Goal: Information Seeking & Learning: Learn about a topic

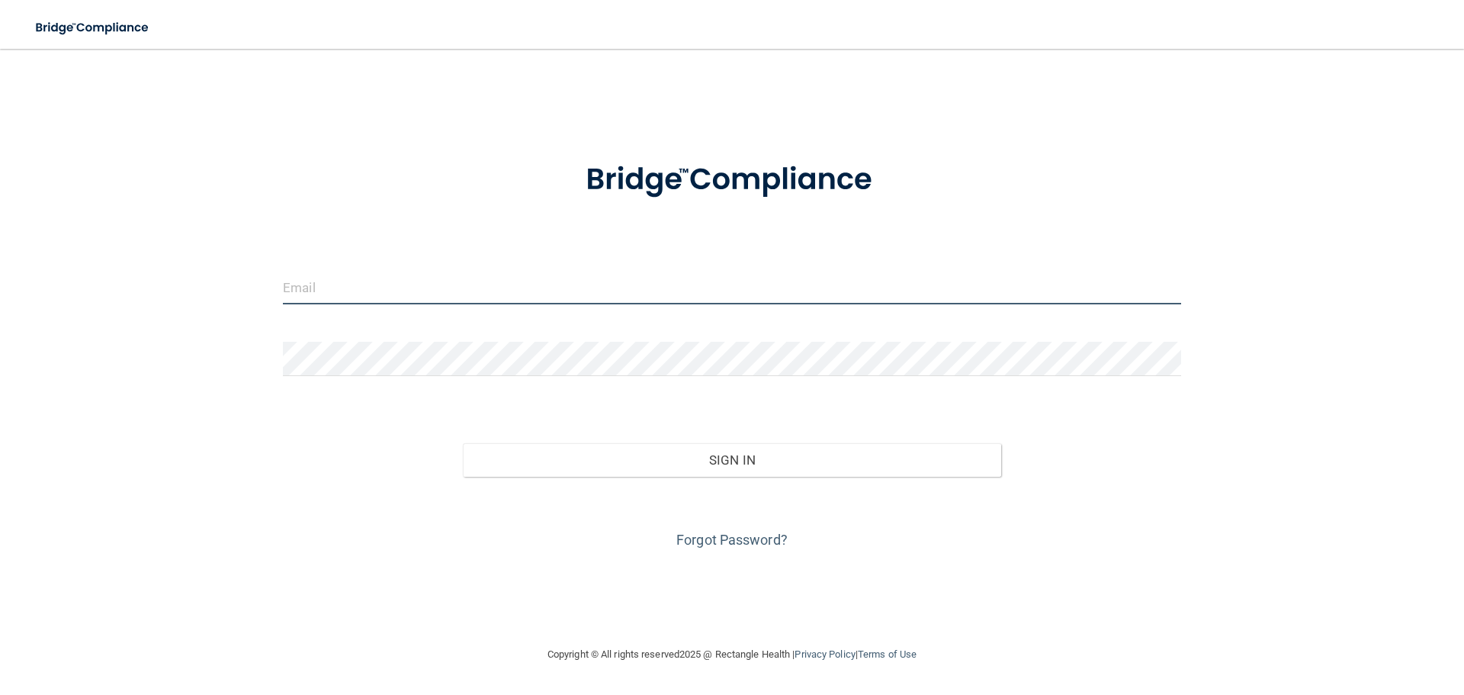
click at [432, 291] on input "email" at bounding box center [732, 287] width 898 height 34
type input "[EMAIL_ADDRESS][DOMAIN_NAME]"
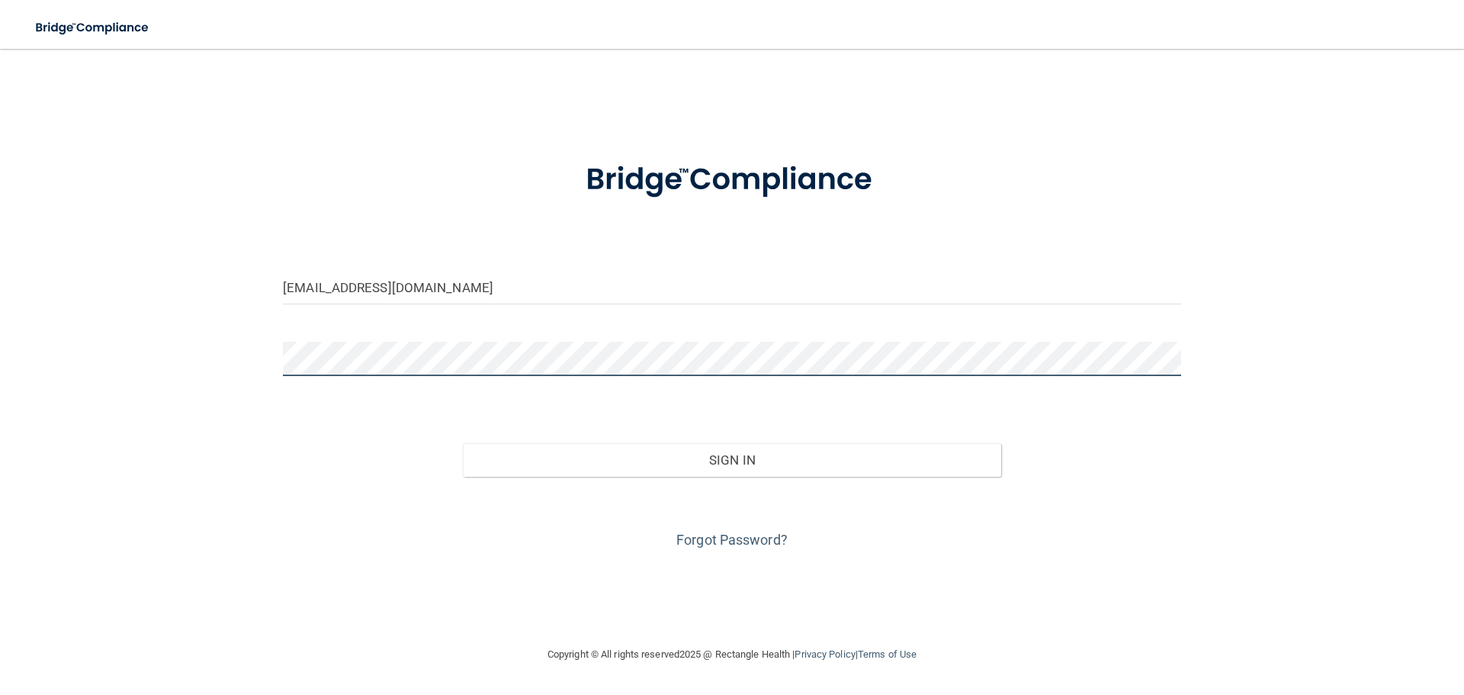
click at [463, 443] on button "Sign In" at bounding box center [732, 460] width 539 height 34
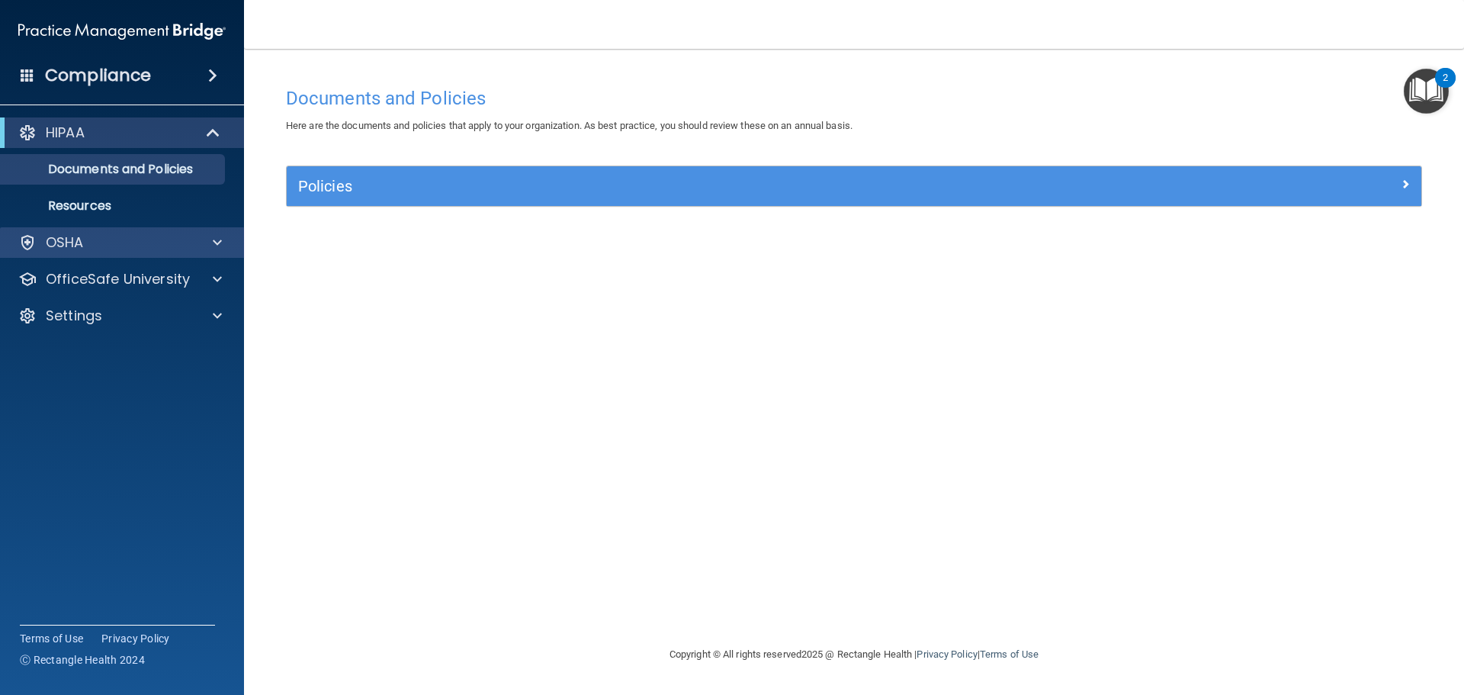
click at [213, 232] on div "OSHA" at bounding box center [122, 242] width 245 height 31
click at [229, 237] on div at bounding box center [215, 242] width 38 height 18
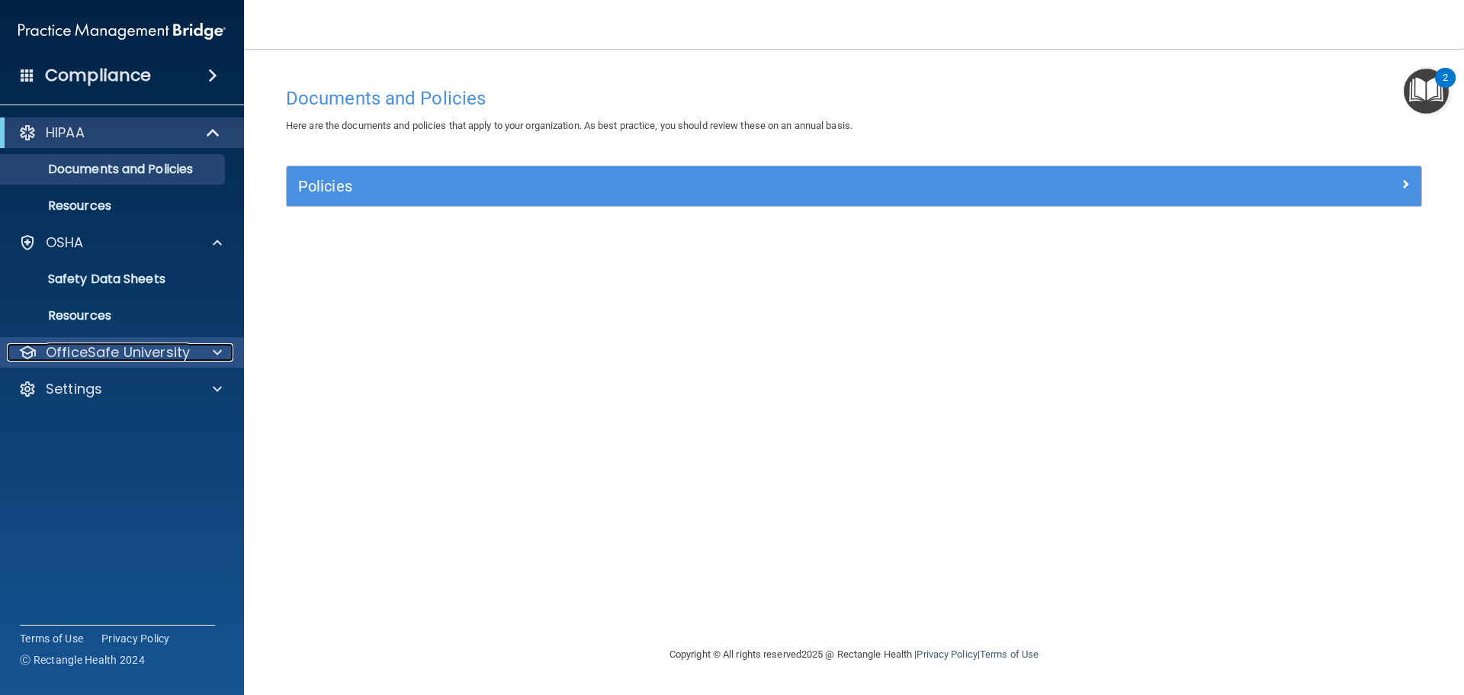
click at [205, 353] on div at bounding box center [215, 352] width 38 height 18
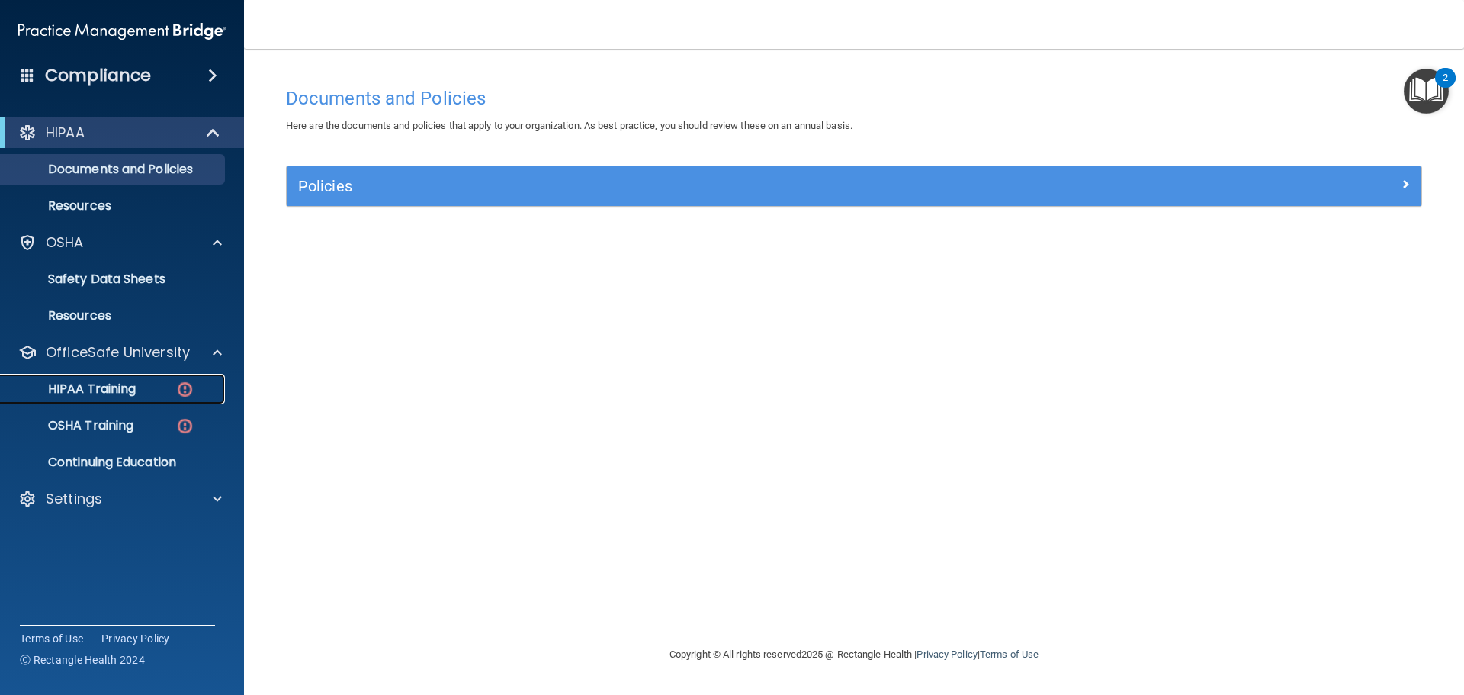
click at [186, 385] on img at bounding box center [184, 389] width 19 height 19
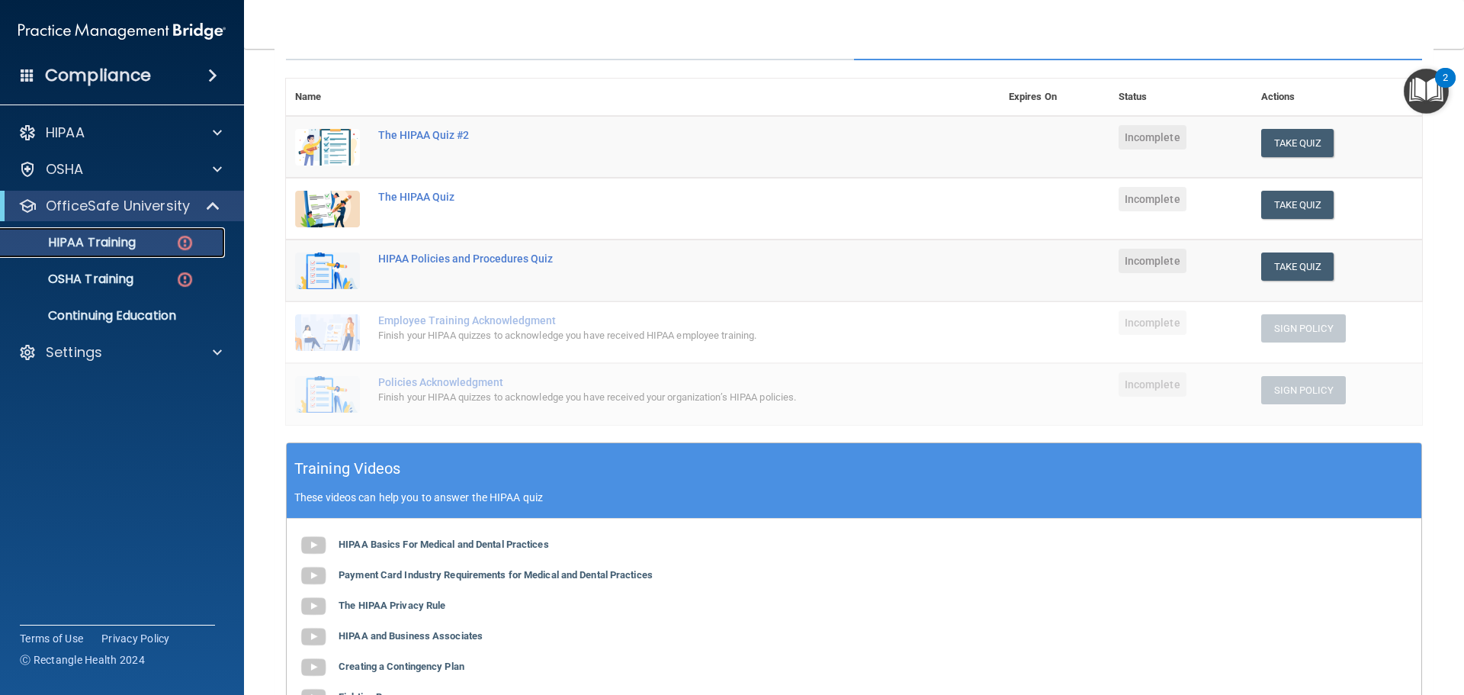
scroll to position [76, 0]
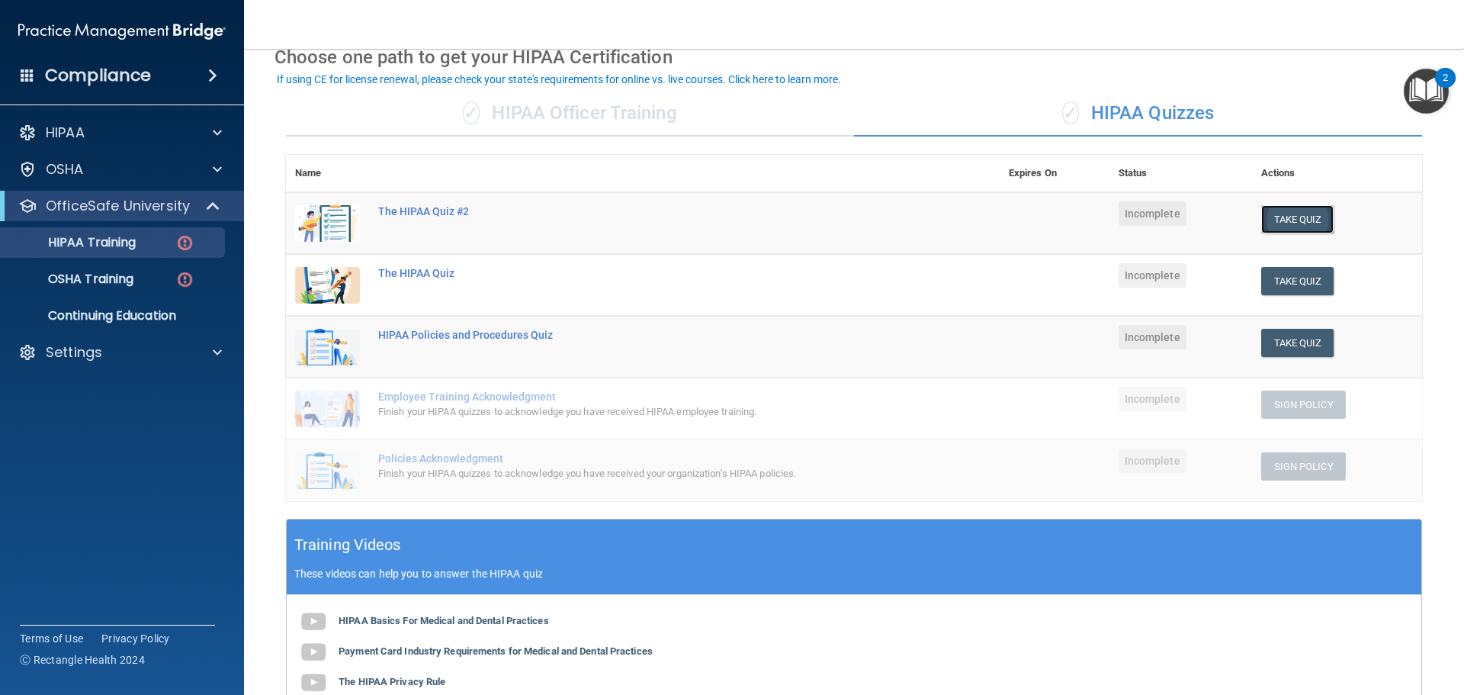
click at [1271, 214] on button "Take Quiz" at bounding box center [1297, 219] width 73 height 28
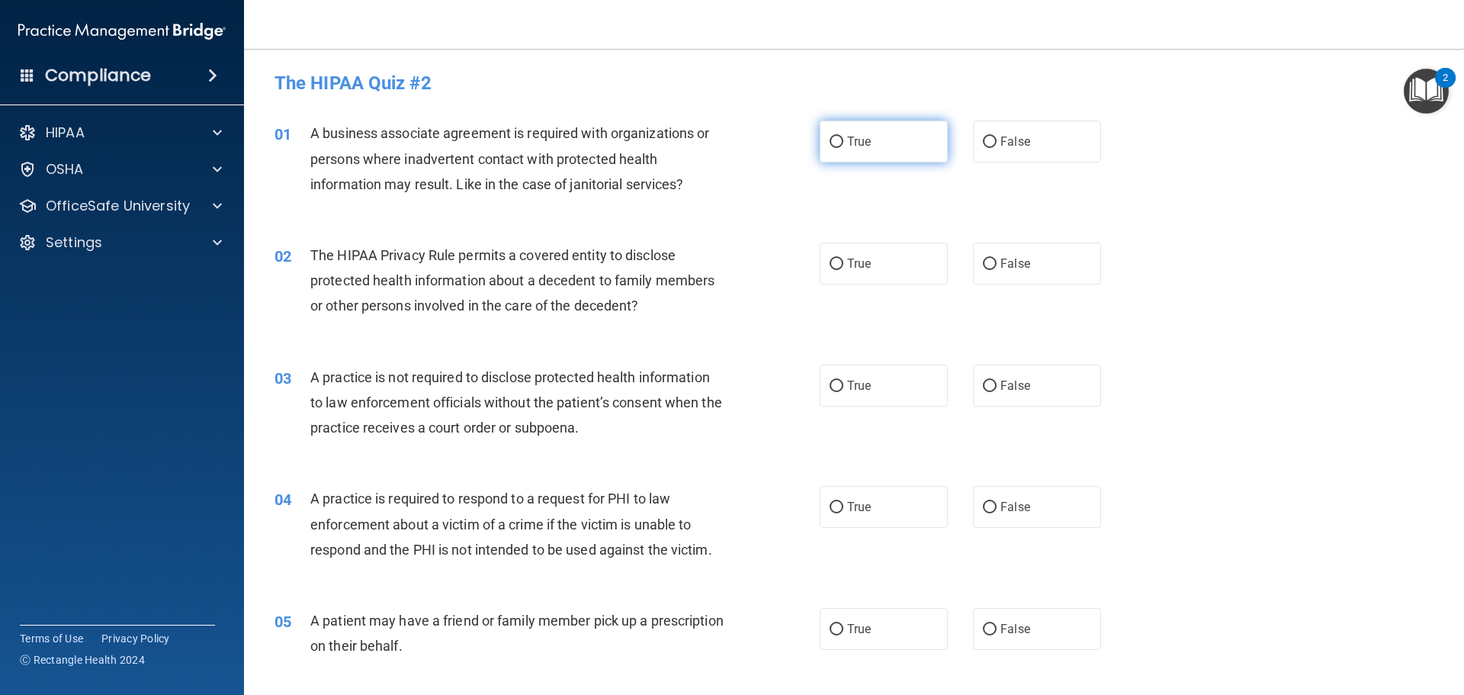
click at [830, 141] on input "True" at bounding box center [837, 142] width 14 height 11
radio input "true"
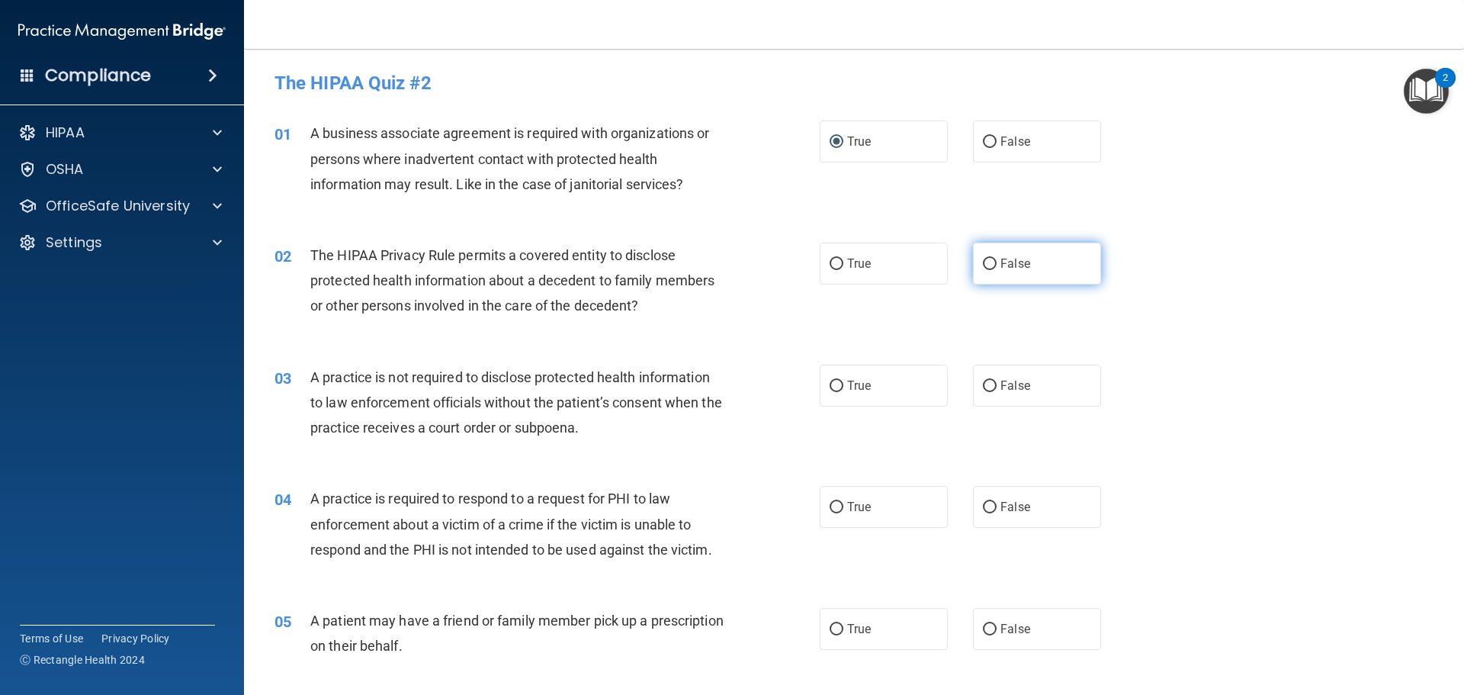
click at [983, 265] on input "False" at bounding box center [990, 264] width 14 height 11
radio input "true"
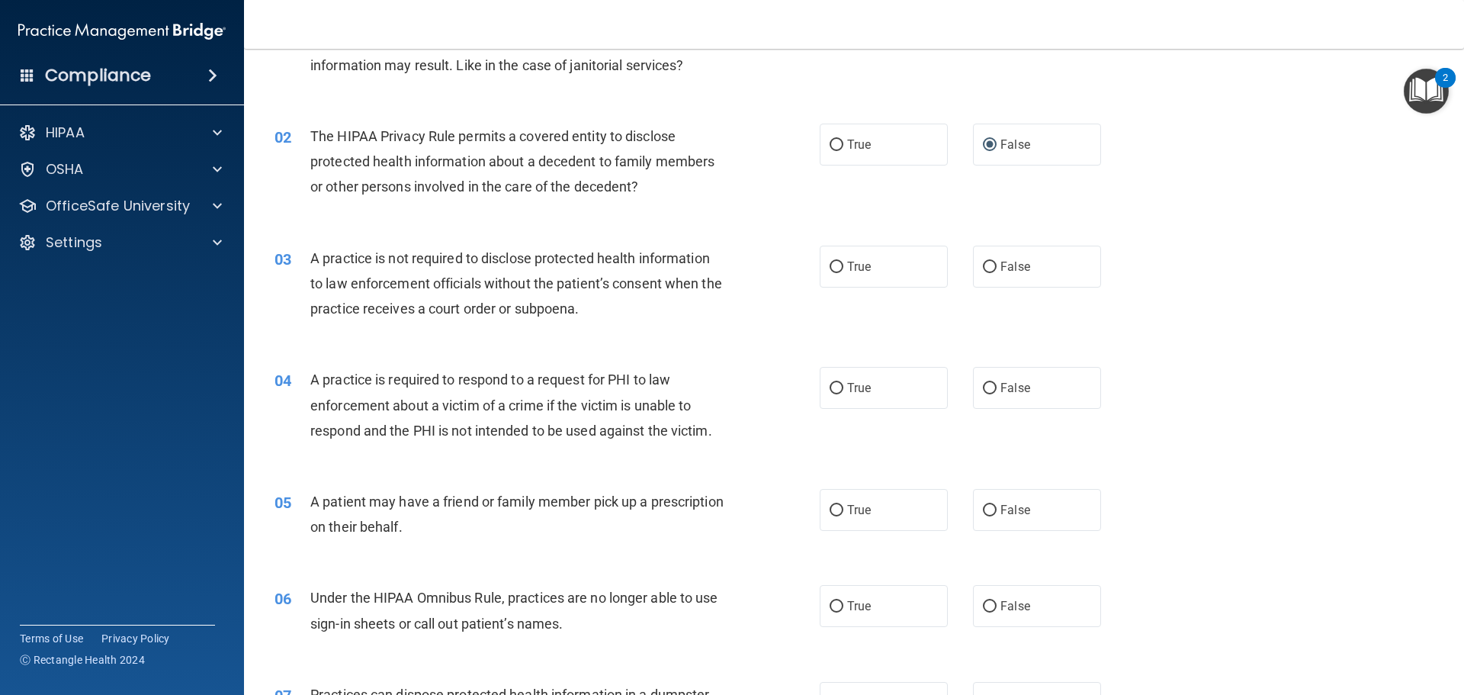
scroll to position [153, 0]
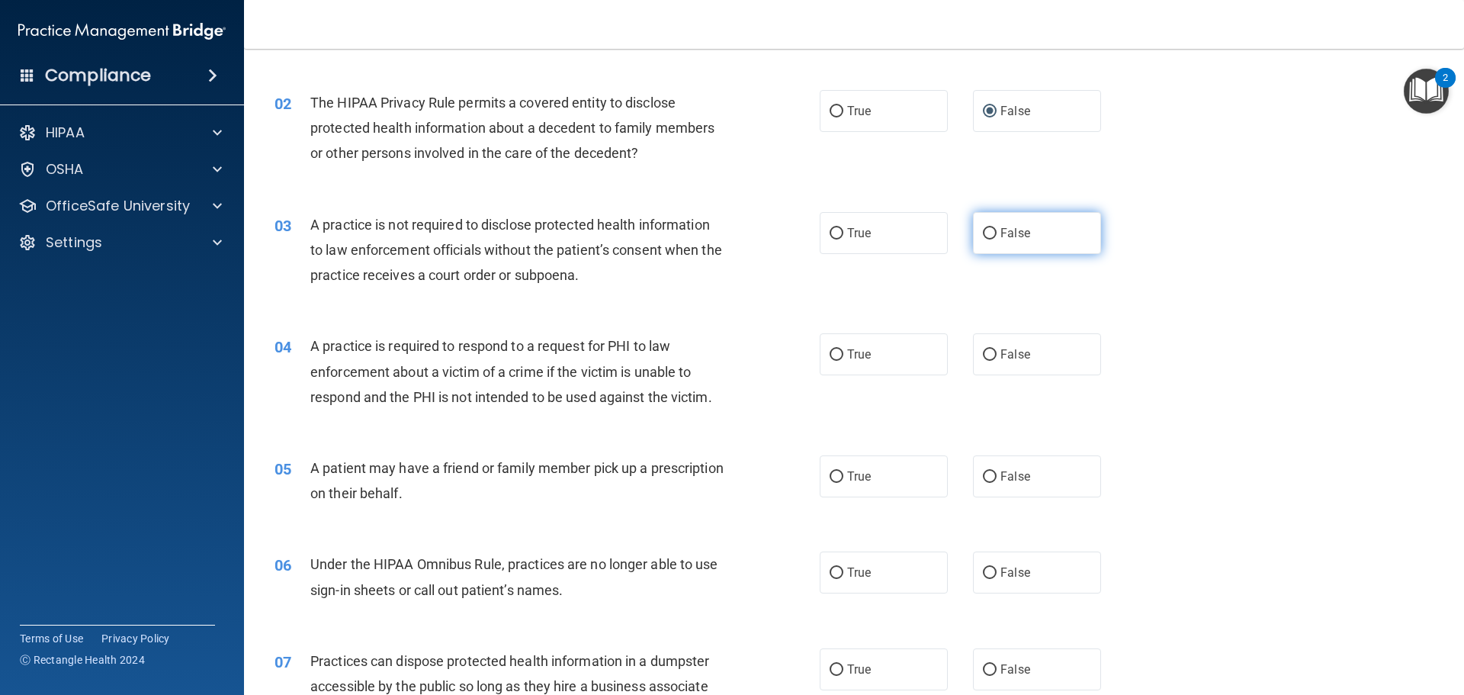
click at [983, 231] on input "False" at bounding box center [990, 233] width 14 height 11
radio input "true"
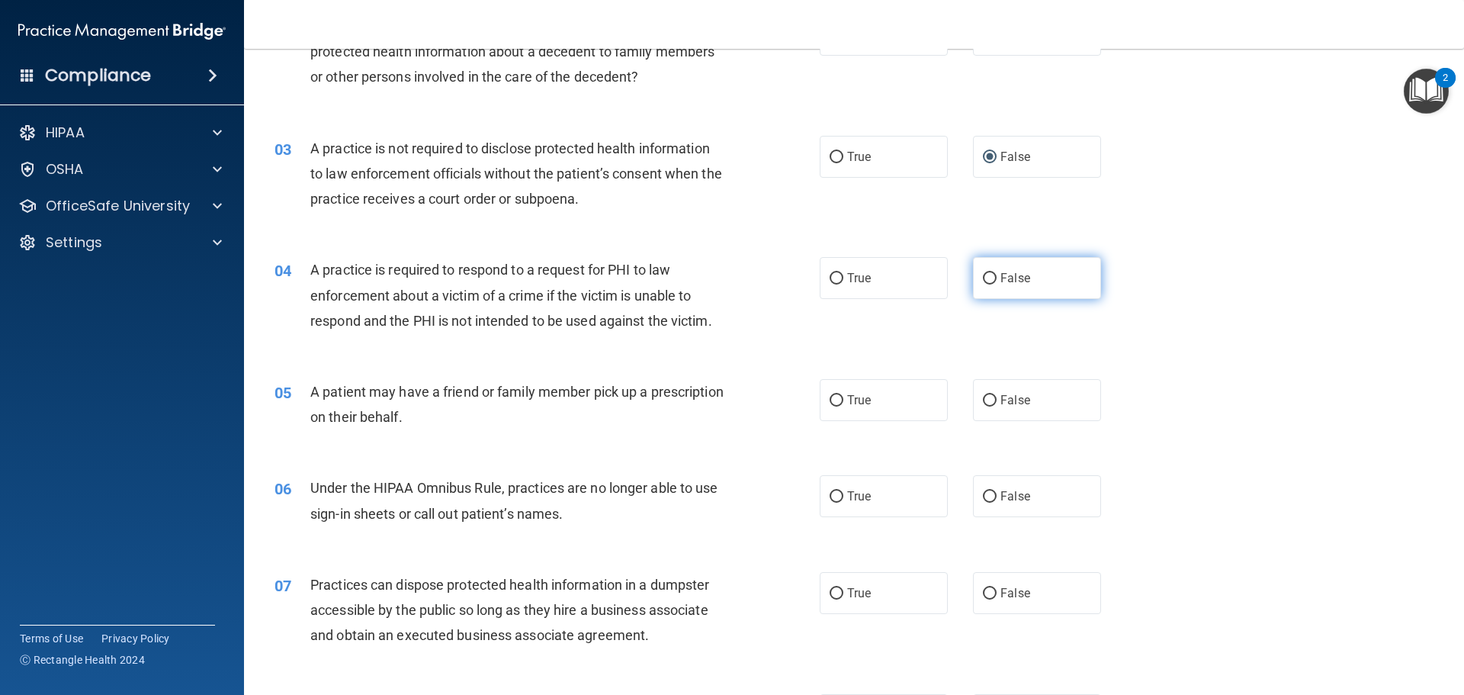
click at [984, 285] on label "False" at bounding box center [1037, 278] width 128 height 42
click at [984, 284] on input "False" at bounding box center [990, 278] width 14 height 11
radio input "true"
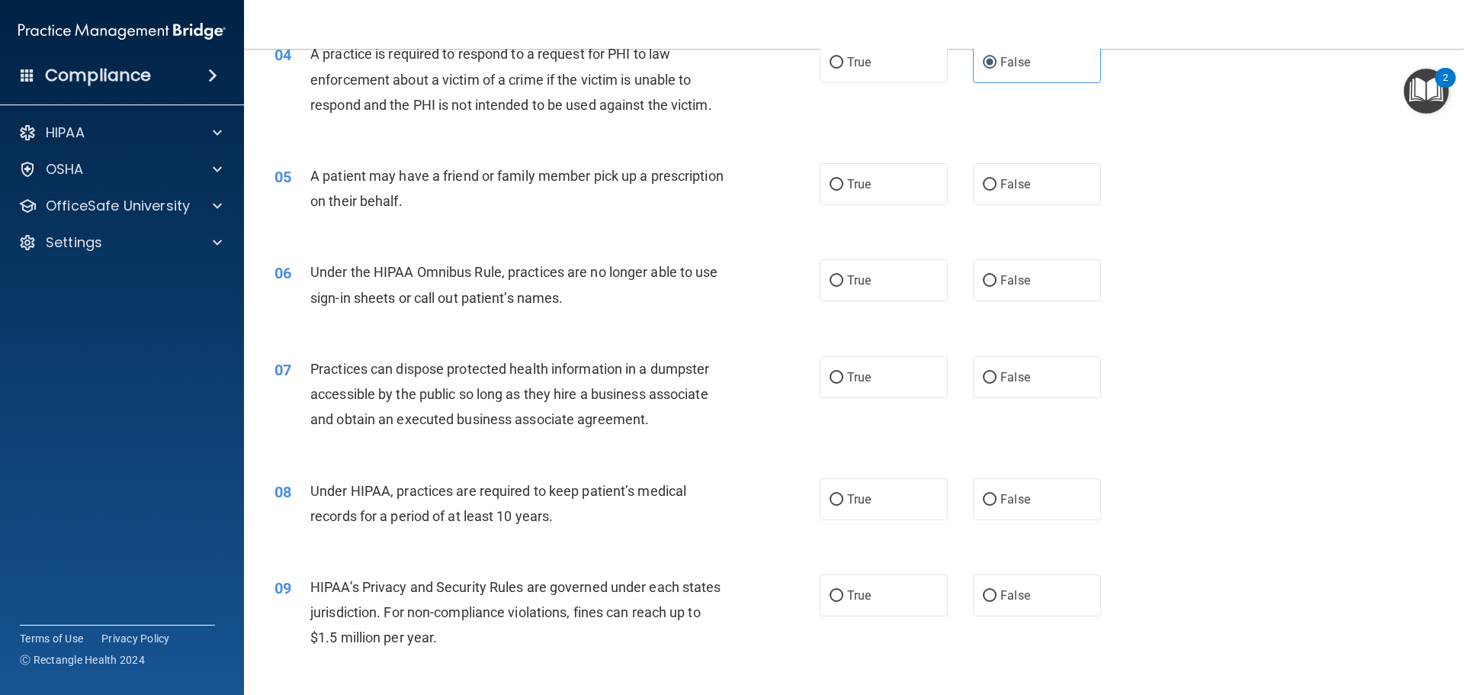
scroll to position [458, 0]
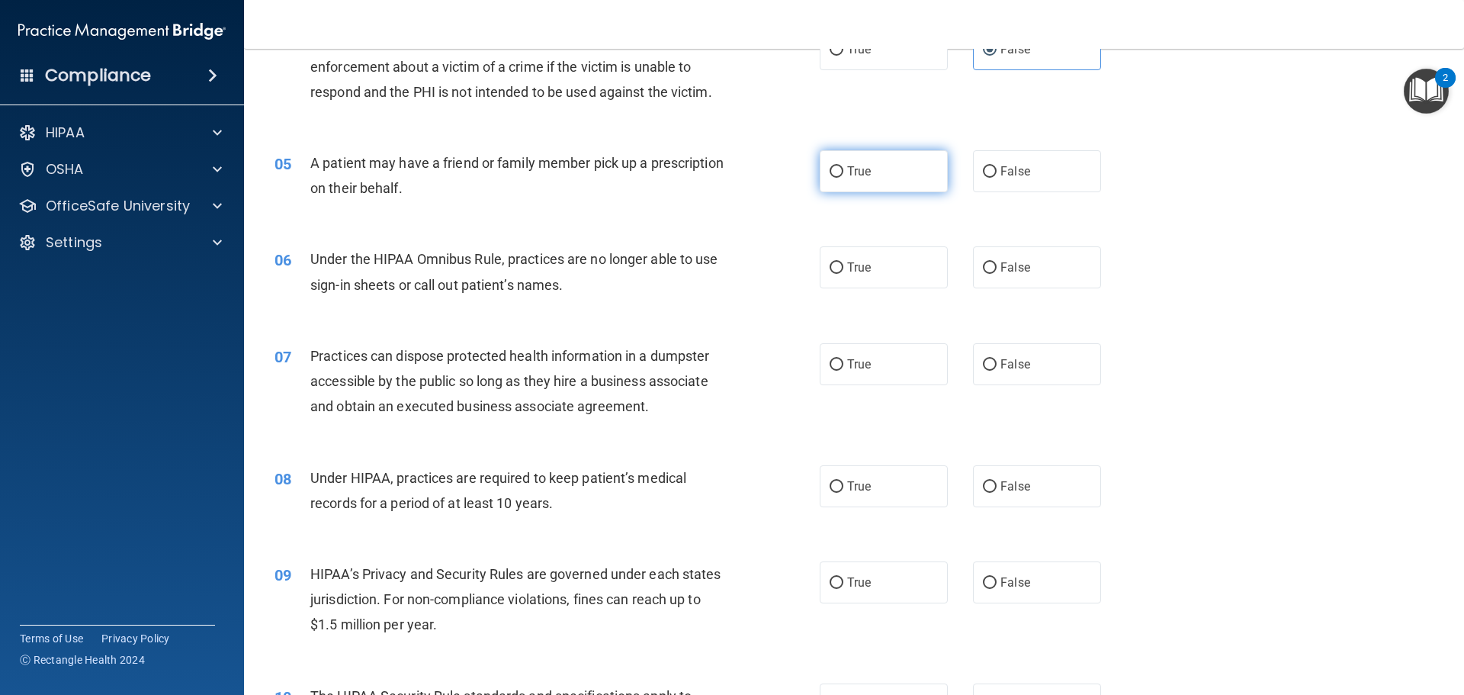
click at [830, 169] on input "True" at bounding box center [837, 171] width 14 height 11
radio input "true"
click at [983, 265] on input "False" at bounding box center [990, 267] width 14 height 11
radio input "true"
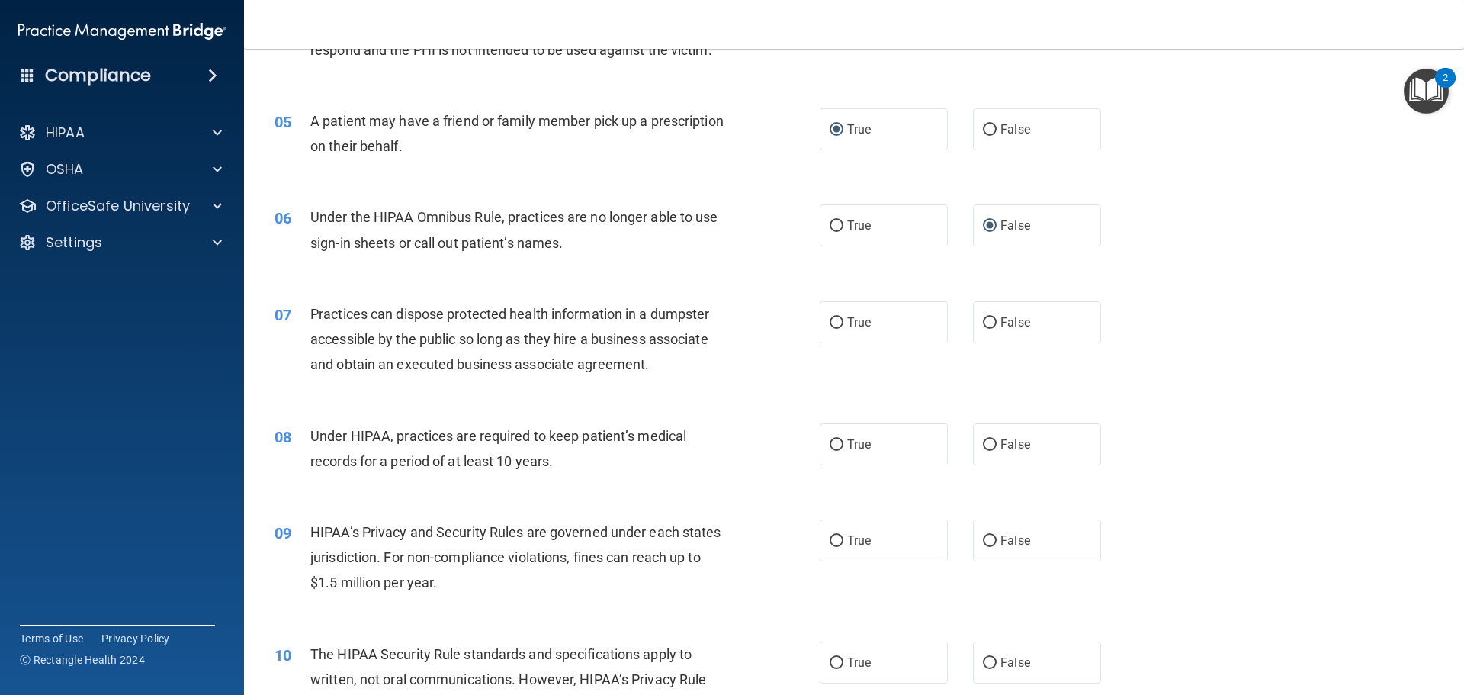
scroll to position [534, 0]
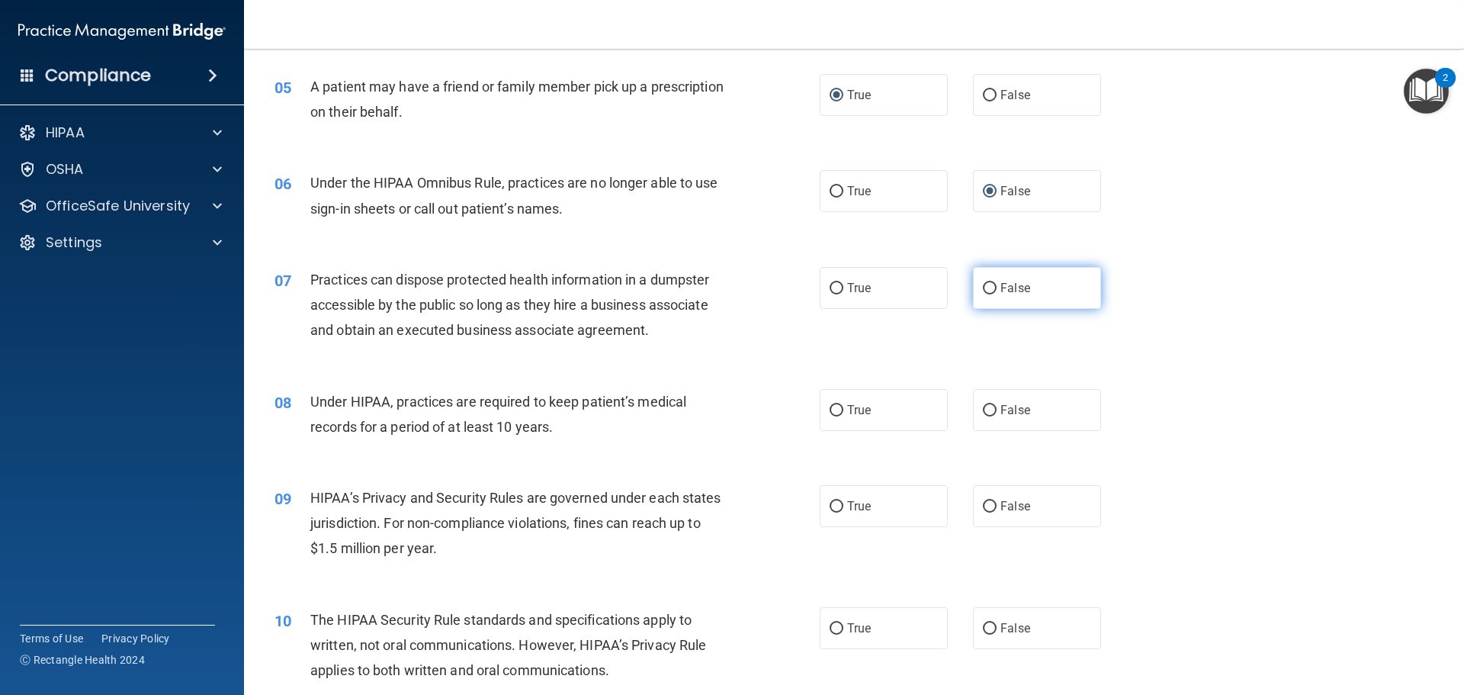
click at [984, 286] on input "False" at bounding box center [990, 288] width 14 height 11
radio input "true"
click at [834, 406] on input "True" at bounding box center [837, 410] width 14 height 11
radio input "true"
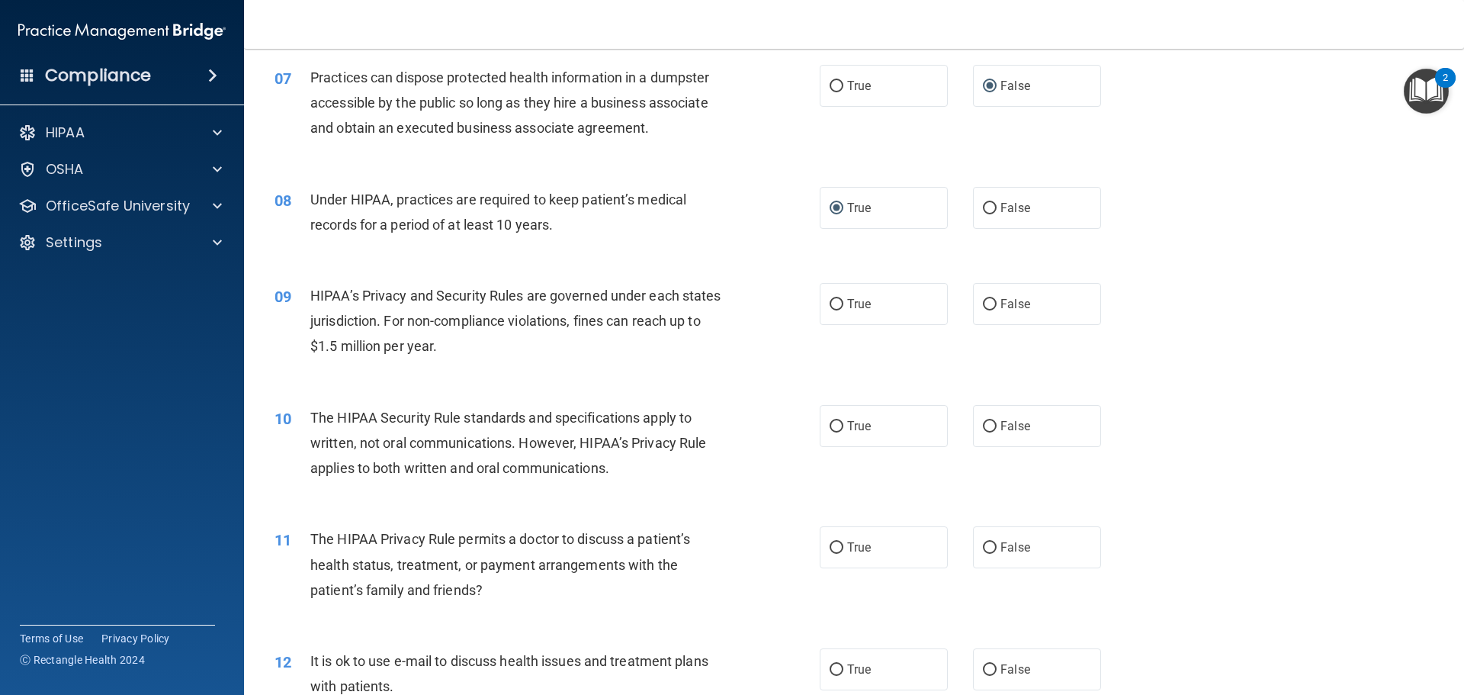
scroll to position [763, 0]
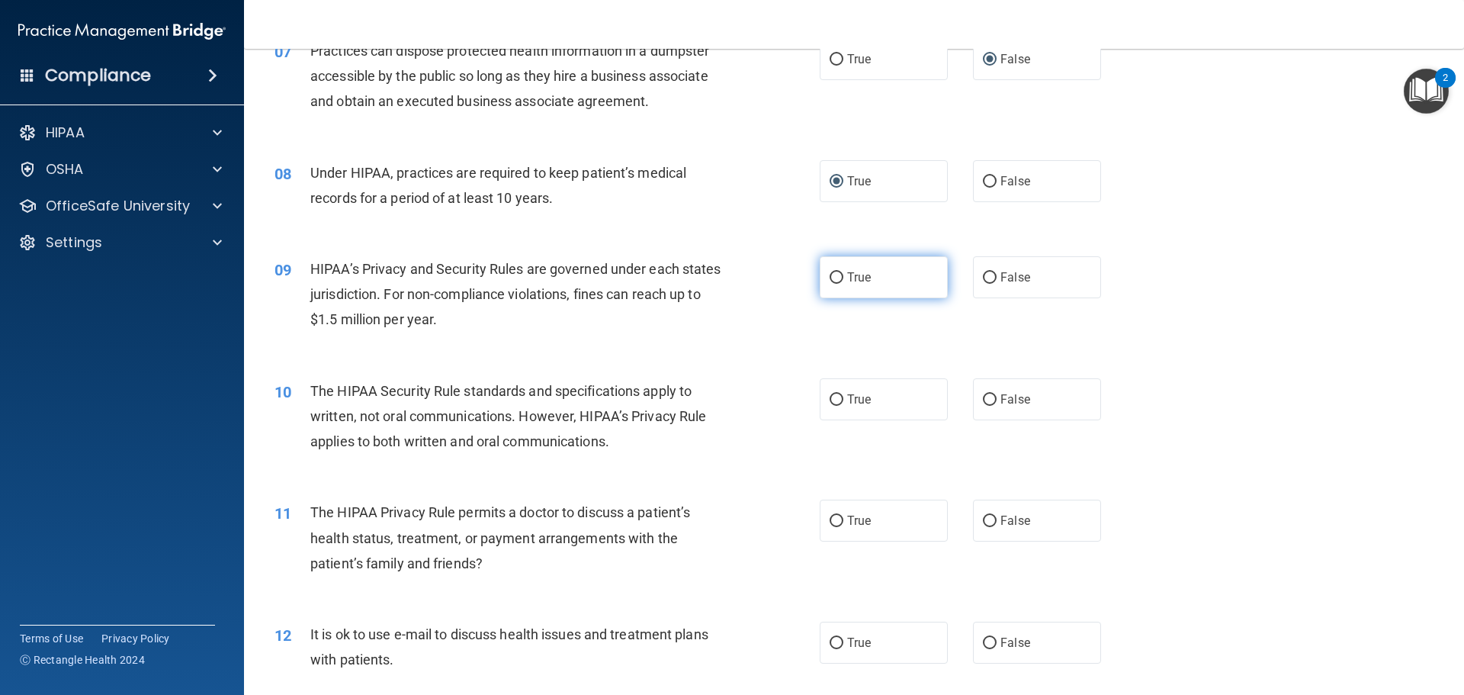
click at [830, 272] on input "True" at bounding box center [837, 277] width 14 height 11
radio input "true"
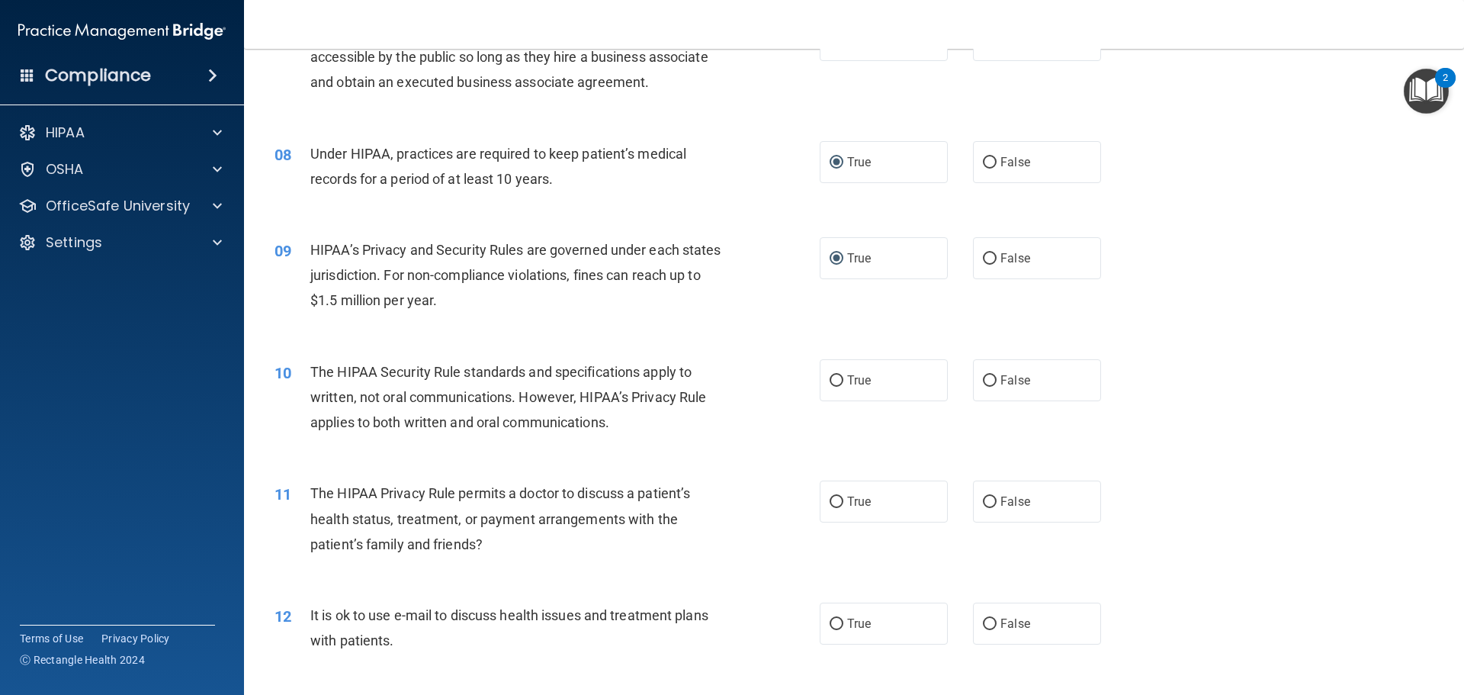
scroll to position [839, 0]
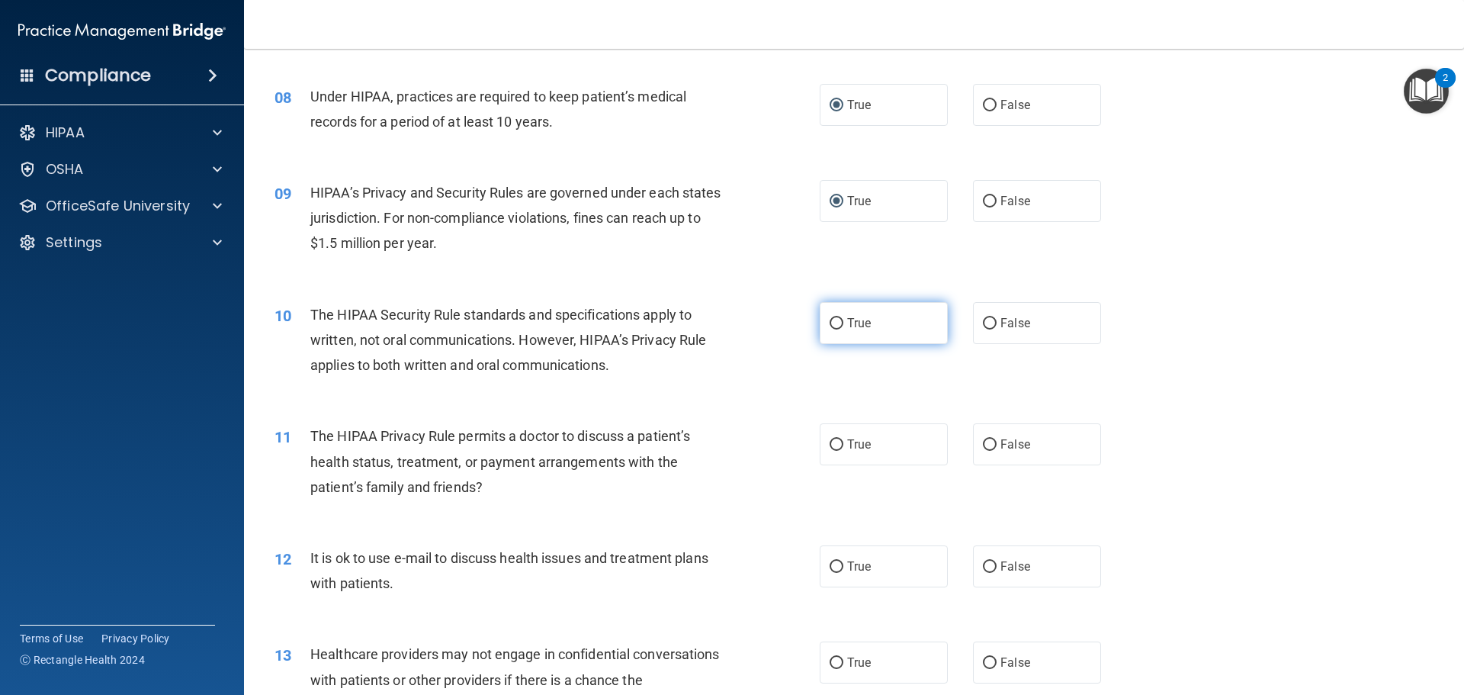
click at [831, 319] on input "True" at bounding box center [837, 323] width 14 height 11
radio input "true"
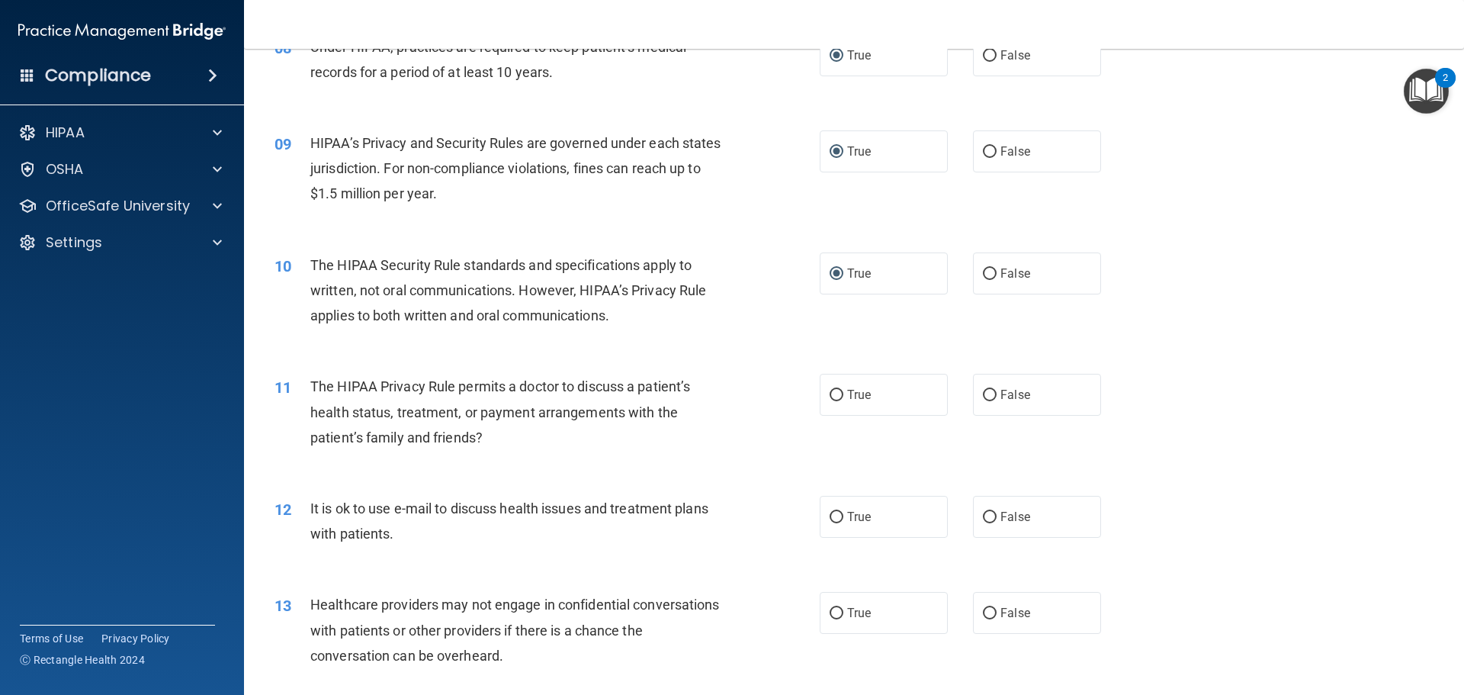
scroll to position [915, 0]
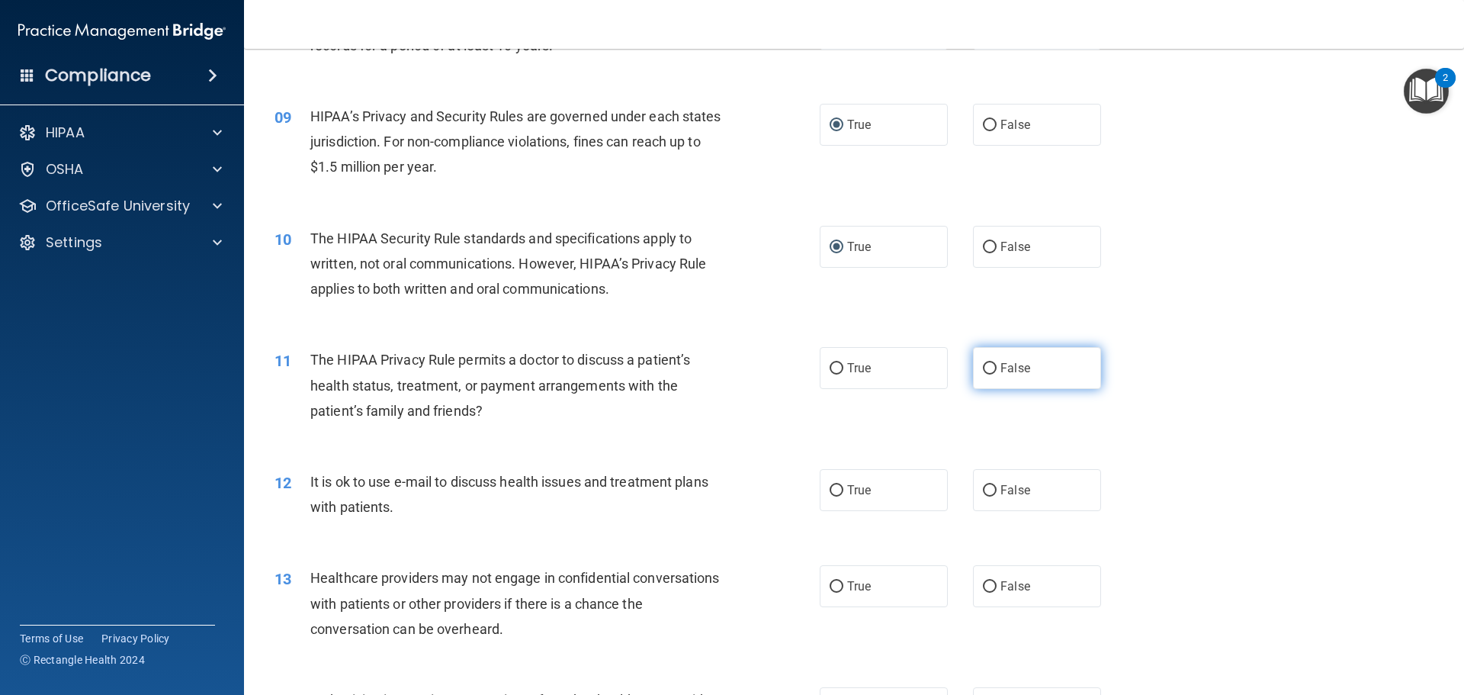
click at [983, 363] on input "False" at bounding box center [990, 368] width 14 height 11
radio input "true"
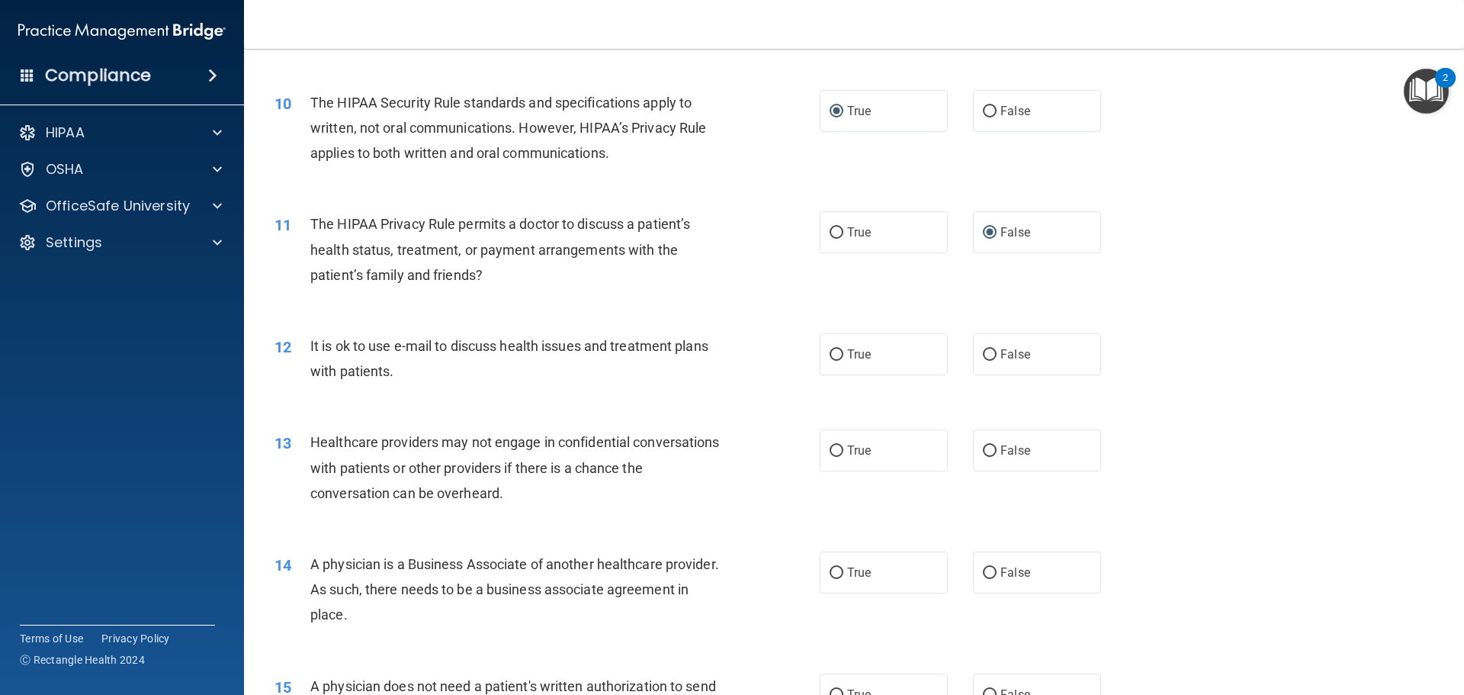
scroll to position [1068, 0]
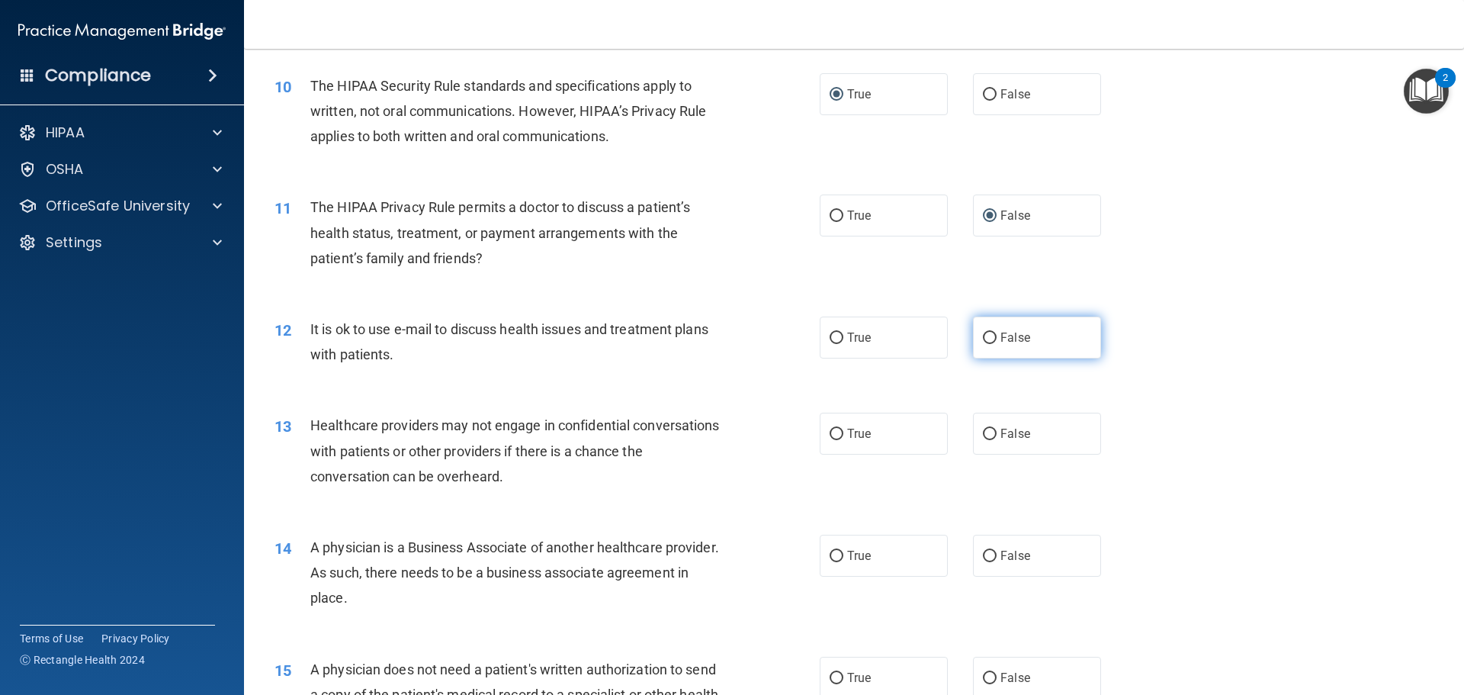
click at [983, 336] on input "False" at bounding box center [990, 337] width 14 height 11
radio input "true"
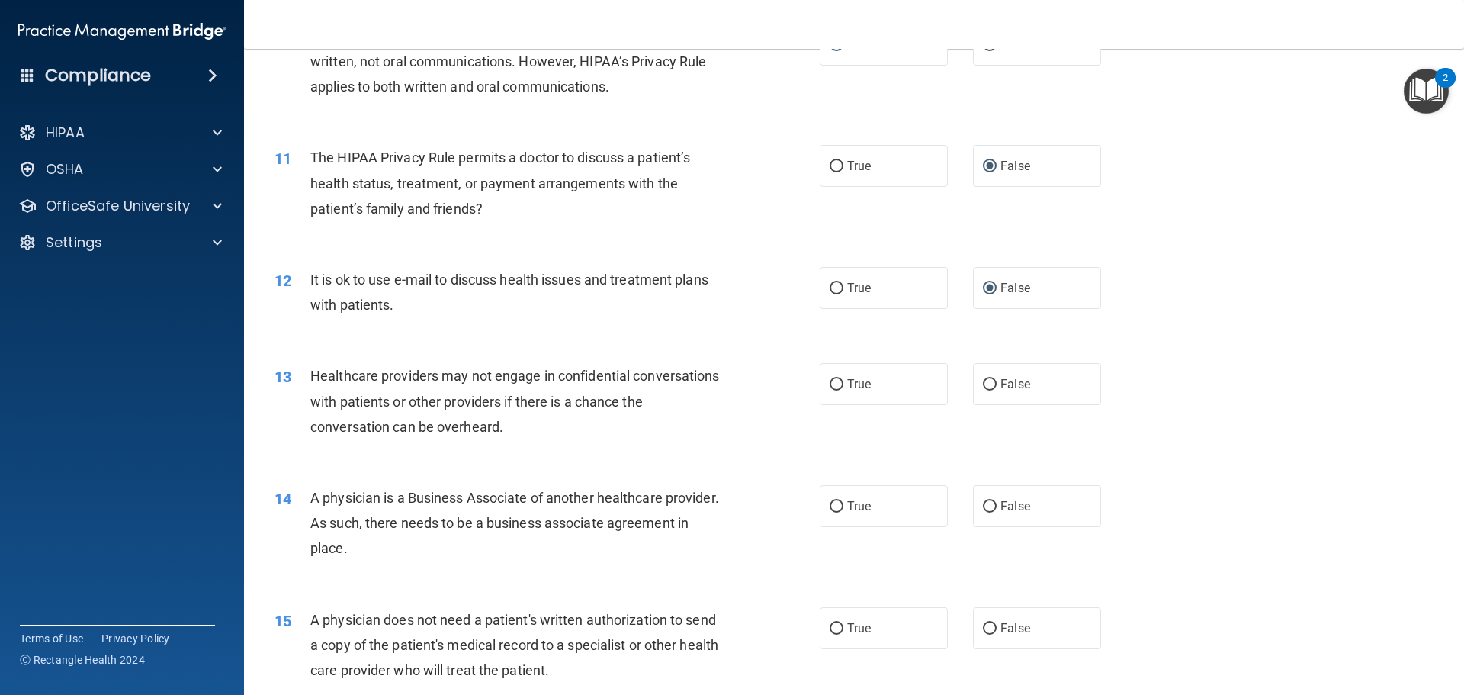
scroll to position [1144, 0]
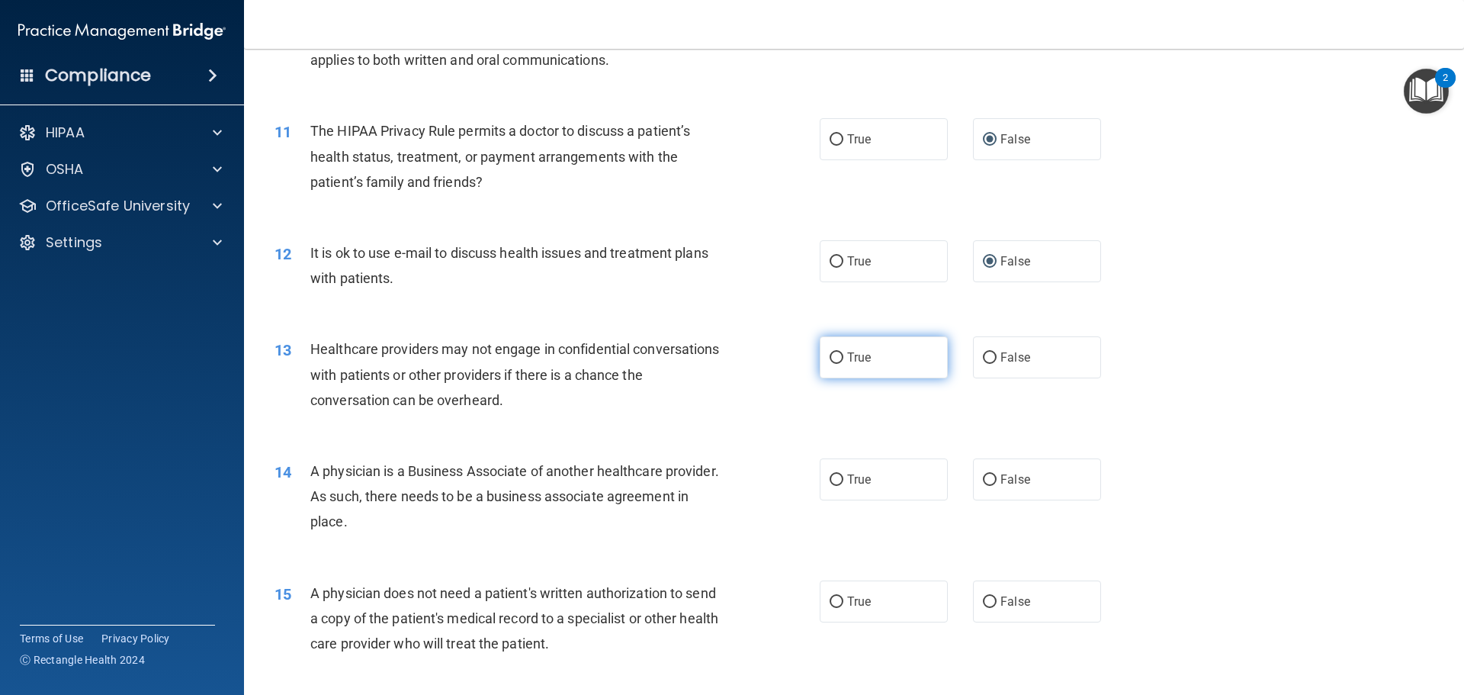
click at [830, 354] on input "True" at bounding box center [837, 357] width 14 height 11
radio input "true"
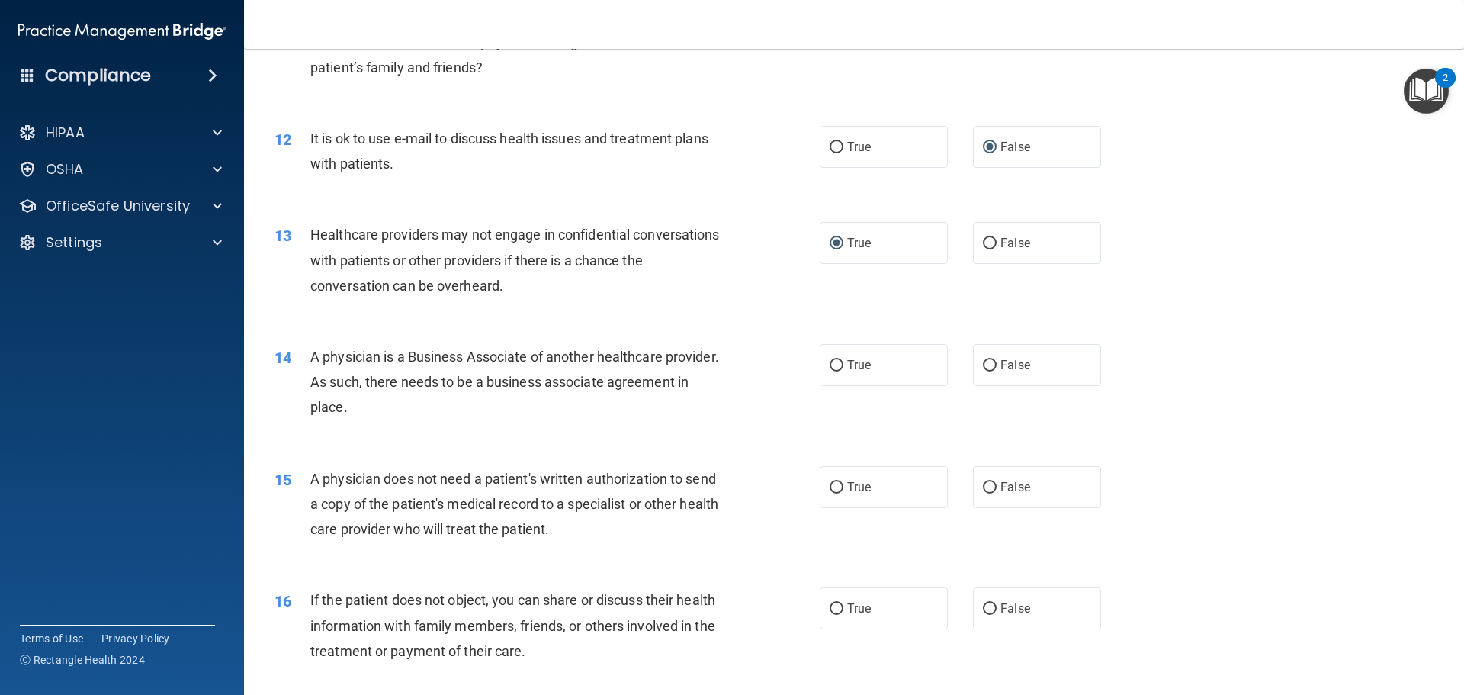
scroll to position [1296, 0]
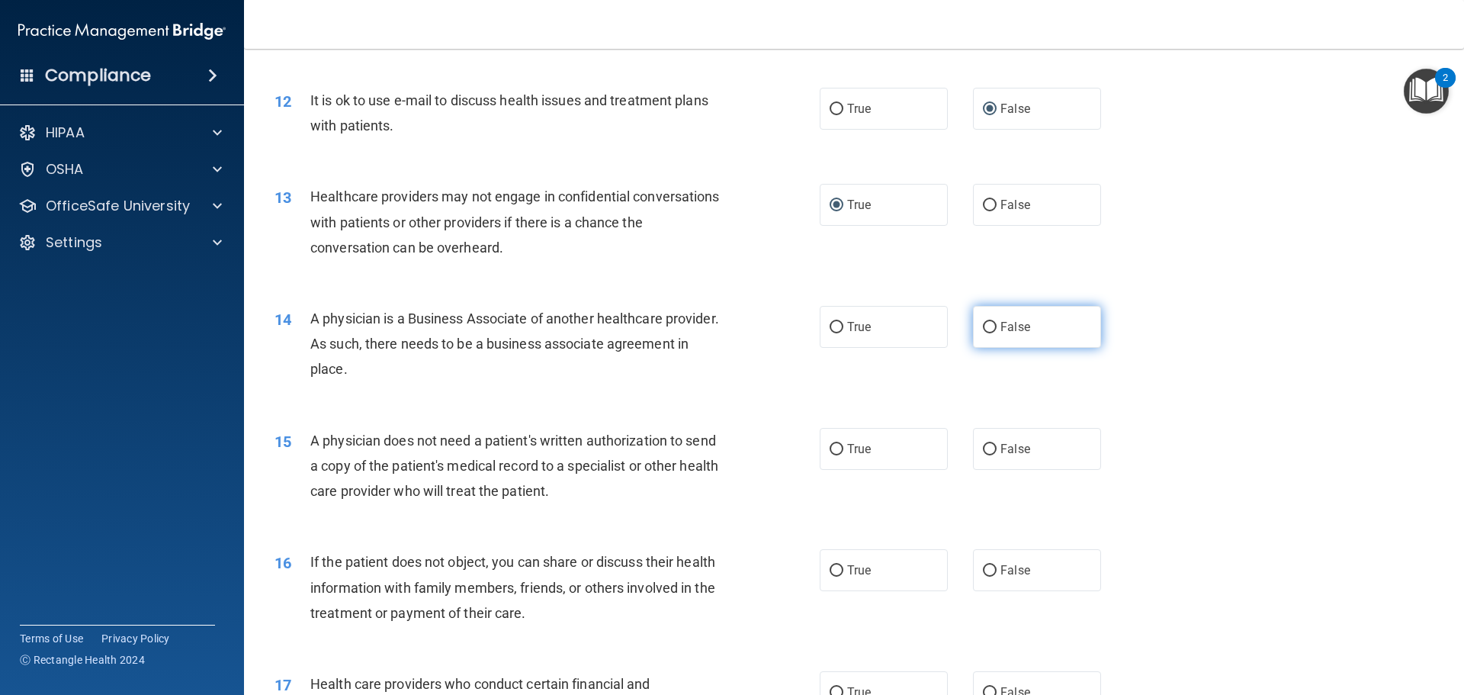
click at [985, 326] on input "False" at bounding box center [990, 327] width 14 height 11
radio input "true"
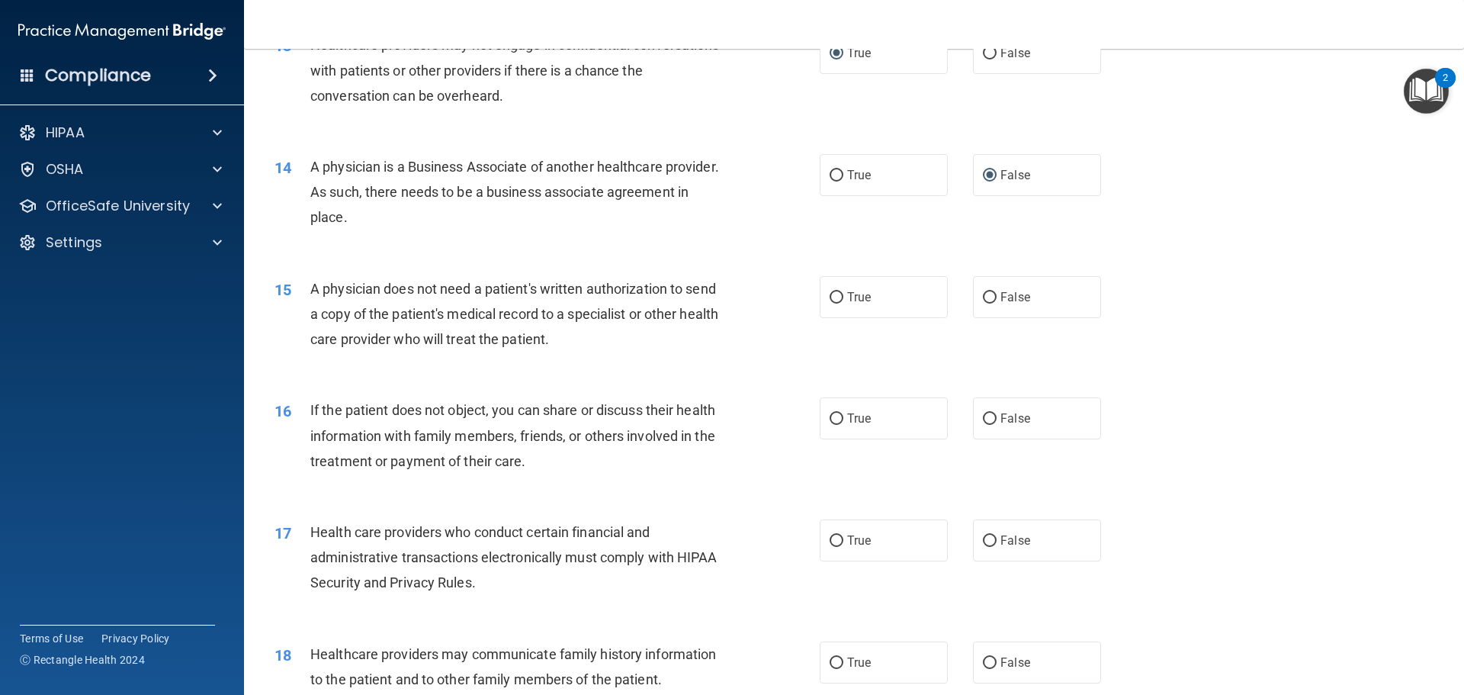
scroll to position [1449, 0]
click at [831, 297] on input "True" at bounding box center [837, 296] width 14 height 11
radio input "true"
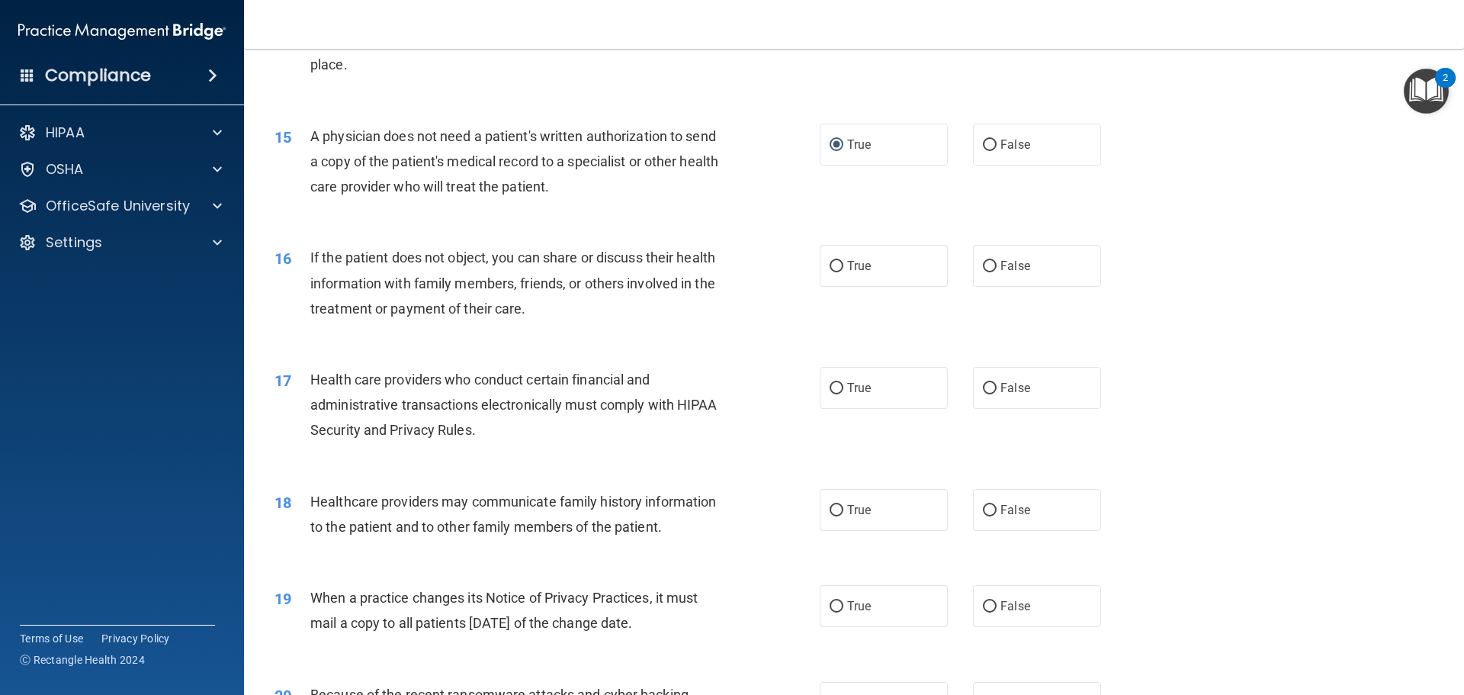
scroll to position [1601, 0]
click at [987, 262] on input "False" at bounding box center [990, 265] width 14 height 11
radio input "true"
click at [830, 390] on input "True" at bounding box center [837, 387] width 14 height 11
radio input "true"
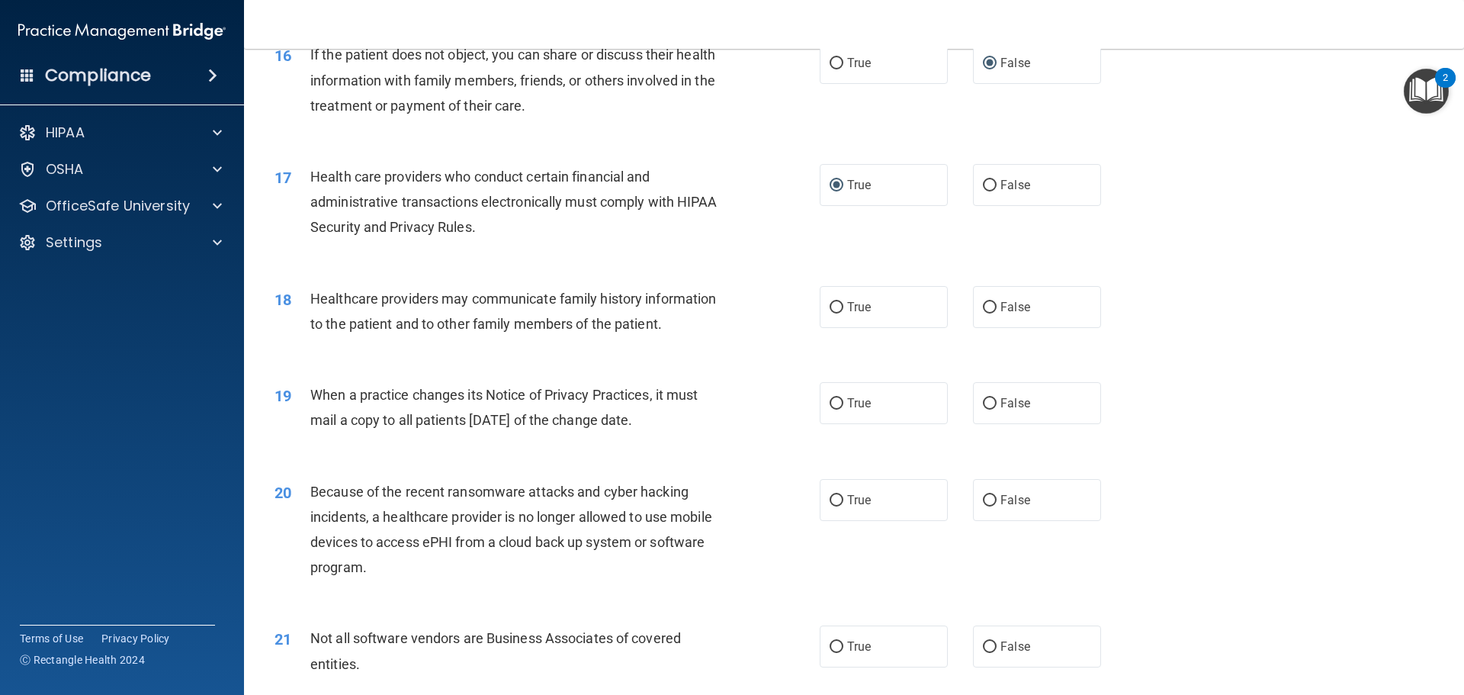
scroll to position [1830, 0]
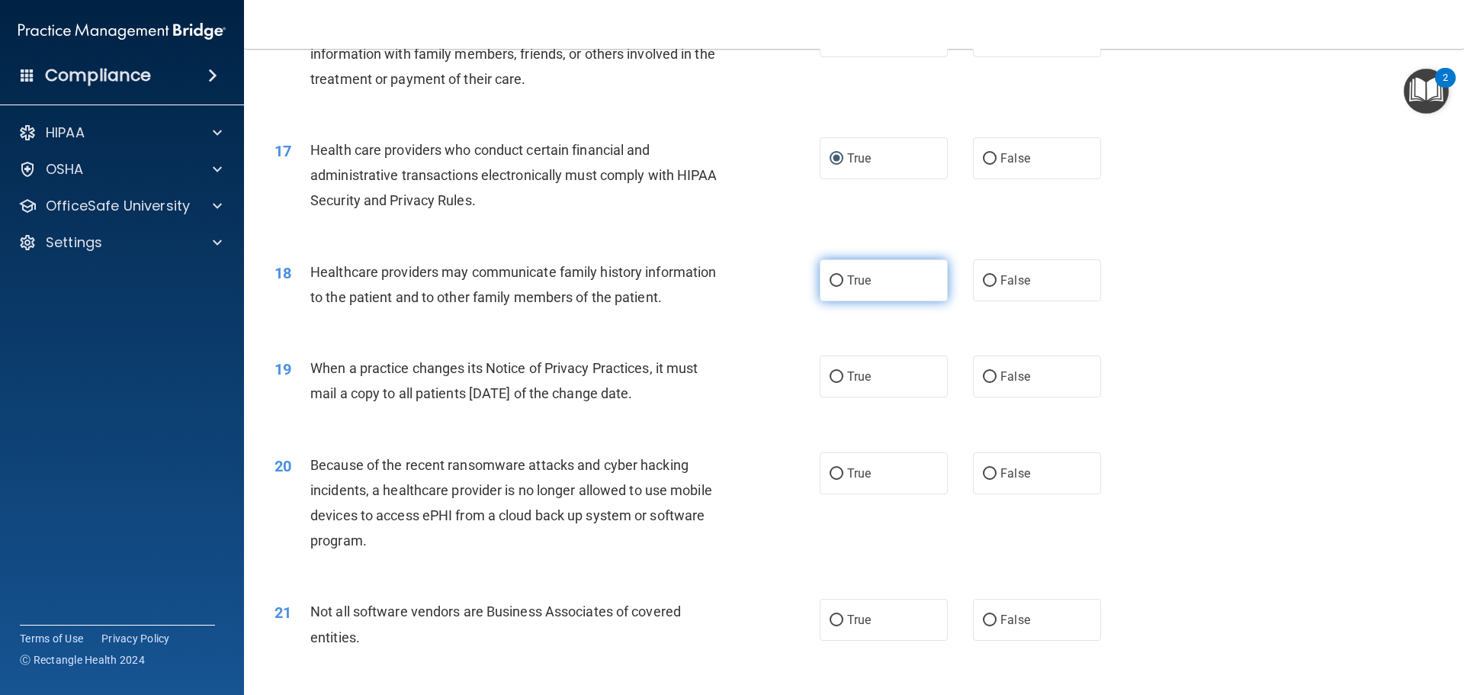
click at [833, 276] on input "True" at bounding box center [837, 280] width 14 height 11
radio input "true"
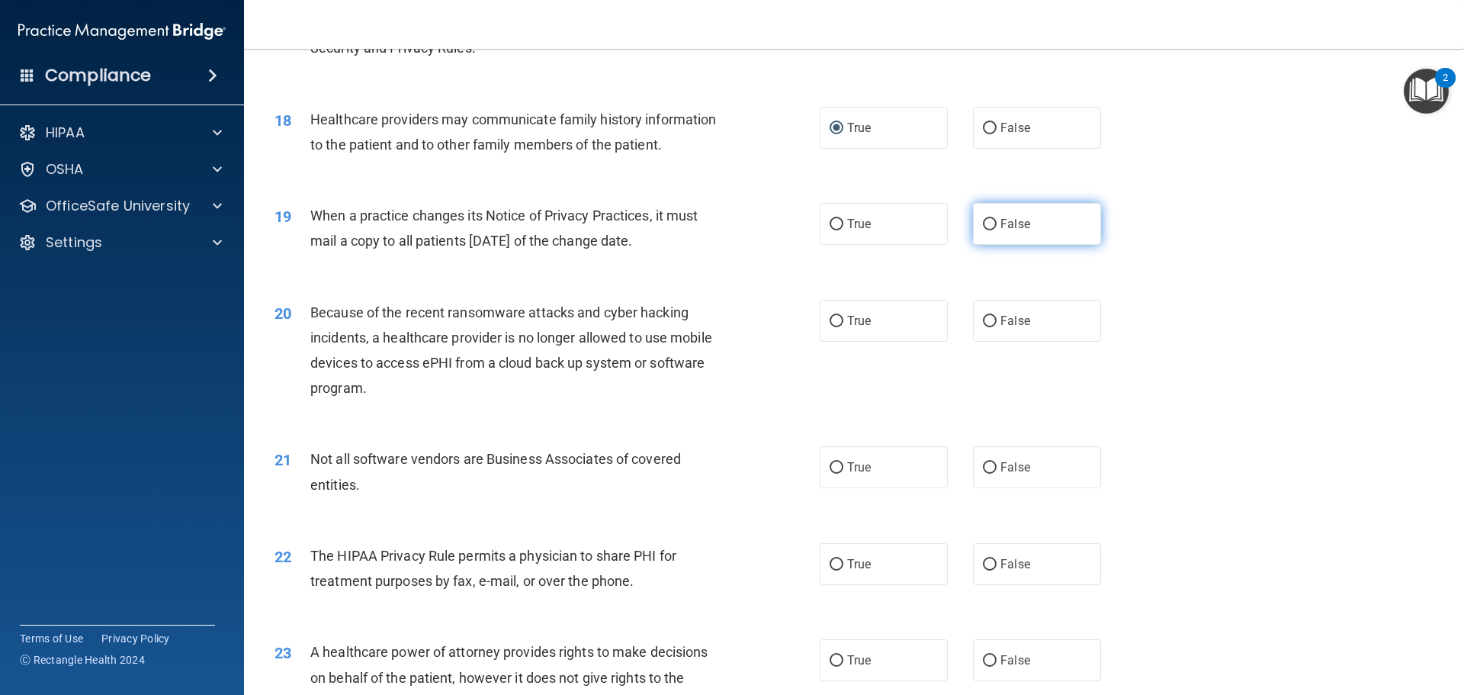
click at [990, 220] on label "False" at bounding box center [1037, 224] width 128 height 42
click at [990, 220] on input "False" at bounding box center [990, 224] width 14 height 11
radio input "true"
click at [830, 317] on input "True" at bounding box center [837, 321] width 14 height 11
radio input "true"
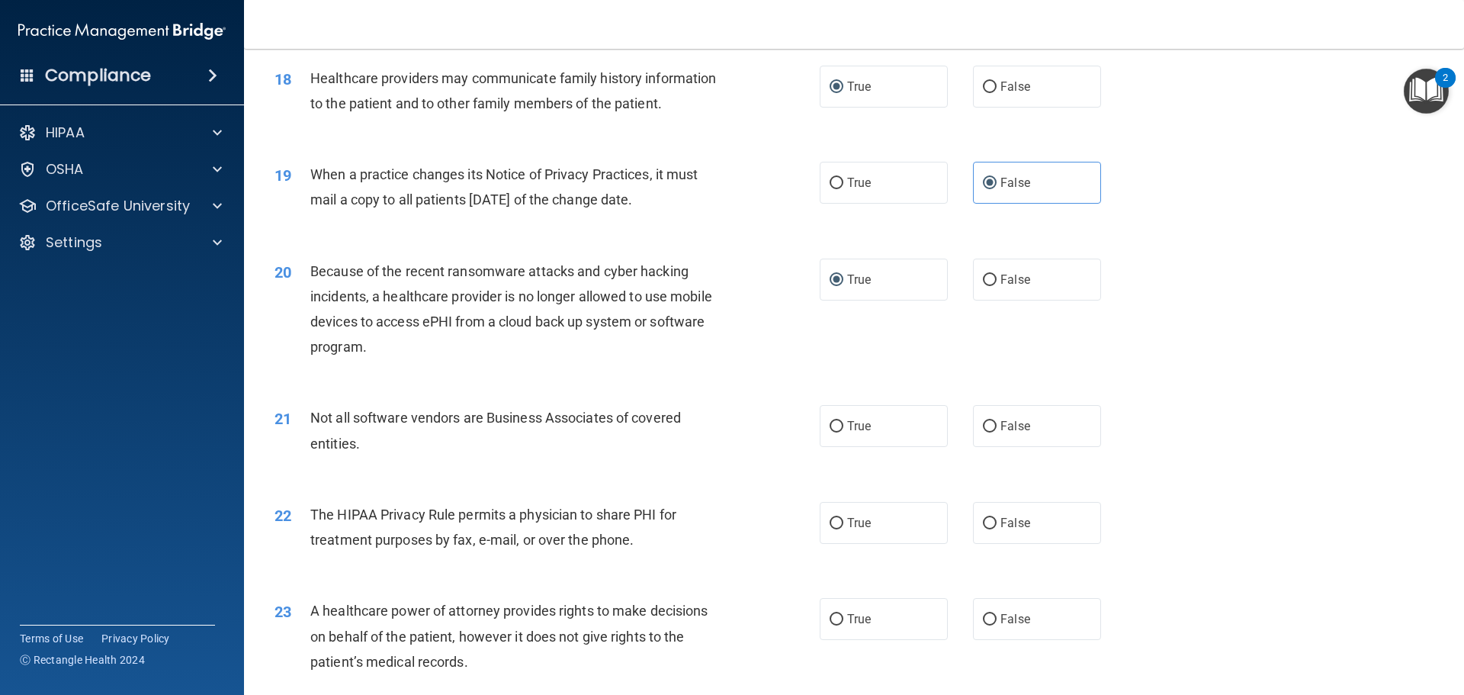
scroll to position [2059, 0]
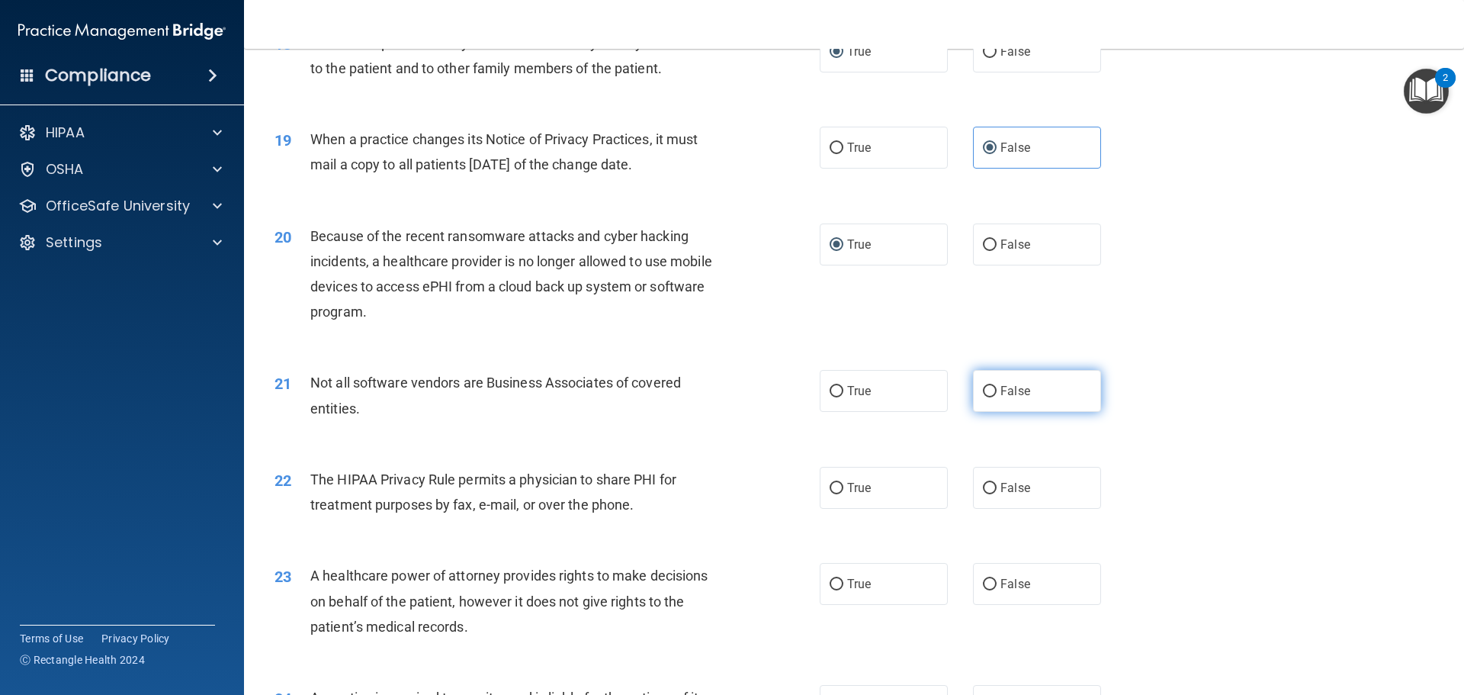
click at [987, 389] on input "False" at bounding box center [990, 391] width 14 height 11
radio input "true"
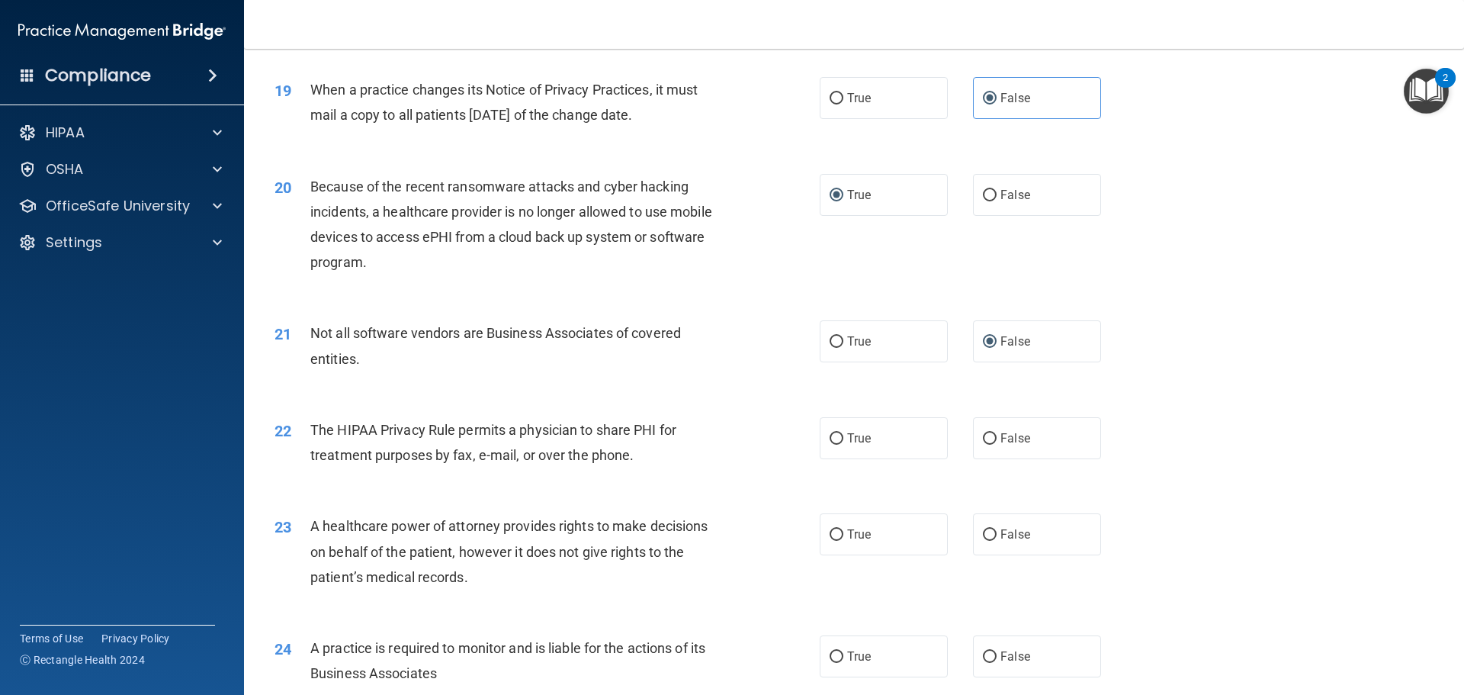
scroll to position [2135, 0]
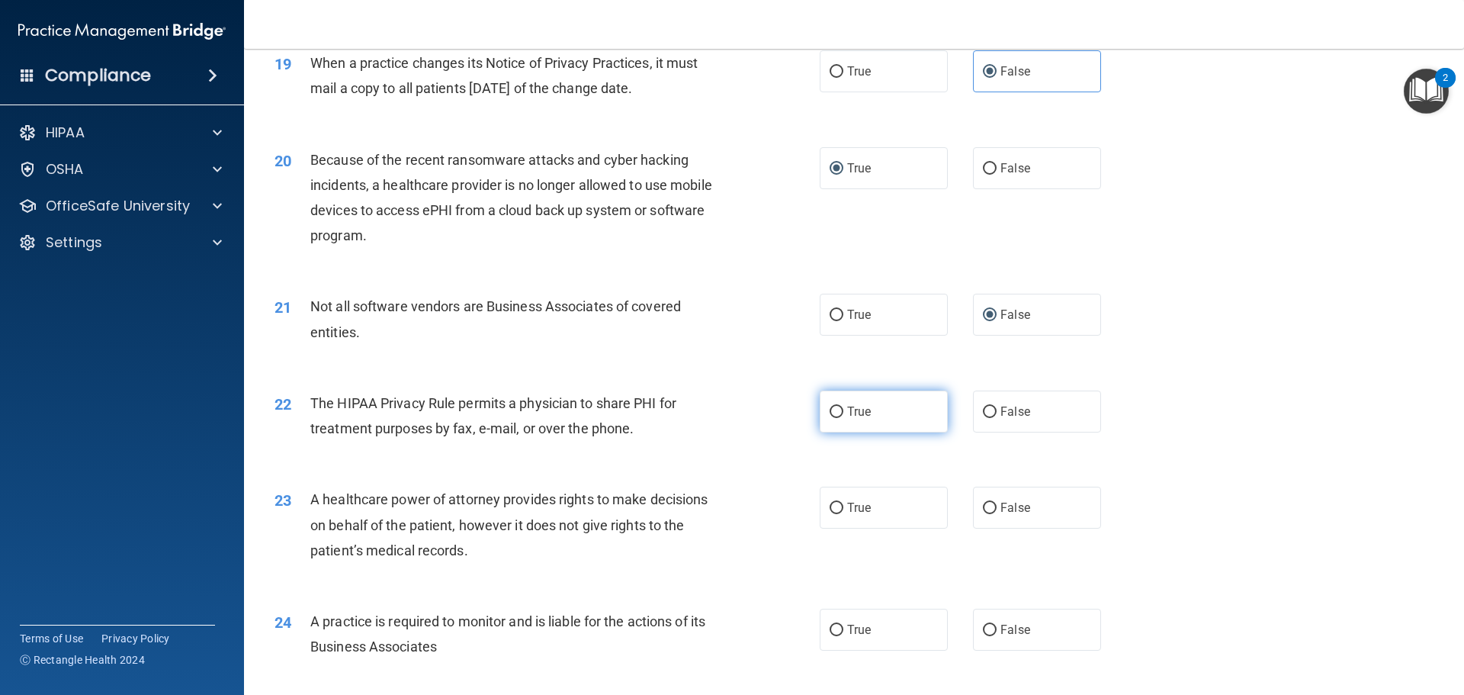
click at [830, 413] on input "True" at bounding box center [837, 411] width 14 height 11
radio input "true"
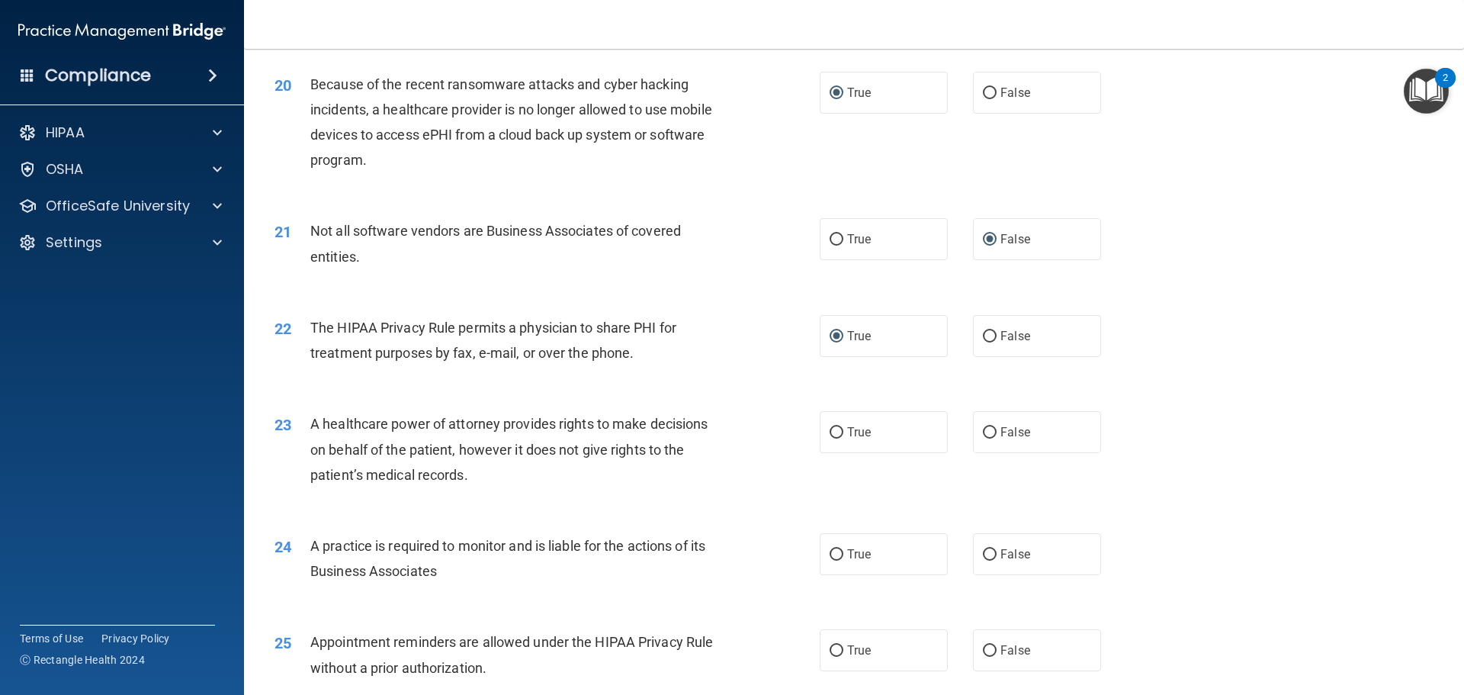
scroll to position [2211, 0]
click at [983, 434] on input "False" at bounding box center [990, 431] width 14 height 11
radio input "true"
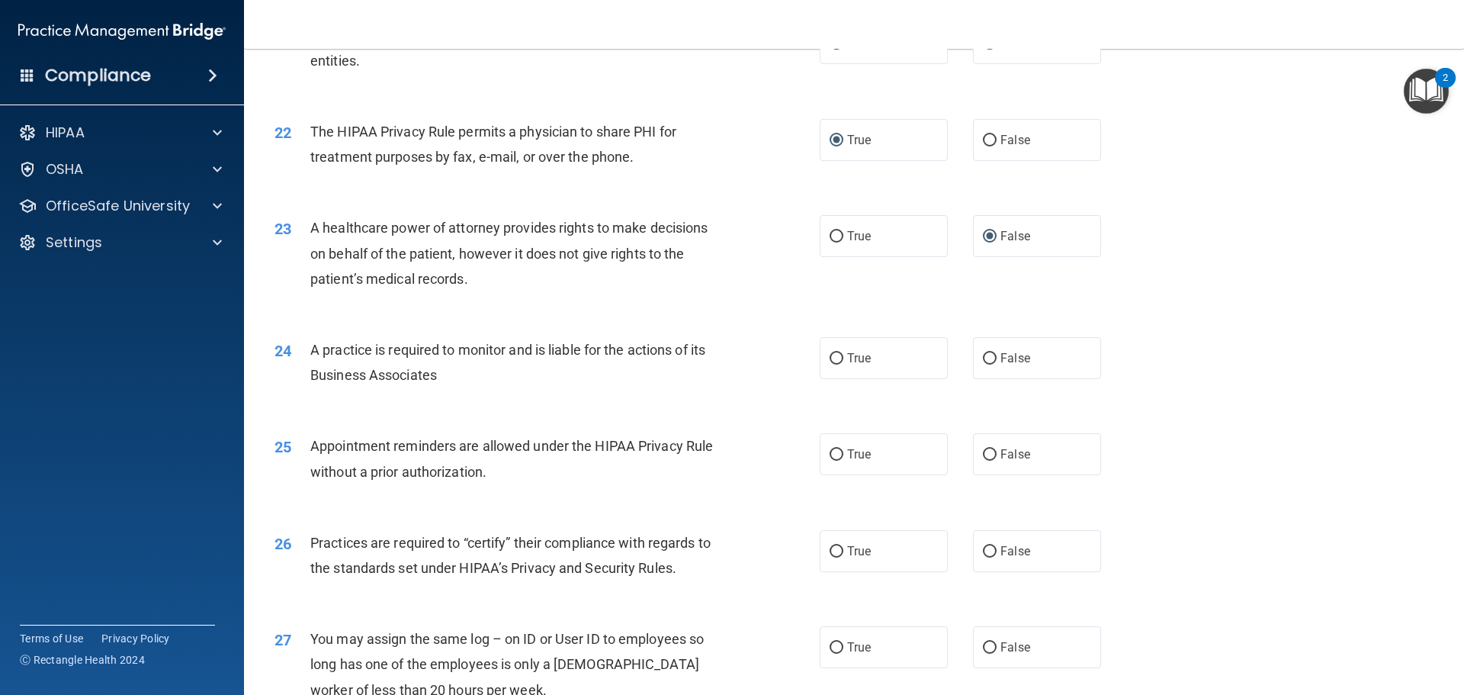
scroll to position [2440, 0]
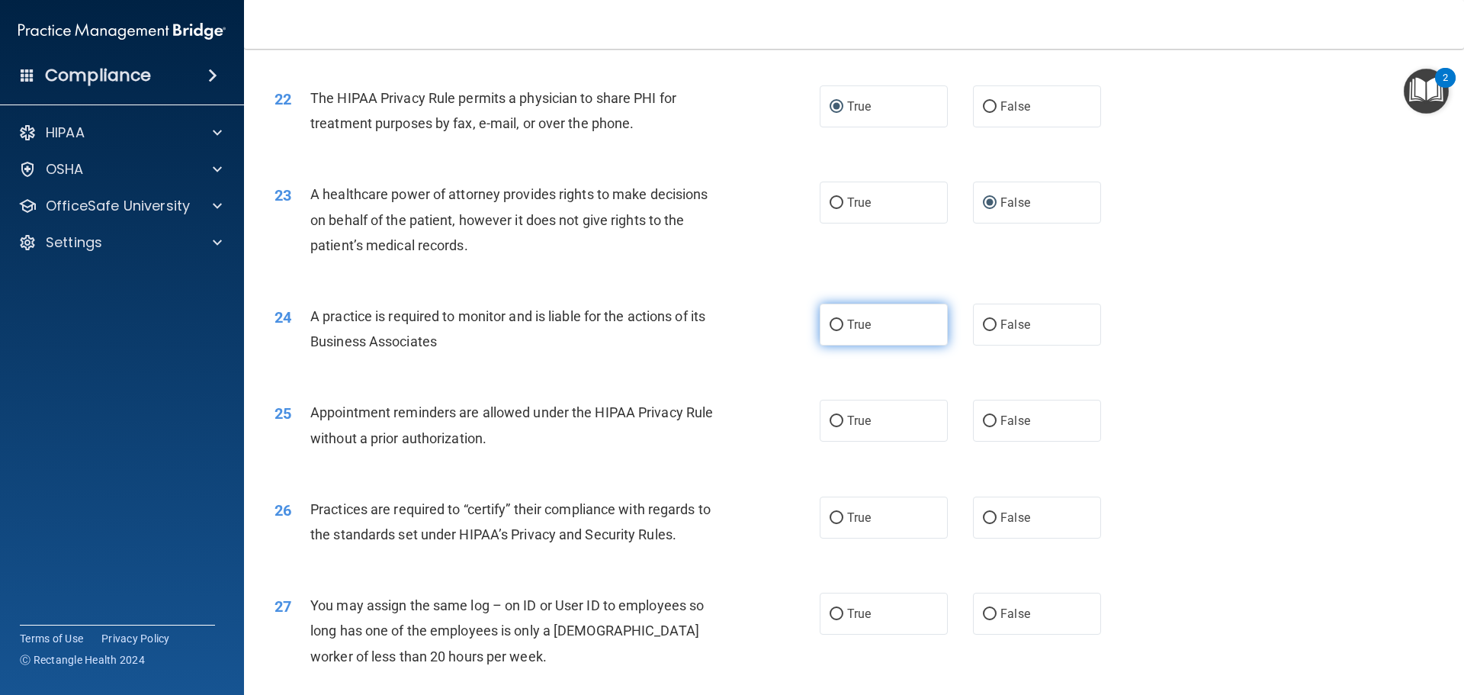
click at [838, 325] on label "True" at bounding box center [884, 325] width 128 height 42
click at [838, 325] on input "True" at bounding box center [837, 325] width 14 height 11
radio input "true"
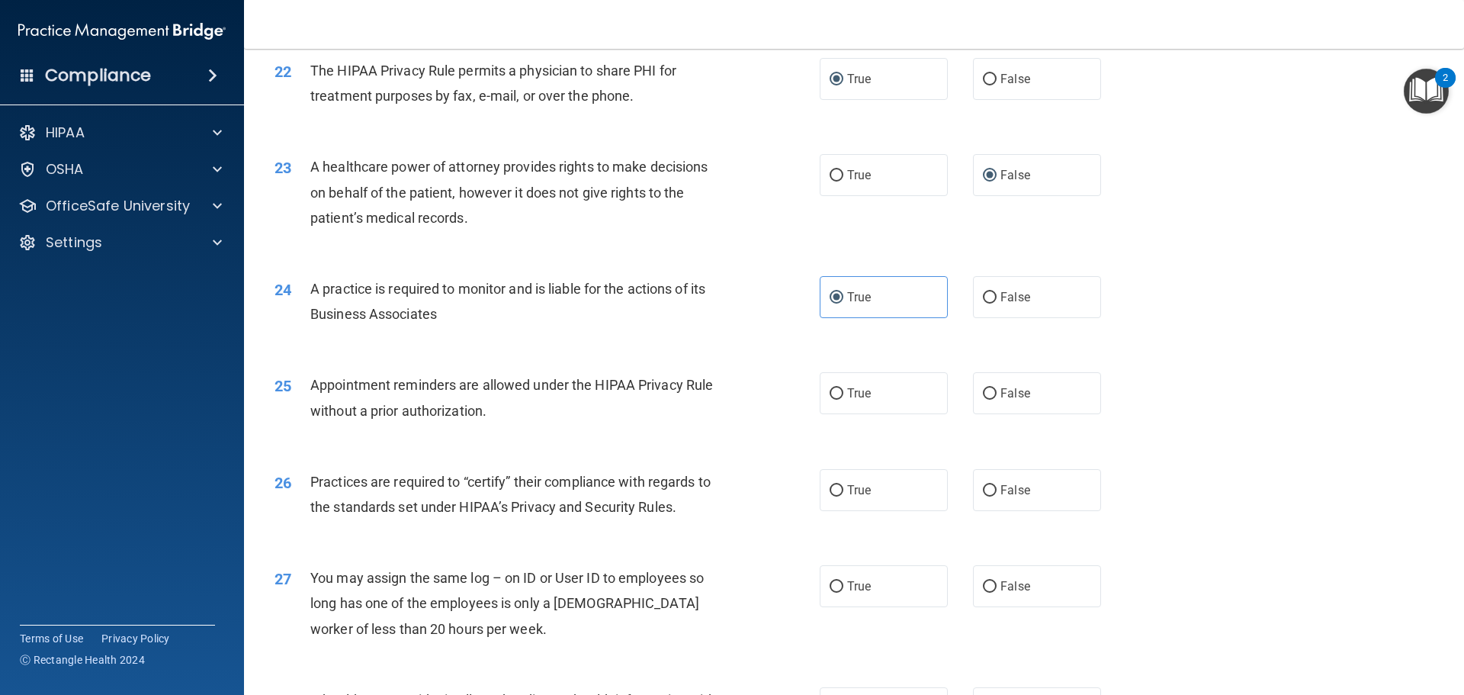
scroll to position [2516, 0]
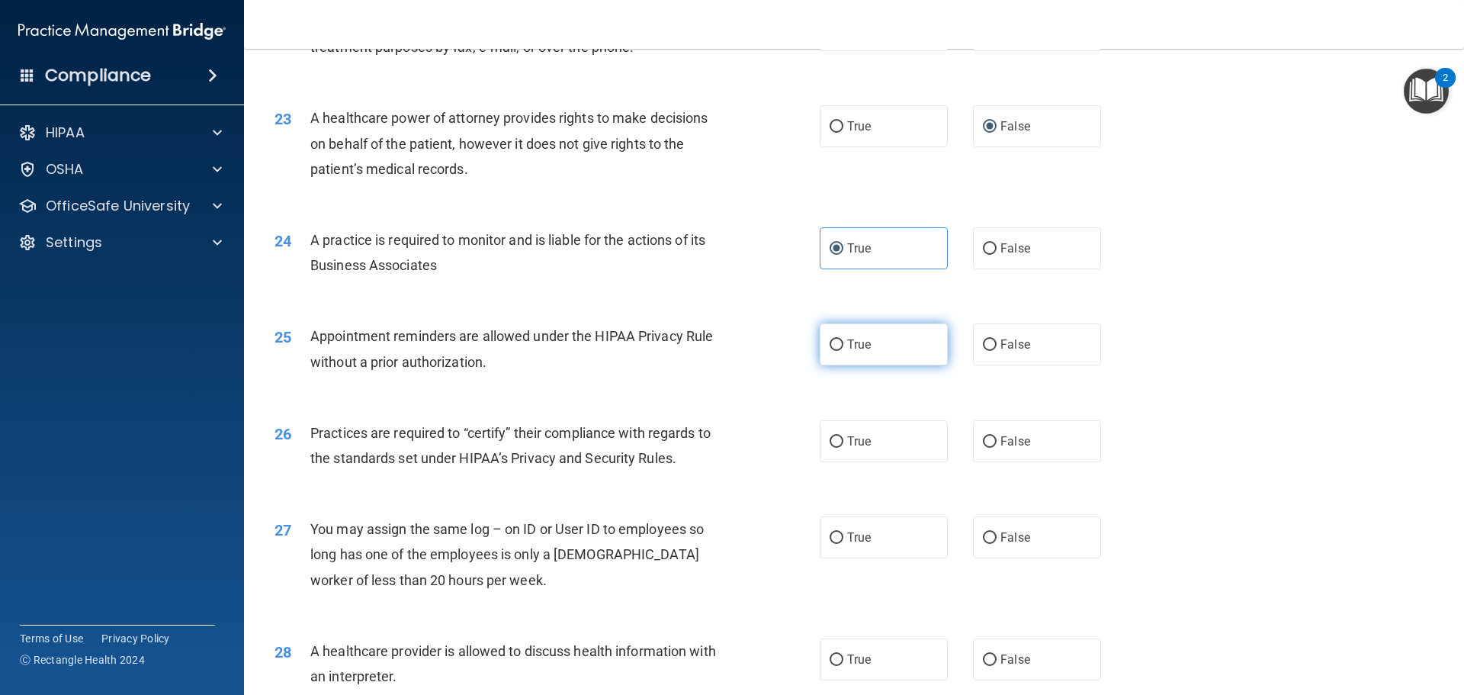
click at [830, 341] on input "True" at bounding box center [837, 344] width 14 height 11
radio input "true"
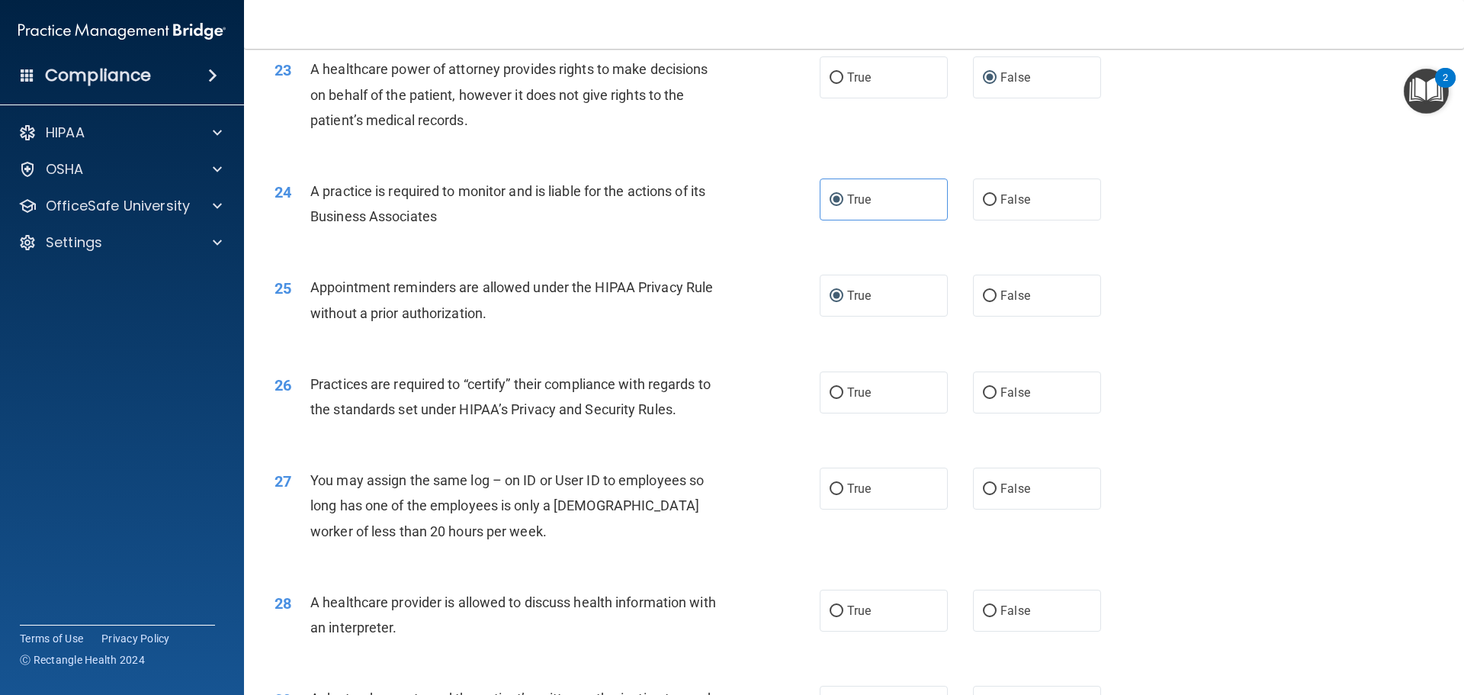
scroll to position [2593, 0]
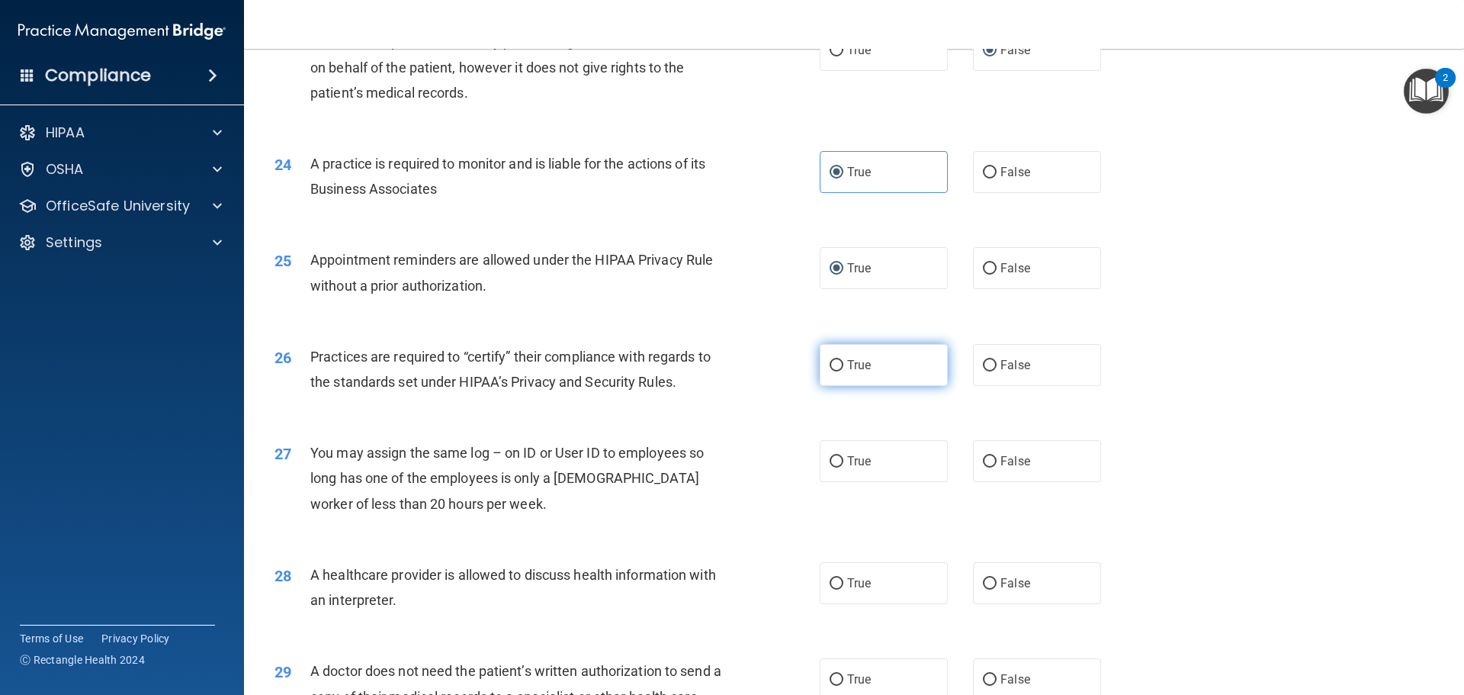
click at [830, 360] on input "True" at bounding box center [837, 365] width 14 height 11
radio input "true"
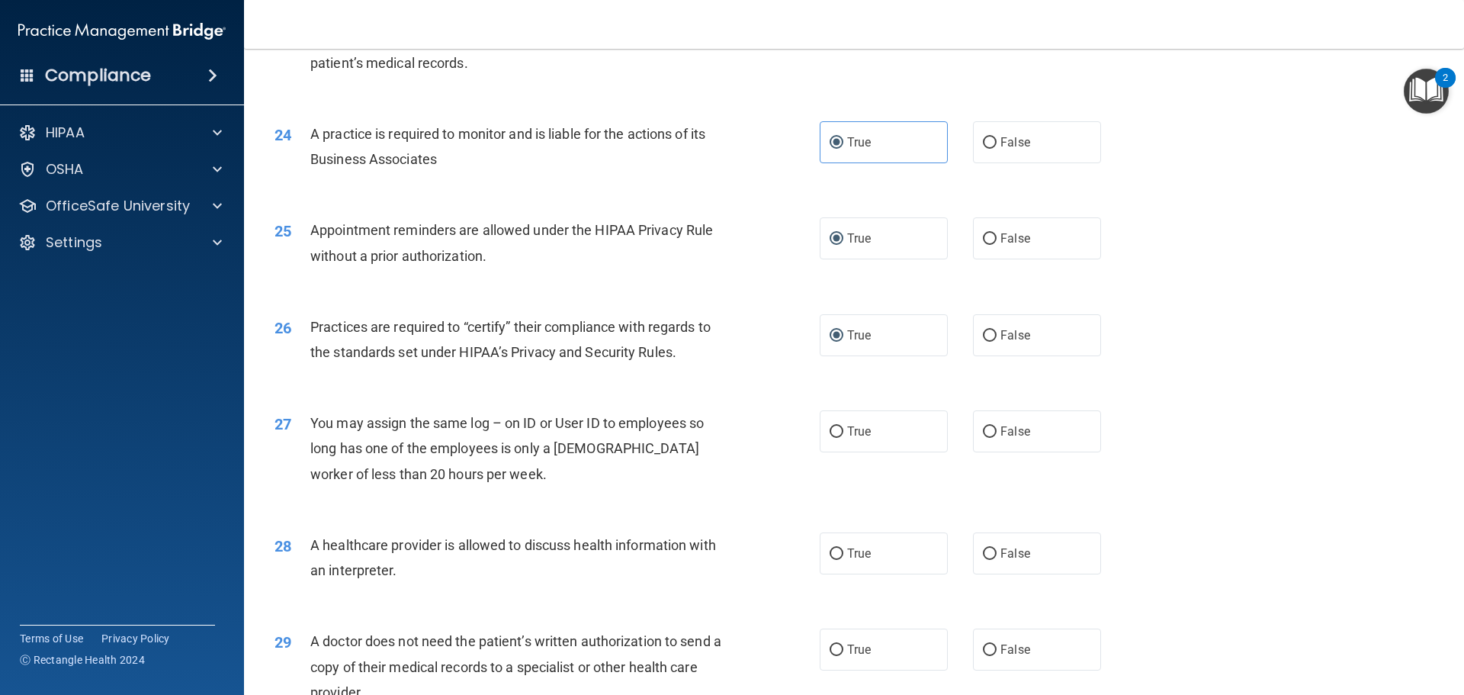
scroll to position [2669, 0]
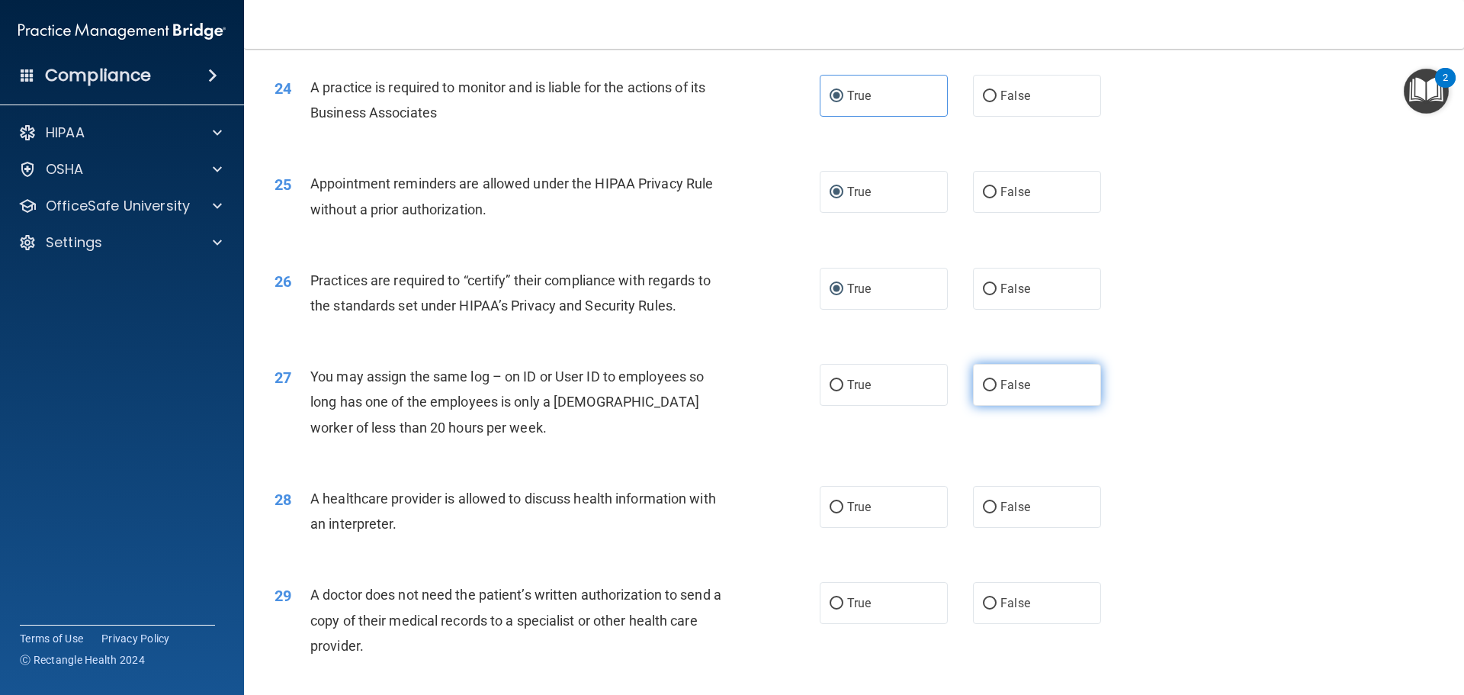
click at [984, 383] on input "False" at bounding box center [990, 385] width 14 height 11
radio input "true"
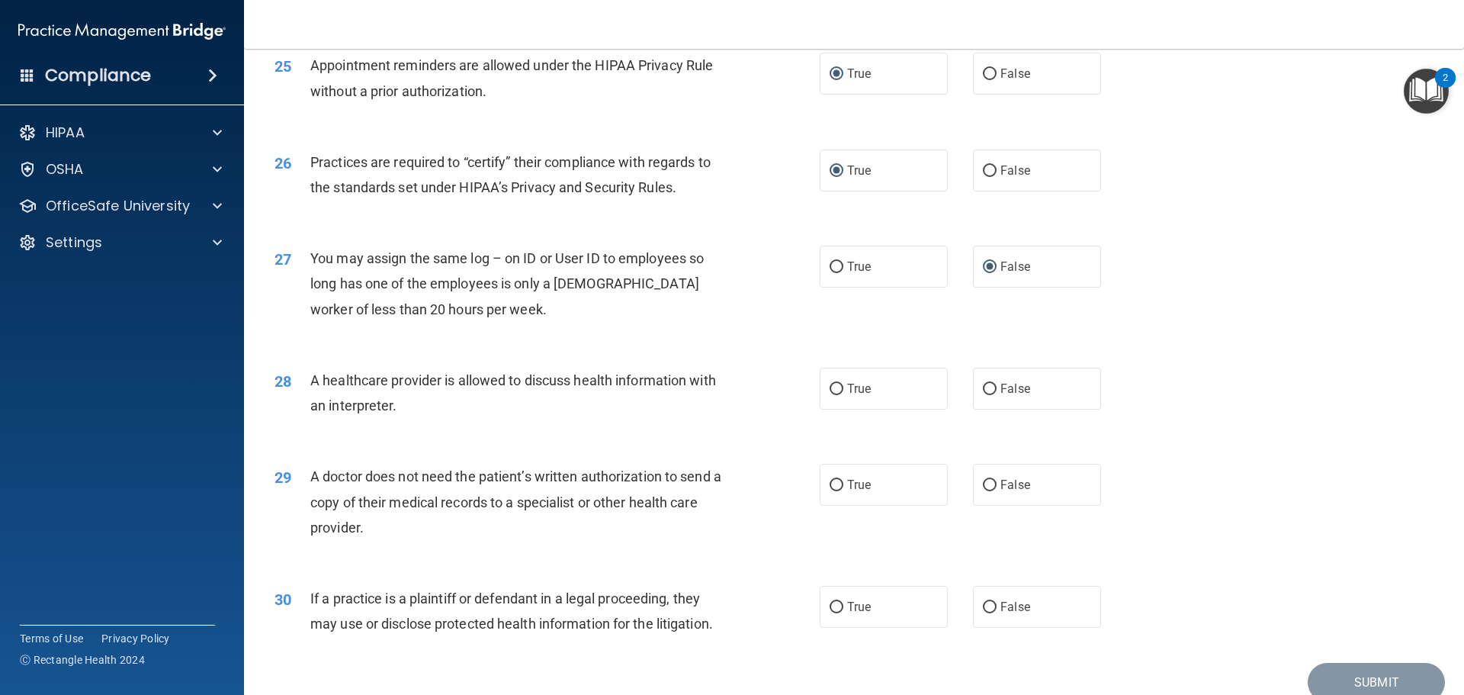
scroll to position [2822, 0]
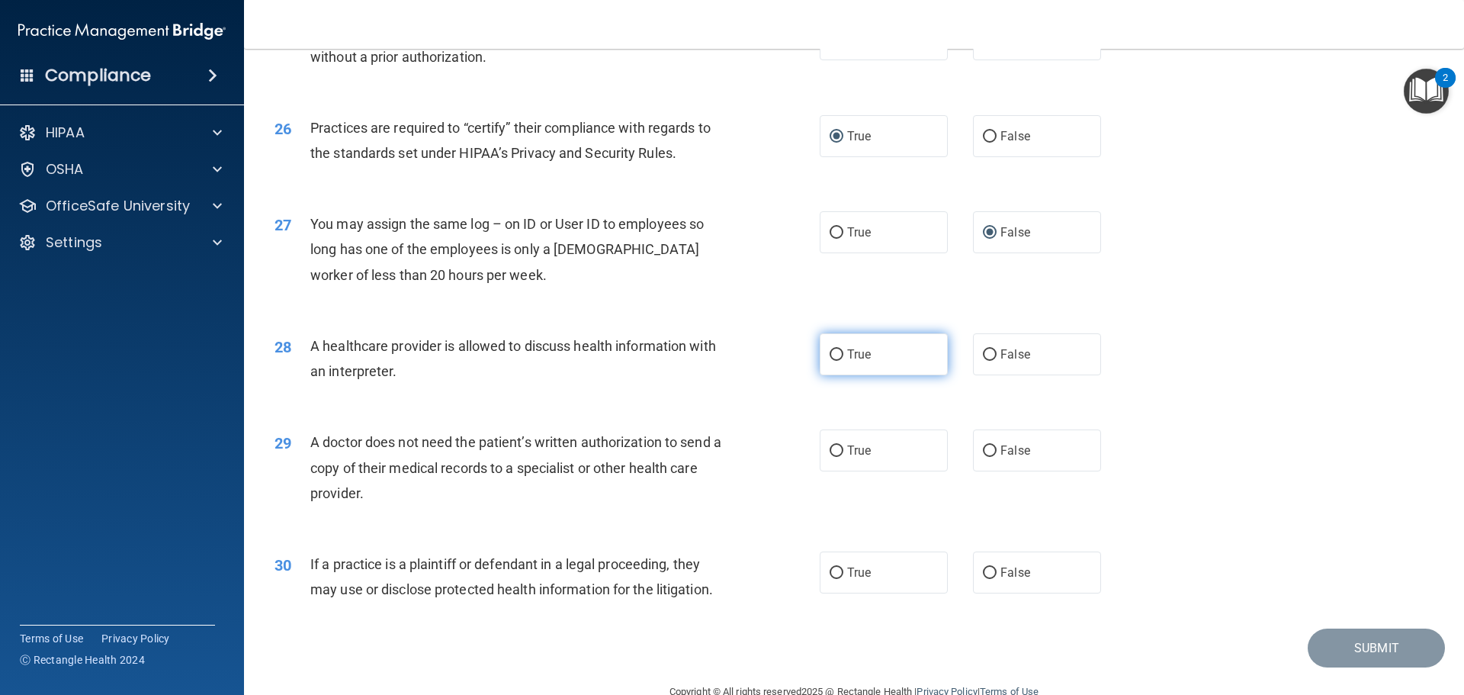
click at [834, 352] on input "True" at bounding box center [837, 354] width 14 height 11
radio input "true"
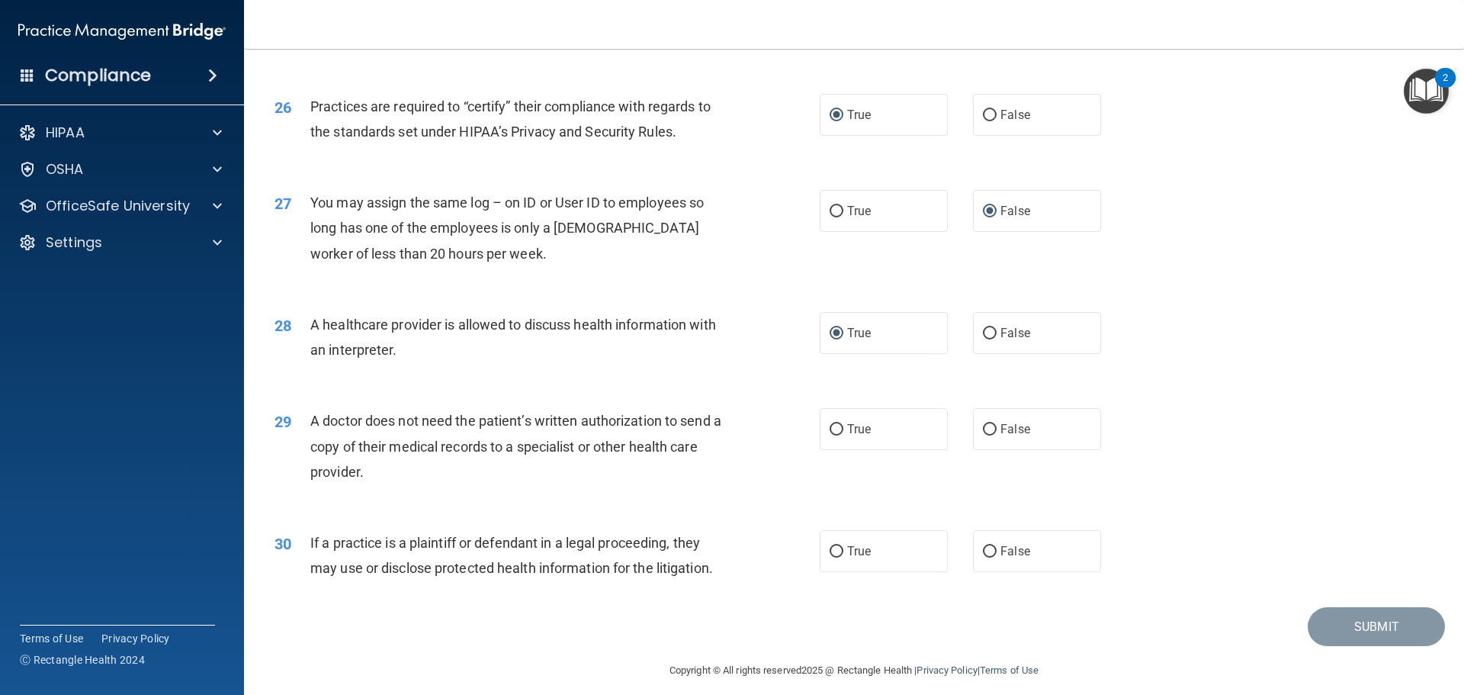
scroll to position [2855, 0]
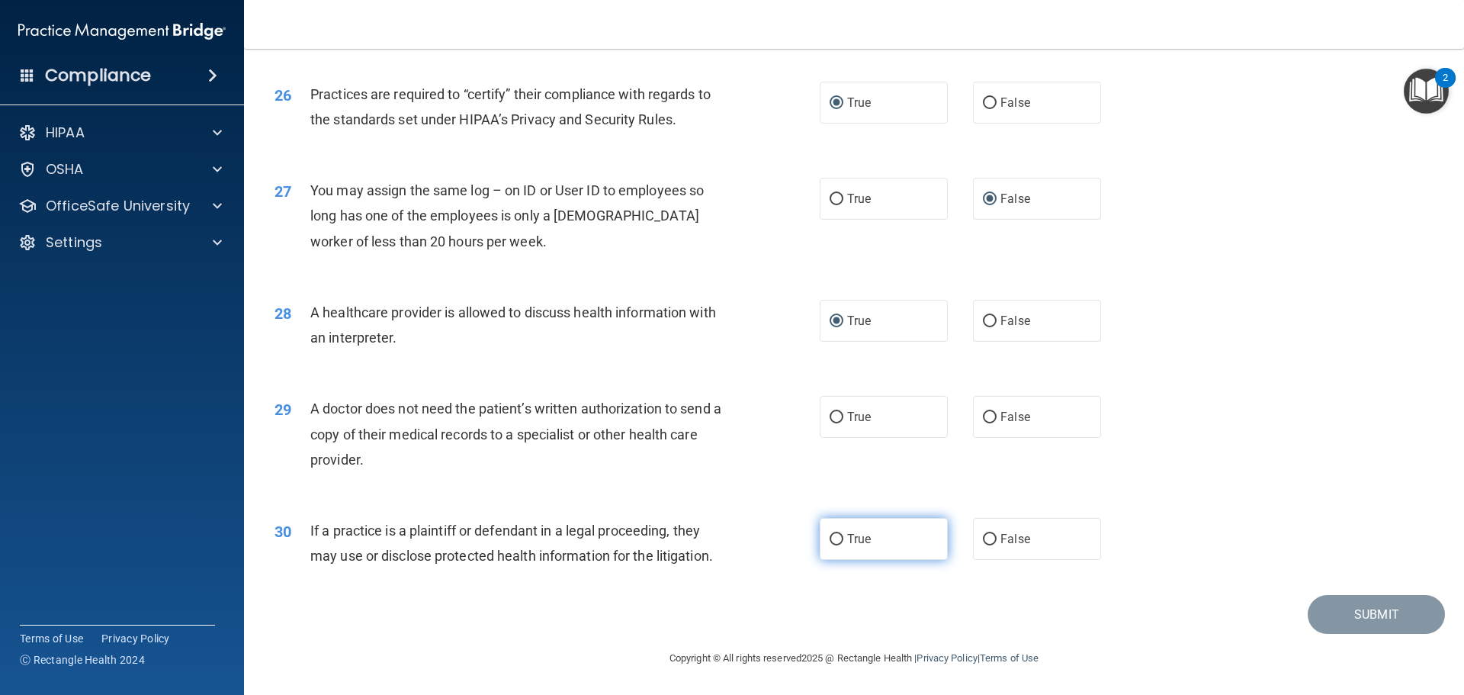
click at [840, 541] on label "True" at bounding box center [884, 539] width 128 height 42
click at [840, 541] on input "True" at bounding box center [837, 539] width 14 height 11
radio input "true"
click at [987, 413] on input "False" at bounding box center [990, 417] width 14 height 11
radio input "true"
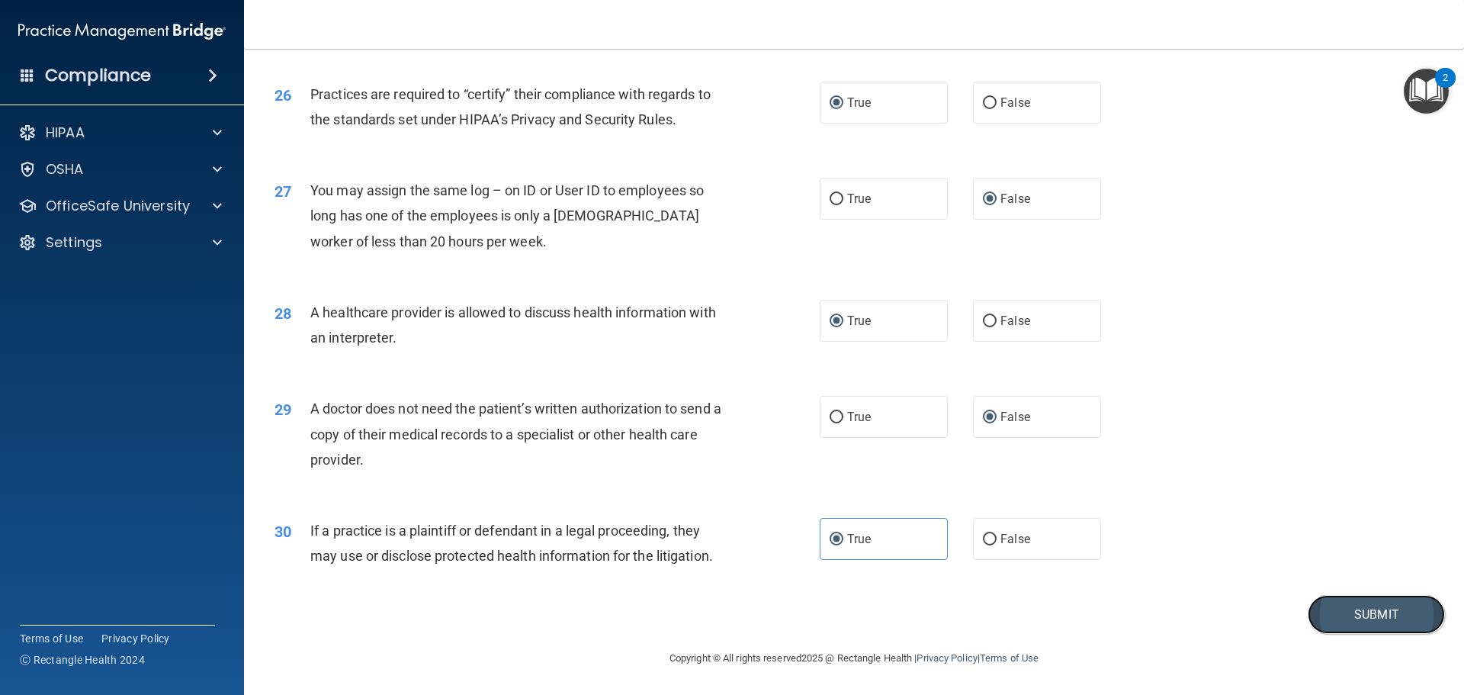
click at [1318, 621] on button "Submit" at bounding box center [1376, 614] width 137 height 39
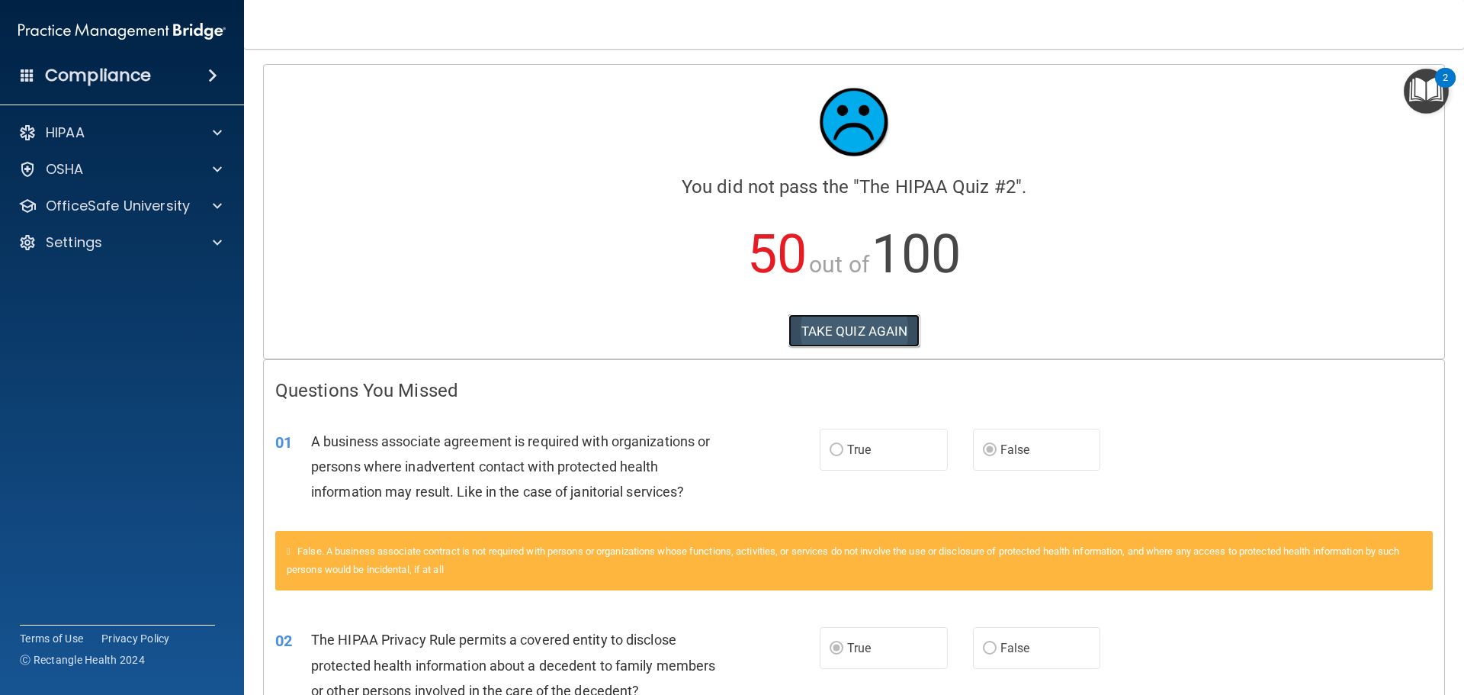
click at [830, 336] on button "TAKE QUIZ AGAIN" at bounding box center [855, 331] width 132 height 34
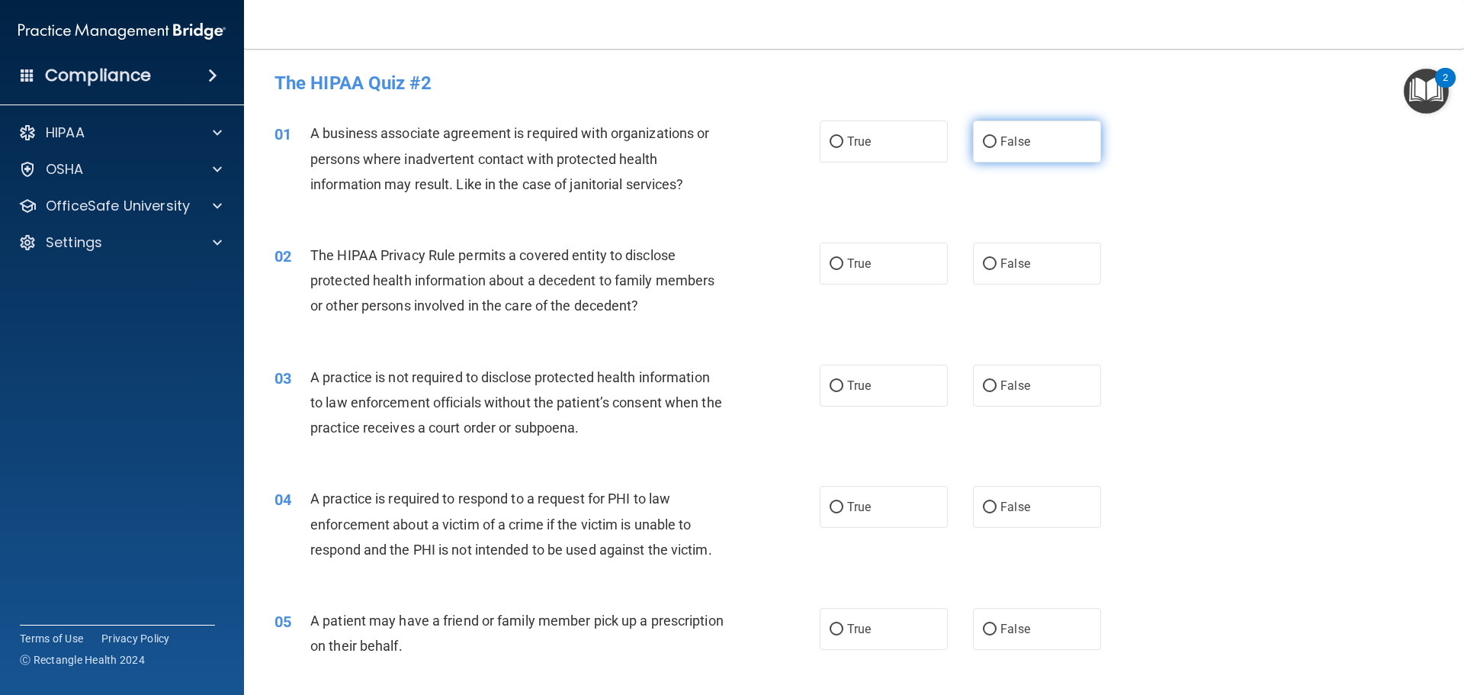
click at [986, 137] on input "False" at bounding box center [990, 142] width 14 height 11
radio input "true"
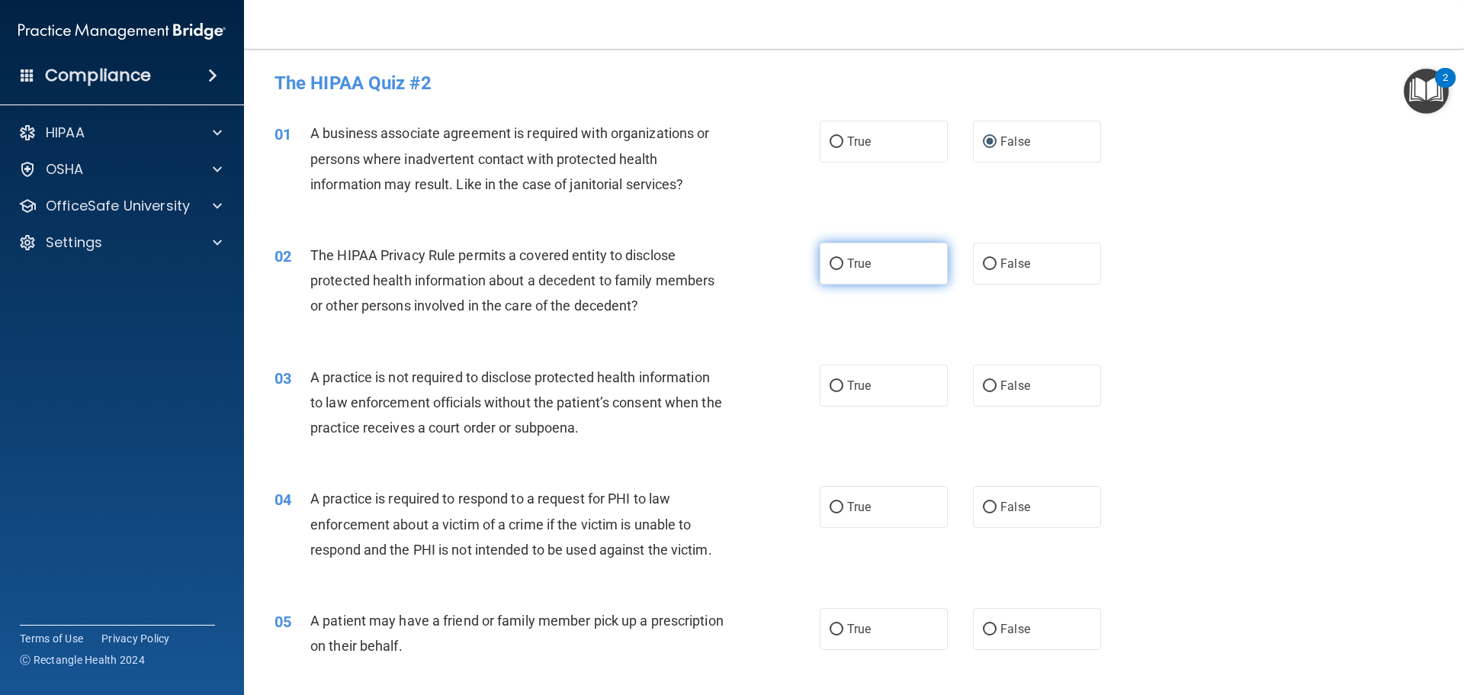
click at [831, 263] on input "True" at bounding box center [837, 264] width 14 height 11
radio input "true"
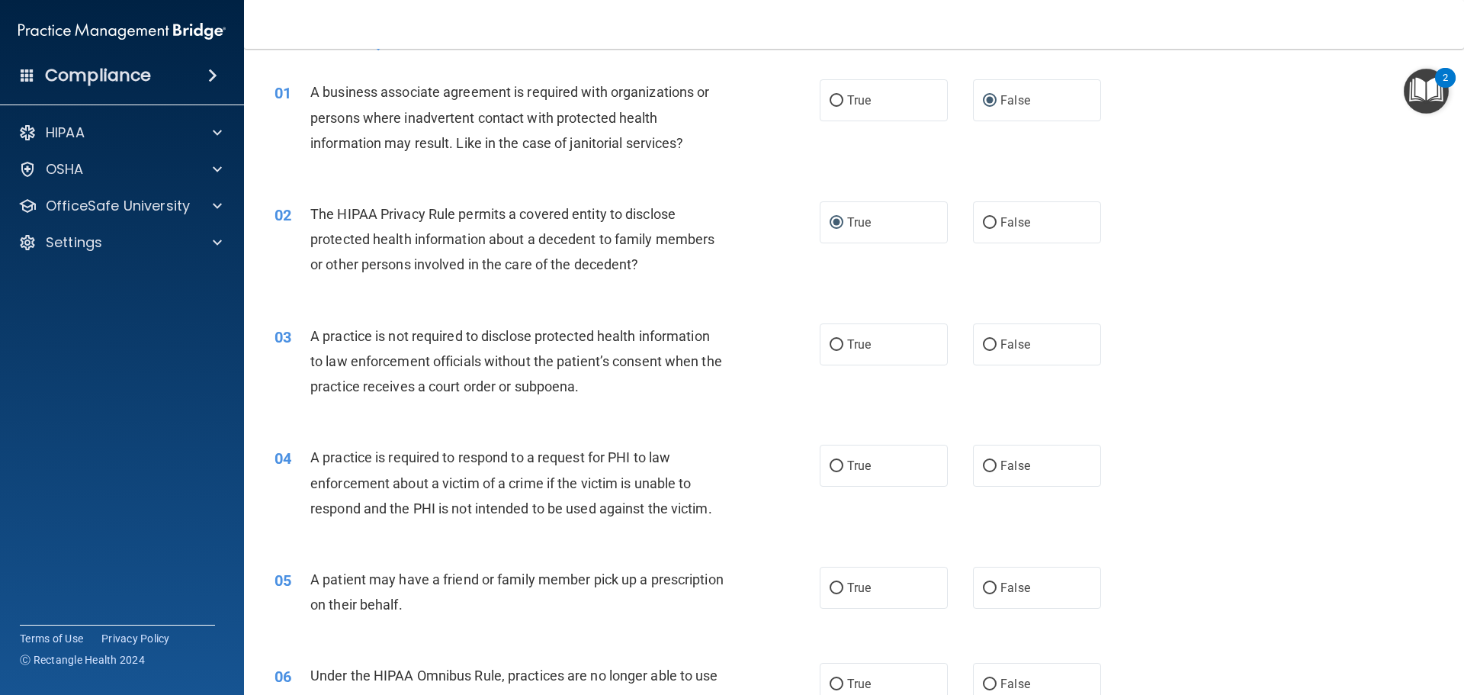
scroll to position [76, 0]
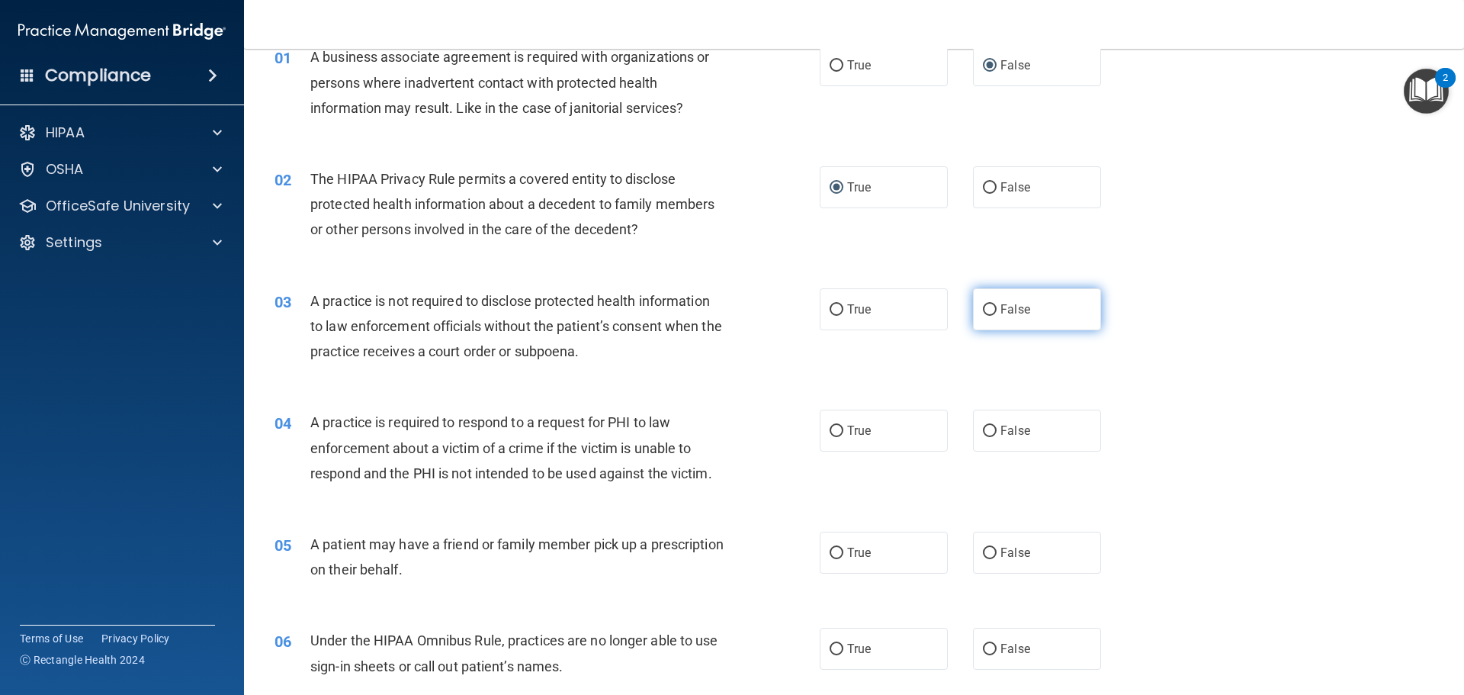
click at [987, 306] on input "False" at bounding box center [990, 309] width 14 height 11
radio input "true"
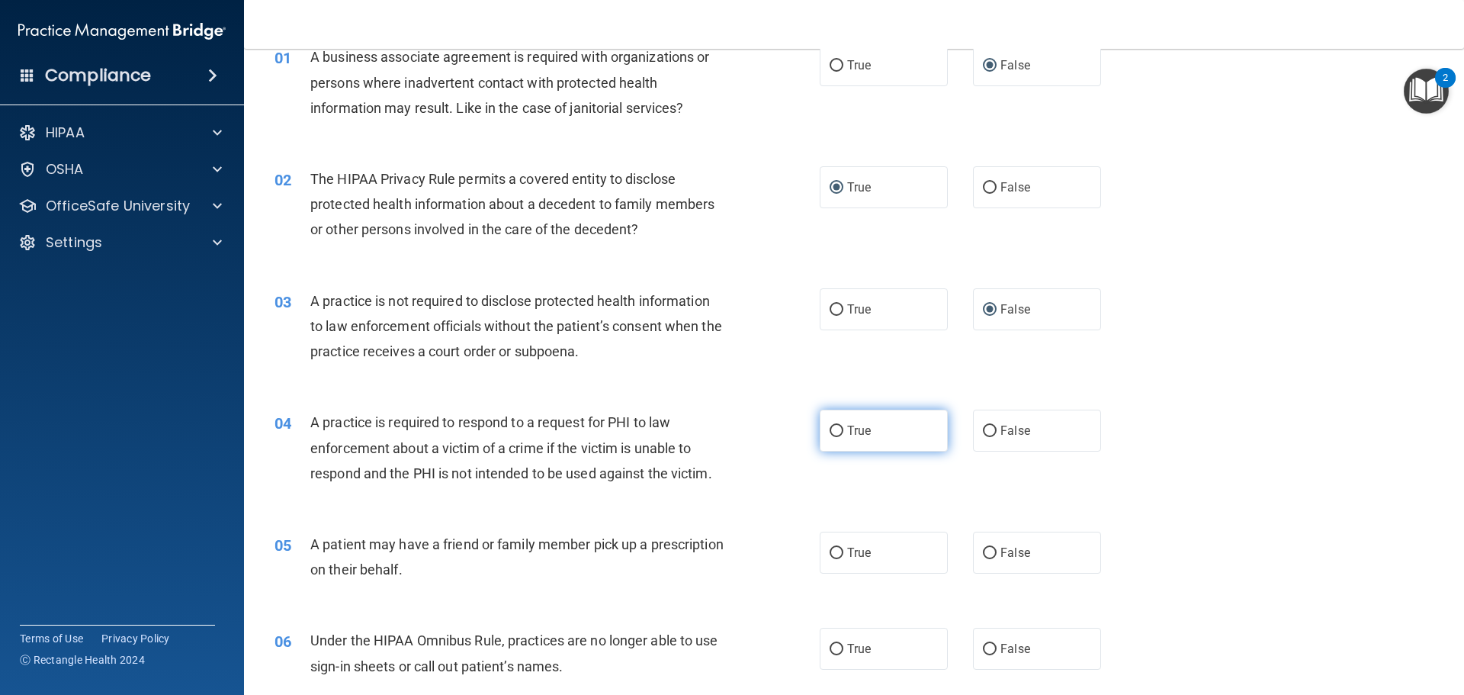
click at [830, 429] on input "True" at bounding box center [837, 431] width 14 height 11
radio input "true"
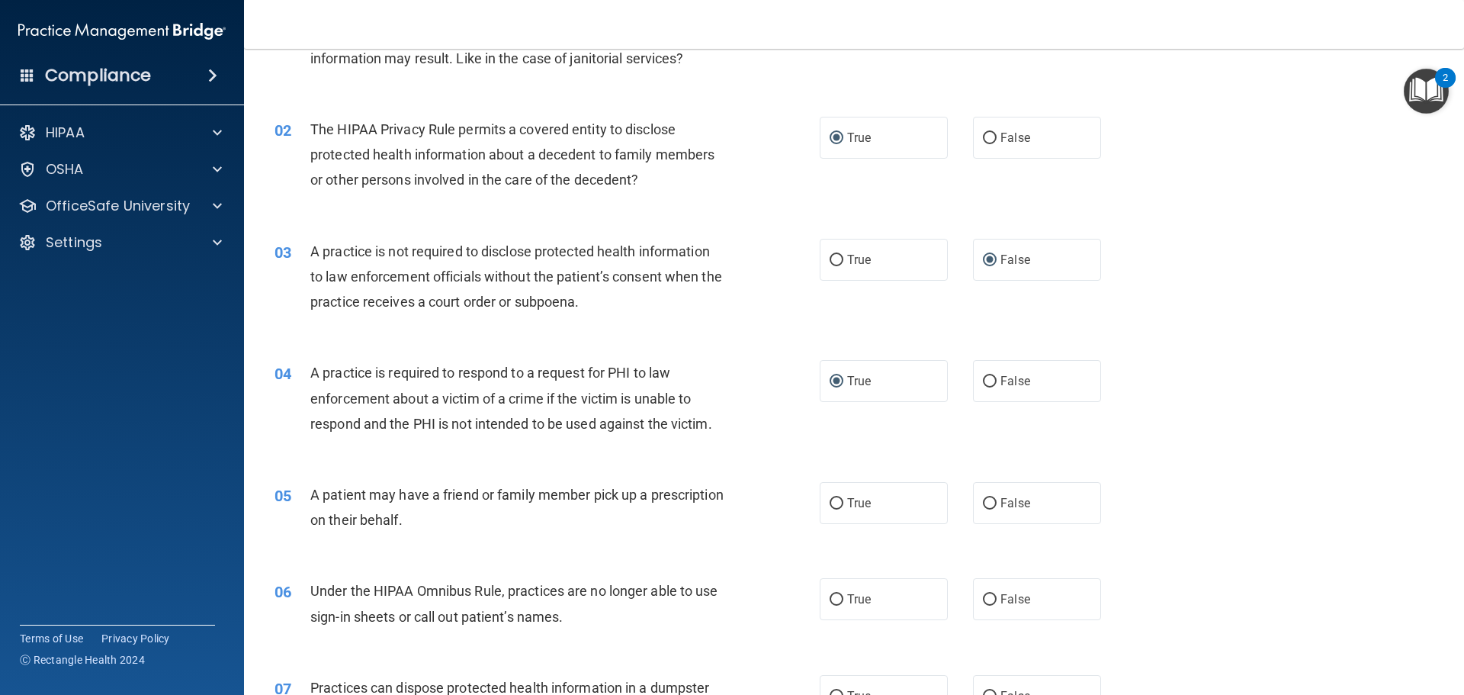
scroll to position [153, 0]
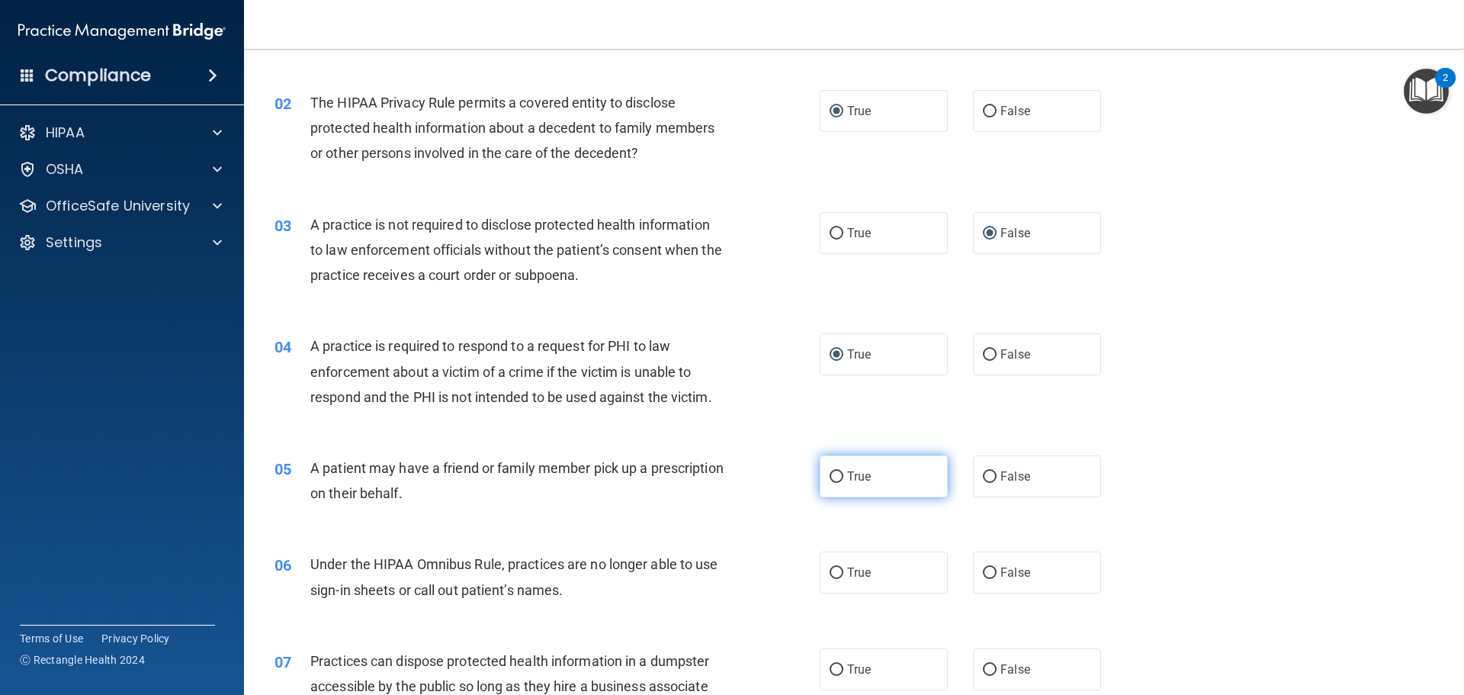
click at [833, 474] on input "True" at bounding box center [837, 476] width 14 height 11
radio input "true"
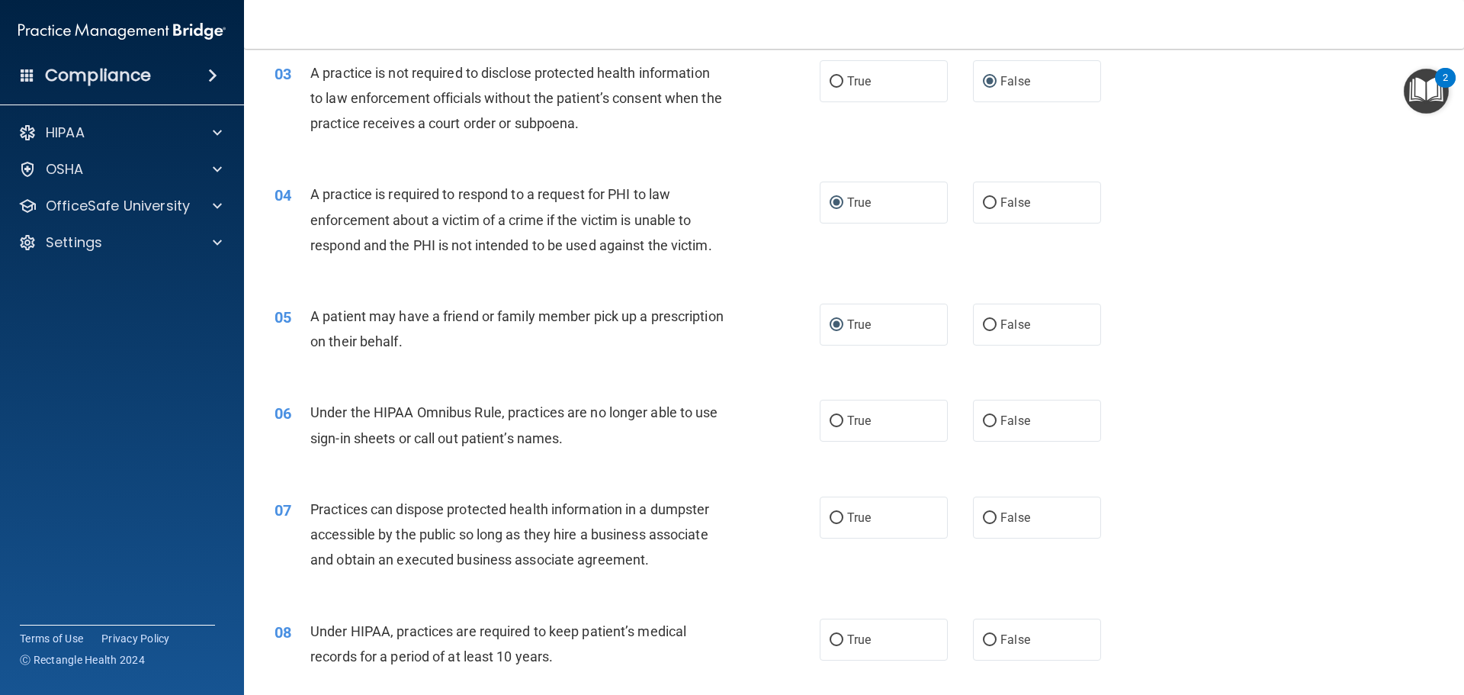
scroll to position [381, 0]
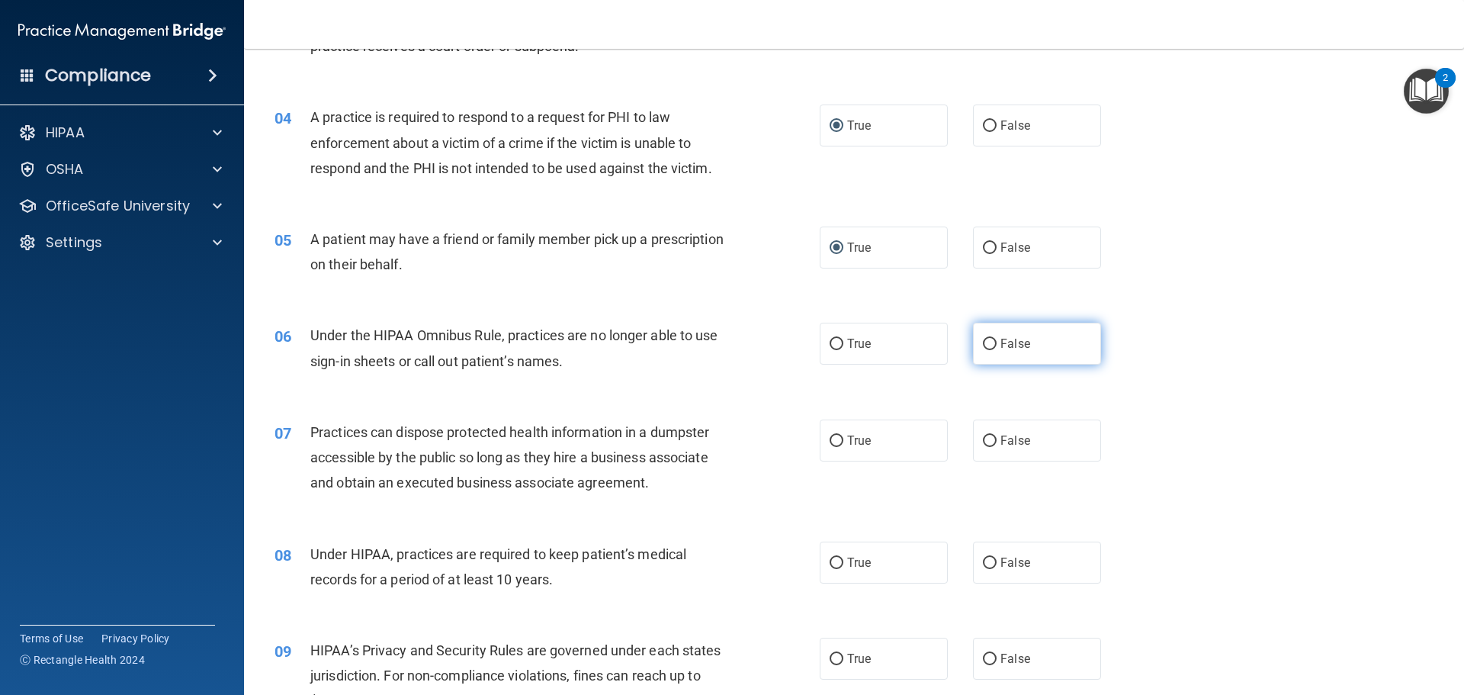
click at [988, 343] on input "False" at bounding box center [990, 344] width 14 height 11
radio input "true"
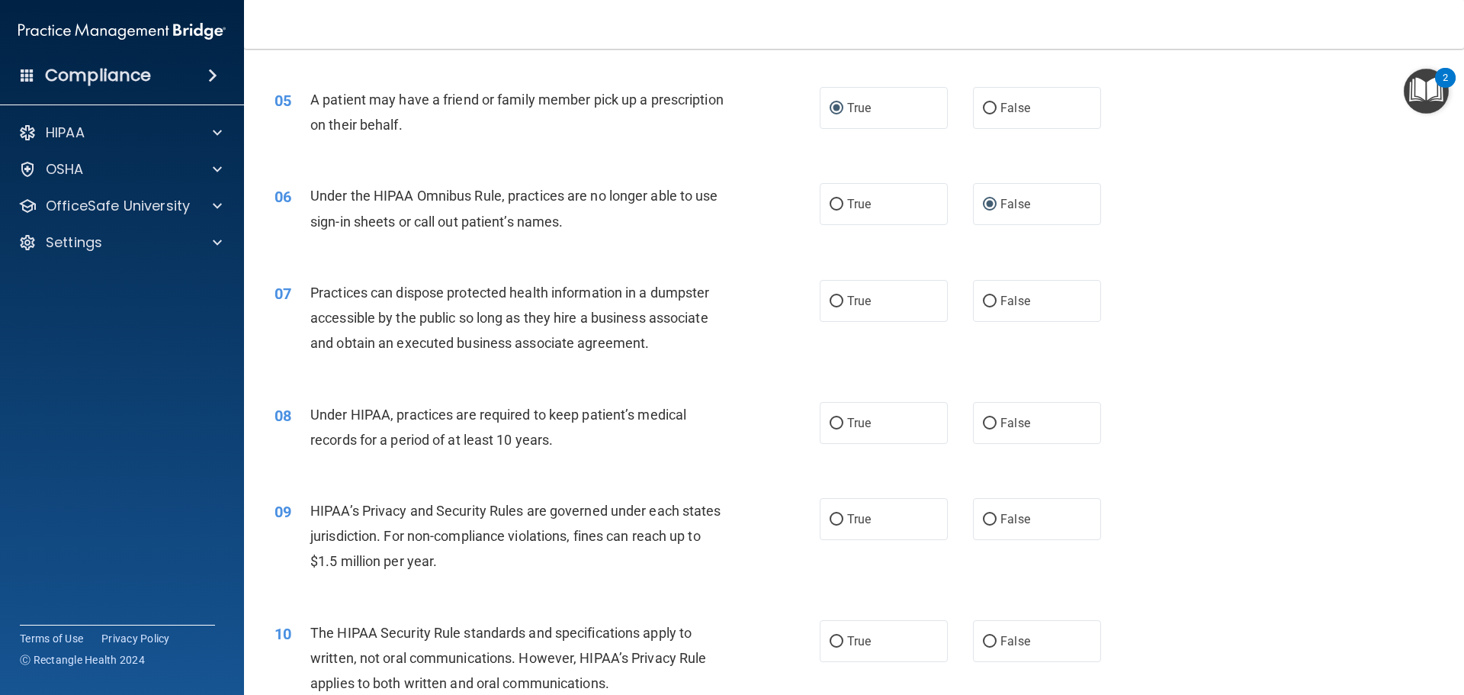
scroll to position [534, 0]
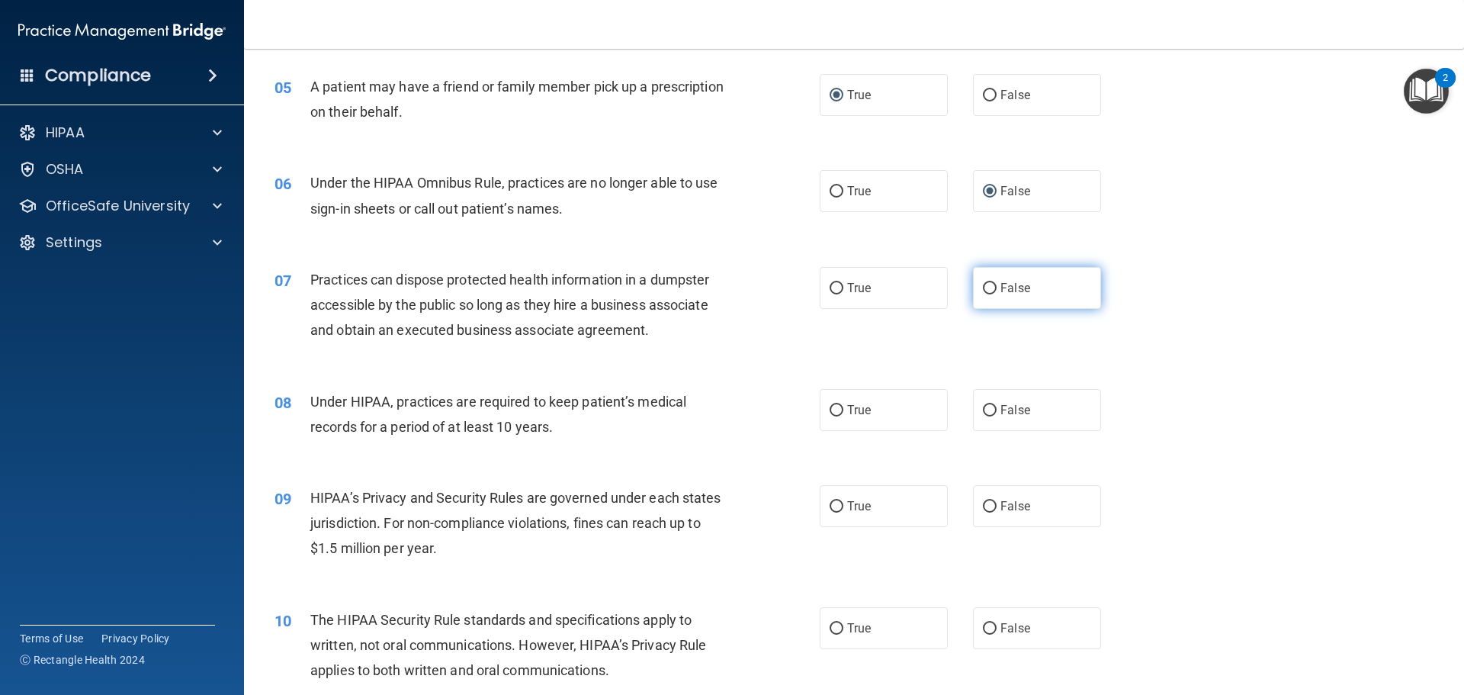
click at [983, 285] on input "False" at bounding box center [990, 288] width 14 height 11
radio input "true"
click at [984, 409] on input "False" at bounding box center [990, 410] width 14 height 11
radio input "true"
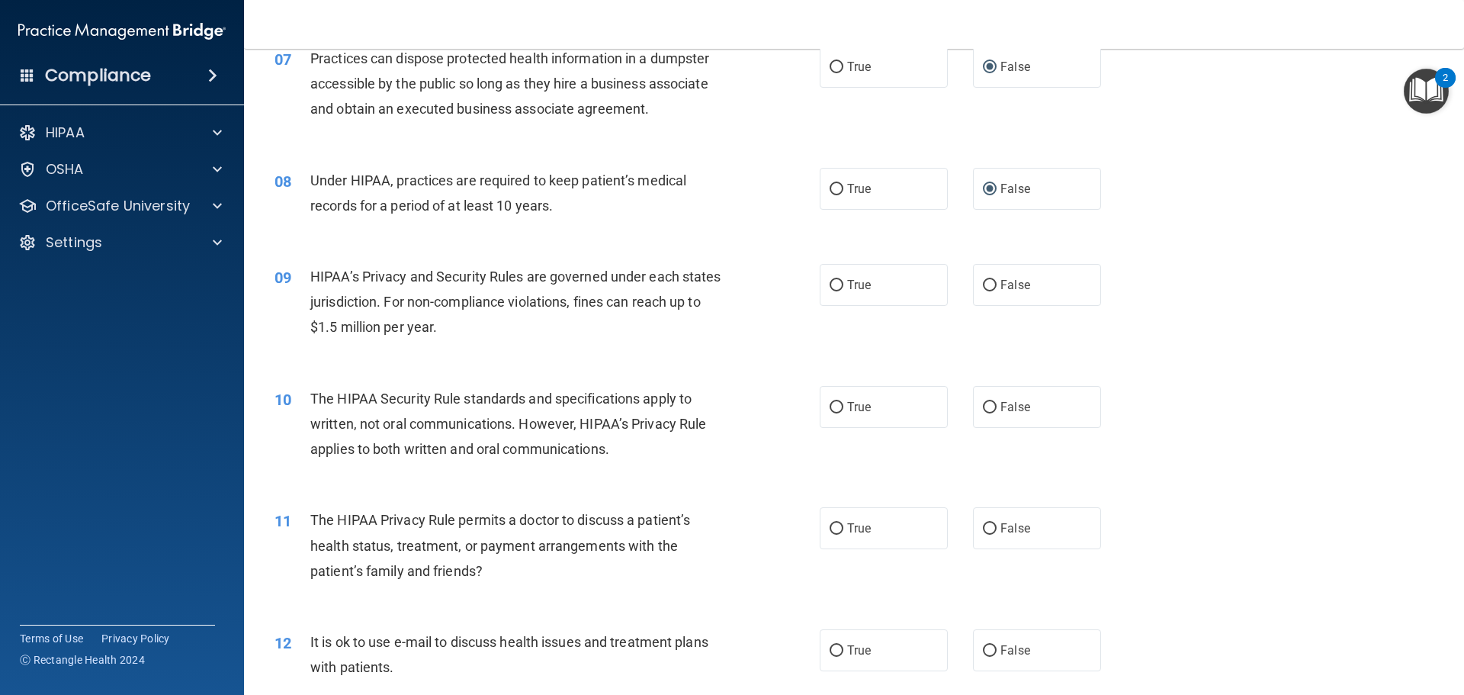
scroll to position [763, 0]
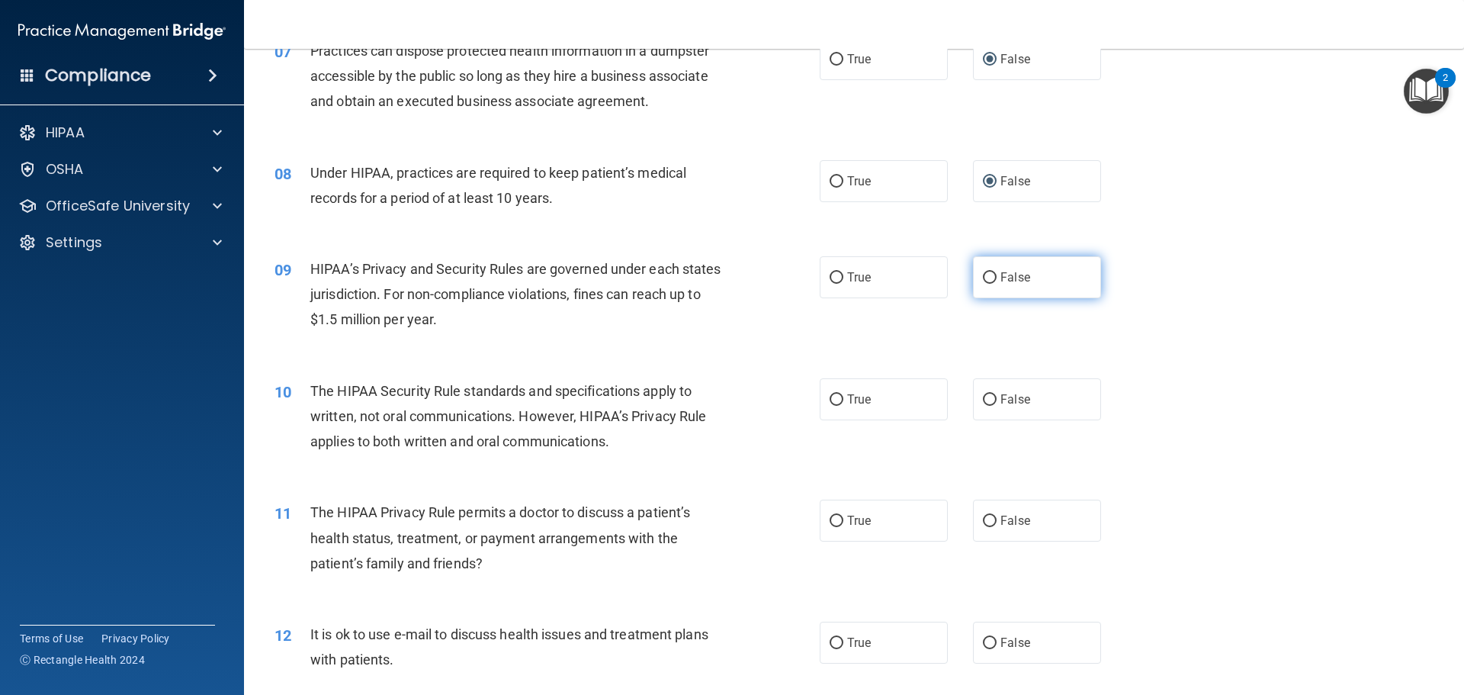
click at [985, 274] on input "False" at bounding box center [990, 277] width 14 height 11
radio input "true"
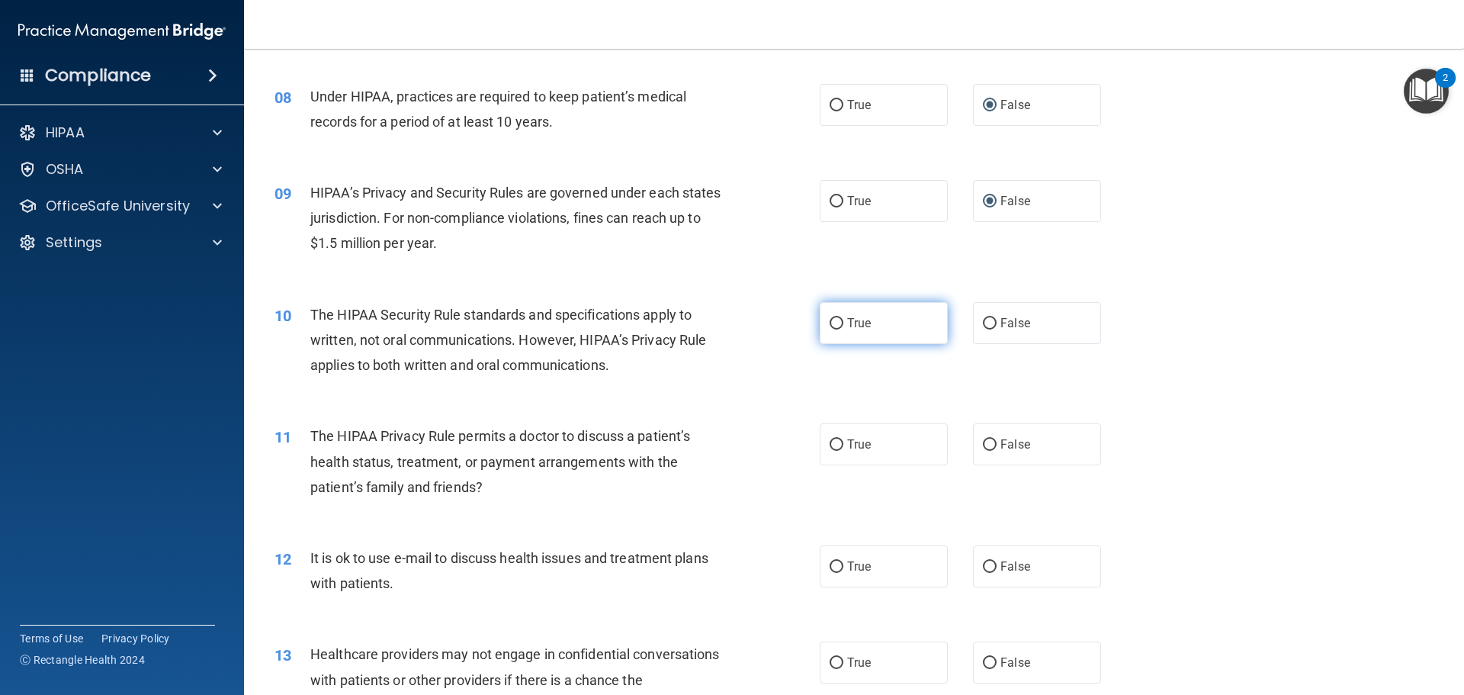
click at [832, 322] on input "True" at bounding box center [837, 323] width 14 height 11
radio input "true"
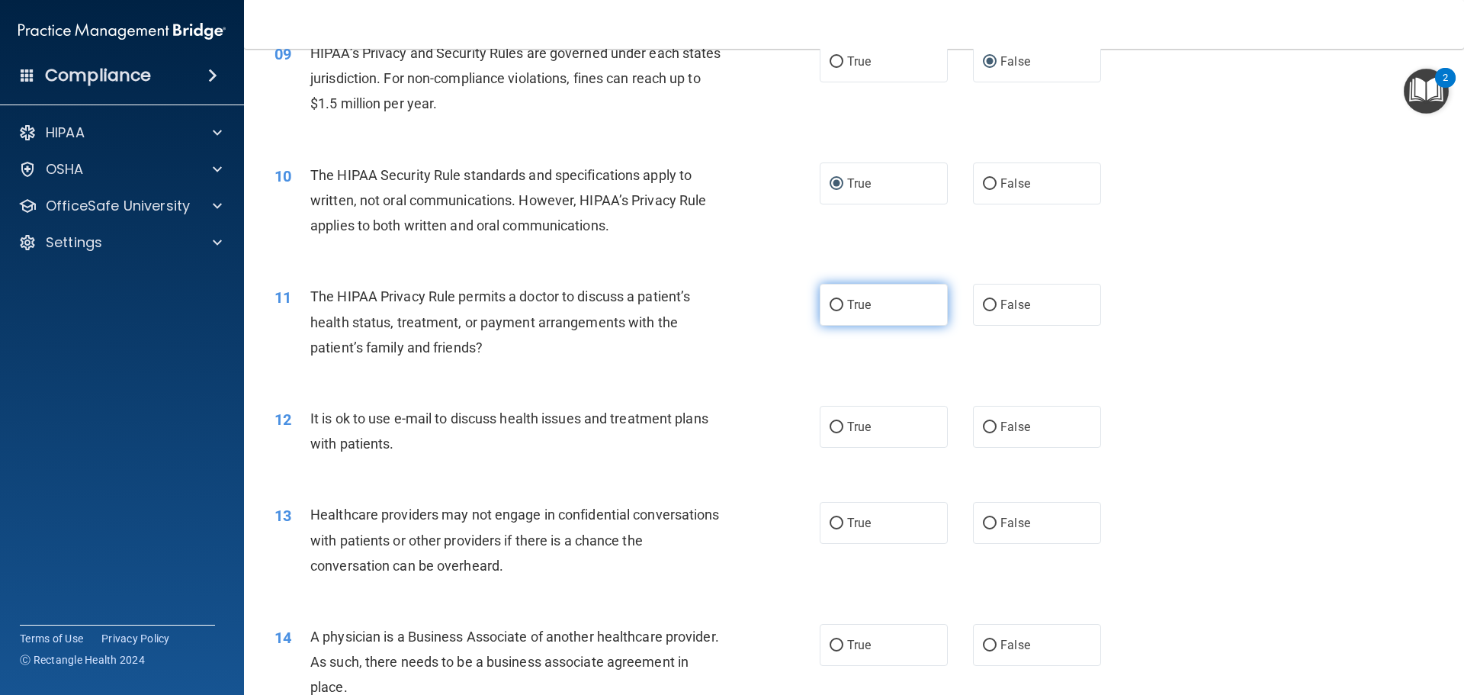
scroll to position [991, 0]
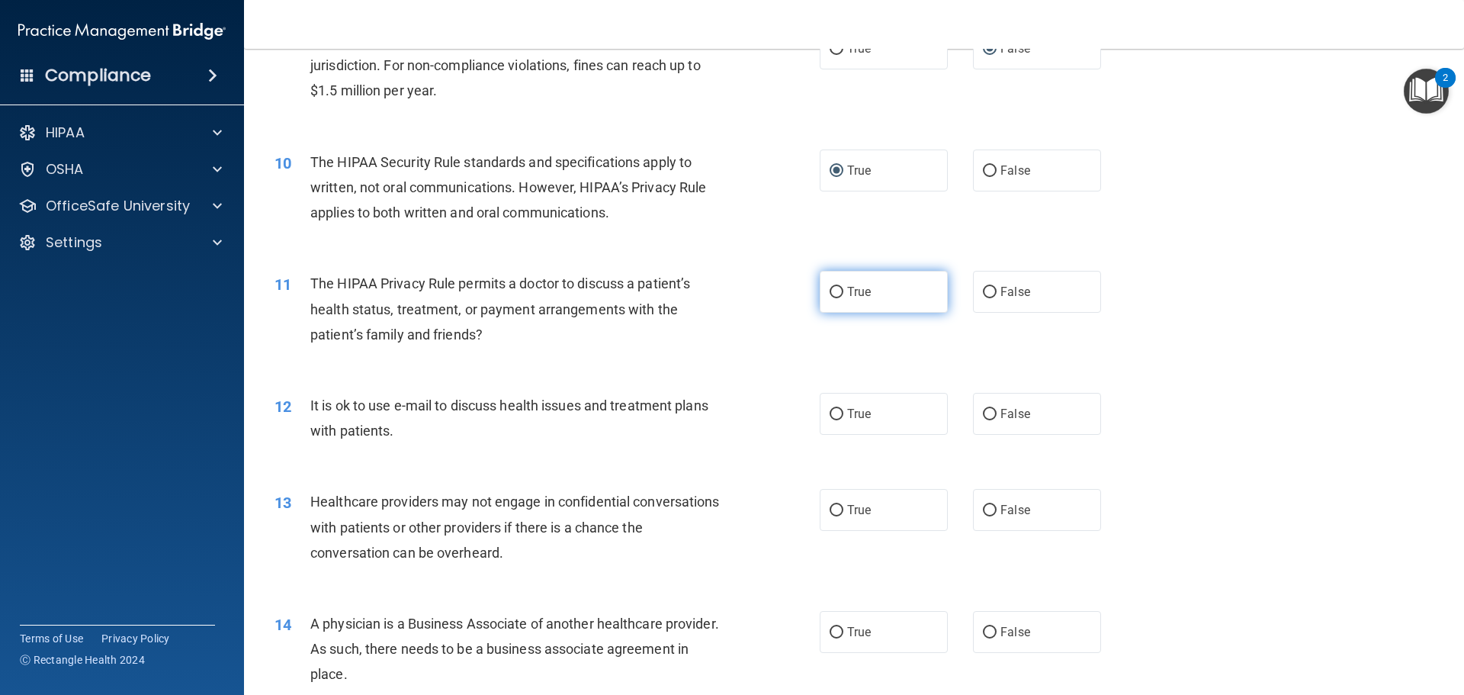
click at [830, 295] on input "True" at bounding box center [837, 292] width 14 height 11
radio input "true"
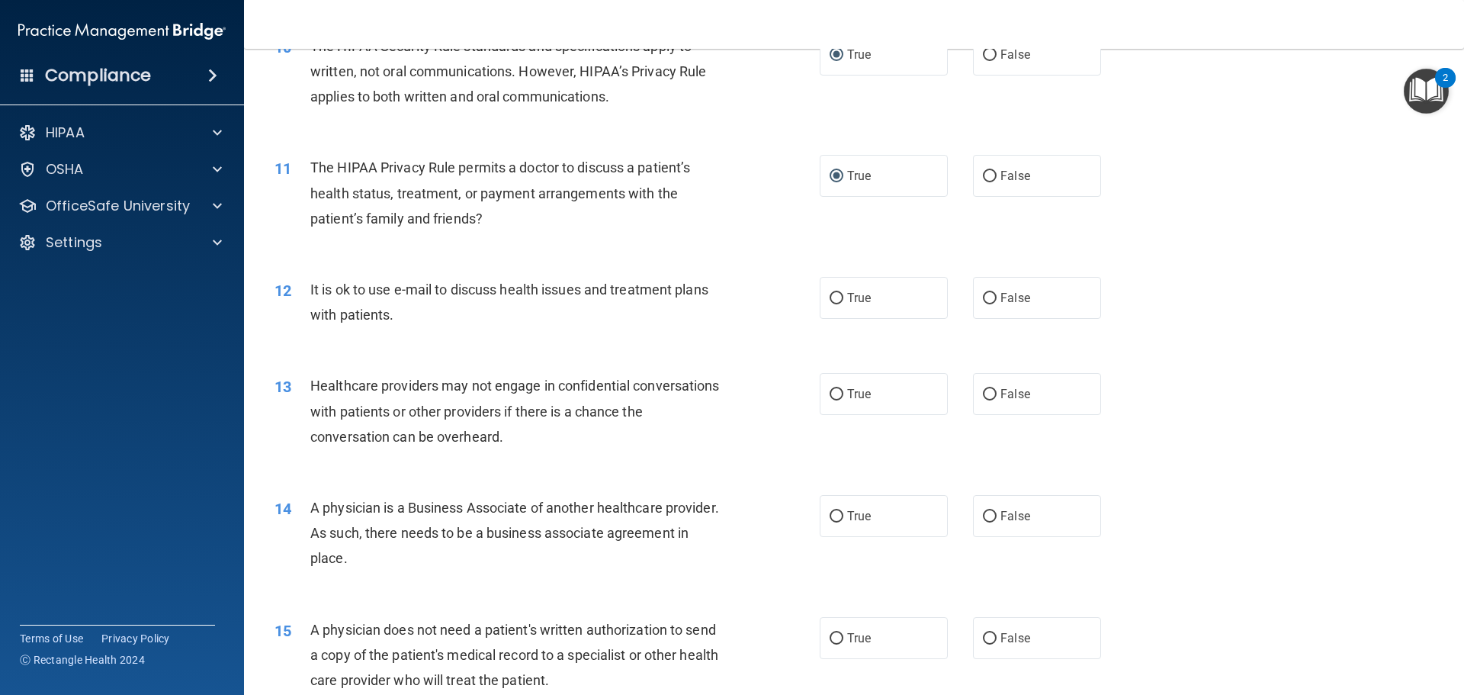
scroll to position [1144, 0]
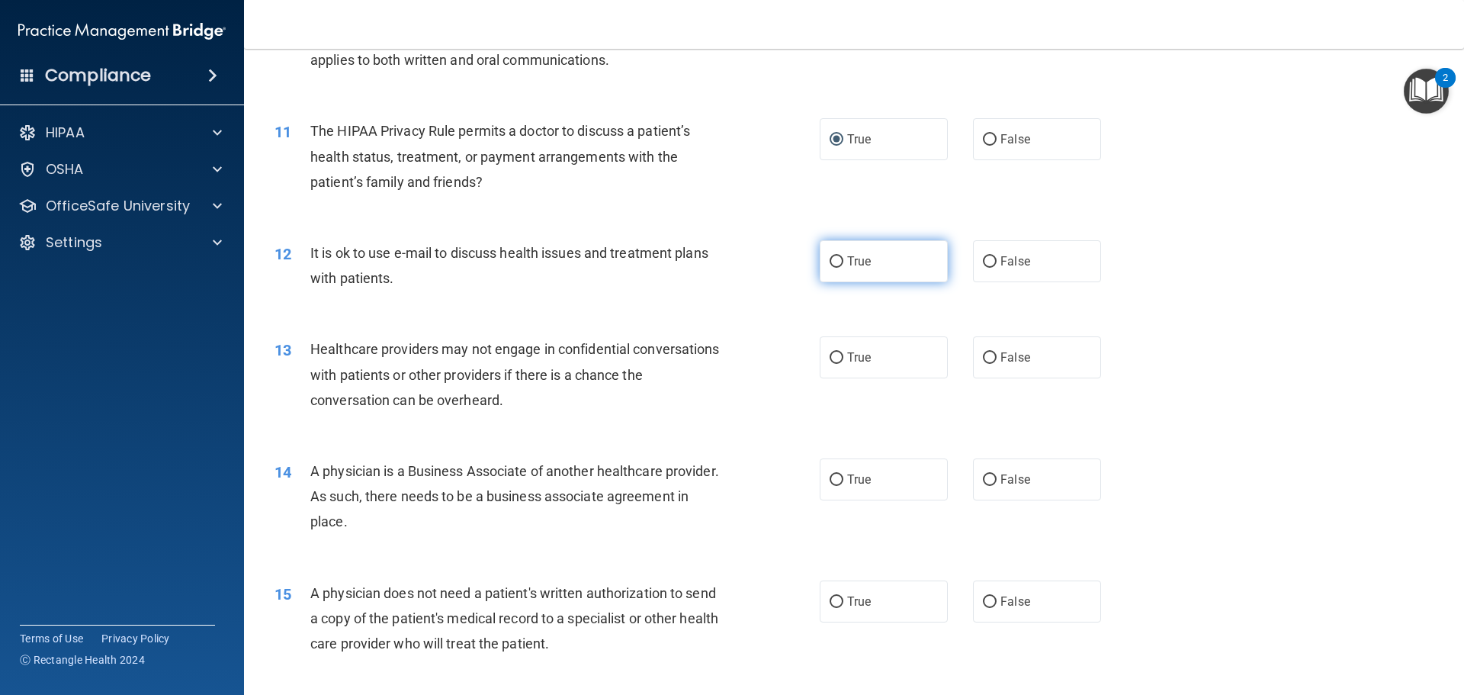
click at [830, 262] on input "True" at bounding box center [837, 261] width 14 height 11
radio input "true"
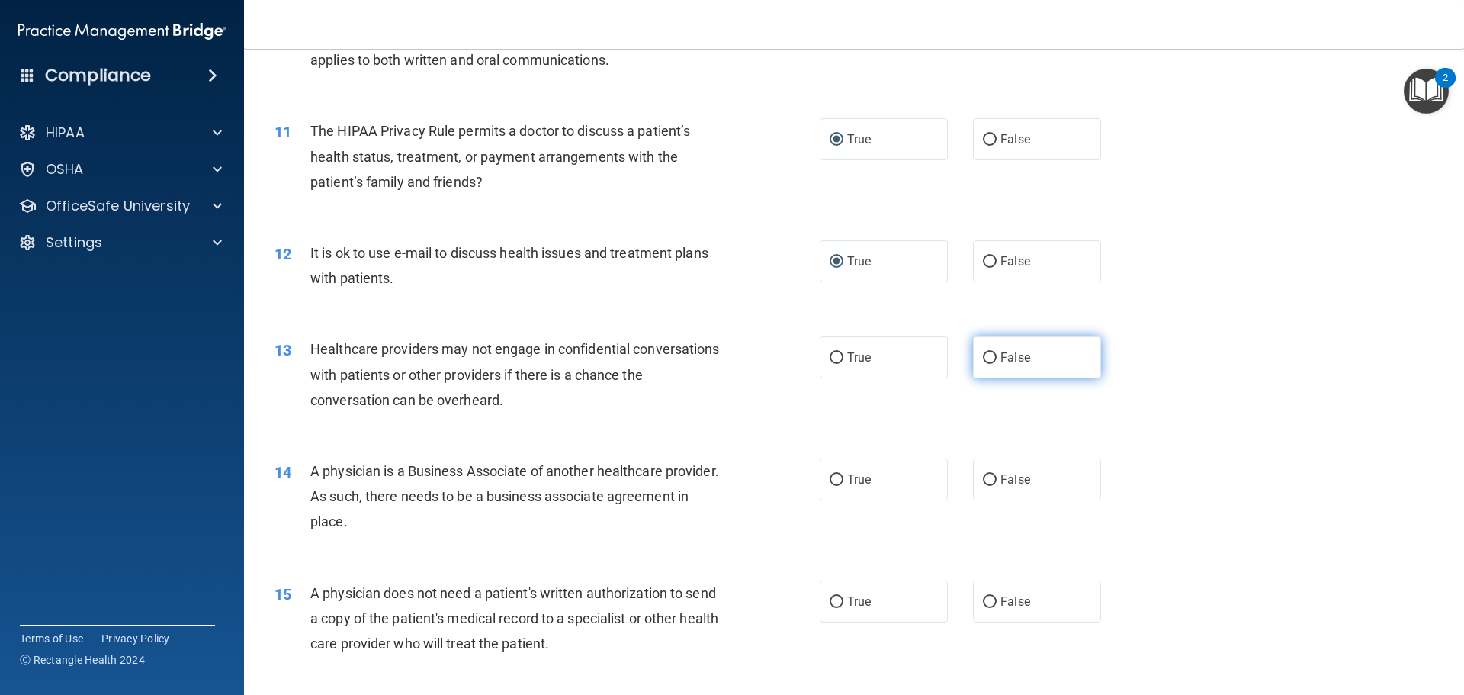
click at [987, 359] on input "False" at bounding box center [990, 357] width 14 height 11
radio input "true"
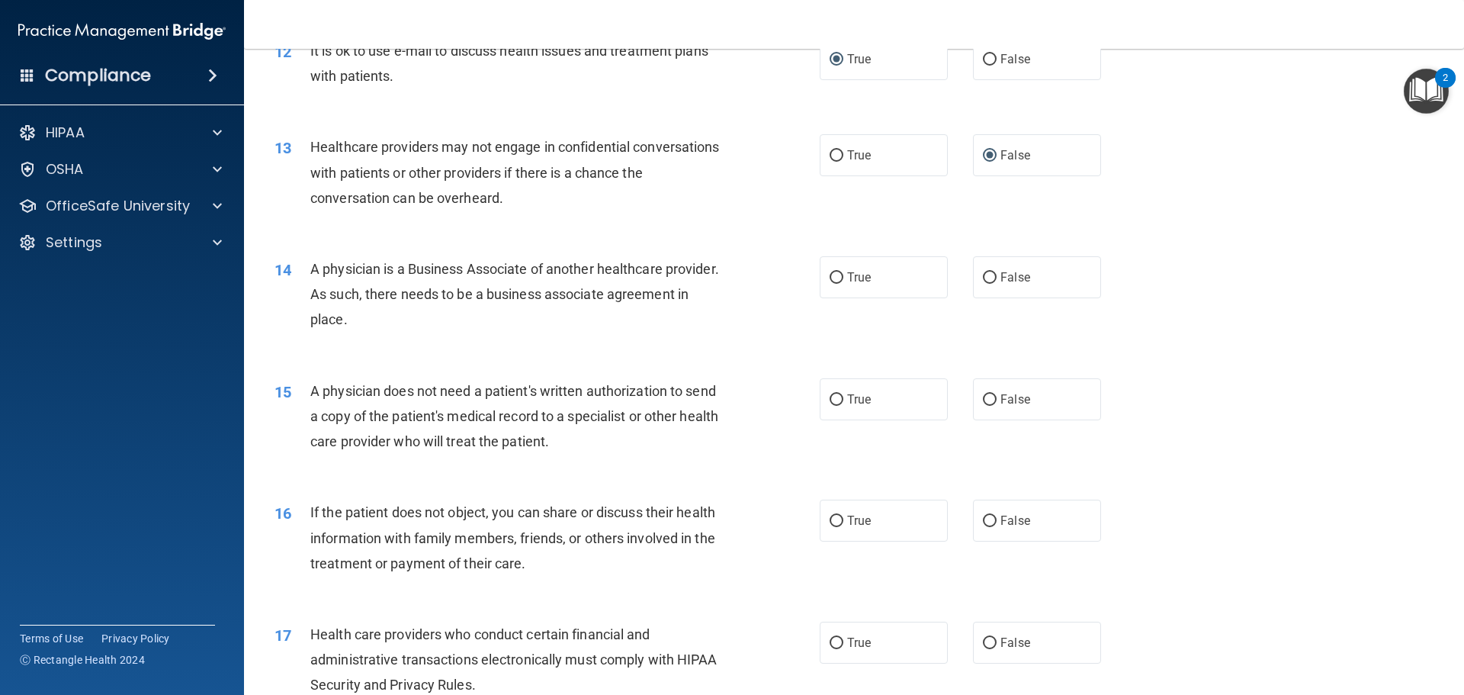
scroll to position [1373, 0]
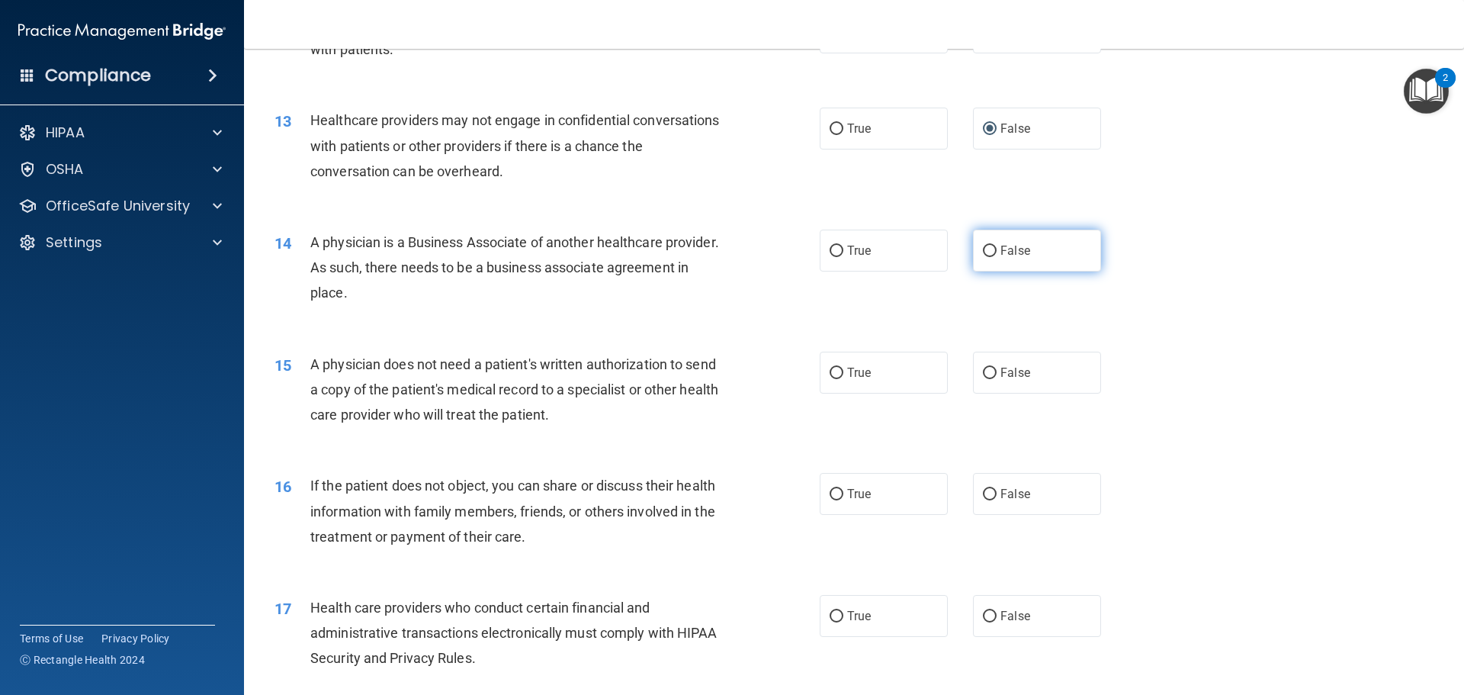
click at [987, 249] on input "False" at bounding box center [990, 251] width 14 height 11
radio input "true"
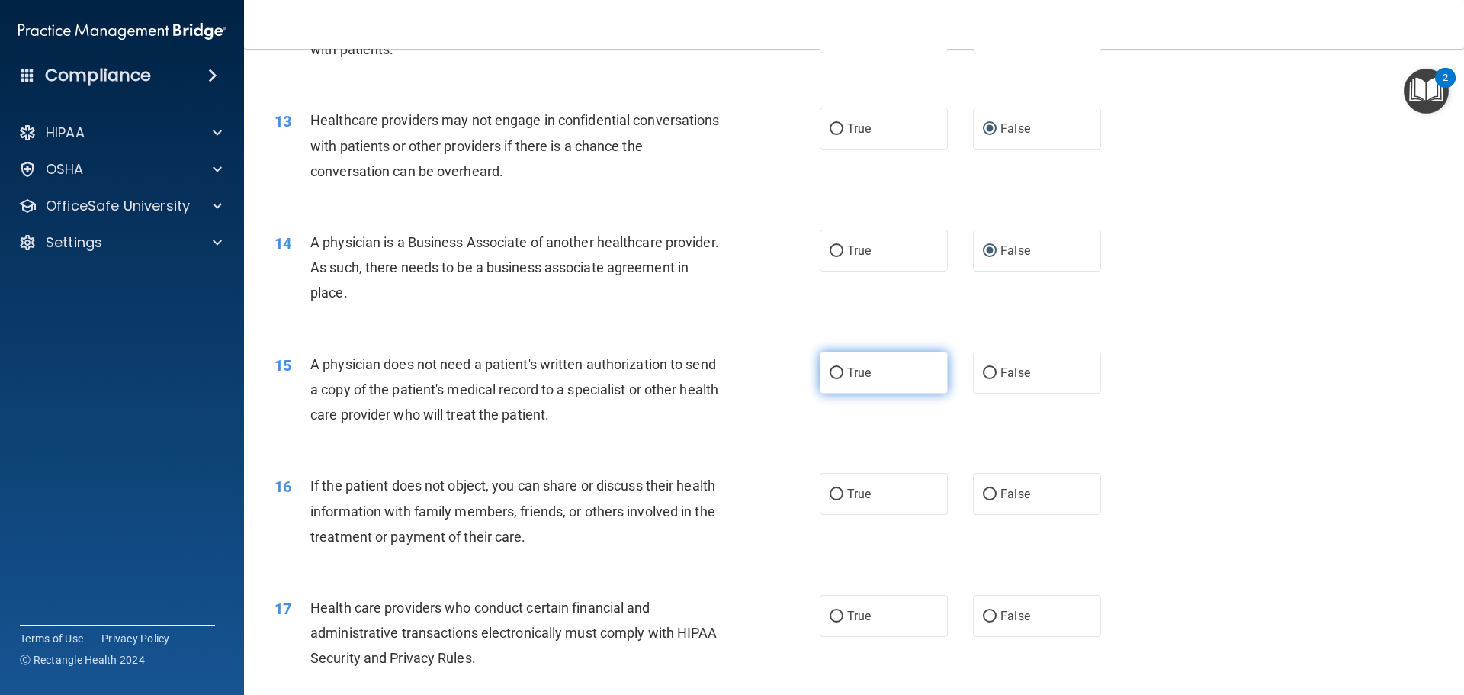
click at [835, 376] on input "True" at bounding box center [837, 373] width 14 height 11
radio input "true"
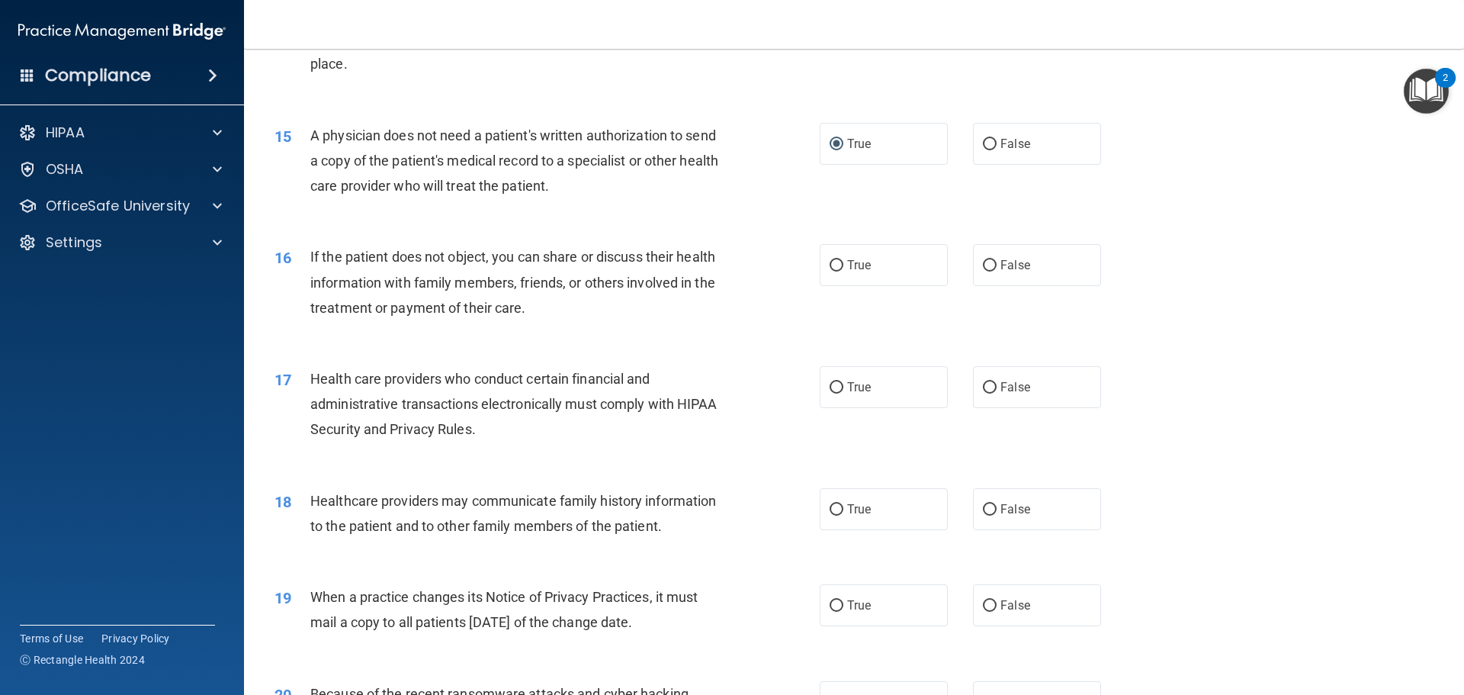
scroll to position [1678, 0]
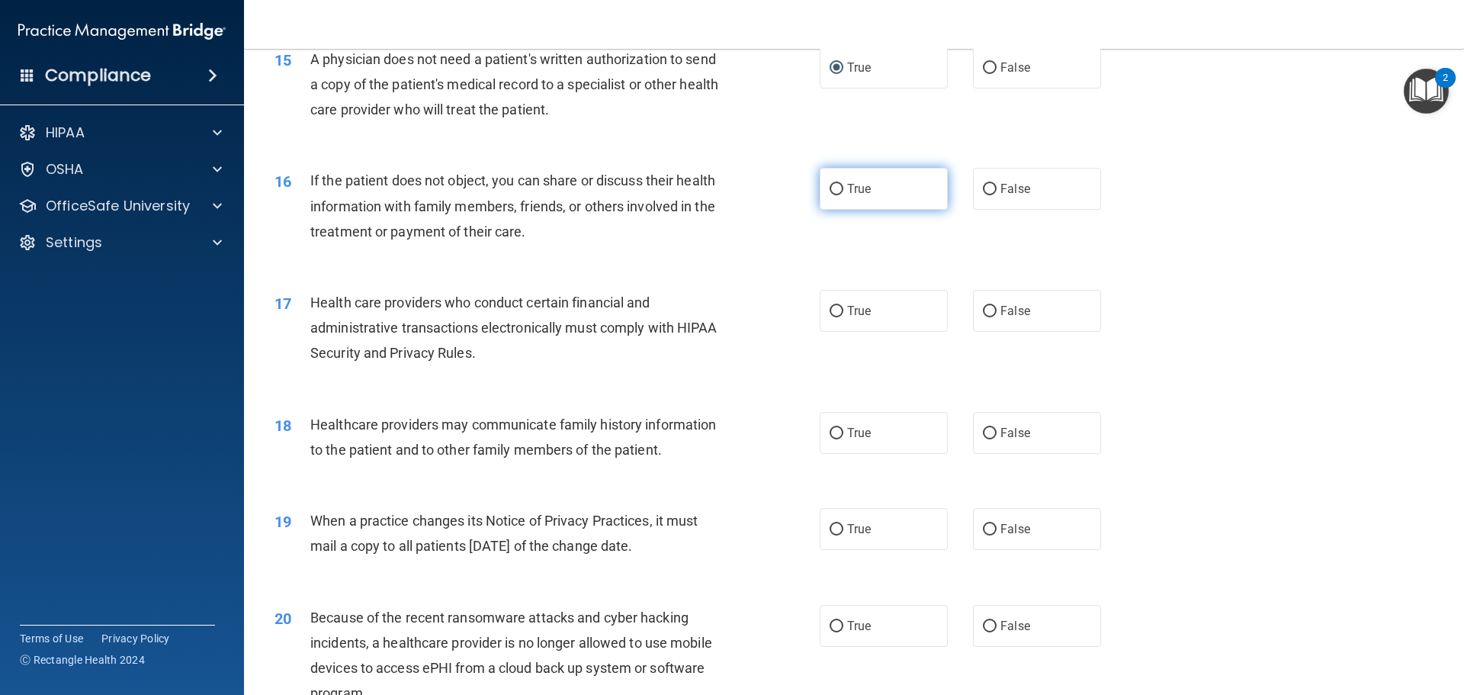
click at [830, 189] on input "True" at bounding box center [837, 189] width 14 height 11
radio input "true"
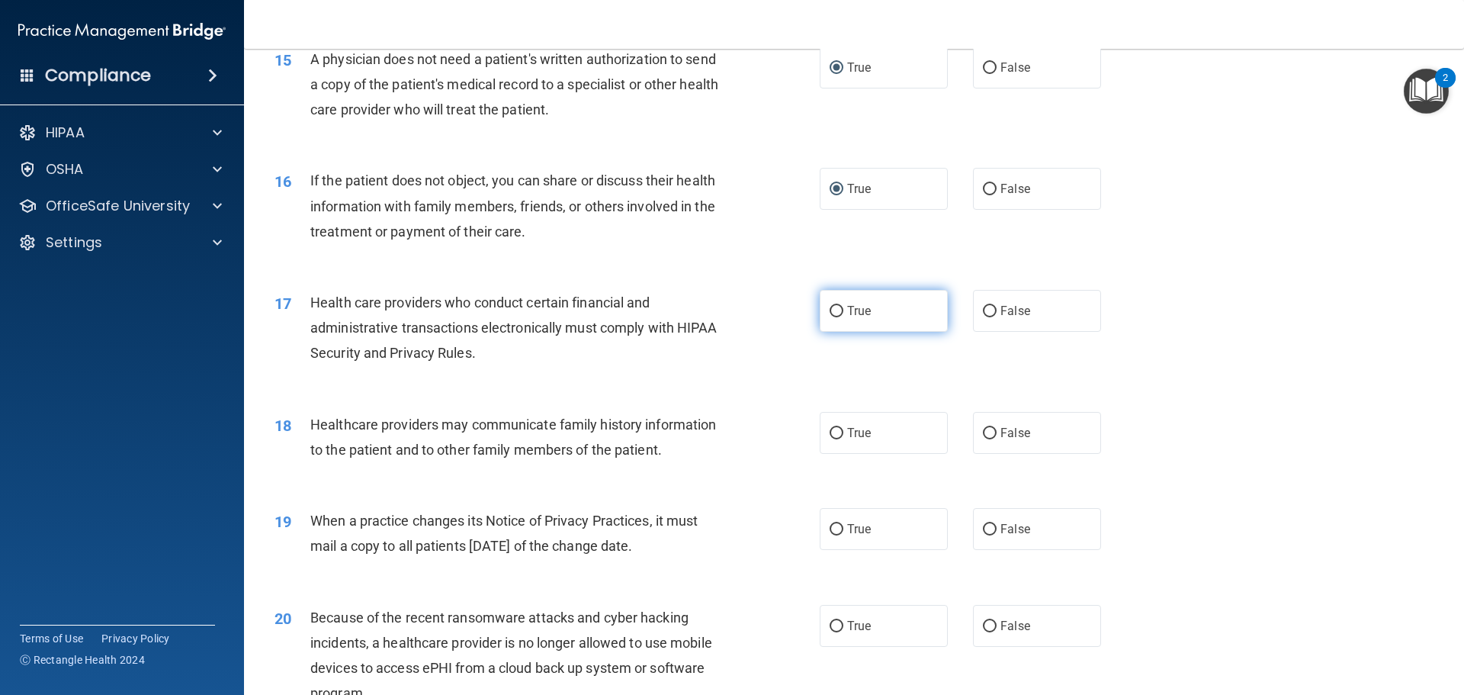
click at [833, 308] on input "True" at bounding box center [837, 311] width 14 height 11
radio input "true"
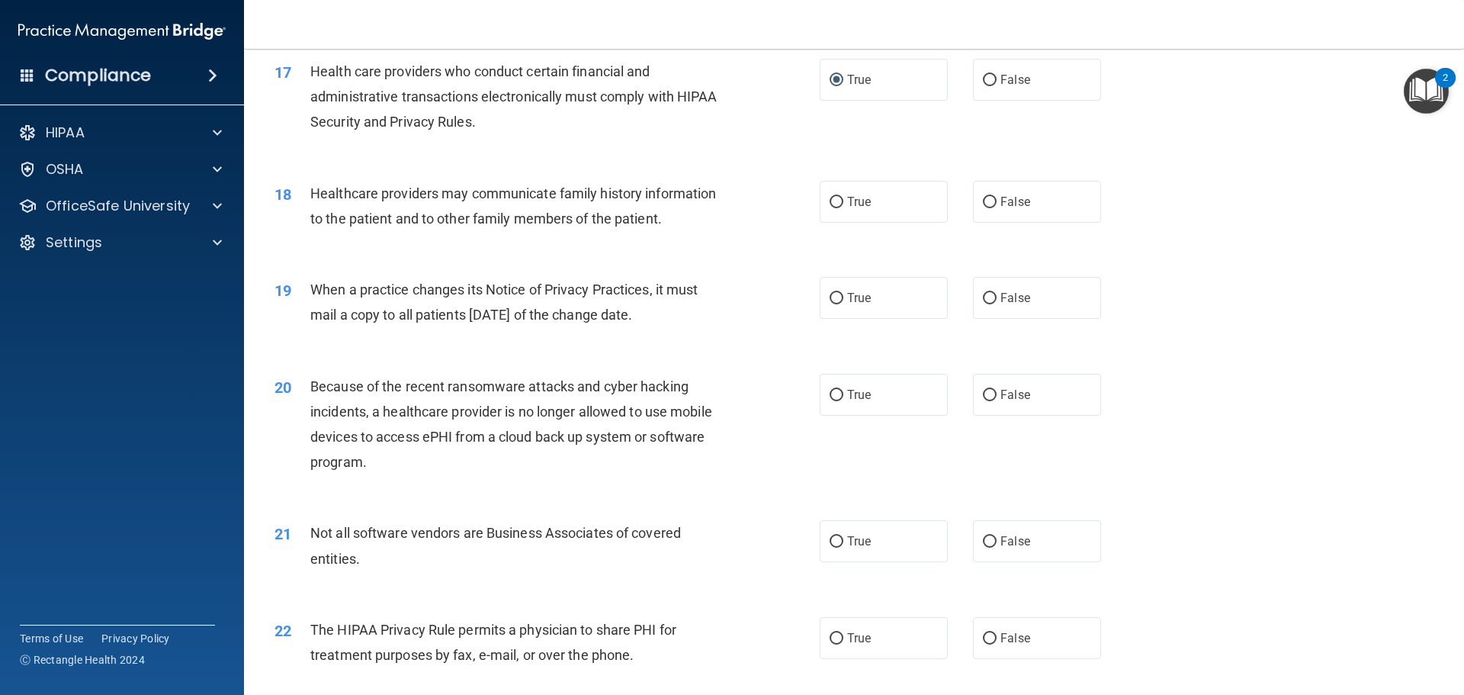
scroll to position [1983, 0]
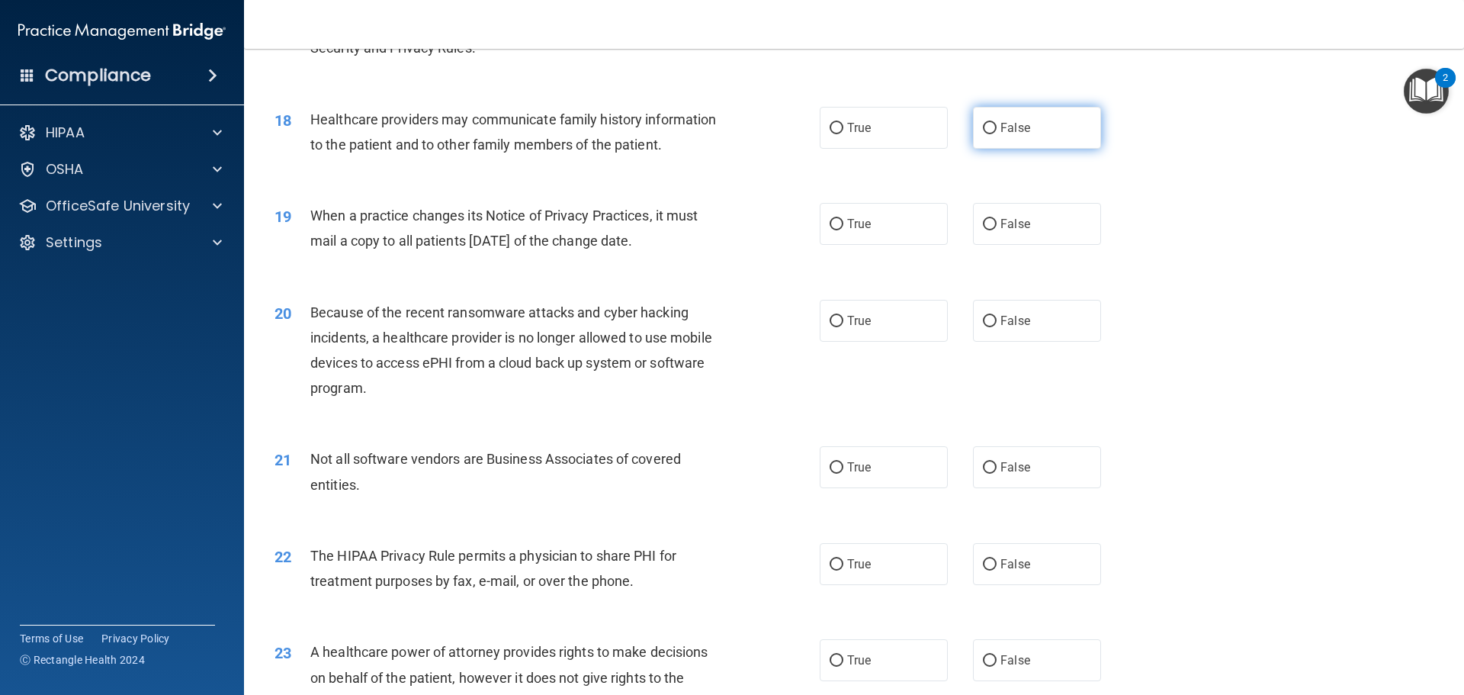
click at [983, 123] on input "False" at bounding box center [990, 128] width 14 height 11
radio input "true"
click at [986, 223] on input "False" at bounding box center [990, 224] width 14 height 11
radio input "true"
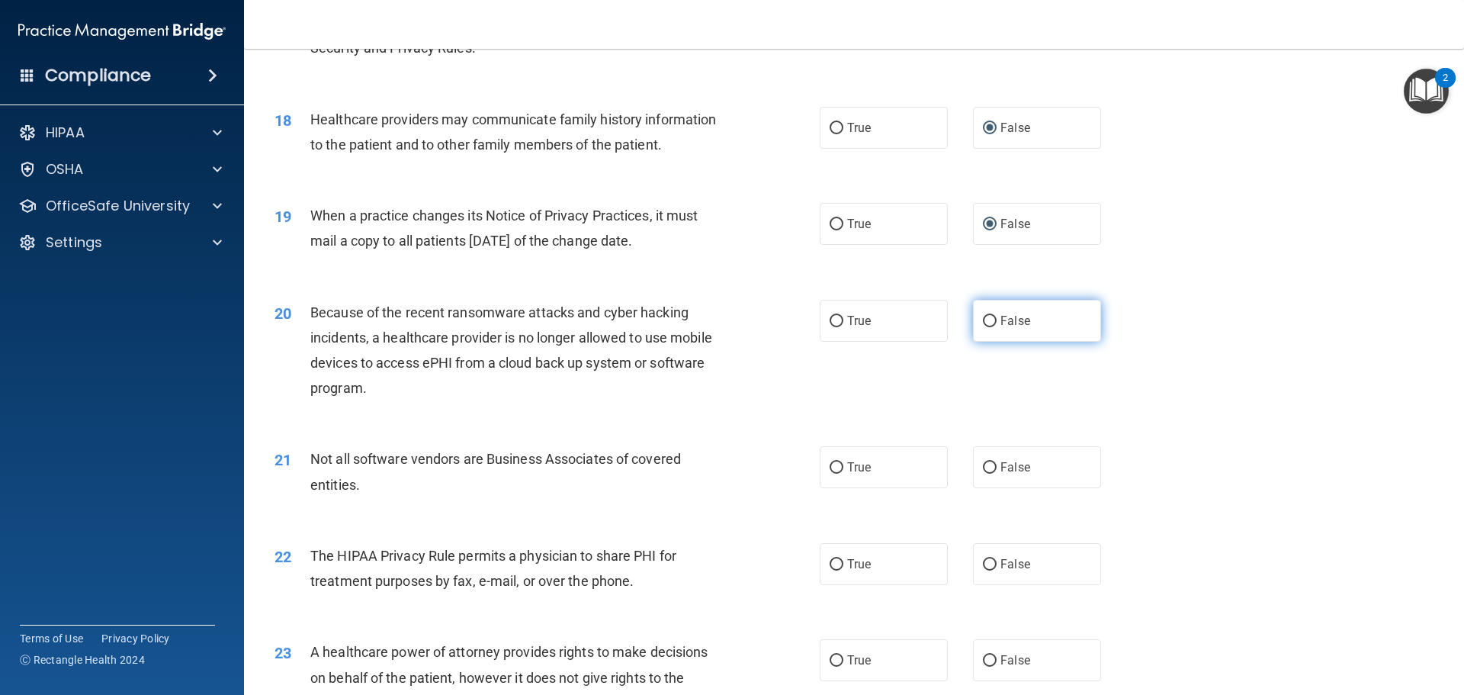
click at [985, 316] on input "False" at bounding box center [990, 321] width 14 height 11
radio input "true"
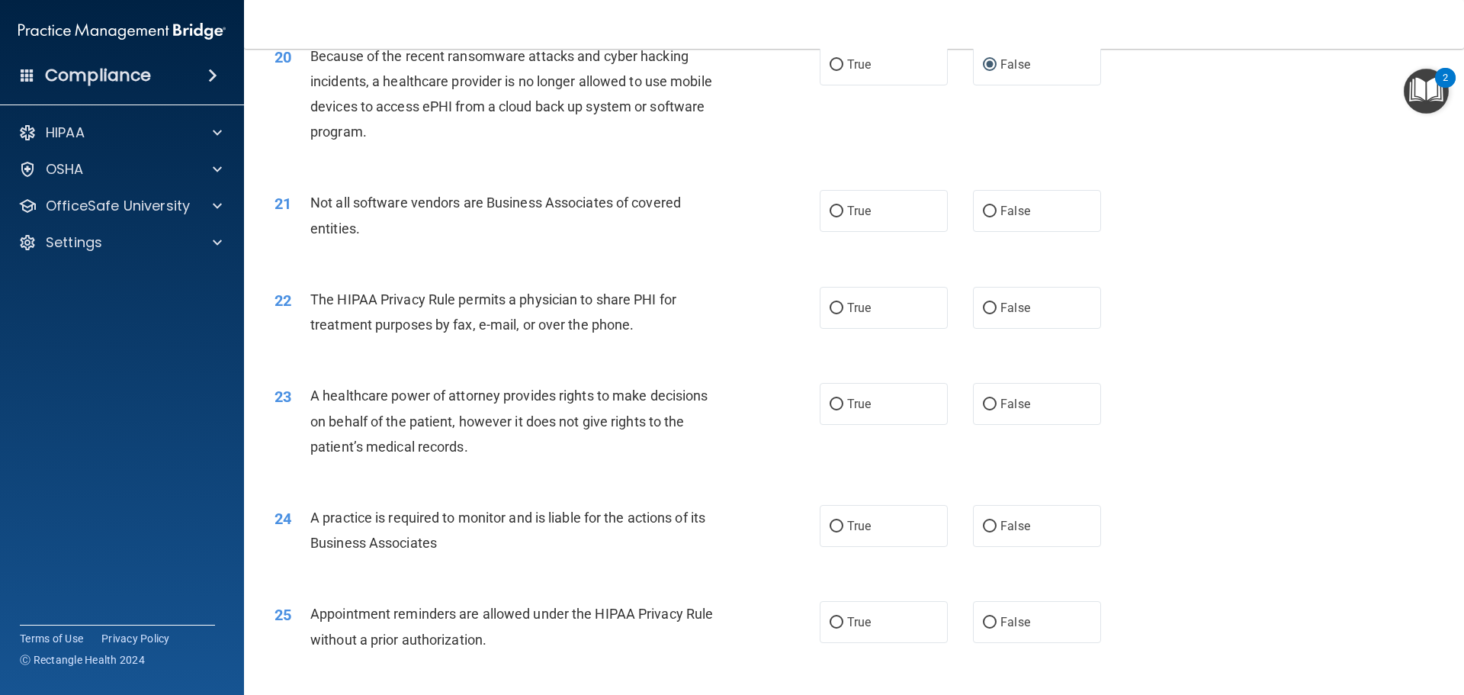
scroll to position [2211, 0]
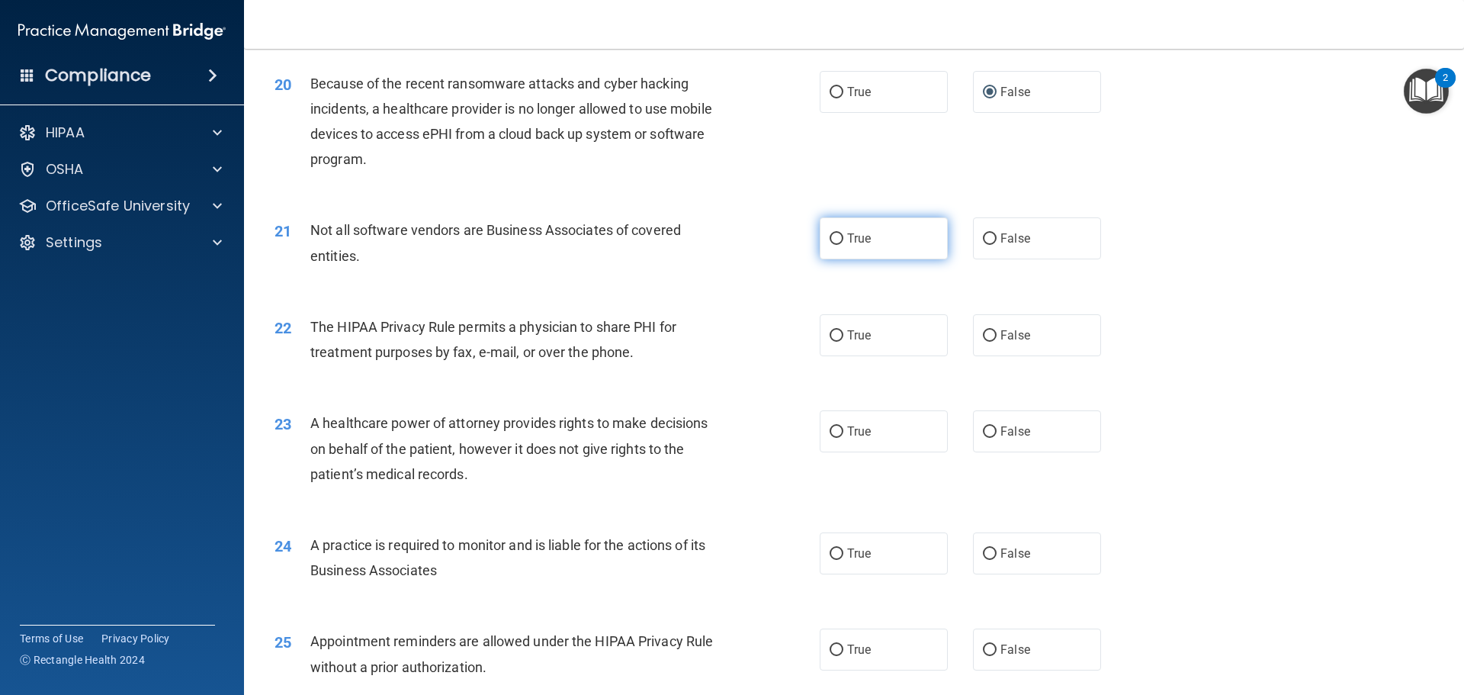
click at [833, 239] on input "True" at bounding box center [837, 238] width 14 height 11
radio input "true"
click at [832, 330] on input "True" at bounding box center [837, 335] width 14 height 11
radio input "true"
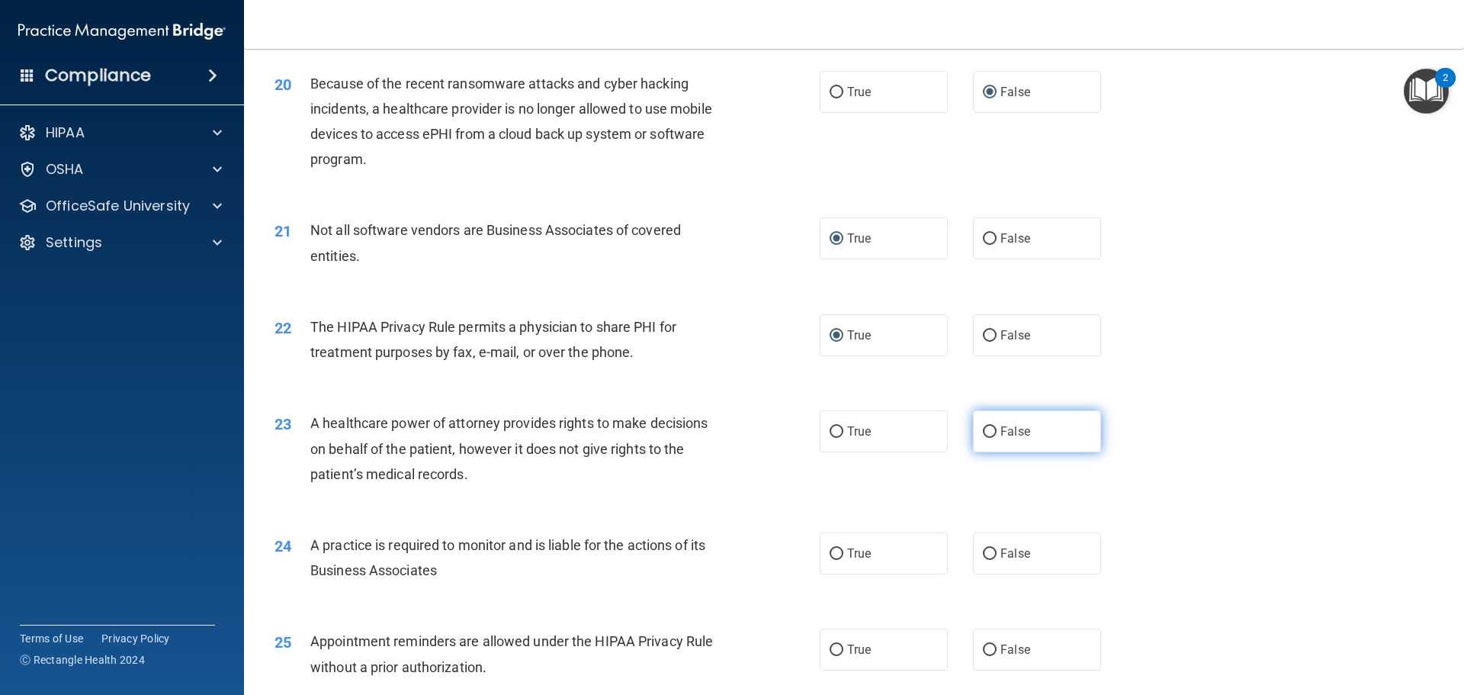
click at [985, 430] on input "False" at bounding box center [990, 431] width 14 height 11
radio input "true"
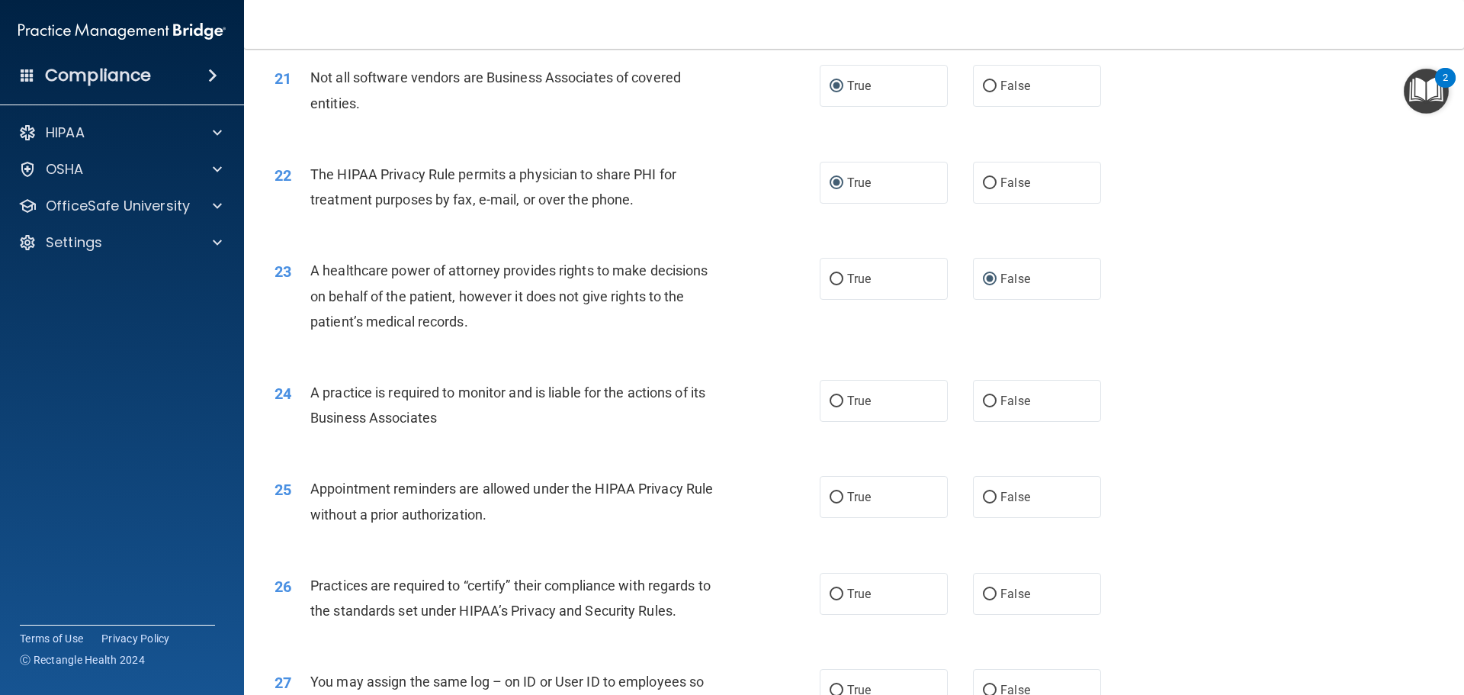
scroll to position [2440, 0]
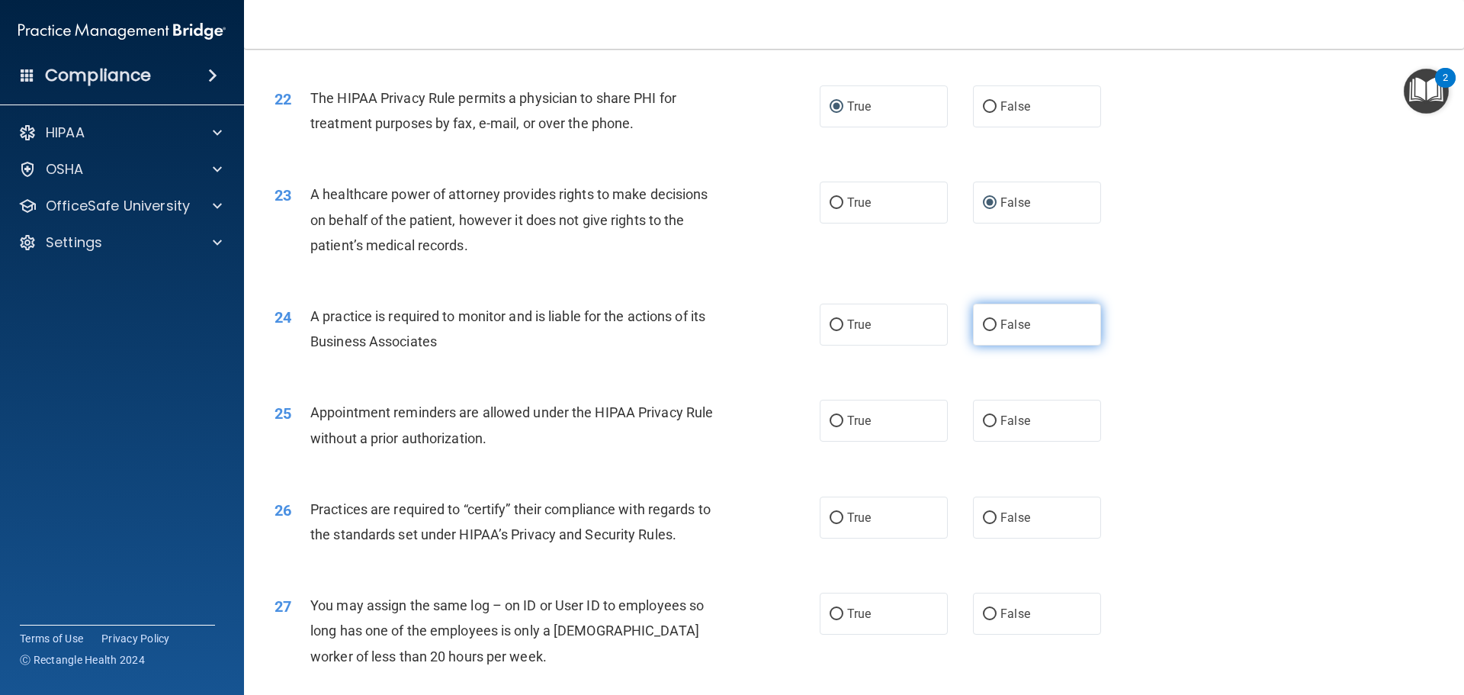
click at [983, 326] on input "False" at bounding box center [990, 325] width 14 height 11
radio input "true"
click at [832, 419] on input "True" at bounding box center [837, 421] width 14 height 11
radio input "true"
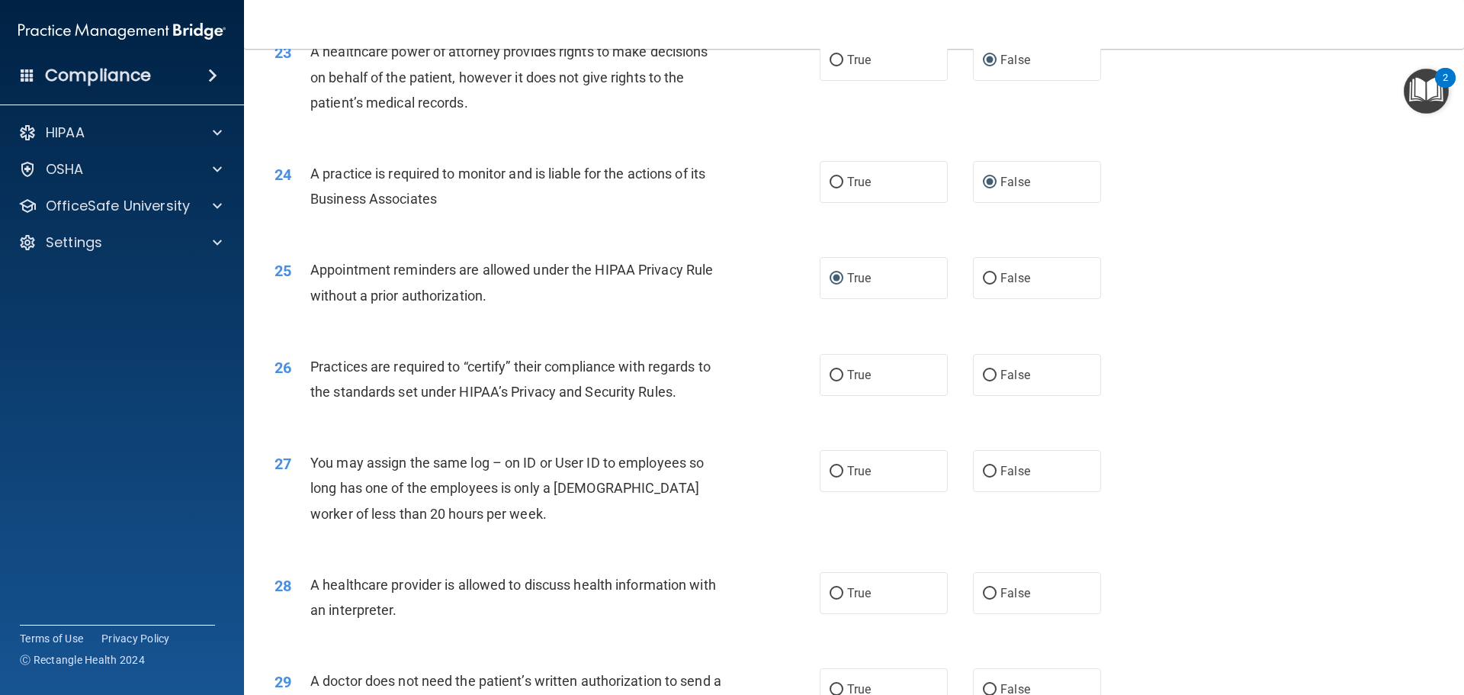
scroll to position [2593, 0]
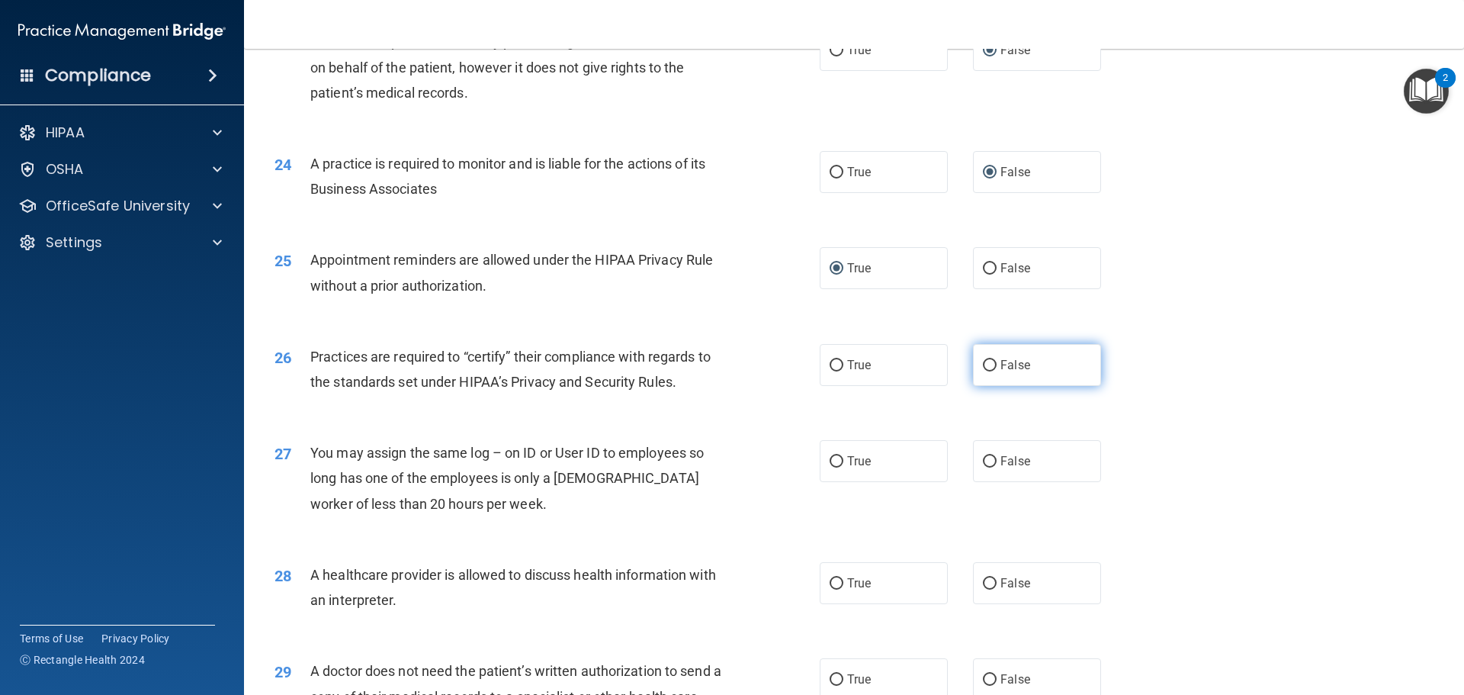
click at [988, 365] on input "False" at bounding box center [990, 365] width 14 height 11
radio input "true"
click at [985, 461] on input "False" at bounding box center [990, 461] width 14 height 11
radio input "true"
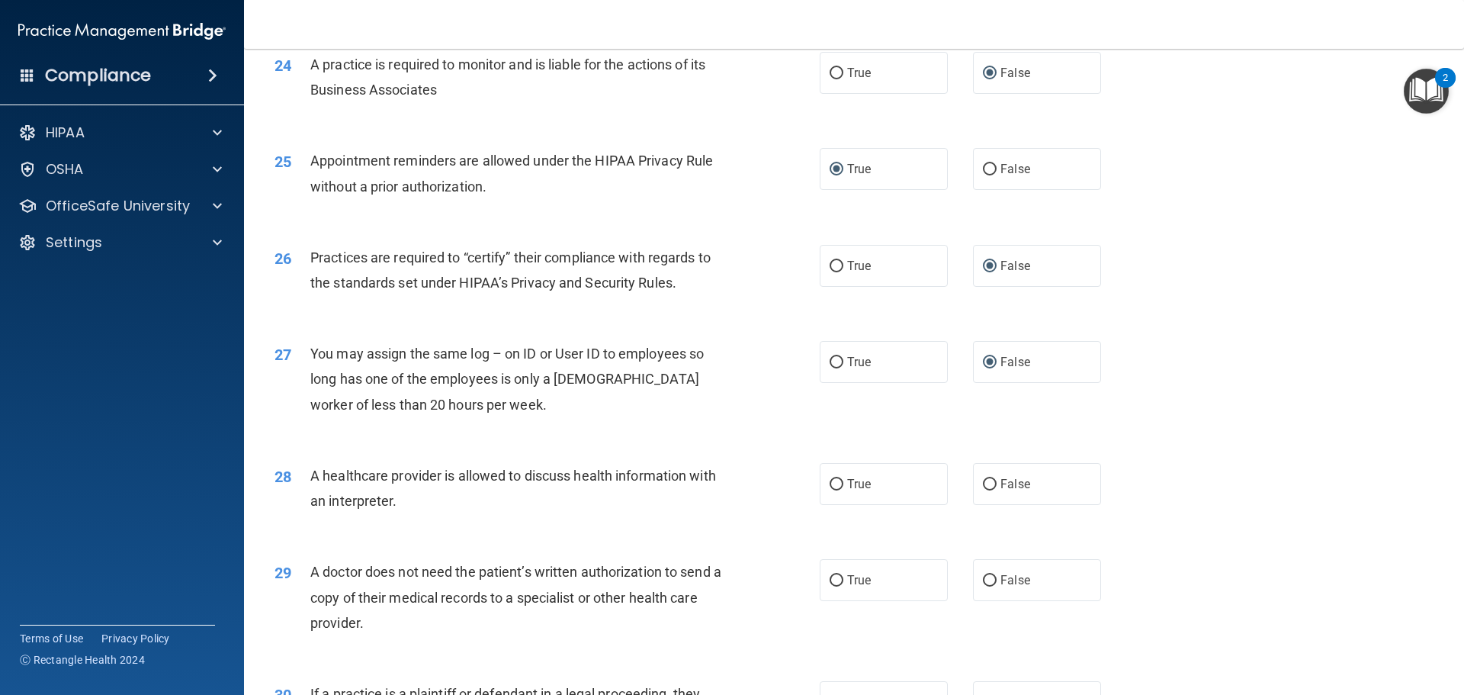
scroll to position [2745, 0]
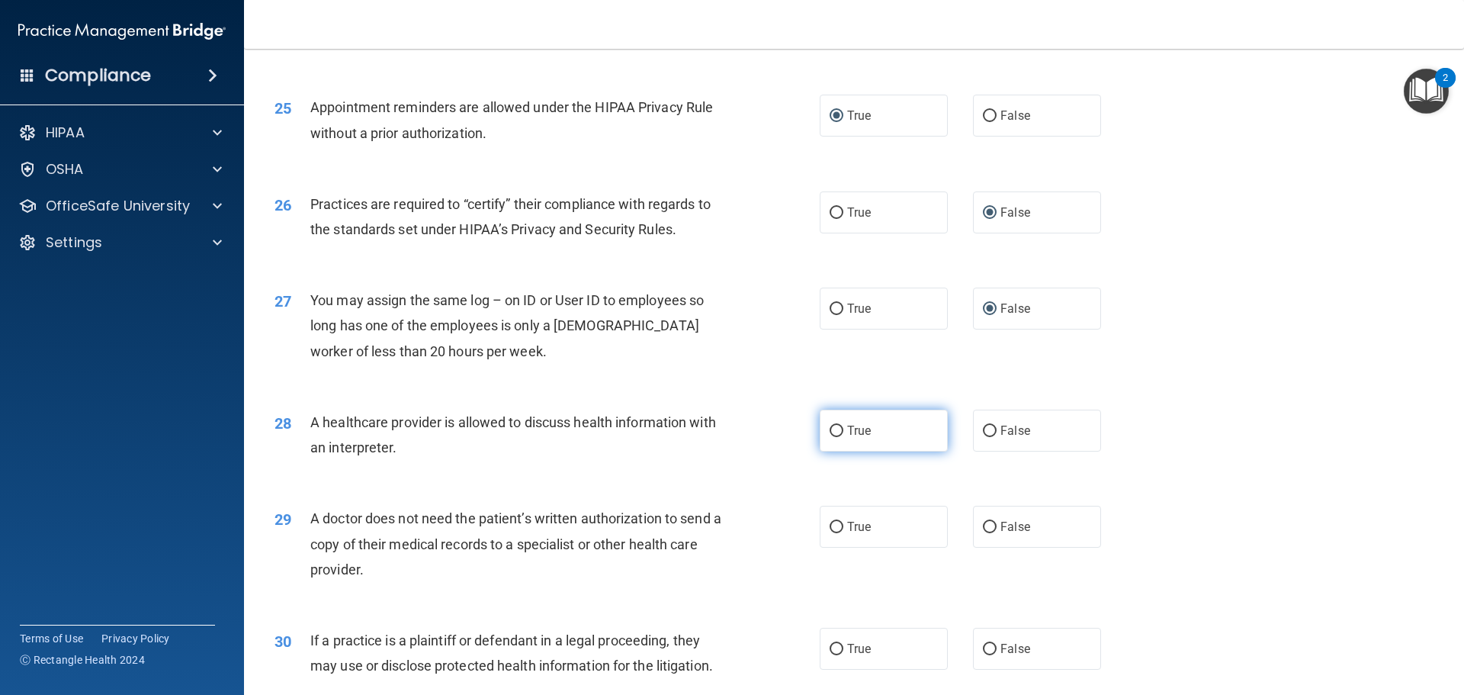
click at [833, 429] on input "True" at bounding box center [837, 431] width 14 height 11
radio input "true"
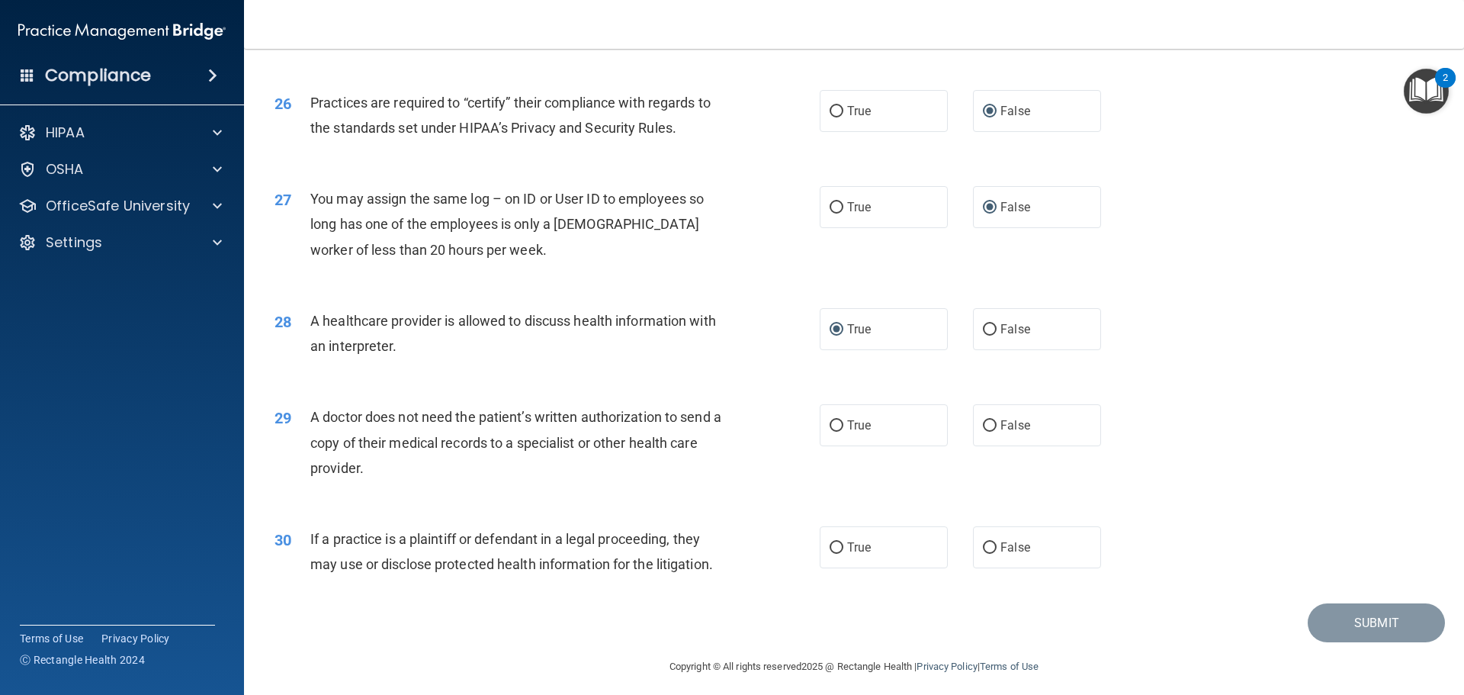
scroll to position [2855, 0]
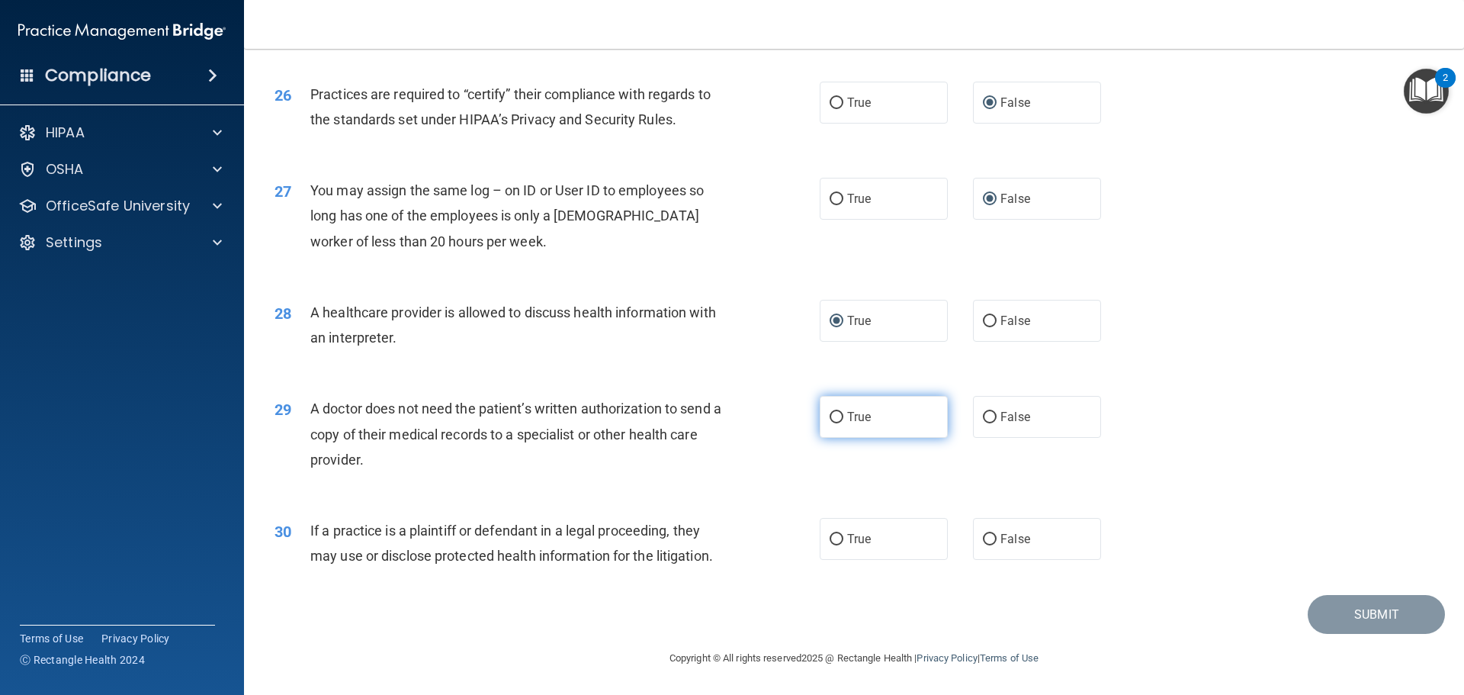
click at [830, 415] on input "True" at bounding box center [837, 417] width 14 height 11
radio input "true"
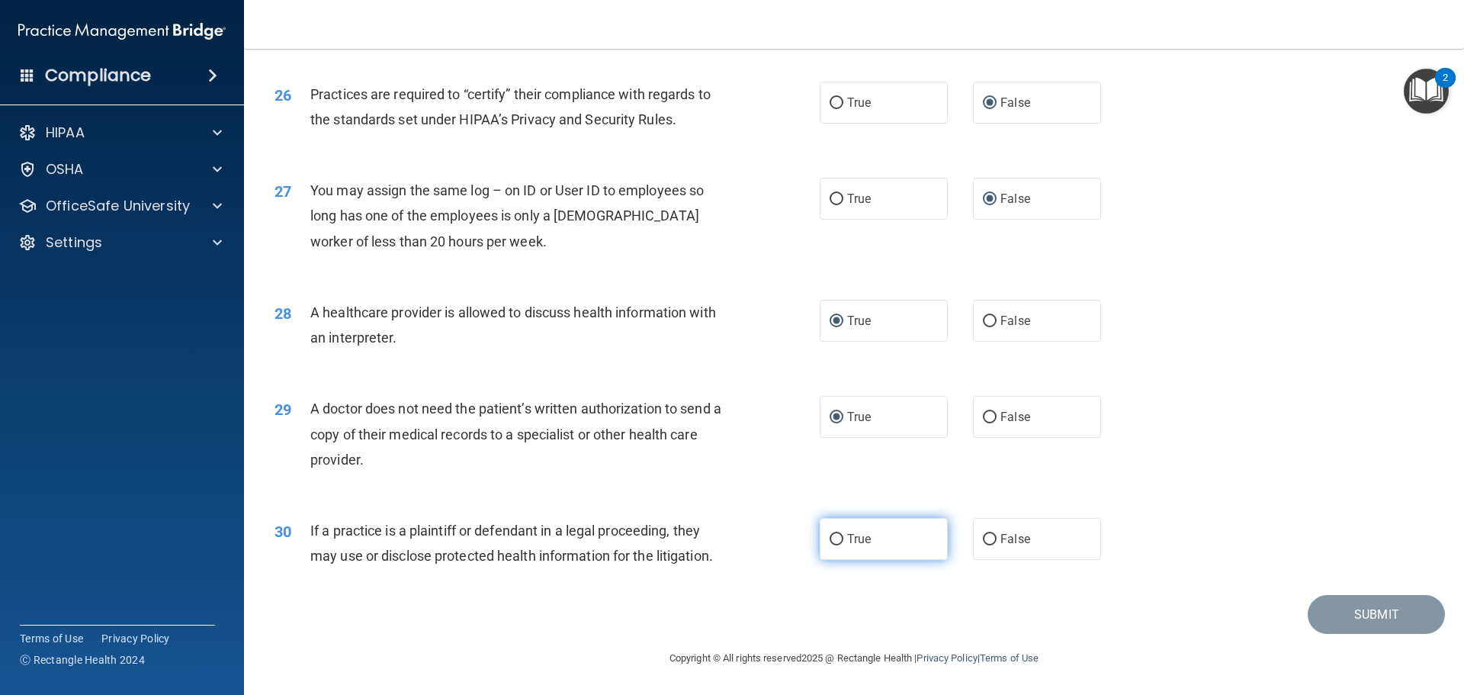
click at [832, 537] on input "True" at bounding box center [837, 539] width 14 height 11
radio input "true"
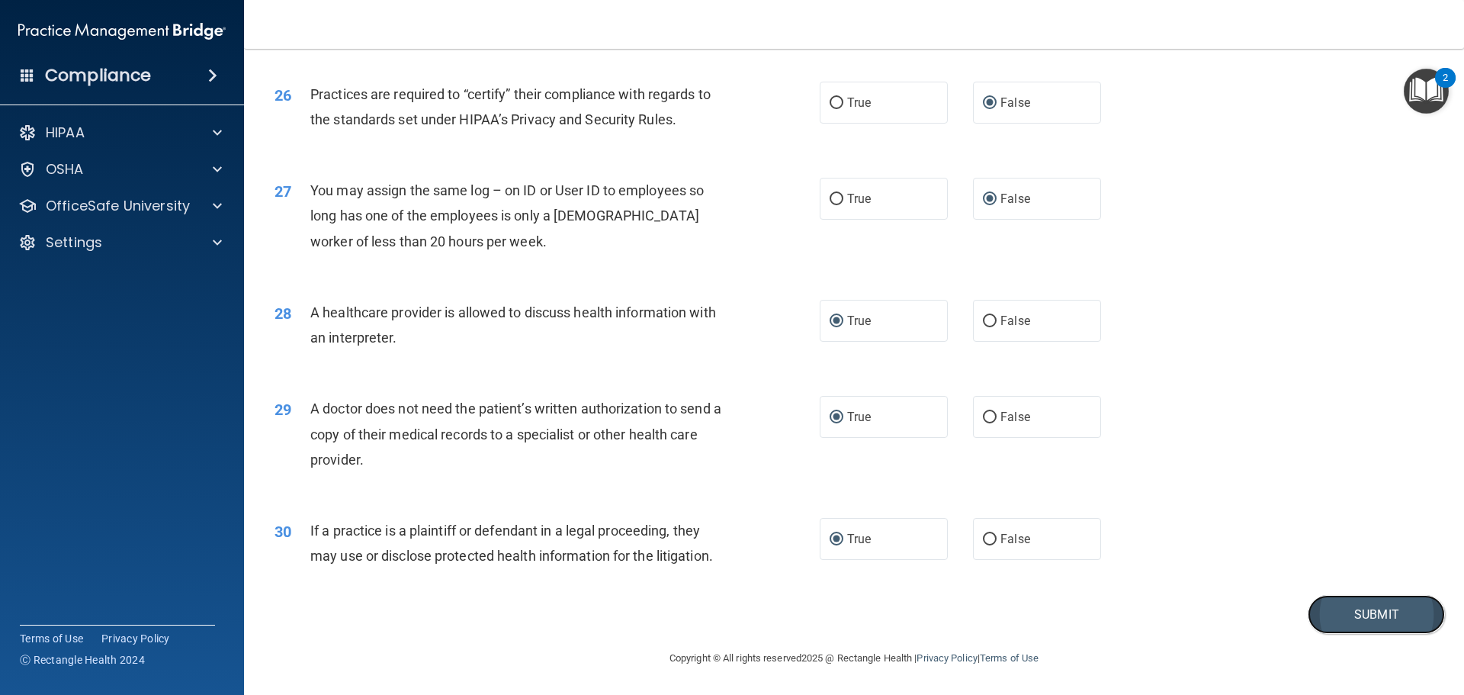
click at [1370, 620] on button "Submit" at bounding box center [1376, 614] width 137 height 39
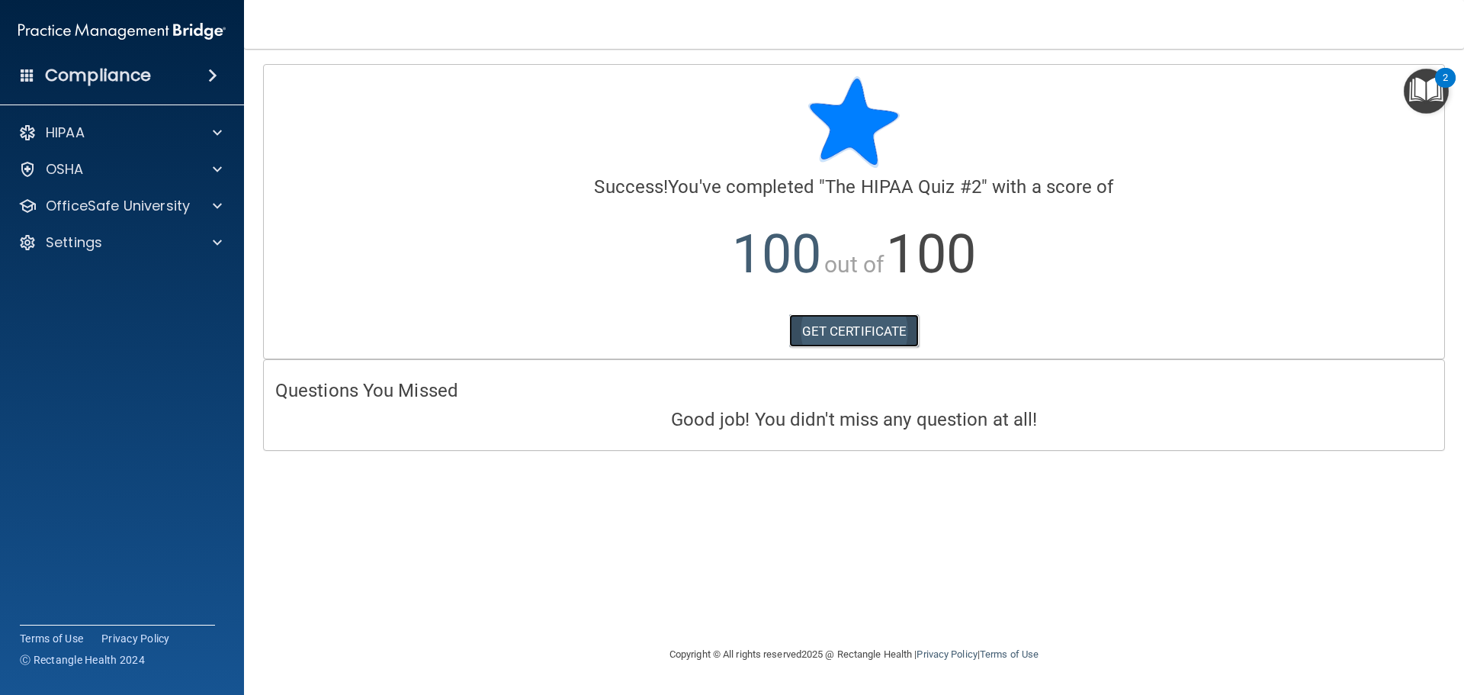
click at [853, 335] on link "GET CERTIFICATE" at bounding box center [854, 331] width 130 height 34
click at [167, 126] on div "HIPAA" at bounding box center [101, 133] width 189 height 18
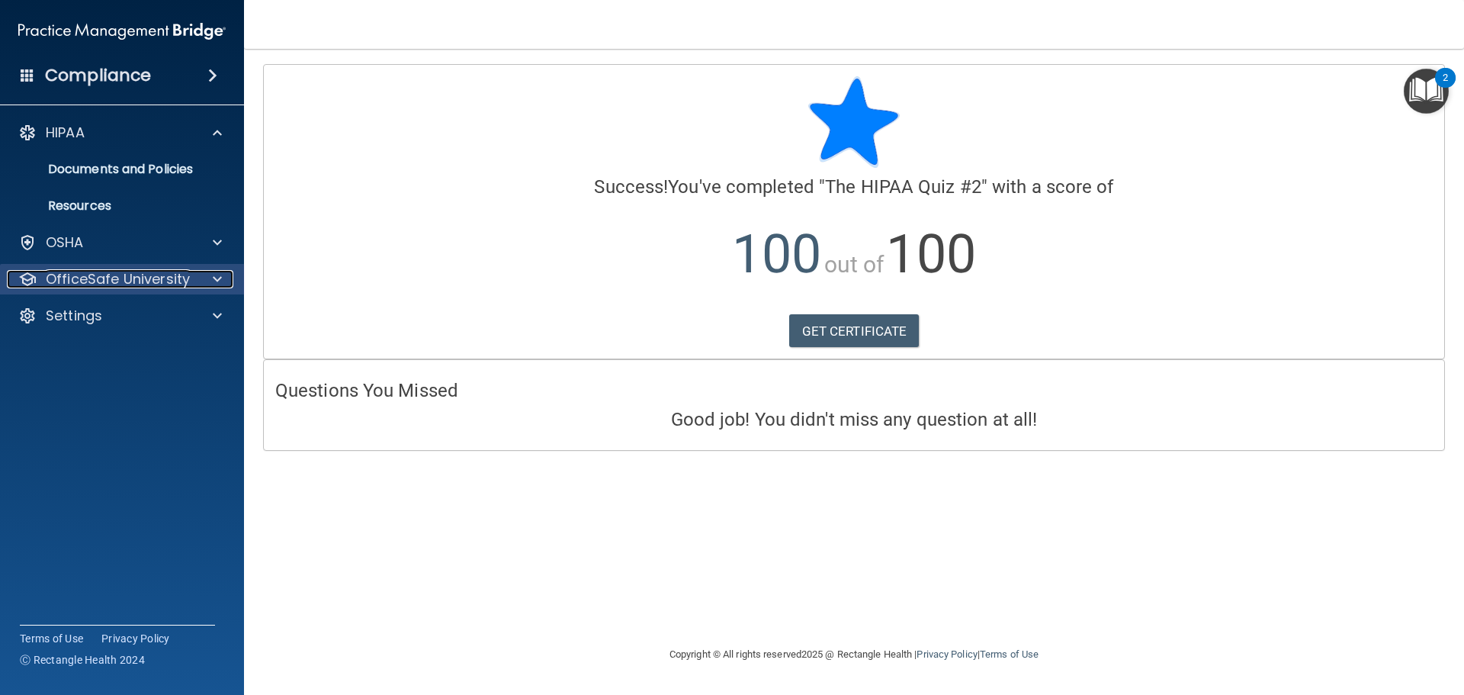
click at [178, 282] on p "OfficeSafe University" at bounding box center [118, 279] width 144 height 18
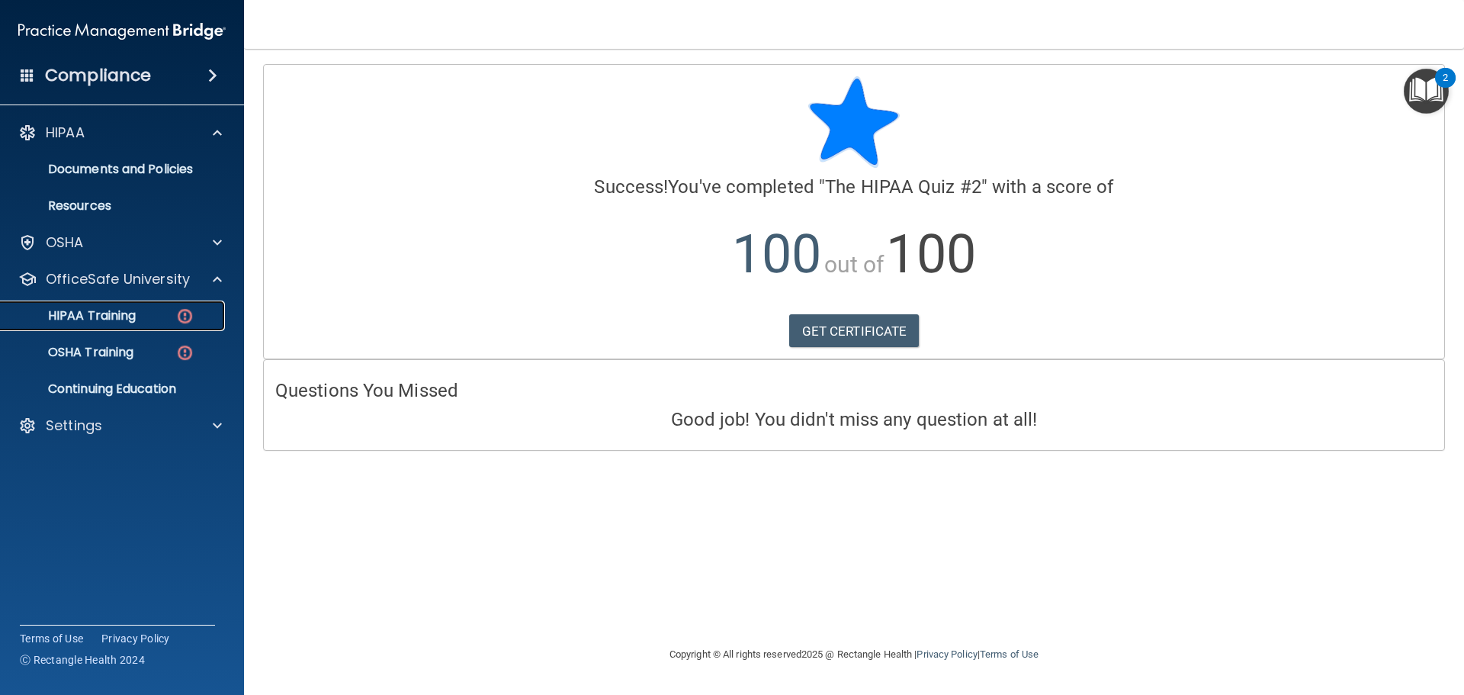
click at [168, 317] on div "HIPAA Training" at bounding box center [114, 315] width 208 height 15
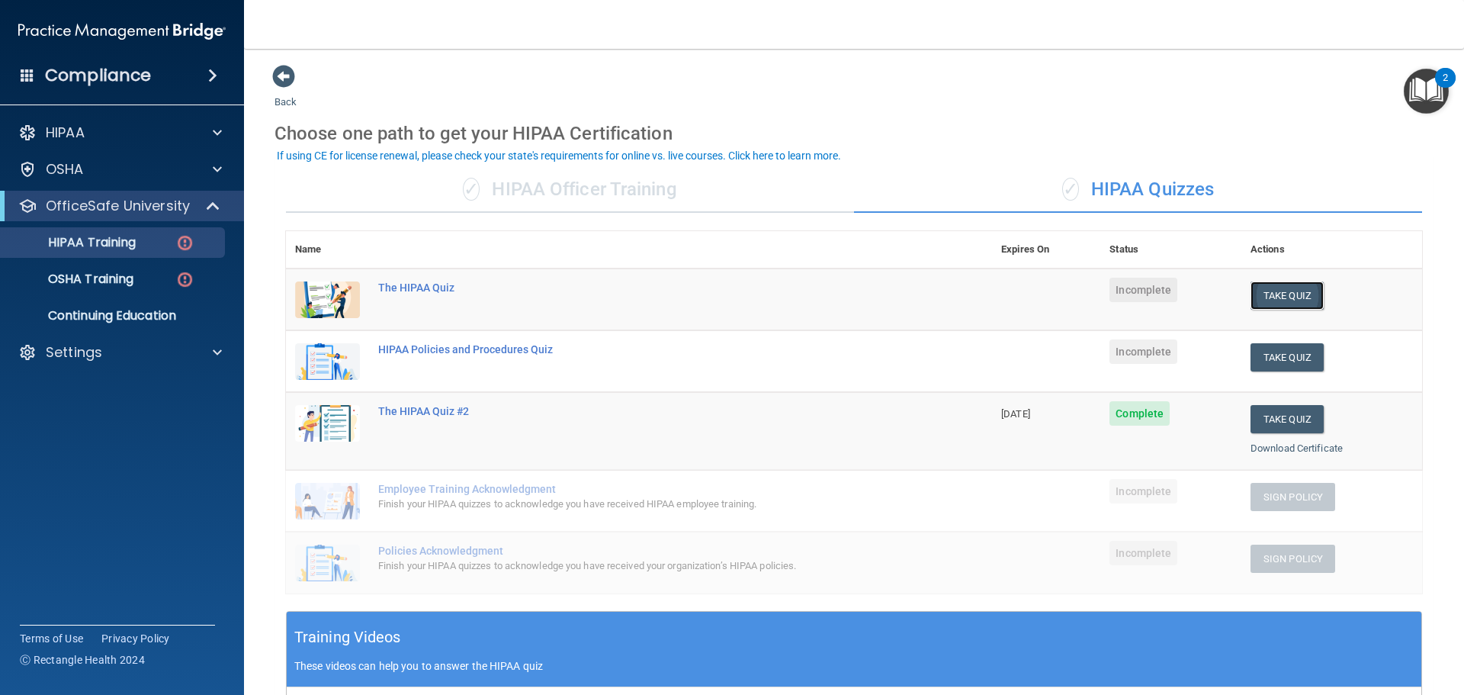
click at [1292, 291] on button "Take Quiz" at bounding box center [1287, 295] width 73 height 28
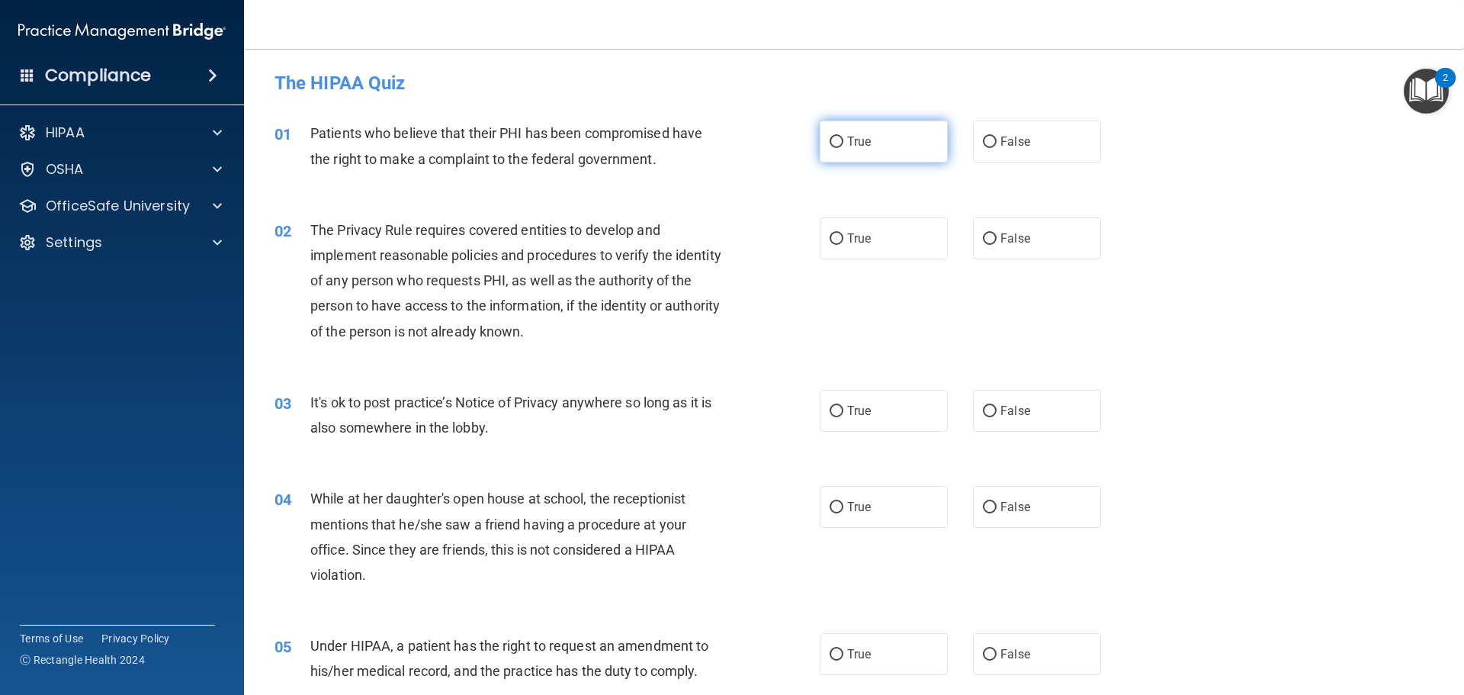
click at [835, 143] on input "True" at bounding box center [837, 142] width 14 height 11
radio input "true"
click at [983, 242] on input "False" at bounding box center [990, 238] width 14 height 11
radio input "true"
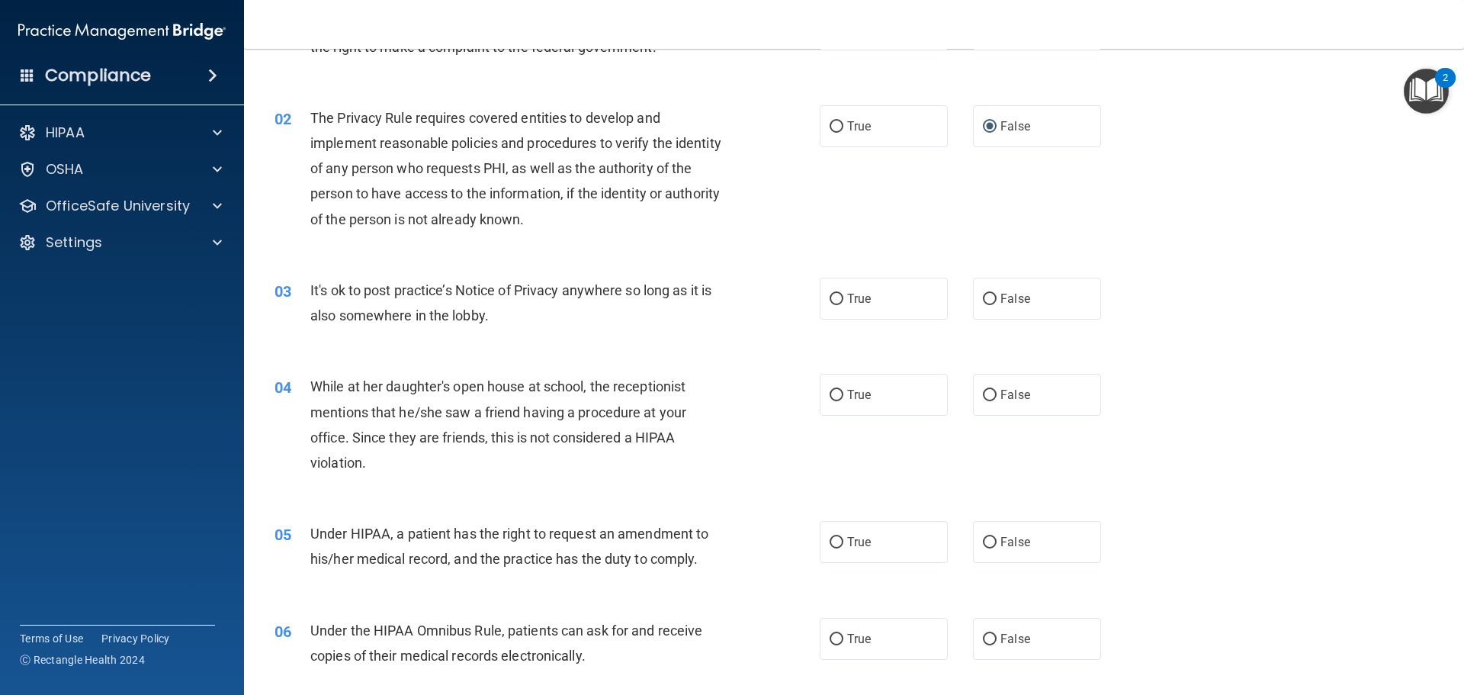
scroll to position [153, 0]
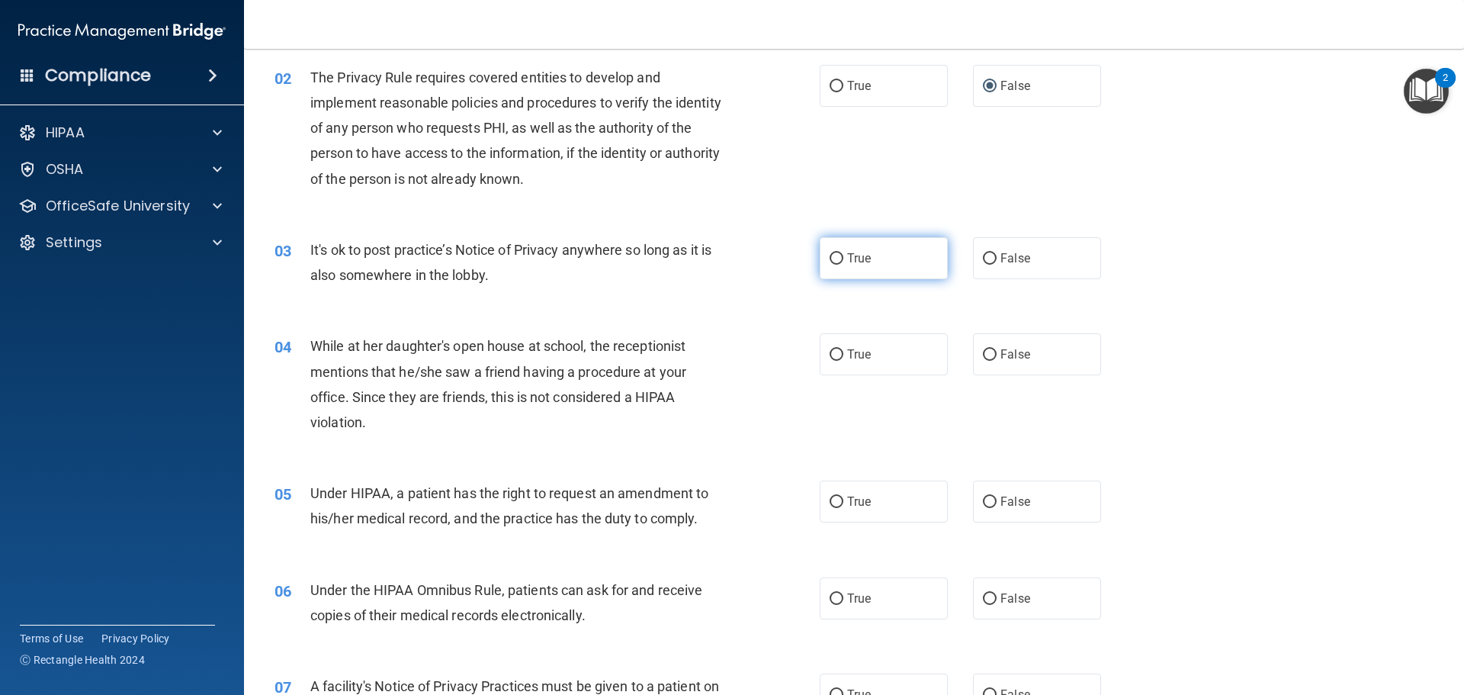
click at [833, 254] on input "True" at bounding box center [837, 258] width 14 height 11
radio input "true"
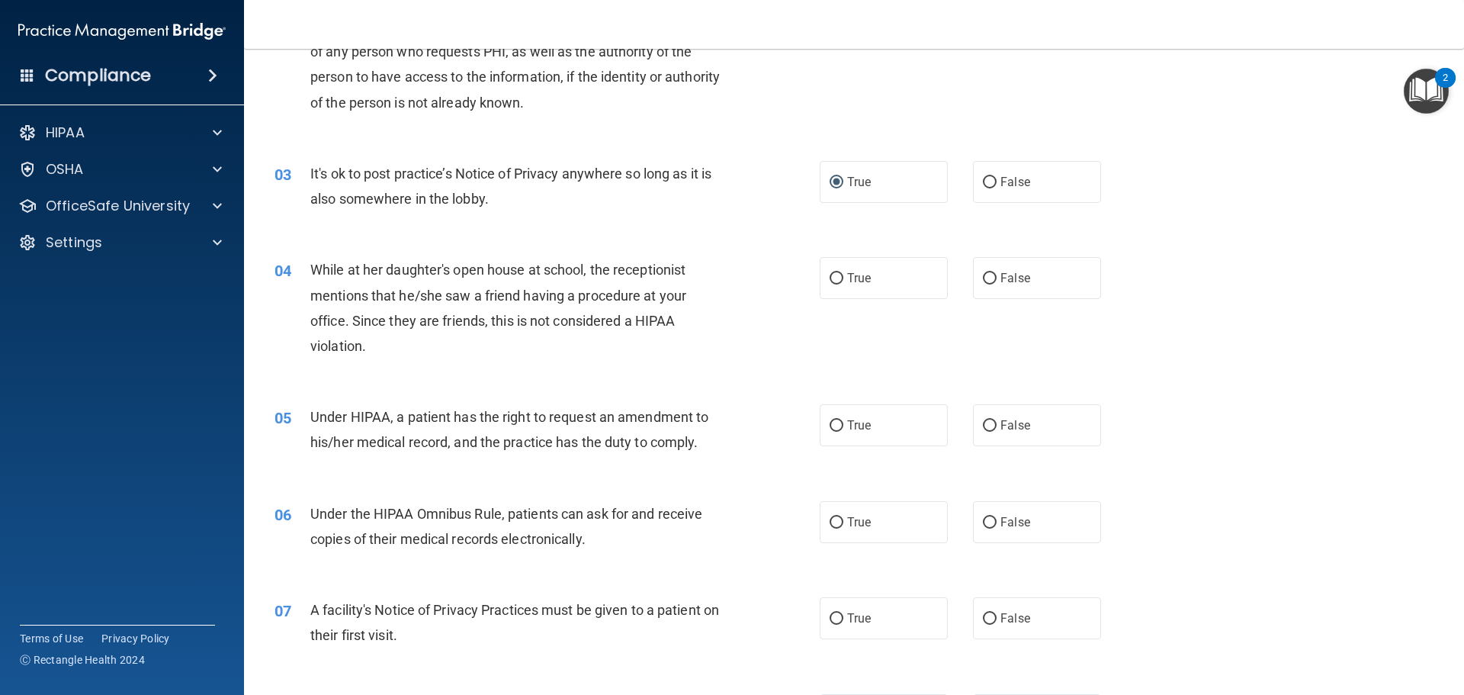
scroll to position [305, 0]
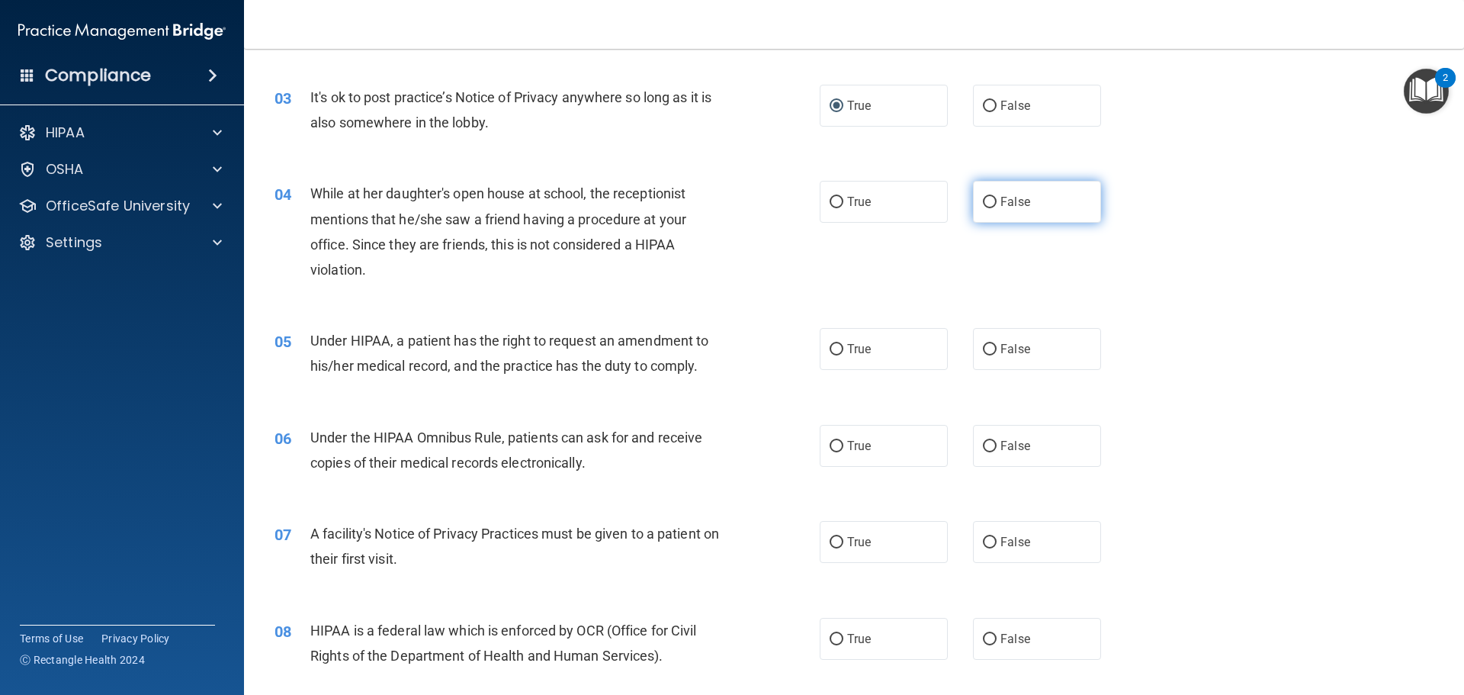
click at [984, 200] on input "False" at bounding box center [990, 202] width 14 height 11
radio input "true"
click at [834, 352] on input "True" at bounding box center [837, 349] width 14 height 11
radio input "true"
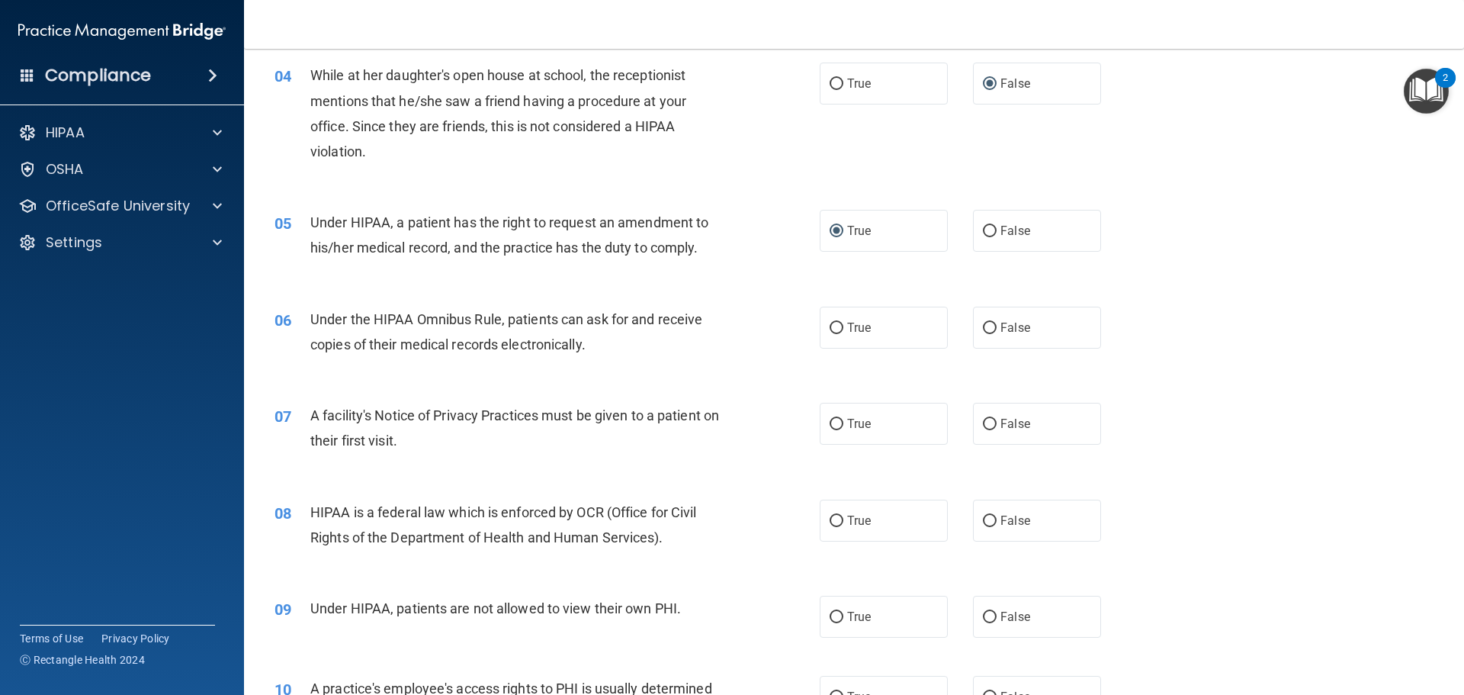
scroll to position [458, 0]
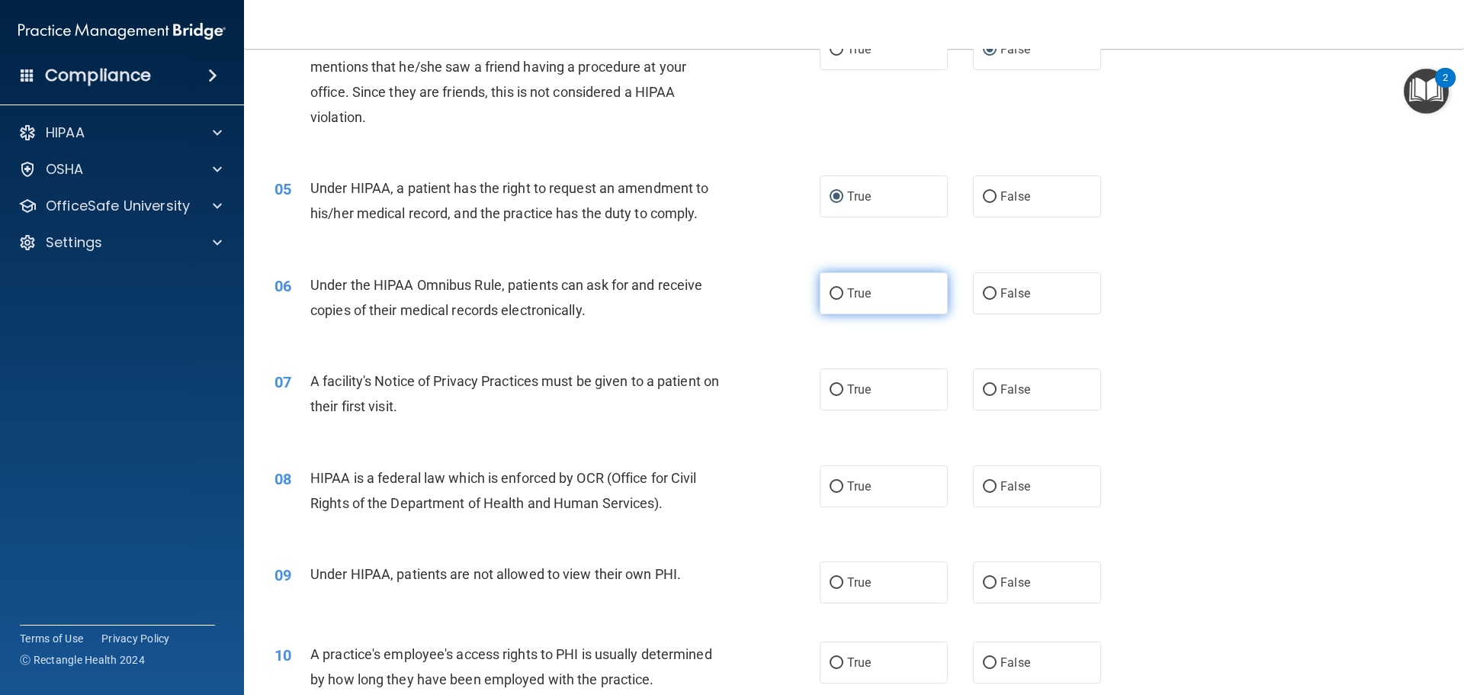
click at [830, 294] on input "True" at bounding box center [837, 293] width 14 height 11
radio input "true"
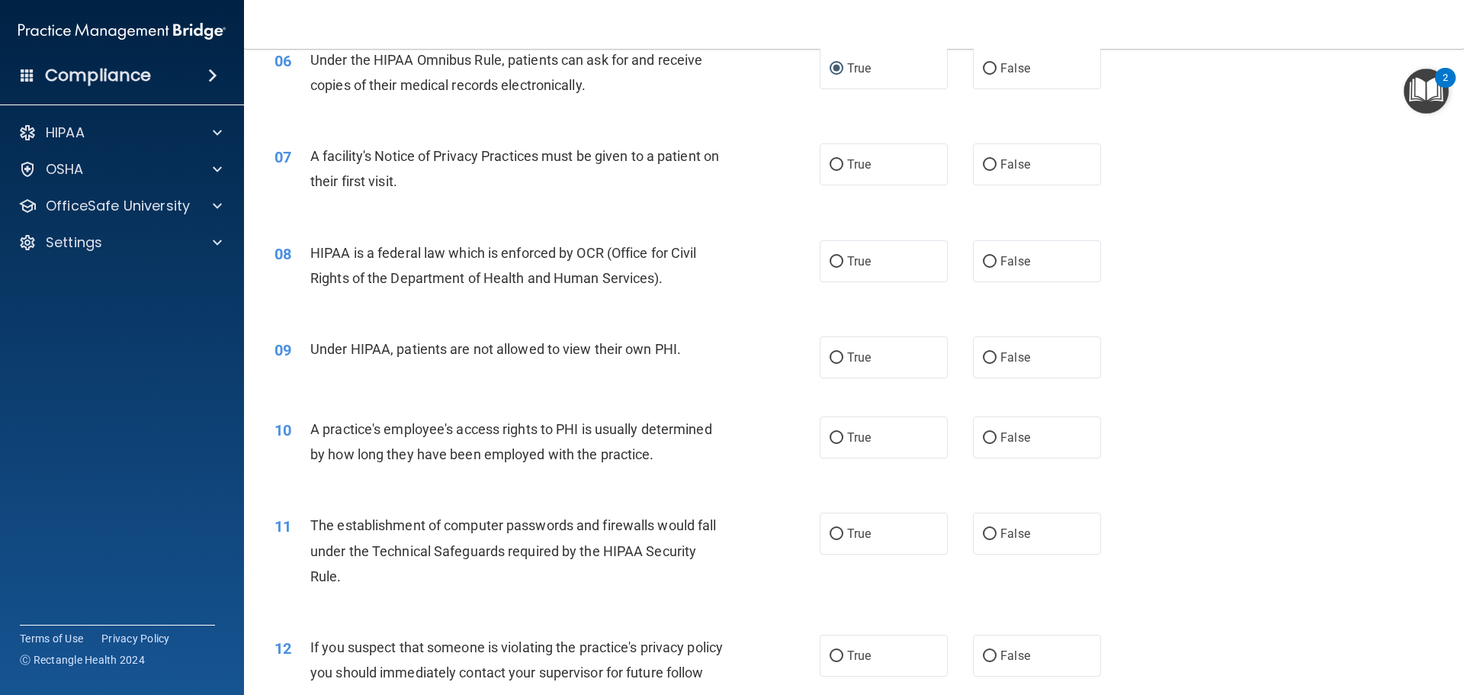
scroll to position [686, 0]
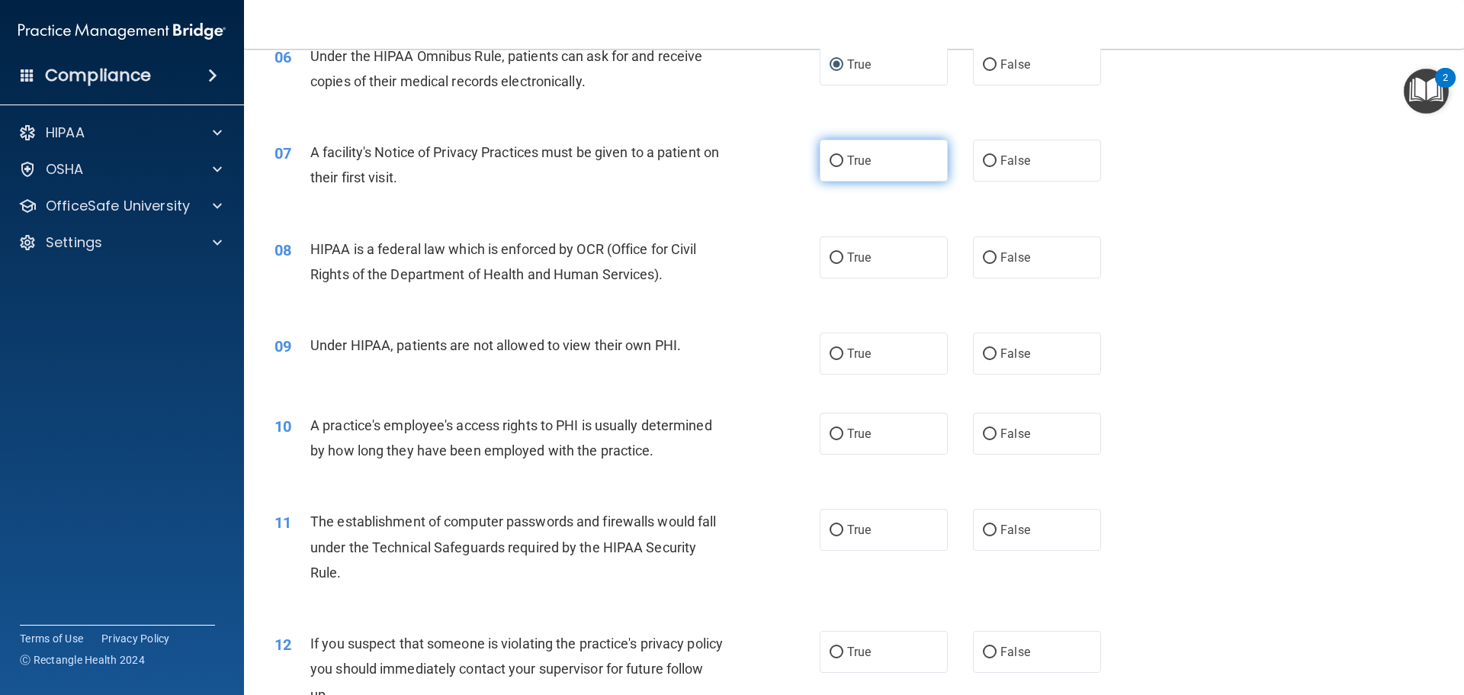
click at [833, 162] on input "True" at bounding box center [837, 161] width 14 height 11
radio input "true"
click at [983, 257] on input "False" at bounding box center [990, 257] width 14 height 11
radio input "true"
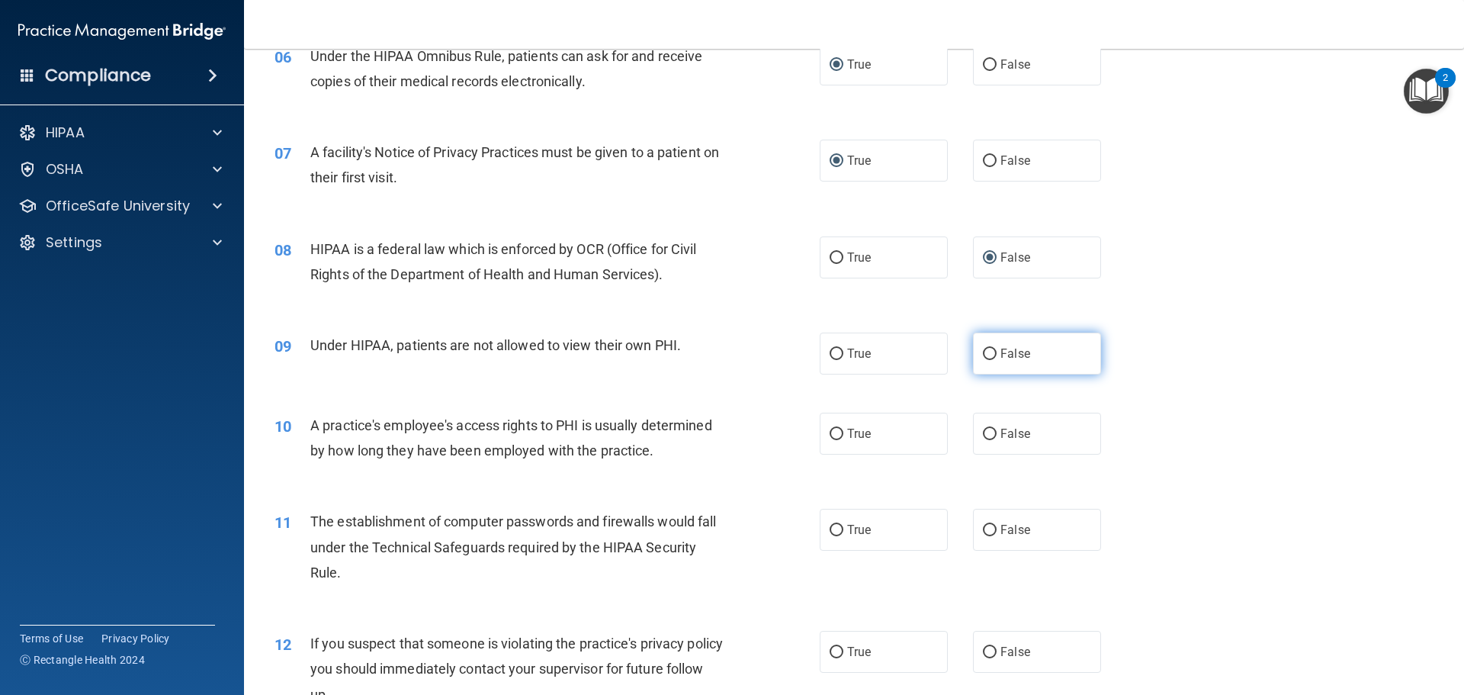
click at [986, 351] on input "False" at bounding box center [990, 353] width 14 height 11
radio input "true"
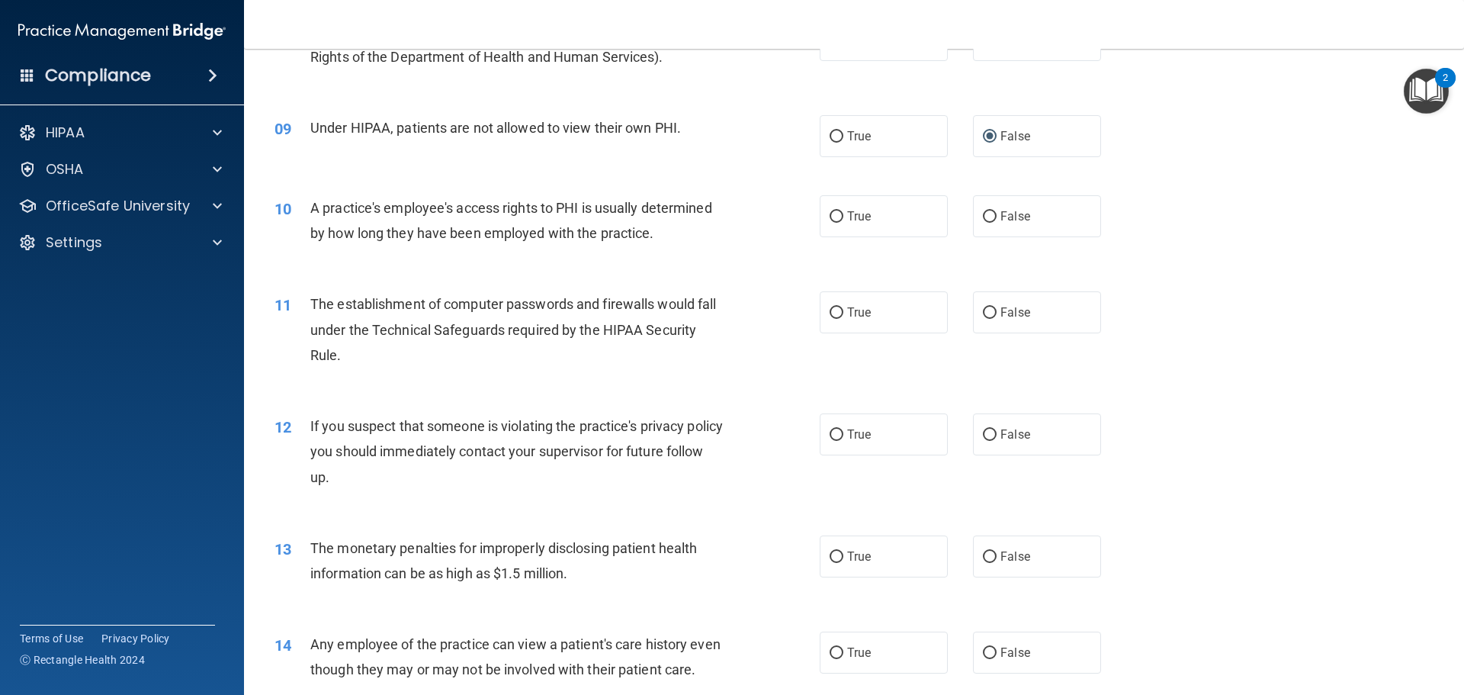
scroll to position [915, 0]
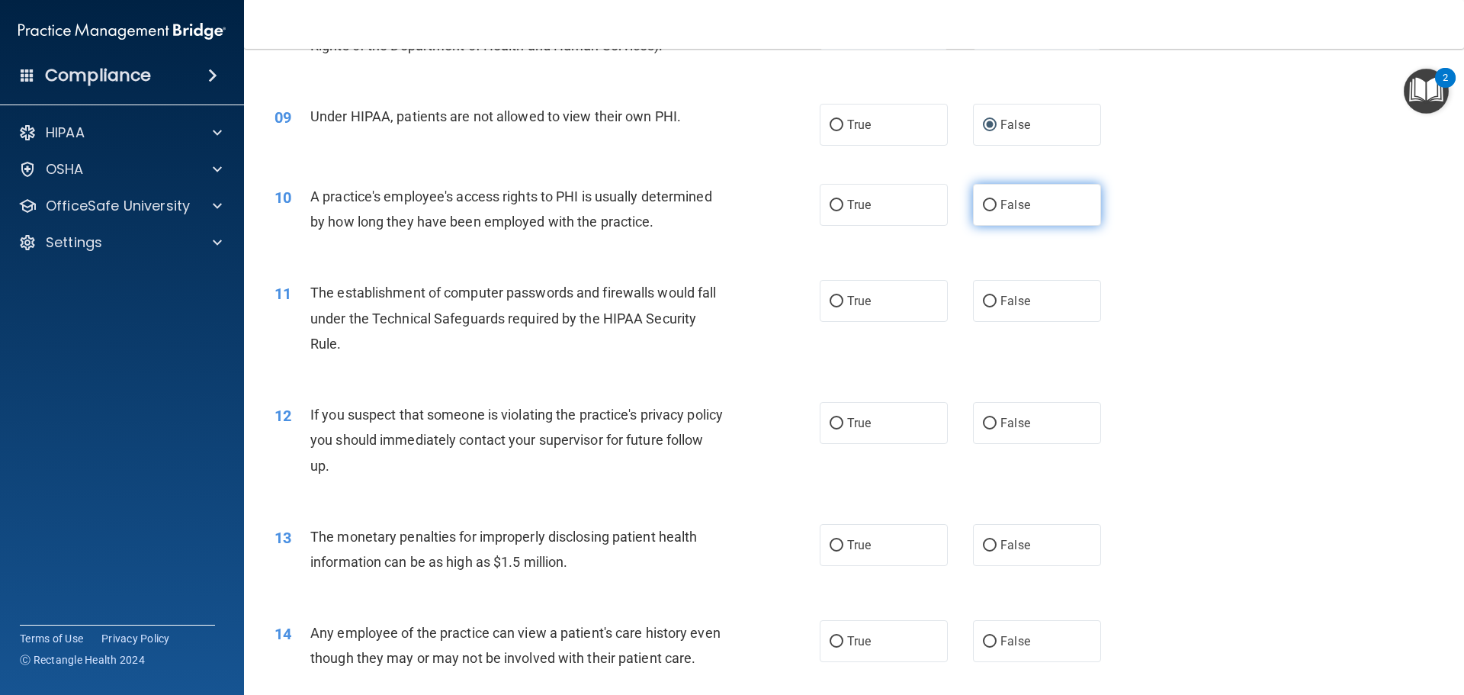
click at [989, 205] on input "False" at bounding box center [990, 205] width 14 height 11
radio input "true"
click at [834, 300] on input "True" at bounding box center [837, 301] width 14 height 11
radio input "true"
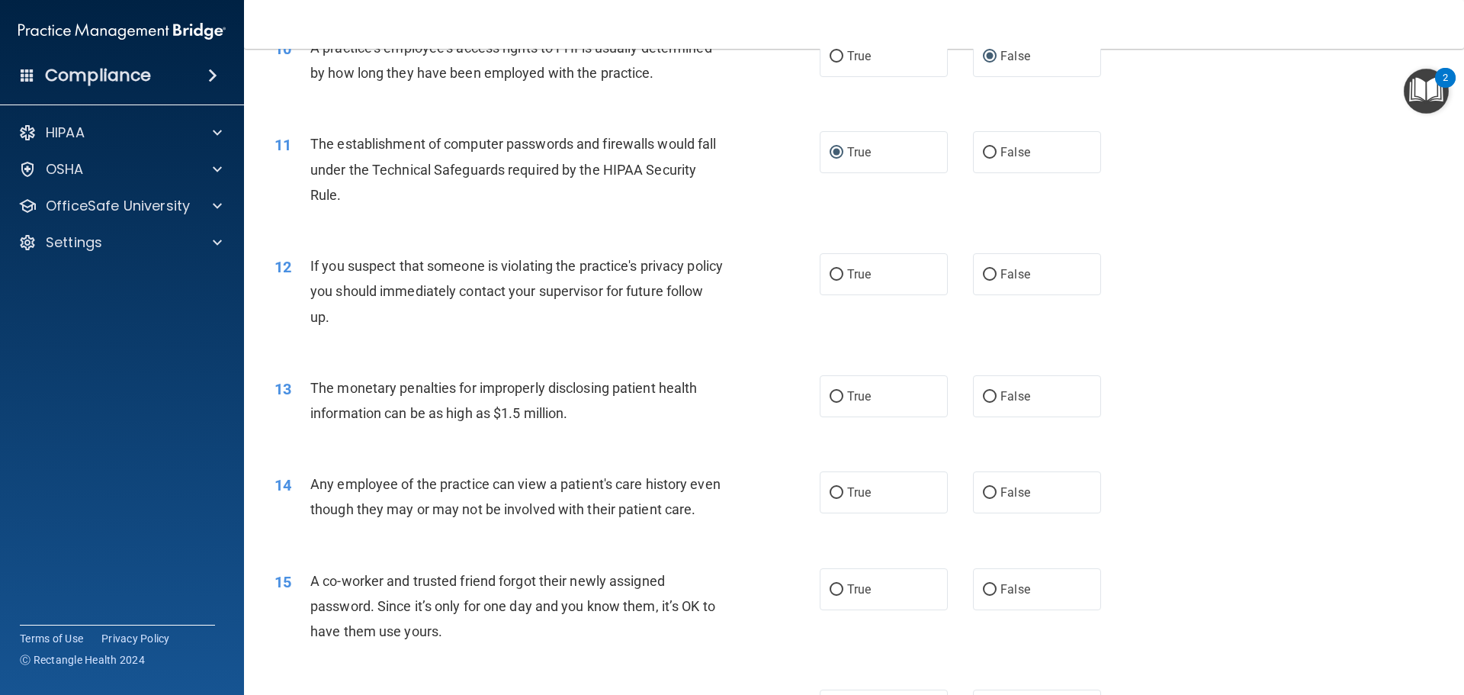
scroll to position [1068, 0]
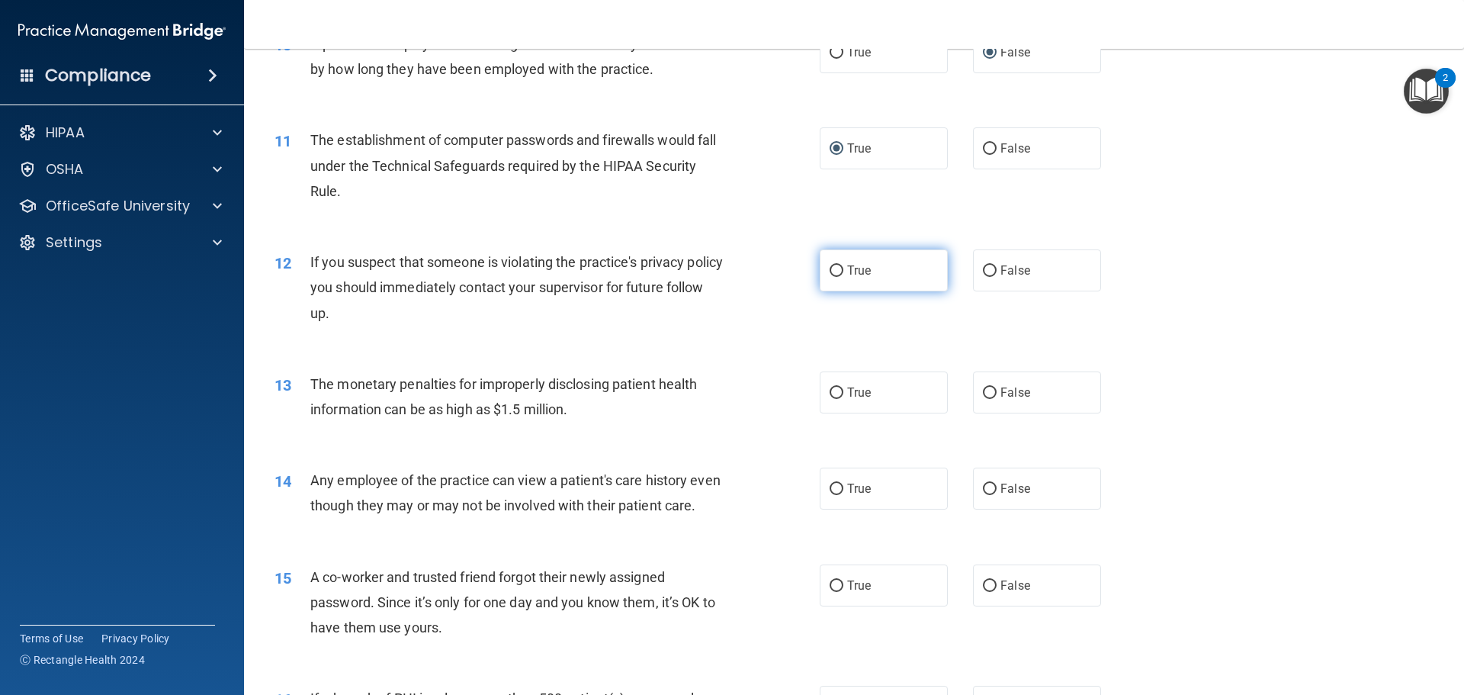
click at [832, 275] on input "True" at bounding box center [837, 270] width 14 height 11
radio input "true"
click at [830, 388] on input "True" at bounding box center [837, 392] width 14 height 11
radio input "true"
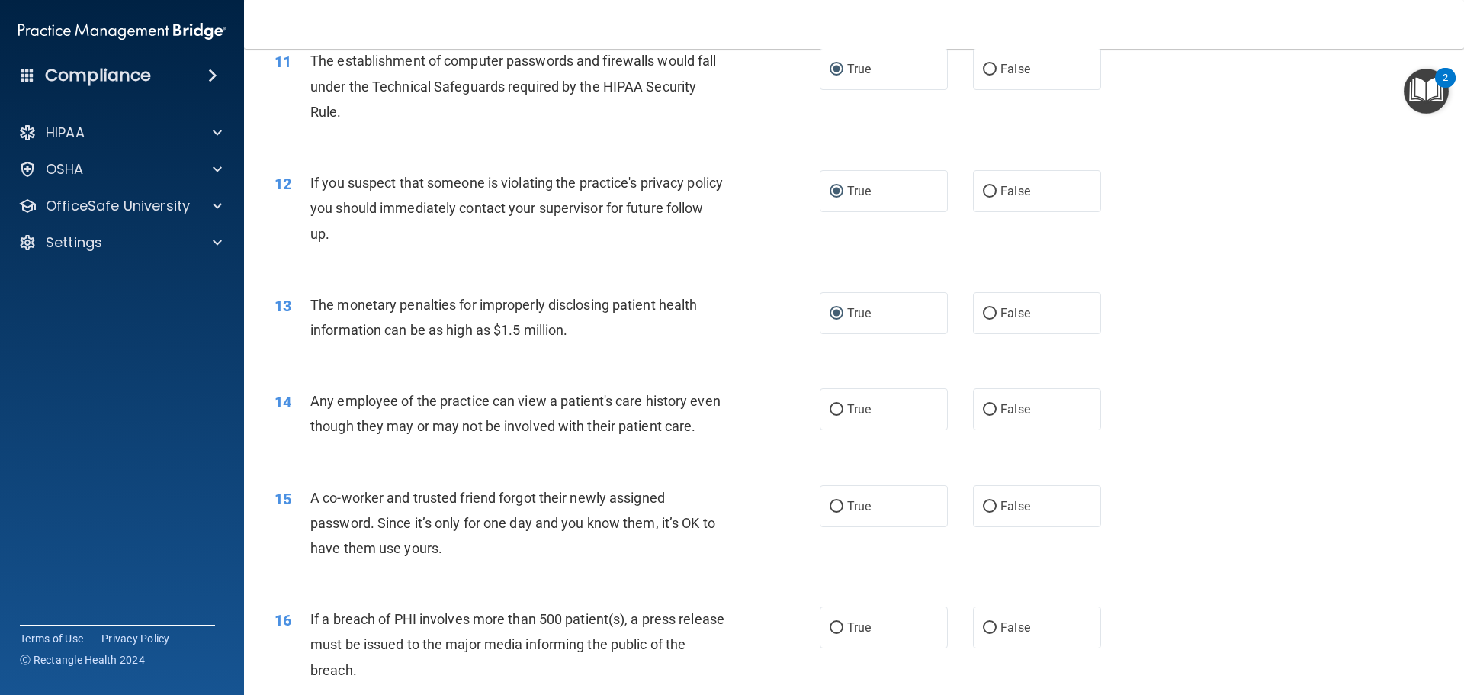
scroll to position [1220, 0]
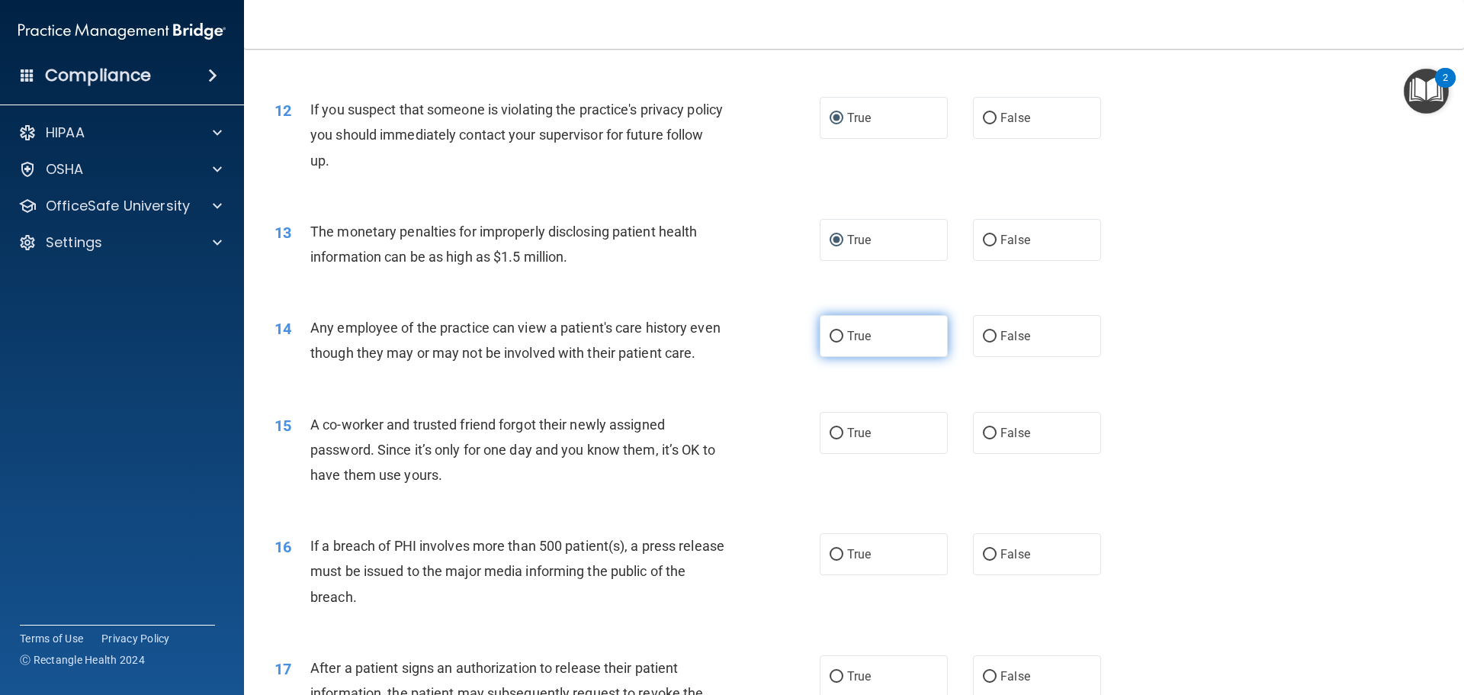
click at [836, 333] on input "True" at bounding box center [837, 336] width 14 height 11
radio input "true"
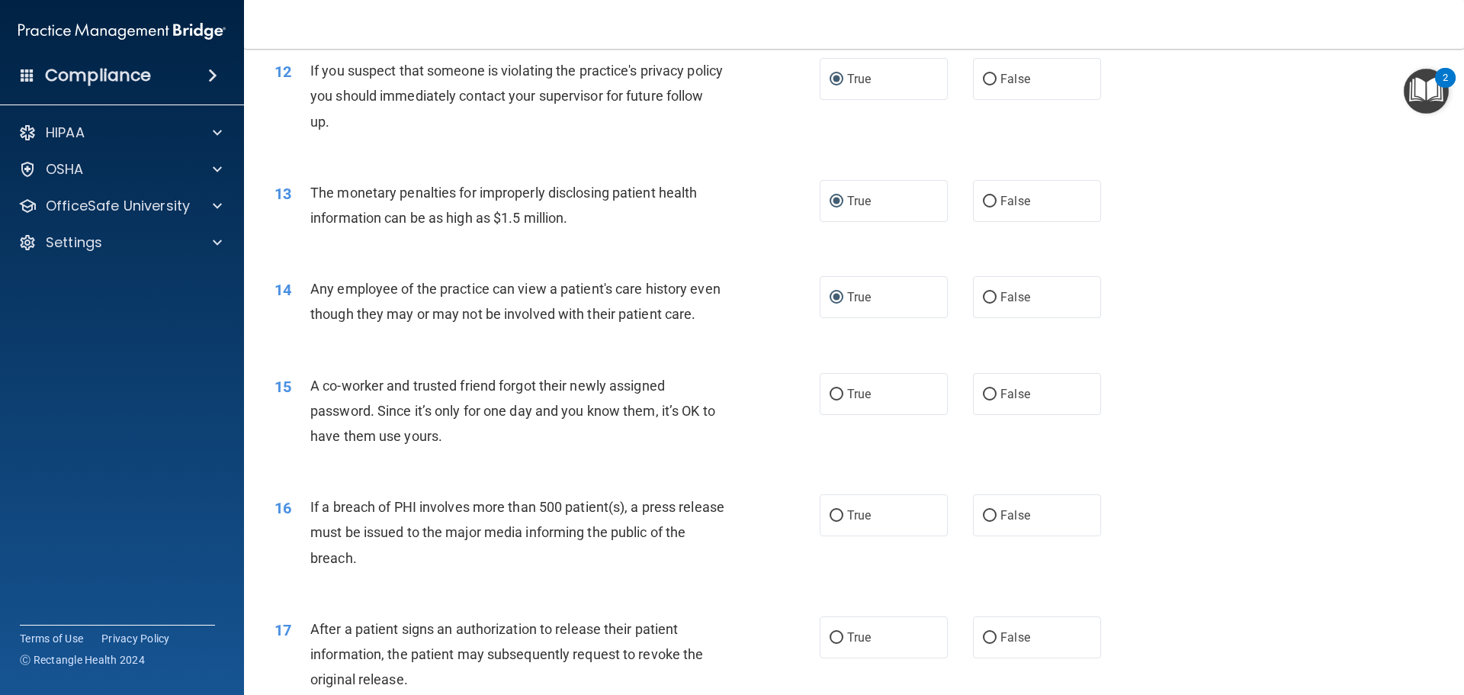
scroll to position [1296, 0]
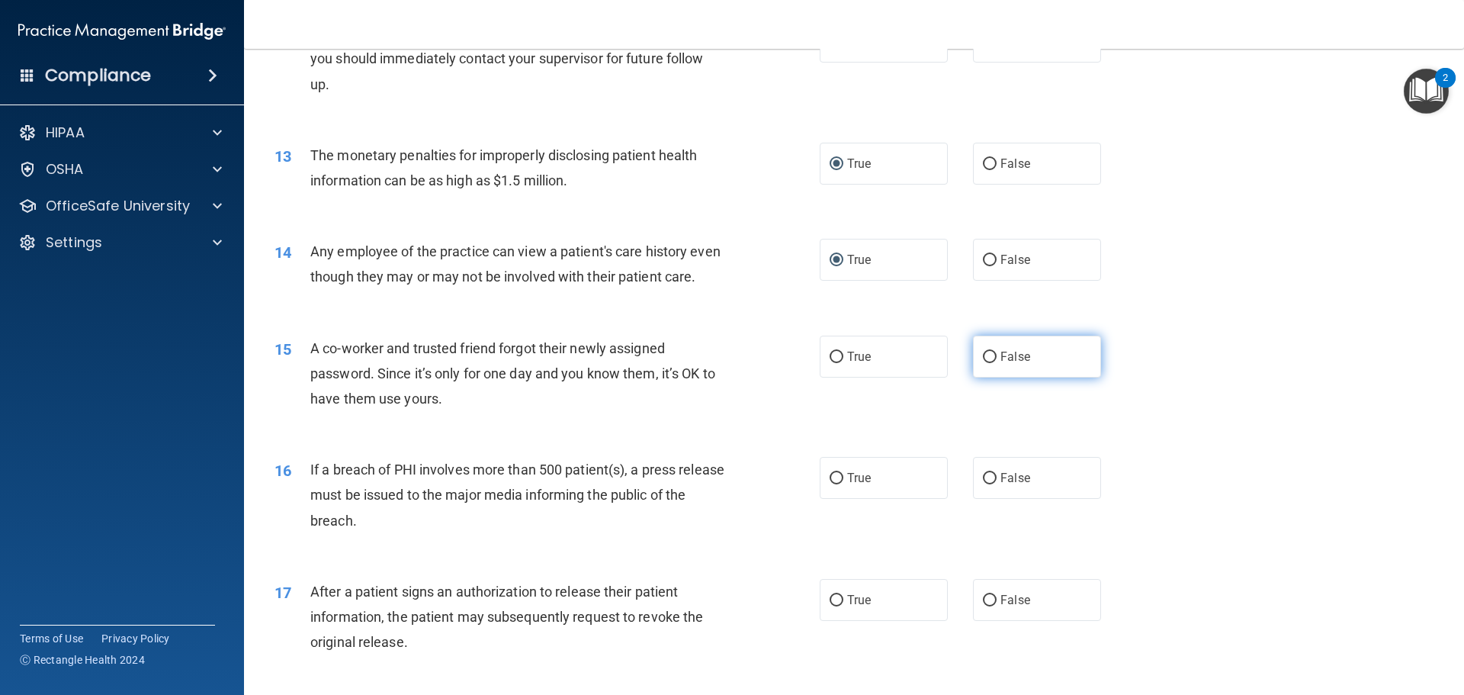
click at [986, 363] on input "False" at bounding box center [990, 357] width 14 height 11
radio input "true"
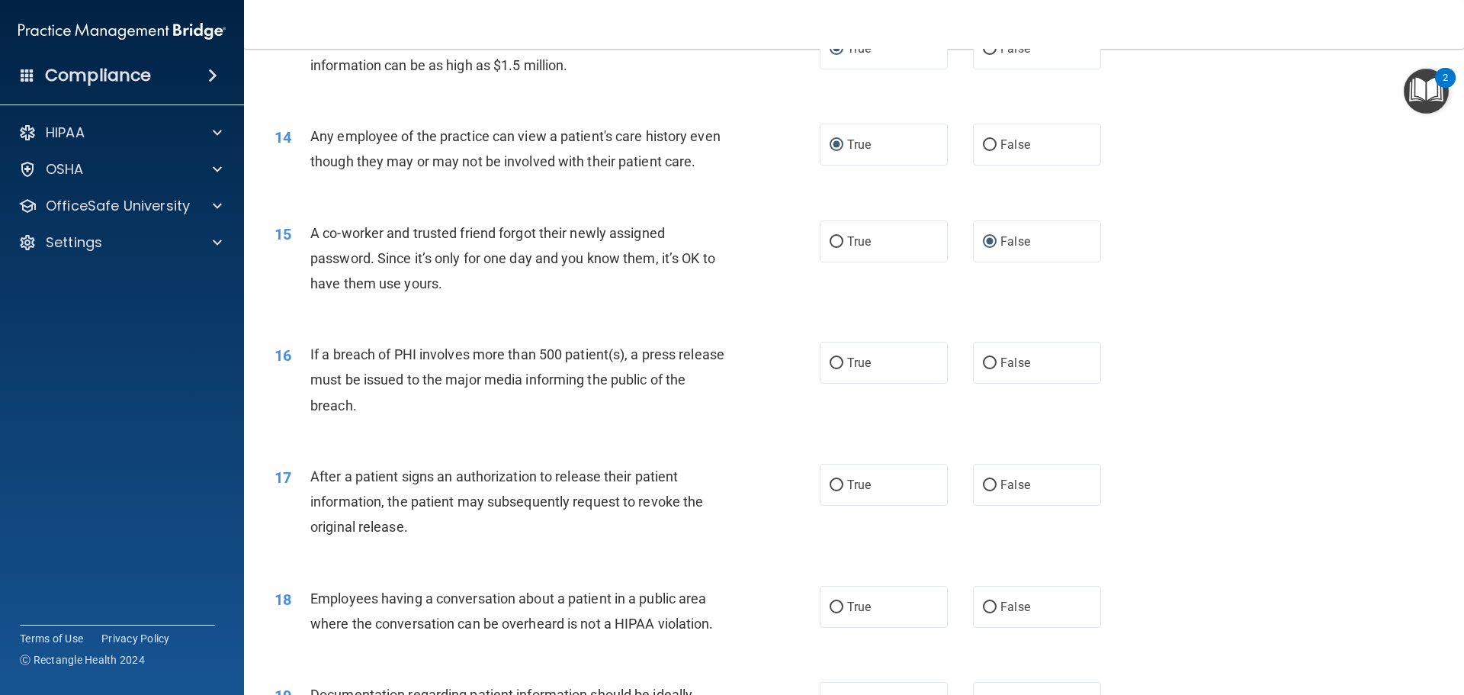
scroll to position [1449, 0]
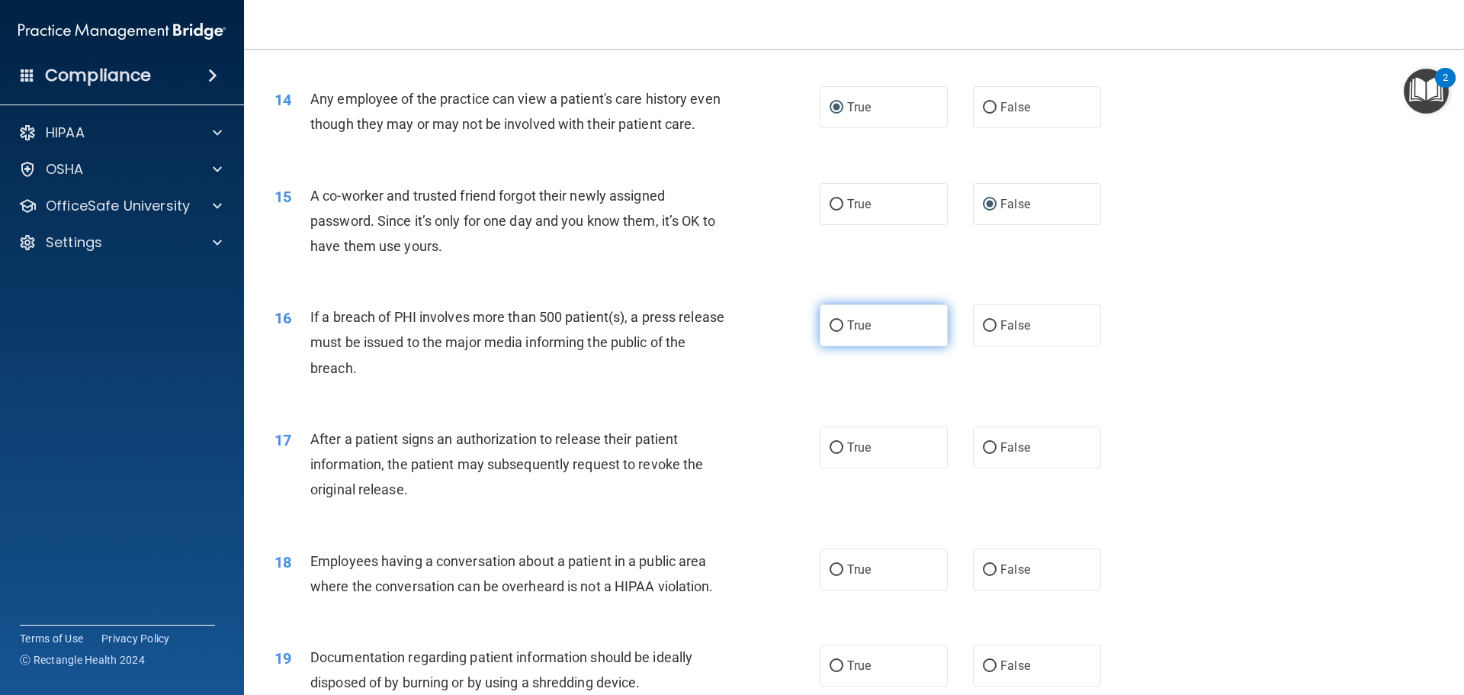
click at [830, 332] on input "True" at bounding box center [837, 325] width 14 height 11
radio input "true"
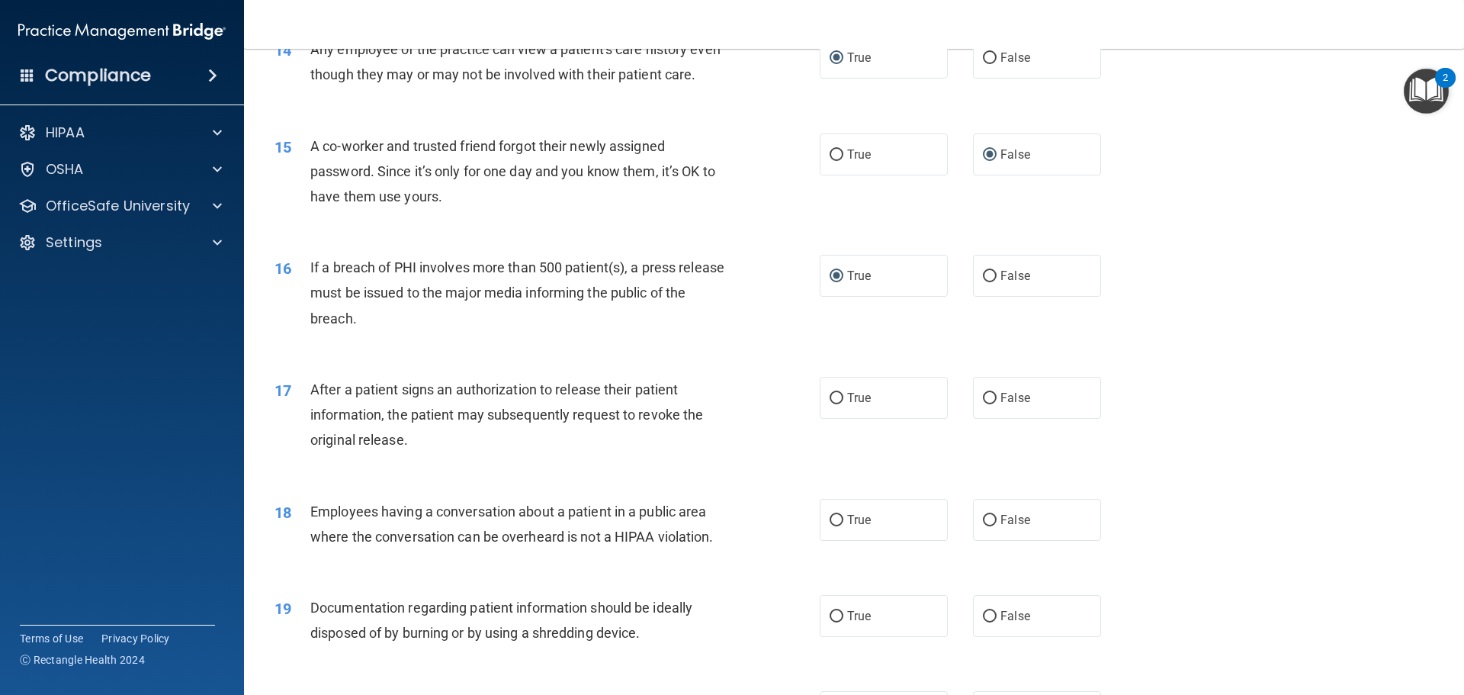
scroll to position [1525, 0]
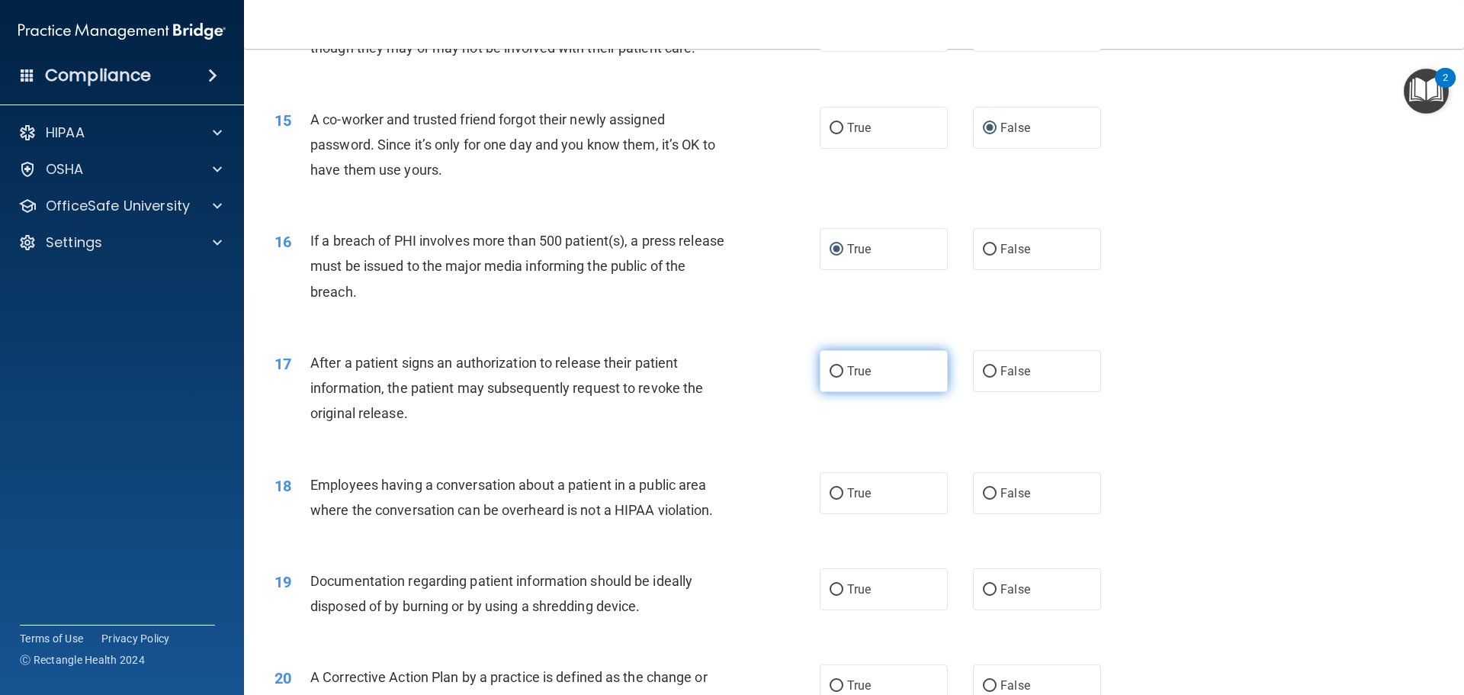
click at [830, 377] on input "True" at bounding box center [837, 371] width 14 height 11
radio input "true"
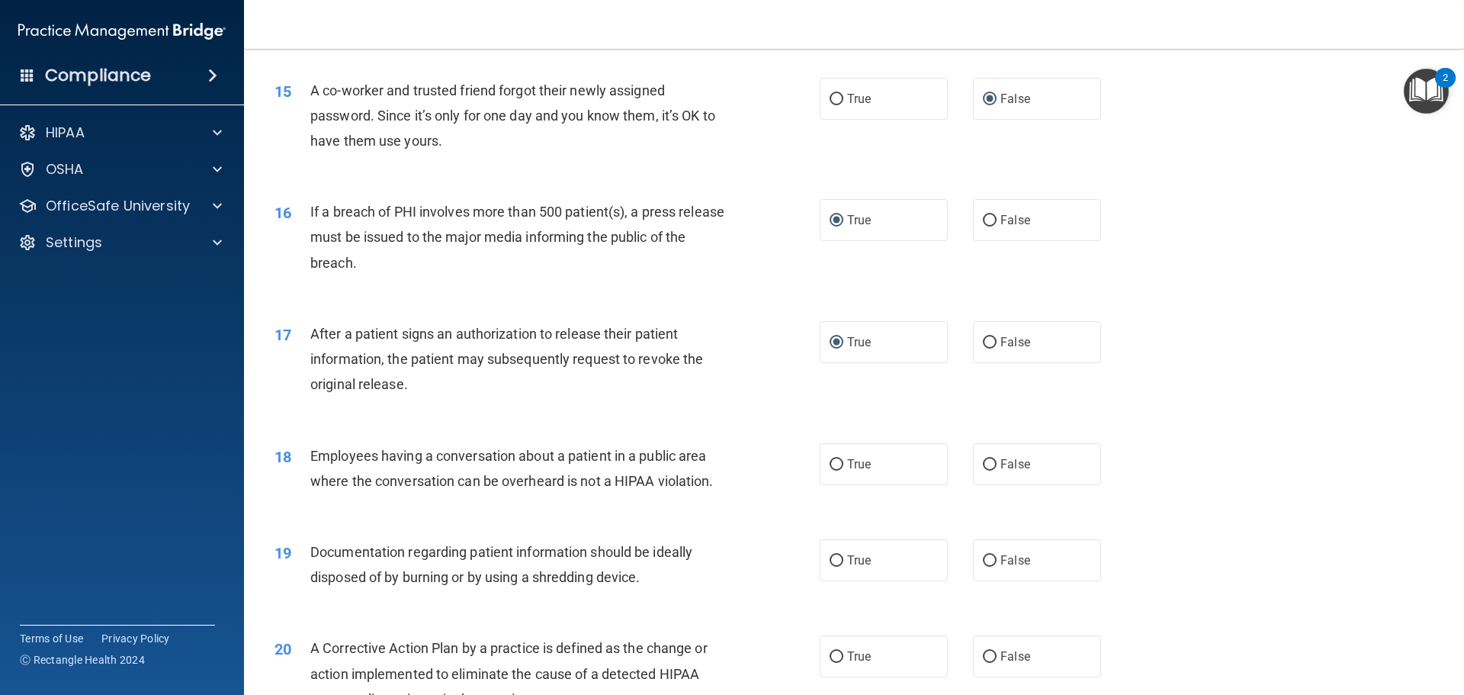
scroll to position [1601, 0]
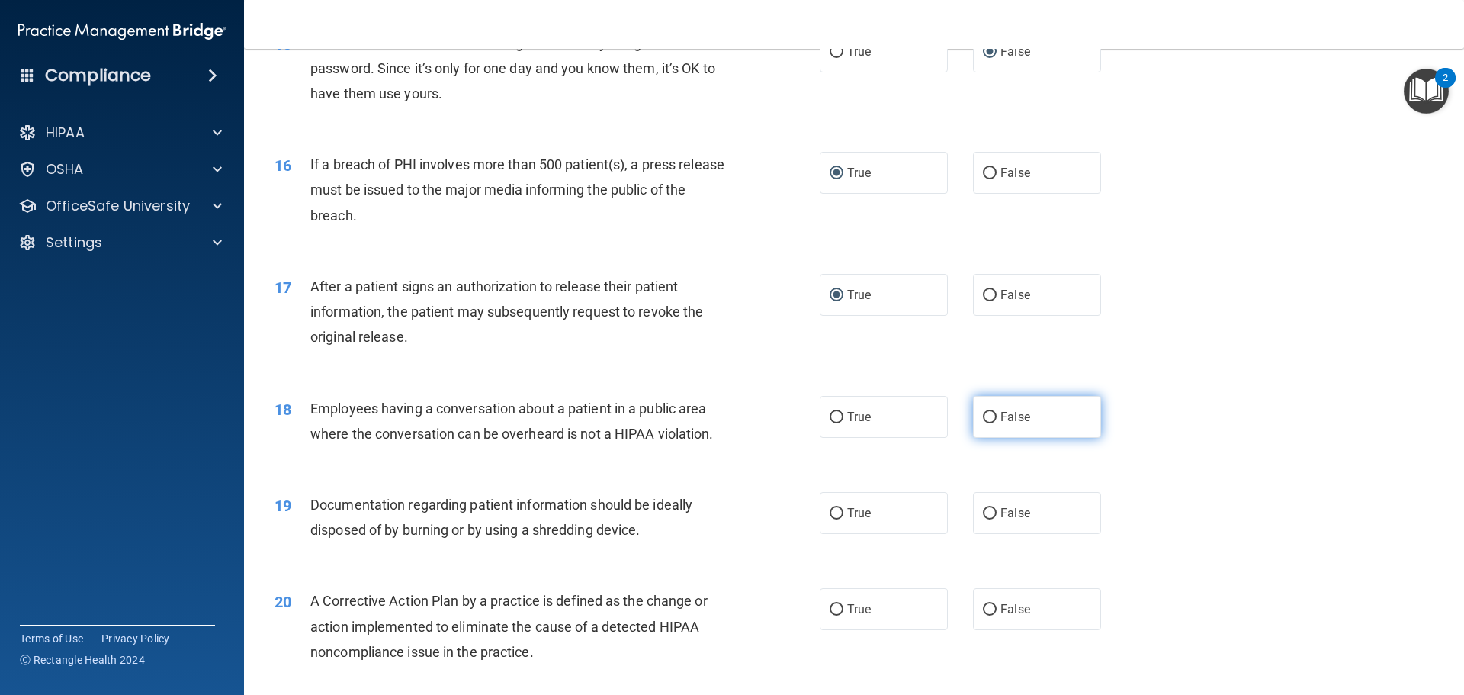
click at [983, 423] on input "False" at bounding box center [990, 417] width 14 height 11
radio input "true"
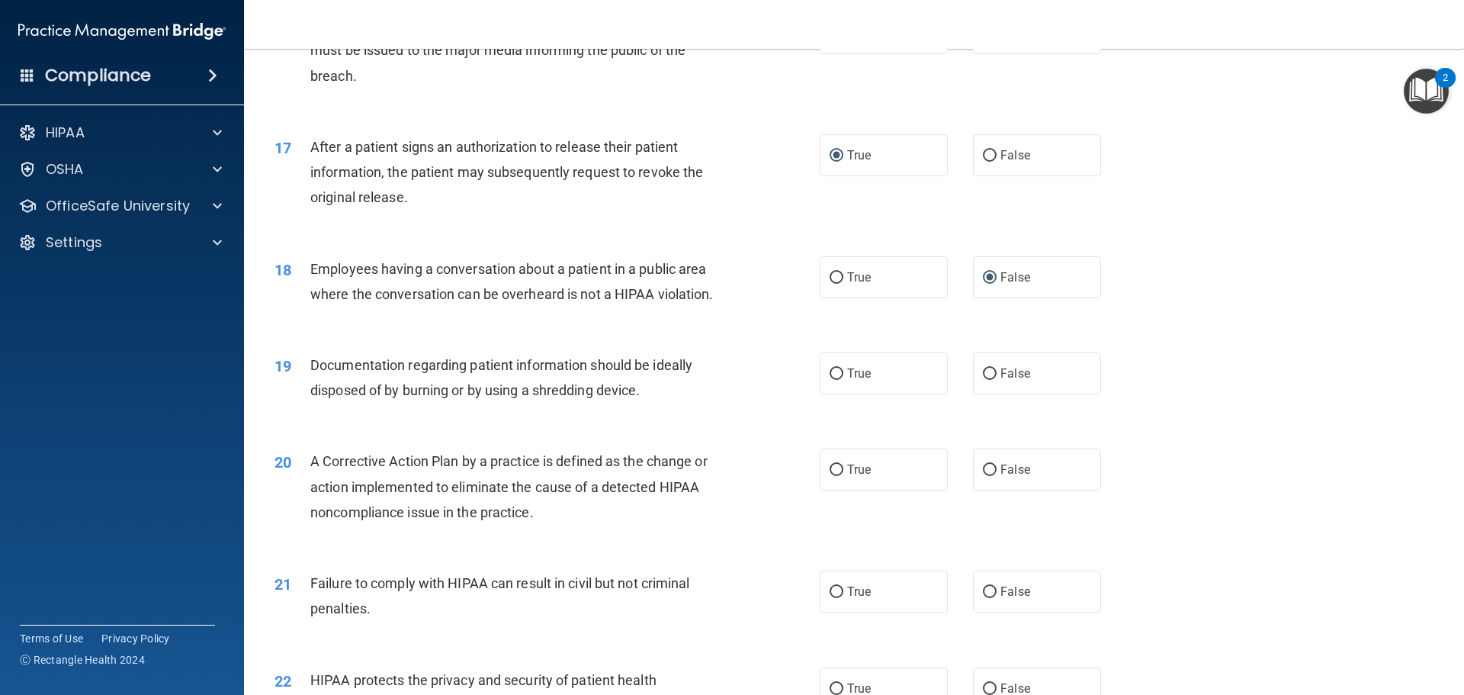
scroll to position [1754, 0]
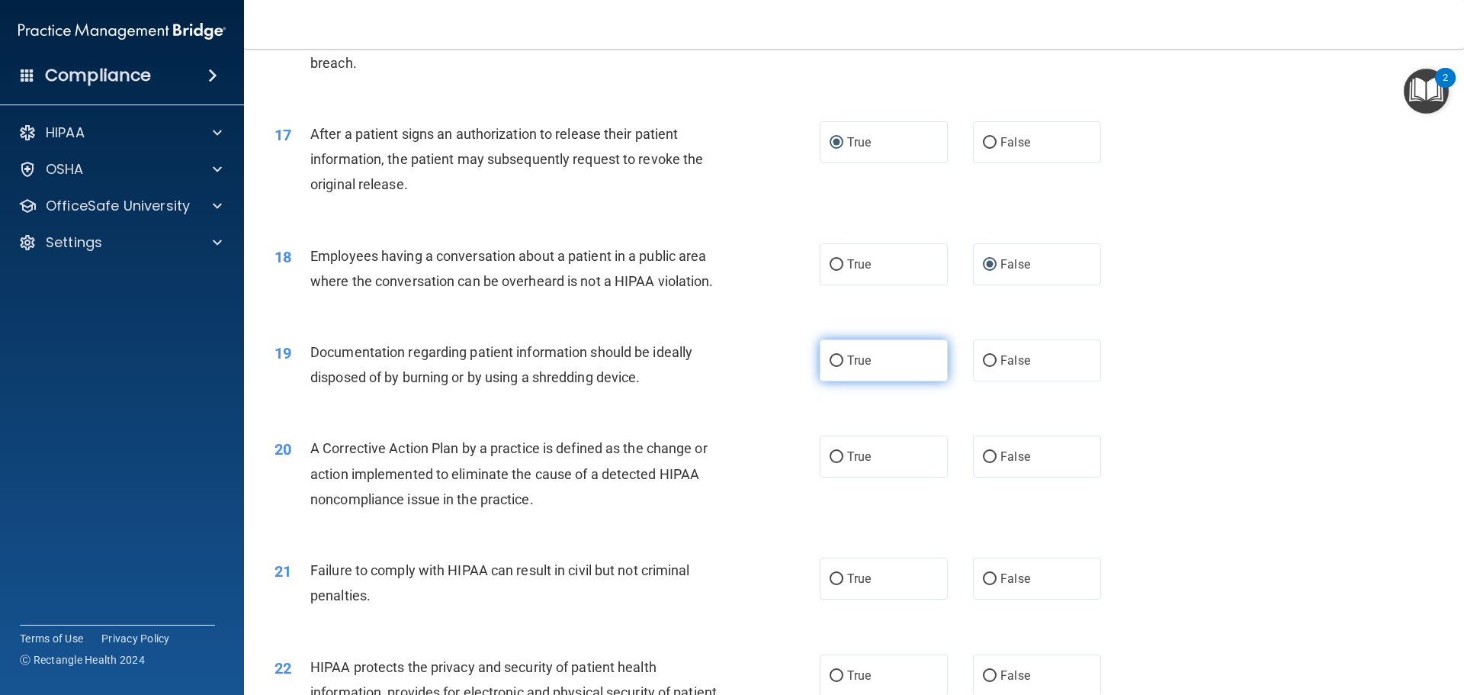
click at [832, 367] on input "True" at bounding box center [837, 360] width 14 height 11
radio input "true"
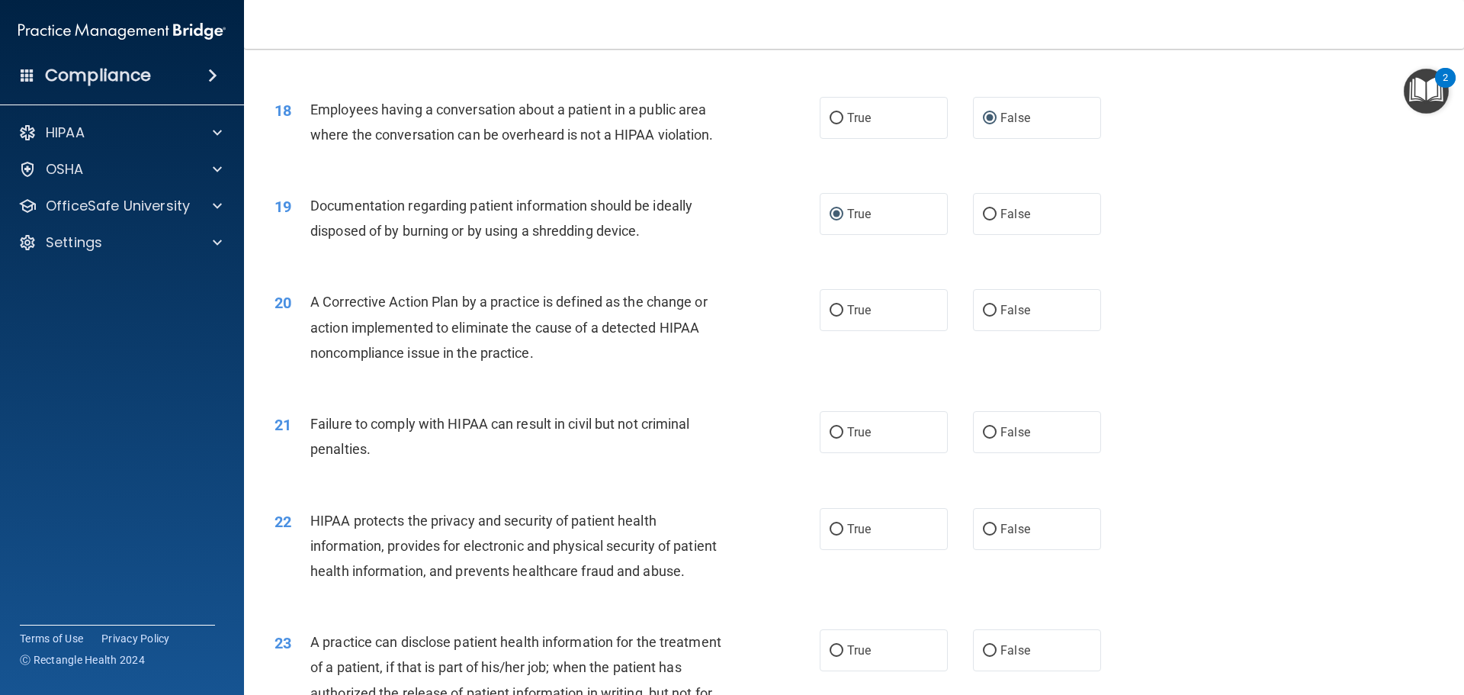
scroll to position [1906, 0]
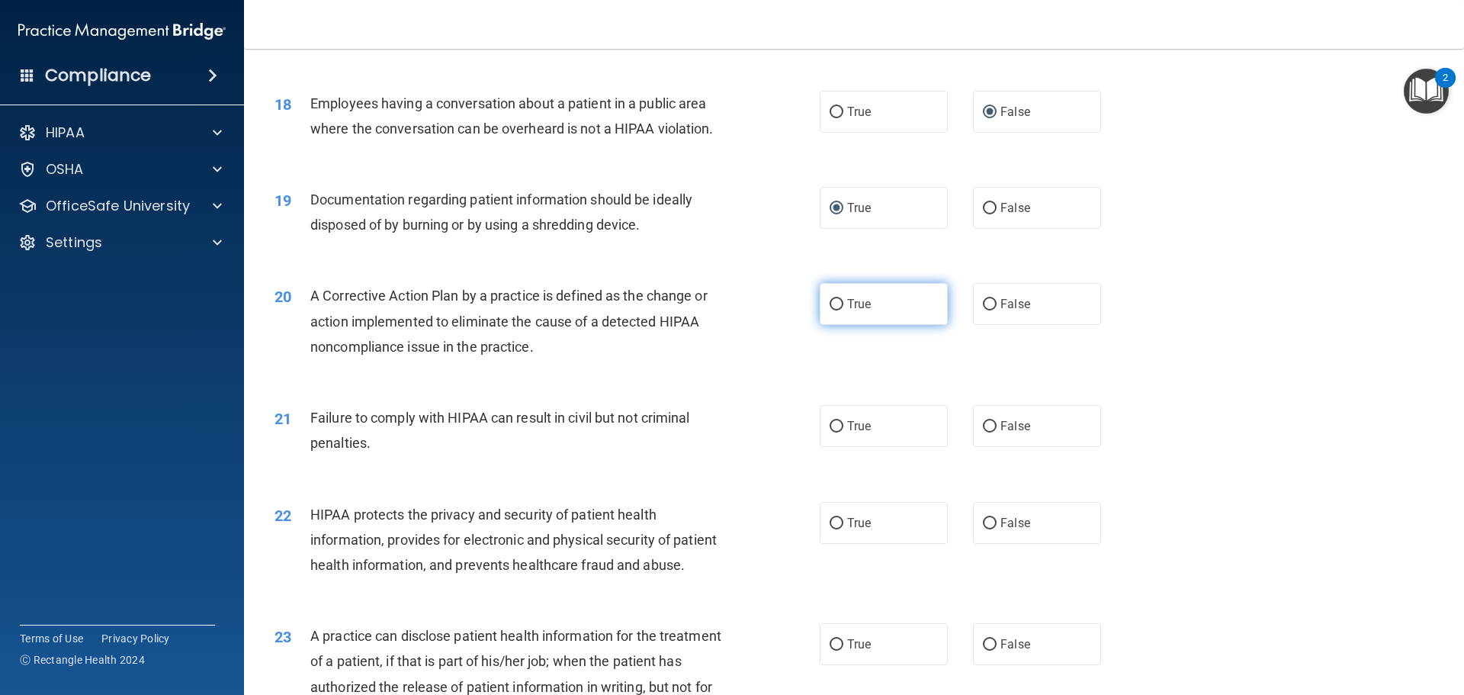
click at [835, 310] on input "True" at bounding box center [837, 304] width 14 height 11
radio input "true"
click at [984, 432] on input "False" at bounding box center [990, 426] width 14 height 11
radio input "true"
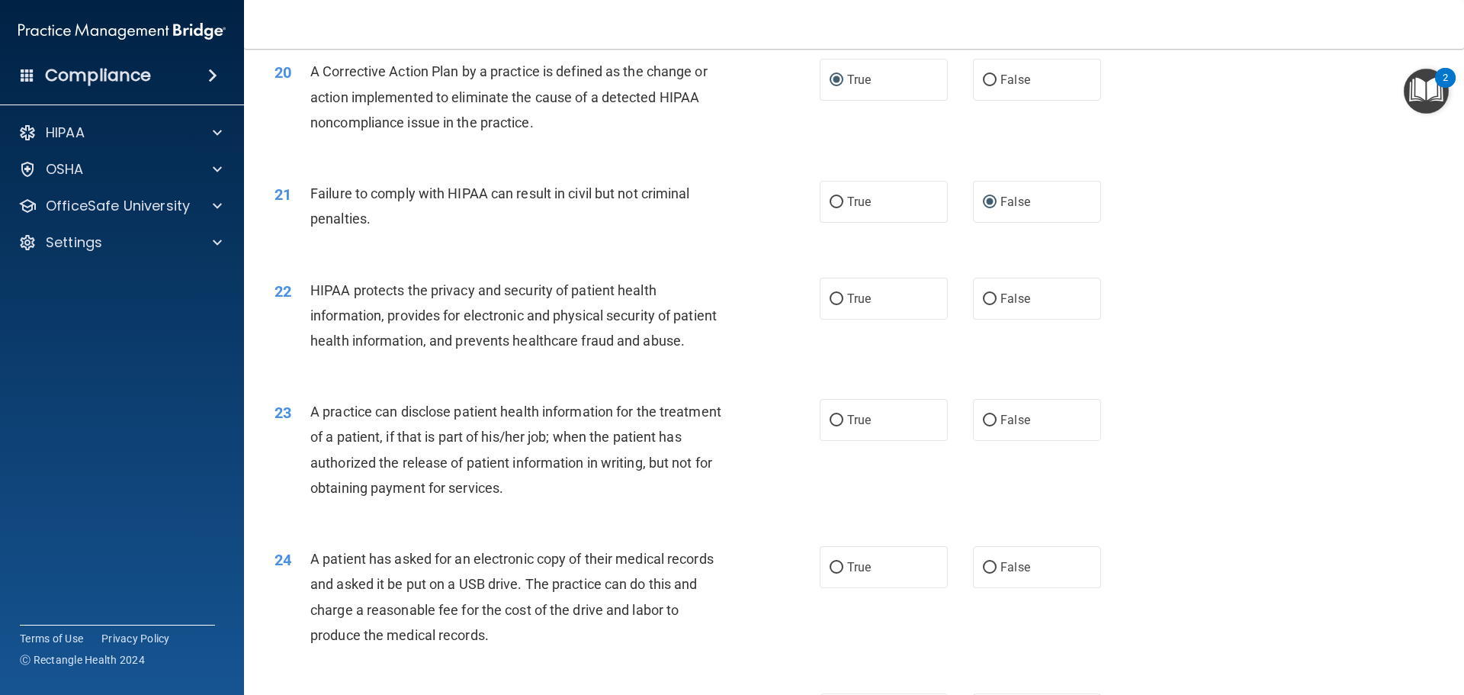
scroll to position [2135, 0]
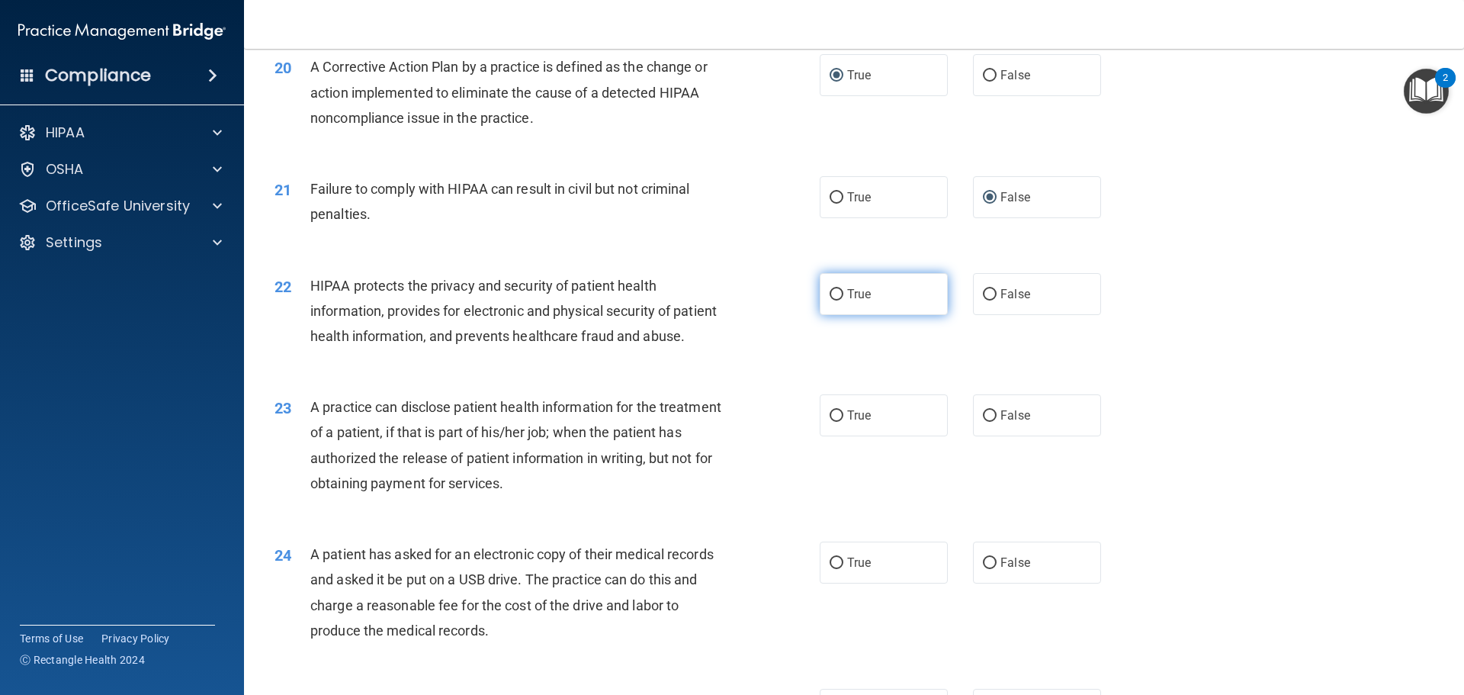
click at [830, 300] on input "True" at bounding box center [837, 294] width 14 height 11
radio input "true"
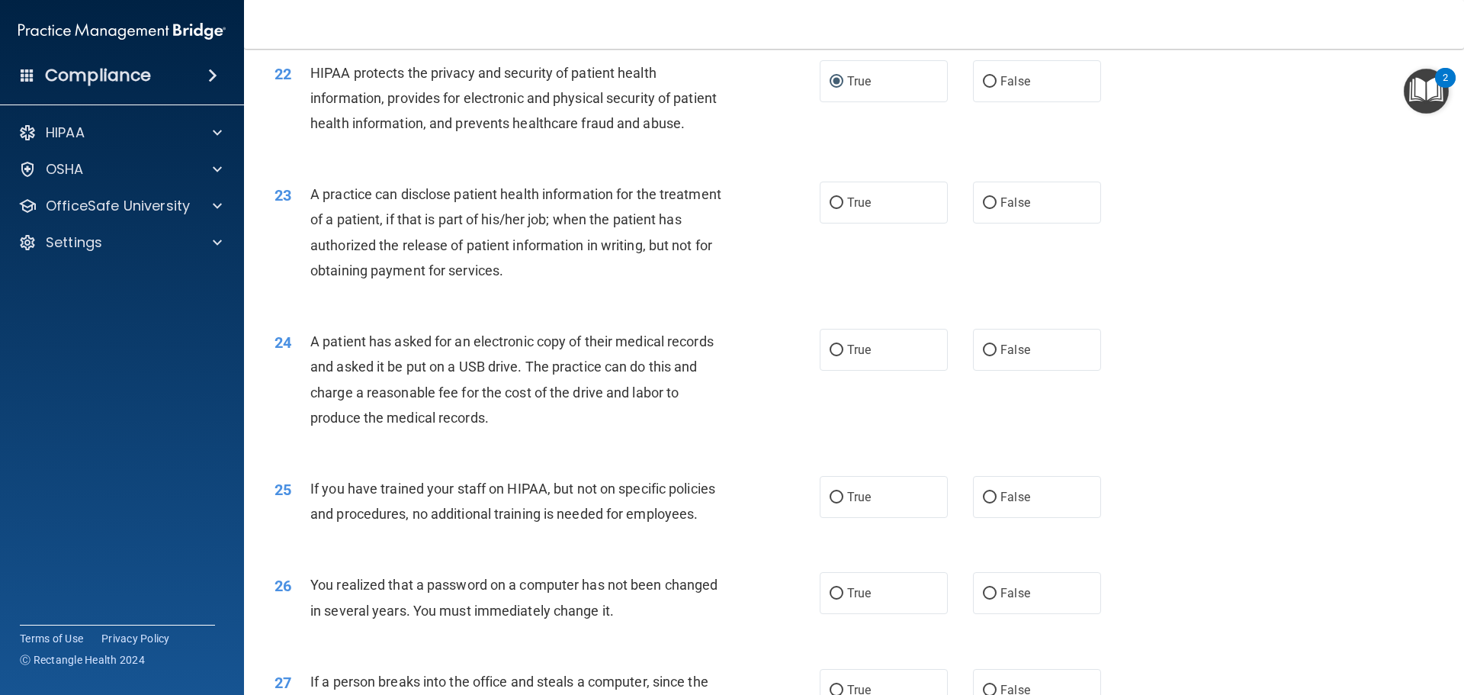
scroll to position [2364, 0]
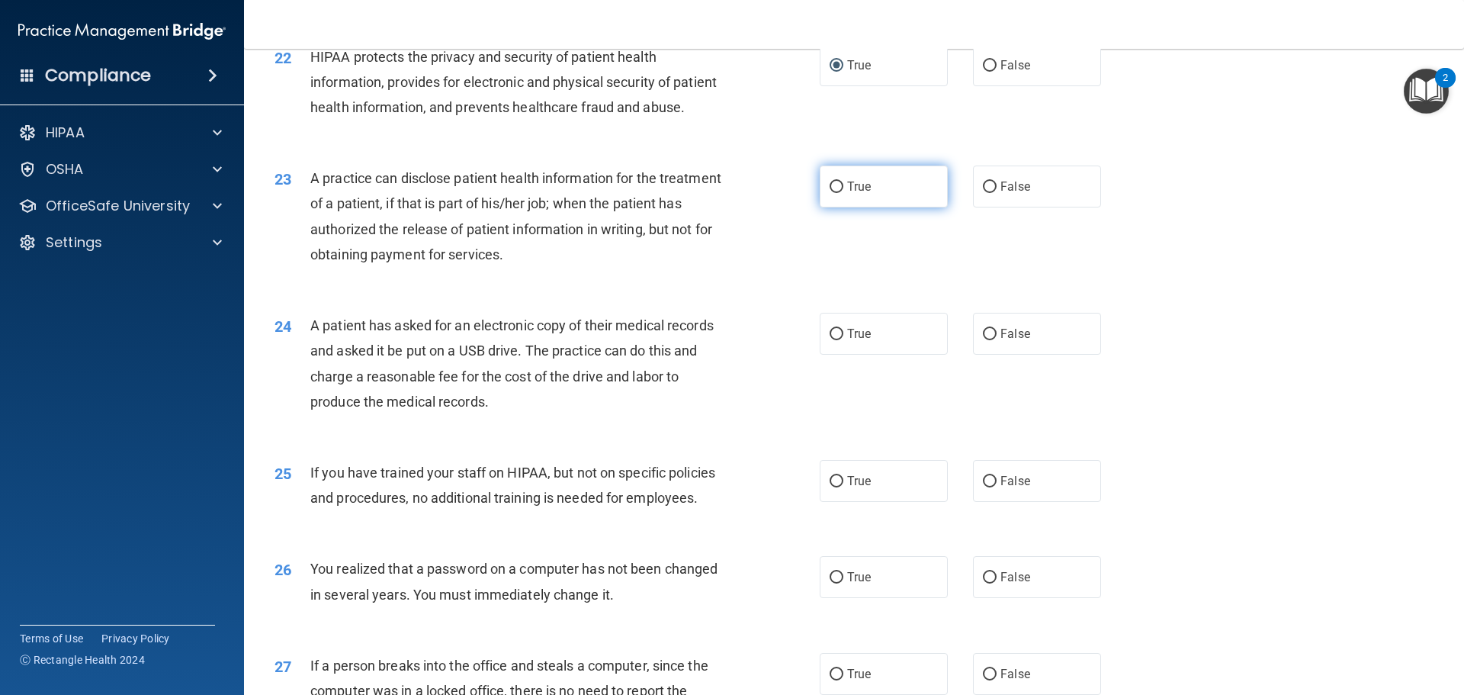
click at [837, 193] on input "True" at bounding box center [837, 186] width 14 height 11
radio input "true"
drag, startPoint x: 833, startPoint y: 384, endPoint x: 748, endPoint y: 389, distance: 84.8
click at [832, 340] on input "True" at bounding box center [837, 334] width 14 height 11
radio input "true"
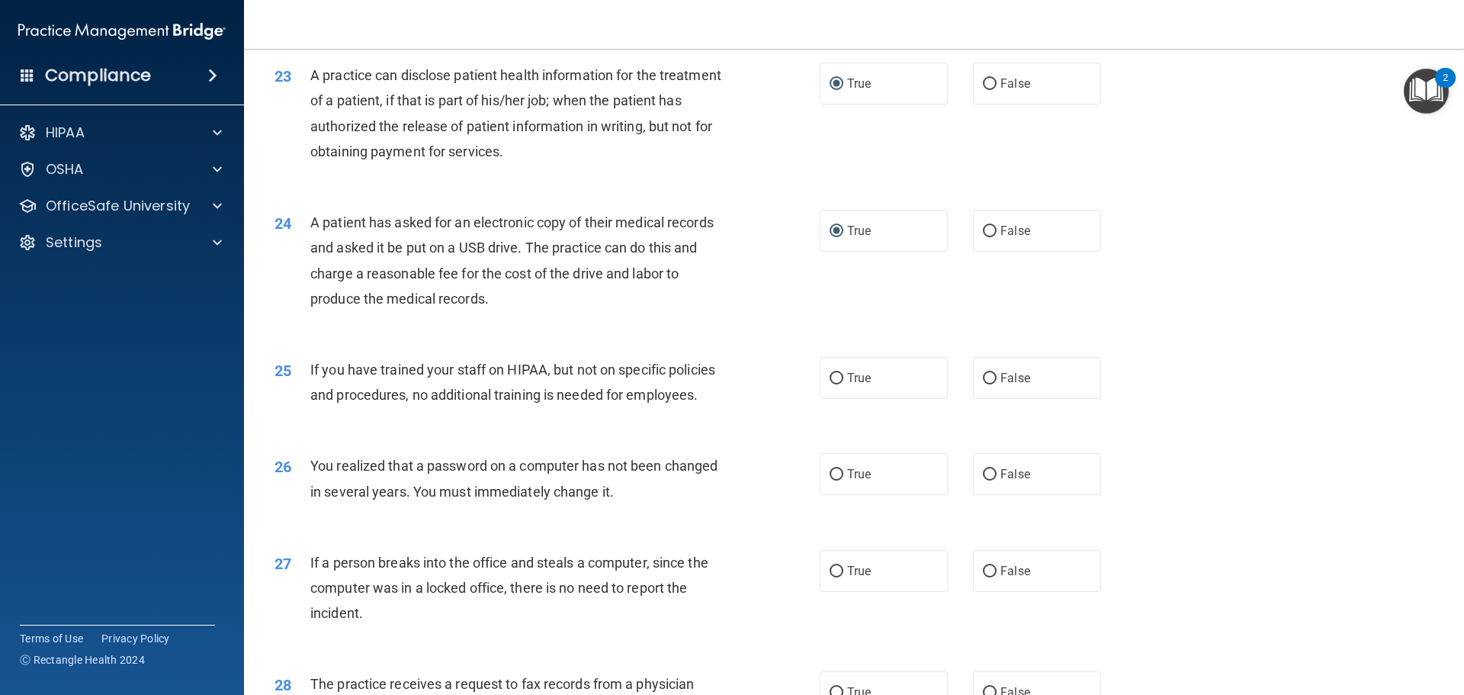
scroll to position [2516, 0]
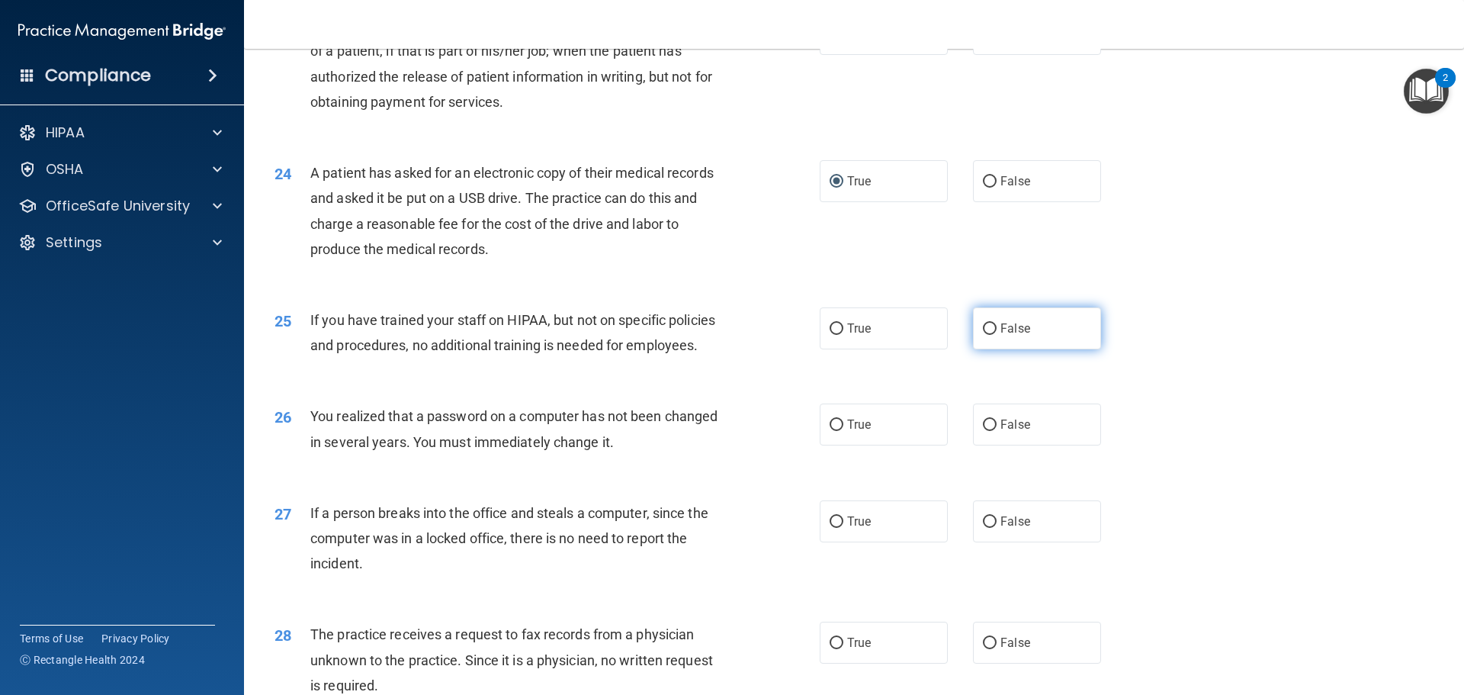
click at [993, 349] on label "False" at bounding box center [1037, 328] width 128 height 42
click at [993, 335] on input "False" at bounding box center [990, 328] width 14 height 11
radio input "true"
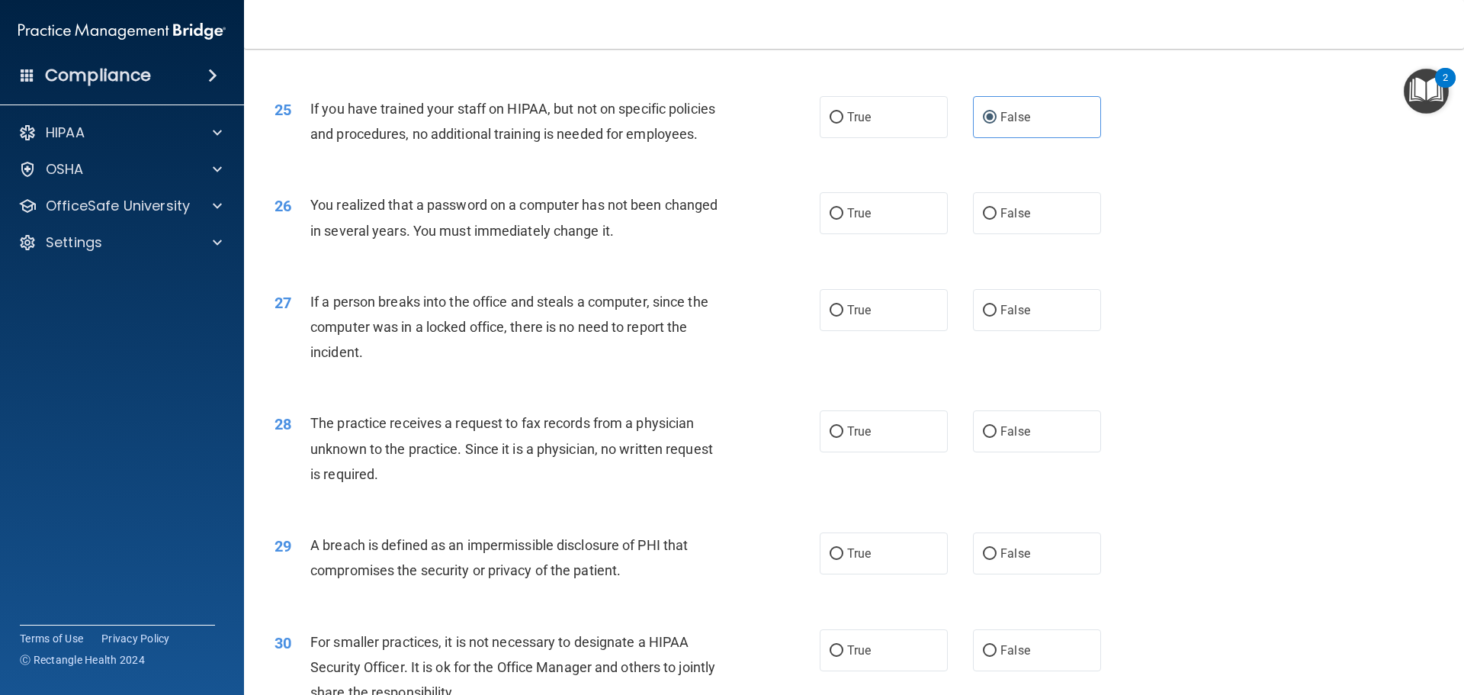
scroll to position [2745, 0]
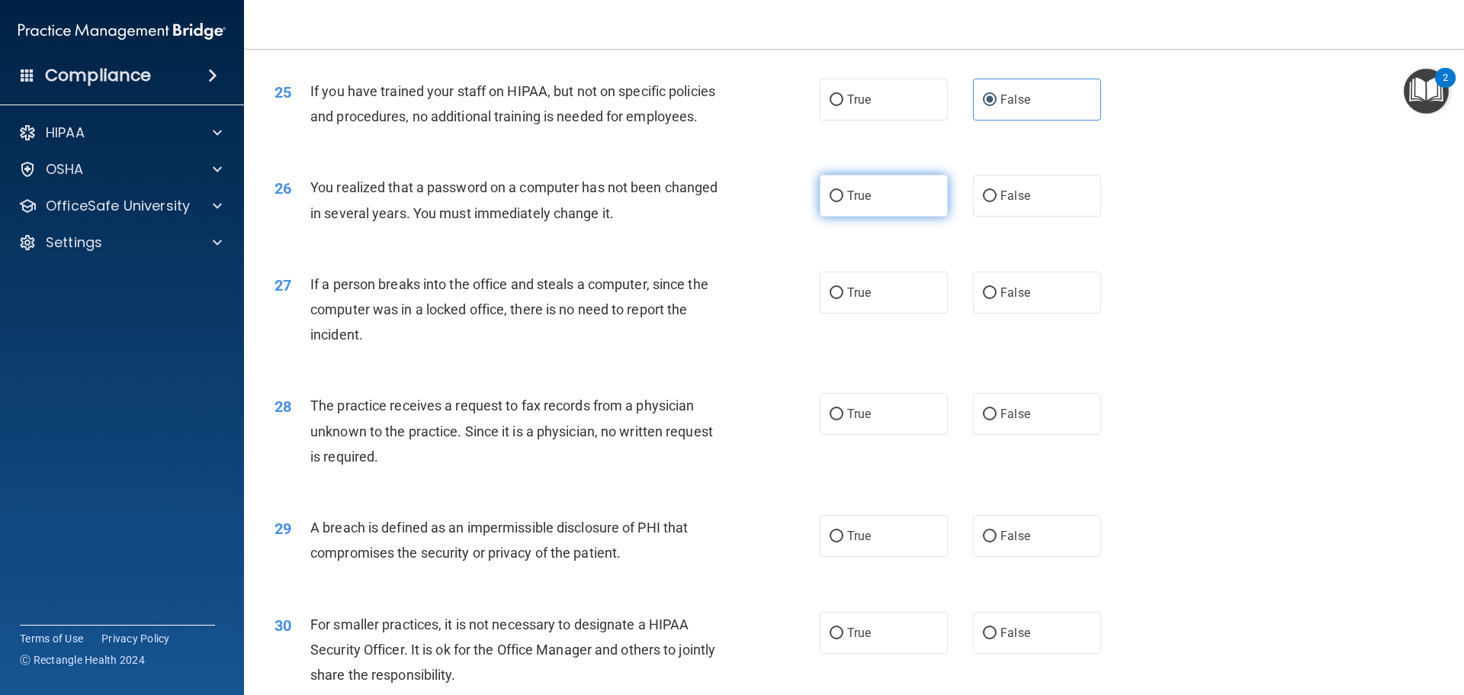
click at [836, 202] on input "True" at bounding box center [837, 196] width 14 height 11
radio input "true"
click at [983, 299] on input "False" at bounding box center [990, 292] width 14 height 11
radio input "true"
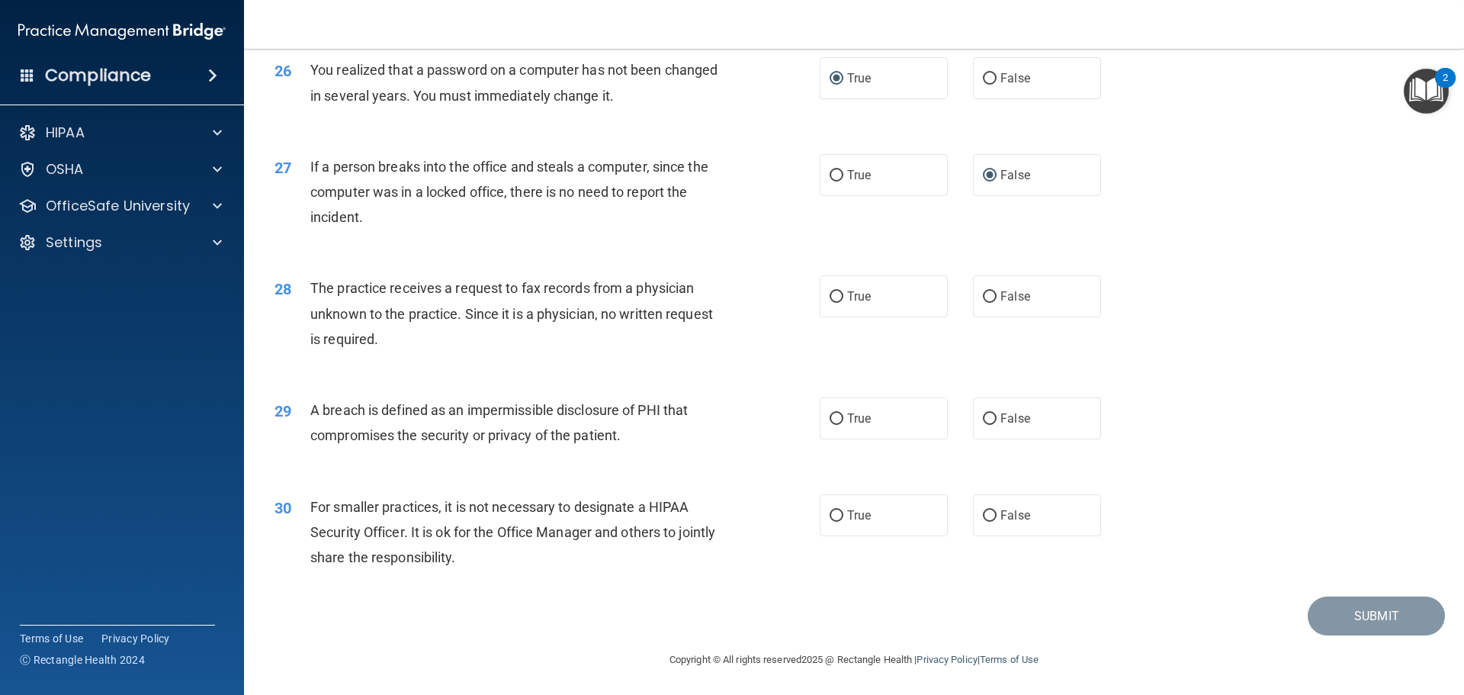
scroll to position [2898, 0]
click at [983, 301] on input "False" at bounding box center [990, 295] width 14 height 11
radio input "true"
click at [831, 415] on input "True" at bounding box center [837, 417] width 14 height 11
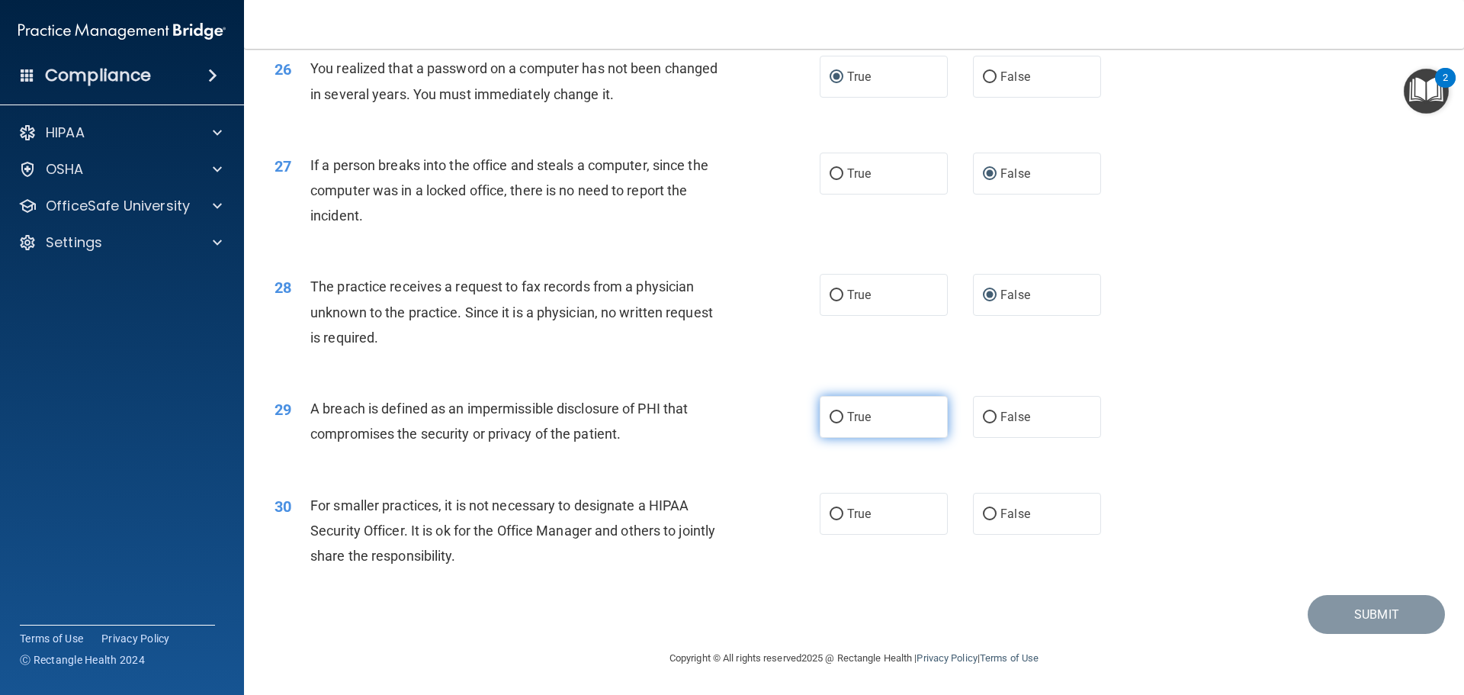
radio input "true"
click at [834, 516] on input "True" at bounding box center [837, 514] width 14 height 11
radio input "true"
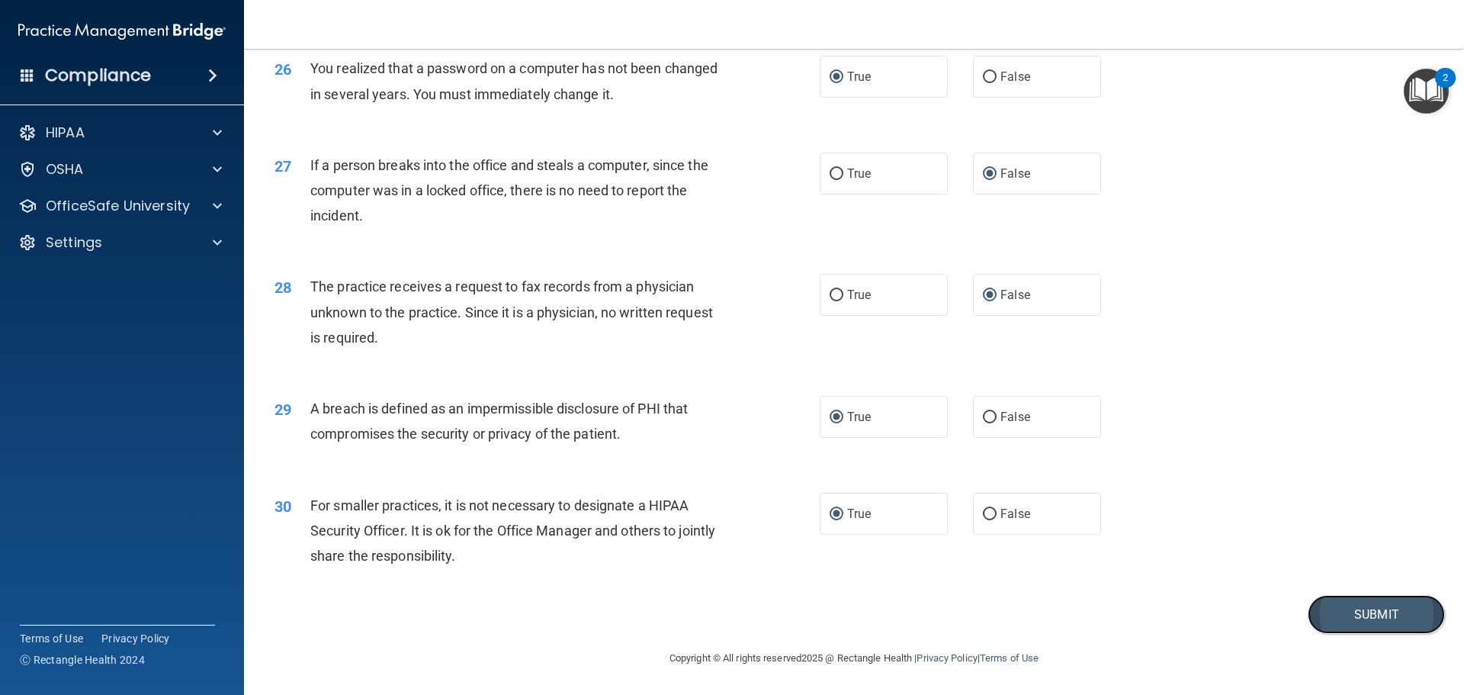
click at [1330, 615] on button "Submit" at bounding box center [1376, 614] width 137 height 39
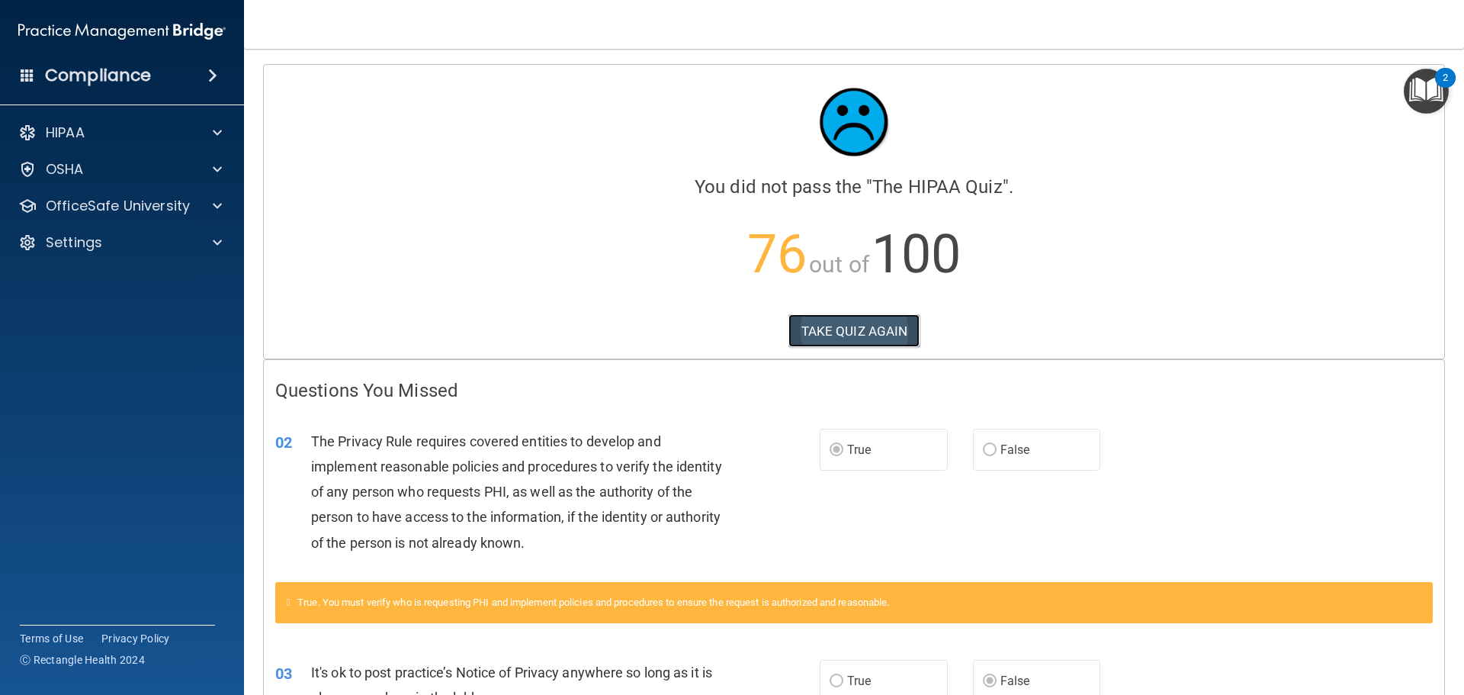
click at [824, 340] on button "TAKE QUIZ AGAIN" at bounding box center [855, 331] width 132 height 34
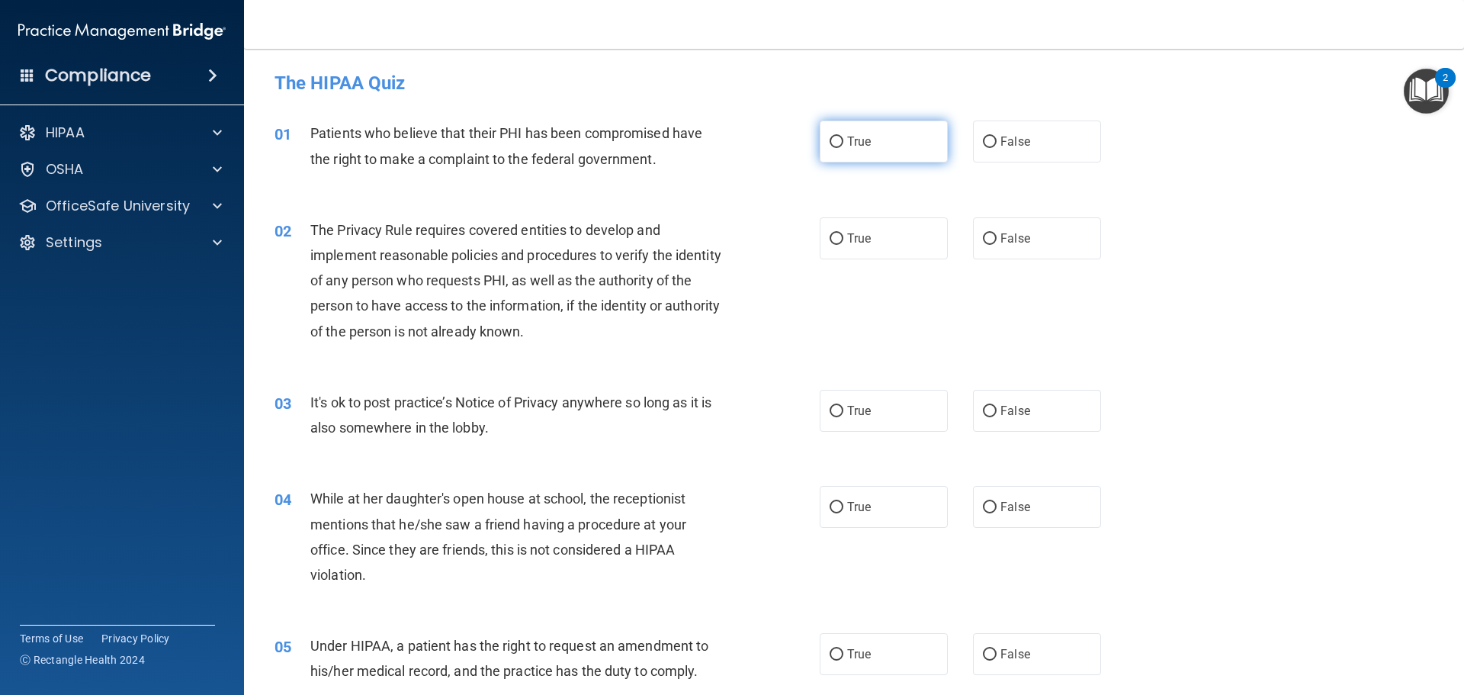
click at [831, 139] on input "True" at bounding box center [837, 142] width 14 height 11
radio input "true"
click at [833, 239] on input "True" at bounding box center [837, 238] width 14 height 11
radio input "true"
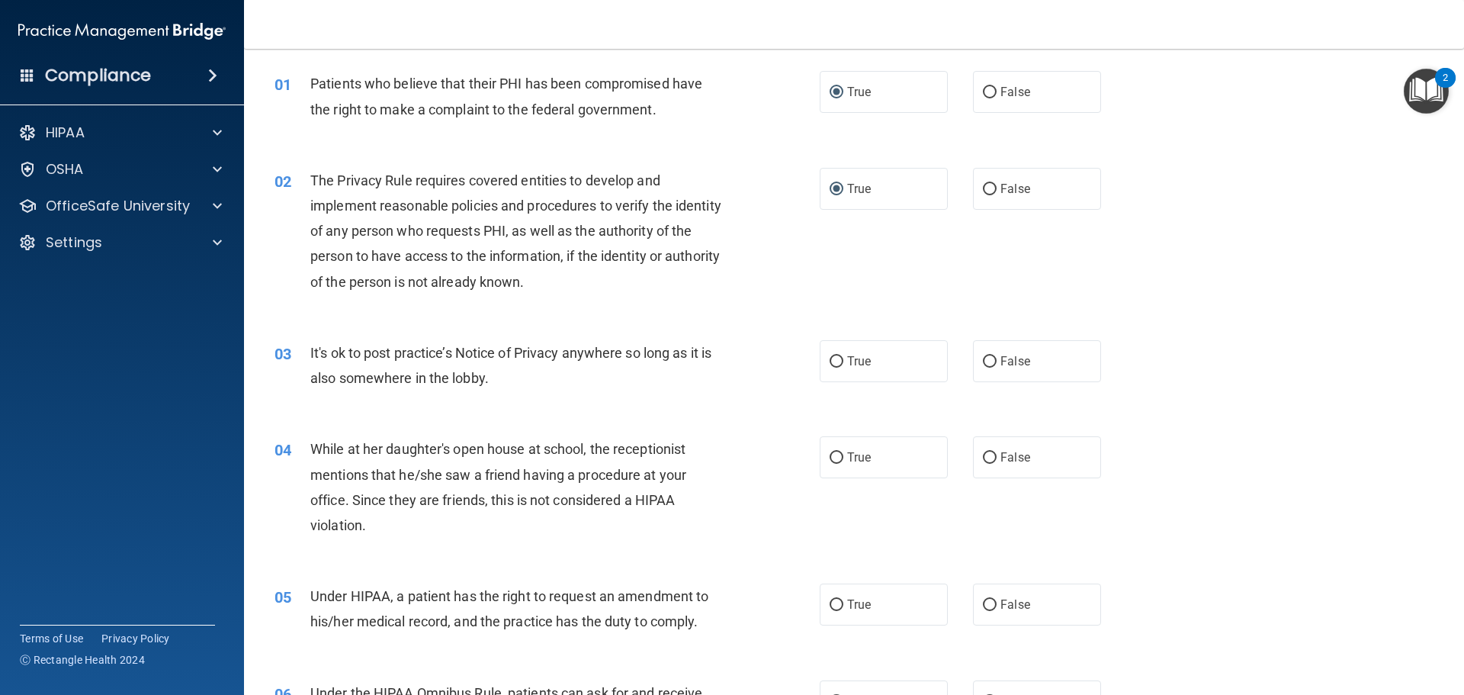
scroll to position [76, 0]
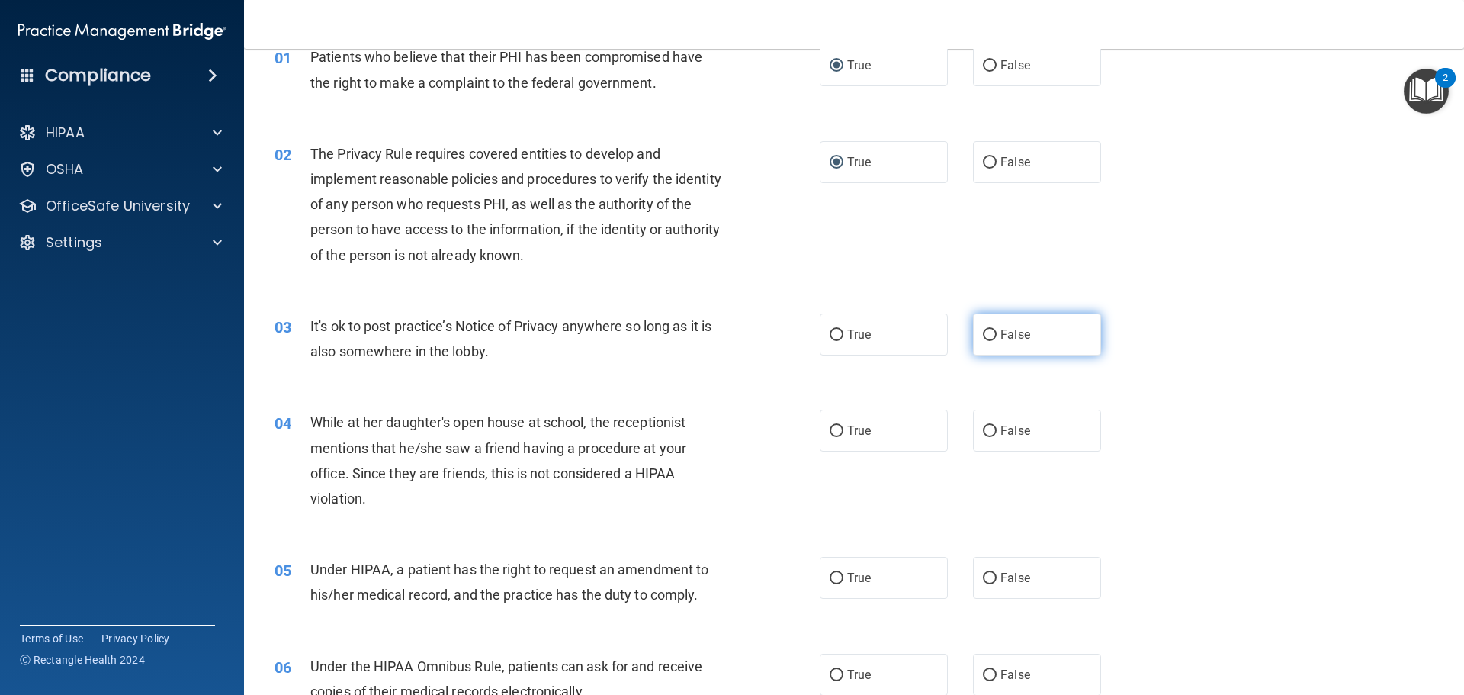
click at [984, 339] on input "False" at bounding box center [990, 334] width 14 height 11
radio input "true"
click at [983, 433] on input "False" at bounding box center [990, 431] width 14 height 11
radio input "true"
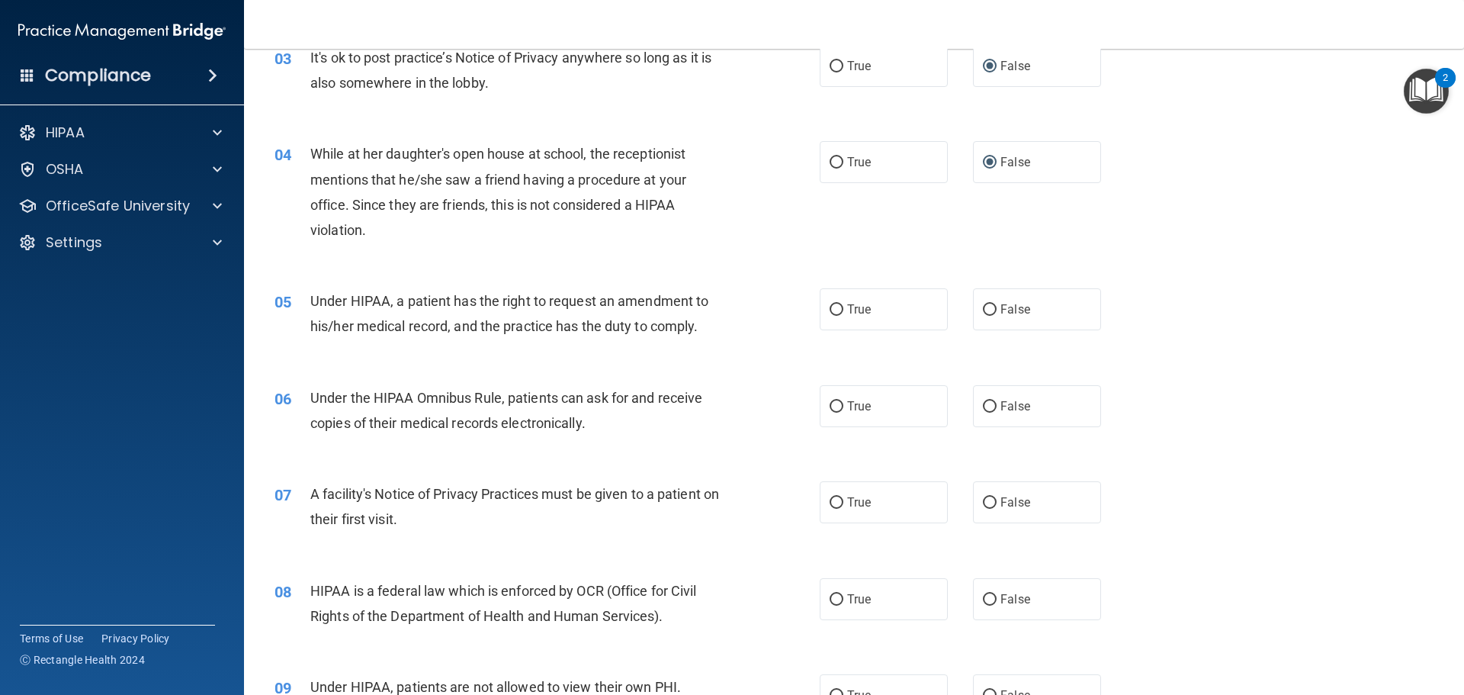
scroll to position [381, 0]
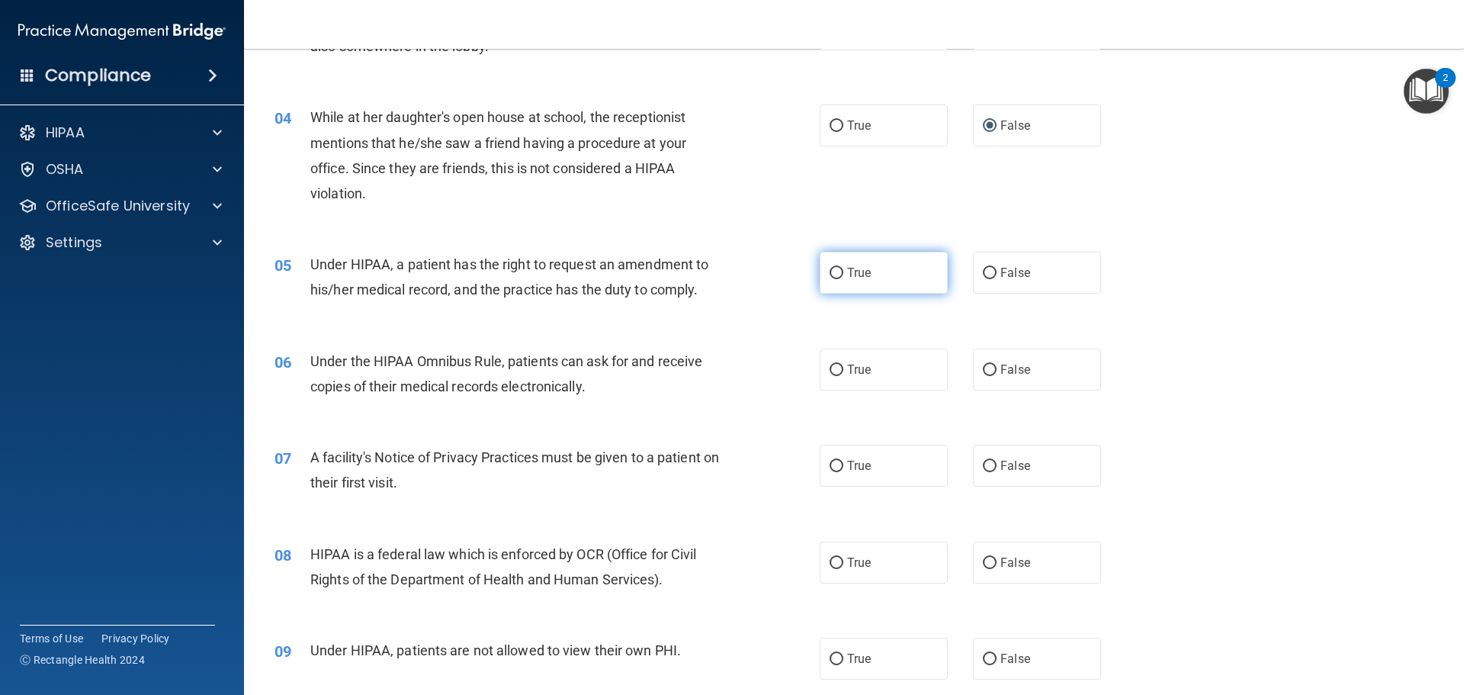
click at [830, 273] on input "True" at bounding box center [837, 273] width 14 height 11
radio input "true"
click at [834, 371] on input "True" at bounding box center [837, 370] width 14 height 11
radio input "true"
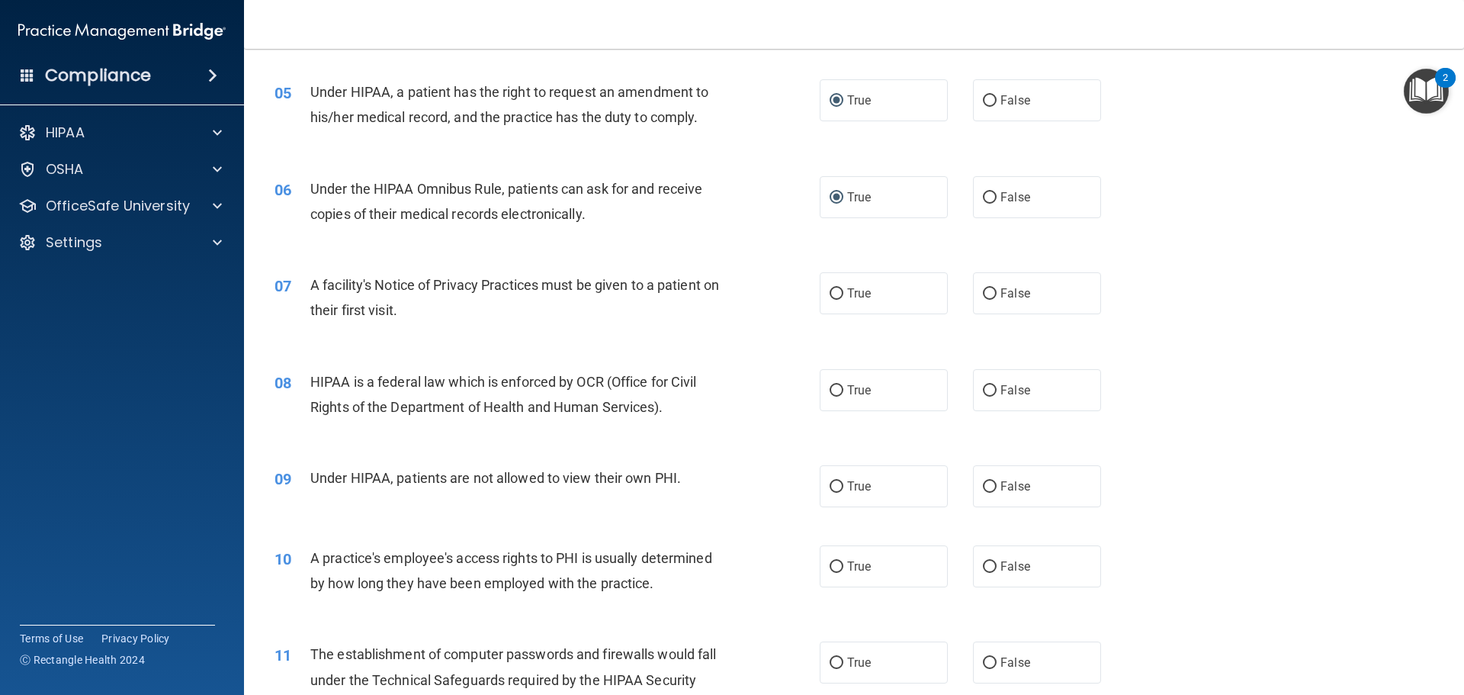
scroll to position [610, 0]
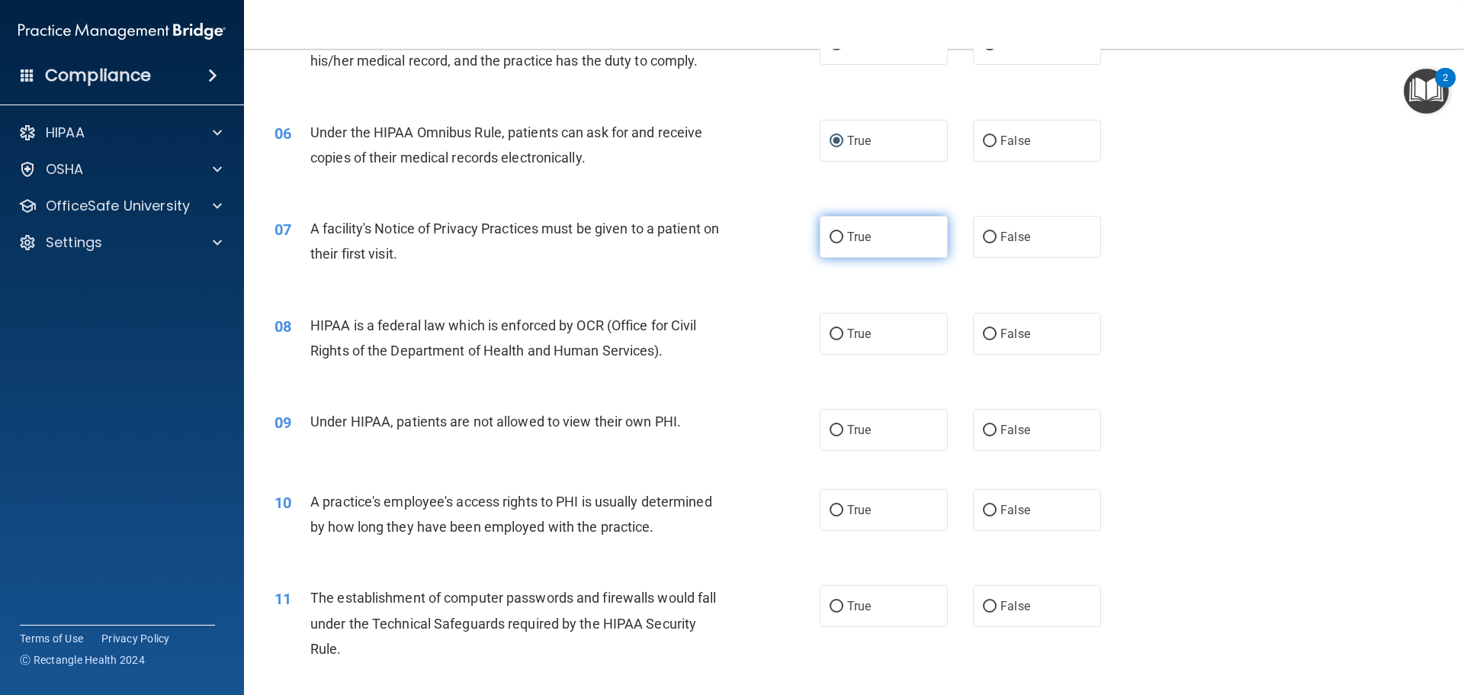
click at [830, 236] on input "True" at bounding box center [837, 237] width 14 height 11
radio input "true"
click at [830, 334] on input "True" at bounding box center [837, 334] width 14 height 11
radio input "true"
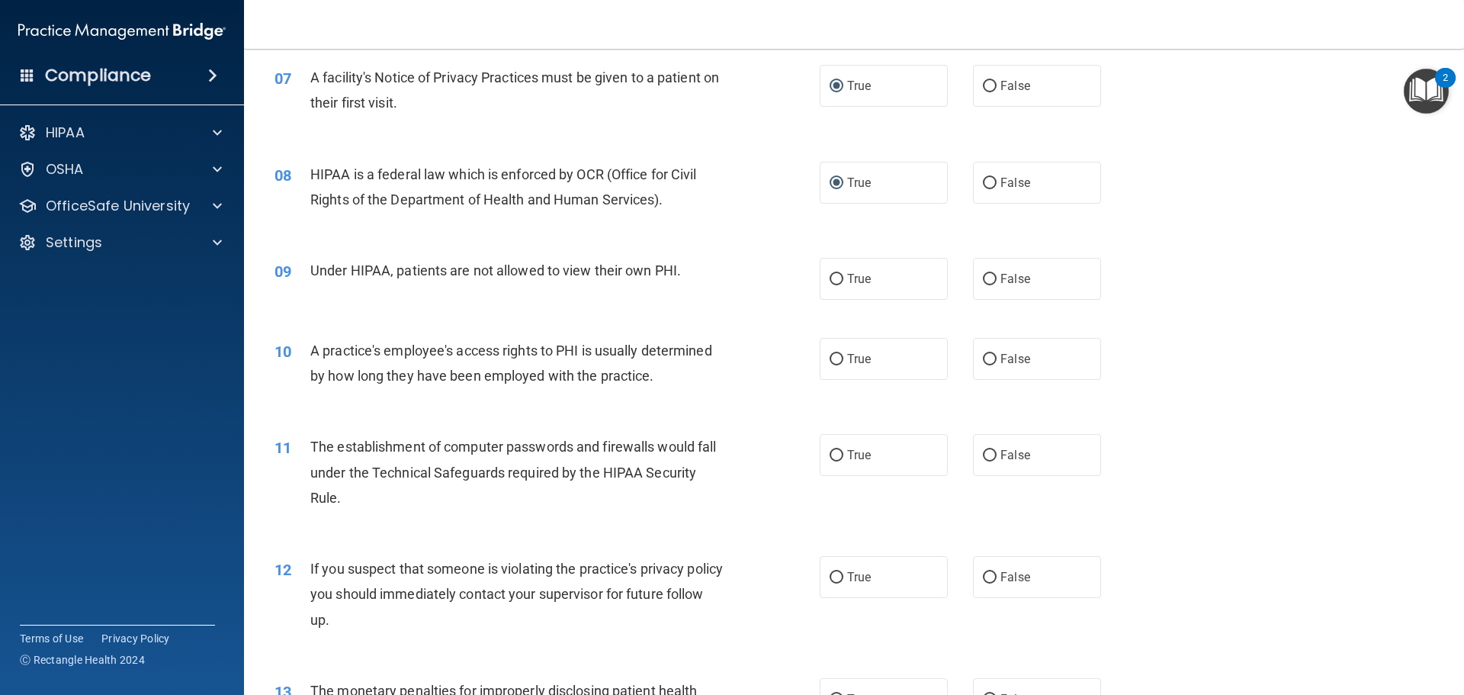
scroll to position [763, 0]
click at [983, 278] on input "False" at bounding box center [990, 277] width 14 height 11
radio input "true"
click at [984, 358] on input "False" at bounding box center [990, 357] width 14 height 11
radio input "true"
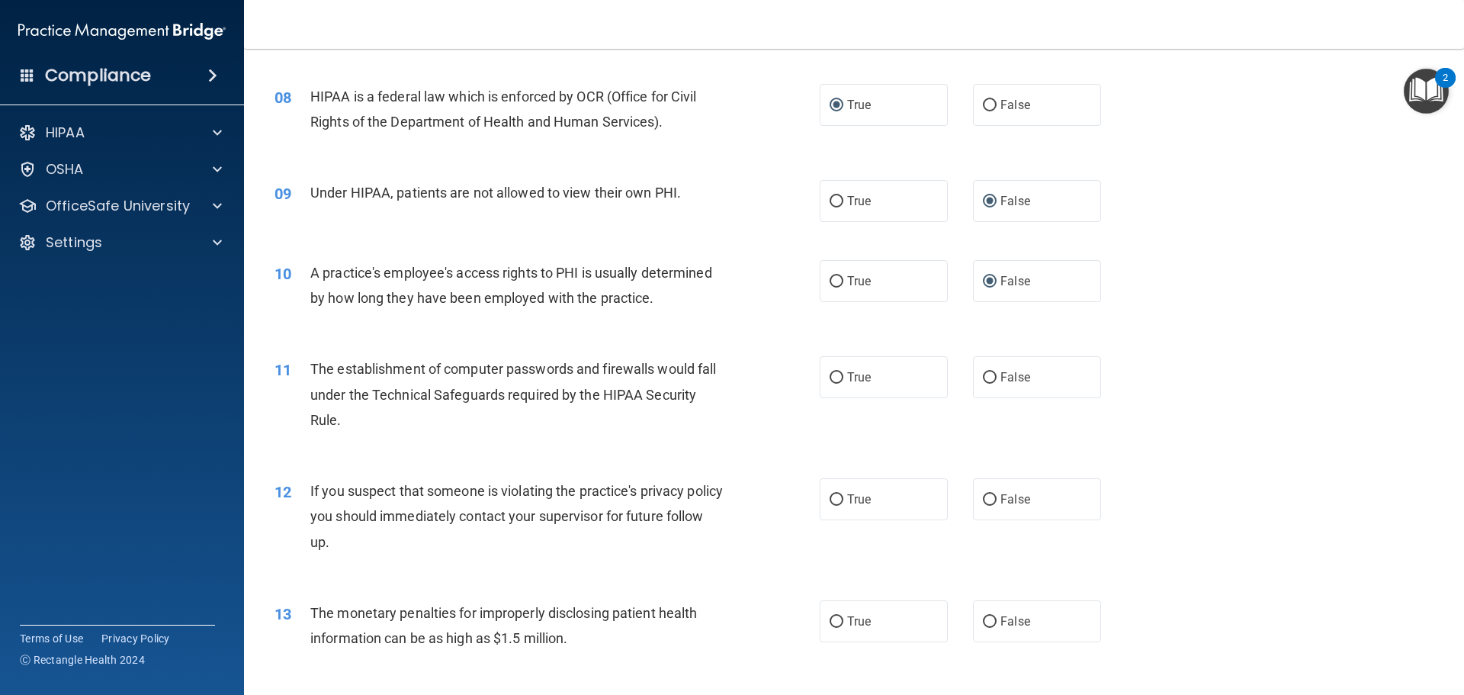
scroll to position [915, 0]
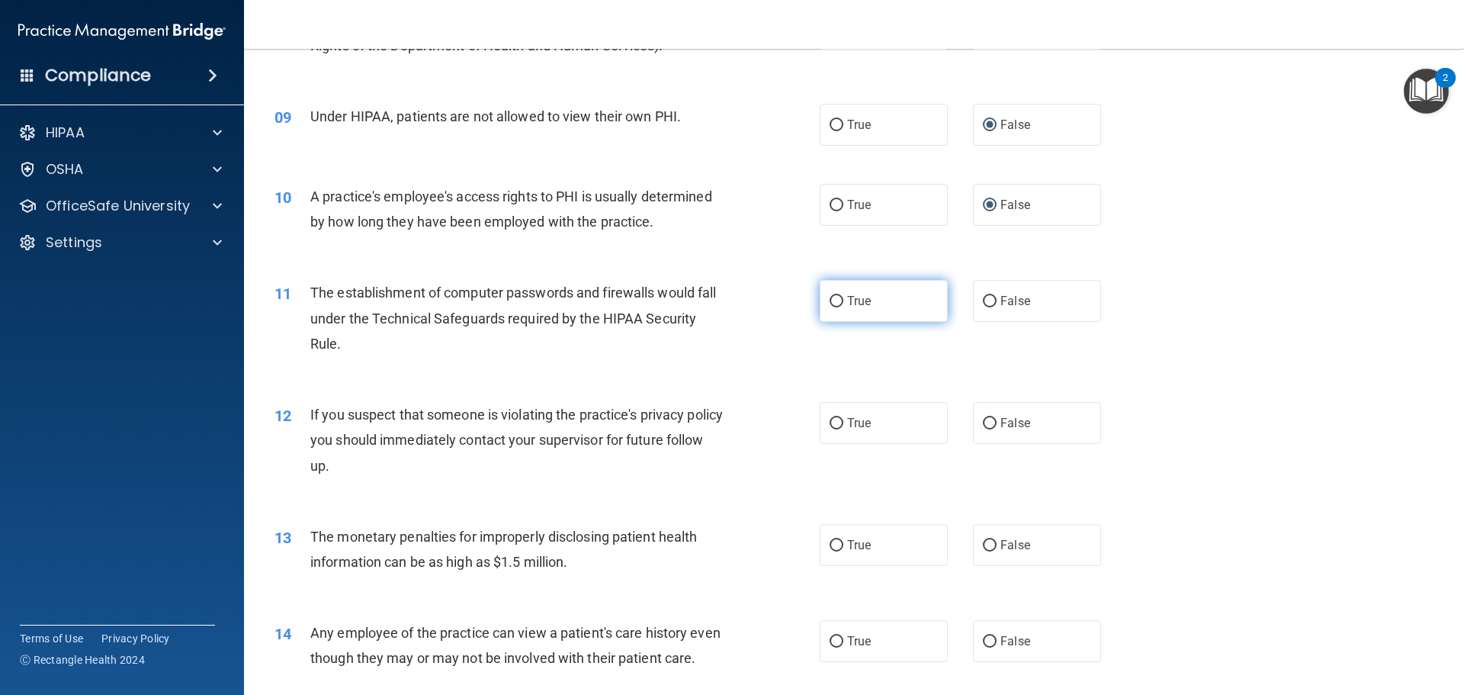
drag, startPoint x: 831, startPoint y: 301, endPoint x: 824, endPoint y: 318, distance: 18.1
click at [831, 302] on input "True" at bounding box center [837, 301] width 14 height 11
radio input "true"
click at [833, 423] on input "True" at bounding box center [837, 423] width 14 height 11
radio input "true"
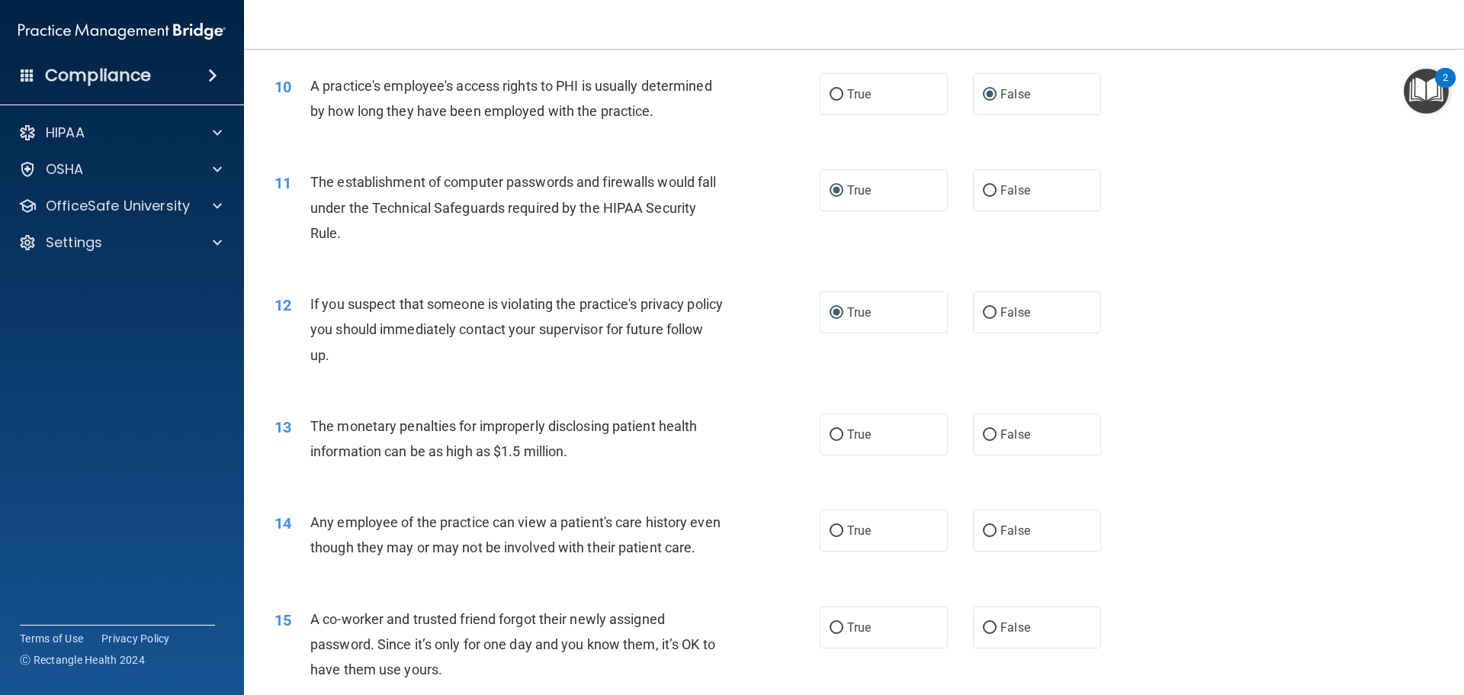
scroll to position [1144, 0]
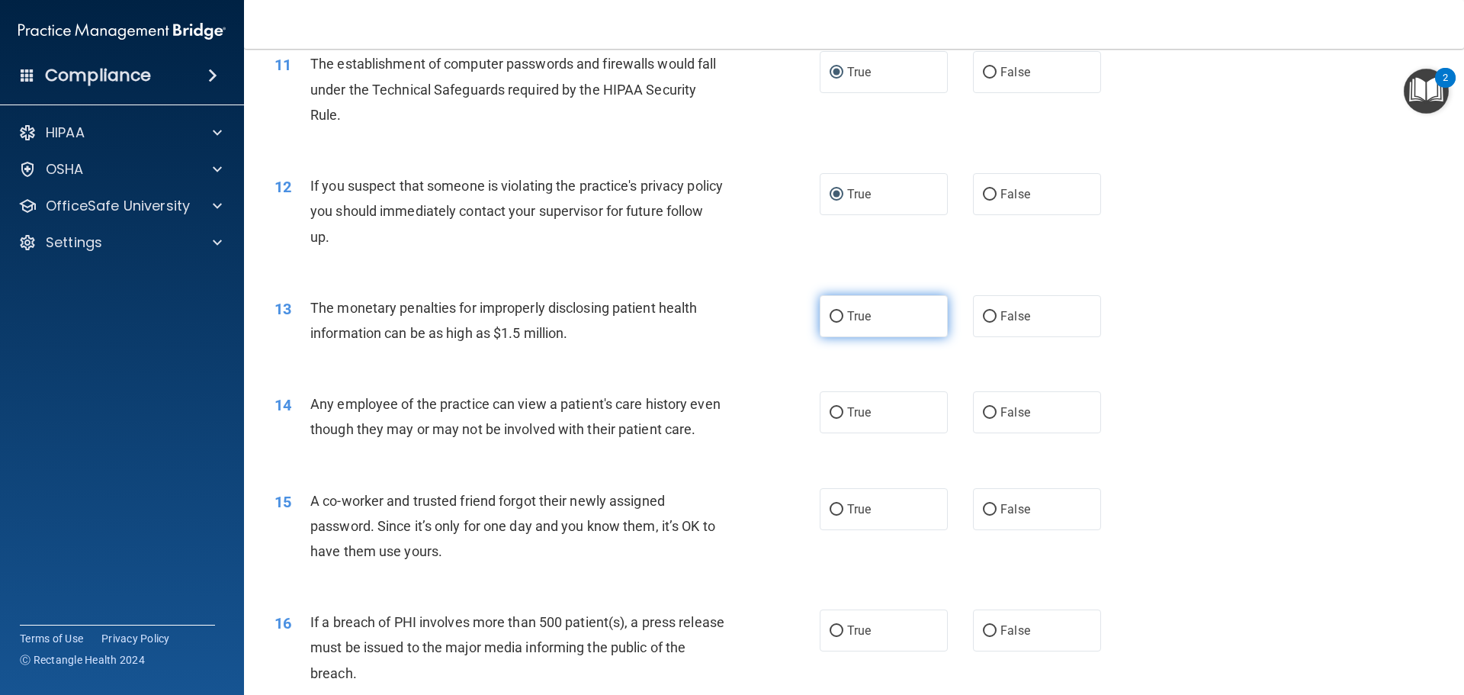
click at [833, 316] on input "True" at bounding box center [837, 316] width 14 height 11
radio input "true"
click at [984, 414] on input "False" at bounding box center [990, 412] width 14 height 11
radio input "true"
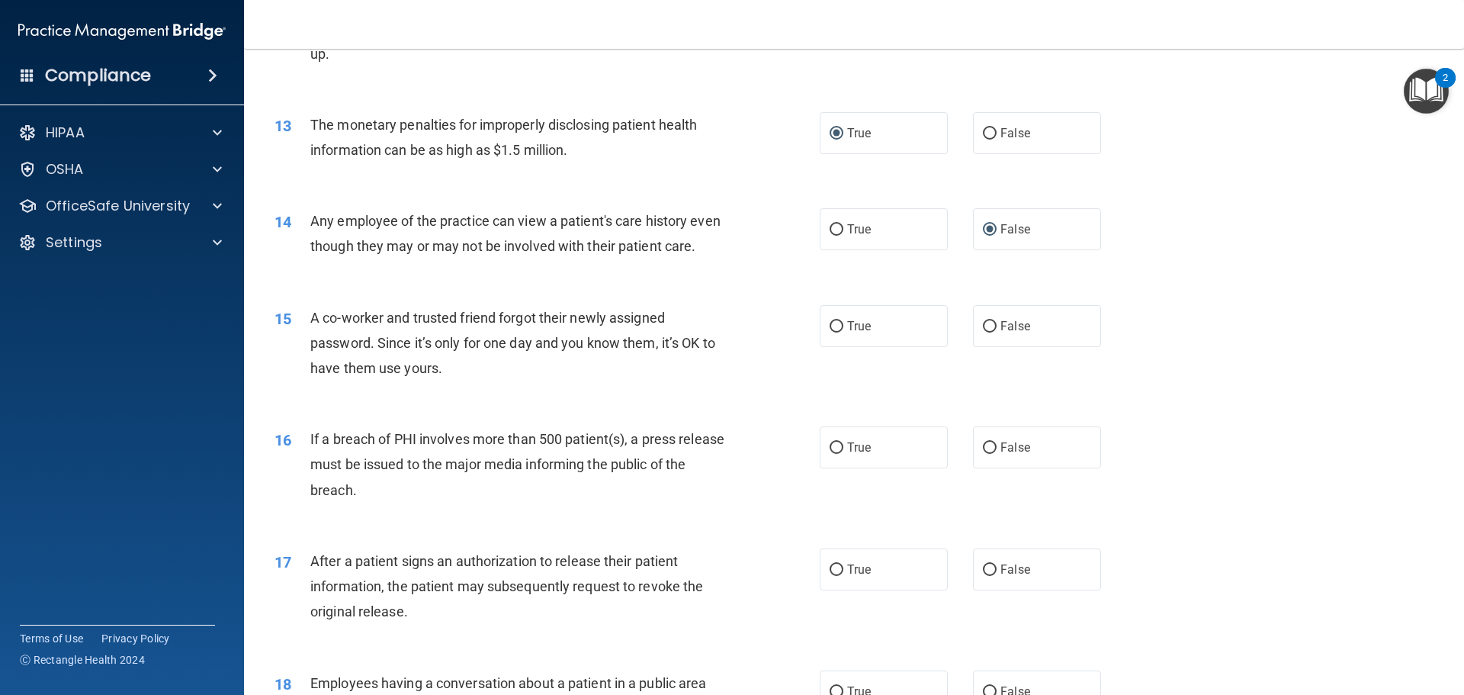
scroll to position [1373, 0]
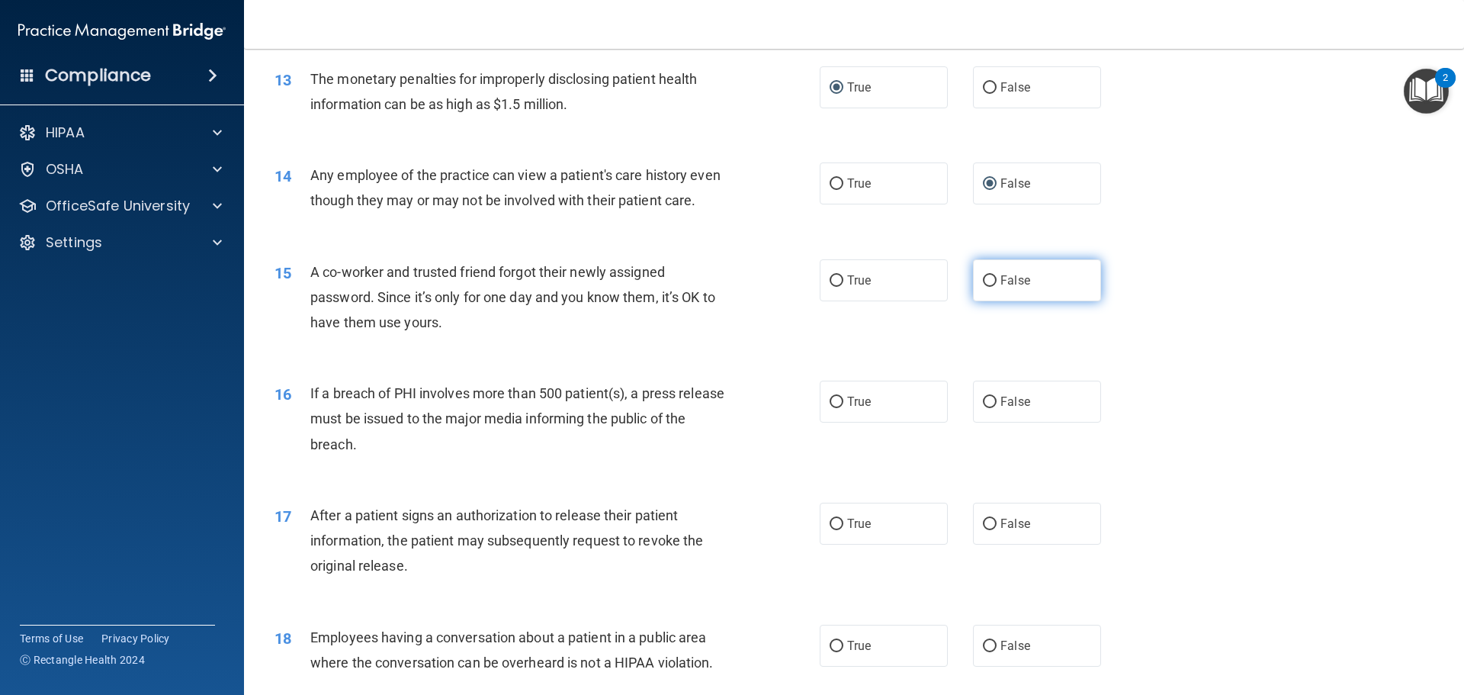
click at [983, 287] on input "False" at bounding box center [990, 280] width 14 height 11
radio input "true"
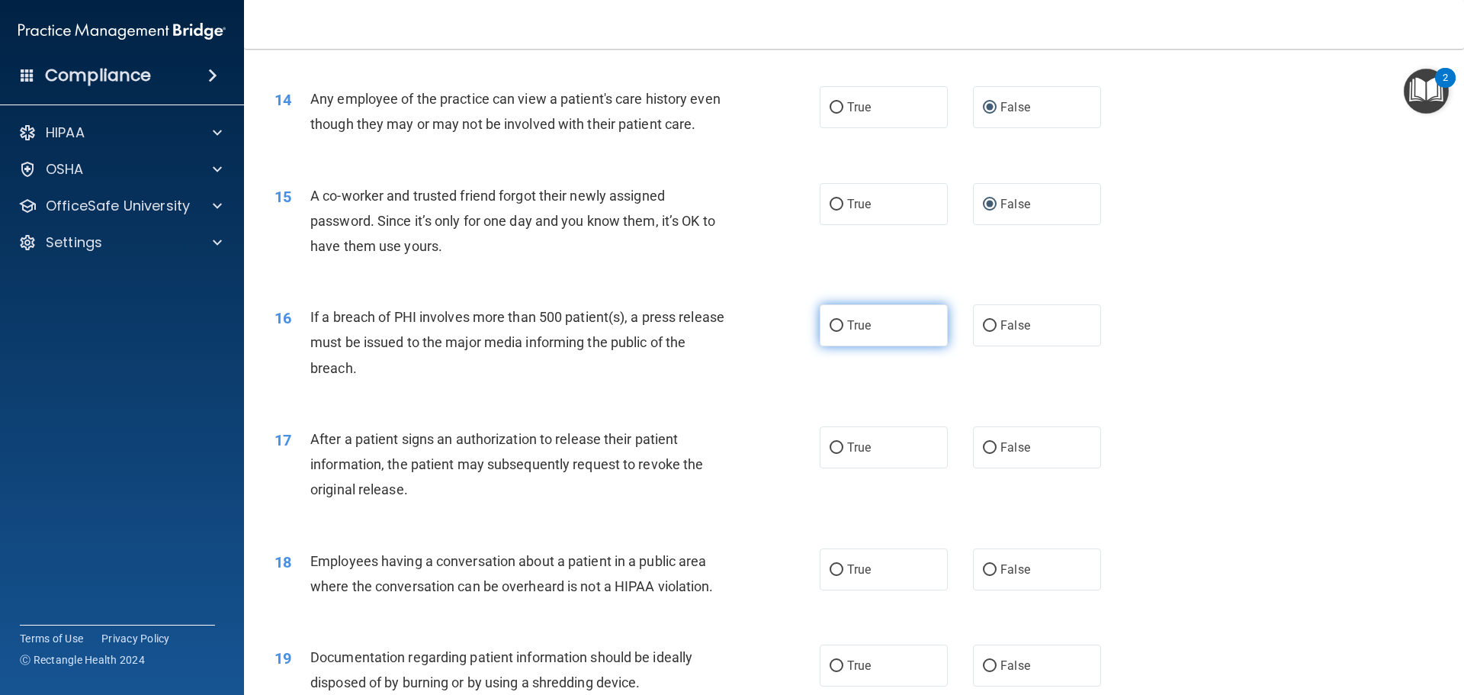
click at [830, 332] on input "True" at bounding box center [837, 325] width 14 height 11
radio input "true"
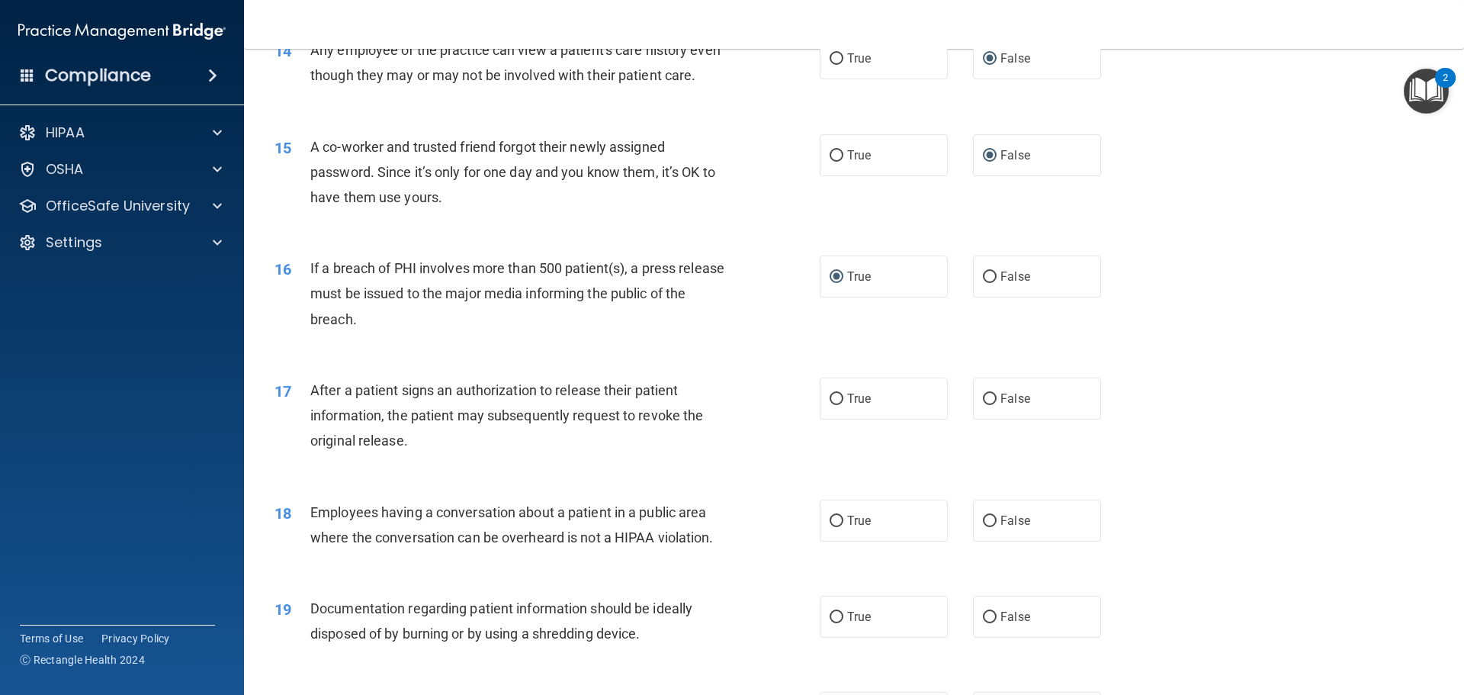
scroll to position [1525, 0]
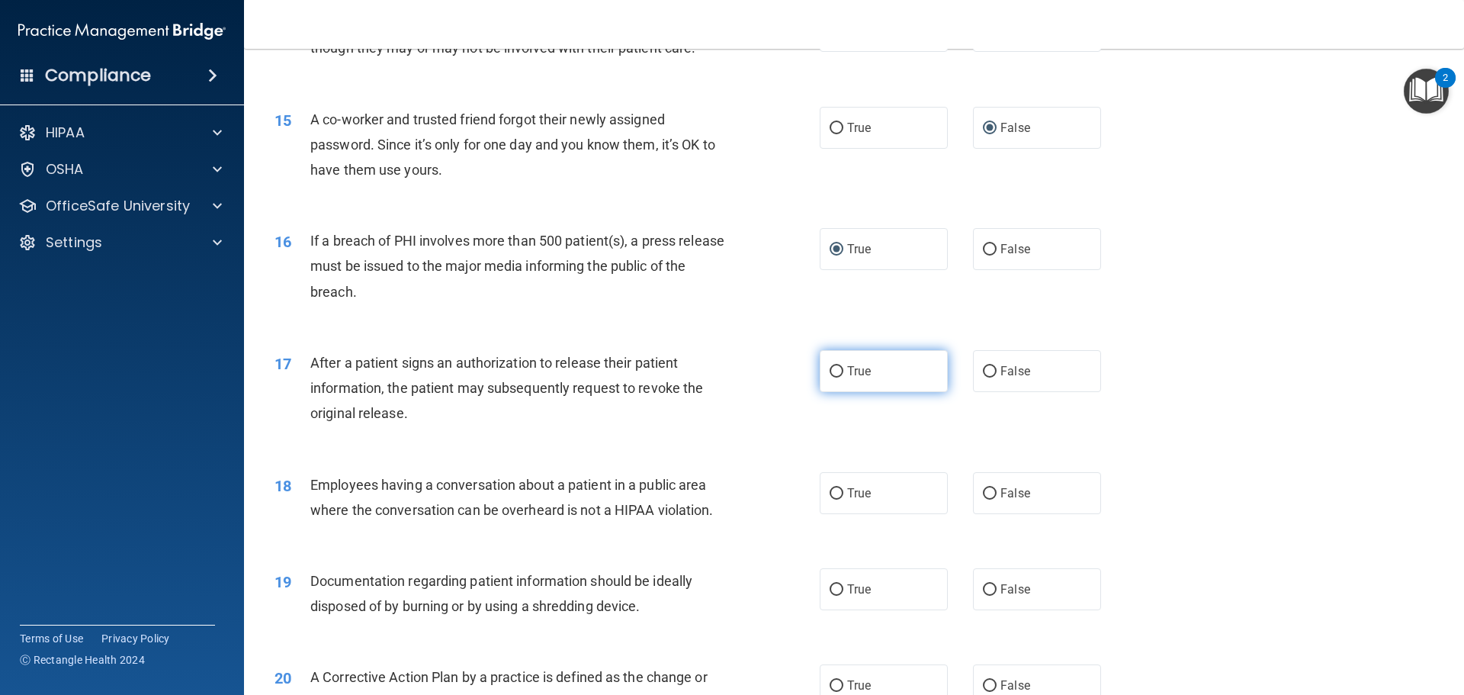
click at [835, 377] on input "True" at bounding box center [837, 371] width 14 height 11
radio input "true"
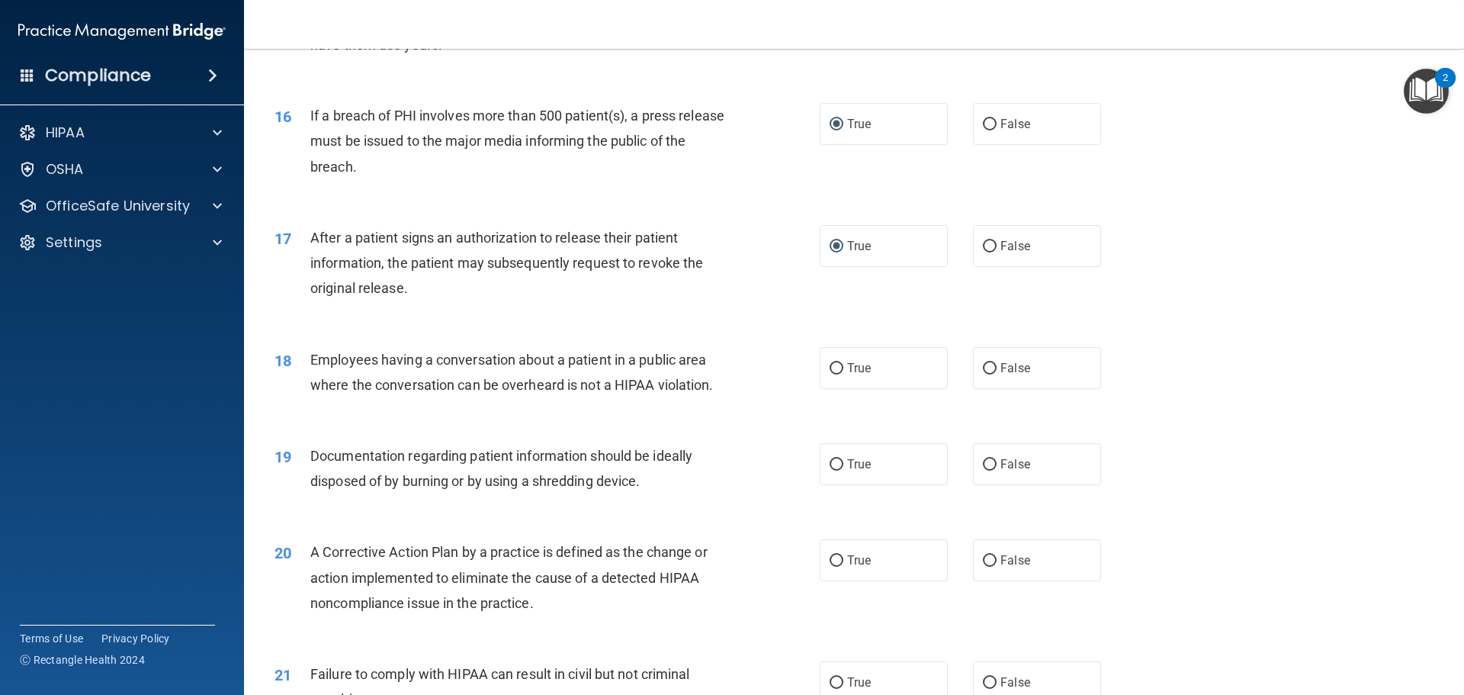
scroll to position [1678, 0]
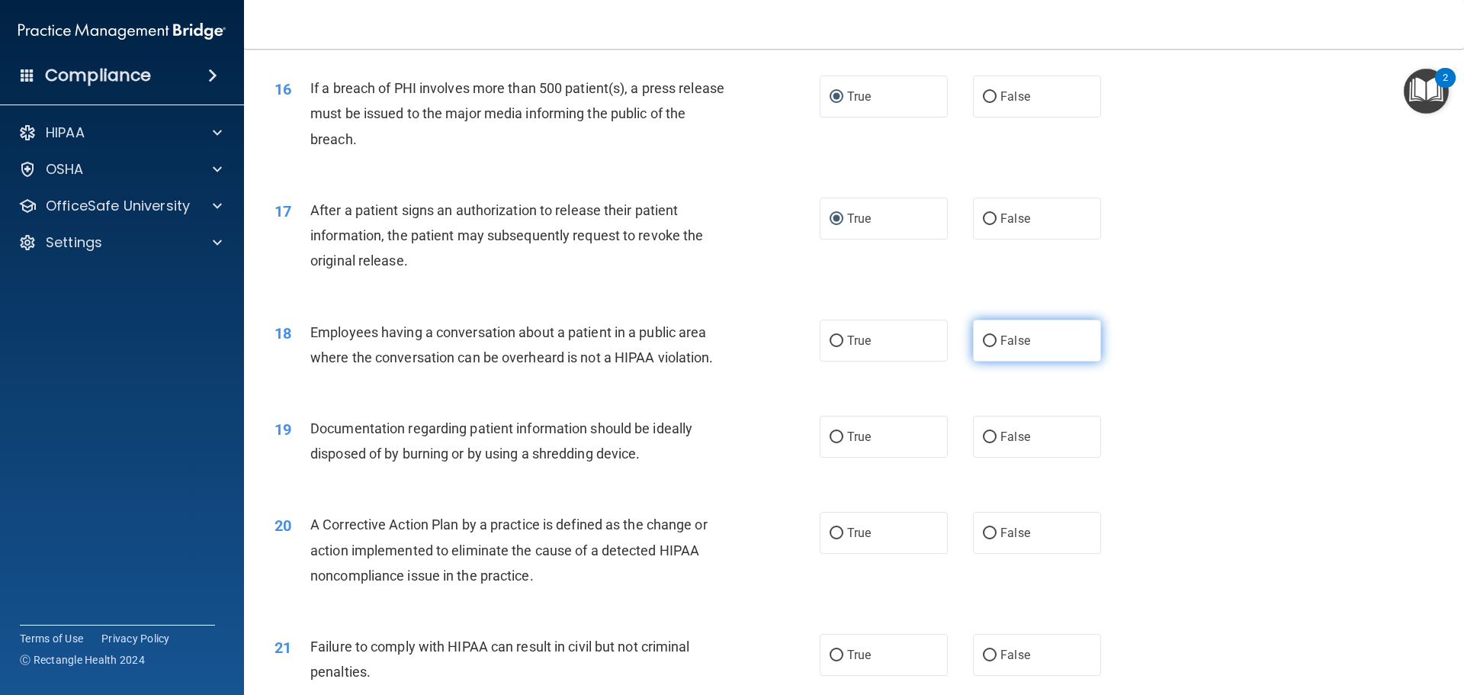
click at [984, 347] on input "False" at bounding box center [990, 341] width 14 height 11
radio input "true"
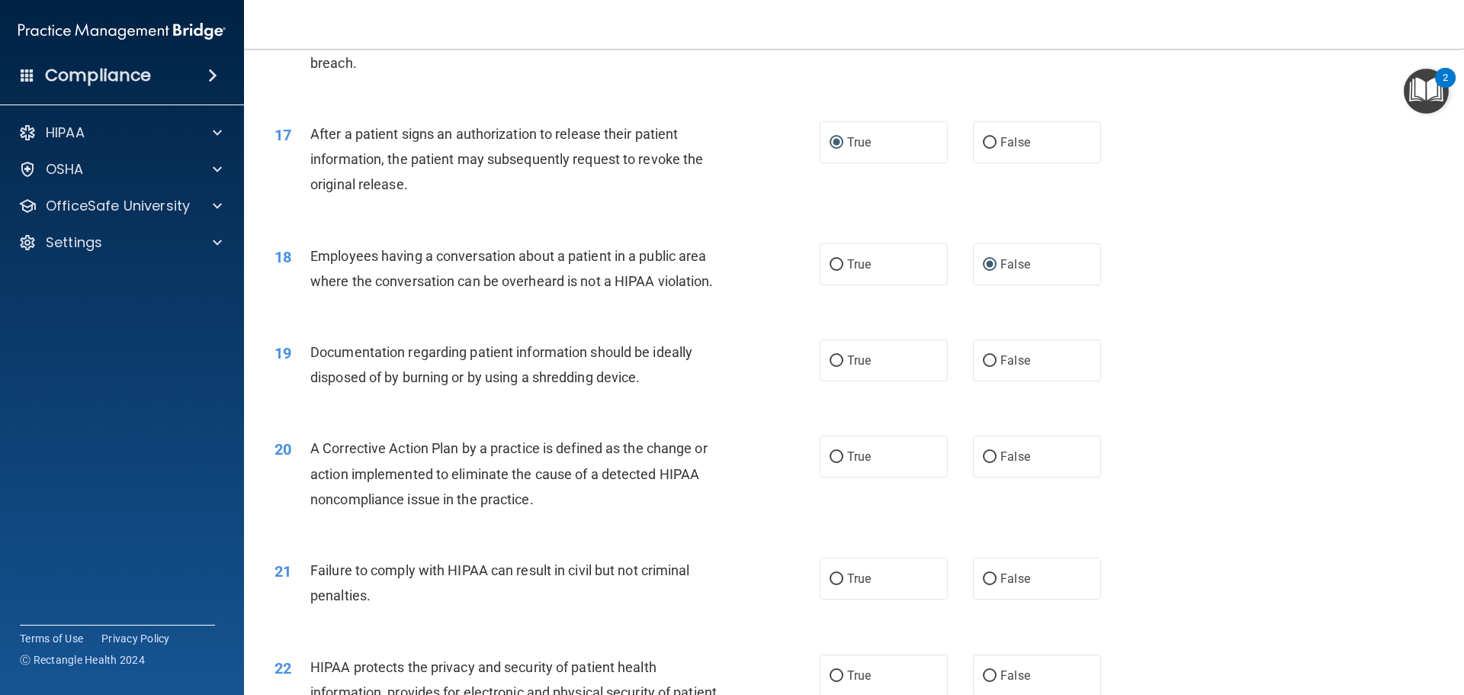
scroll to position [1830, 0]
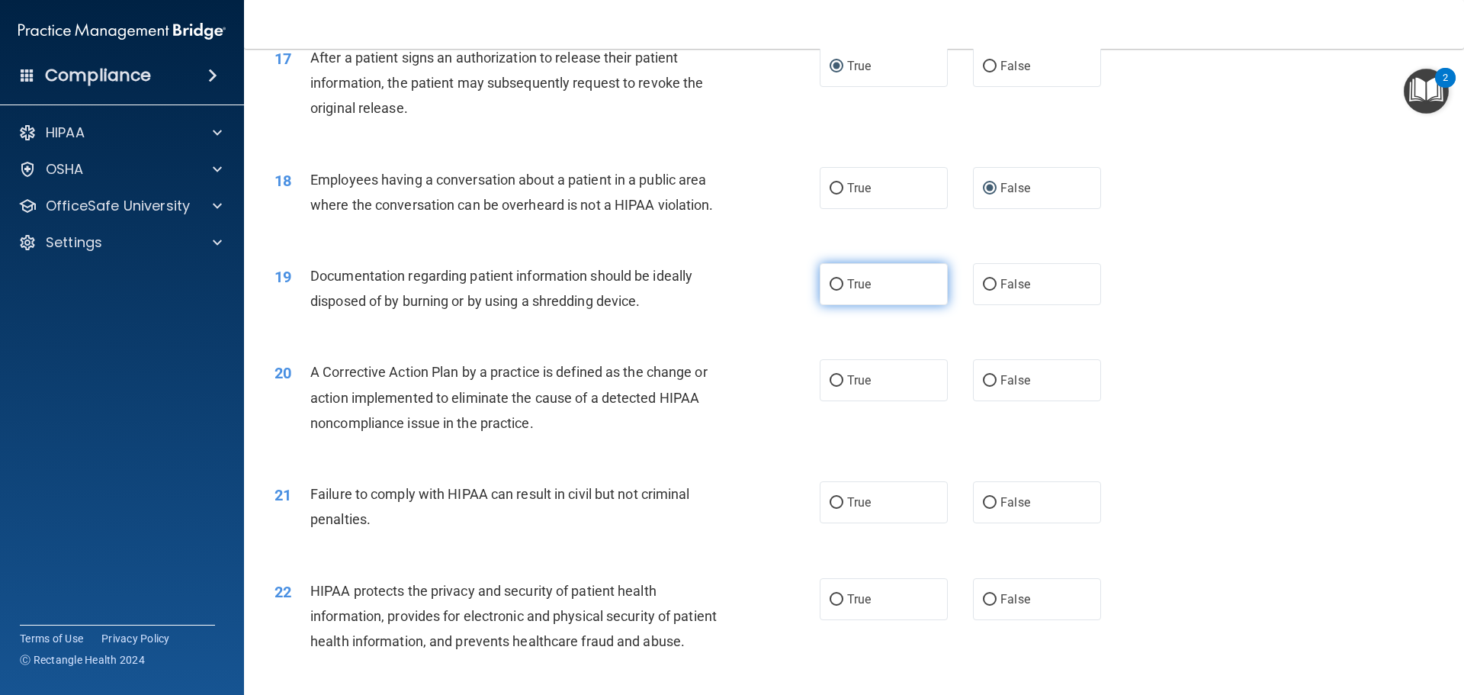
click at [830, 291] on input "True" at bounding box center [837, 284] width 14 height 11
radio input "true"
click at [985, 509] on input "False" at bounding box center [990, 502] width 14 height 11
radio input "true"
click at [833, 387] on input "True" at bounding box center [837, 380] width 14 height 11
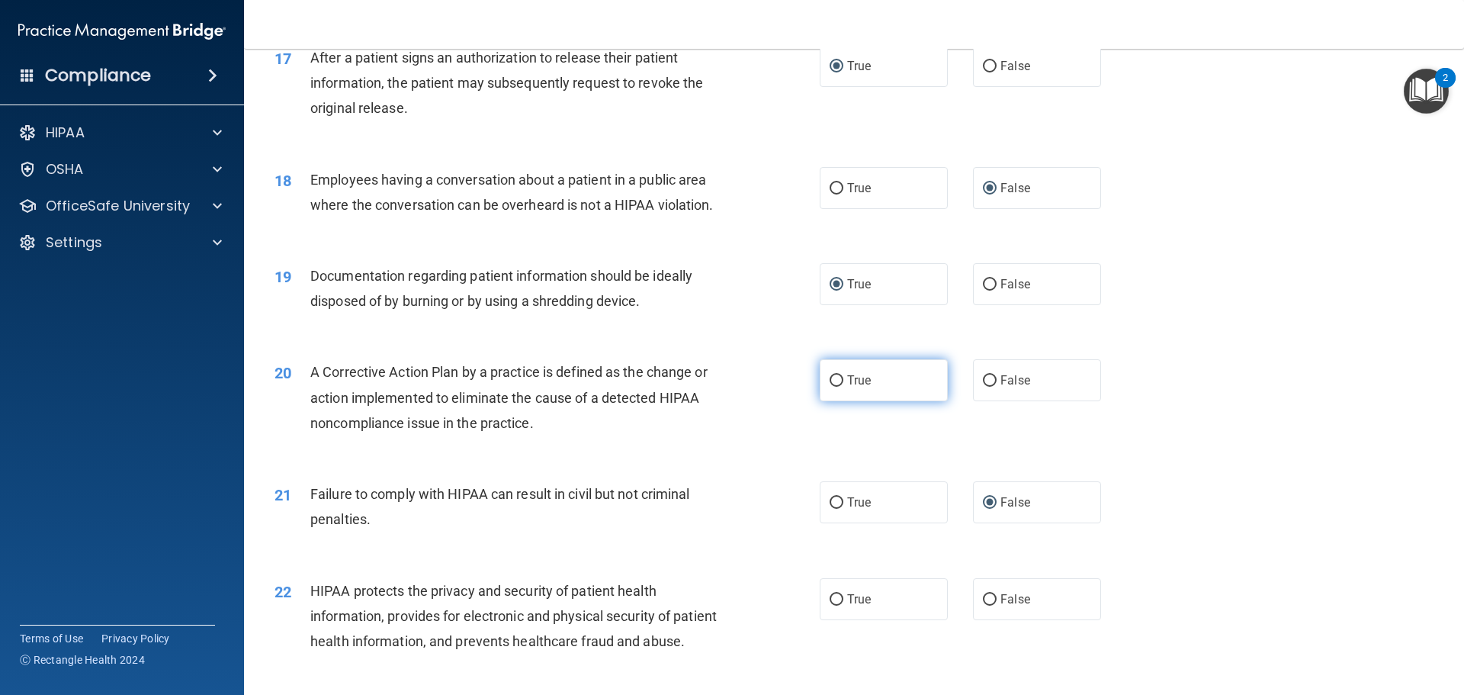
radio input "true"
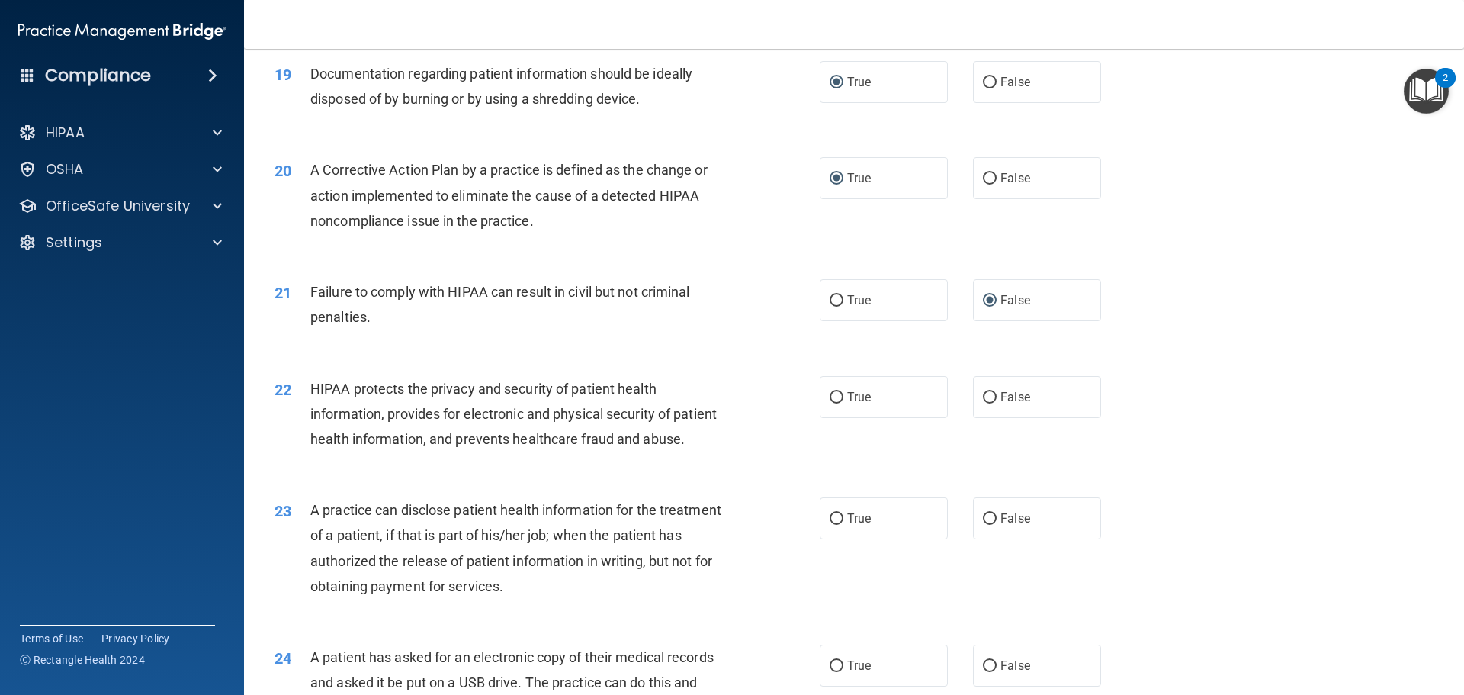
scroll to position [2059, 0]
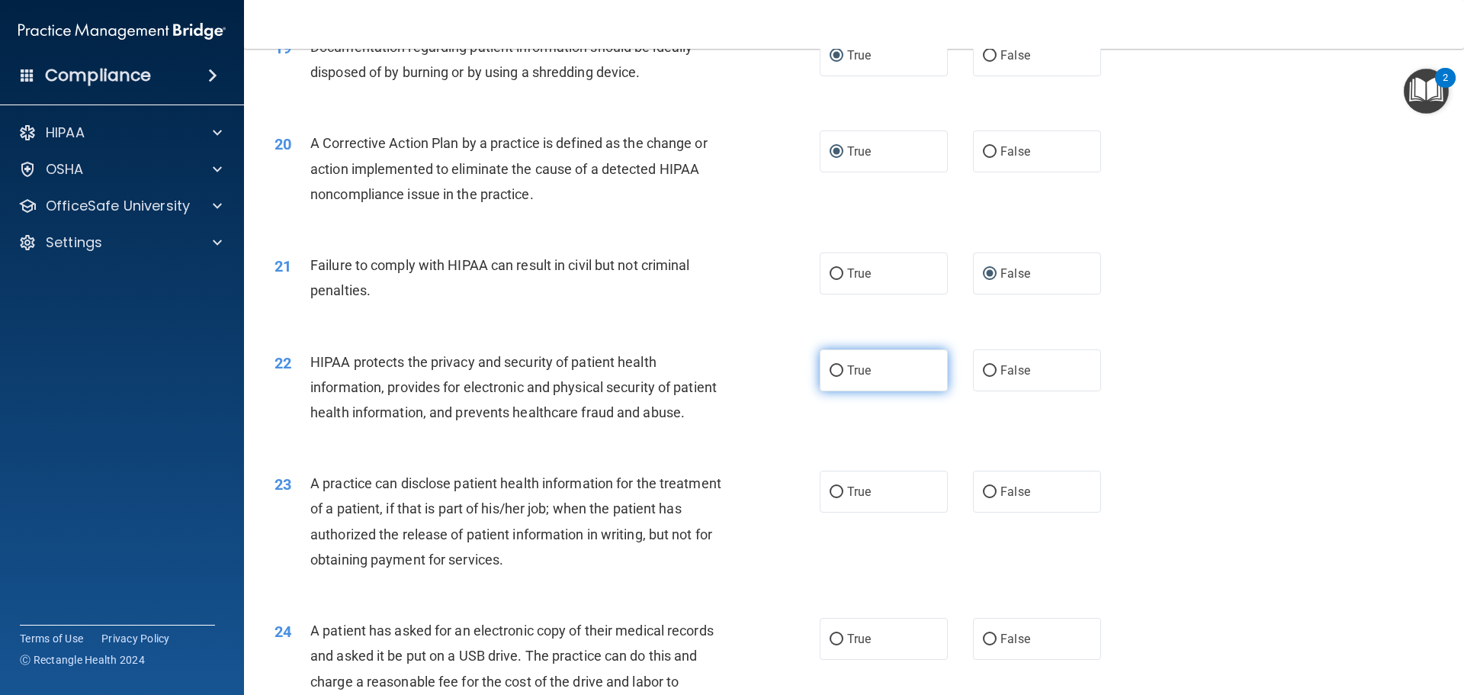
click at [834, 377] on input "True" at bounding box center [837, 370] width 14 height 11
radio input "true"
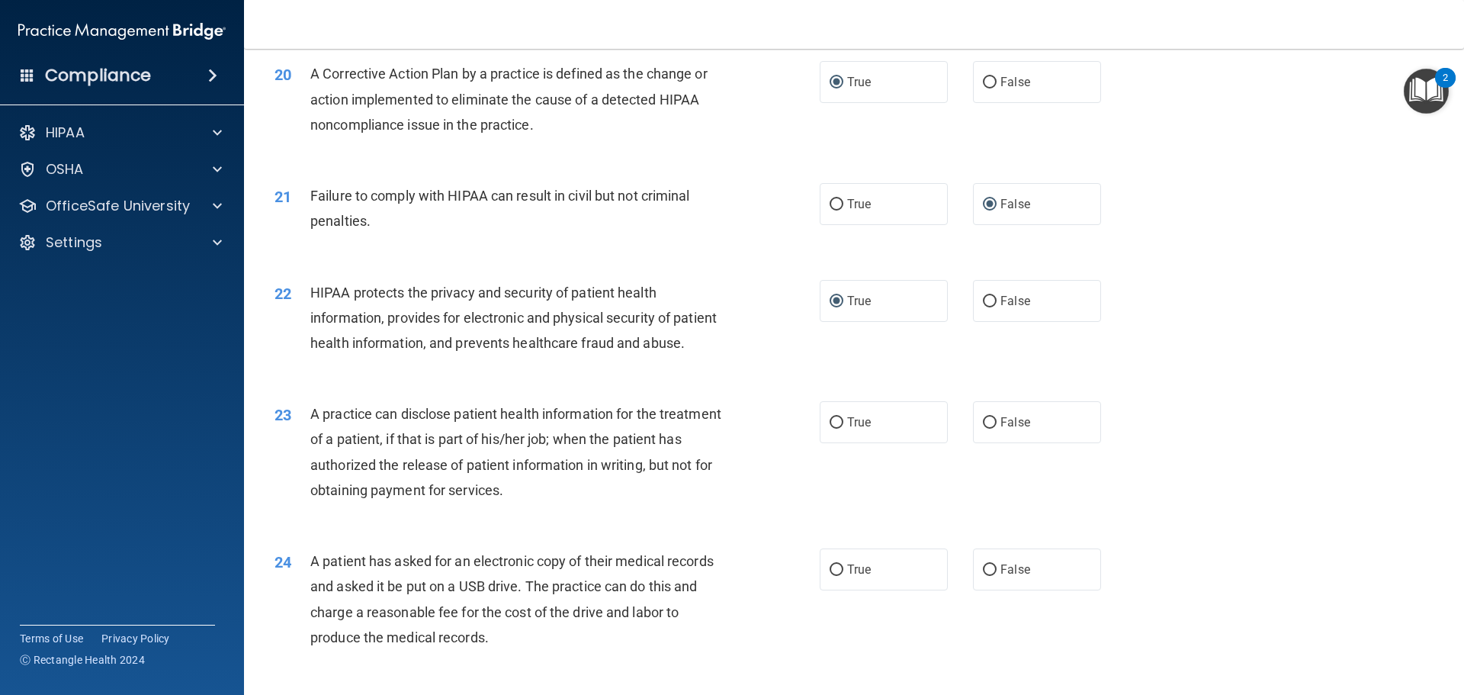
scroll to position [2211, 0]
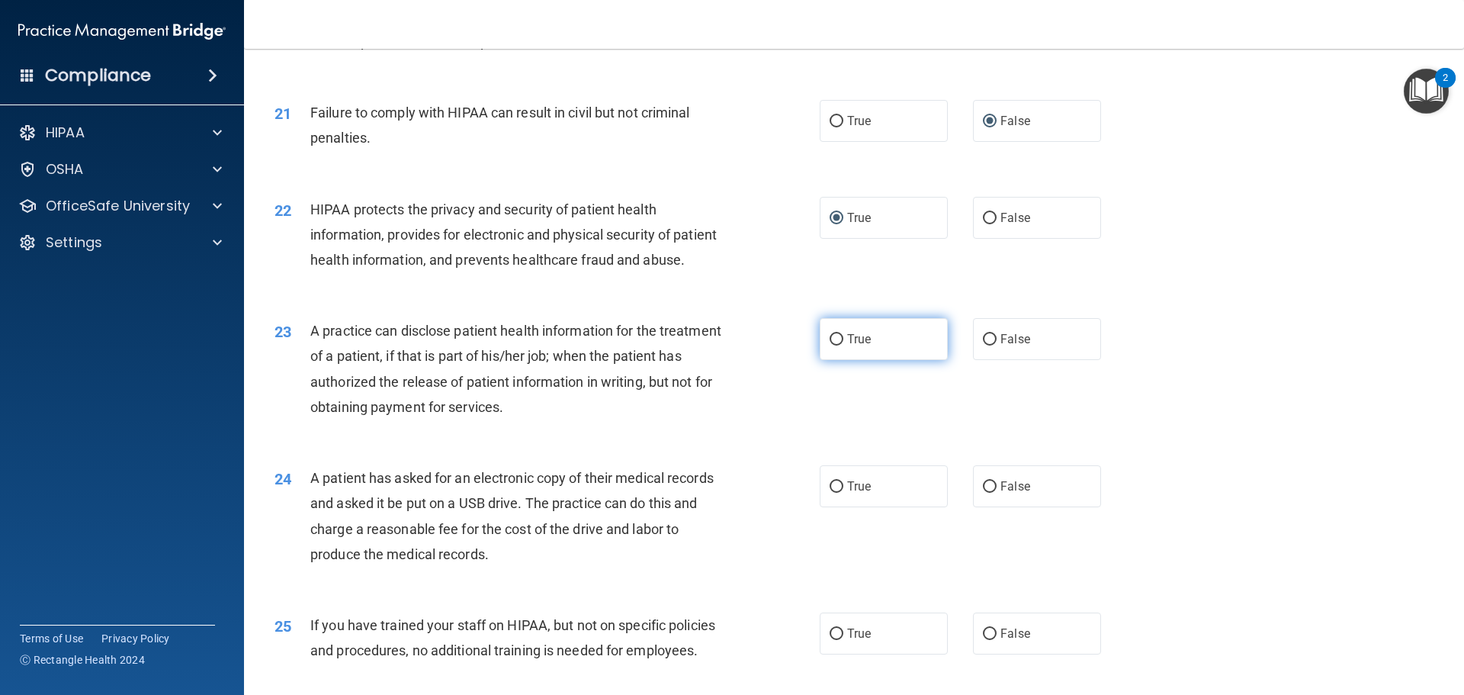
click at [830, 345] on input "True" at bounding box center [837, 339] width 14 height 11
radio input "true"
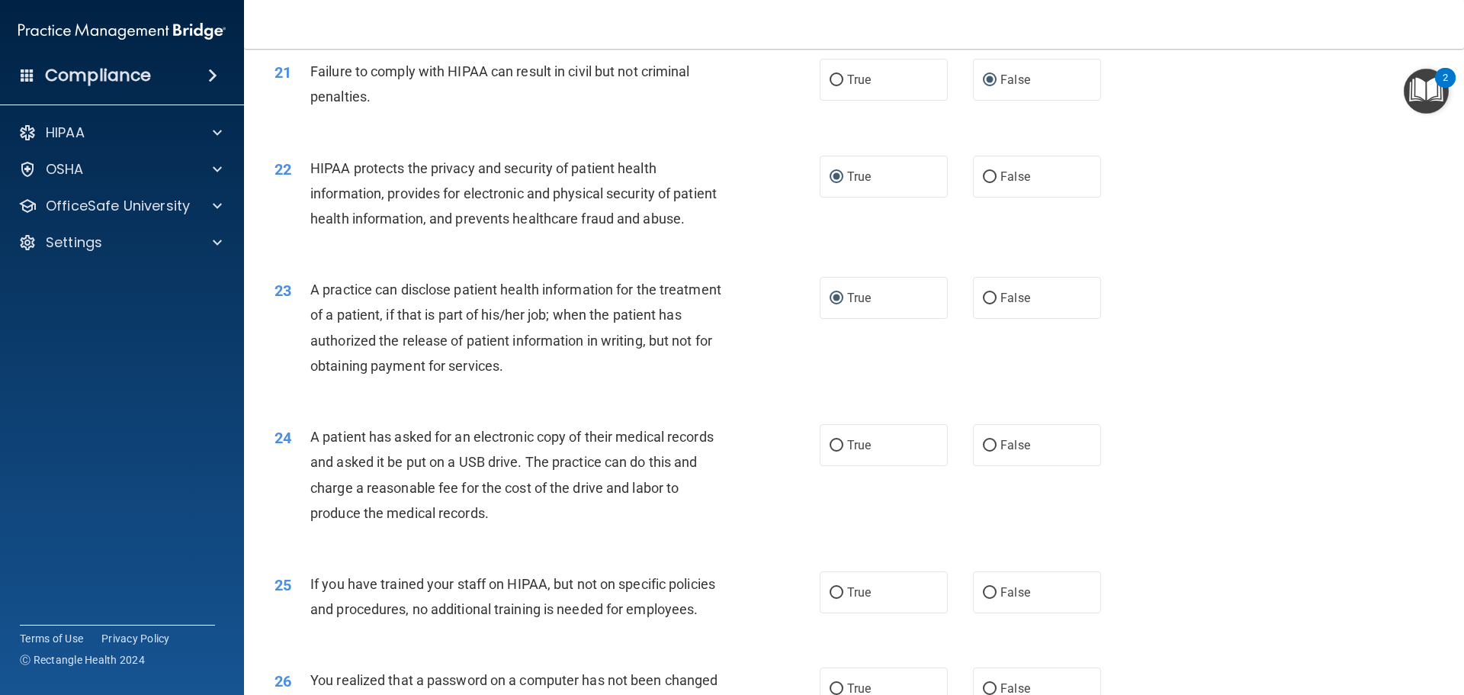
scroll to position [2288, 0]
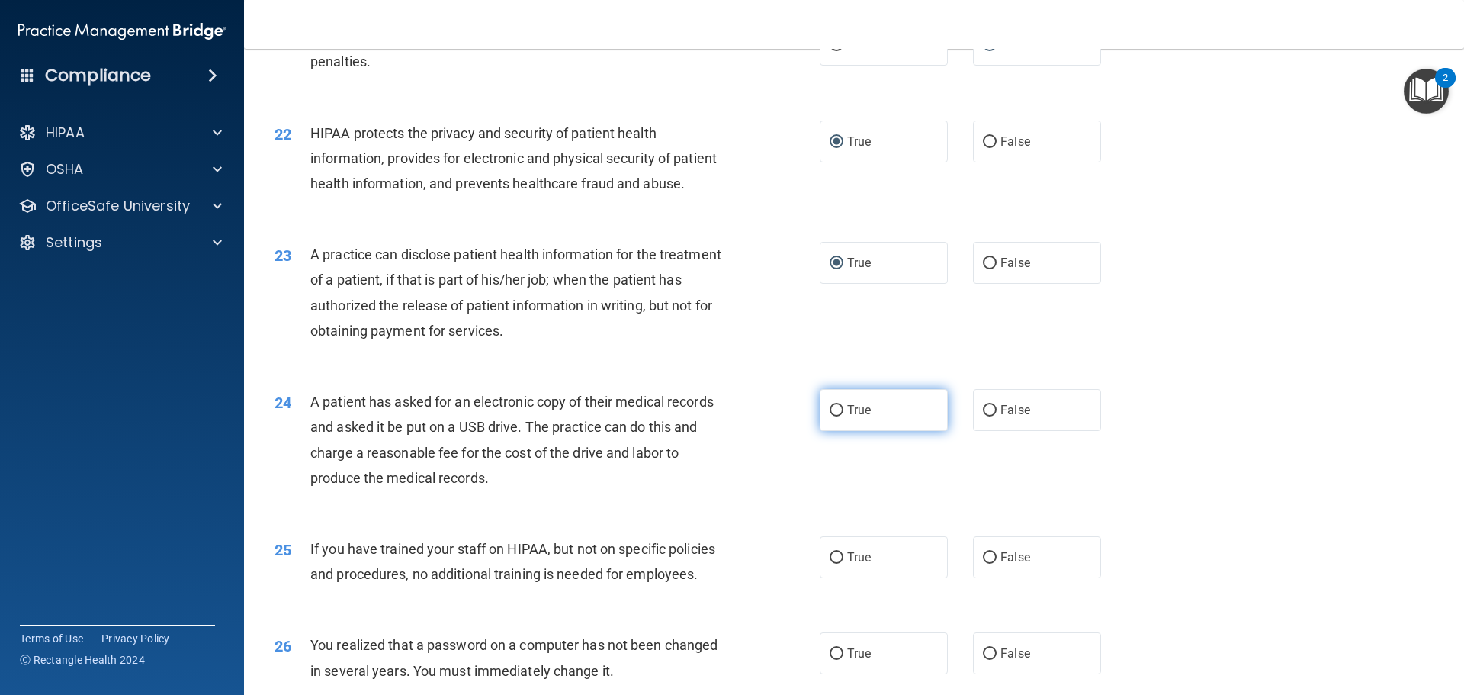
click at [833, 416] on input "True" at bounding box center [837, 410] width 14 height 11
radio input "true"
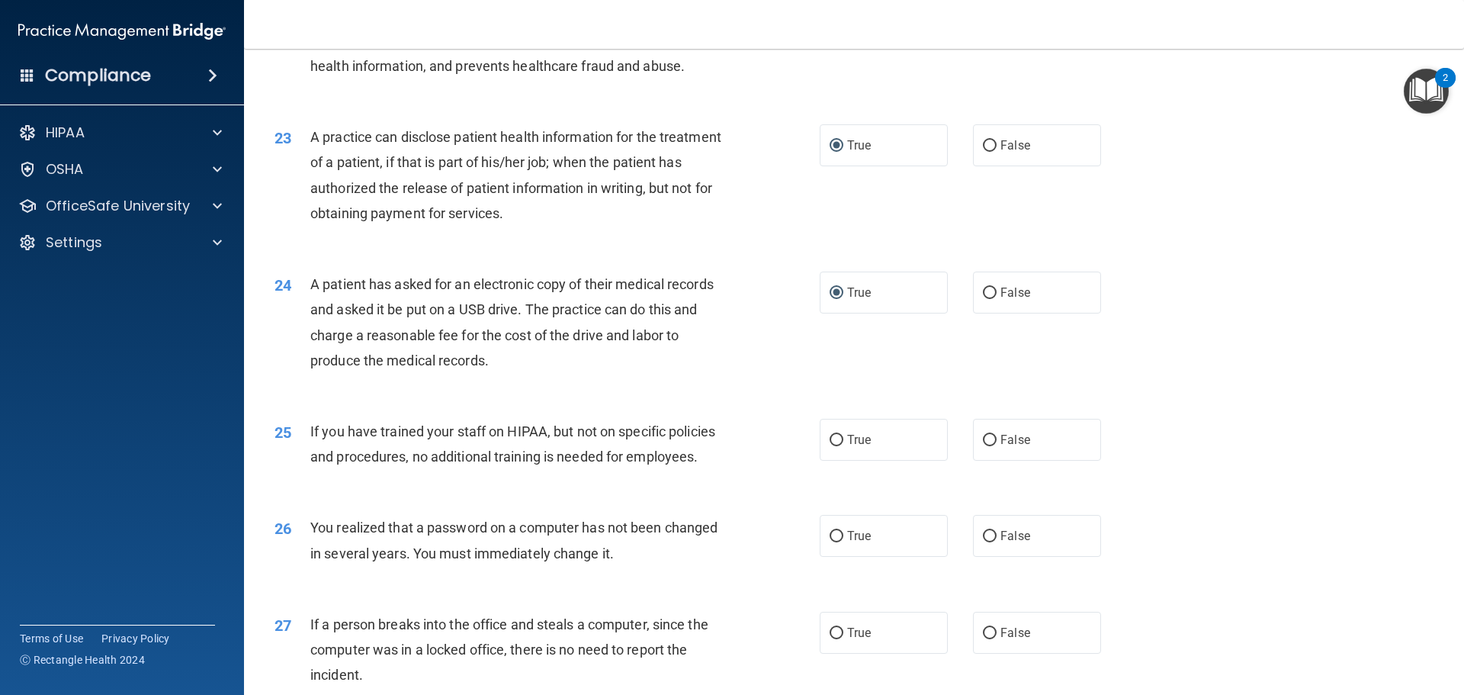
scroll to position [2440, 0]
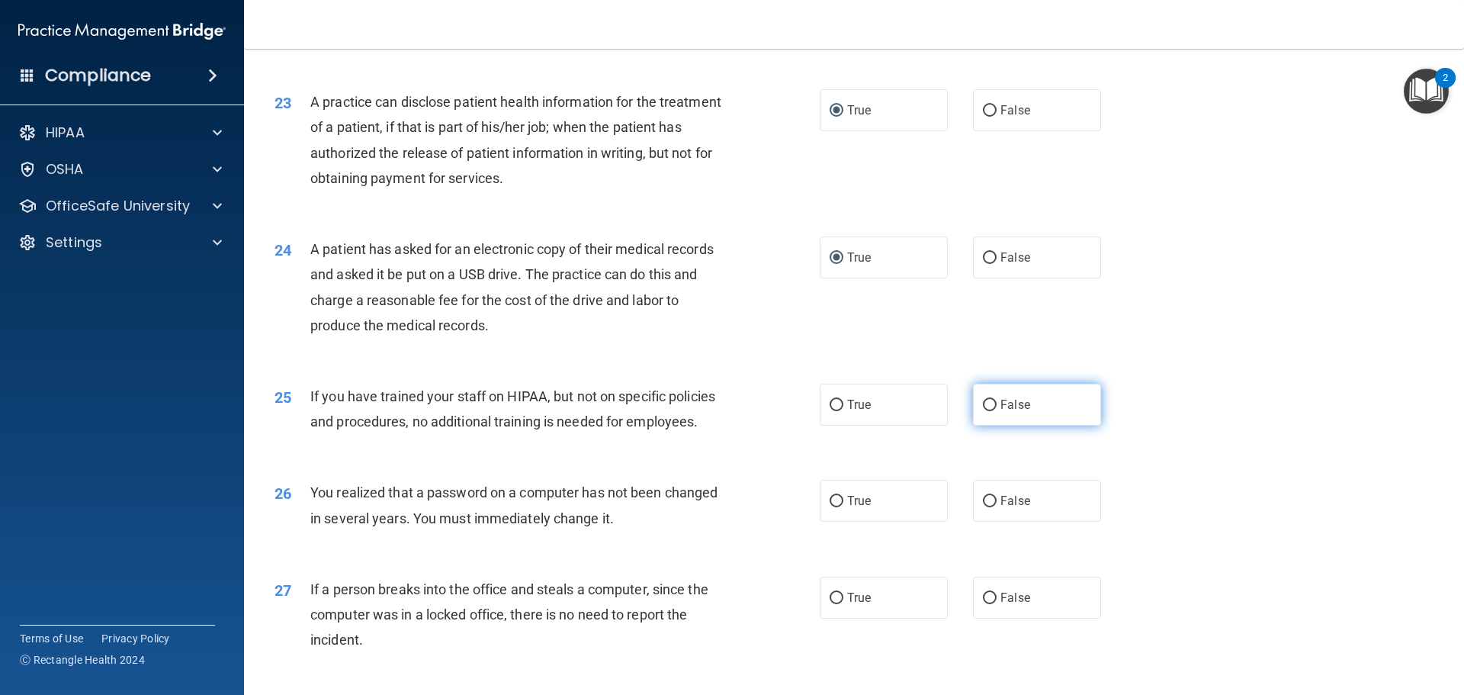
click at [985, 411] on input "False" at bounding box center [990, 405] width 14 height 11
radio input "true"
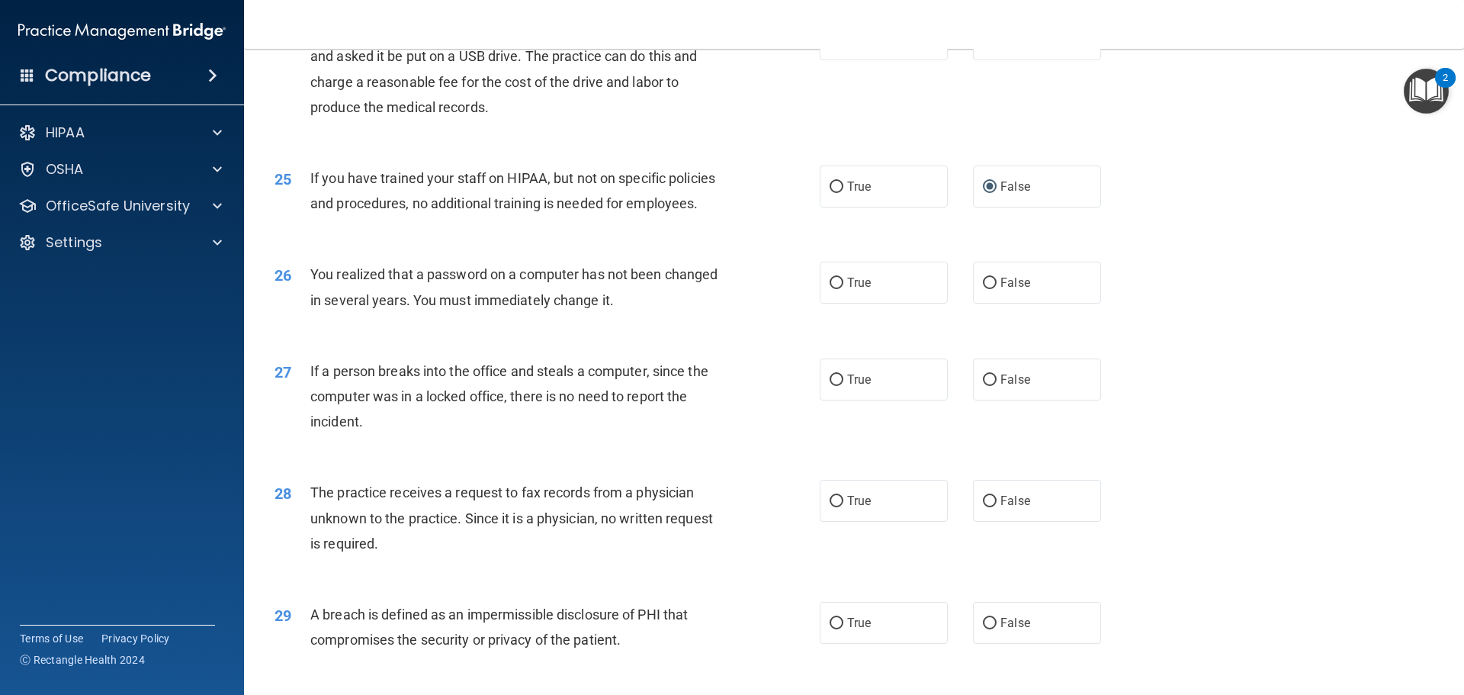
scroll to position [2669, 0]
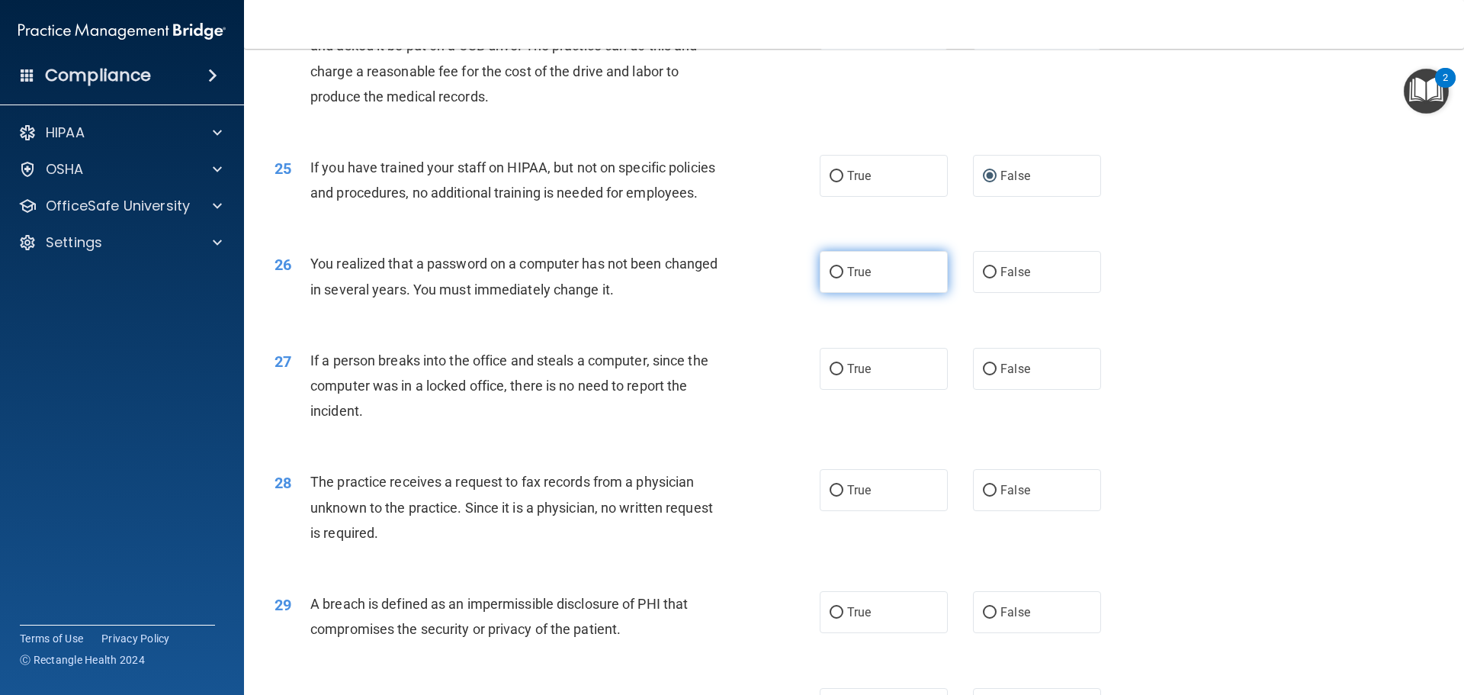
click at [836, 278] on input "True" at bounding box center [837, 272] width 14 height 11
radio input "true"
click at [993, 390] on label "False" at bounding box center [1037, 369] width 128 height 42
click at [993, 375] on input "False" at bounding box center [990, 369] width 14 height 11
radio input "true"
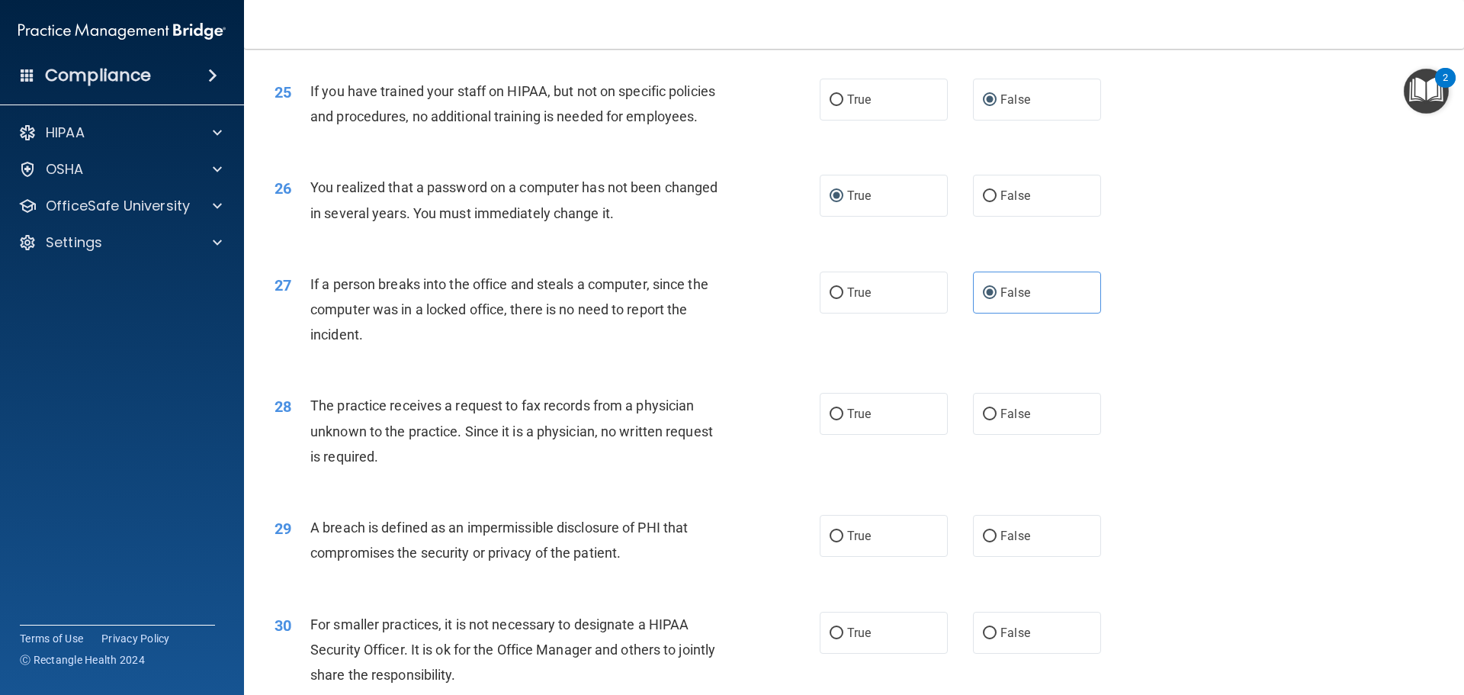
scroll to position [2822, 0]
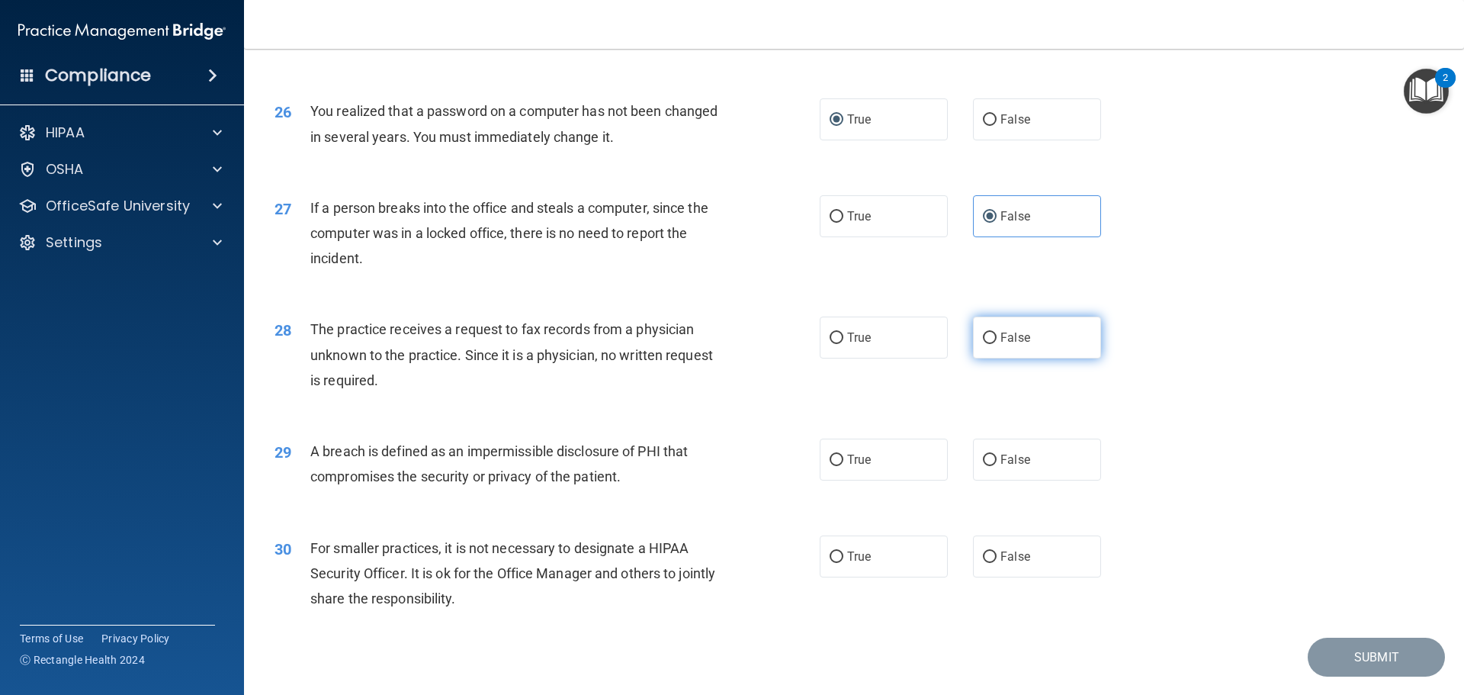
click at [984, 344] on input "False" at bounding box center [990, 337] width 14 height 11
radio input "true"
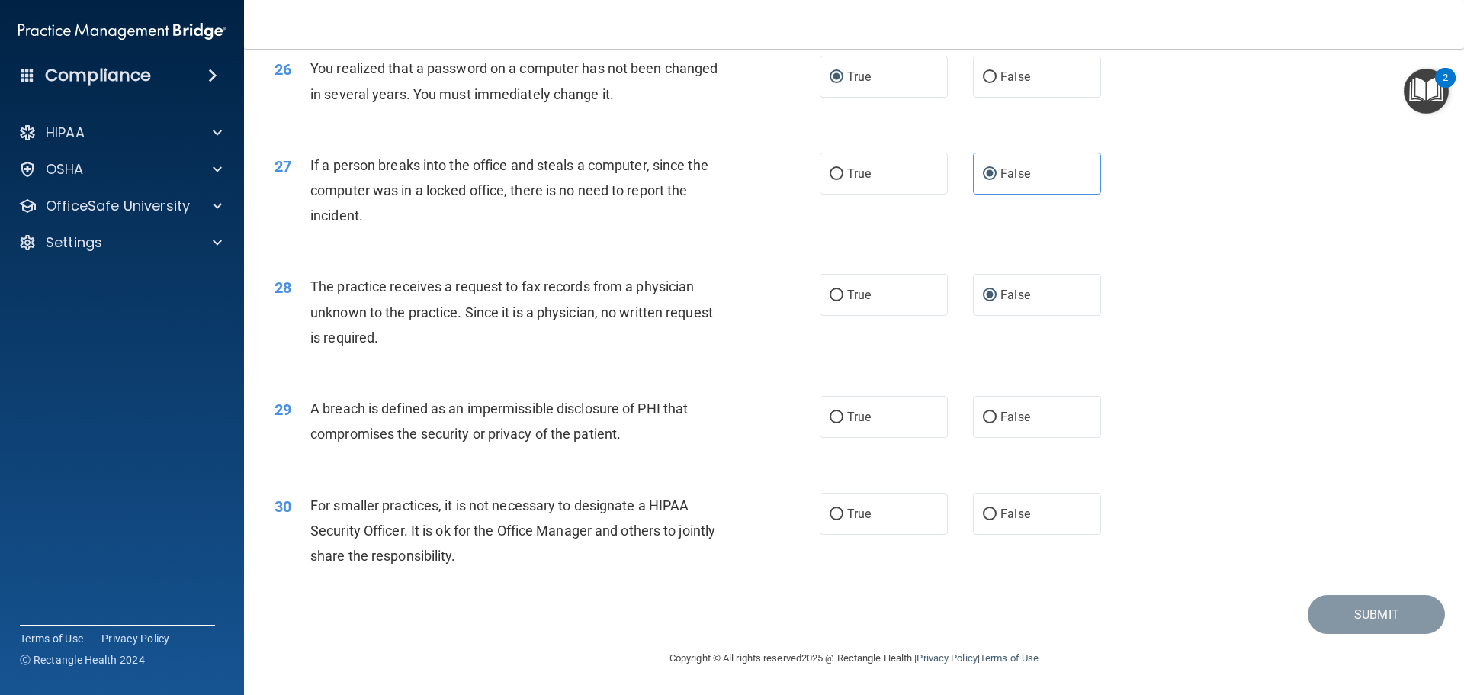
scroll to position [2915, 0]
click at [836, 418] on input "True" at bounding box center [837, 417] width 14 height 11
radio input "true"
drag, startPoint x: 833, startPoint y: 506, endPoint x: 853, endPoint y: 519, distance: 23.7
click at [833, 509] on input "True" at bounding box center [837, 514] width 14 height 11
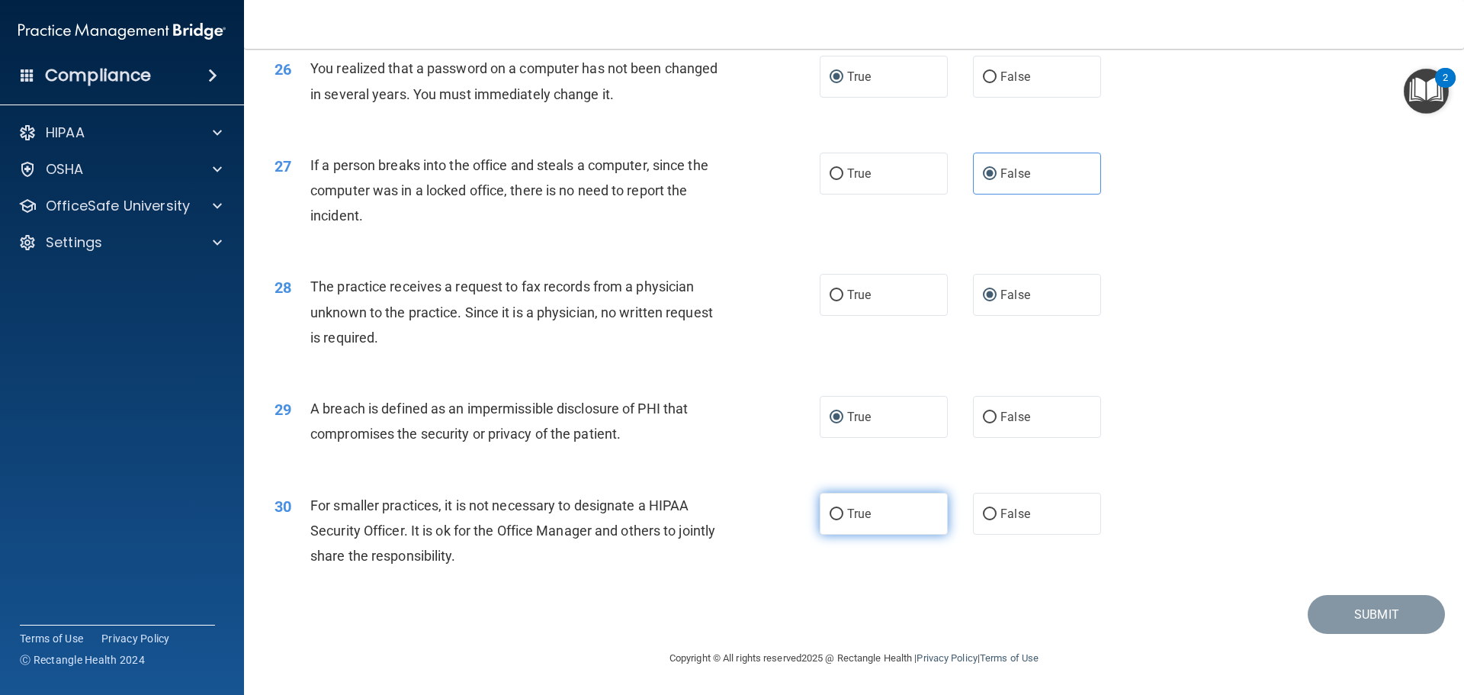
radio input "true"
click at [1380, 628] on button "Submit" at bounding box center [1376, 614] width 137 height 39
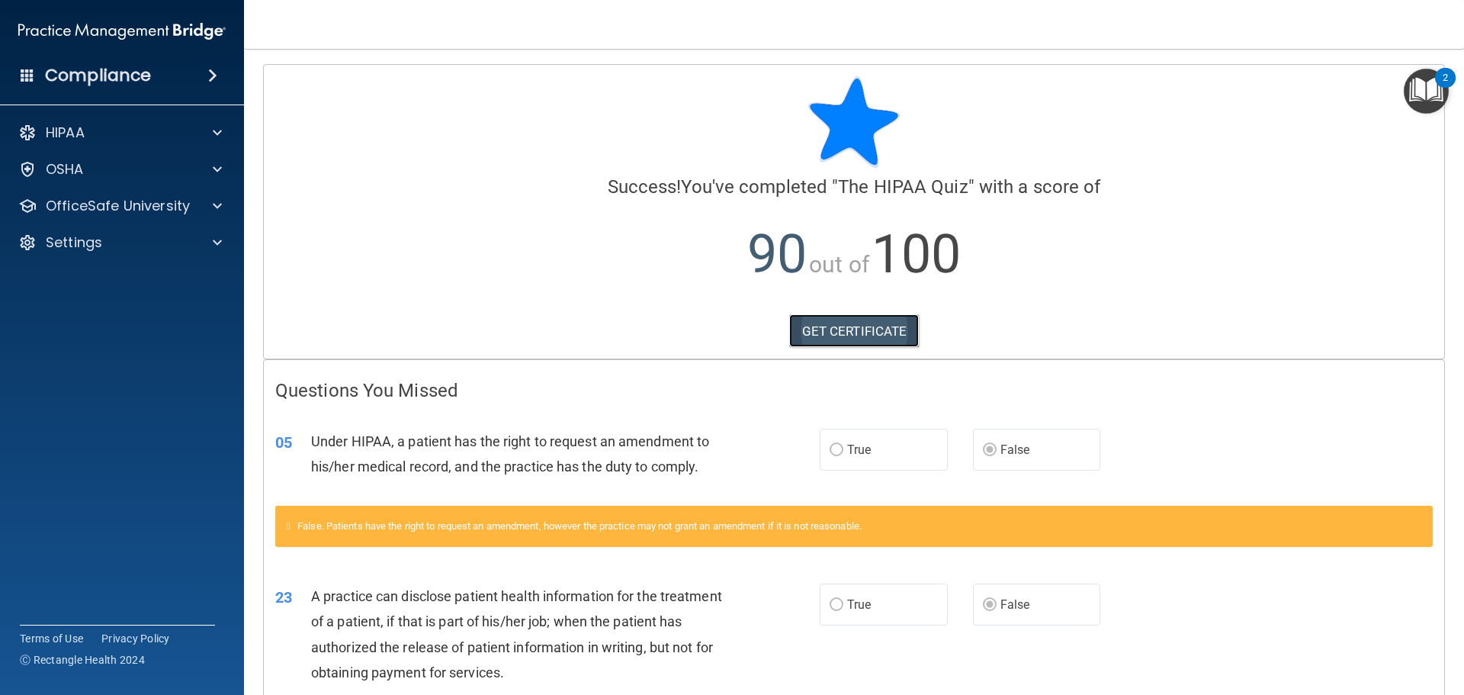
click at [814, 322] on link "GET CERTIFICATE" at bounding box center [854, 331] width 130 height 34
click at [171, 123] on div "HIPAA" at bounding box center [122, 132] width 245 height 31
click at [179, 204] on p "OfficeSafe University" at bounding box center [118, 206] width 144 height 18
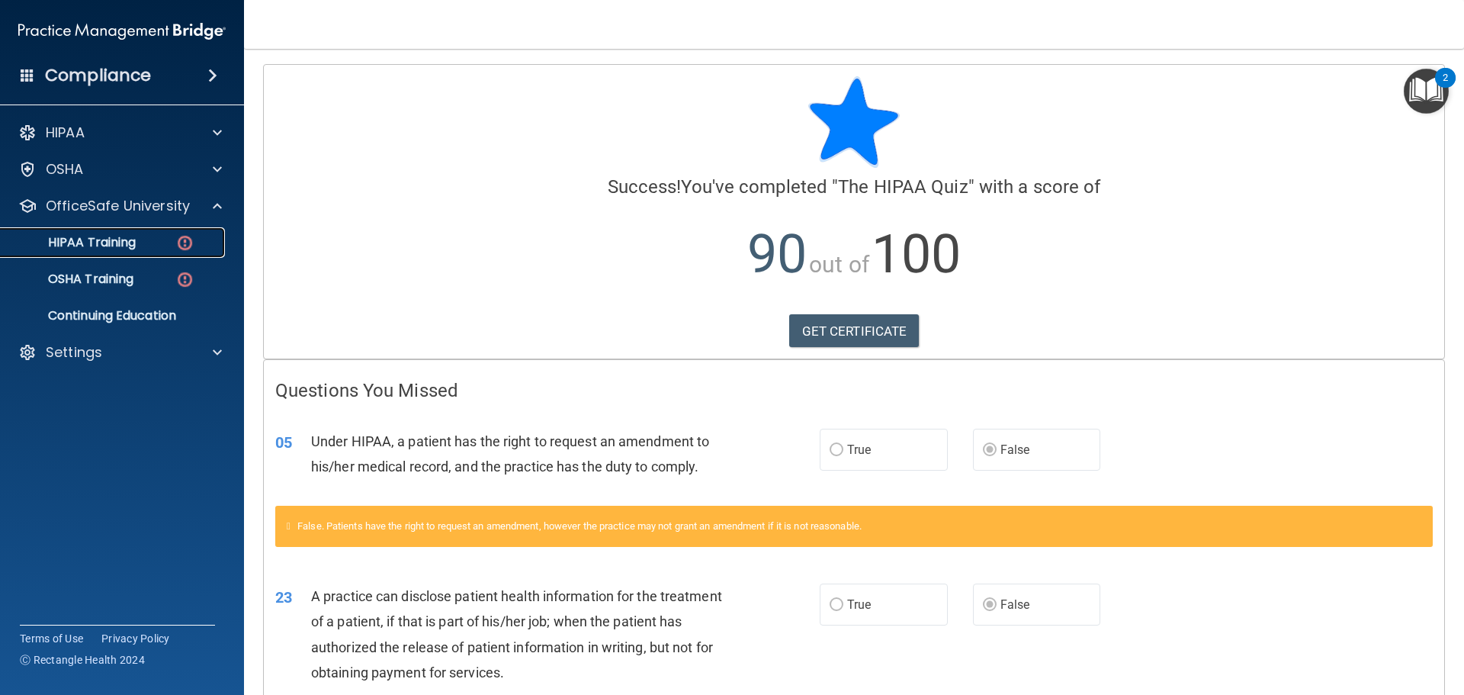
click at [172, 239] on div "HIPAA Training" at bounding box center [114, 242] width 208 height 15
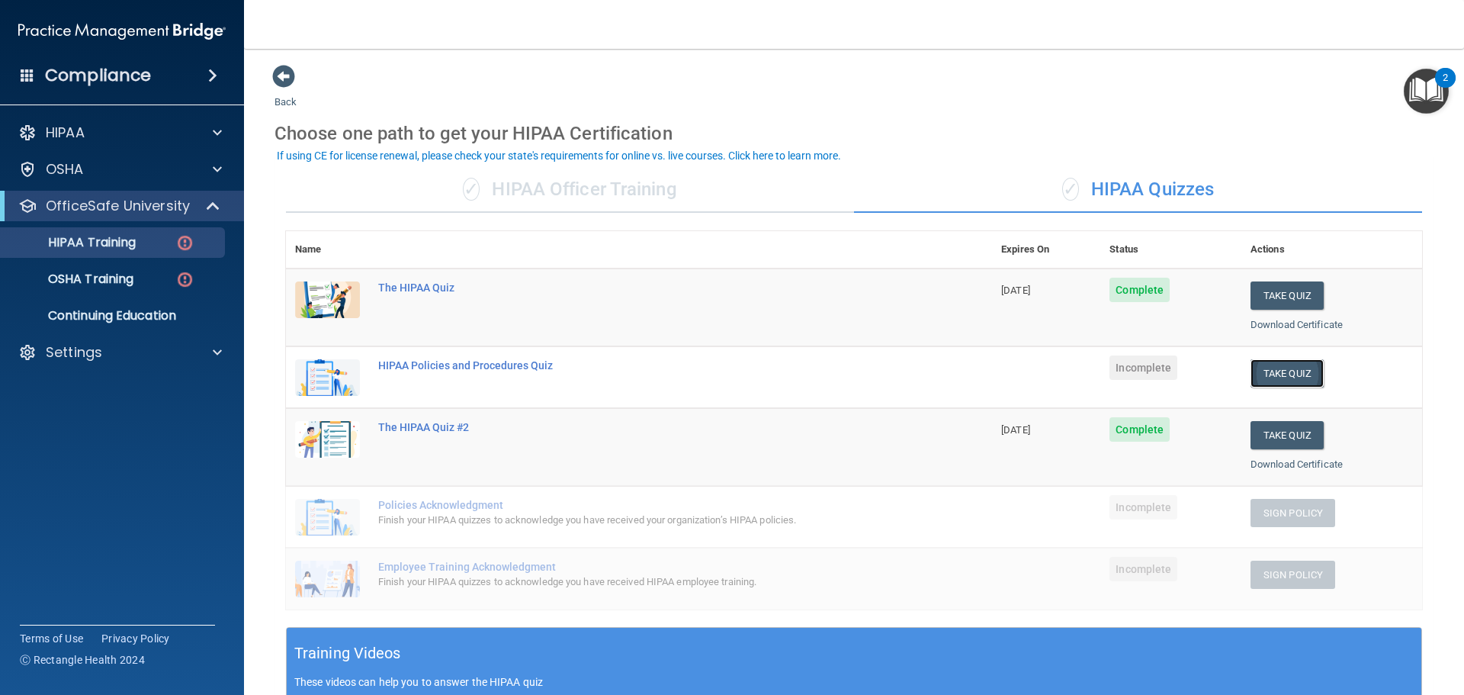
click at [1290, 375] on button "Take Quiz" at bounding box center [1287, 373] width 73 height 28
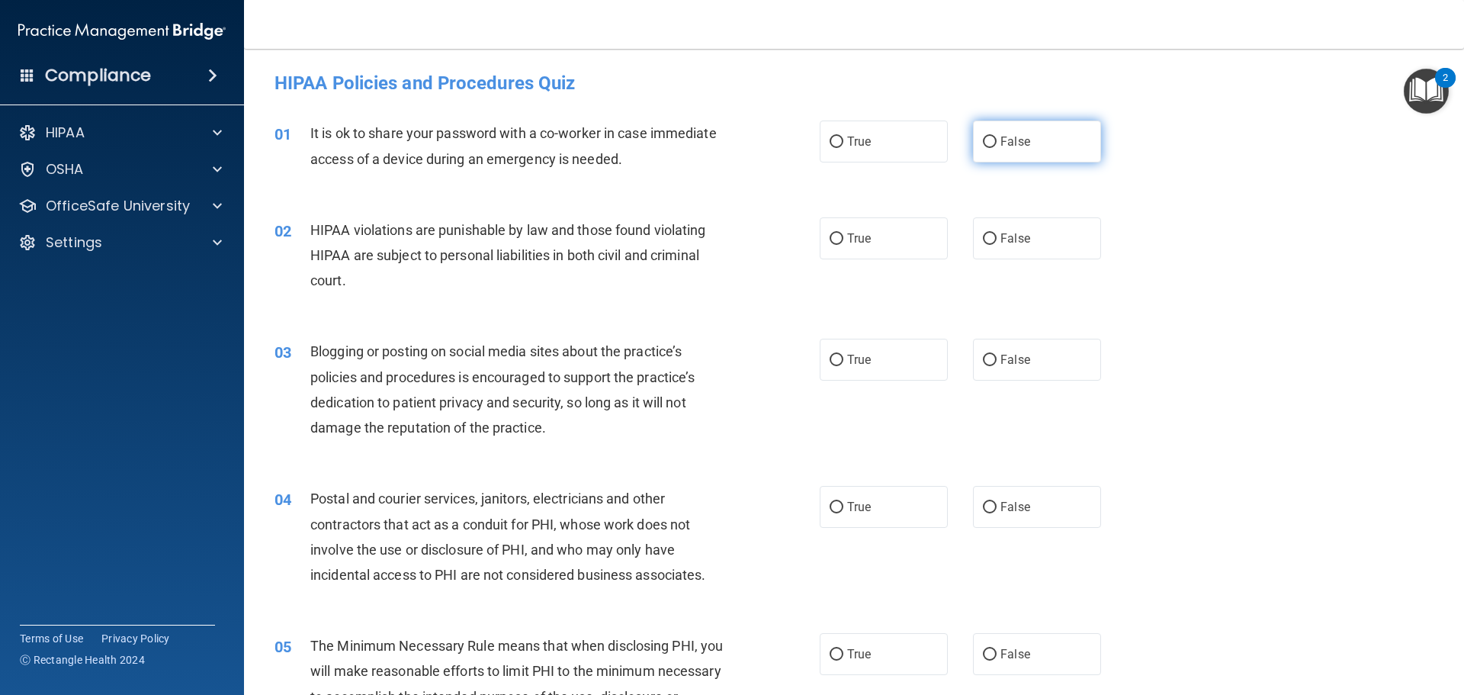
click at [984, 137] on input "False" at bounding box center [990, 142] width 14 height 11
radio input "true"
click at [830, 236] on input "True" at bounding box center [837, 238] width 14 height 11
radio input "true"
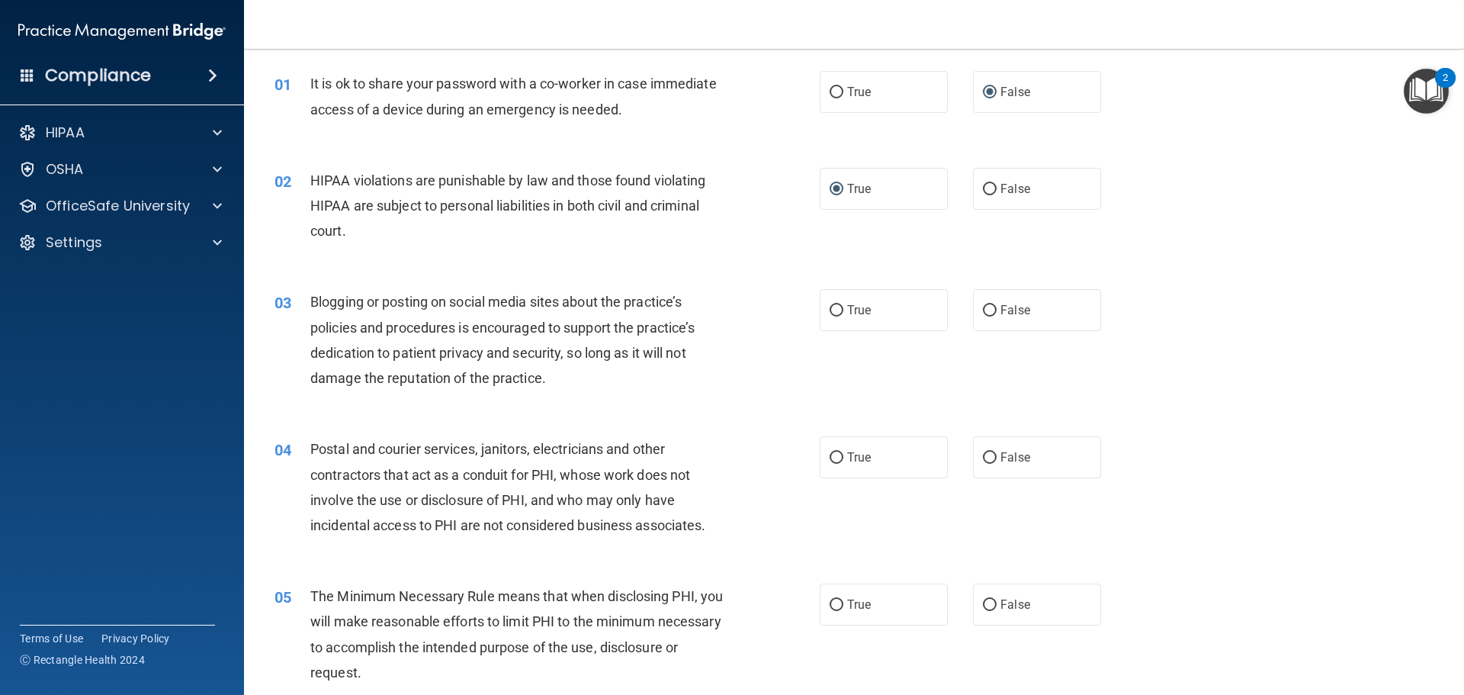
scroll to position [76, 0]
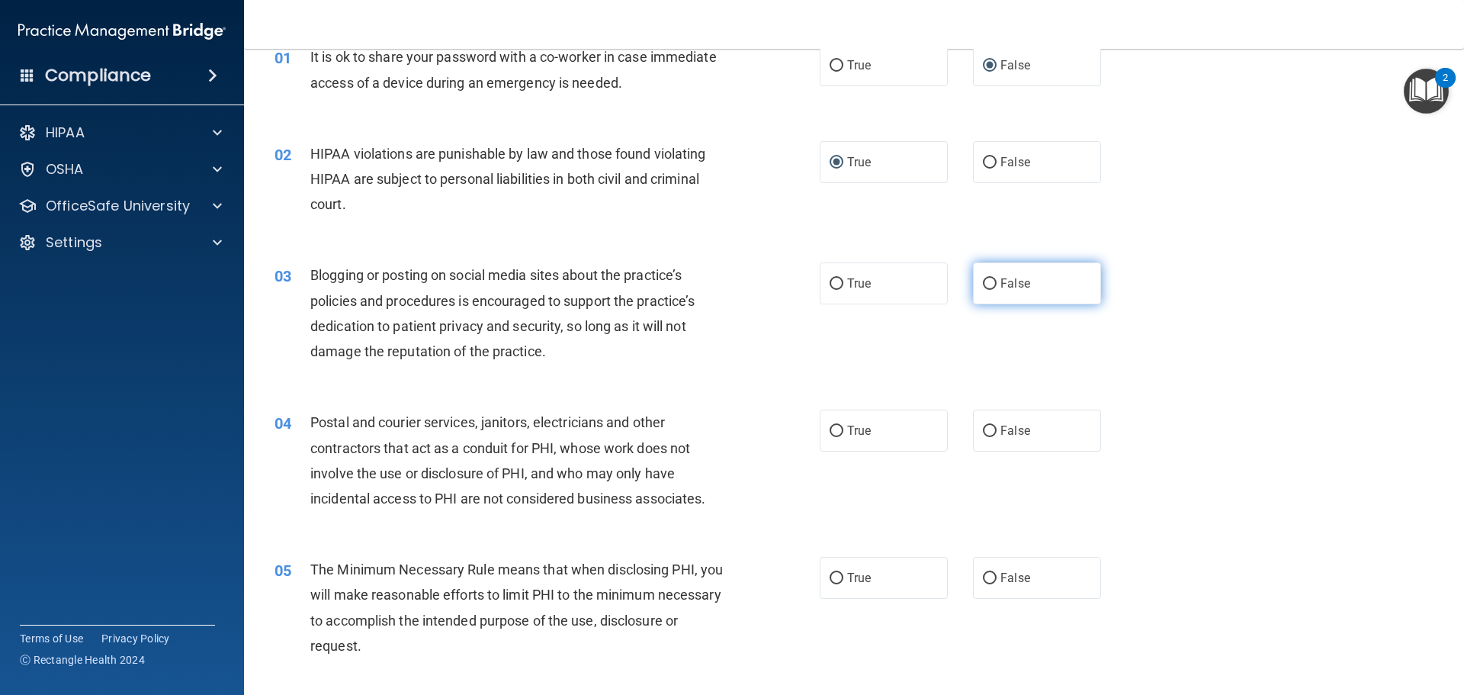
click at [983, 280] on input "False" at bounding box center [990, 283] width 14 height 11
radio input "true"
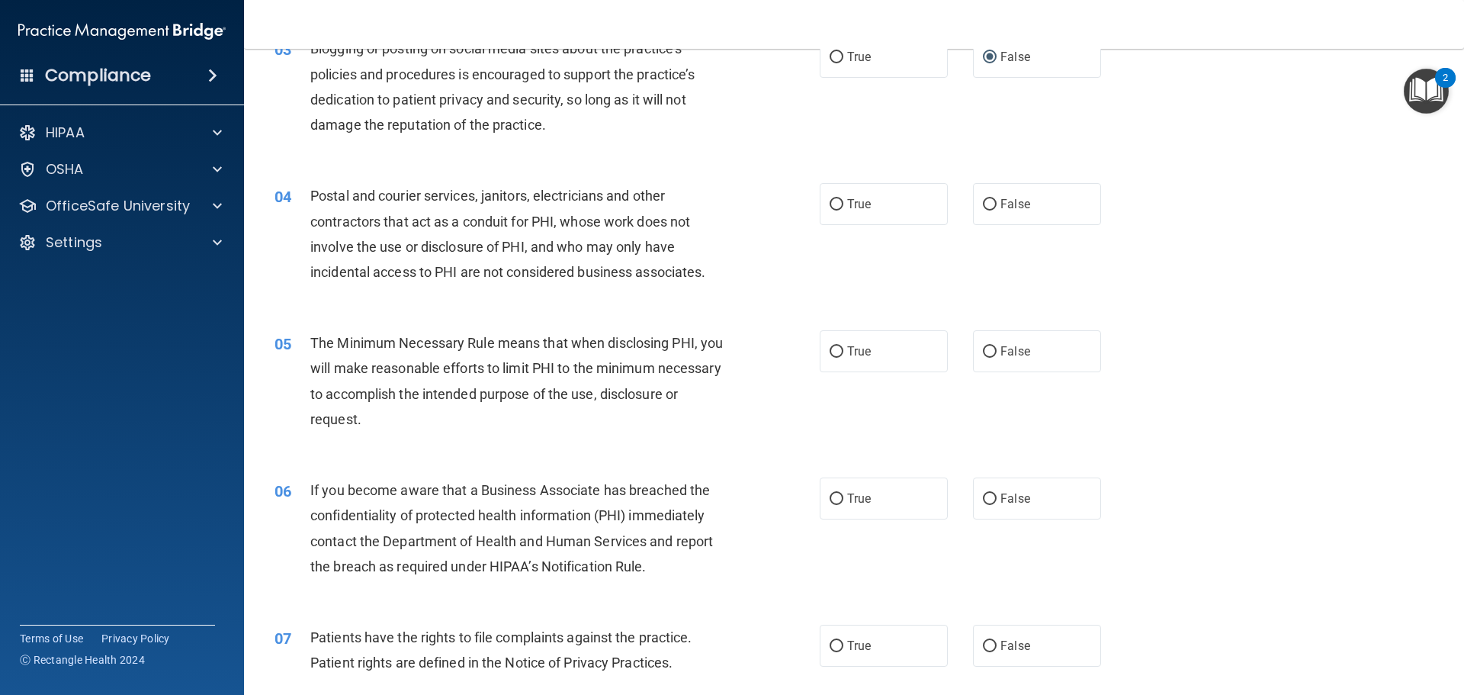
scroll to position [305, 0]
click at [831, 205] on input "True" at bounding box center [837, 202] width 14 height 11
radio input "true"
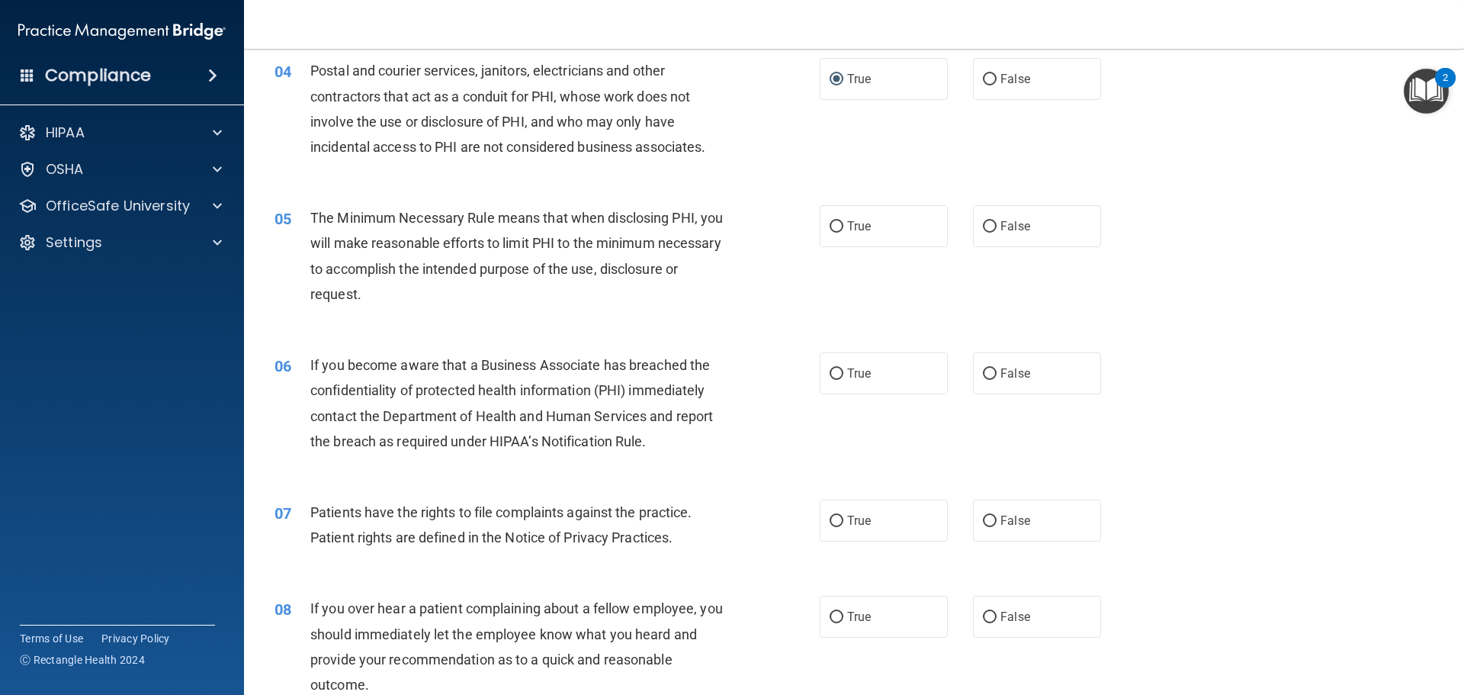
scroll to position [458, 0]
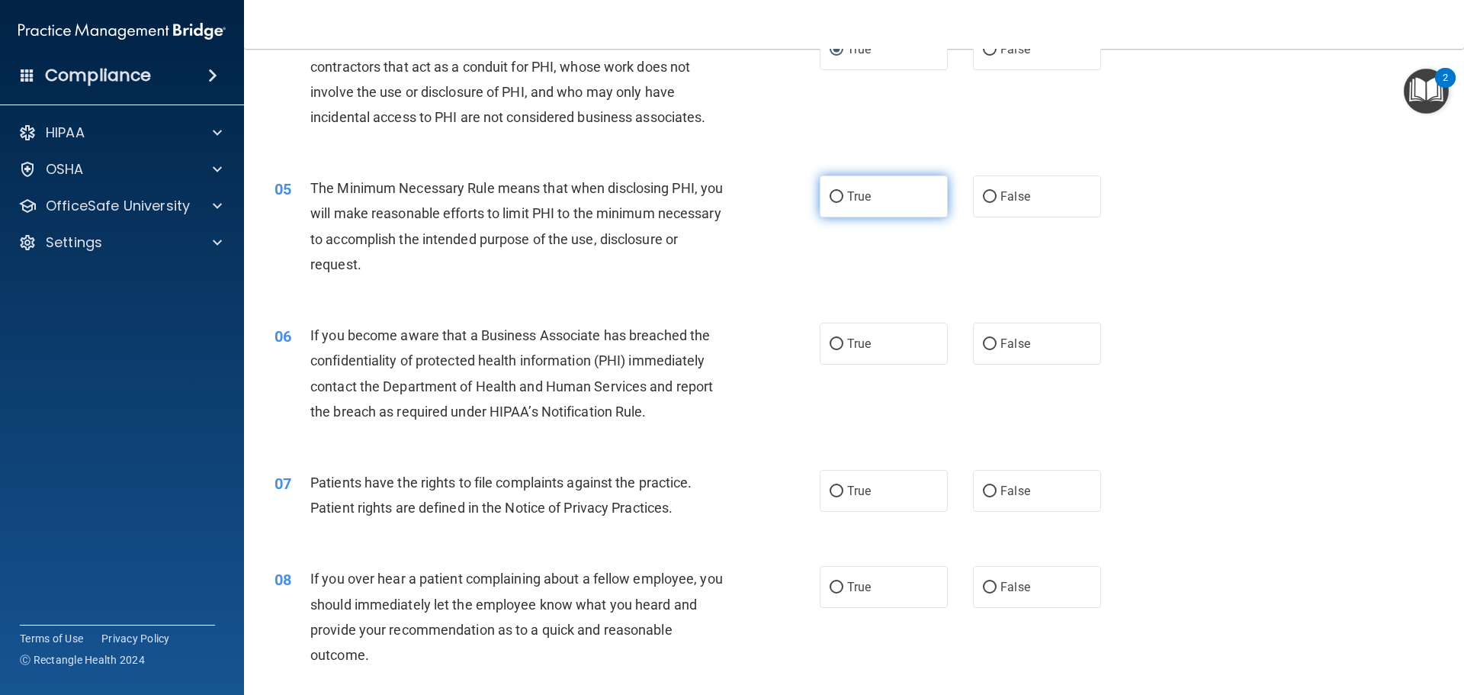
click at [831, 194] on input "True" at bounding box center [837, 196] width 14 height 11
radio input "true"
click at [832, 340] on input "True" at bounding box center [837, 344] width 14 height 11
radio input "true"
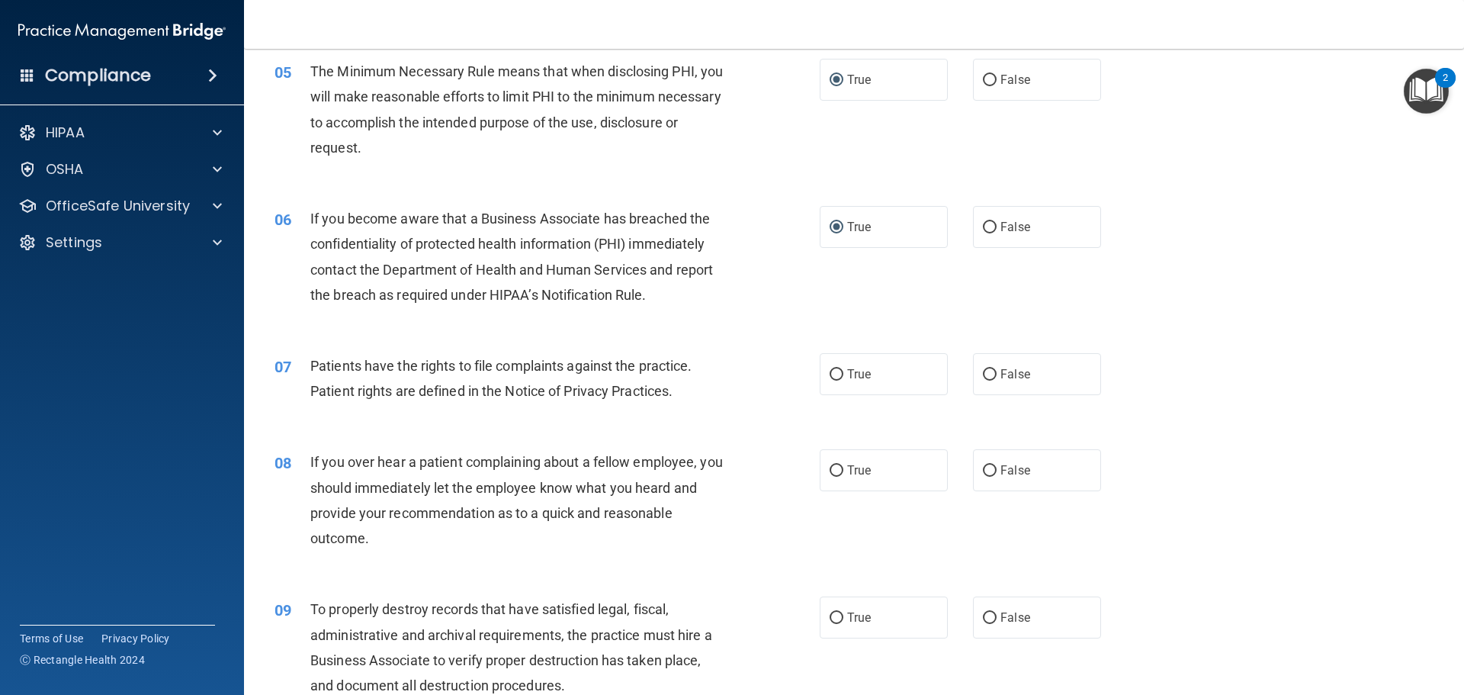
scroll to position [610, 0]
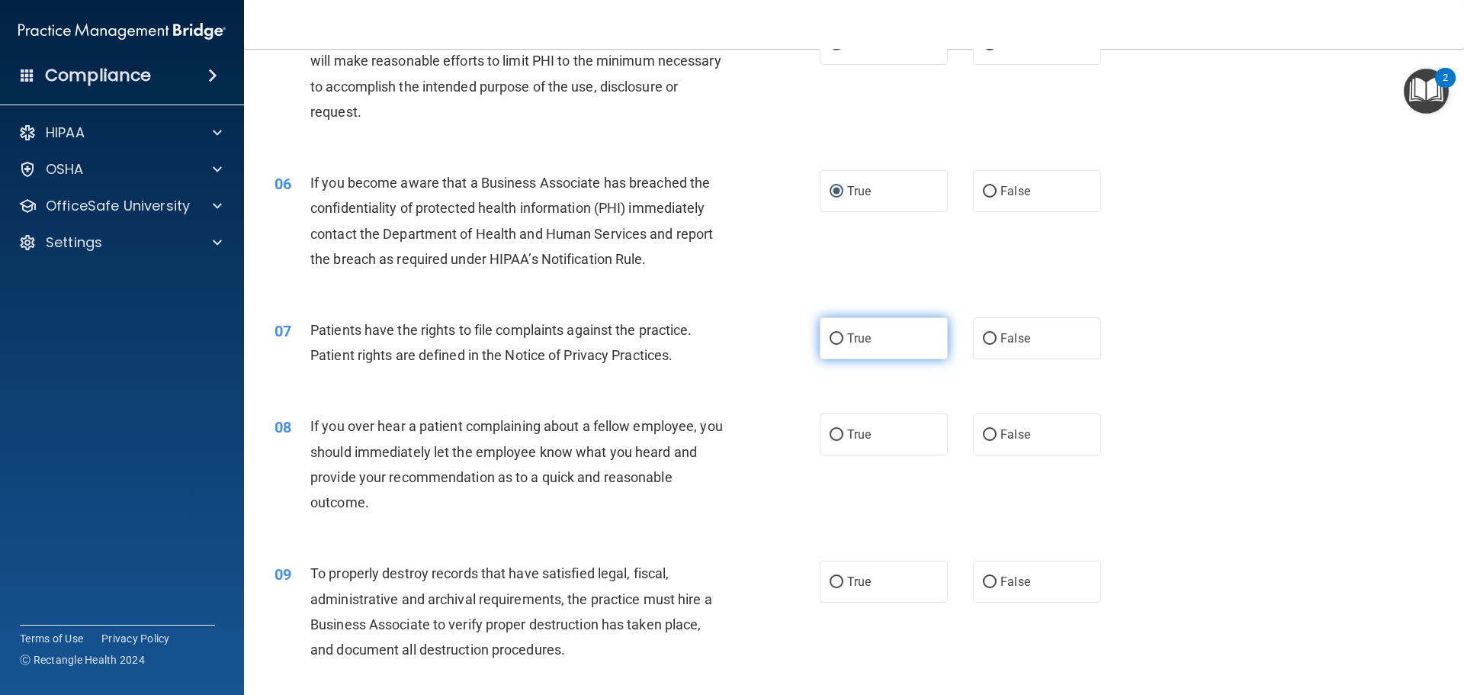
click at [832, 339] on input "True" at bounding box center [837, 338] width 14 height 11
radio input "true"
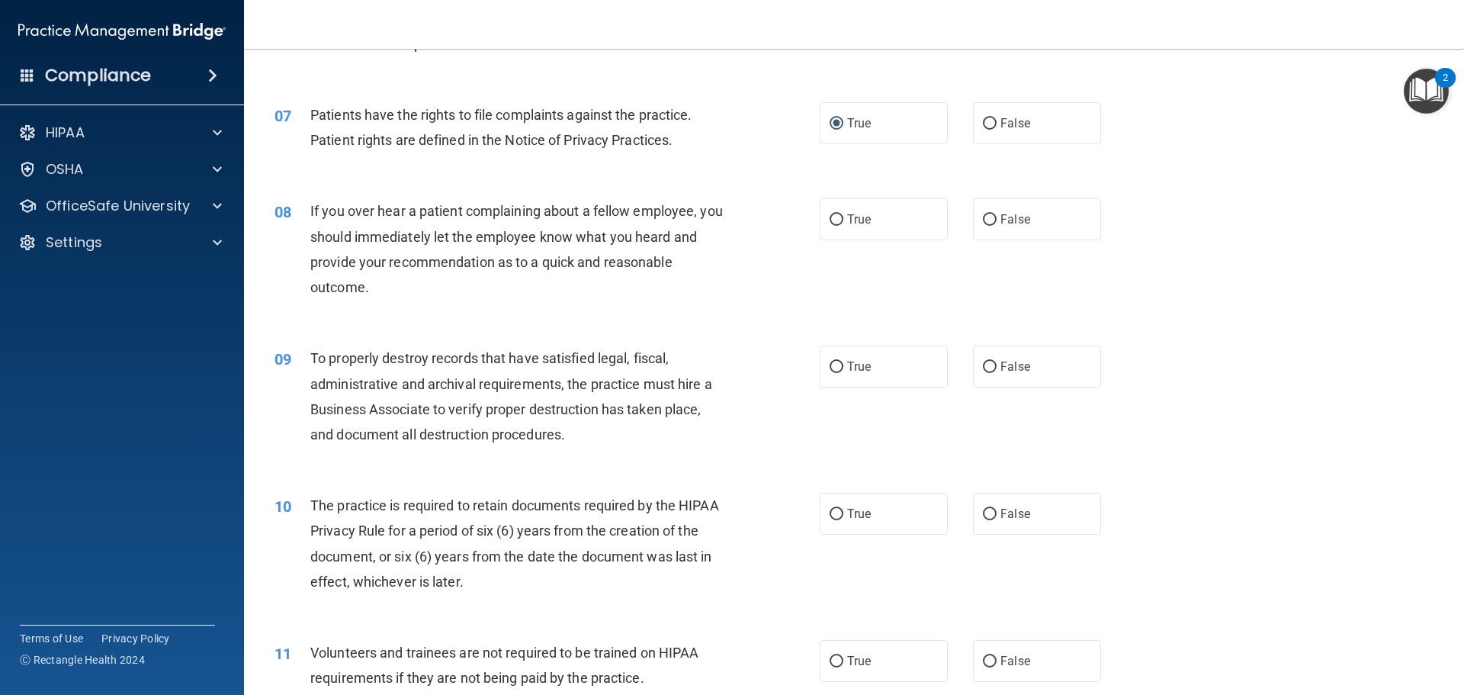
scroll to position [839, 0]
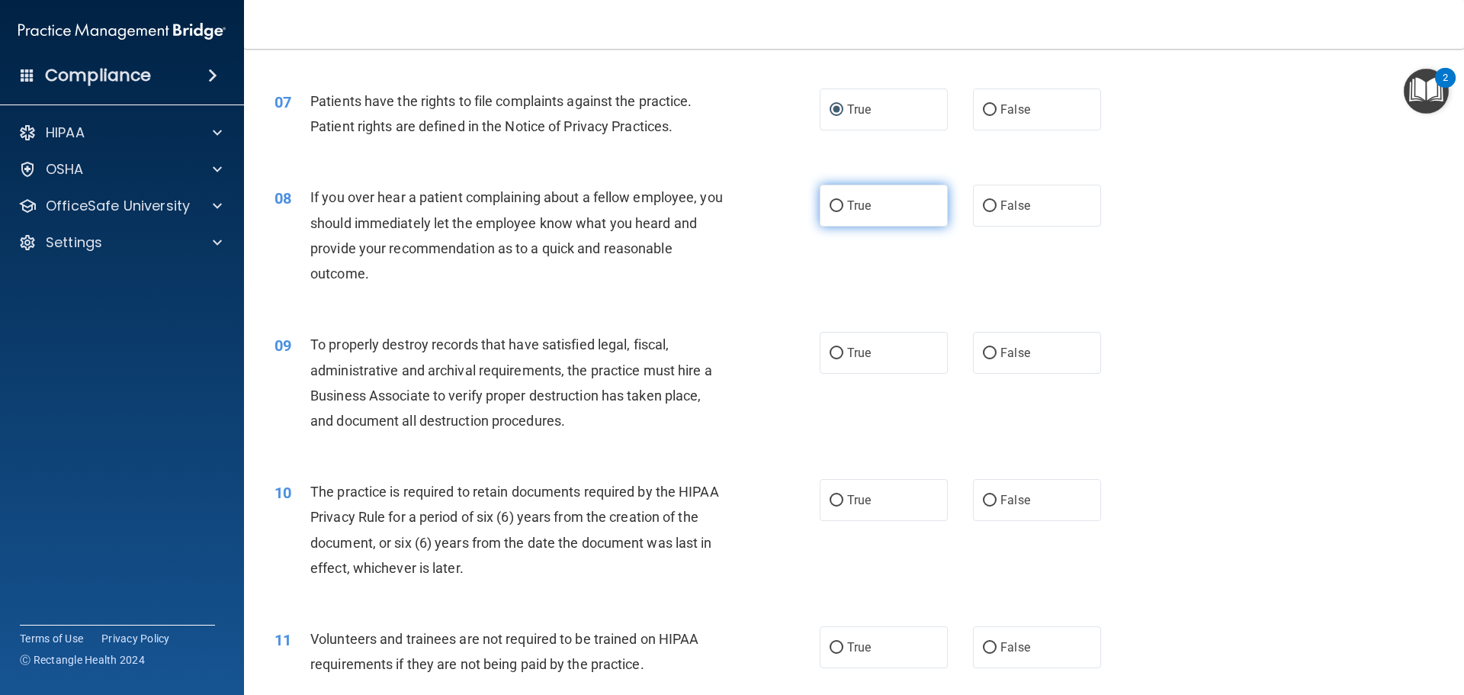
click at [832, 203] on input "True" at bounding box center [837, 206] width 14 height 11
radio input "true"
click at [837, 355] on input "True" at bounding box center [837, 353] width 14 height 11
radio input "true"
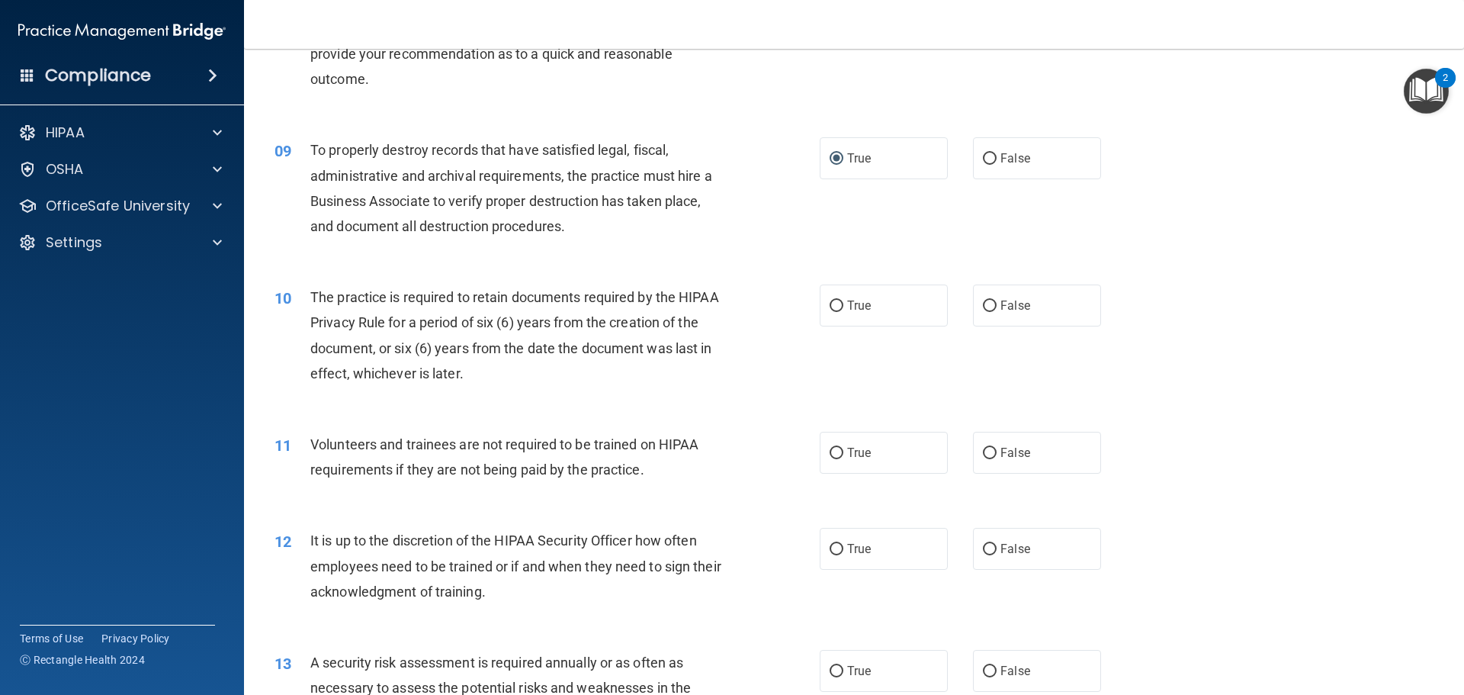
scroll to position [1068, 0]
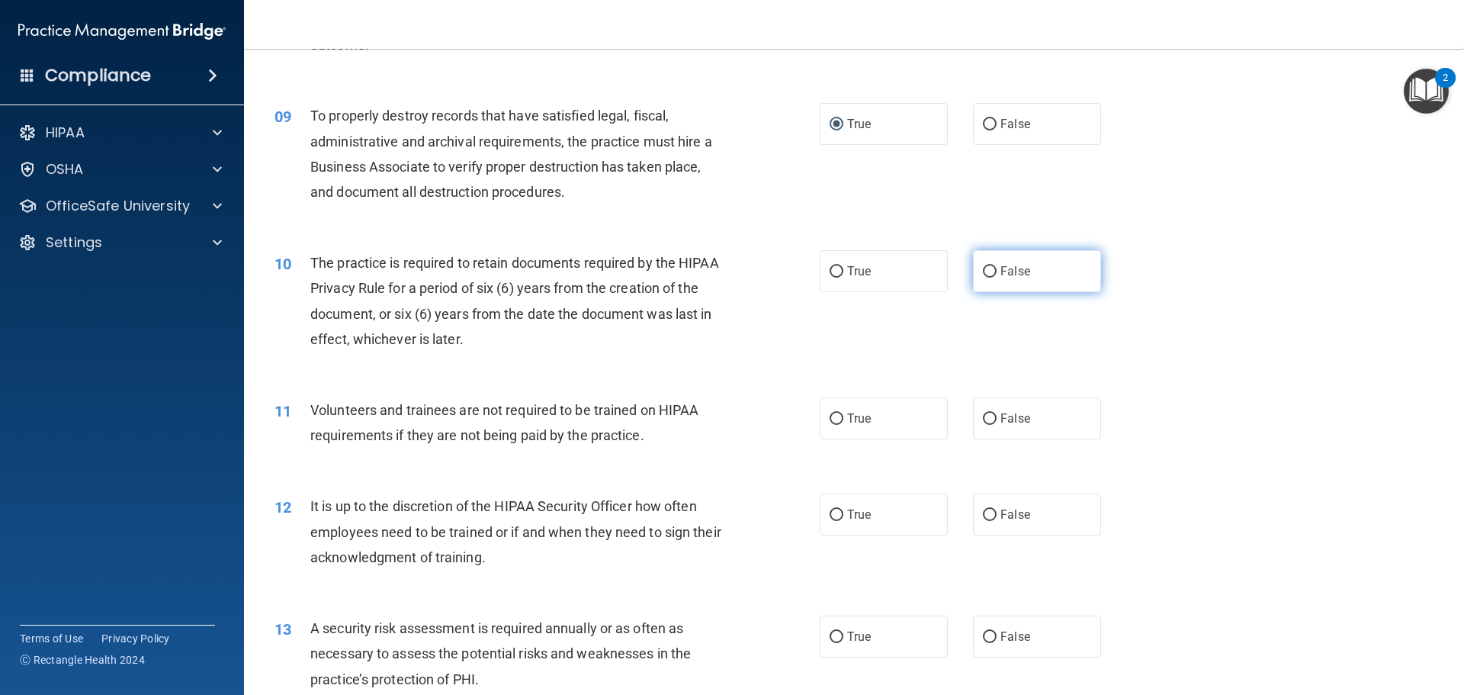
click at [988, 265] on label "False" at bounding box center [1037, 271] width 128 height 42
click at [988, 266] on input "False" at bounding box center [990, 271] width 14 height 11
radio input "true"
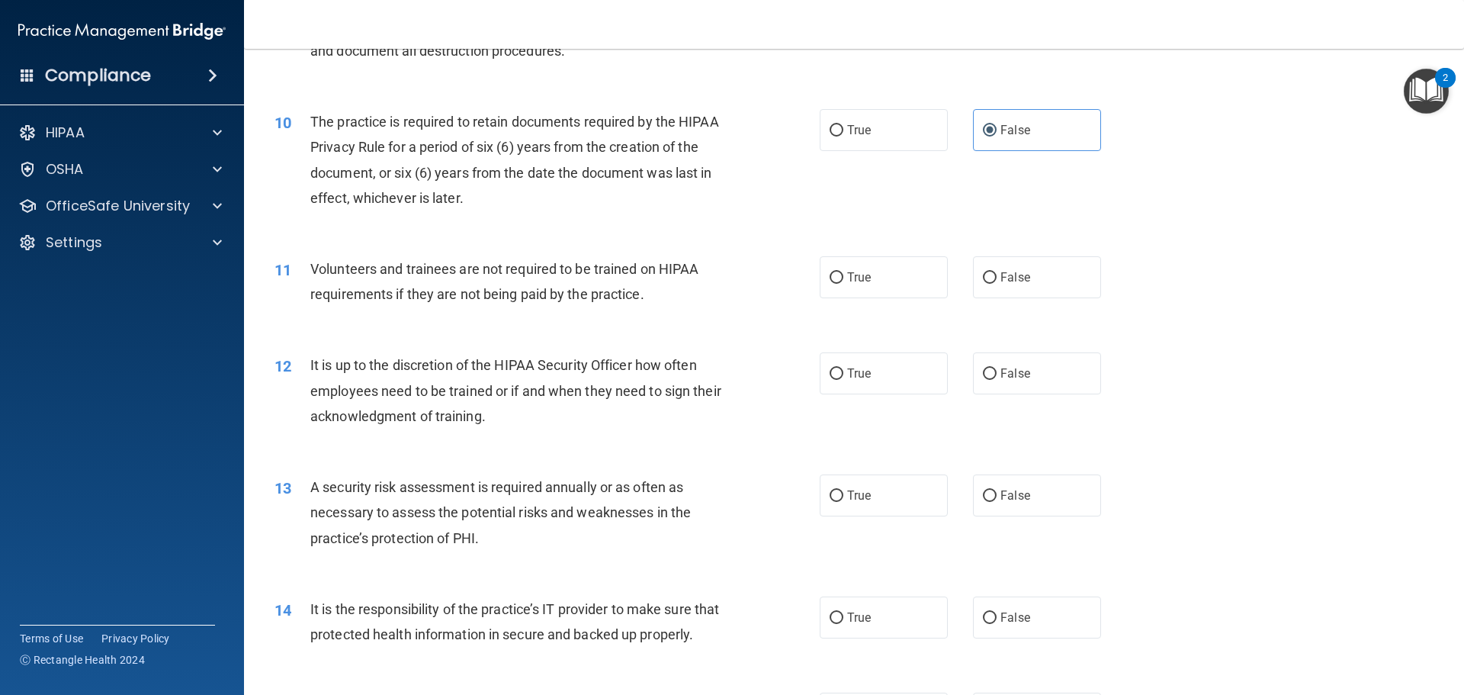
scroll to position [1220, 0]
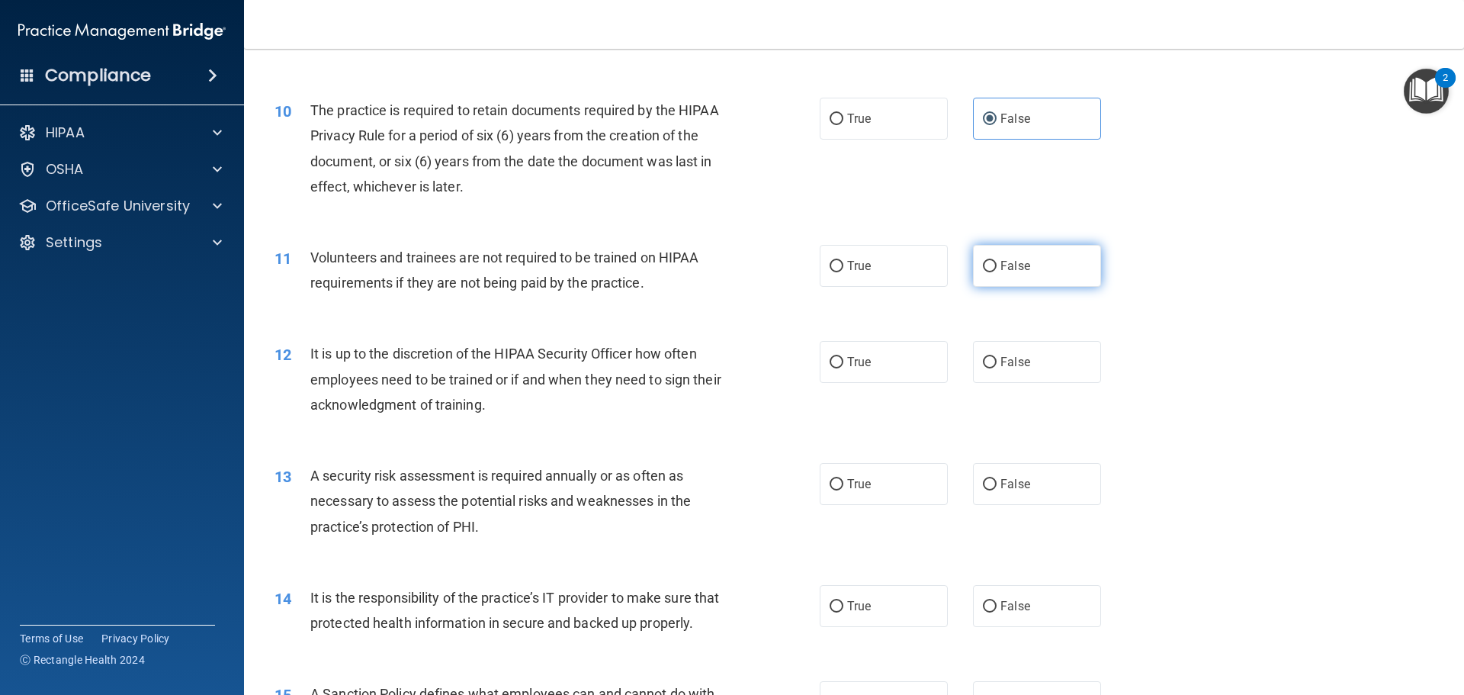
click at [984, 267] on input "False" at bounding box center [990, 266] width 14 height 11
radio input "true"
click at [833, 362] on input "True" at bounding box center [837, 362] width 14 height 11
radio input "true"
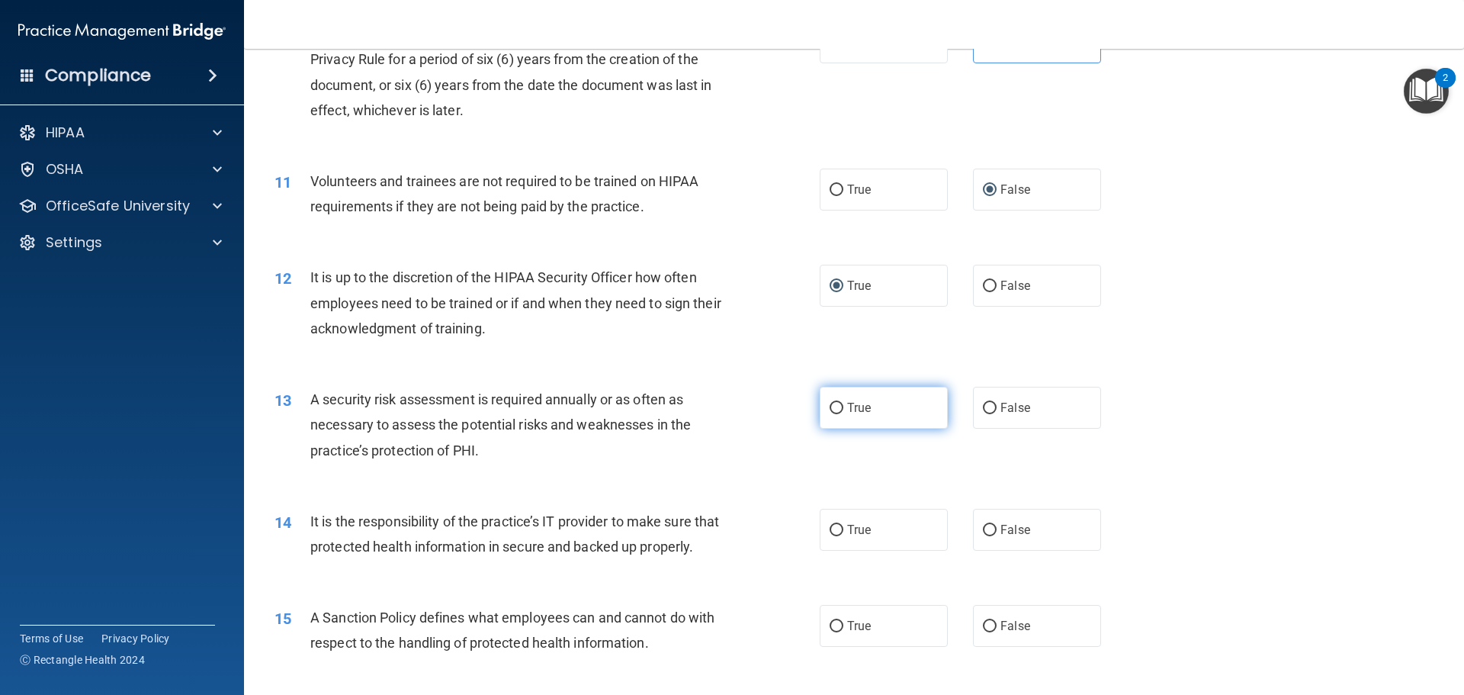
click at [831, 410] on input "True" at bounding box center [837, 408] width 14 height 11
radio input "true"
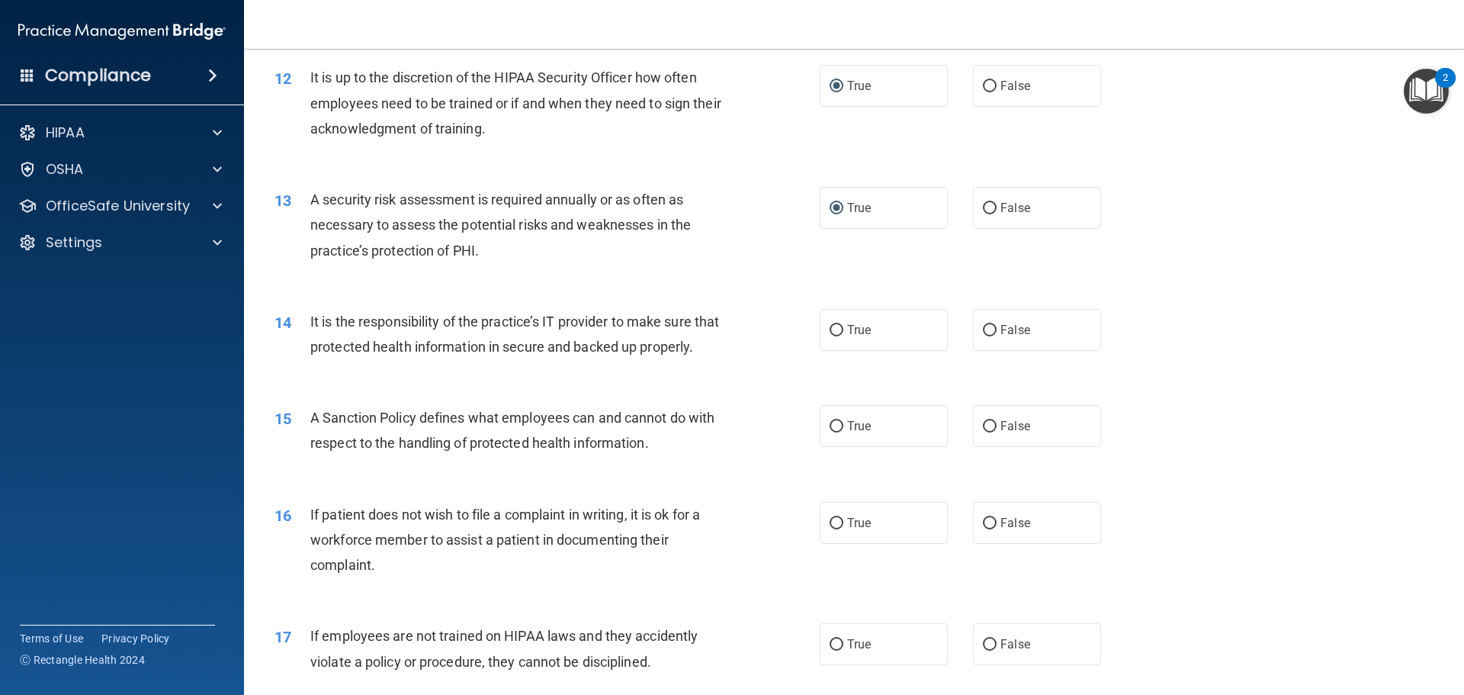
scroll to position [1525, 0]
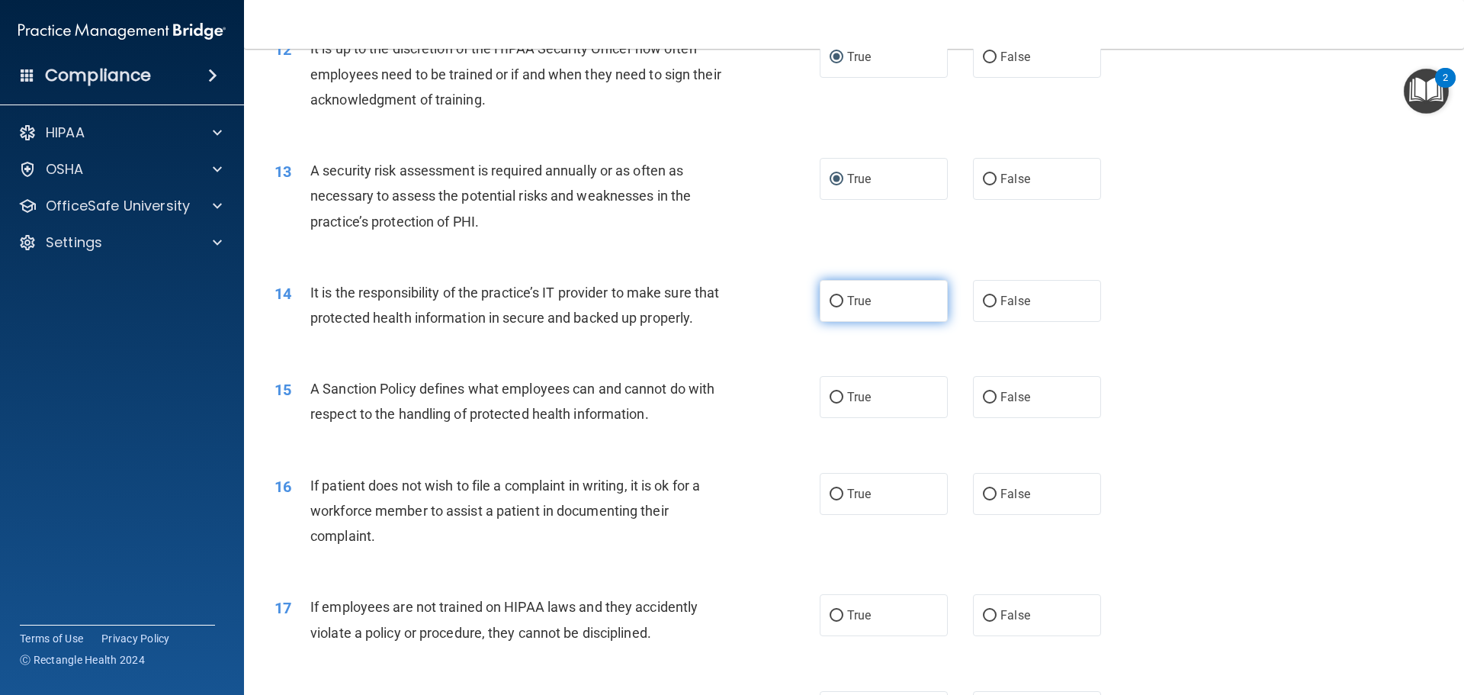
click at [835, 296] on input "True" at bounding box center [837, 301] width 14 height 11
radio input "true"
click at [832, 403] on input "True" at bounding box center [837, 397] width 14 height 11
radio input "true"
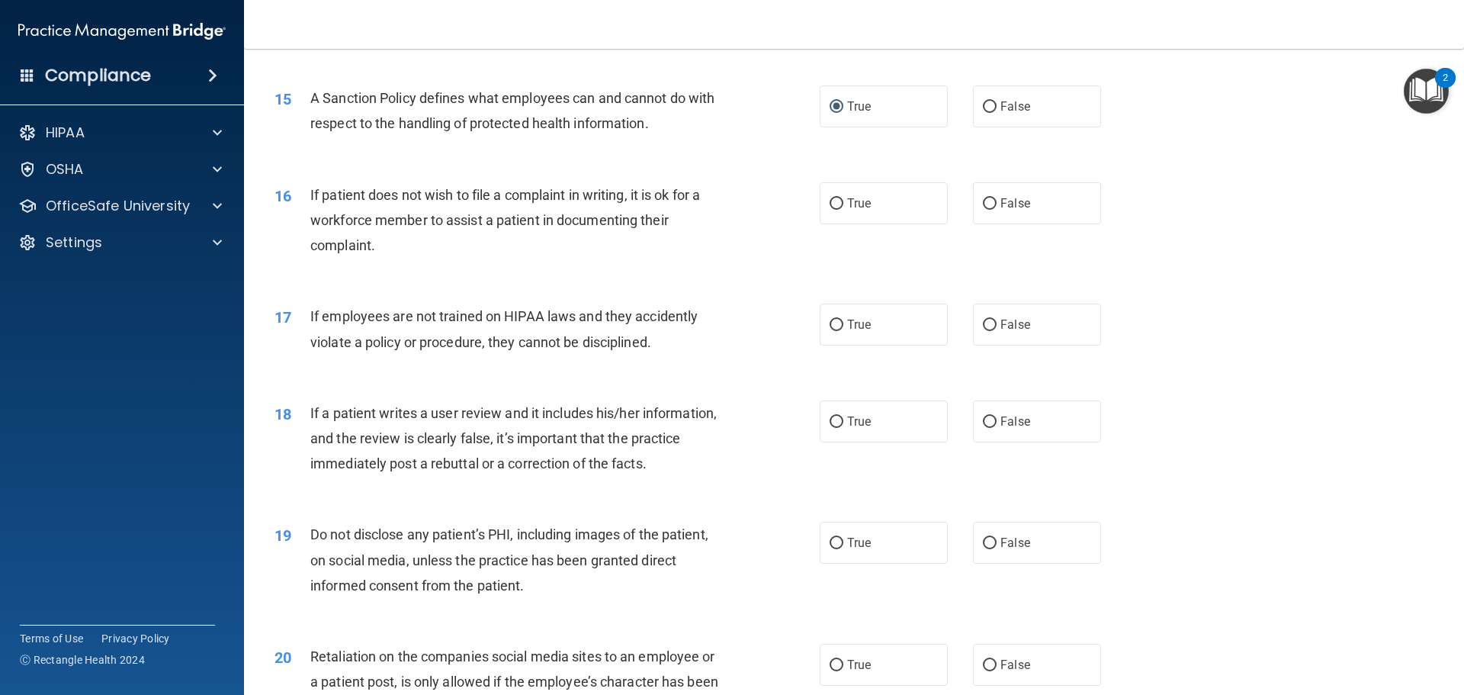
scroll to position [1830, 0]
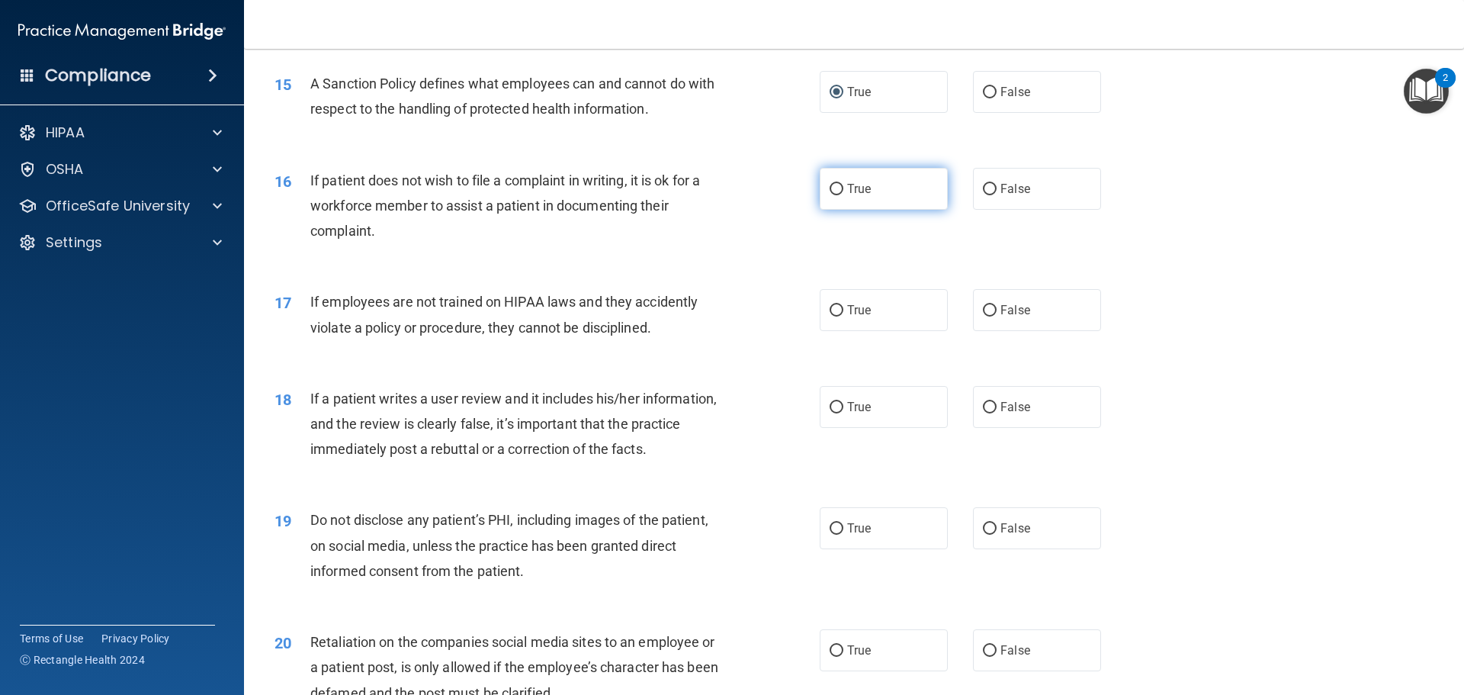
click at [830, 195] on input "True" at bounding box center [837, 189] width 14 height 11
radio input "true"
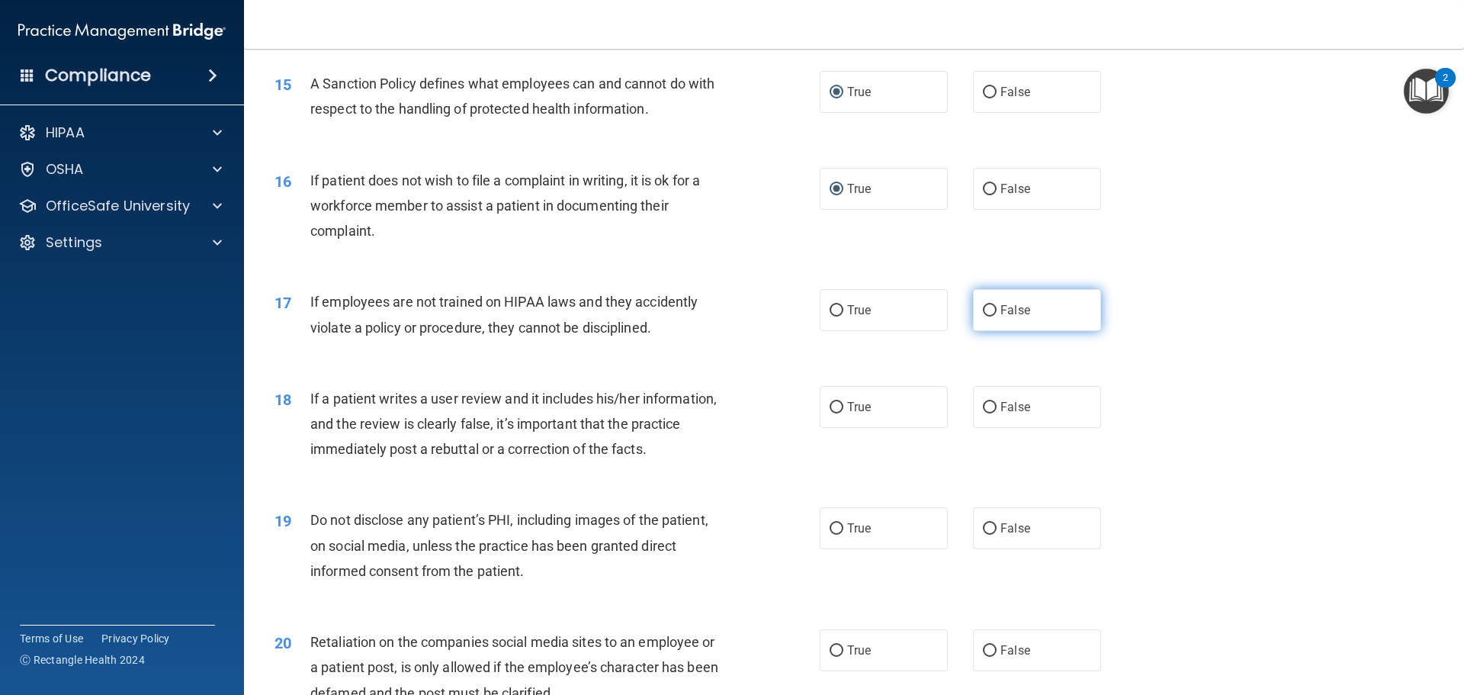
click at [983, 316] on input "False" at bounding box center [990, 310] width 14 height 11
radio input "true"
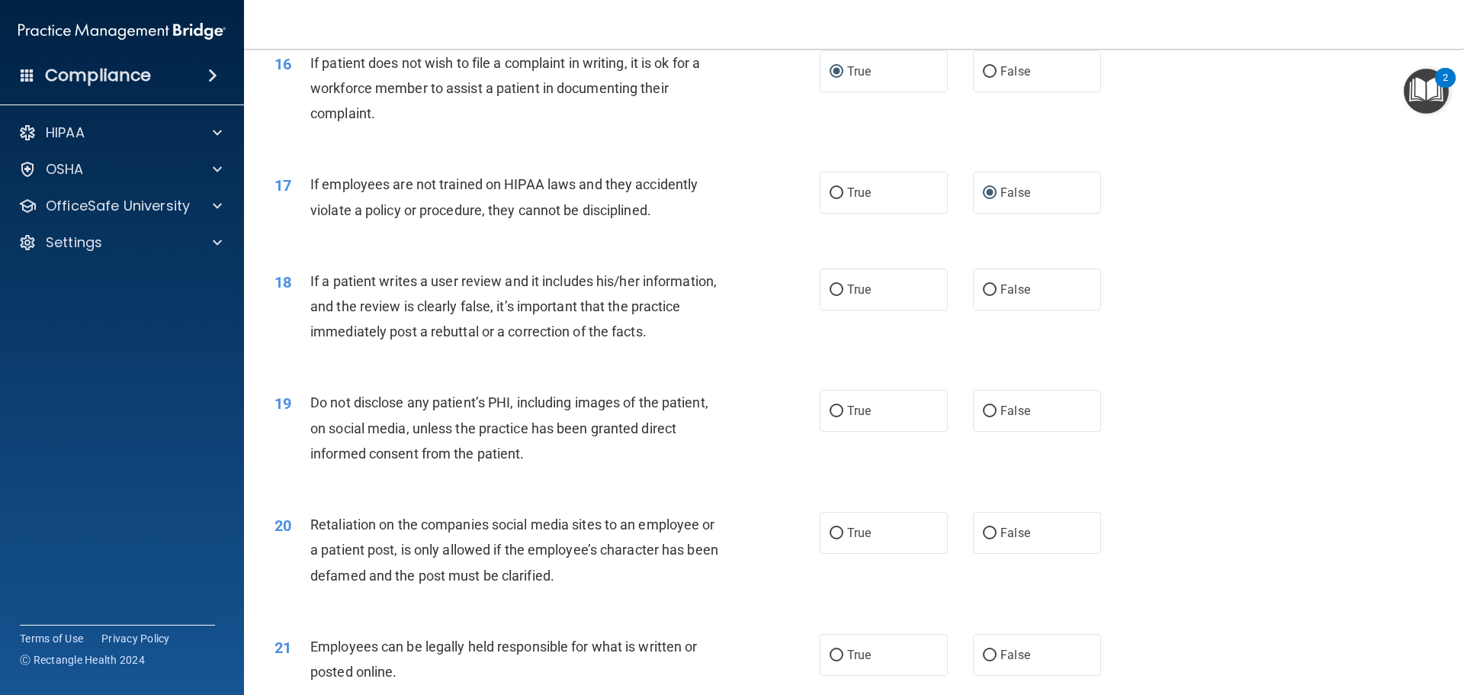
scroll to position [1983, 0]
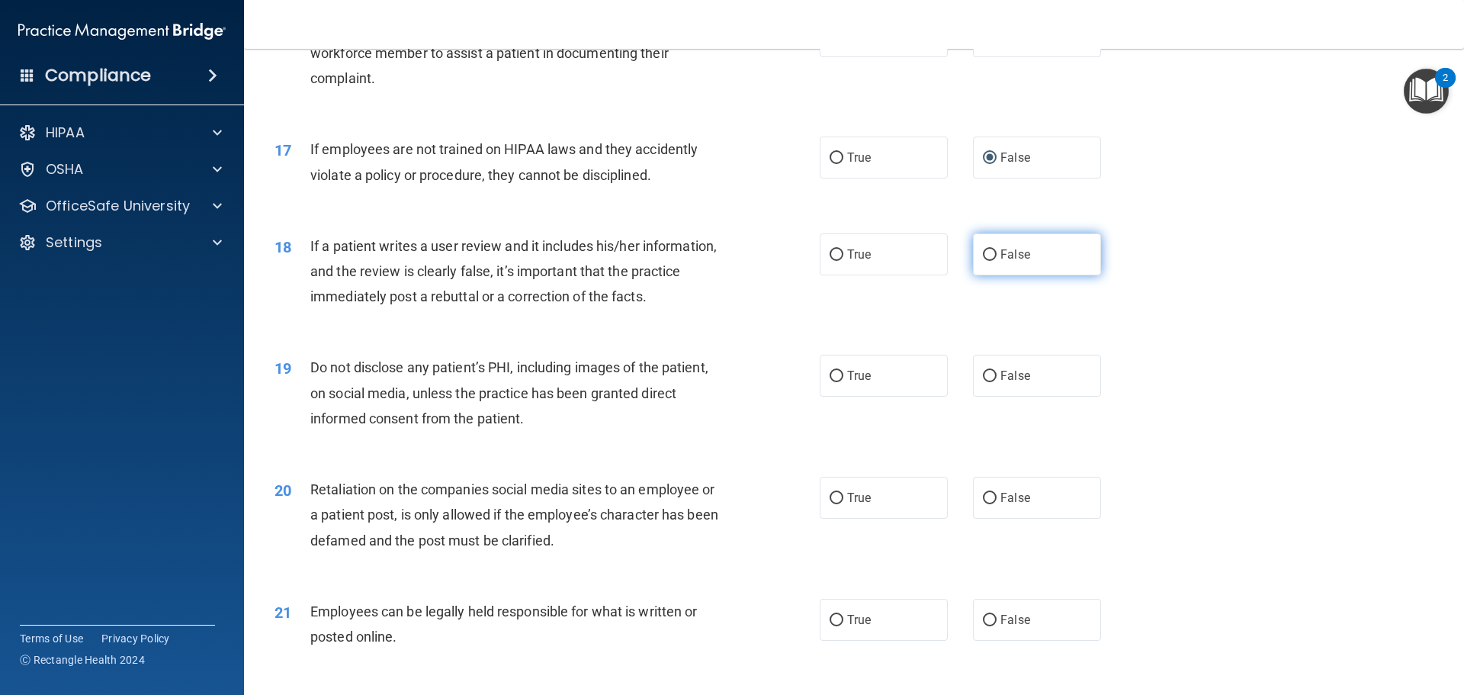
click at [985, 261] on input "False" at bounding box center [990, 254] width 14 height 11
radio input "true"
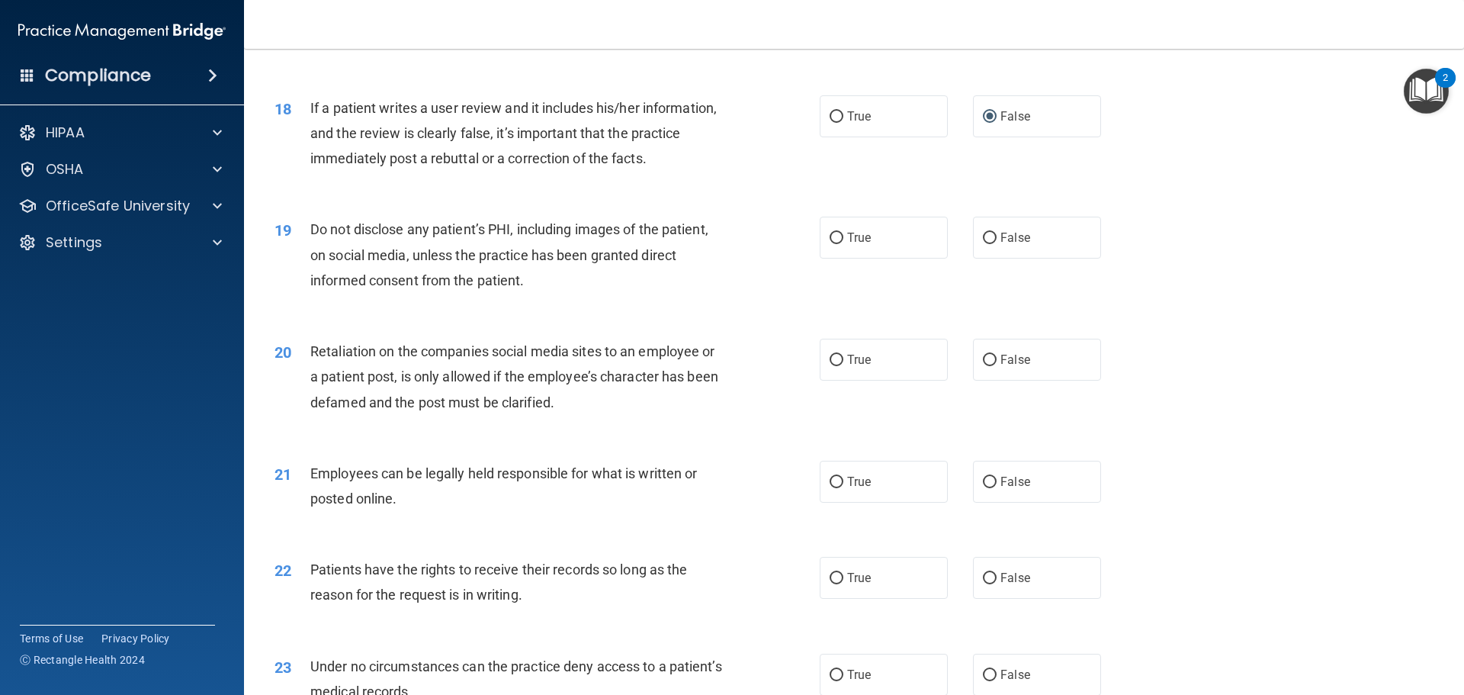
scroll to position [2135, 0]
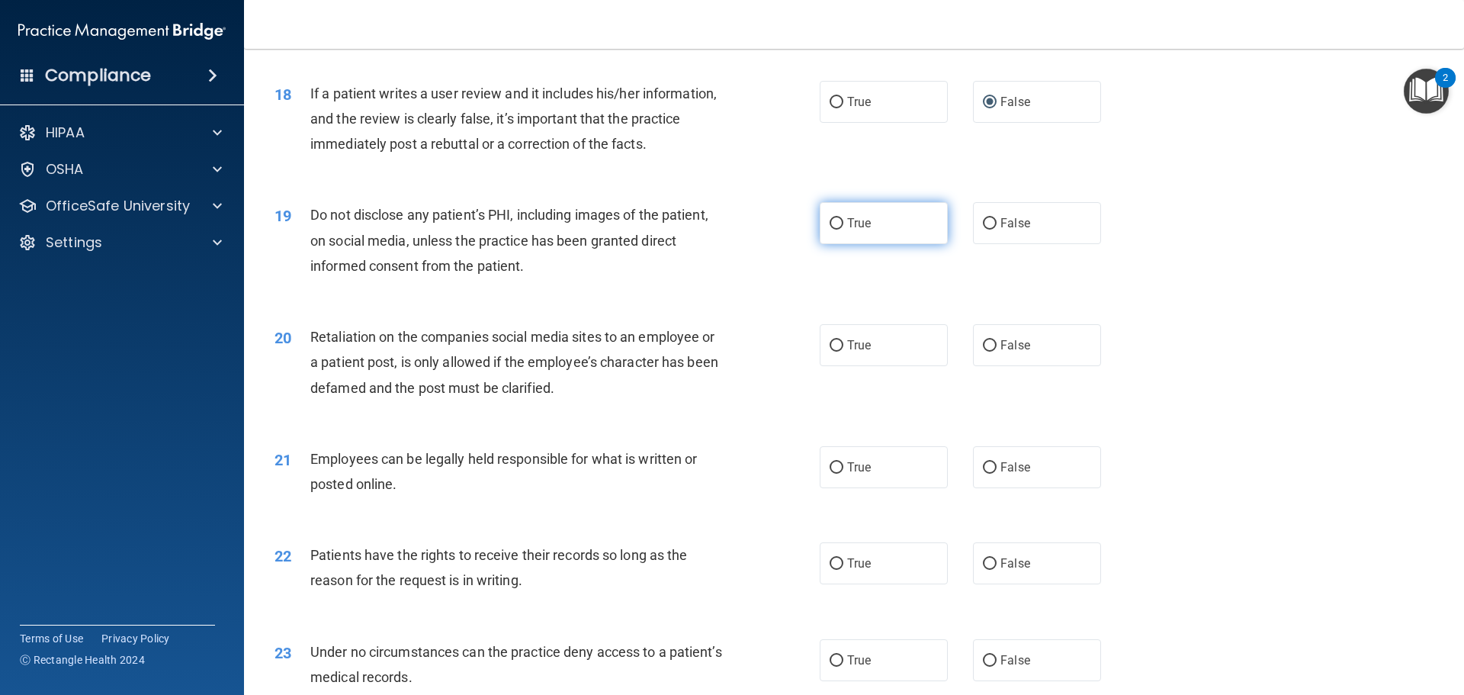
click at [833, 230] on input "True" at bounding box center [837, 223] width 14 height 11
radio input "true"
click at [836, 352] on input "True" at bounding box center [837, 345] width 14 height 11
radio input "true"
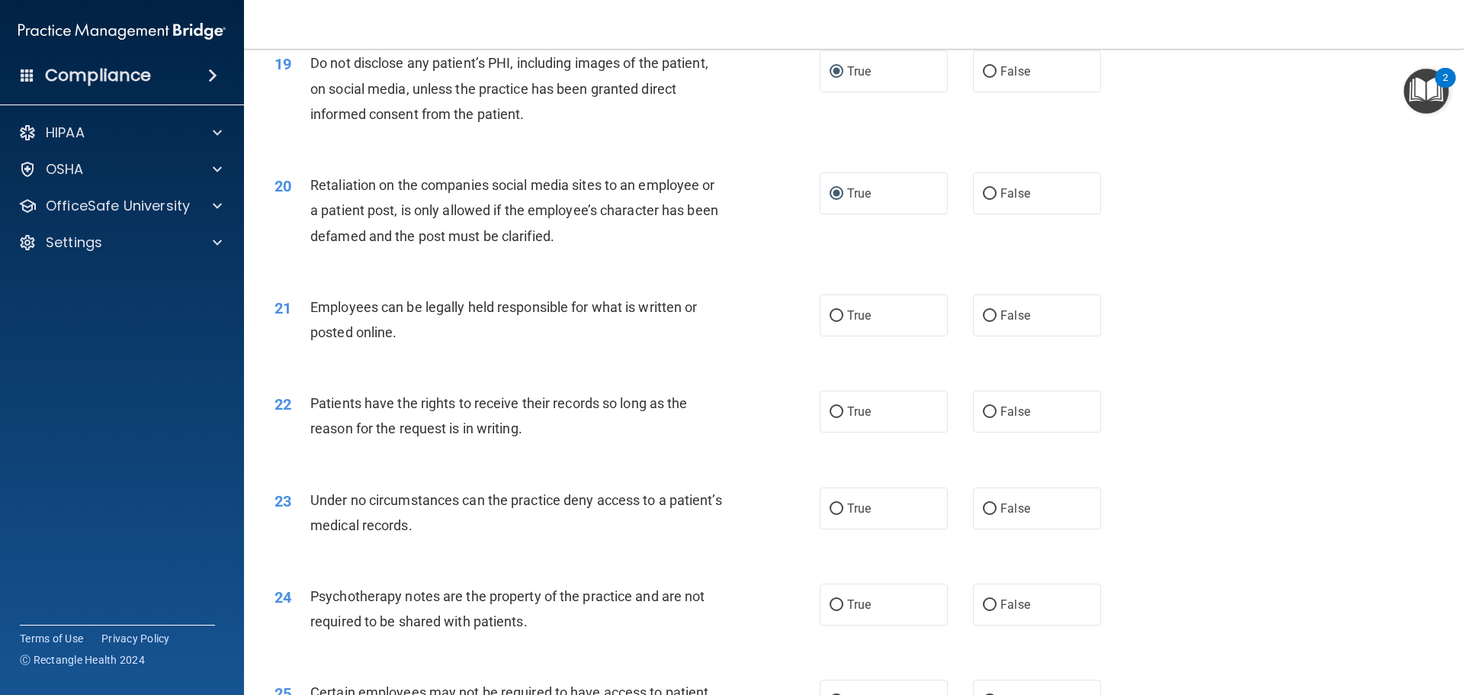
scroll to position [2288, 0]
click at [831, 321] on input "True" at bounding box center [837, 315] width 14 height 11
radio input "true"
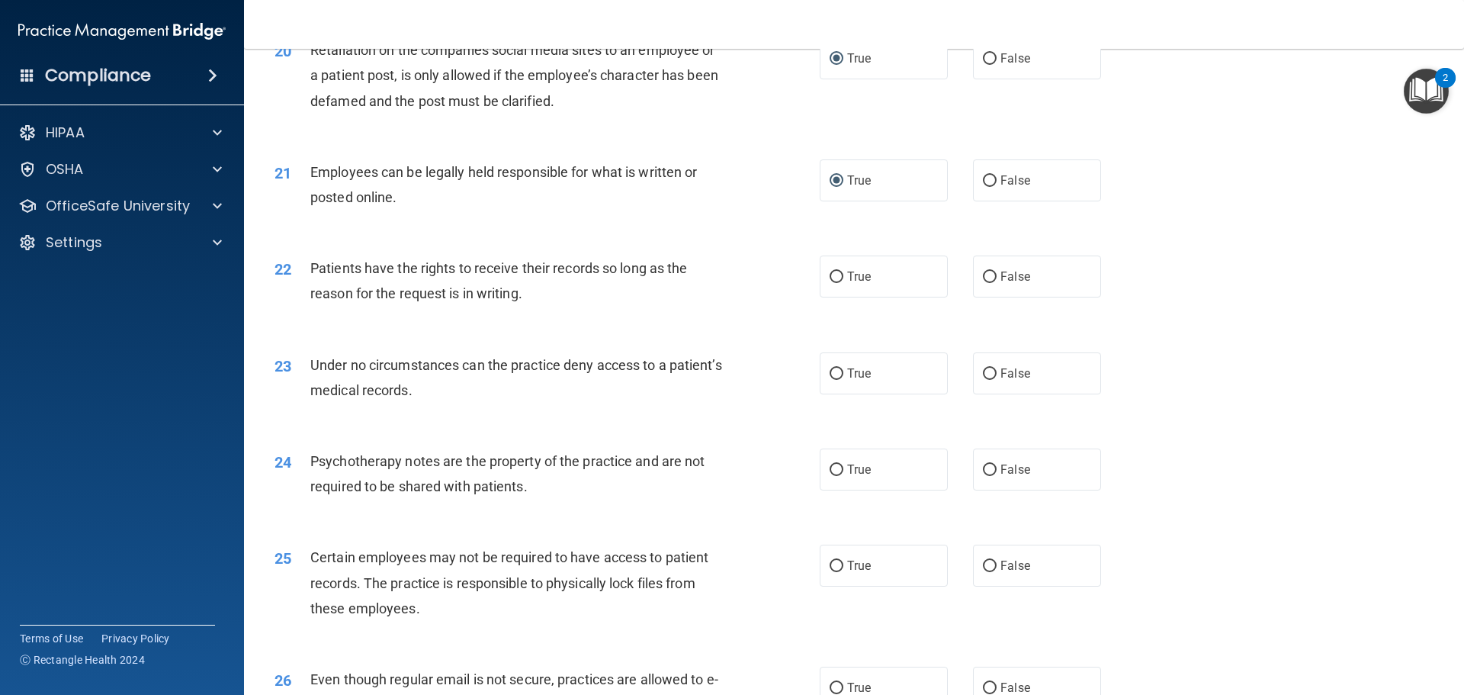
scroll to position [2440, 0]
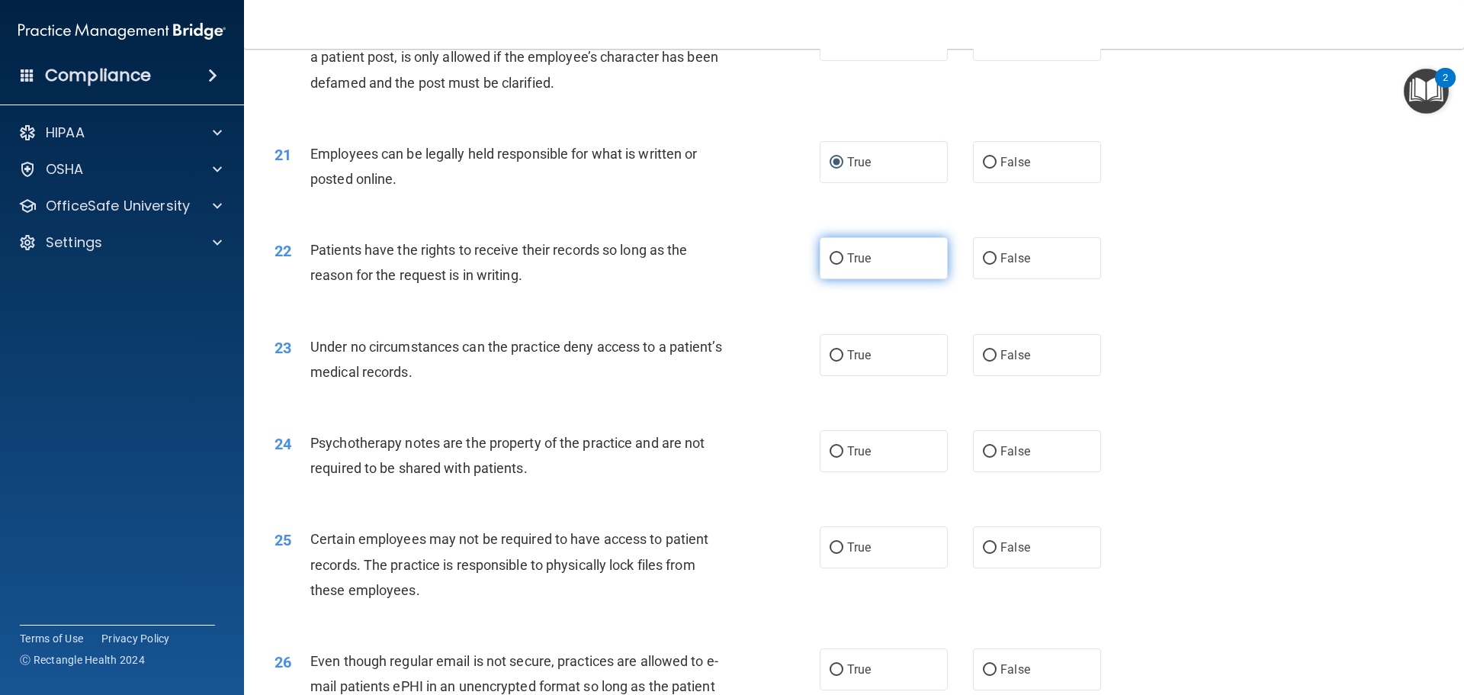
click at [830, 265] on input "True" at bounding box center [837, 258] width 14 height 11
radio input "true"
click at [830, 361] on input "True" at bounding box center [837, 355] width 14 height 11
radio input "true"
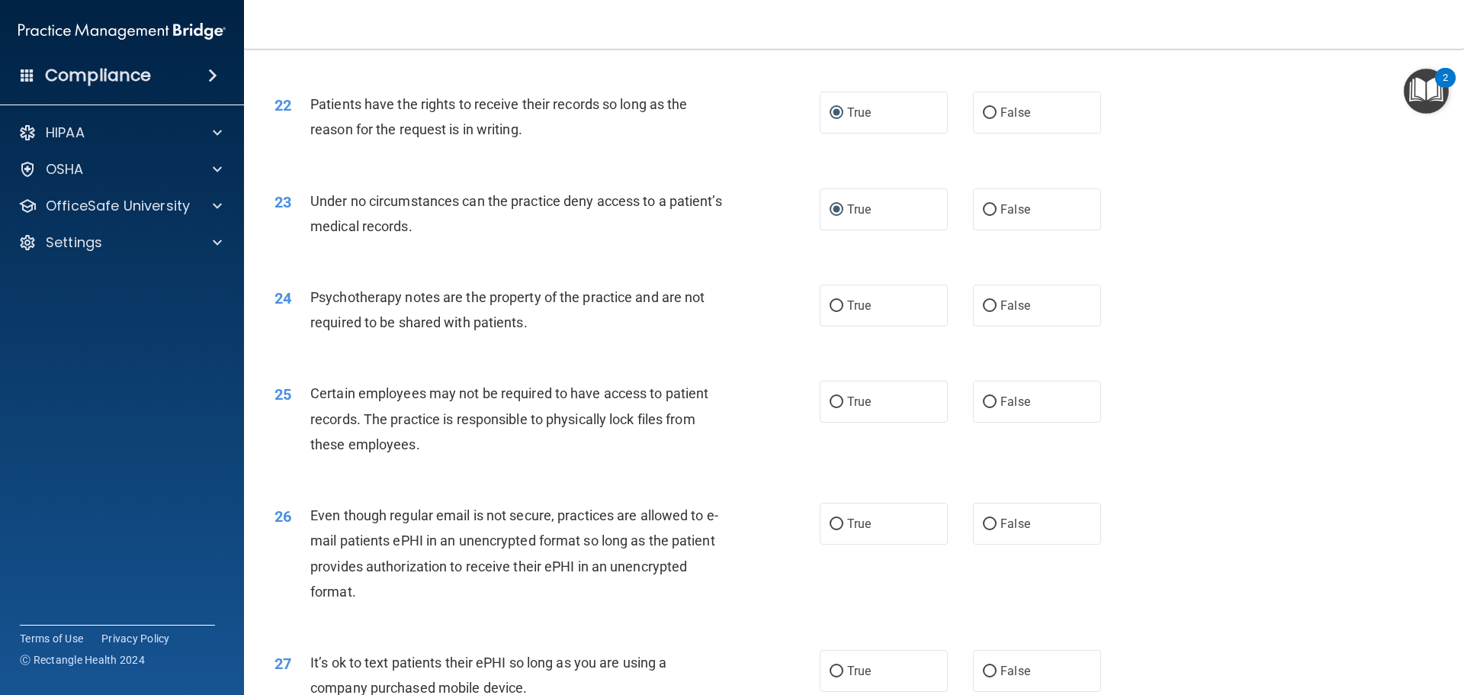
scroll to position [2593, 0]
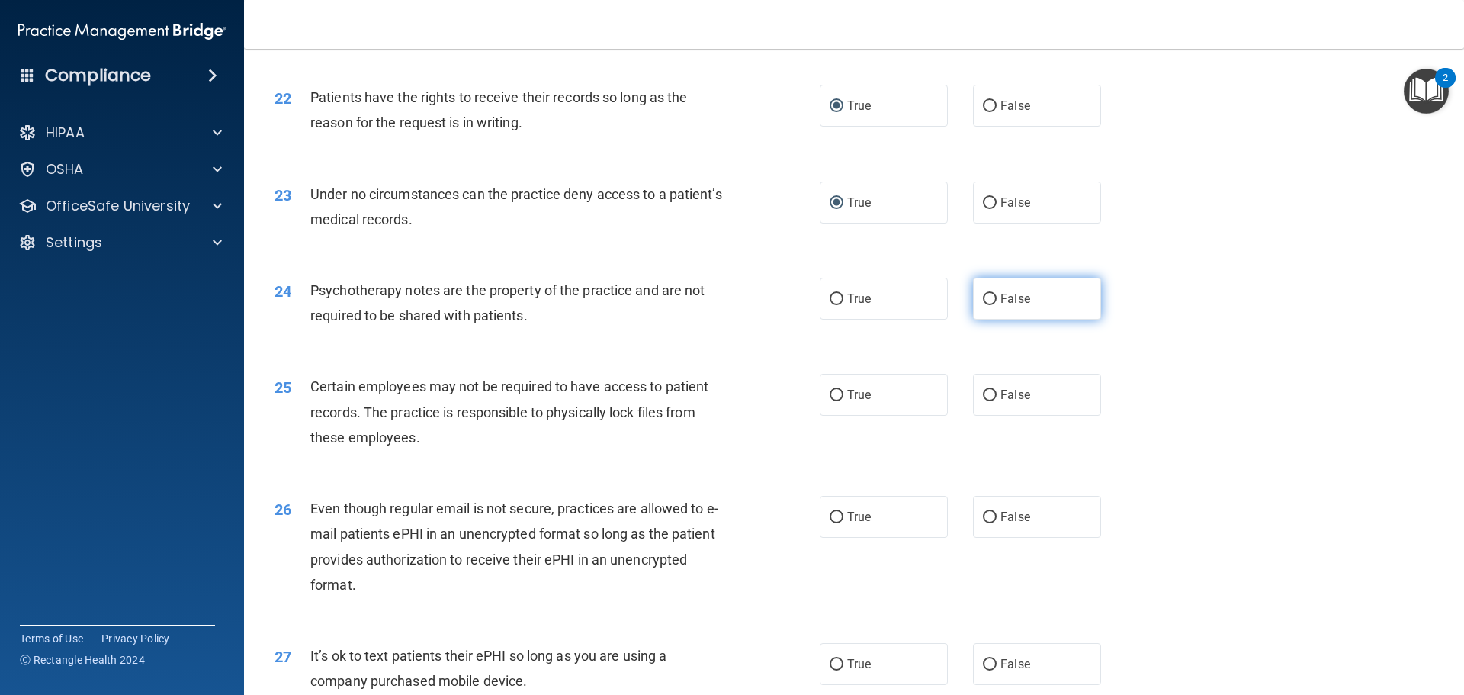
click at [975, 320] on label "False" at bounding box center [1037, 299] width 128 height 42
click at [983, 305] on input "False" at bounding box center [990, 299] width 14 height 11
radio input "true"
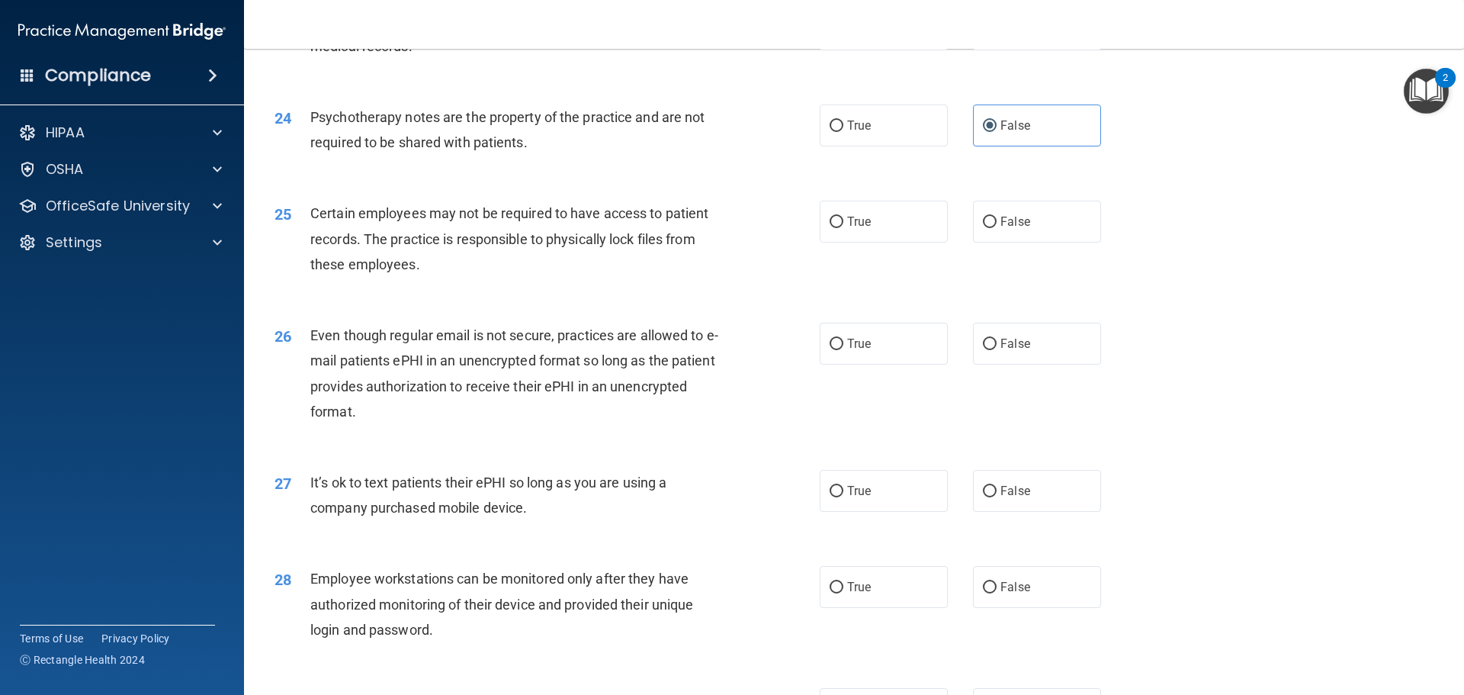
scroll to position [2822, 0]
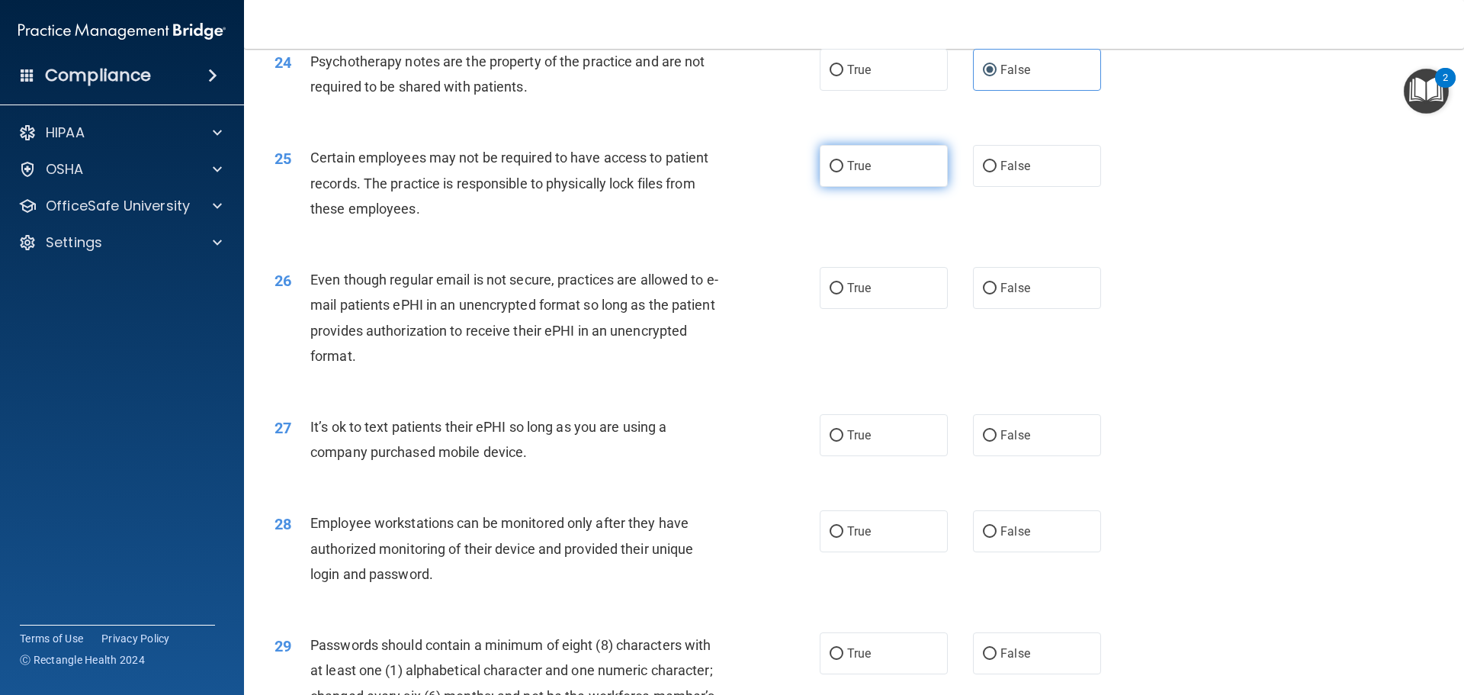
click at [830, 172] on input "True" at bounding box center [837, 166] width 14 height 11
radio input "true"
click at [836, 294] on input "True" at bounding box center [837, 288] width 14 height 11
radio input "true"
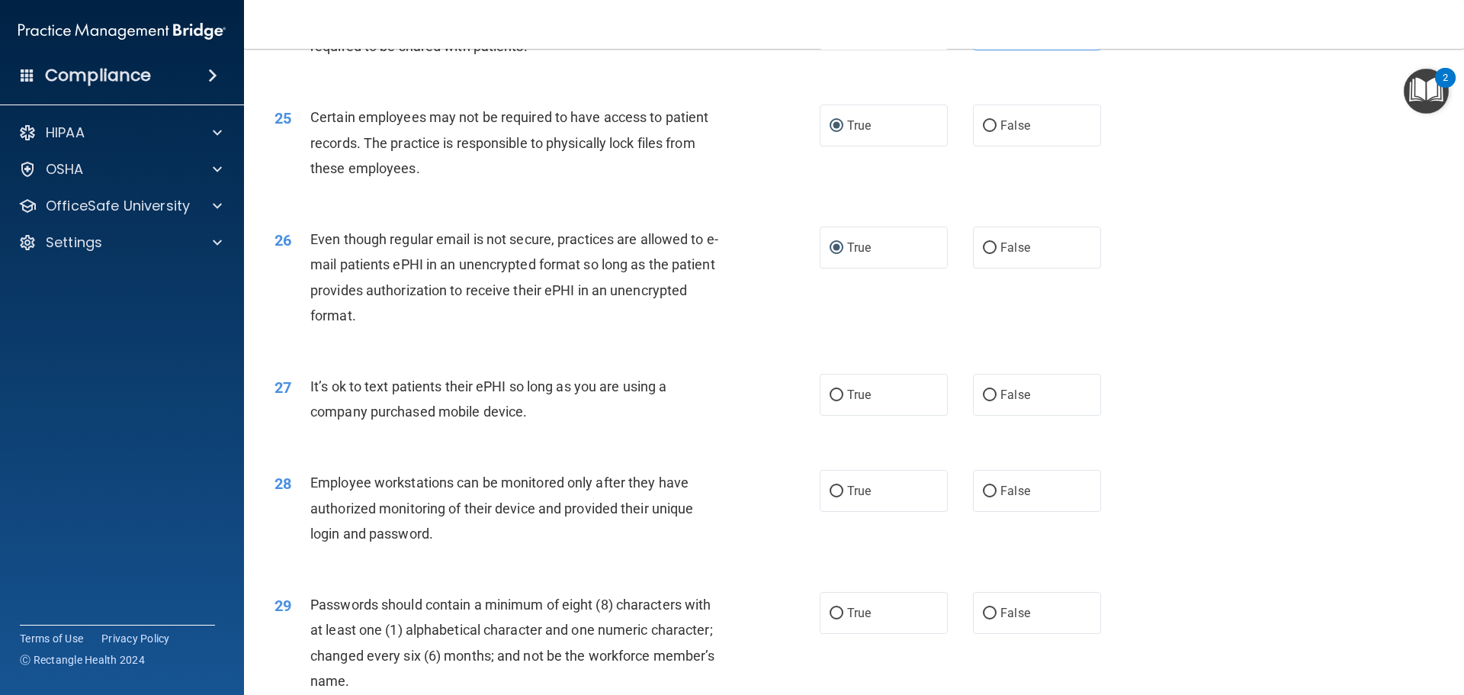
scroll to position [2898, 0]
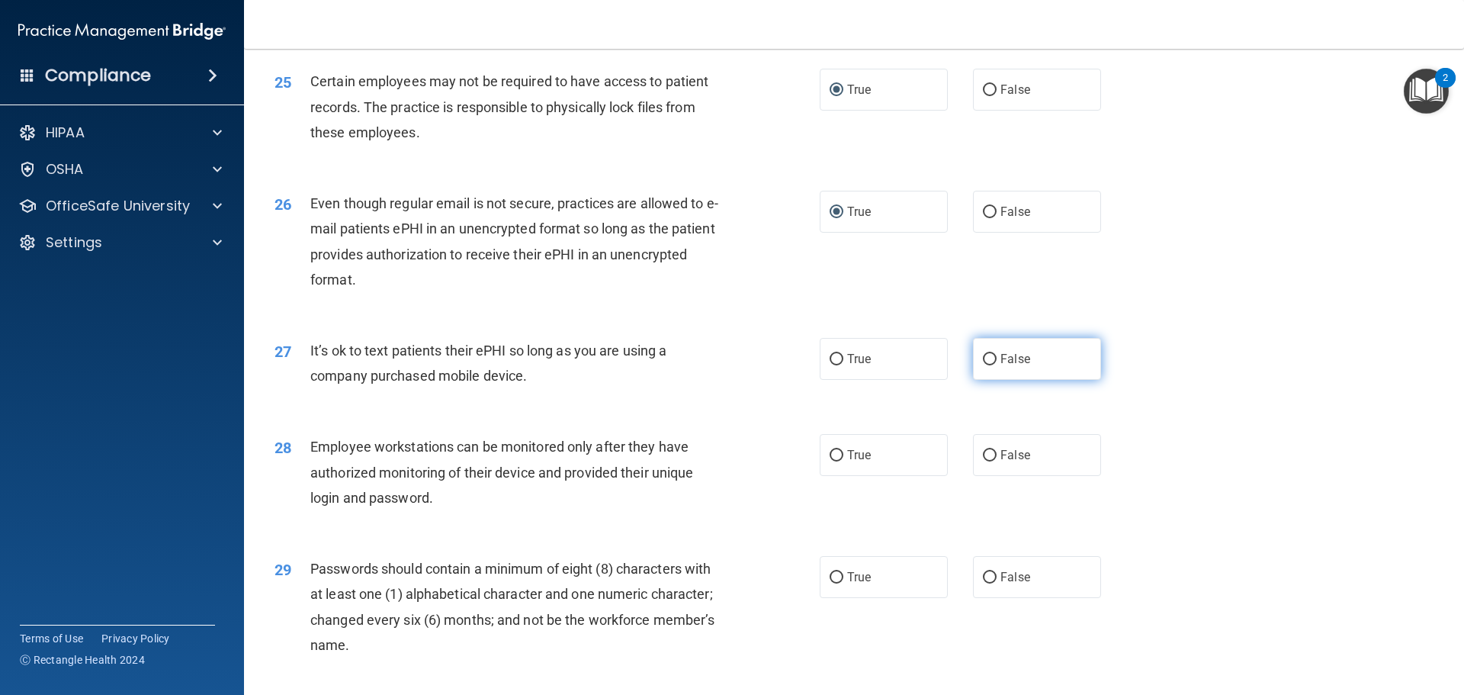
click at [988, 365] on input "False" at bounding box center [990, 359] width 14 height 11
radio input "true"
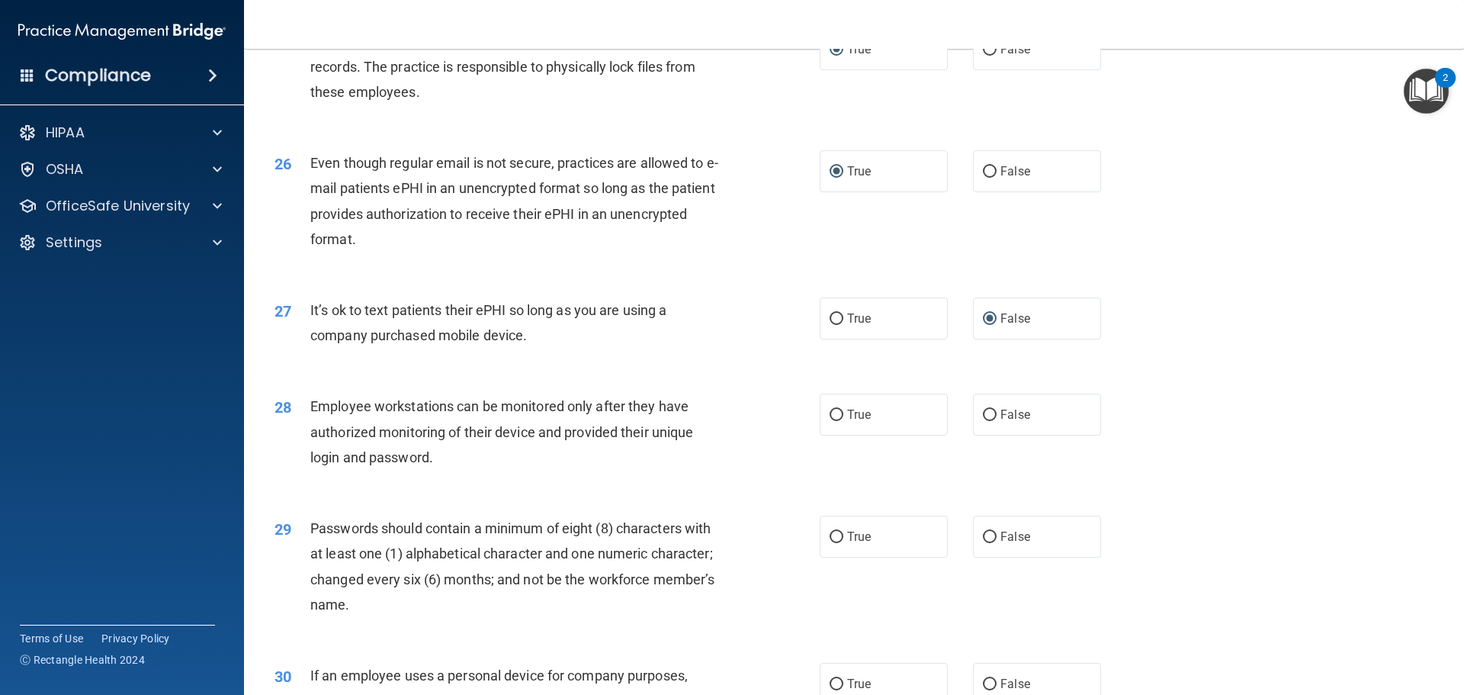
scroll to position [2974, 0]
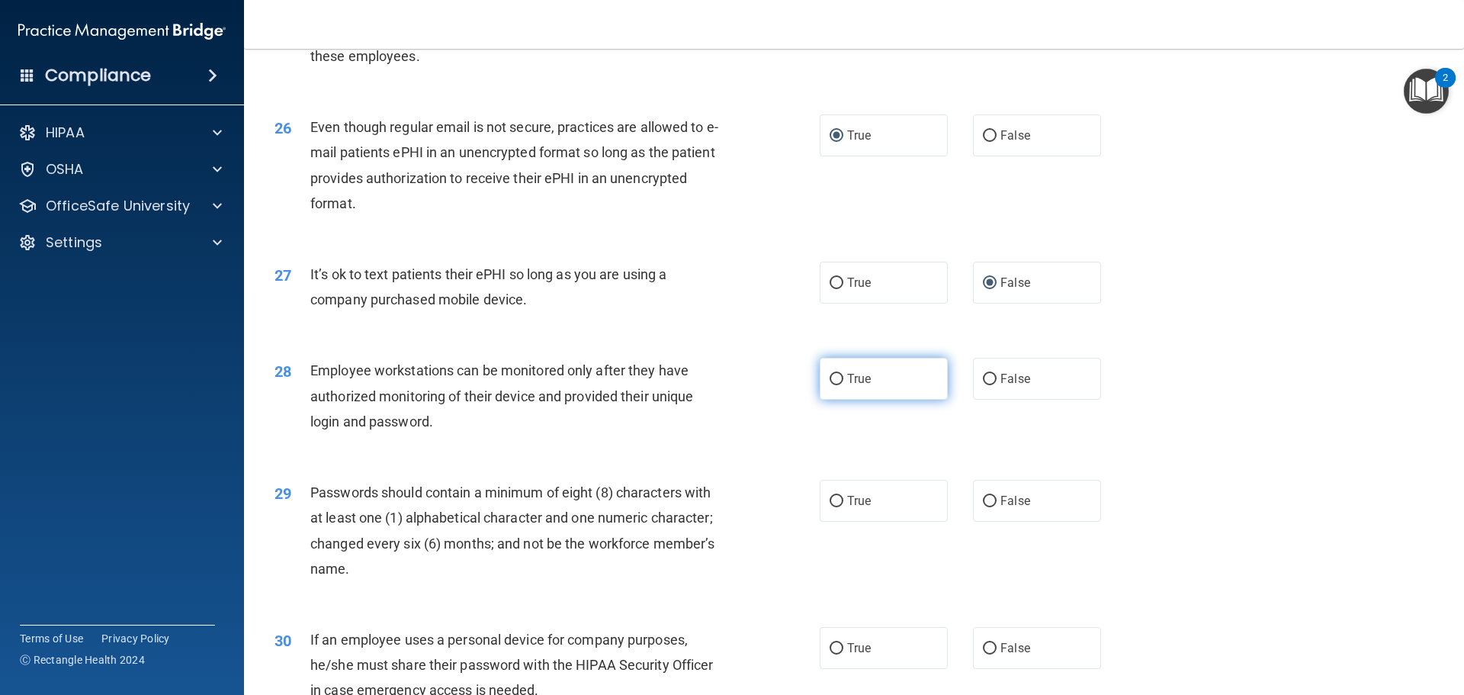
click at [832, 385] on input "True" at bounding box center [837, 379] width 14 height 11
radio input "true"
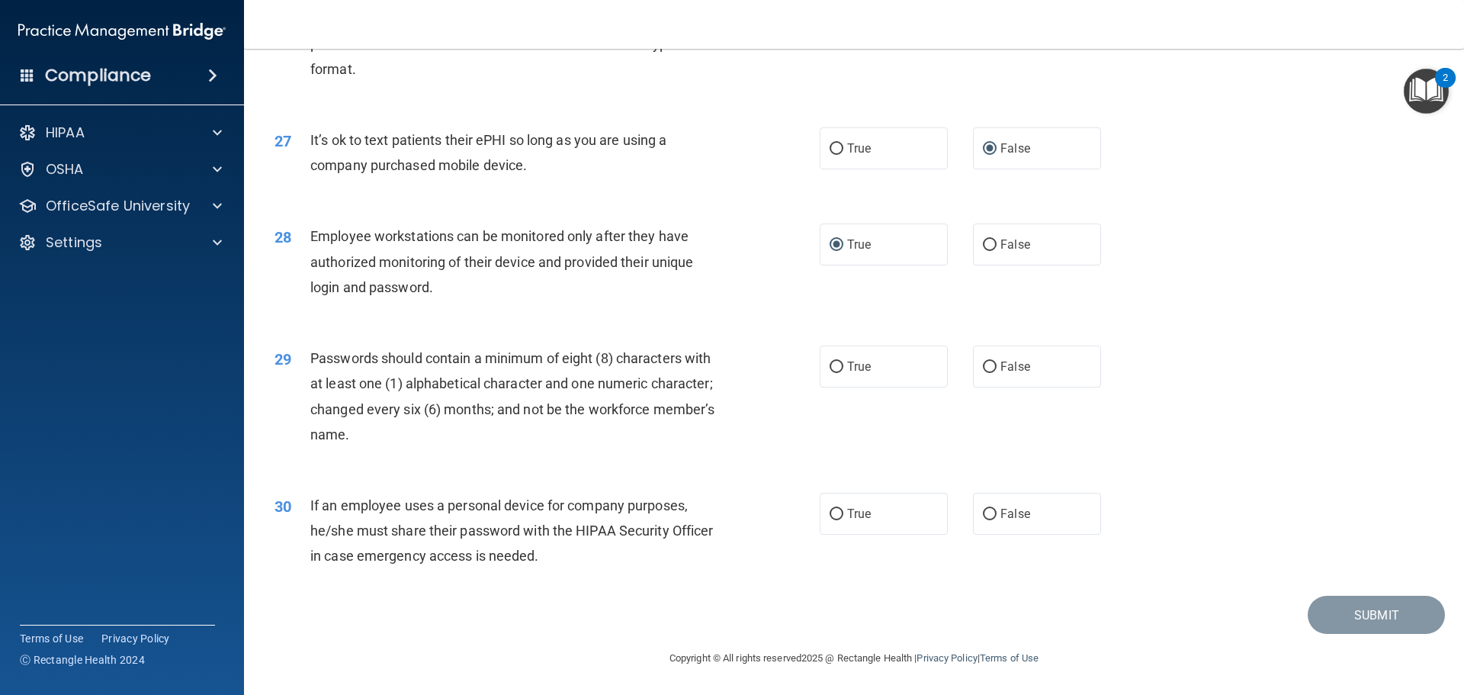
scroll to position [3133, 0]
click at [838, 369] on label "True" at bounding box center [884, 366] width 128 height 42
click at [838, 369] on input "True" at bounding box center [837, 366] width 14 height 11
radio input "true"
click at [986, 512] on input "False" at bounding box center [990, 514] width 14 height 11
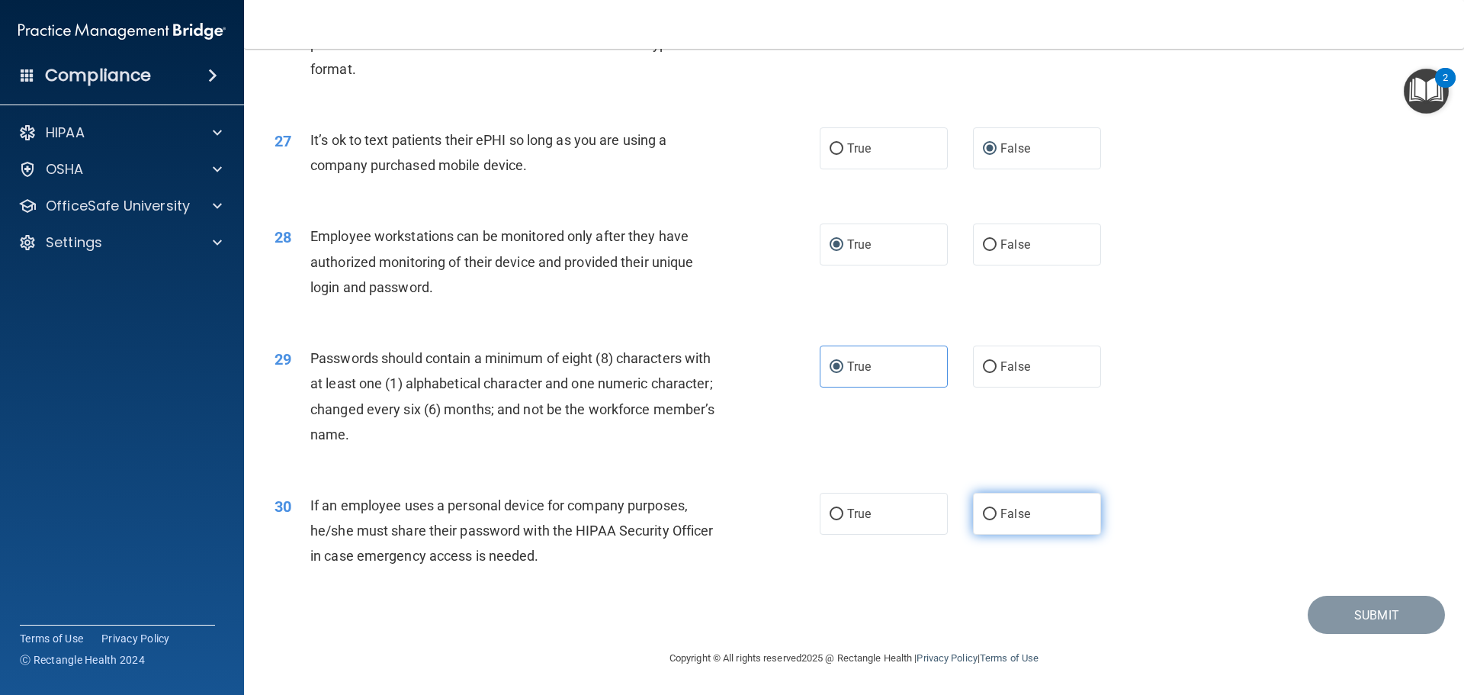
radio input "true"
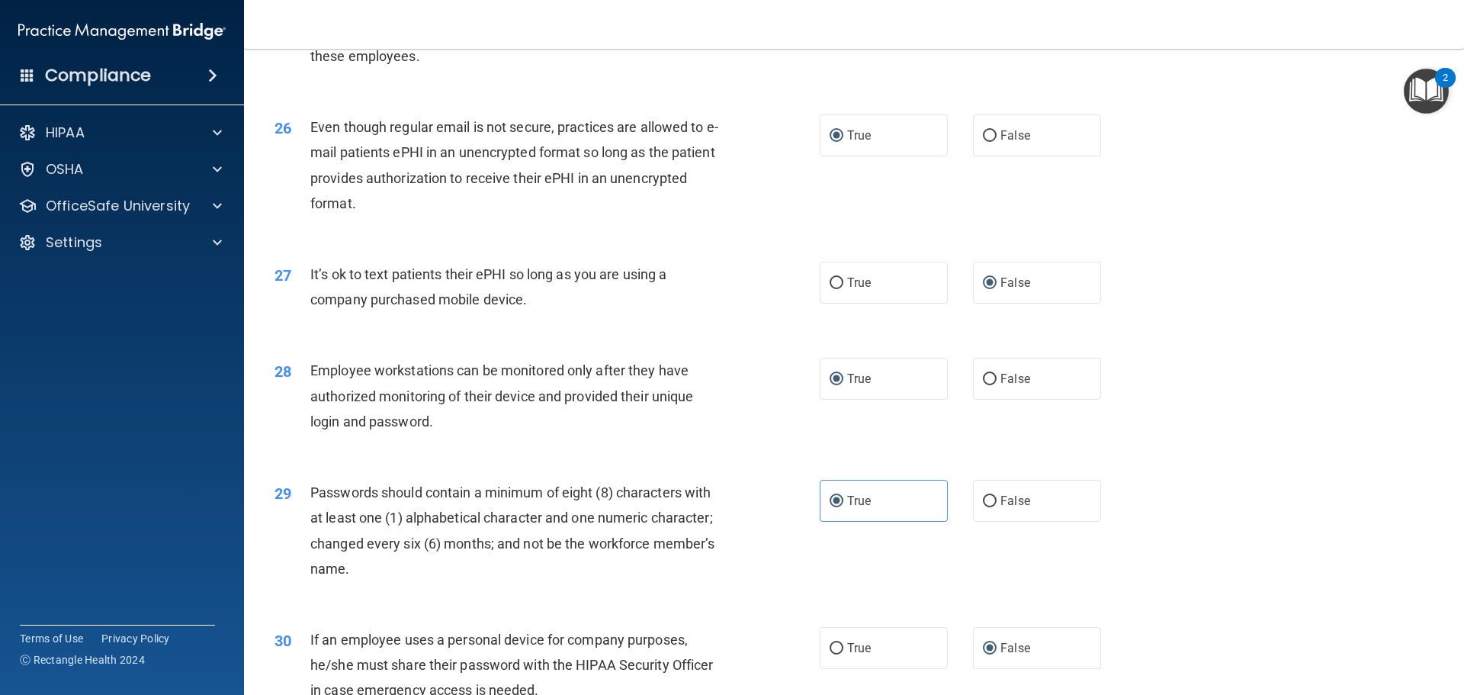
scroll to position [3127, 0]
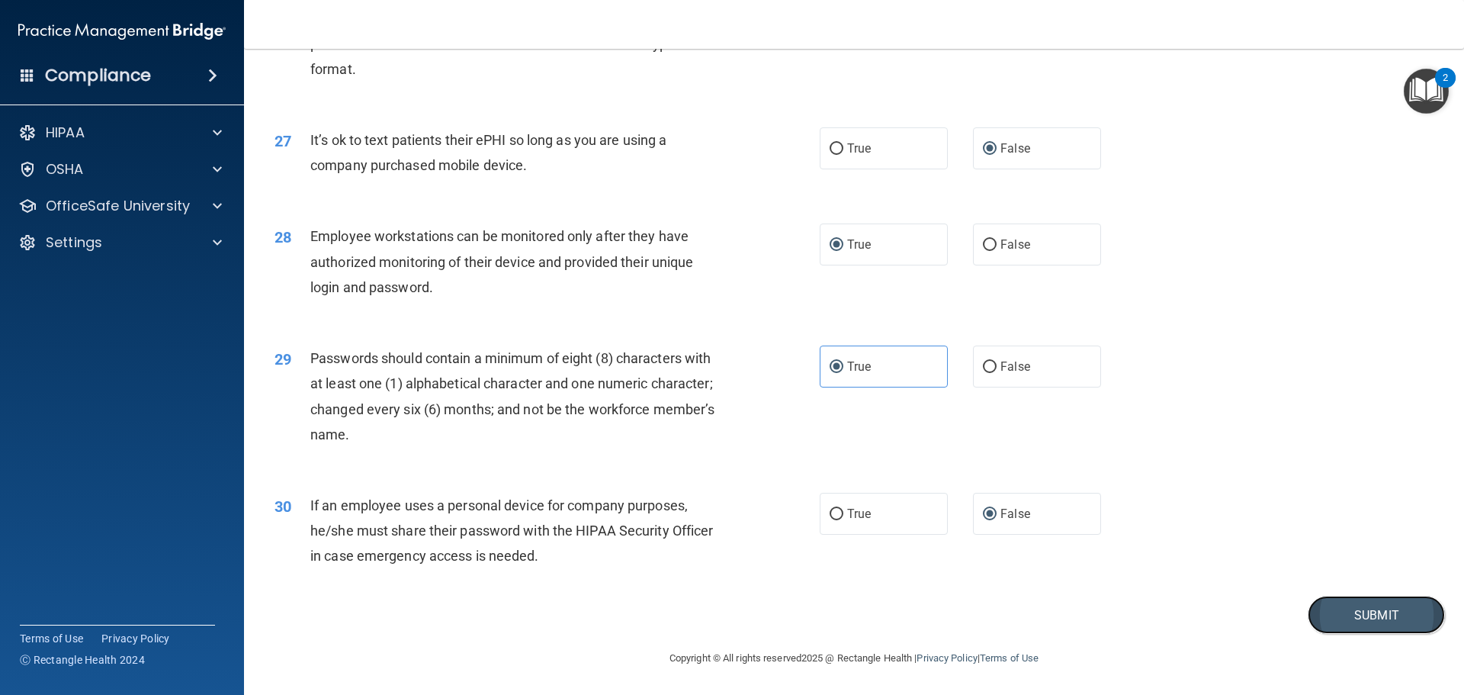
click at [1343, 621] on button "Submit" at bounding box center [1376, 615] width 137 height 39
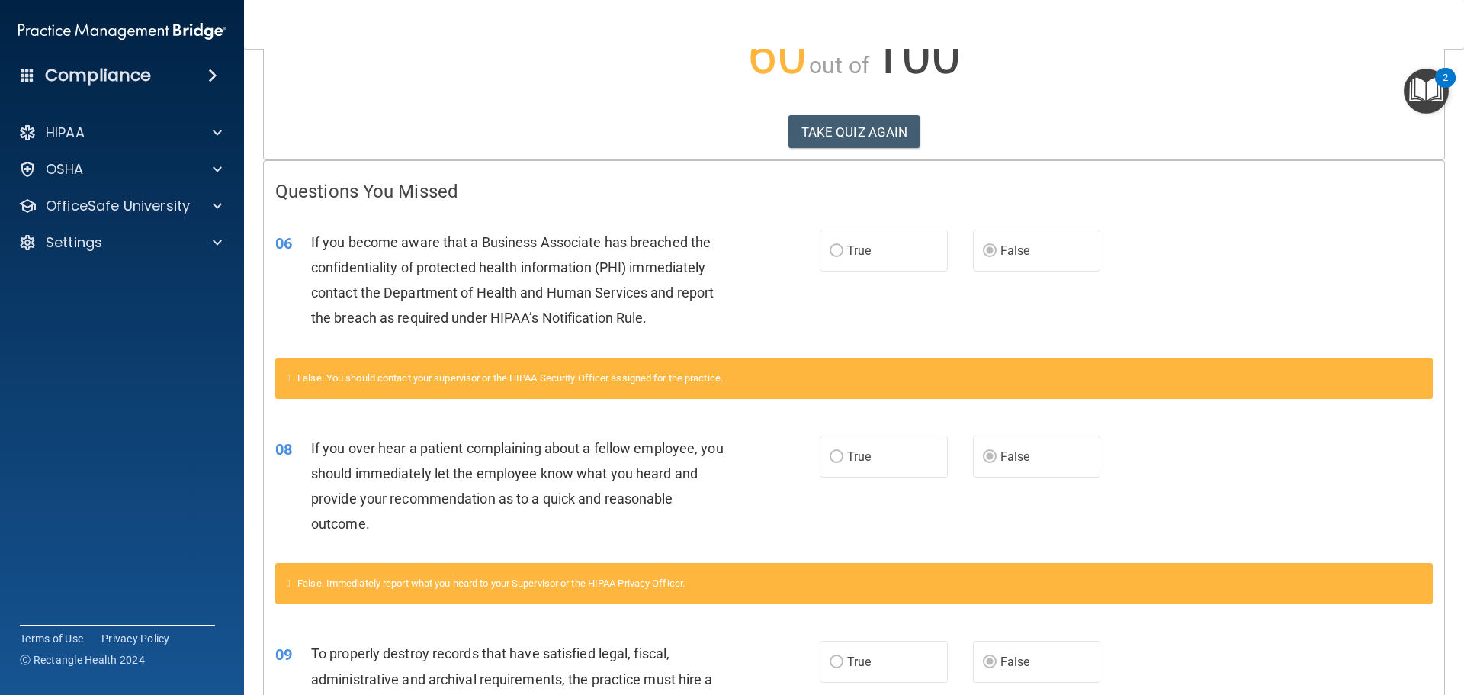
scroll to position [47, 0]
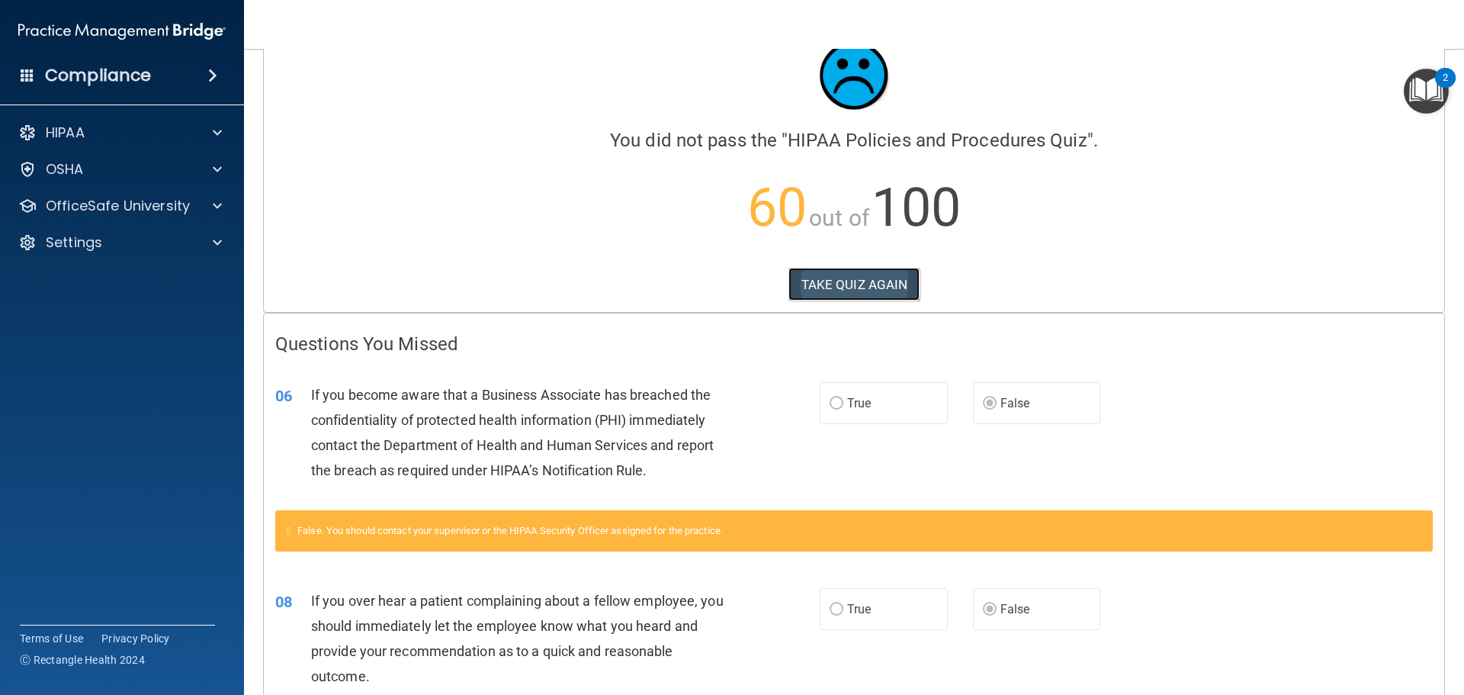
click at [814, 283] on button "TAKE QUIZ AGAIN" at bounding box center [855, 285] width 132 height 34
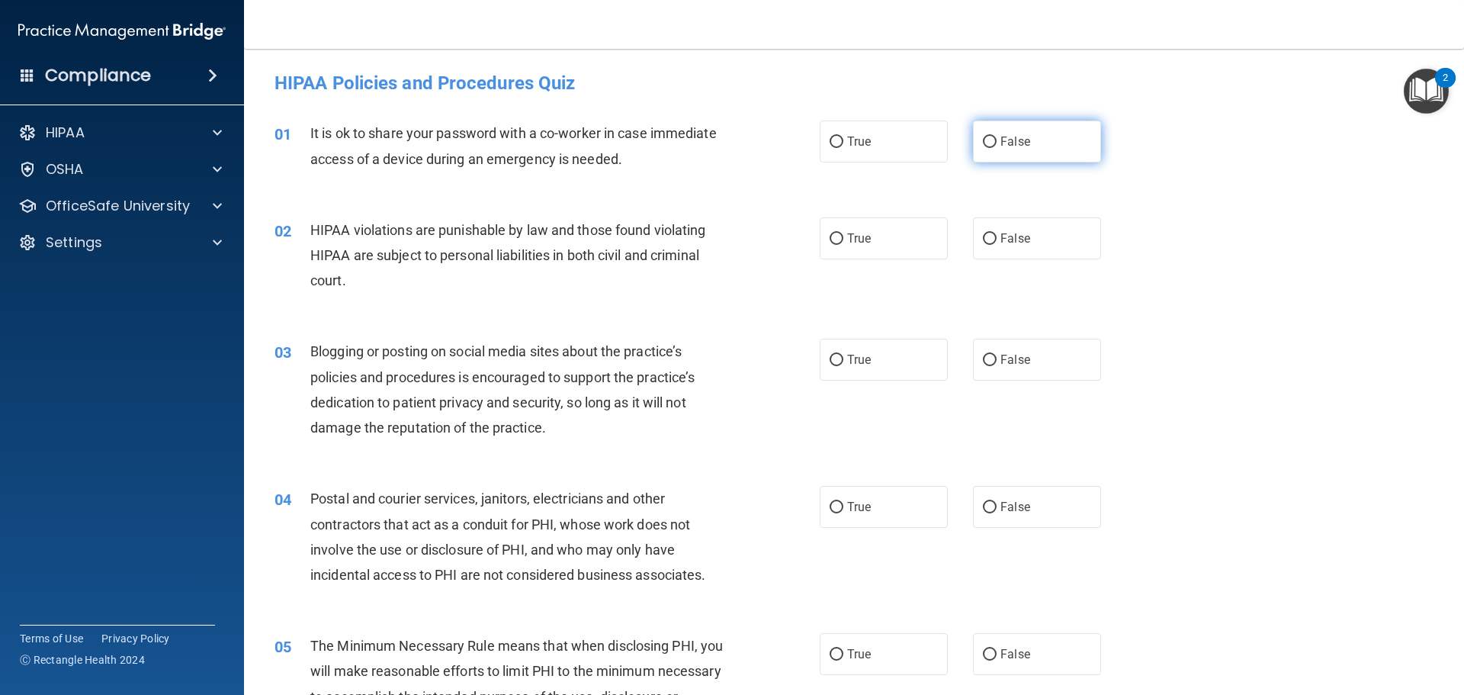
click at [988, 133] on label "False" at bounding box center [1037, 141] width 128 height 42
click at [988, 137] on input "False" at bounding box center [990, 142] width 14 height 11
radio input "true"
click at [831, 238] on input "True" at bounding box center [837, 238] width 14 height 11
radio input "true"
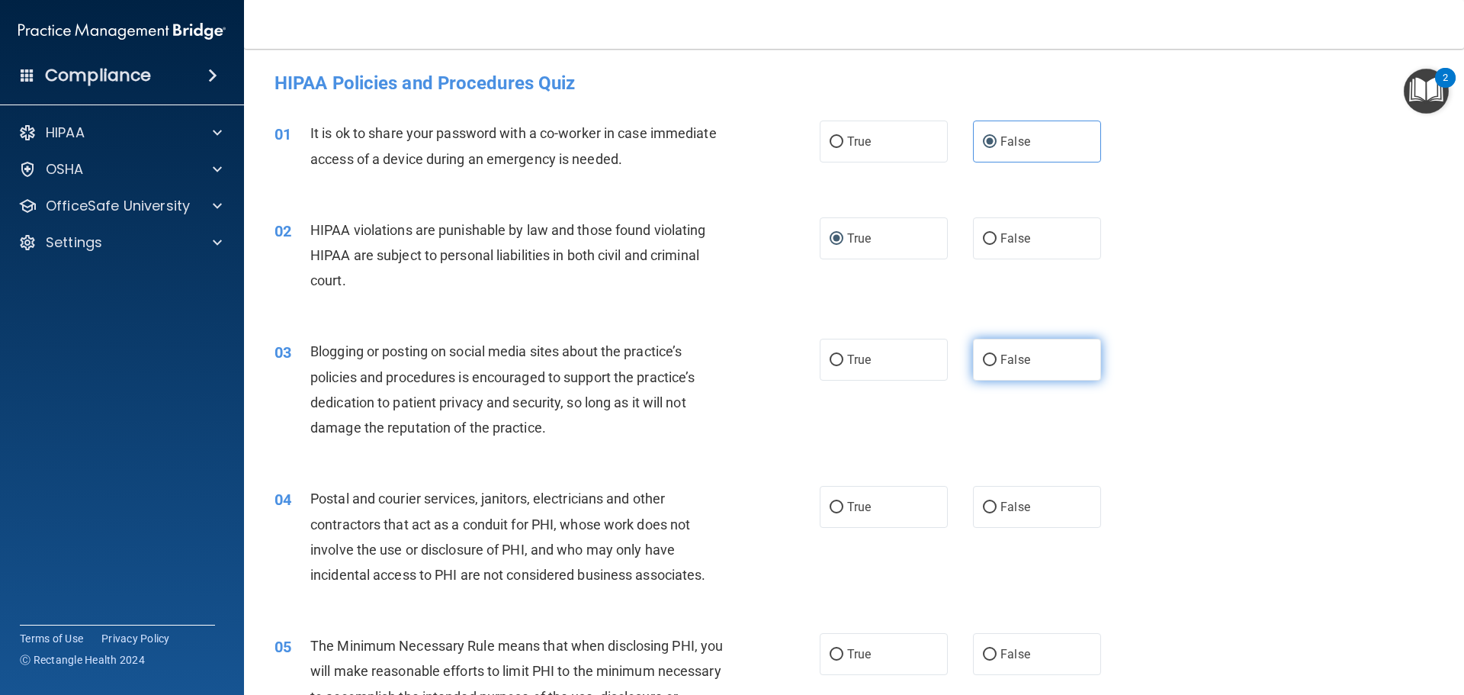
click at [984, 361] on input "False" at bounding box center [990, 360] width 14 height 11
radio input "true"
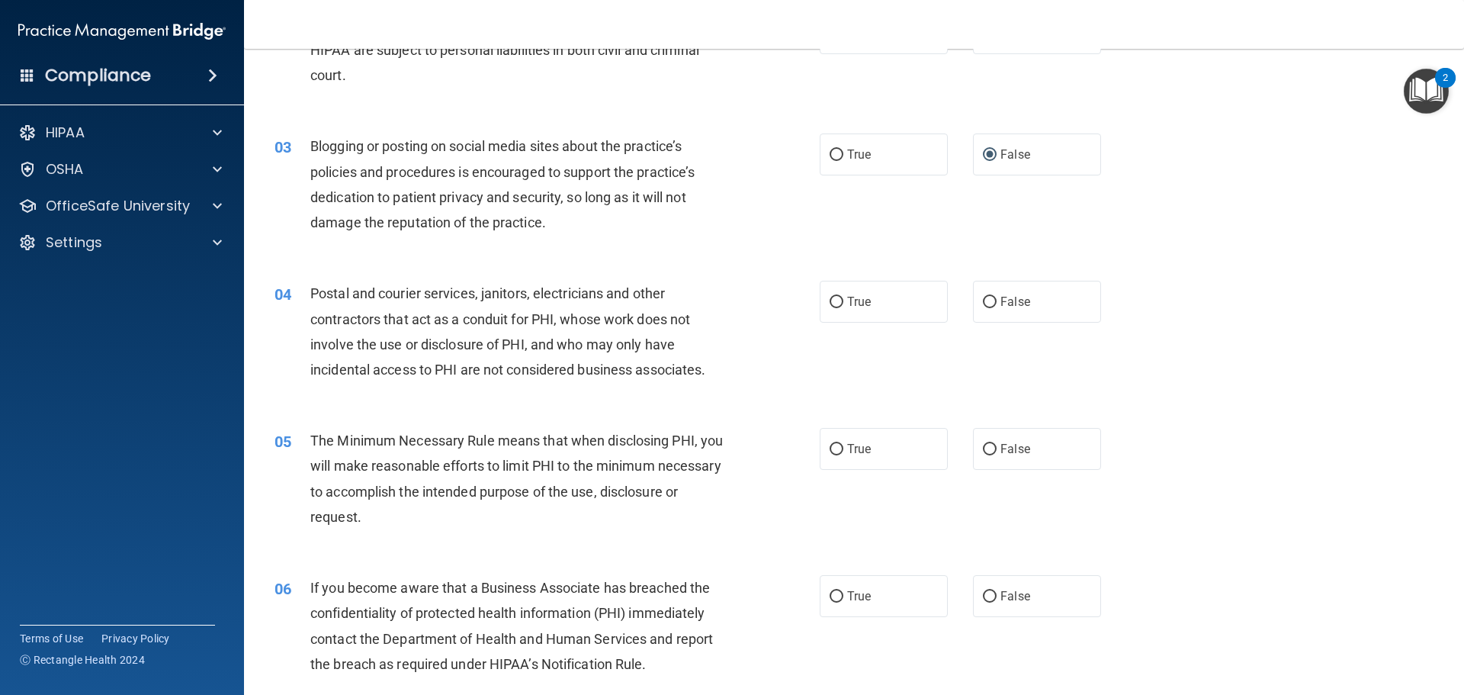
scroll to position [229, 0]
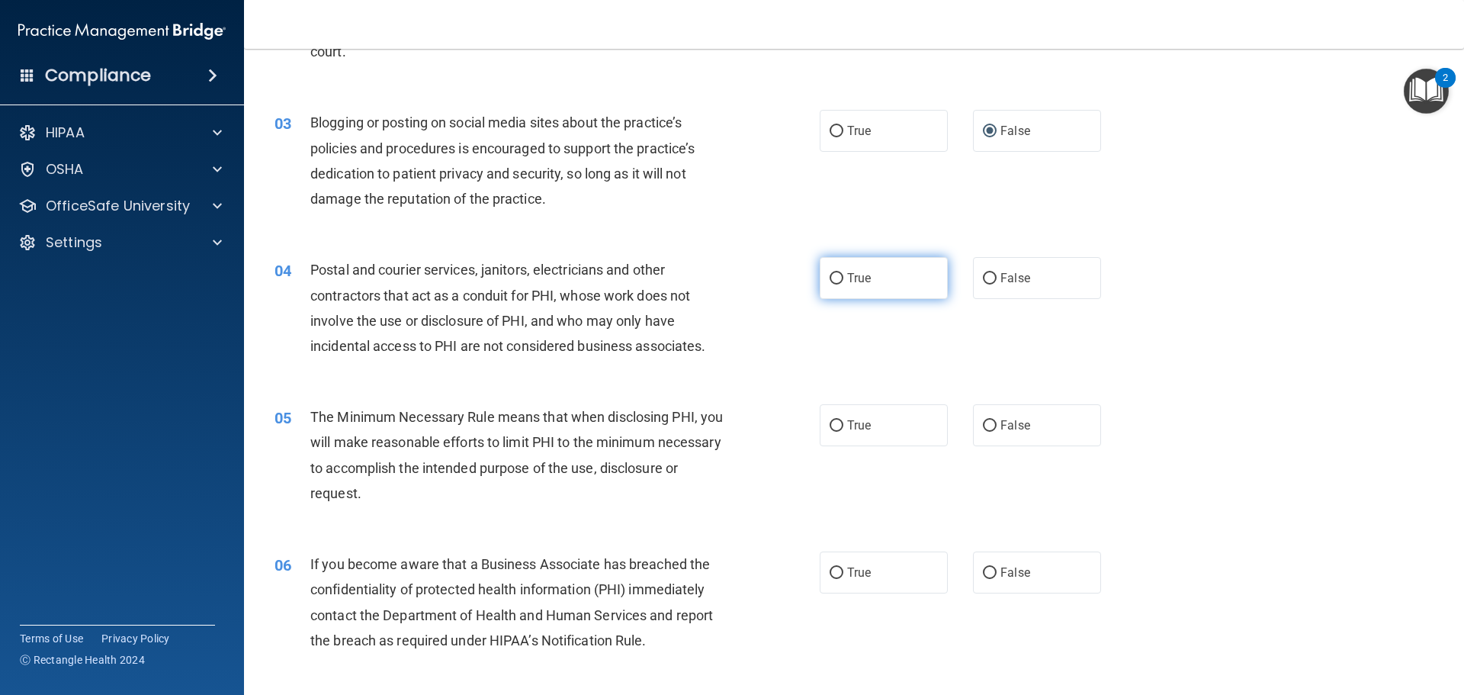
click at [835, 280] on input "True" at bounding box center [837, 278] width 14 height 11
radio input "true"
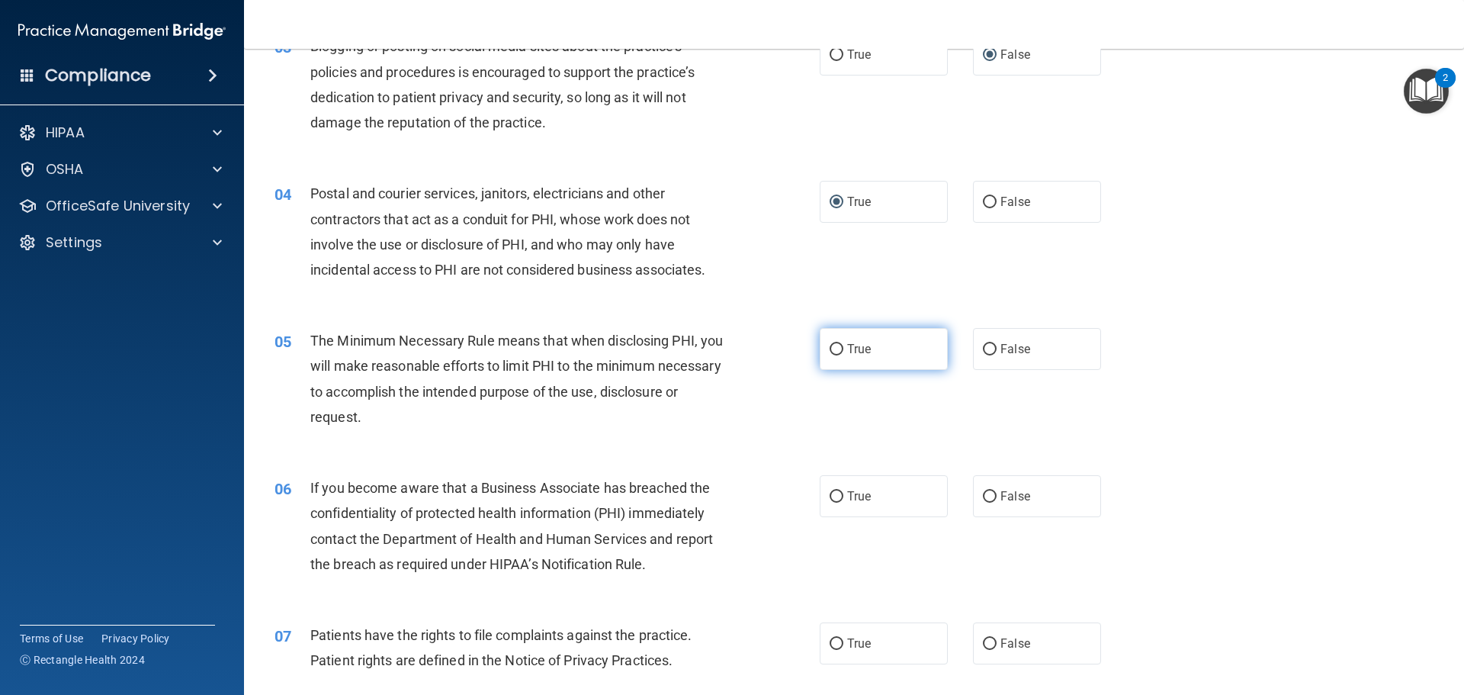
click at [836, 342] on label "True" at bounding box center [884, 349] width 128 height 42
click at [836, 344] on input "True" at bounding box center [837, 349] width 14 height 11
radio input "true"
click at [989, 498] on input "False" at bounding box center [990, 496] width 14 height 11
radio input "true"
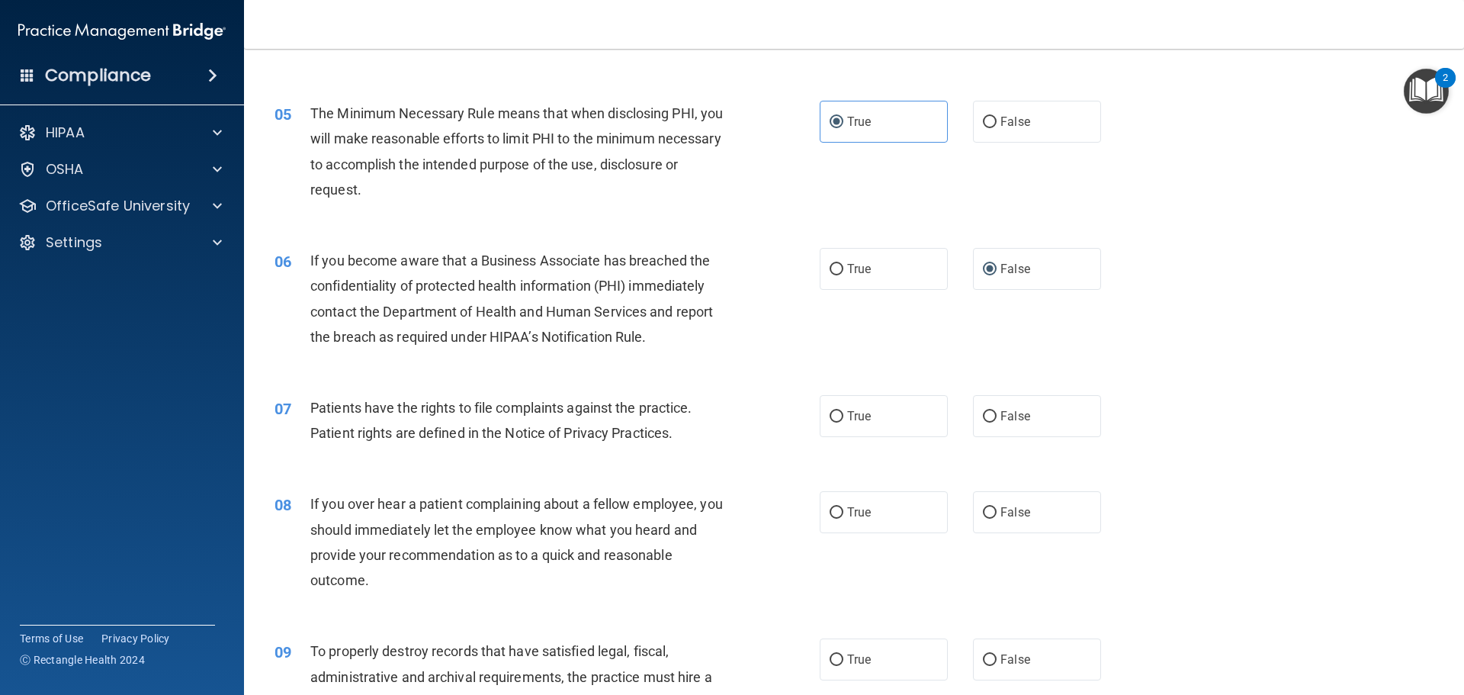
scroll to position [534, 0]
click at [833, 413] on input "True" at bounding box center [837, 415] width 14 height 11
radio input "true"
click at [990, 507] on label "False" at bounding box center [1037, 511] width 128 height 42
click at [990, 507] on input "False" at bounding box center [990, 511] width 14 height 11
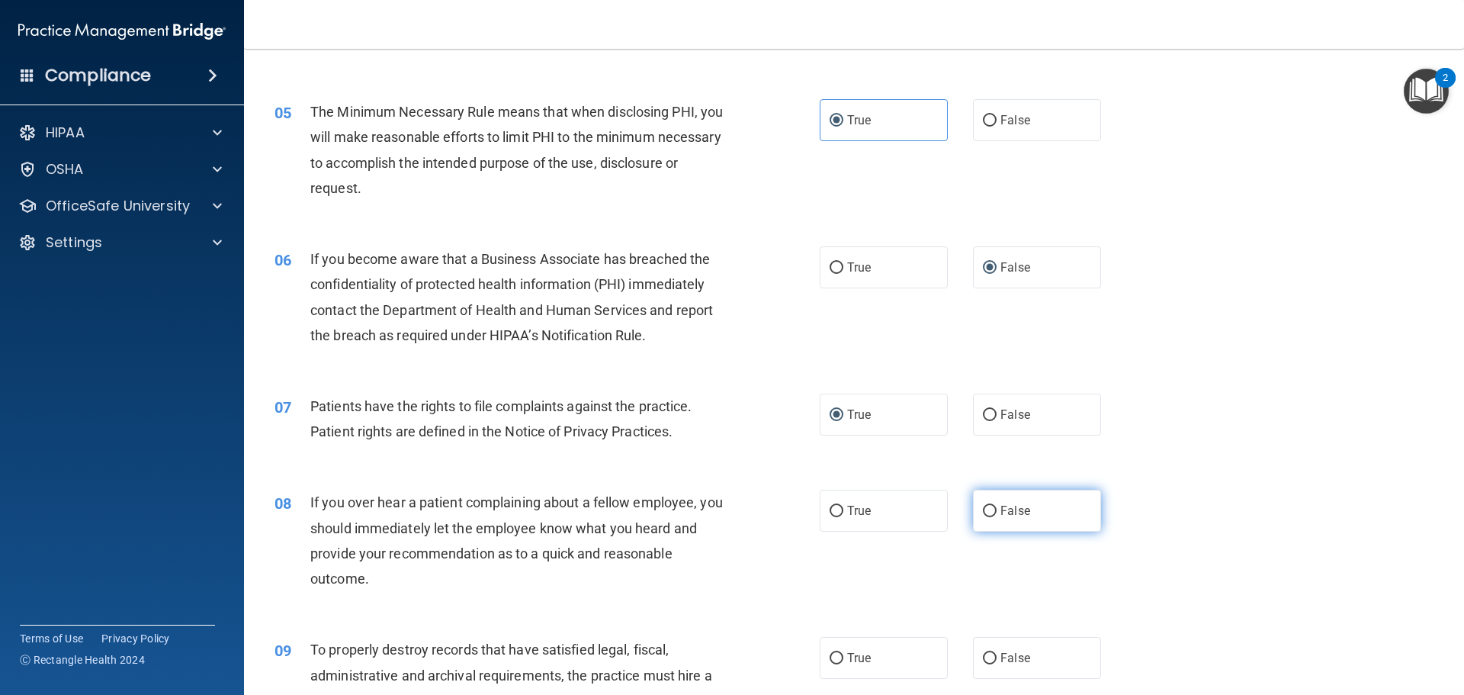
radio input "true"
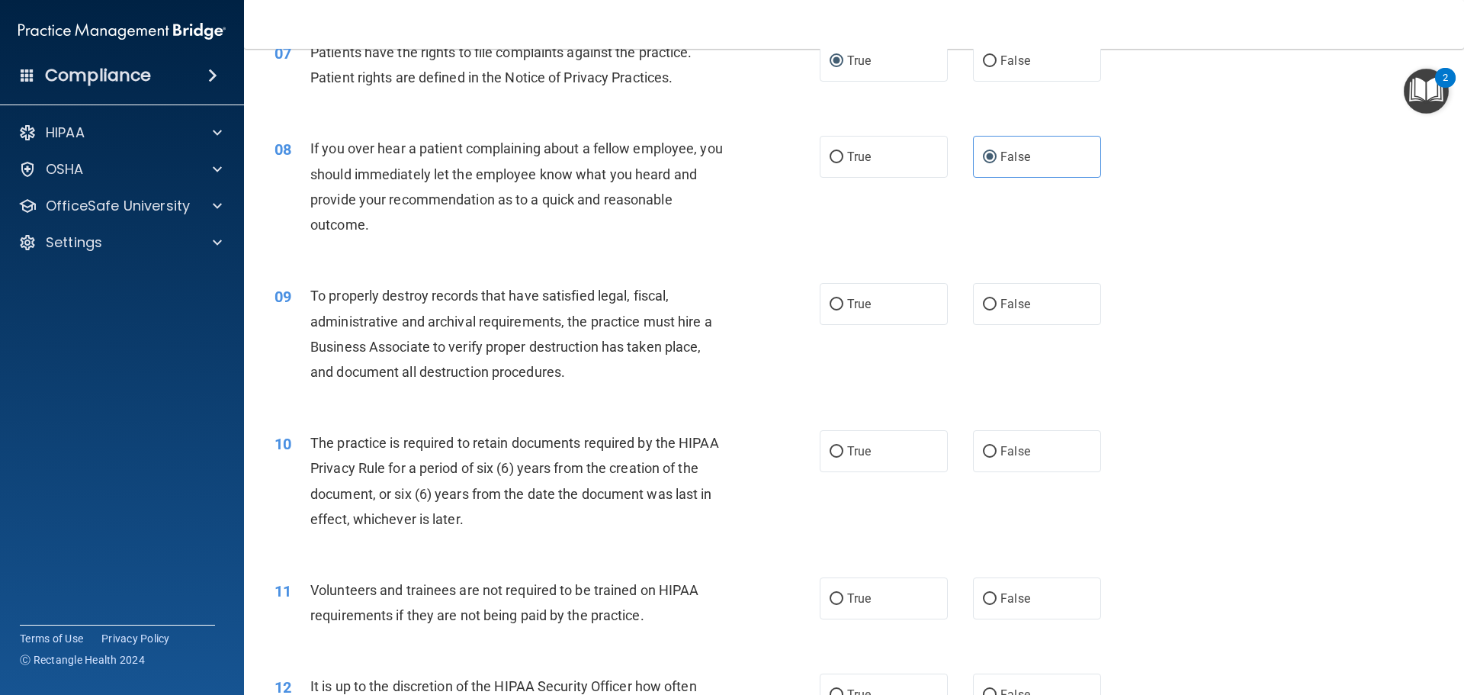
scroll to position [915, 0]
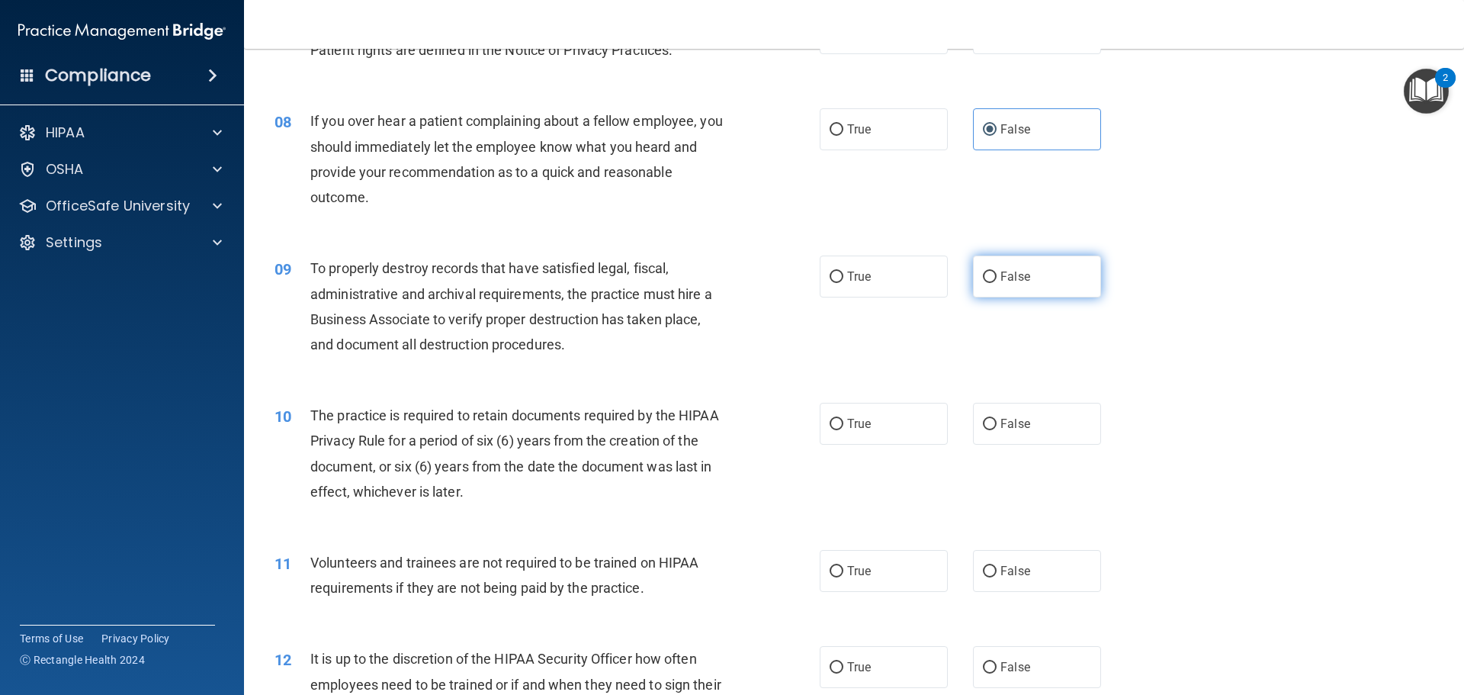
click at [985, 277] on input "False" at bounding box center [990, 276] width 14 height 11
radio input "true"
click at [839, 426] on label "True" at bounding box center [884, 424] width 128 height 42
click at [839, 426] on input "True" at bounding box center [837, 424] width 14 height 11
radio input "true"
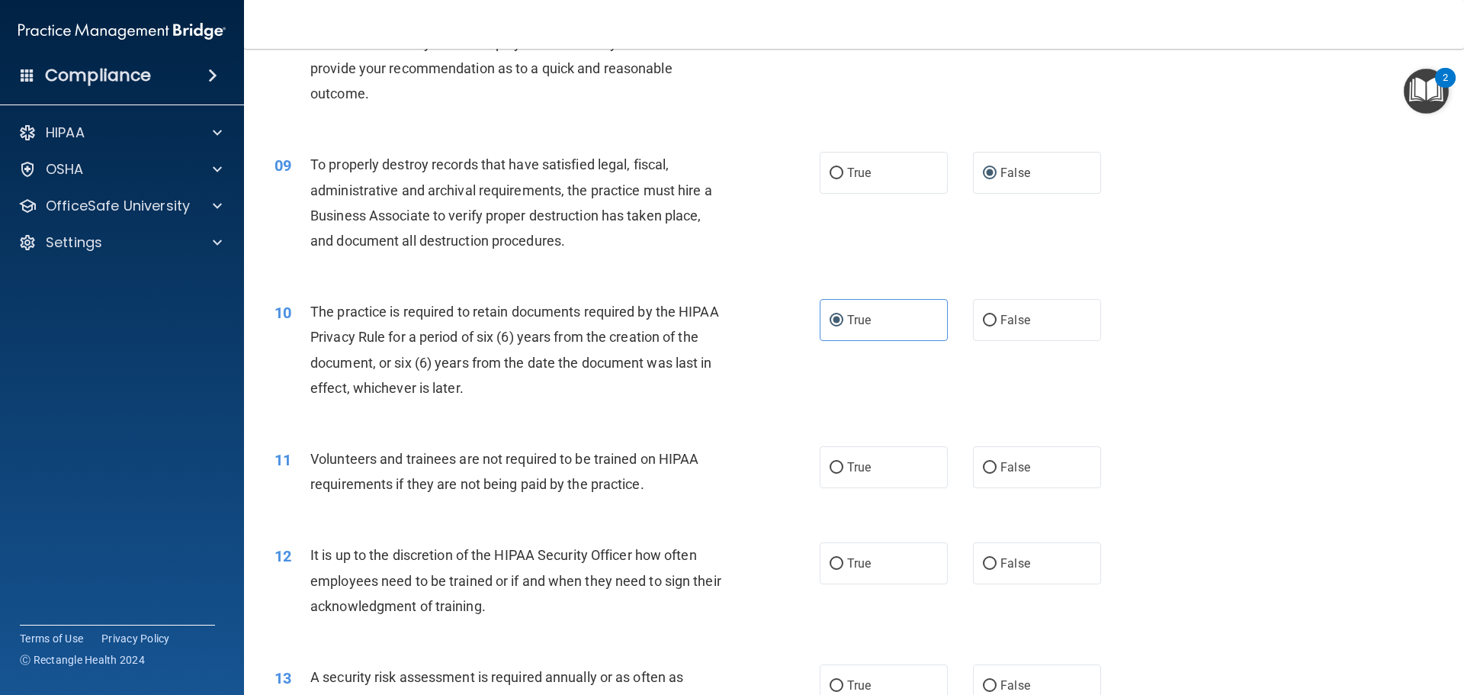
scroll to position [1068, 0]
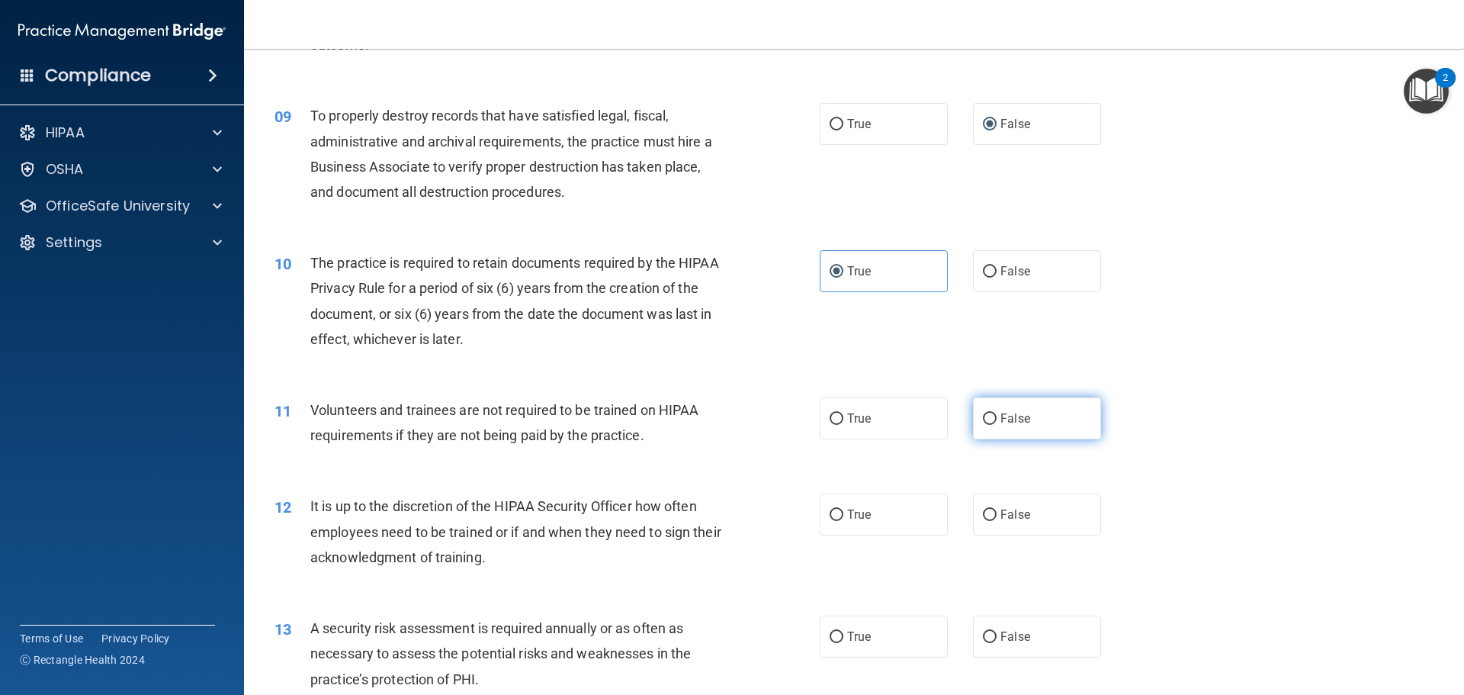
click at [984, 419] on input "False" at bounding box center [990, 418] width 14 height 11
radio input "true"
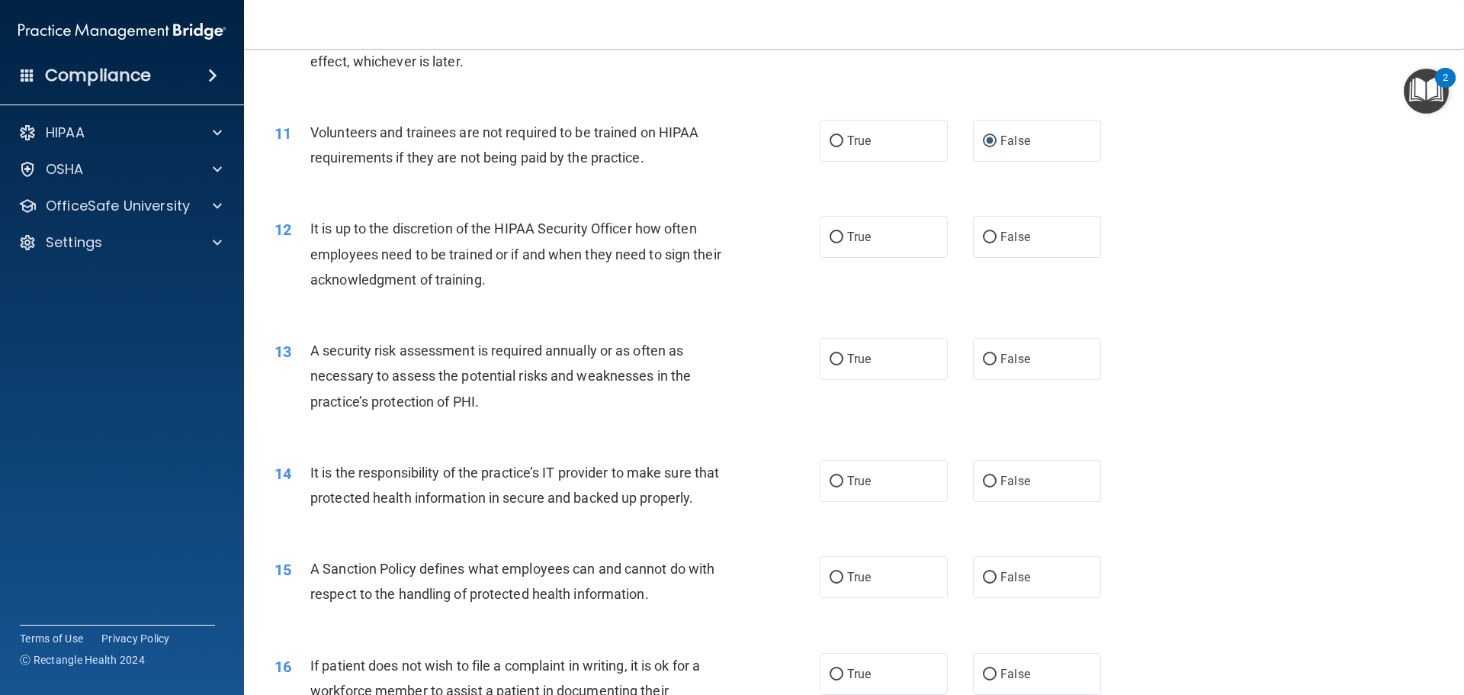
scroll to position [1373, 0]
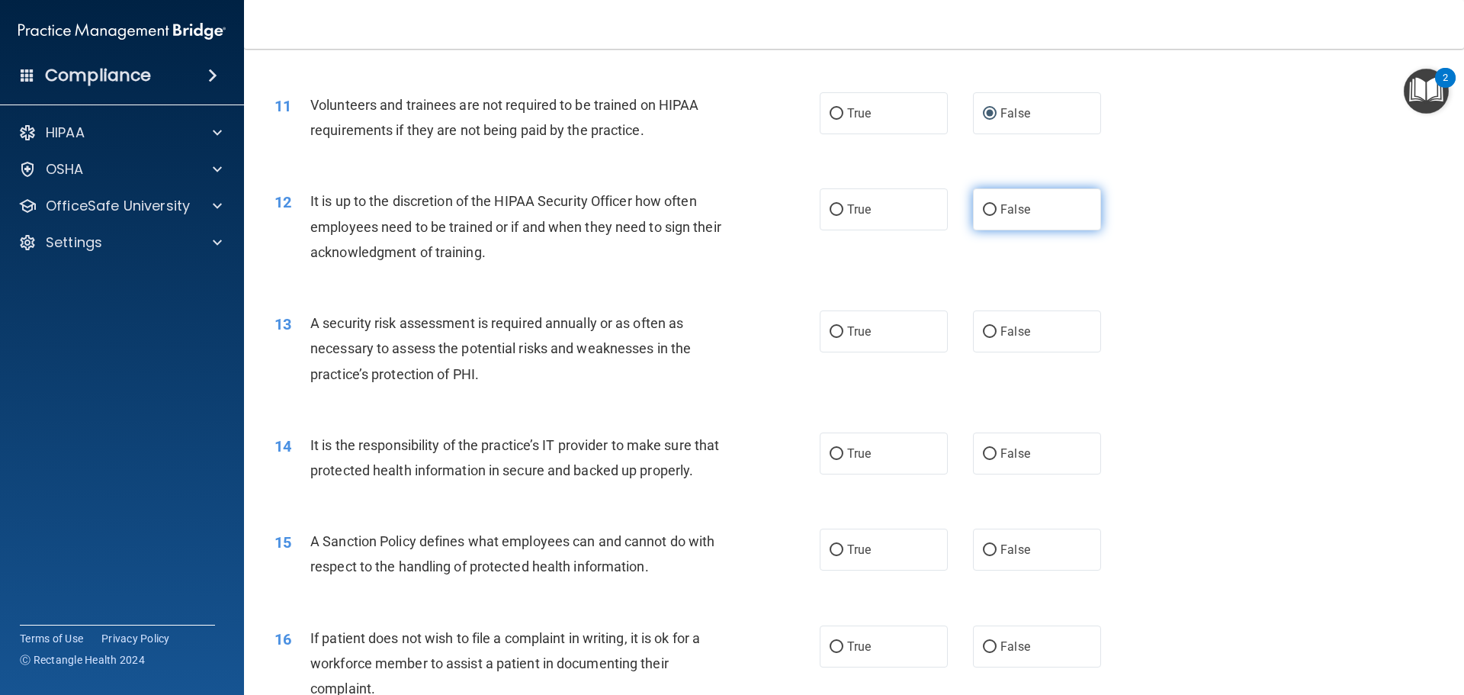
click at [984, 206] on input "False" at bounding box center [990, 209] width 14 height 11
radio input "true"
click at [834, 328] on input "True" at bounding box center [837, 331] width 14 height 11
radio input "true"
click at [987, 454] on input "False" at bounding box center [990, 453] width 14 height 11
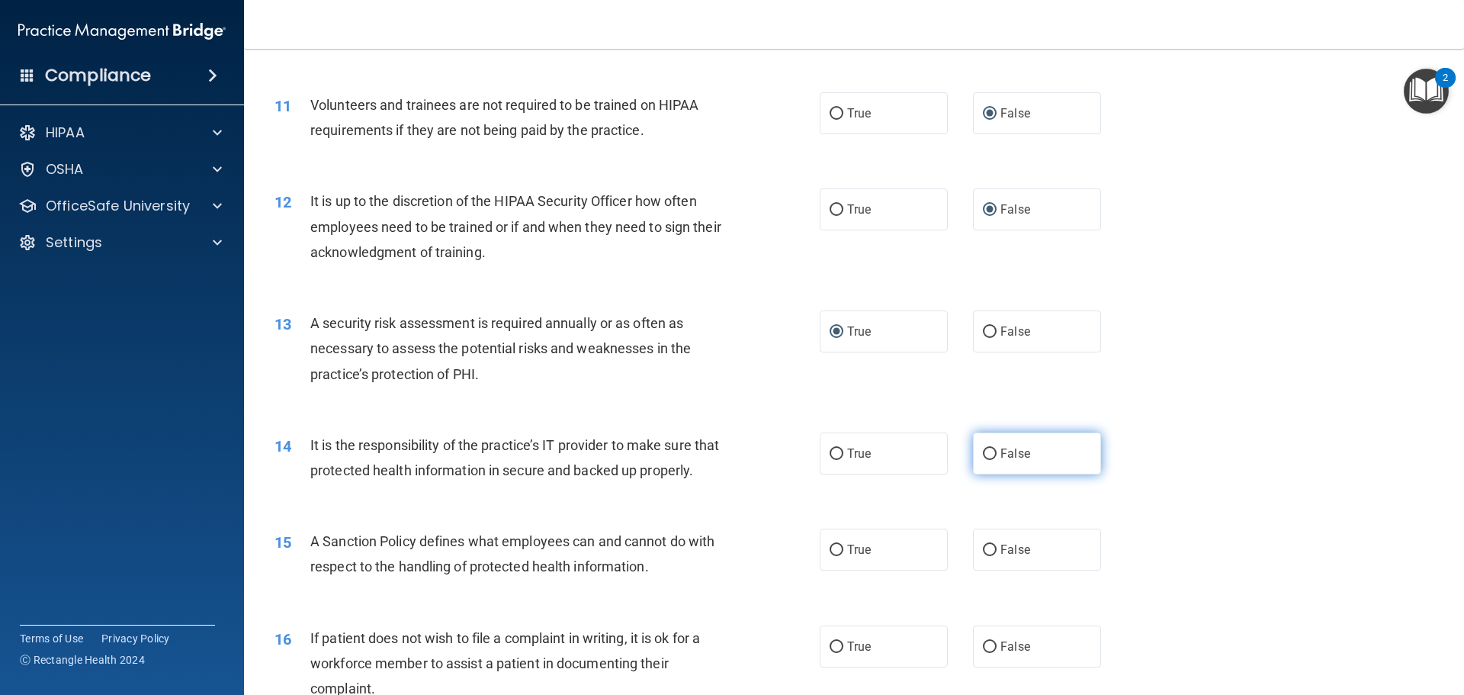
radio input "true"
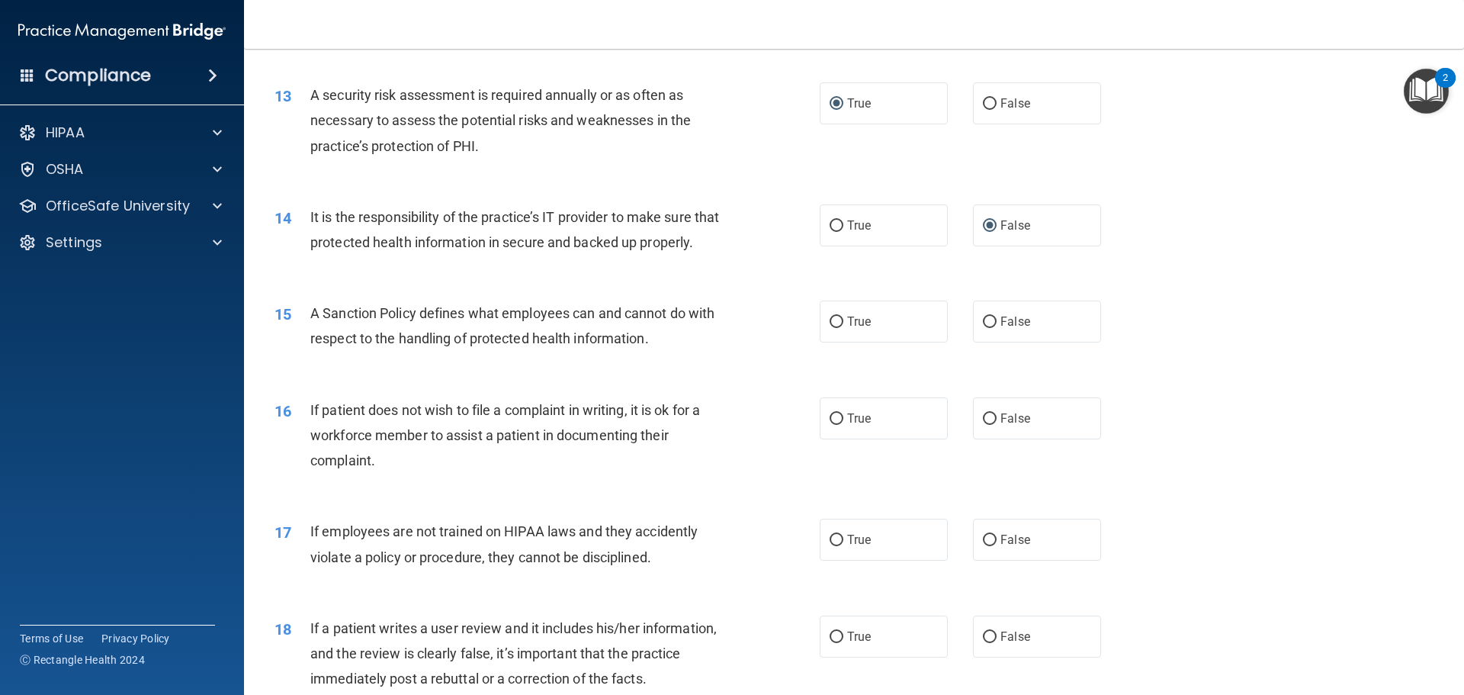
scroll to position [1601, 0]
click at [983, 327] on input "False" at bounding box center [990, 321] width 14 height 11
radio input "true"
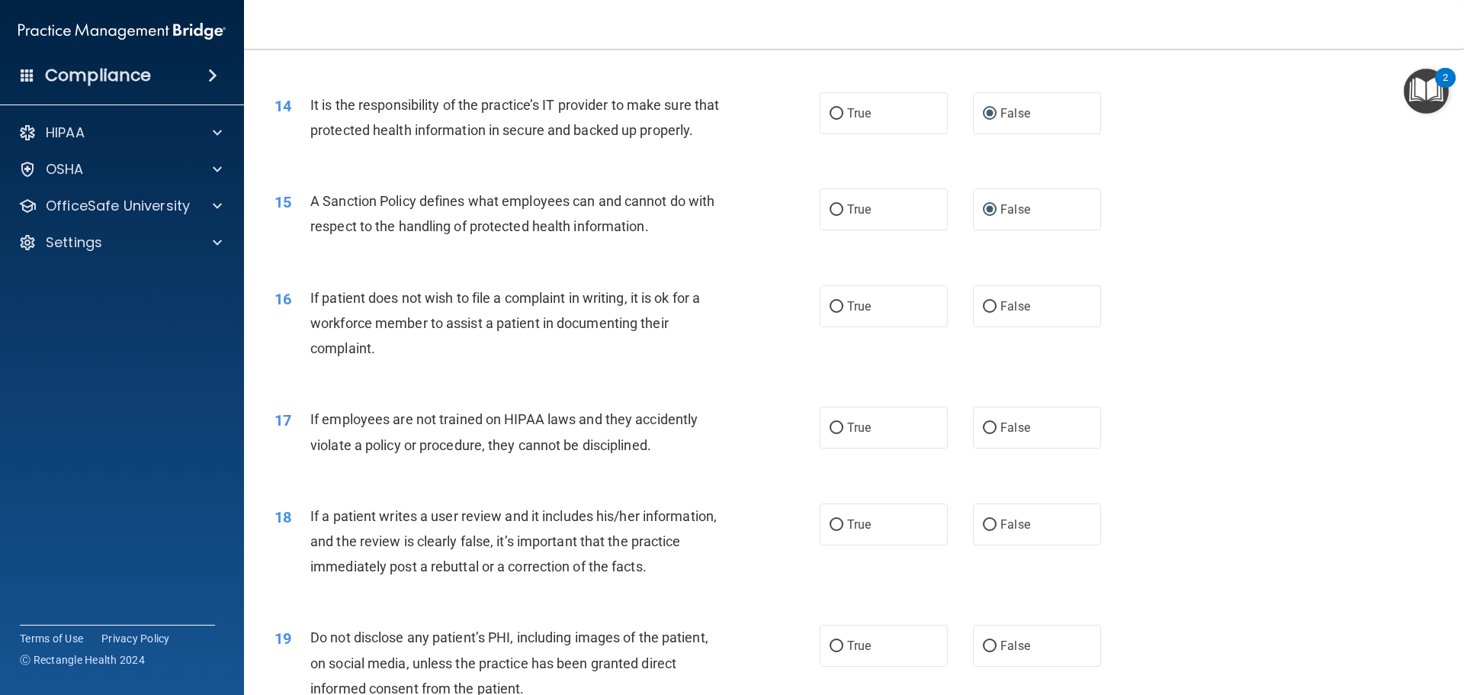
scroll to position [1830, 0]
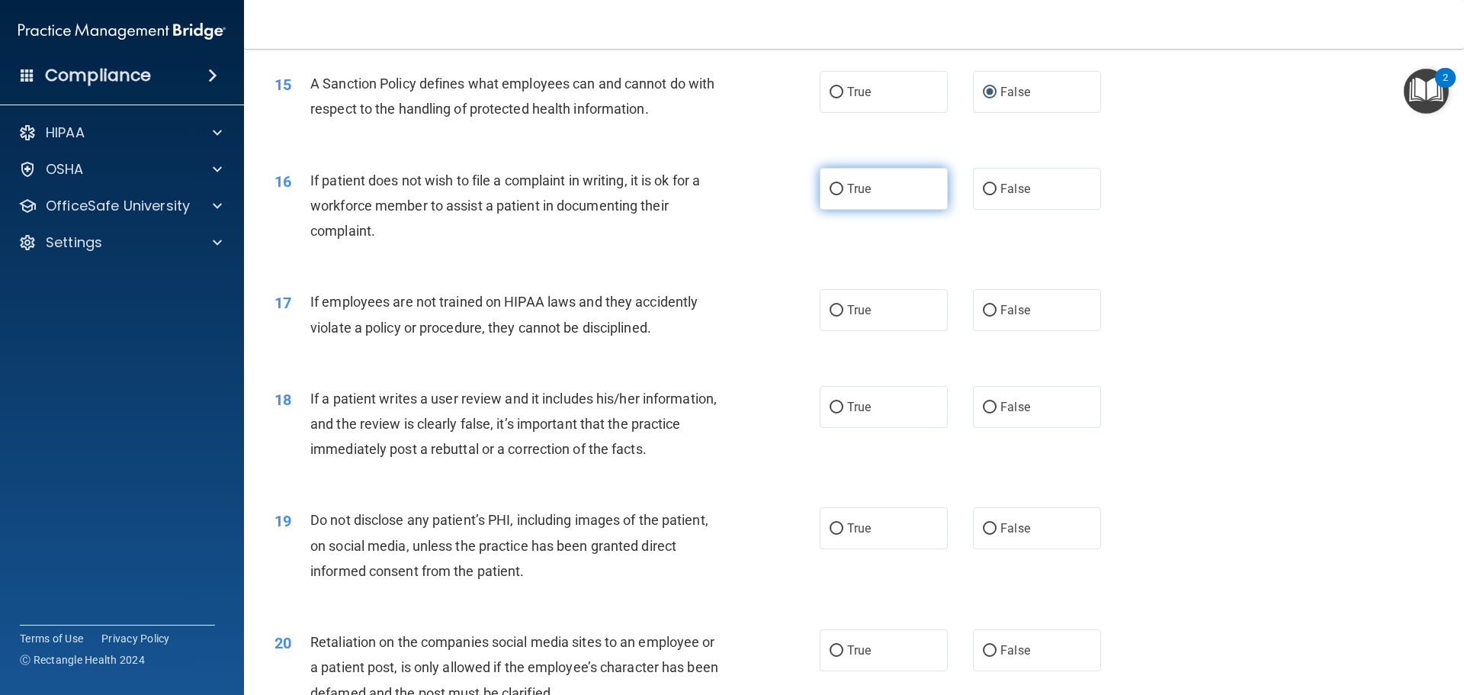
click at [835, 195] on input "True" at bounding box center [837, 189] width 14 height 11
radio input "true"
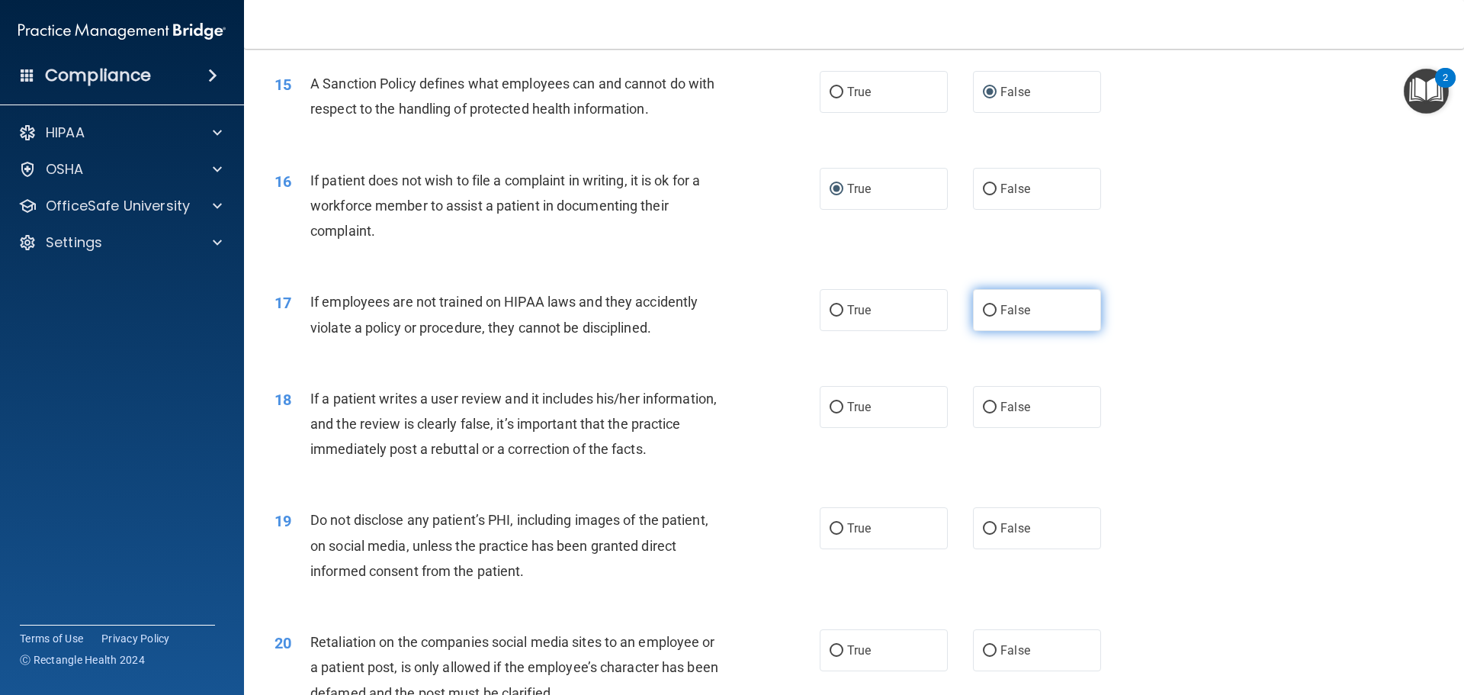
click at [983, 316] on input "False" at bounding box center [990, 310] width 14 height 11
radio input "true"
click at [983, 413] on input "False" at bounding box center [990, 407] width 14 height 11
radio input "true"
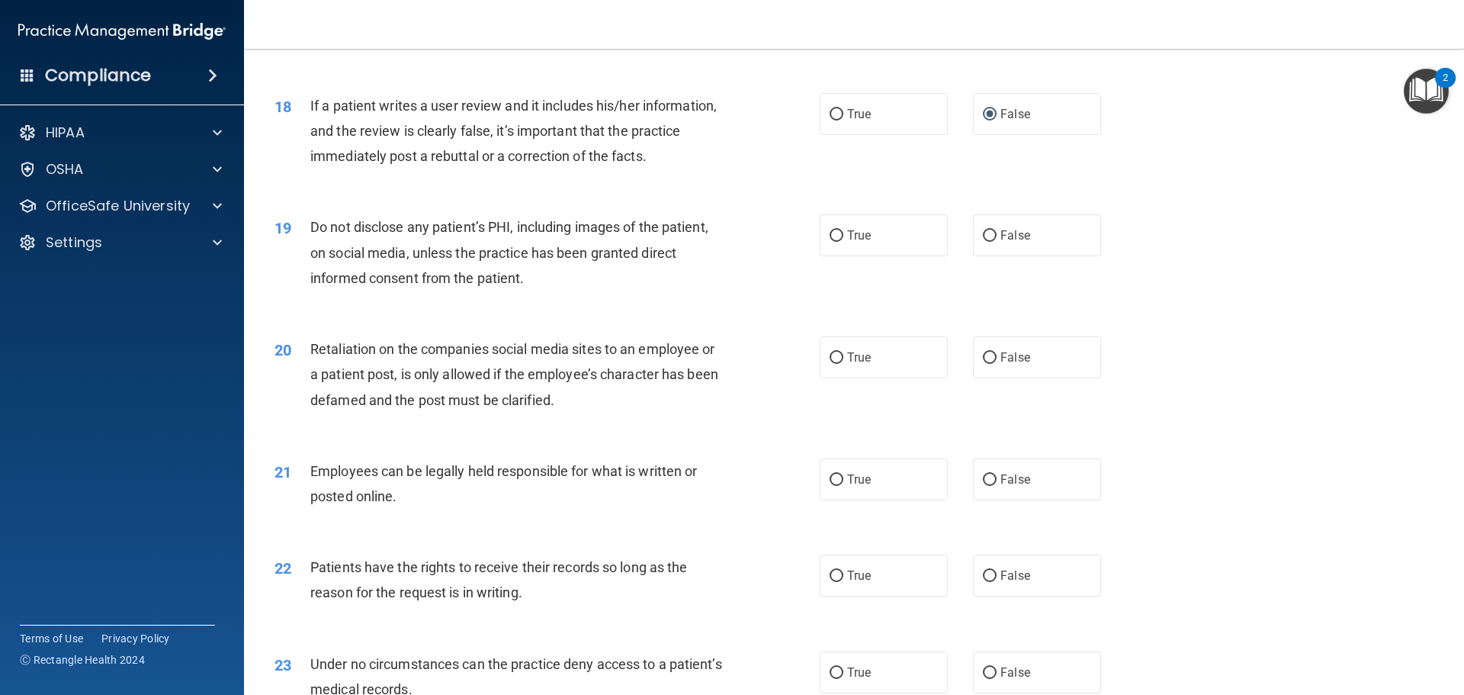
scroll to position [2135, 0]
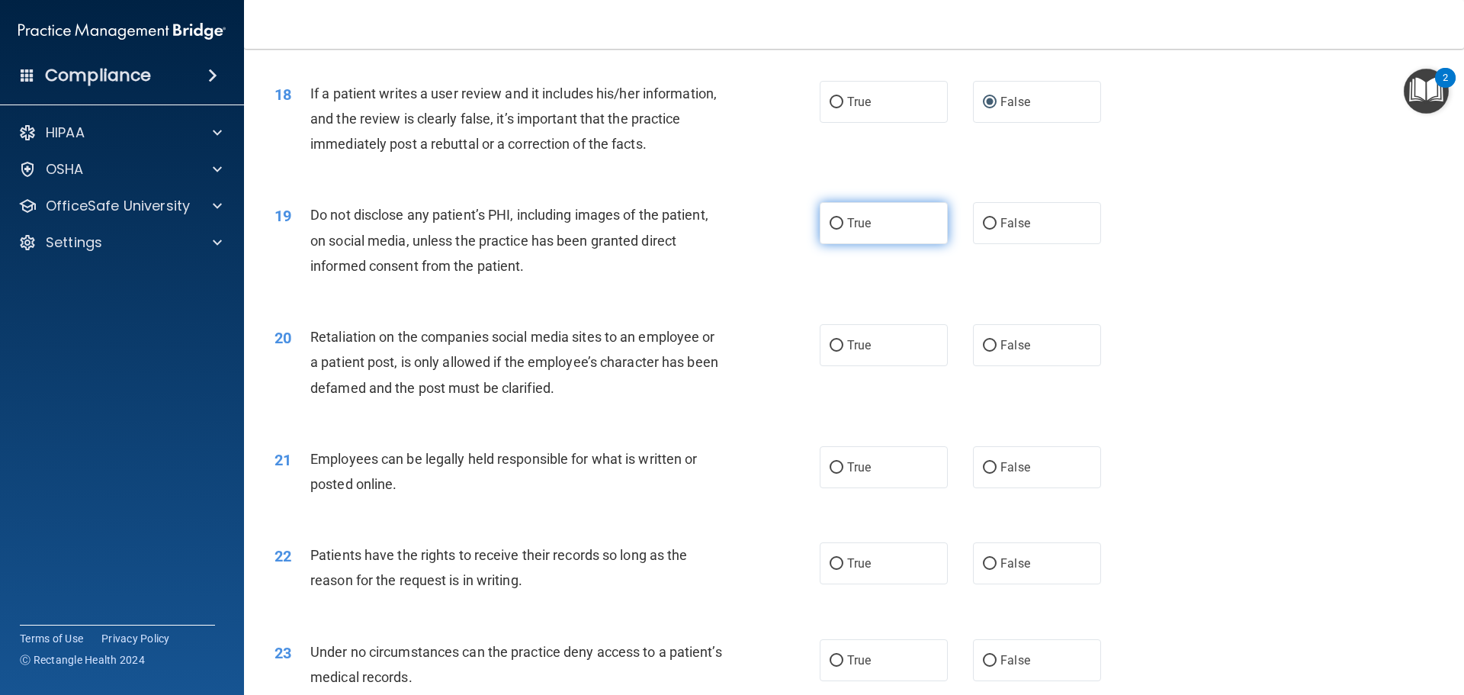
click at [830, 230] on input "True" at bounding box center [837, 223] width 14 height 11
radio input "true"
click at [983, 352] on input "False" at bounding box center [990, 345] width 14 height 11
radio input "true"
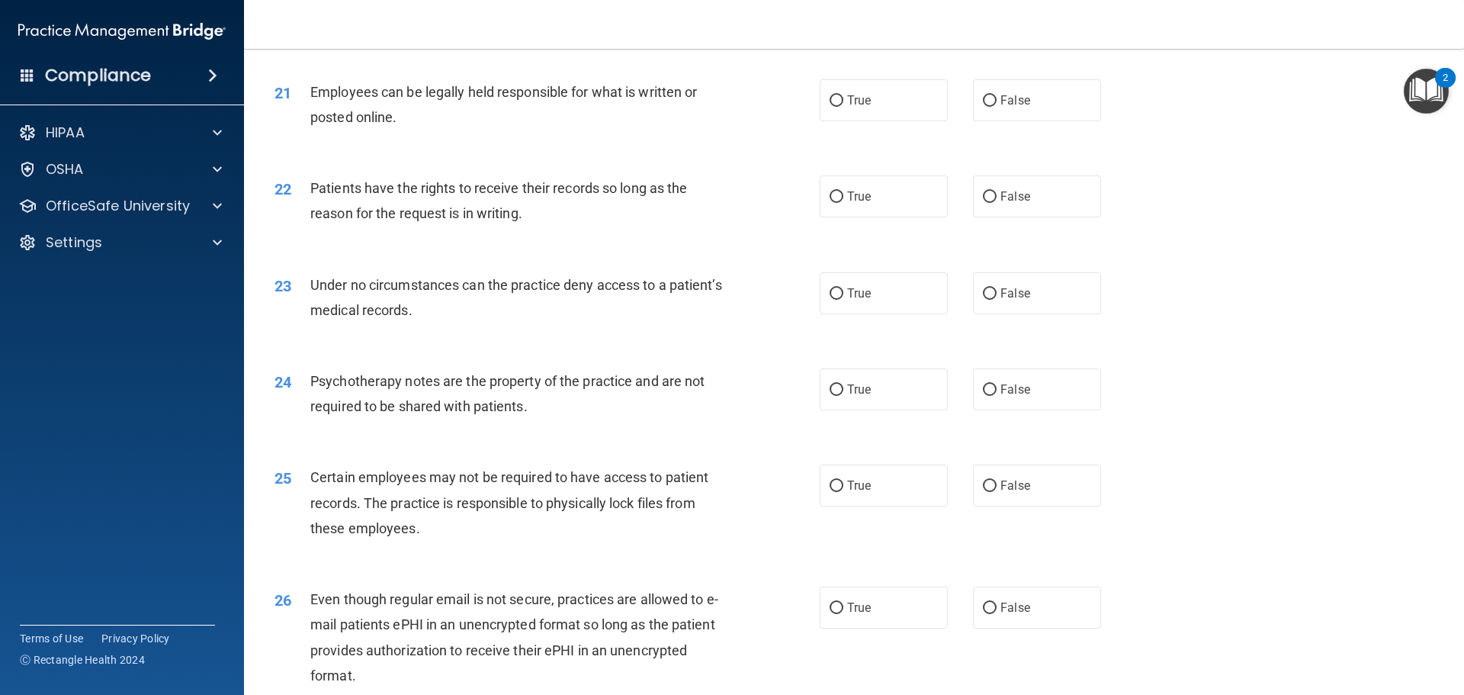
scroll to position [2516, 0]
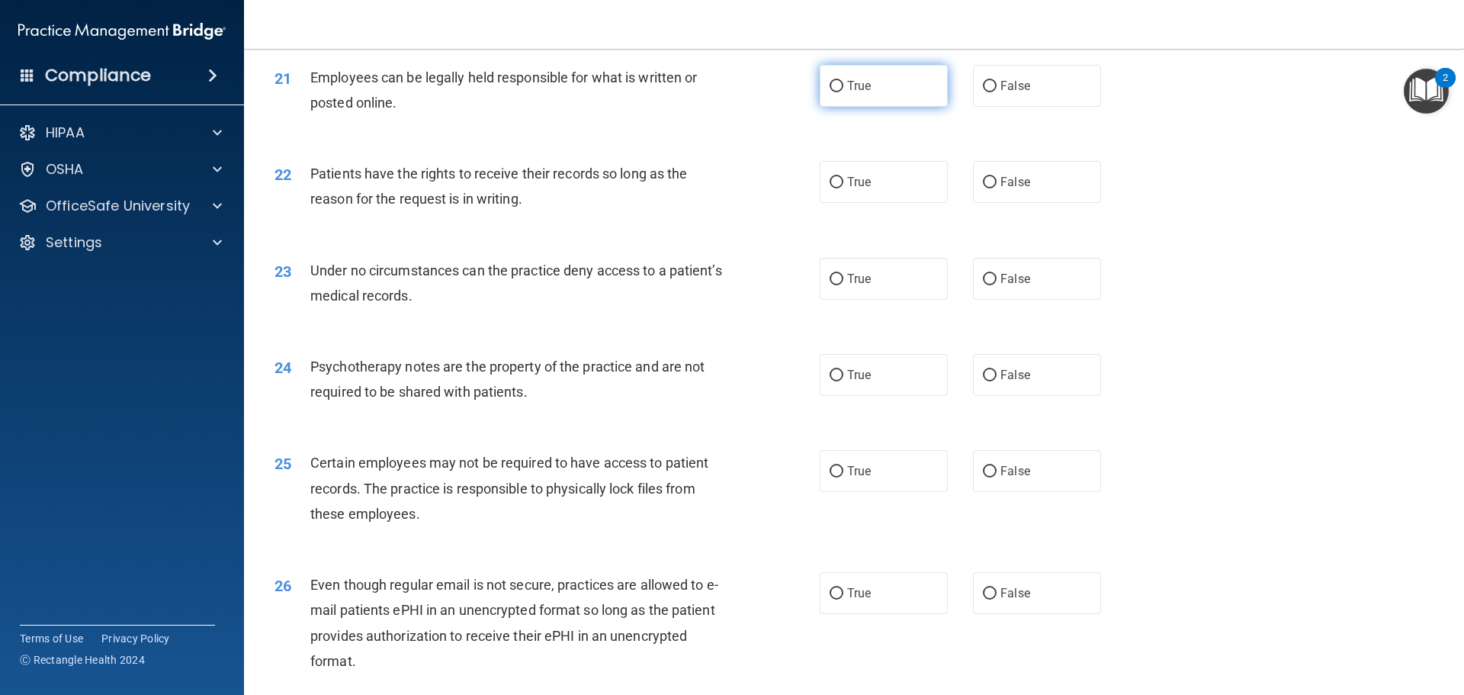
click at [830, 92] on input "True" at bounding box center [837, 86] width 14 height 11
radio input "true"
click at [984, 188] on input "False" at bounding box center [990, 182] width 14 height 11
radio input "true"
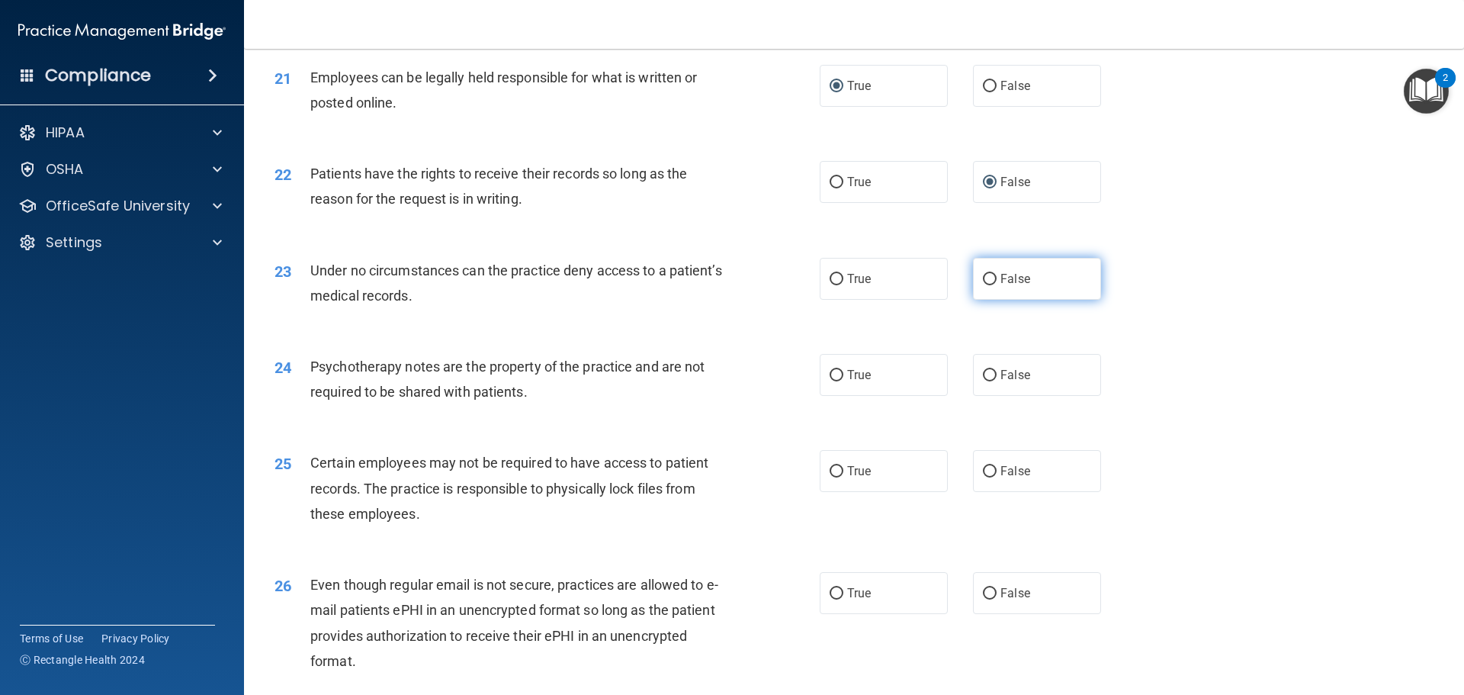
click at [983, 285] on input "False" at bounding box center [990, 279] width 14 height 11
radio input "true"
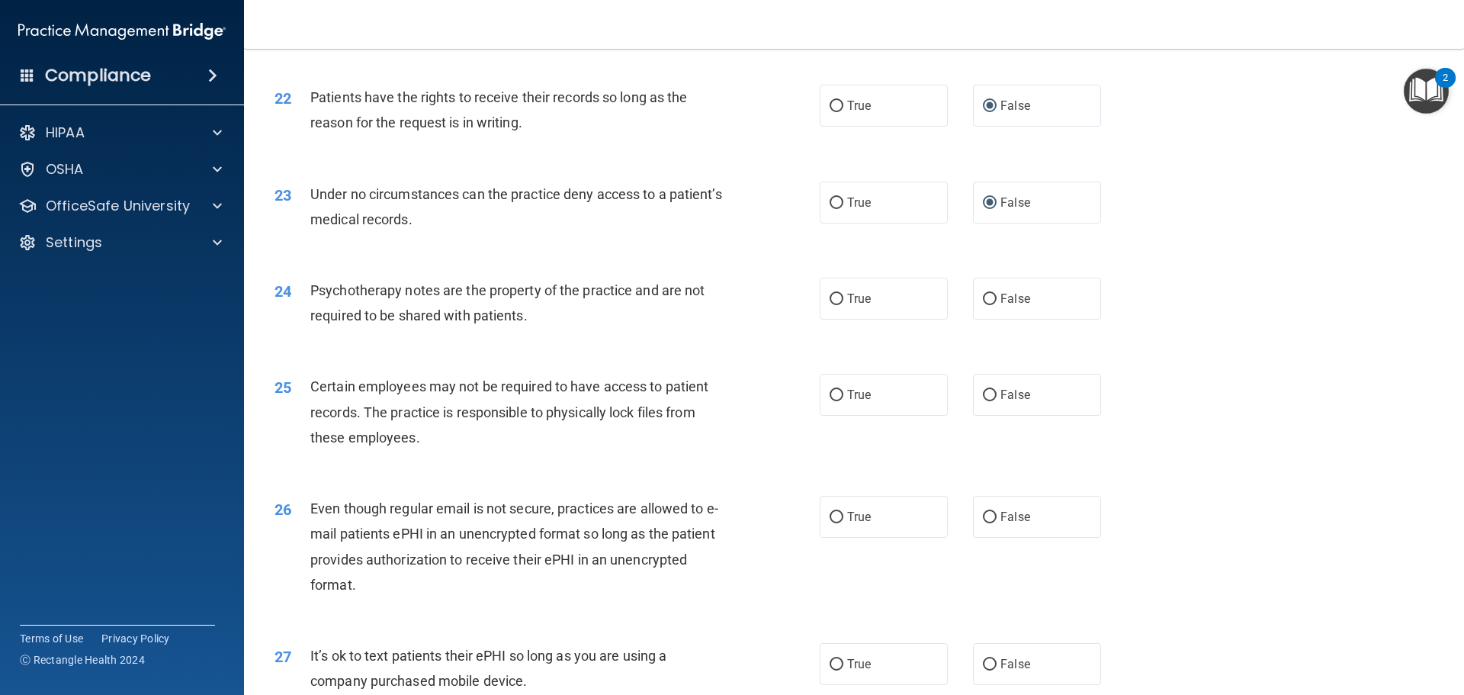
scroll to position [2669, 0]
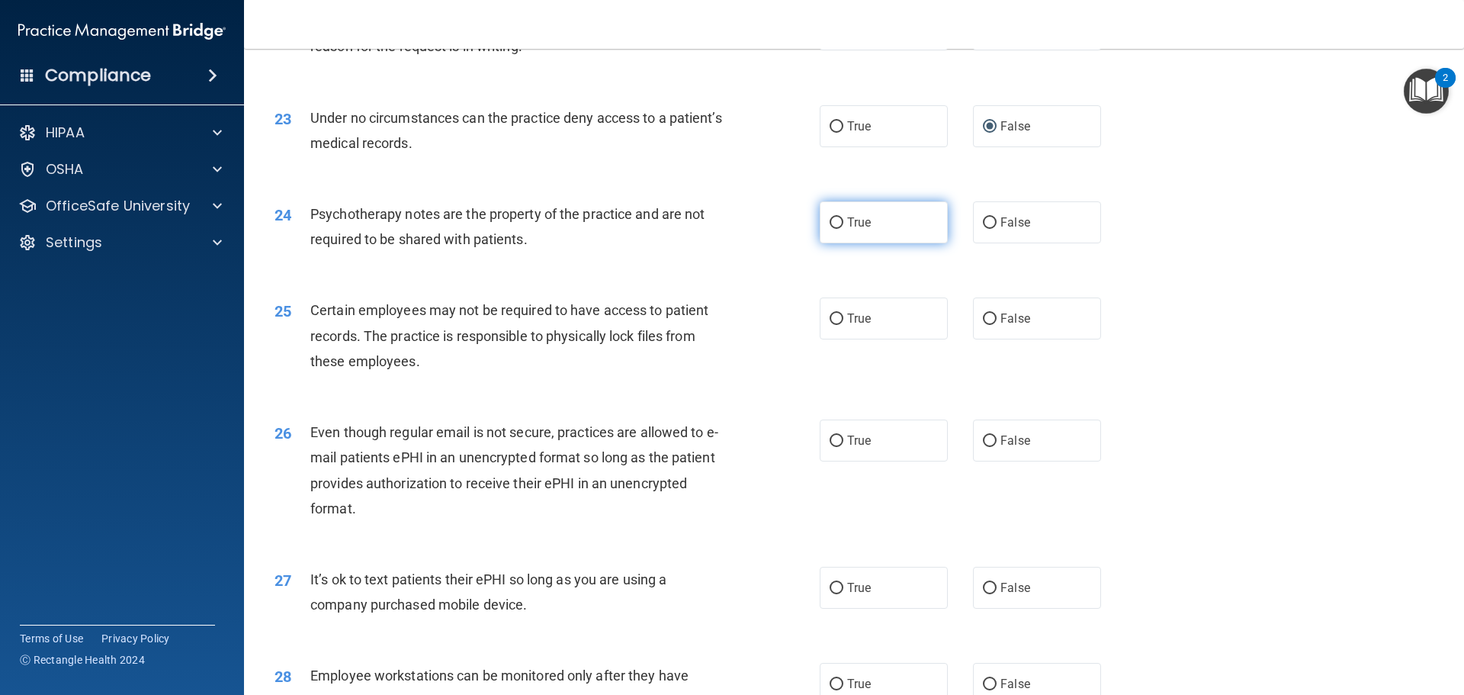
click at [830, 229] on input "True" at bounding box center [837, 222] width 14 height 11
radio input "true"
click at [834, 325] on input "True" at bounding box center [837, 318] width 14 height 11
radio input "true"
click at [830, 447] on input "True" at bounding box center [837, 440] width 14 height 11
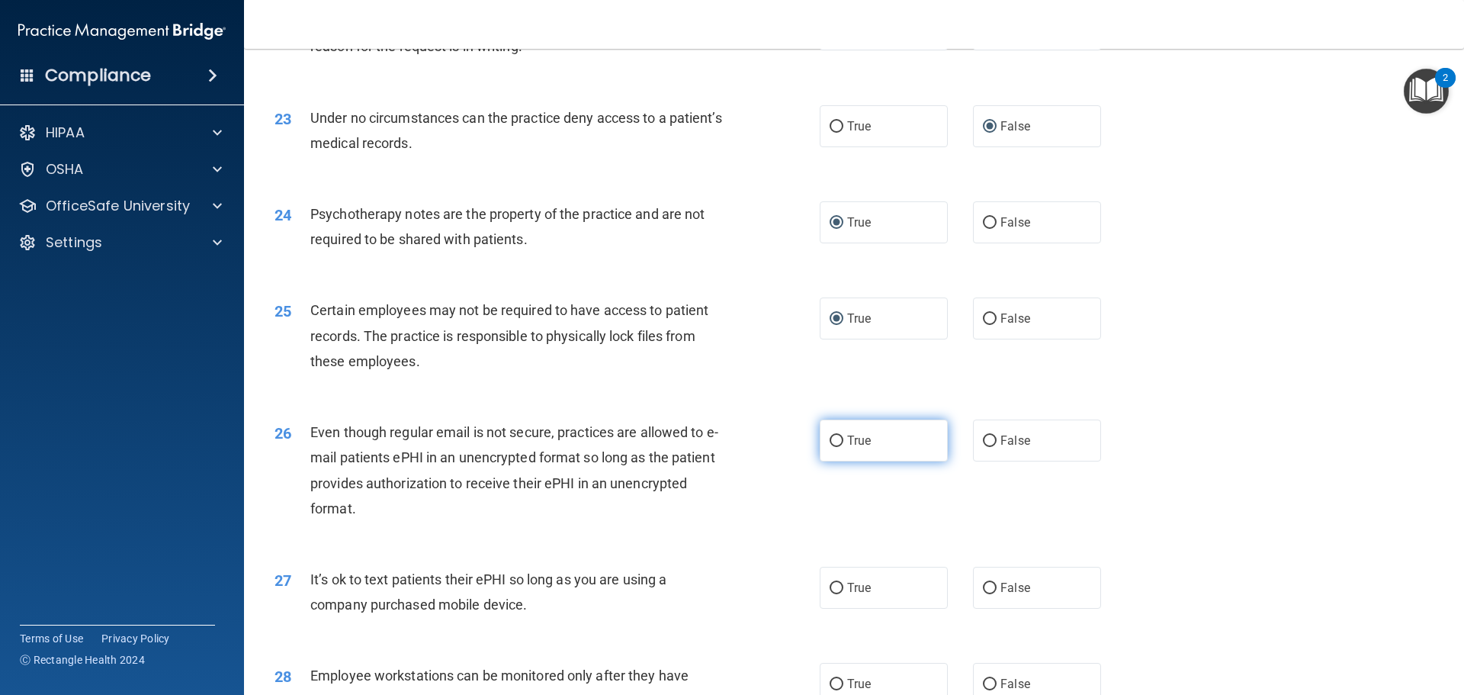
radio input "true"
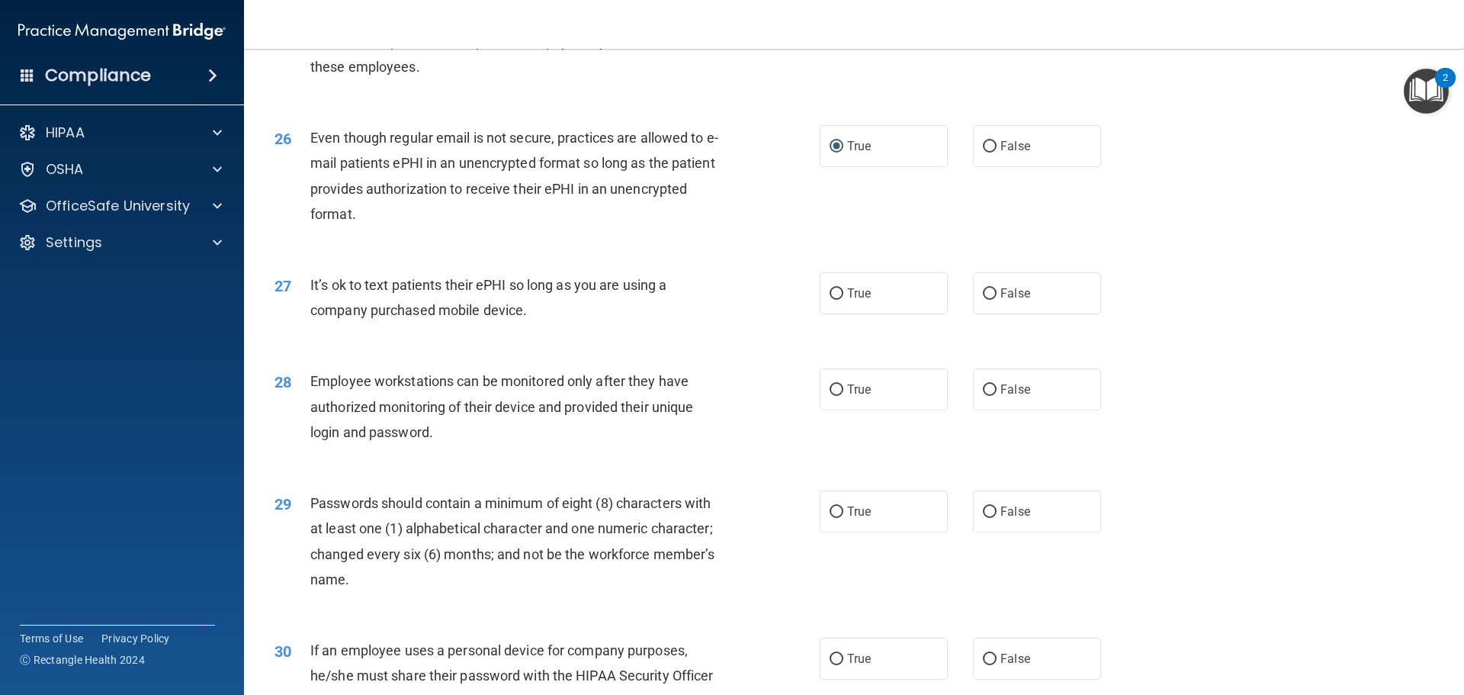
scroll to position [2974, 0]
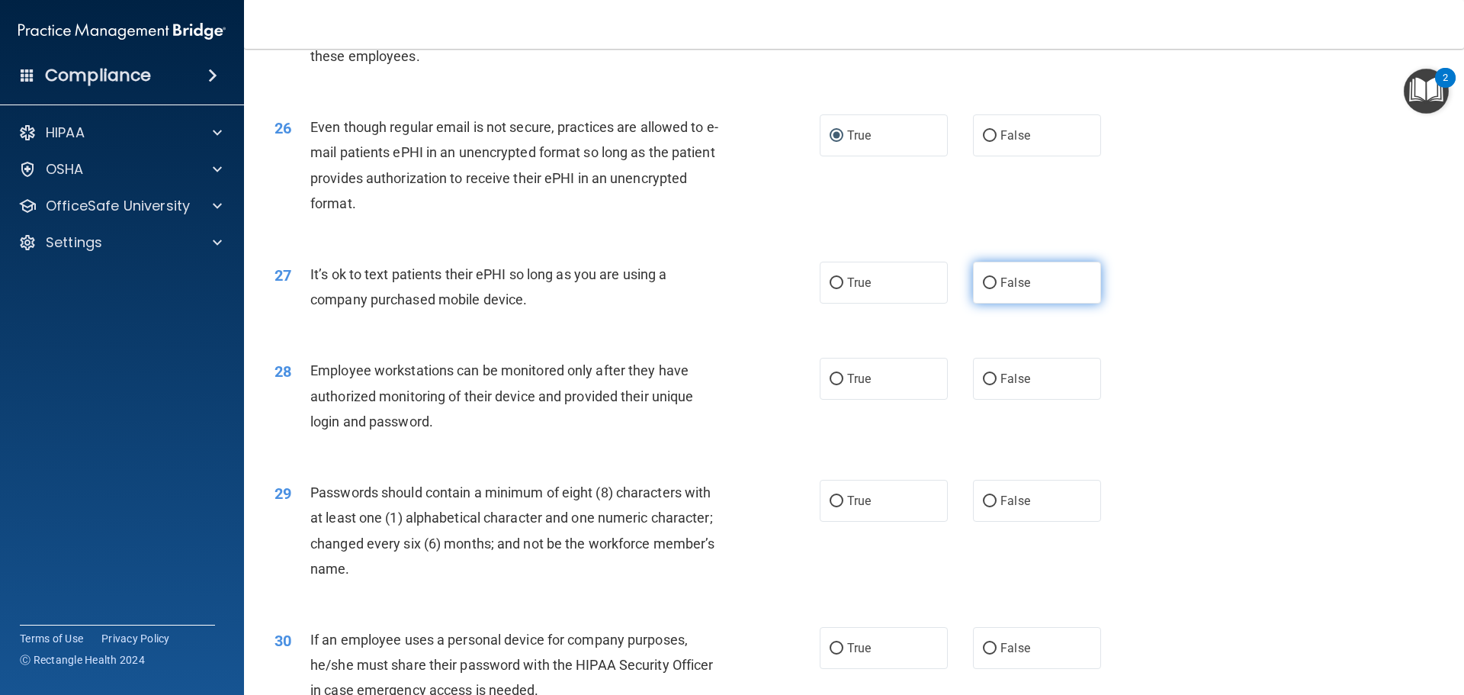
click at [984, 289] on input "False" at bounding box center [990, 283] width 14 height 11
radio input "true"
click at [985, 385] on input "False" at bounding box center [990, 379] width 14 height 11
radio input "true"
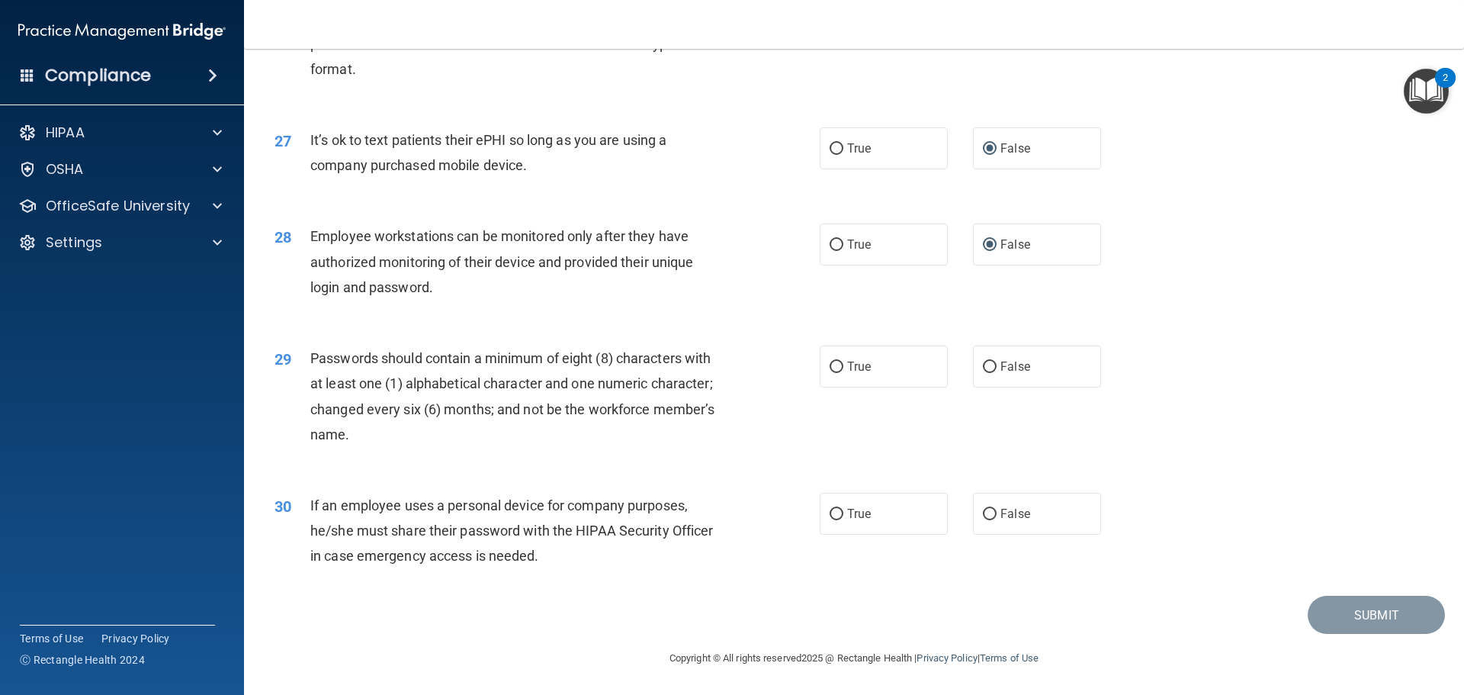
scroll to position [3133, 0]
click at [830, 367] on input "True" at bounding box center [837, 366] width 14 height 11
radio input "true"
click at [983, 512] on input "False" at bounding box center [990, 514] width 14 height 11
radio input "true"
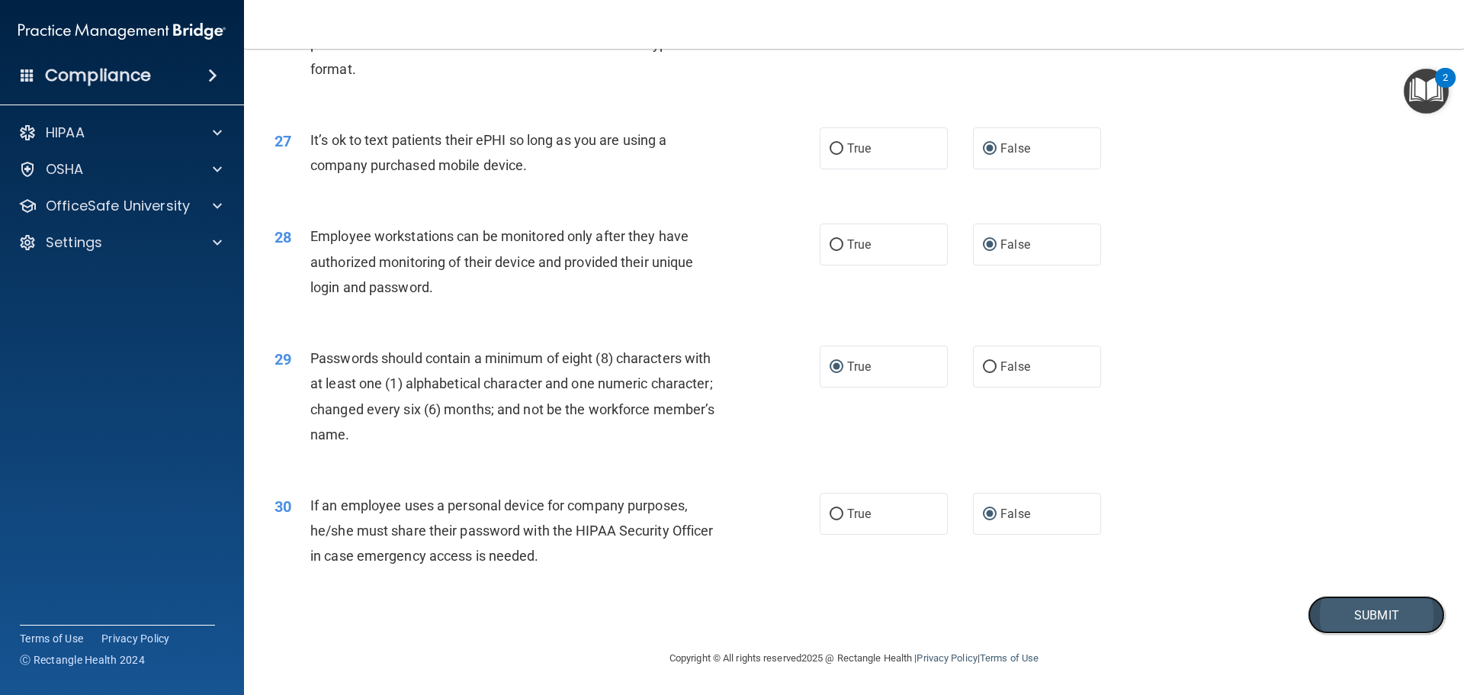
click at [1325, 616] on button "Submit" at bounding box center [1376, 615] width 137 height 39
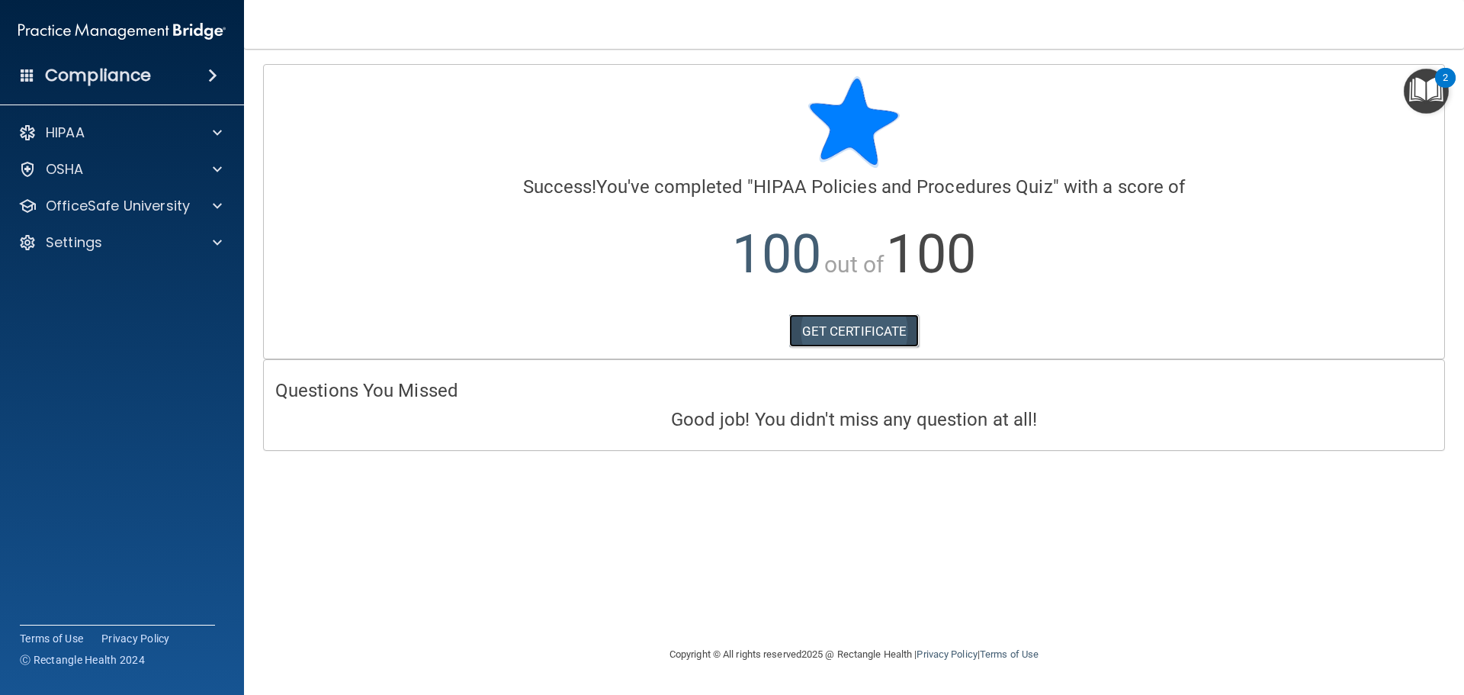
click at [868, 333] on link "GET CERTIFICATE" at bounding box center [854, 331] width 130 height 34
click at [73, 210] on p "OfficeSafe University" at bounding box center [118, 206] width 144 height 18
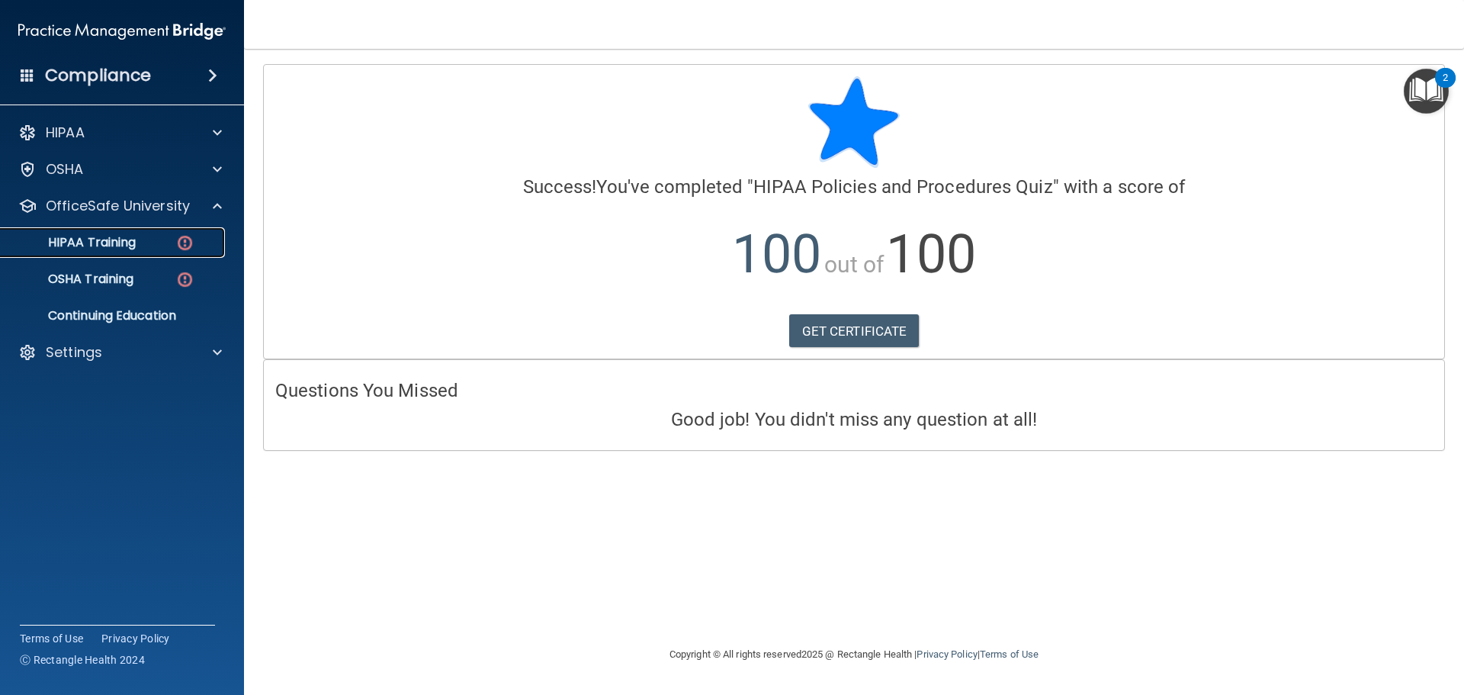
click at [161, 239] on div "HIPAA Training" at bounding box center [114, 242] width 208 height 15
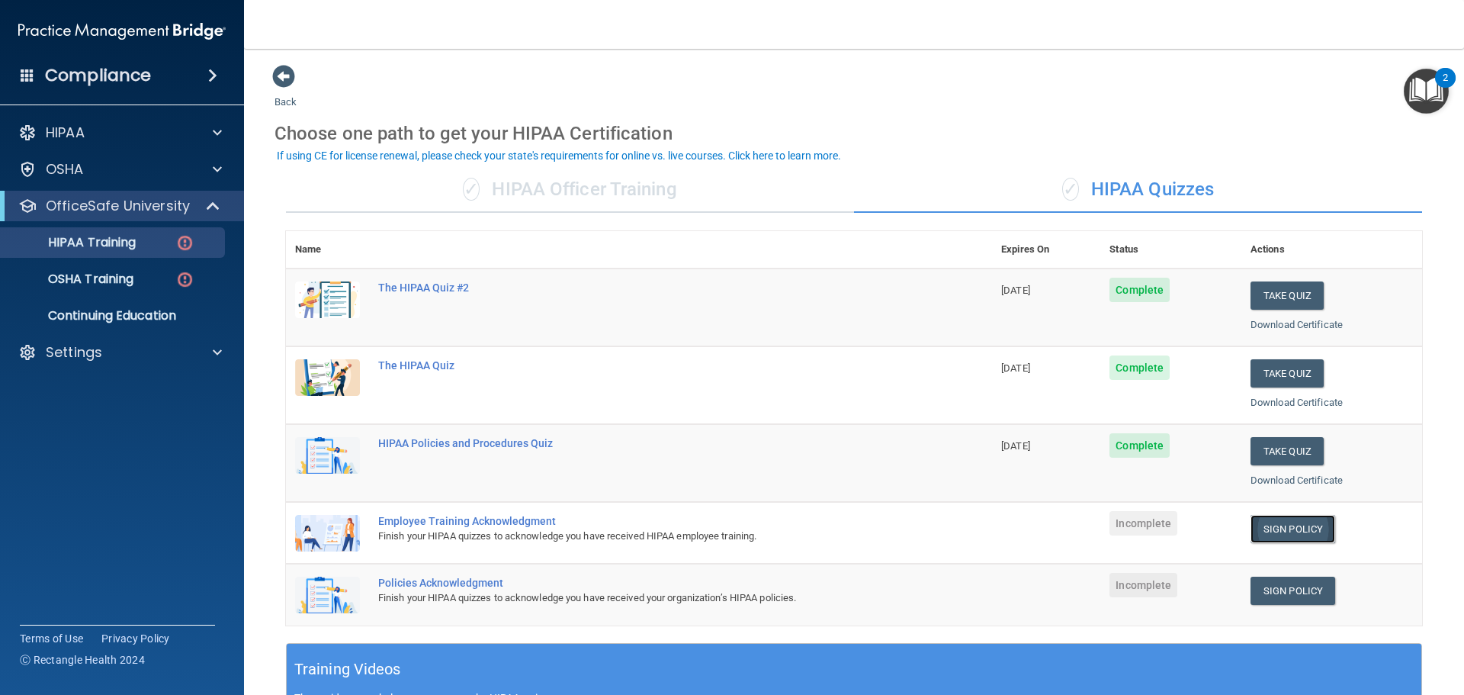
click at [1291, 528] on link "Sign Policy" at bounding box center [1293, 529] width 85 height 28
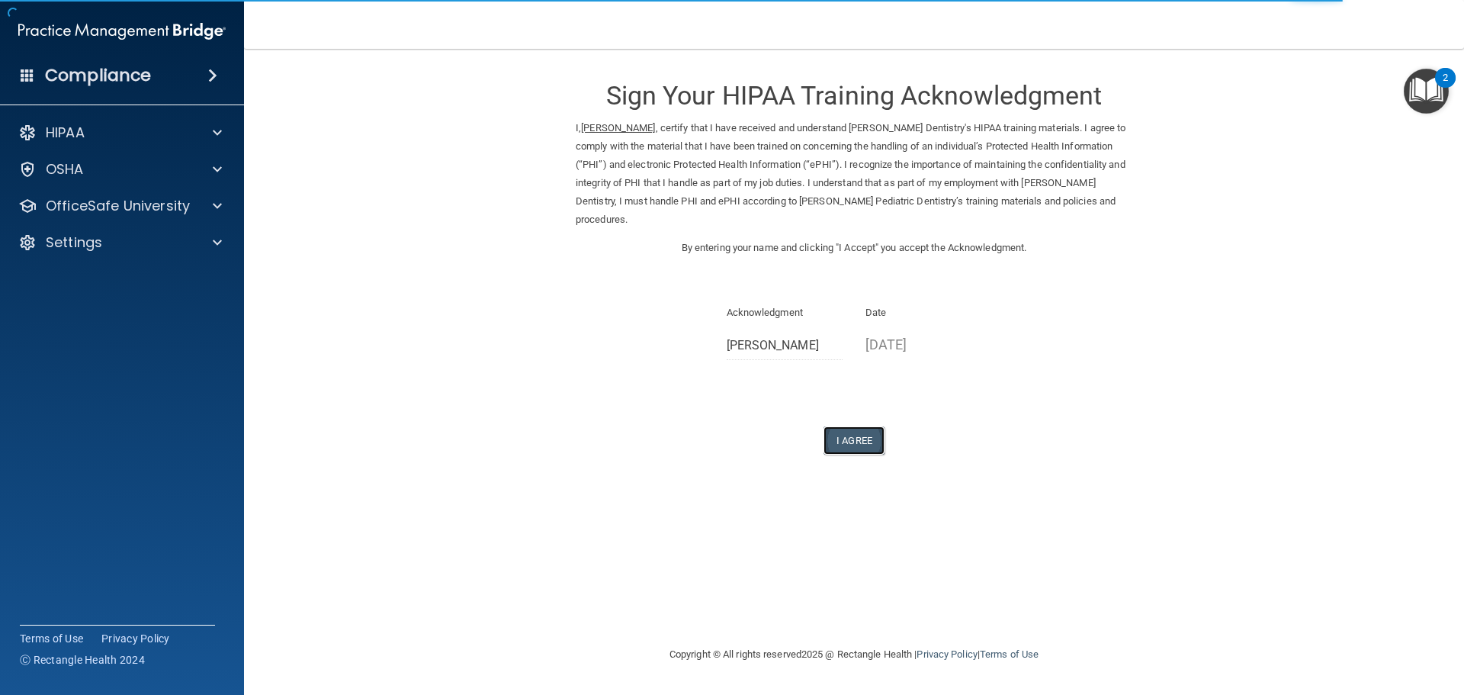
click at [851, 438] on button "I Agree" at bounding box center [854, 440] width 61 height 28
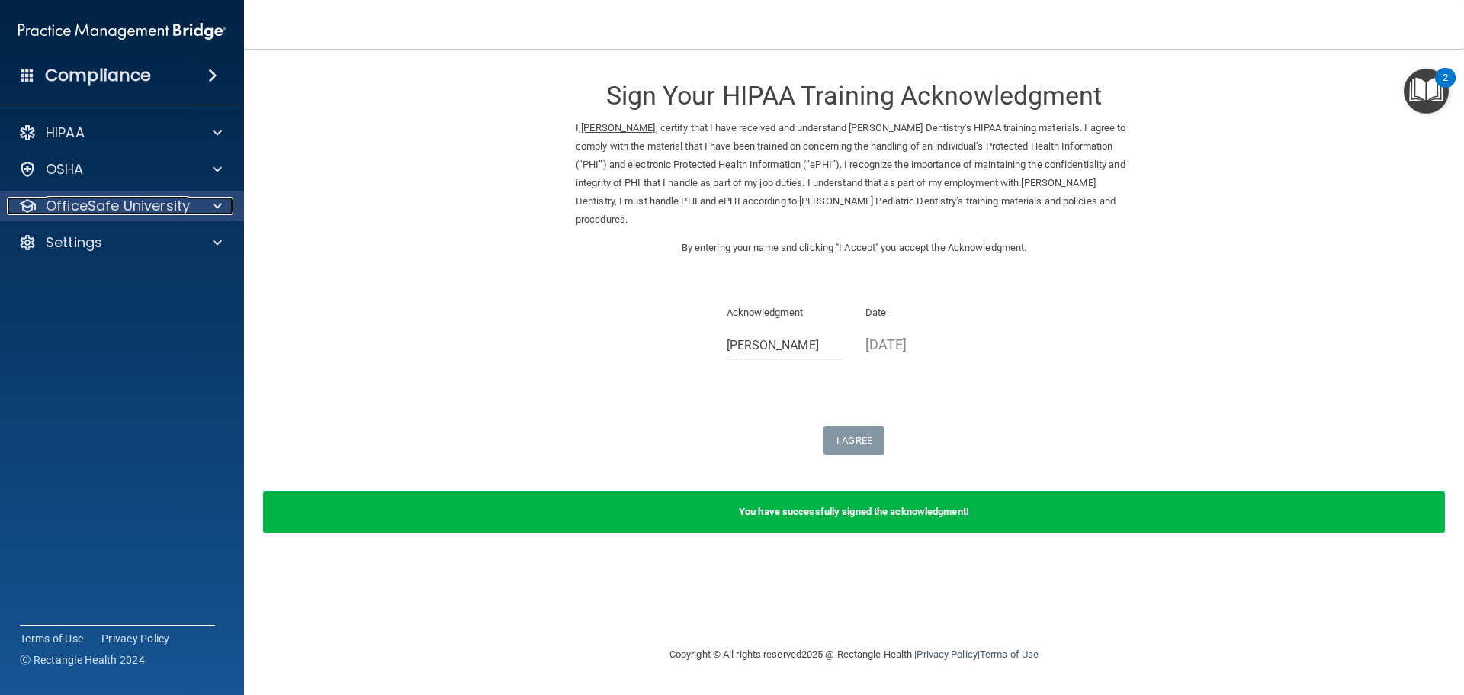
click at [204, 204] on div at bounding box center [215, 206] width 38 height 18
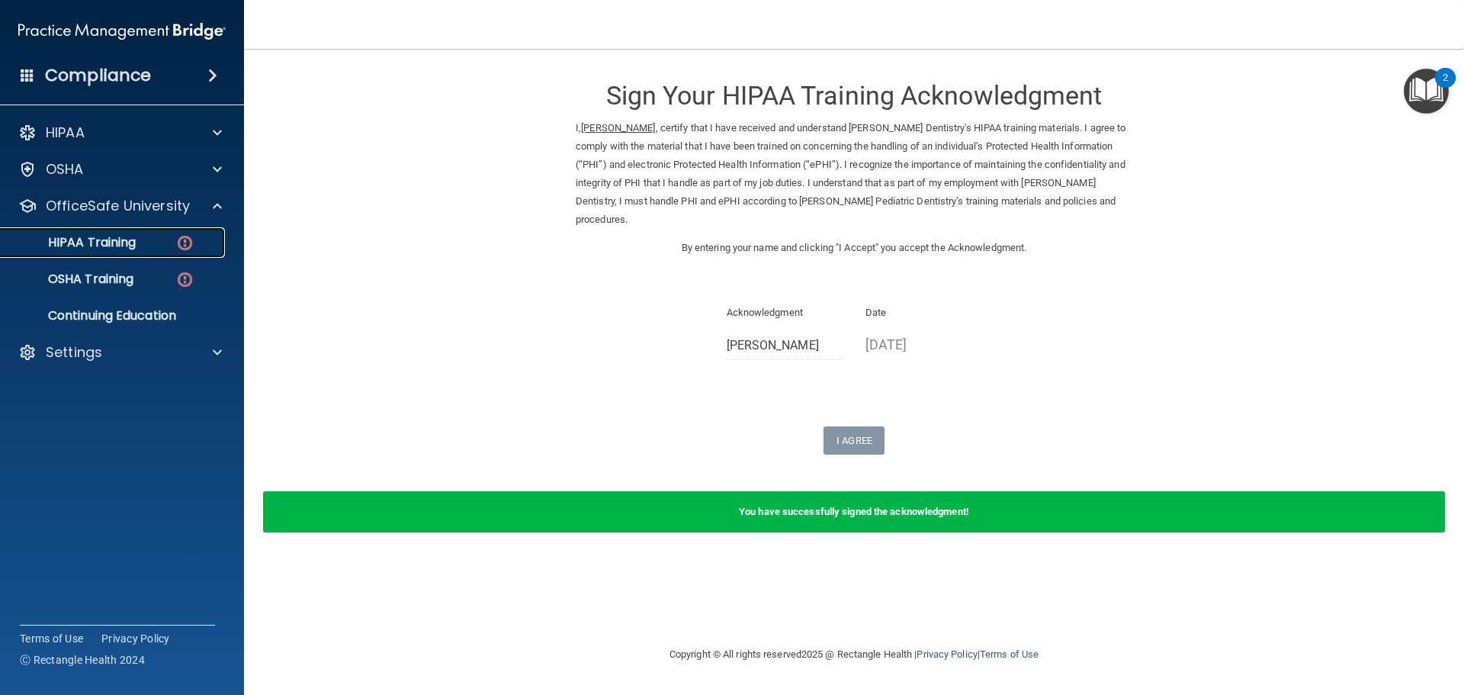
click at [198, 239] on div "HIPAA Training" at bounding box center [114, 242] width 208 height 15
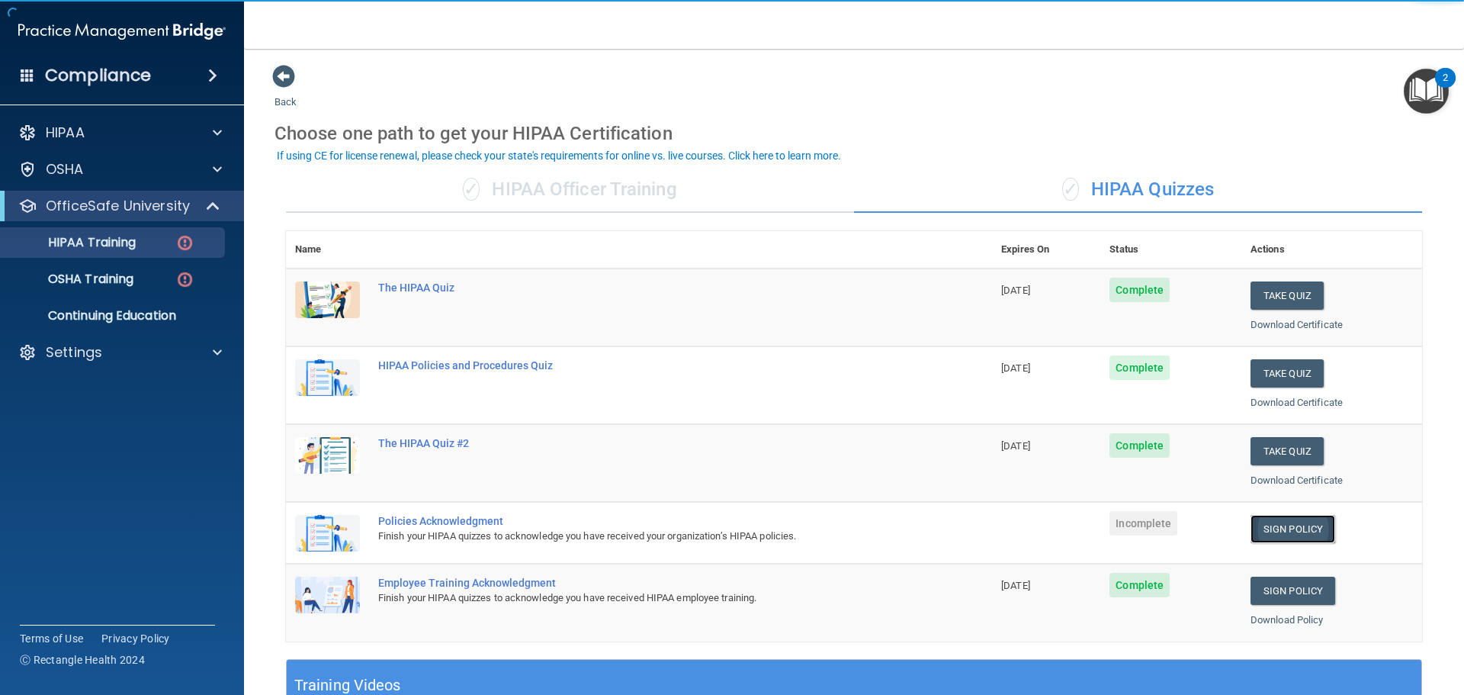
click at [1281, 528] on link "Sign Policy" at bounding box center [1293, 529] width 85 height 28
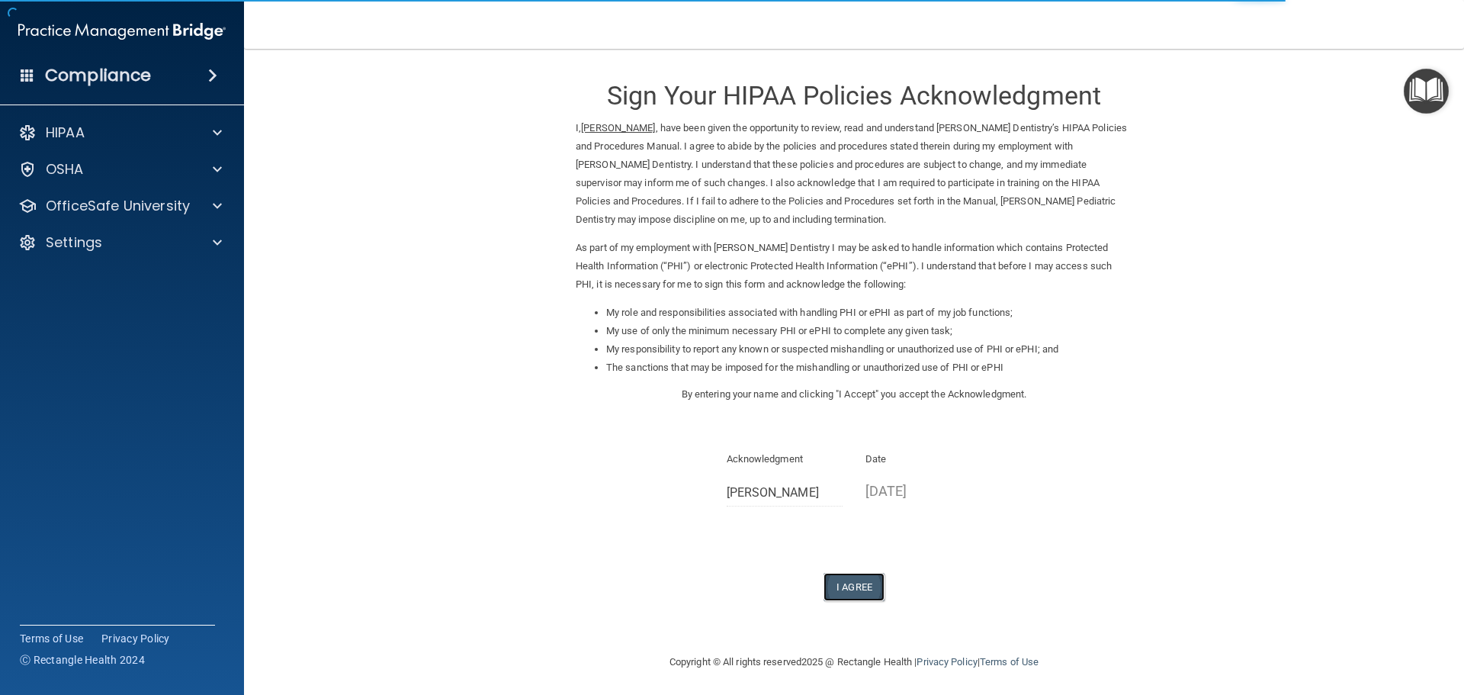
click at [833, 577] on button "I Agree" at bounding box center [854, 587] width 61 height 28
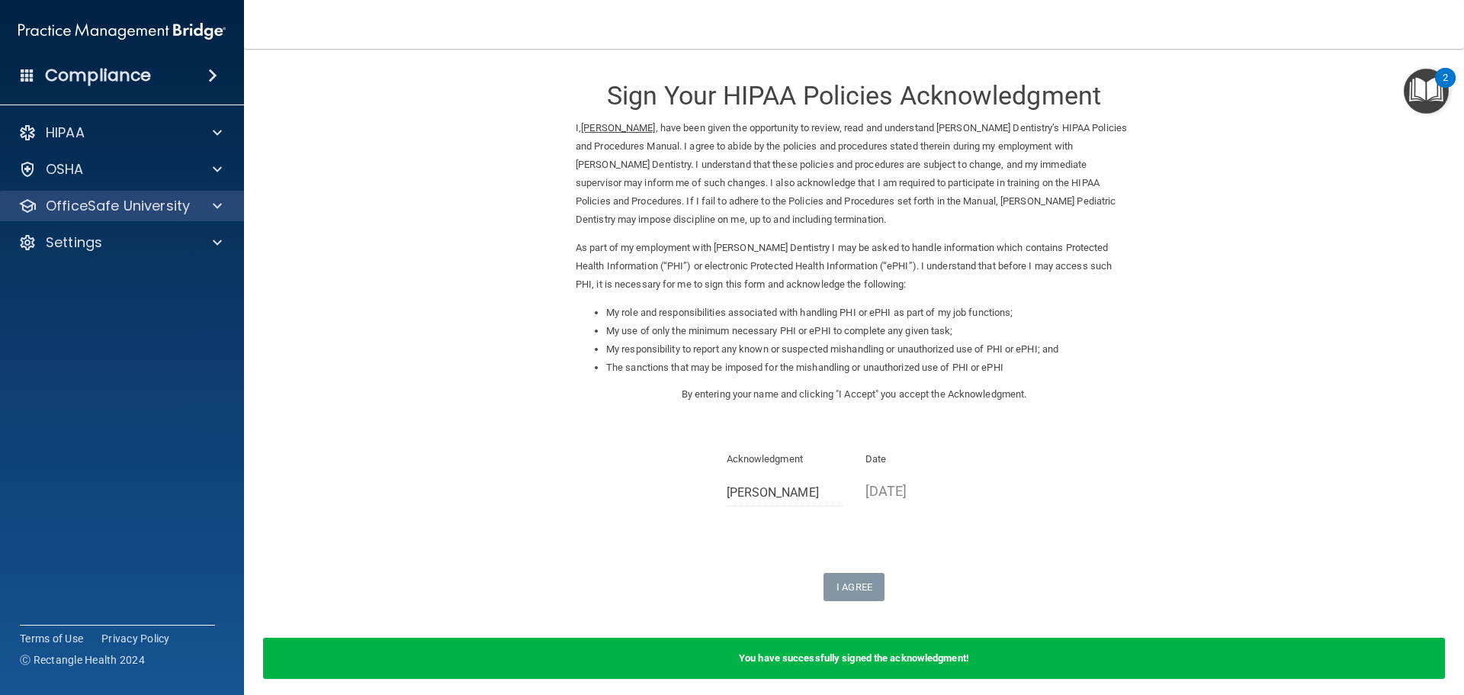
click at [157, 217] on div "OfficeSafe University" at bounding box center [122, 206] width 245 height 31
click at [209, 203] on div at bounding box center [215, 206] width 38 height 18
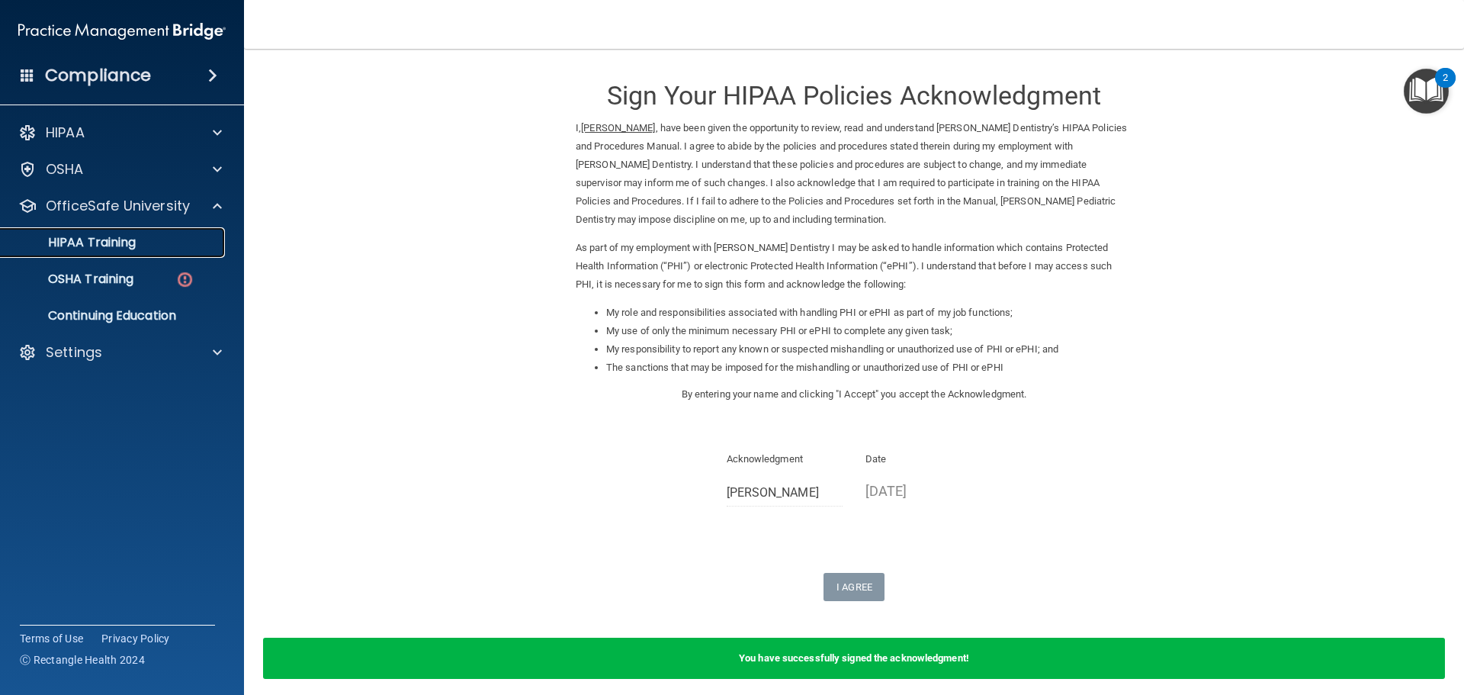
click at [163, 234] on link "HIPAA Training" at bounding box center [105, 242] width 240 height 31
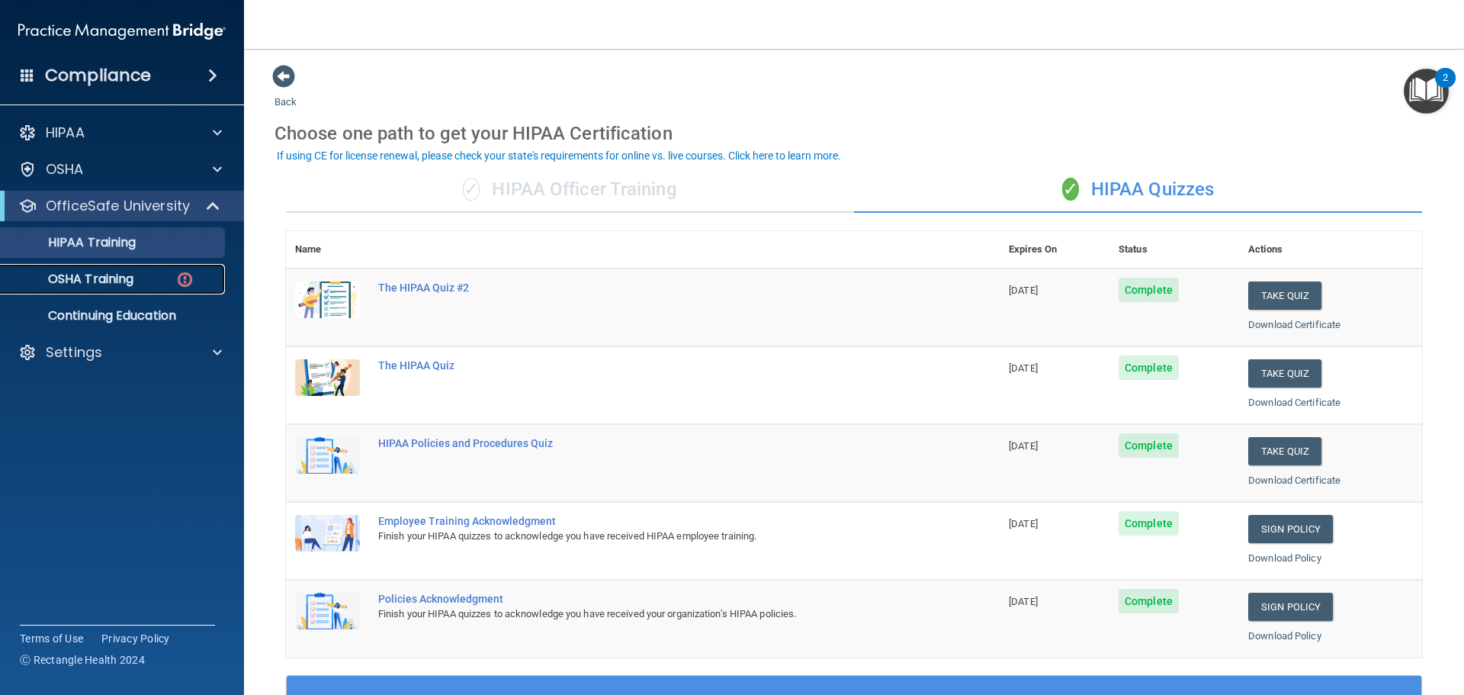
click at [126, 273] on p "OSHA Training" at bounding box center [72, 278] width 124 height 15
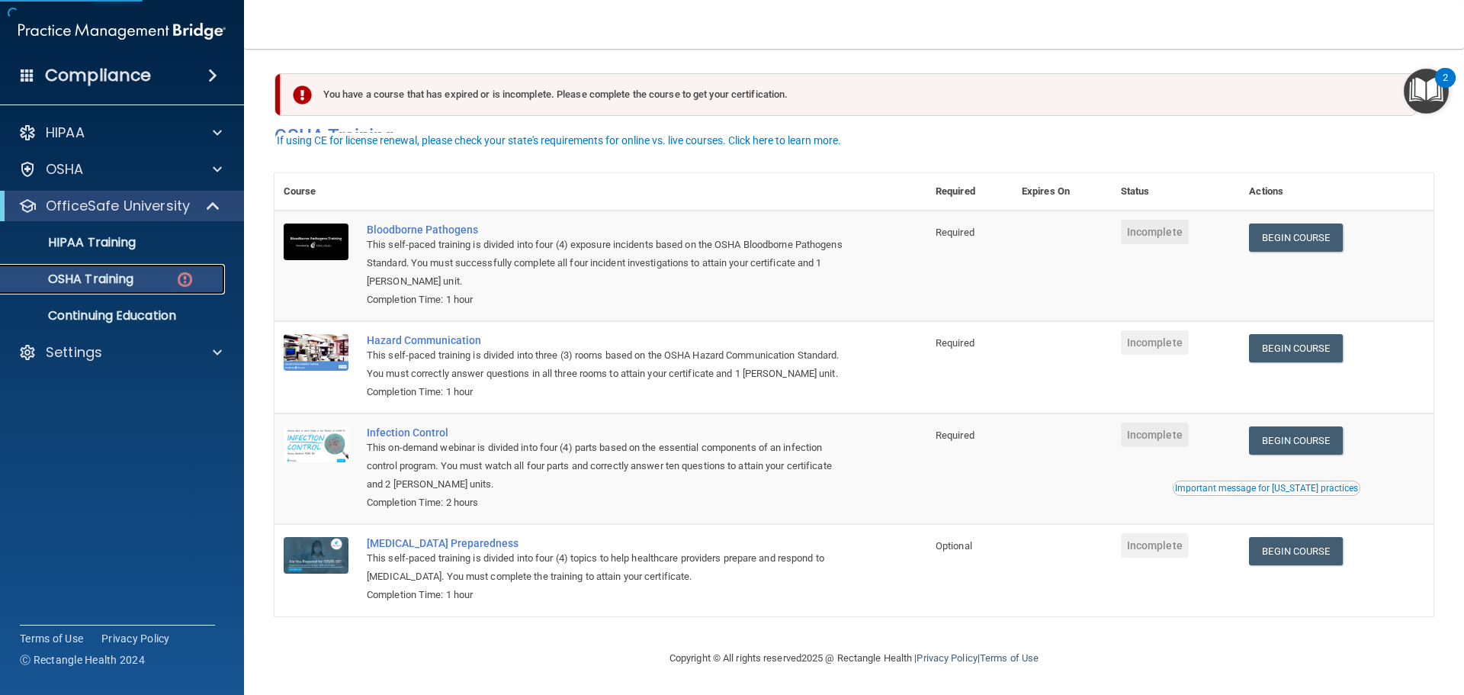
scroll to position [25, 0]
click at [926, 606] on td "COVID-19 Preparedness This self-paced training is divided into four (4) topics …" at bounding box center [642, 570] width 569 height 92
click at [1304, 223] on link "Begin Course" at bounding box center [1295, 237] width 93 height 28
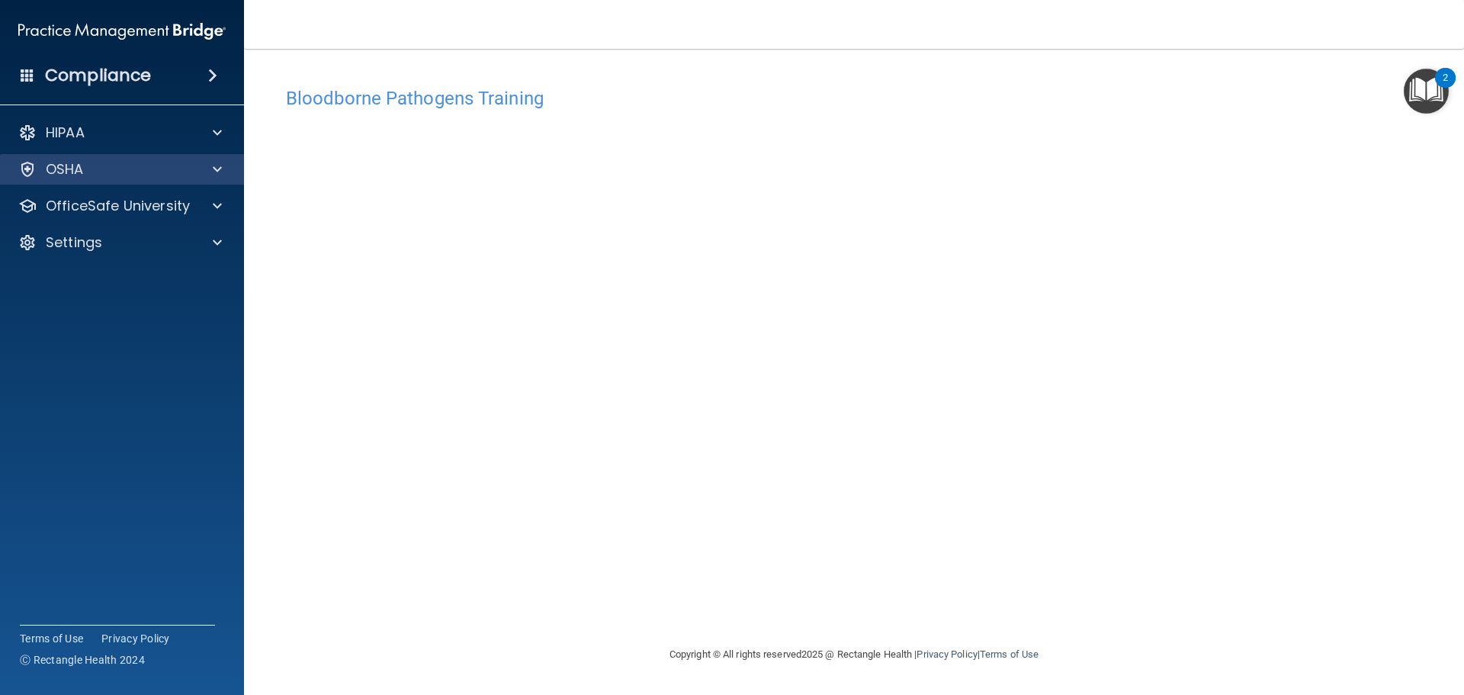
click at [153, 181] on div "OSHA" at bounding box center [122, 169] width 245 height 31
click at [222, 165] on div at bounding box center [215, 169] width 38 height 18
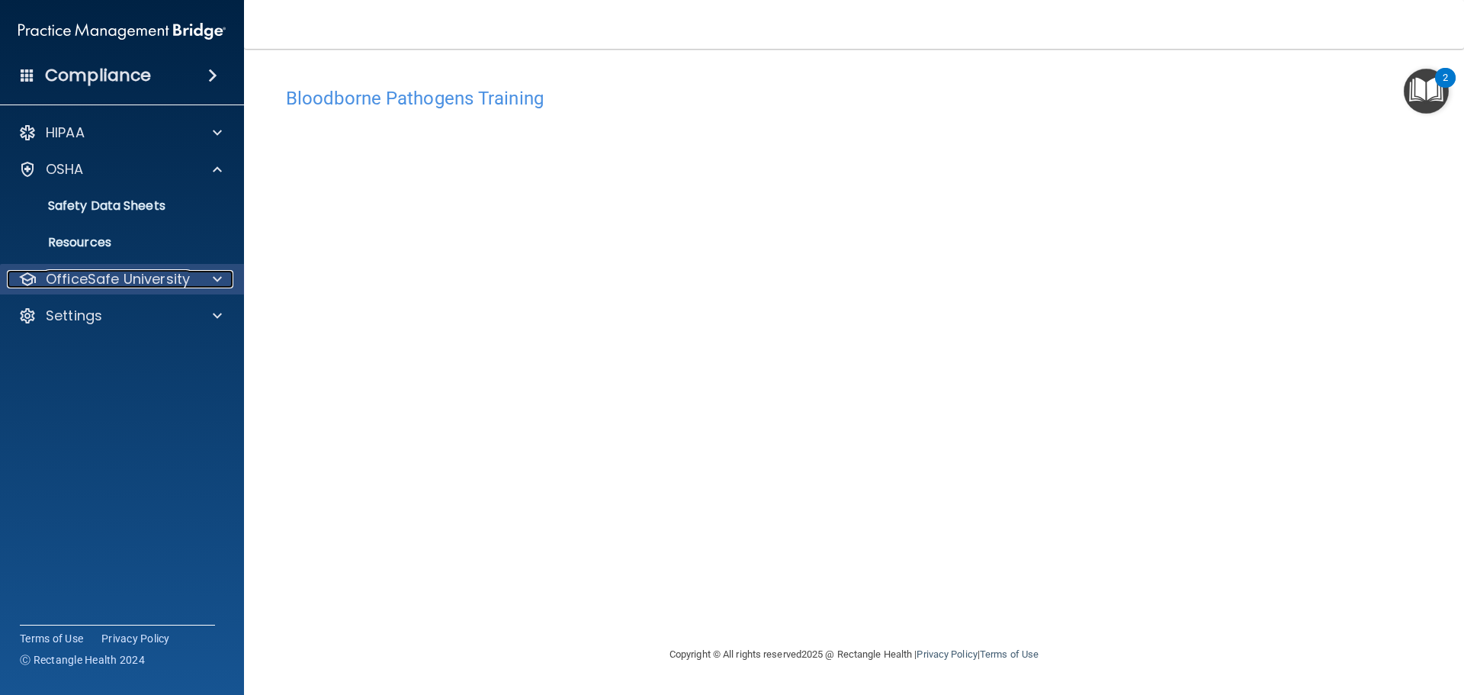
click at [188, 281] on div "OfficeSafe University" at bounding box center [101, 279] width 189 height 18
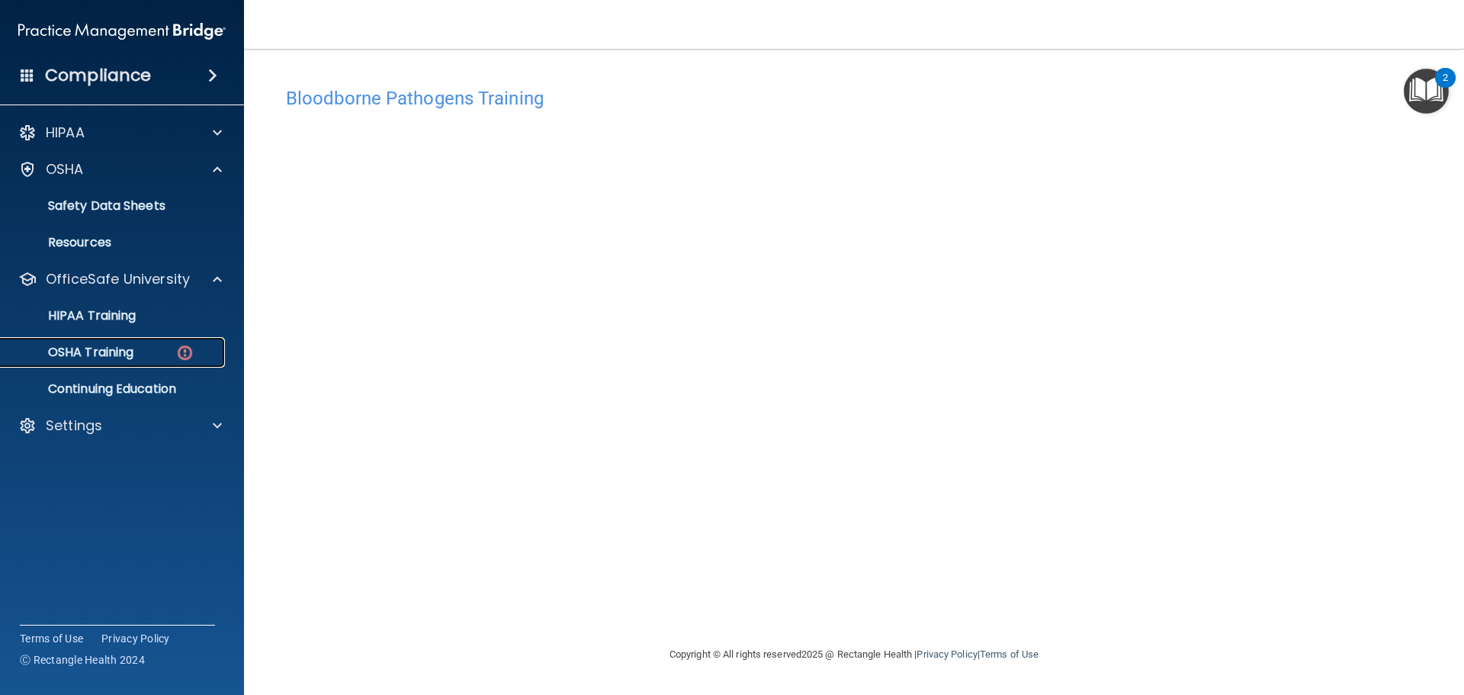
click at [178, 349] on img at bounding box center [184, 352] width 19 height 19
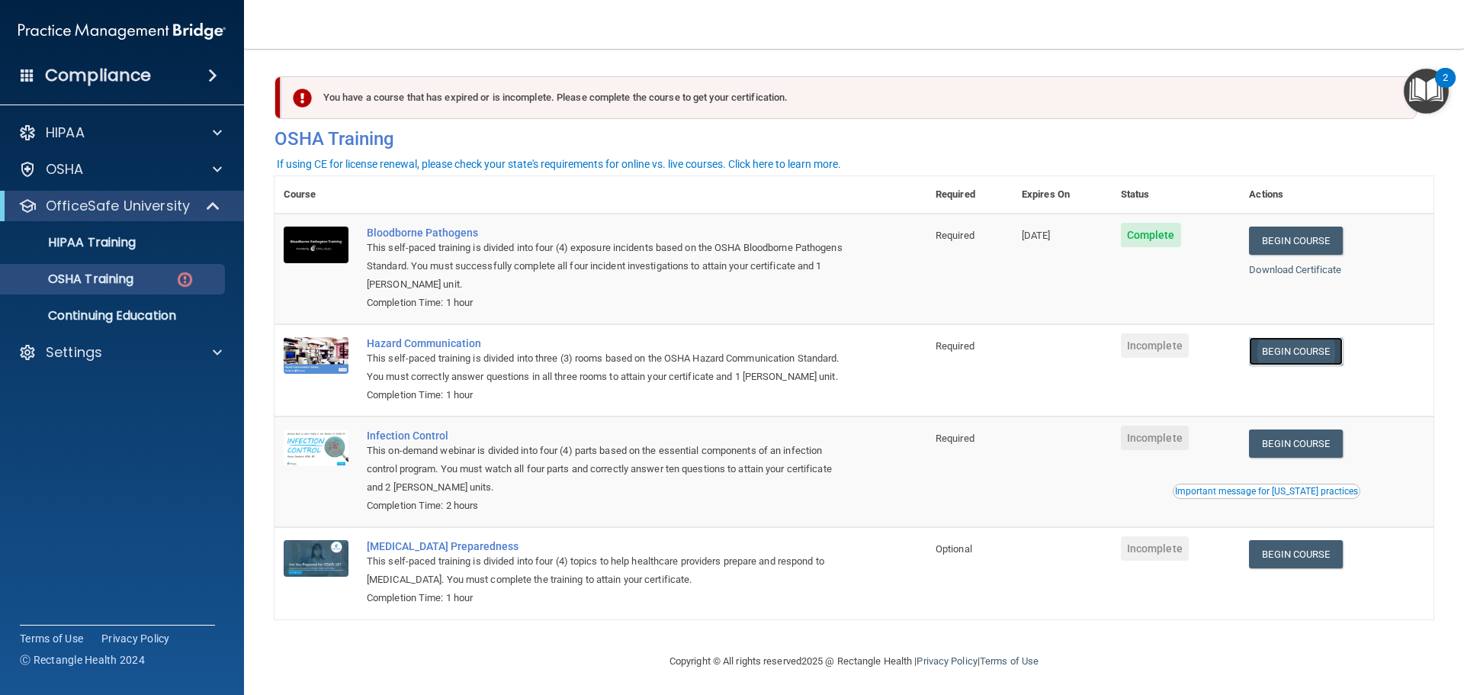
click at [1304, 360] on link "Begin Course" at bounding box center [1295, 351] width 93 height 28
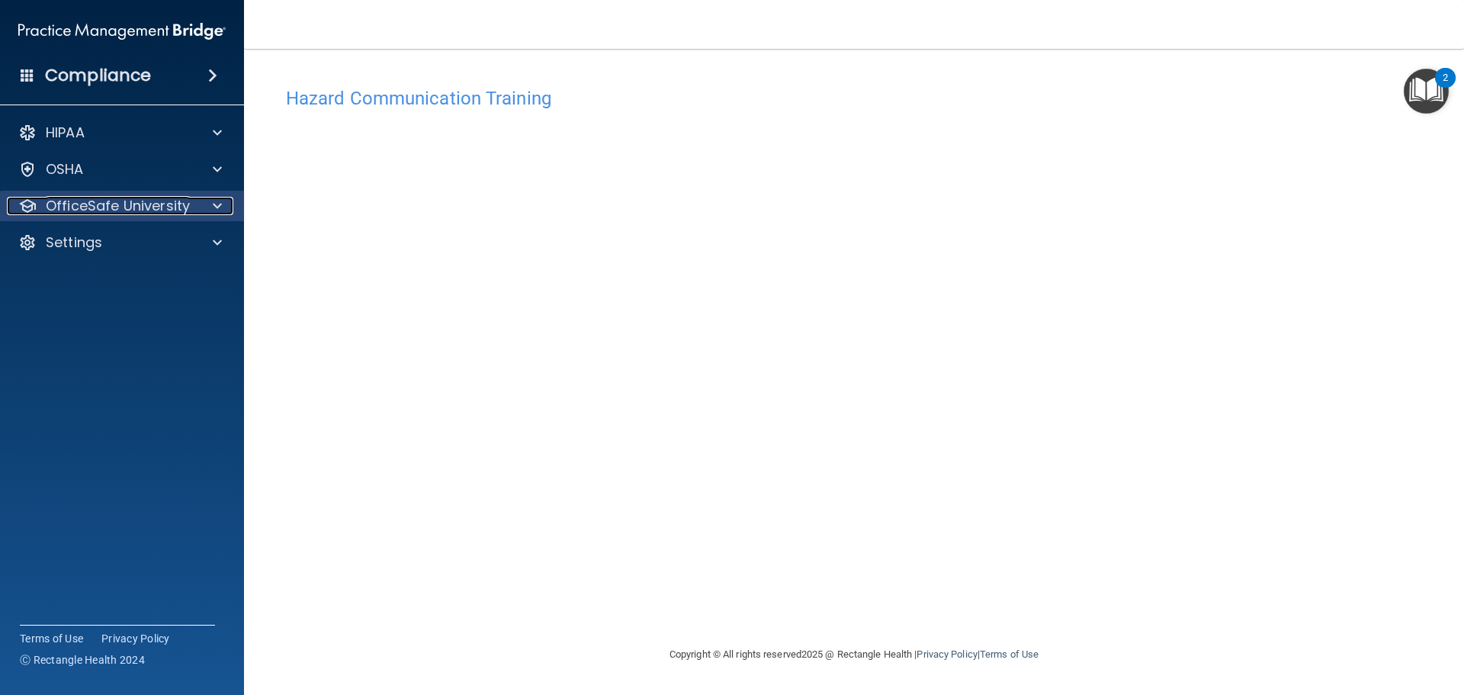
click at [193, 200] on div "OfficeSafe University" at bounding box center [101, 206] width 189 height 18
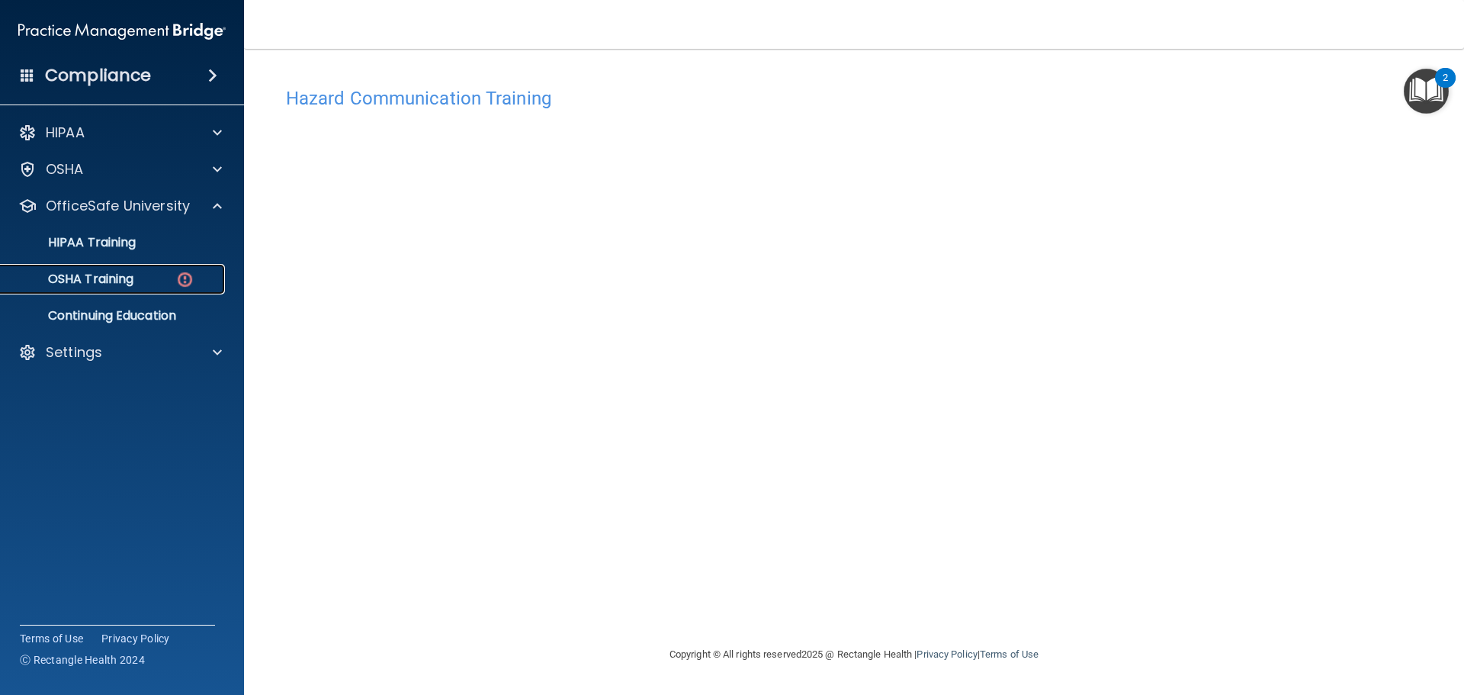
click at [162, 279] on div "OSHA Training" at bounding box center [114, 278] width 208 height 15
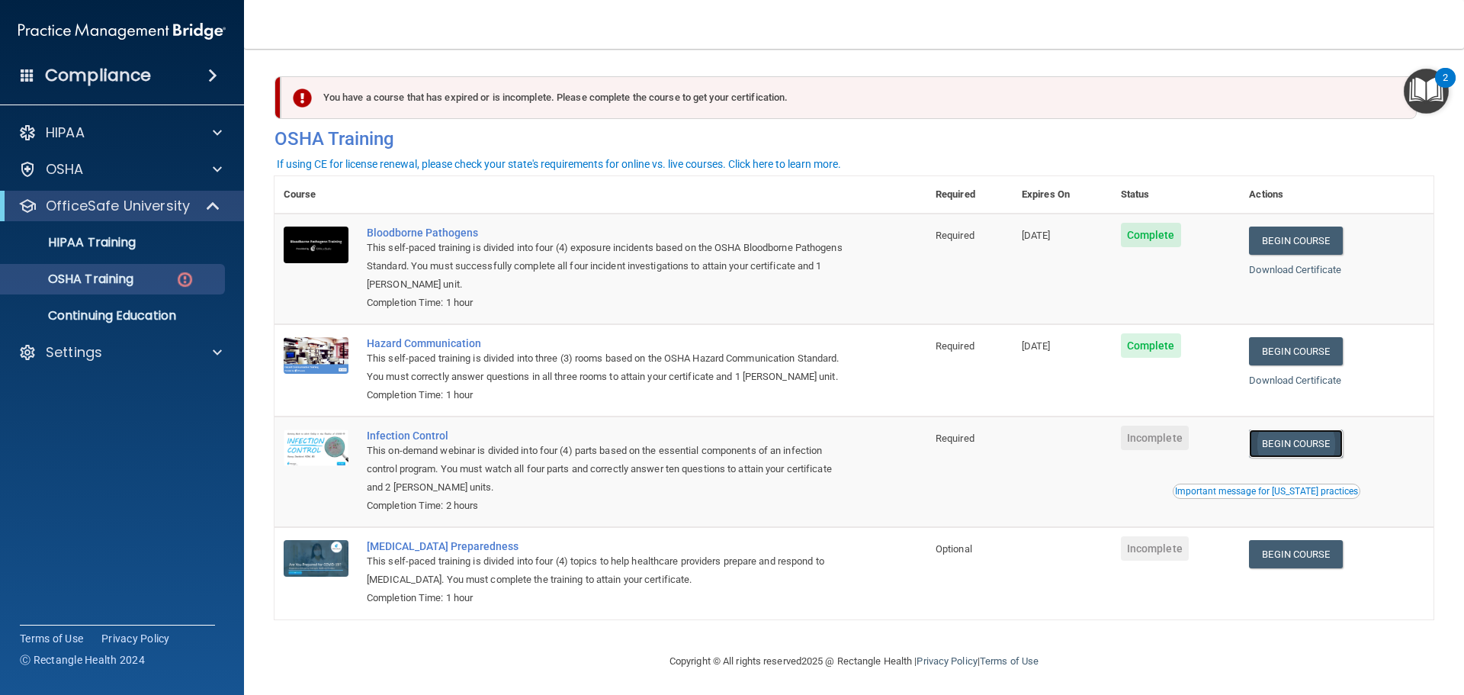
click at [1286, 458] on link "Begin Course" at bounding box center [1295, 443] width 93 height 28
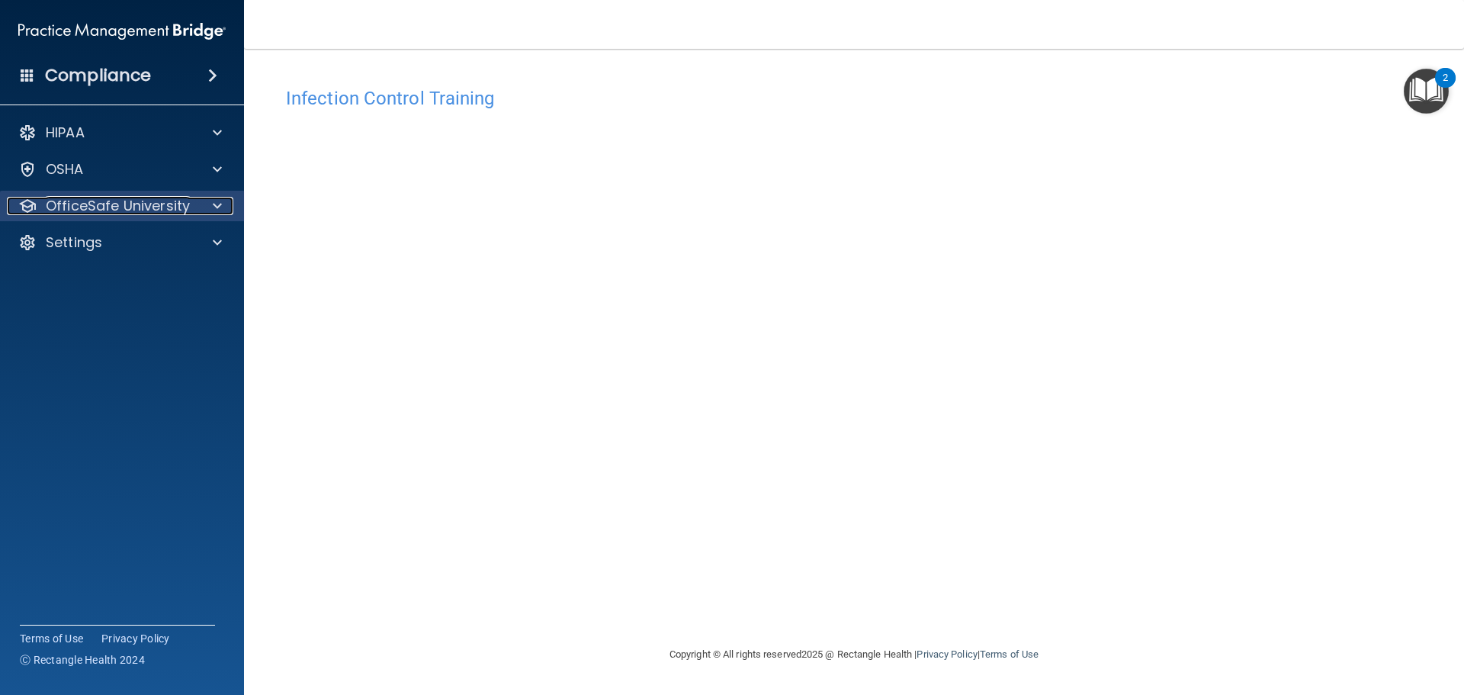
click at [191, 214] on div "OfficeSafe University" at bounding box center [101, 206] width 189 height 18
click at [194, 207] on div "OfficeSafe University" at bounding box center [101, 206] width 189 height 18
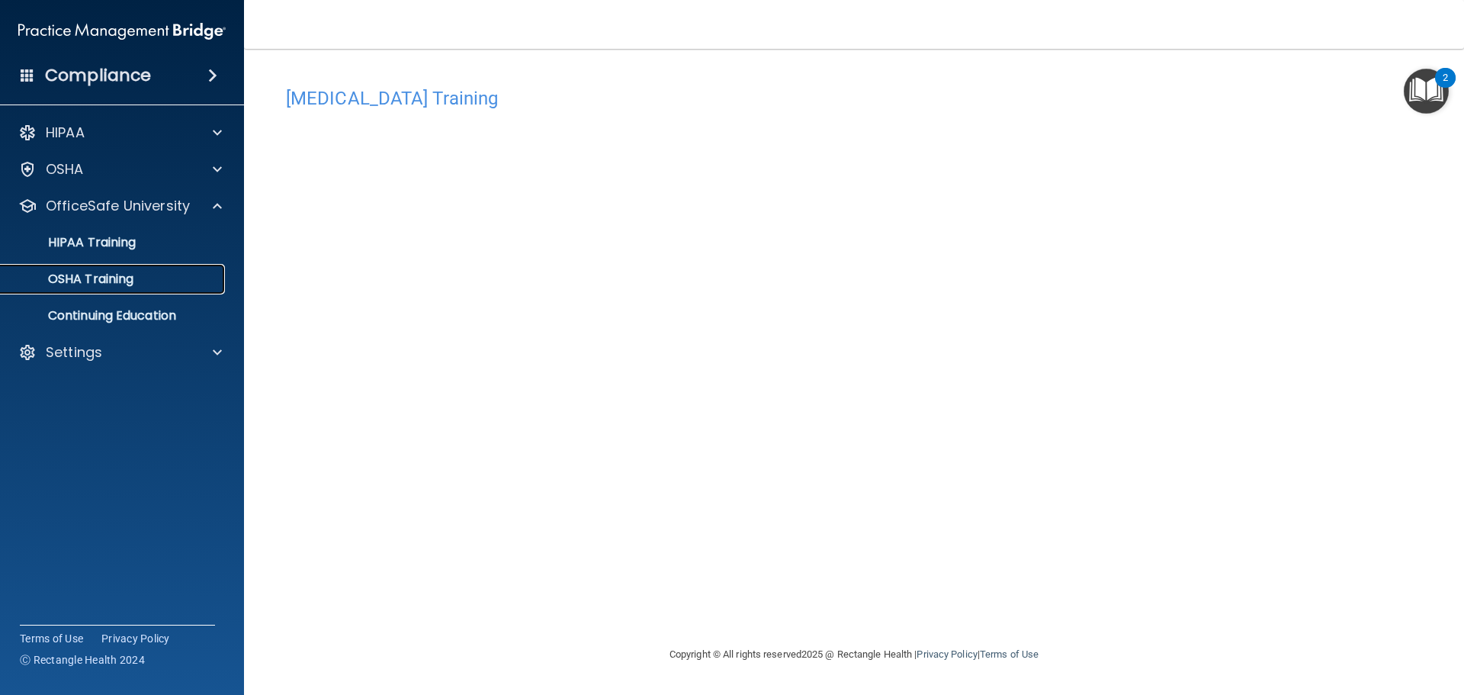
click at [173, 286] on div "OSHA Training" at bounding box center [114, 278] width 208 height 15
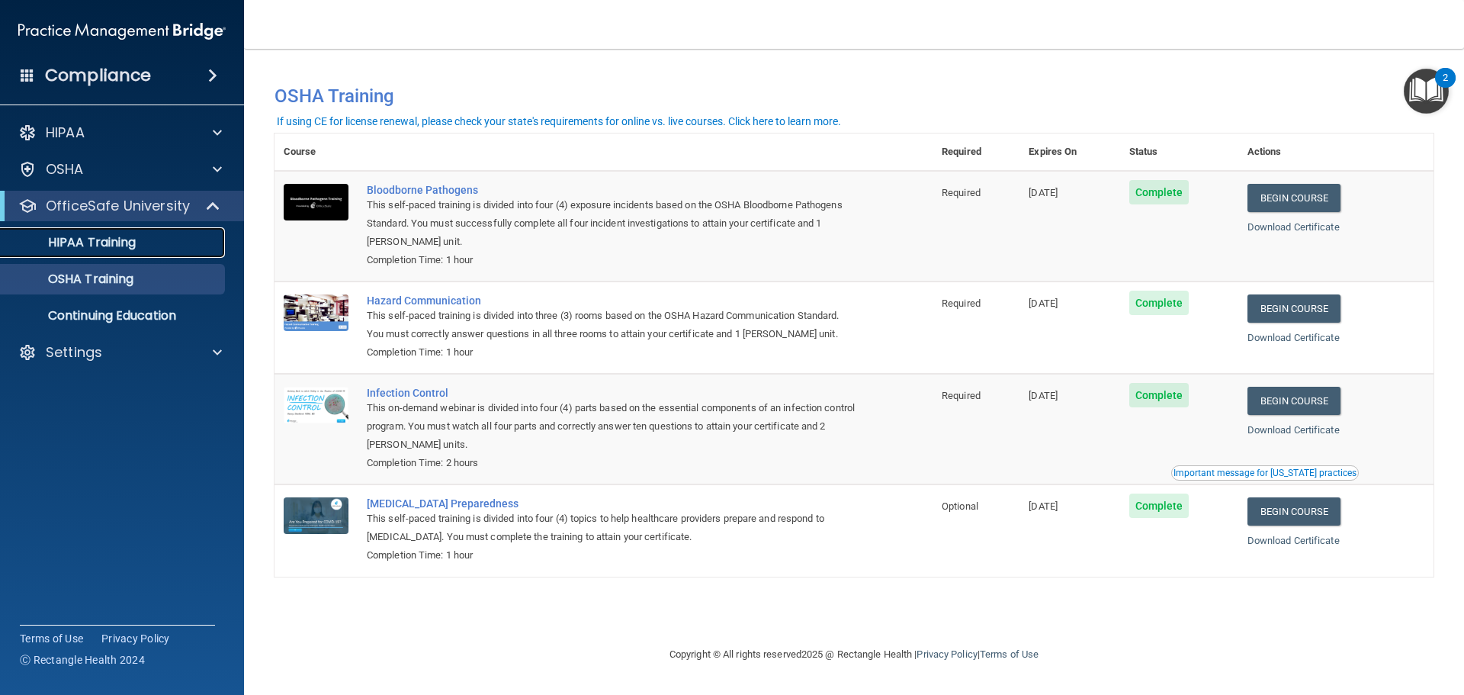
click at [157, 248] on div "HIPAA Training" at bounding box center [114, 242] width 208 height 15
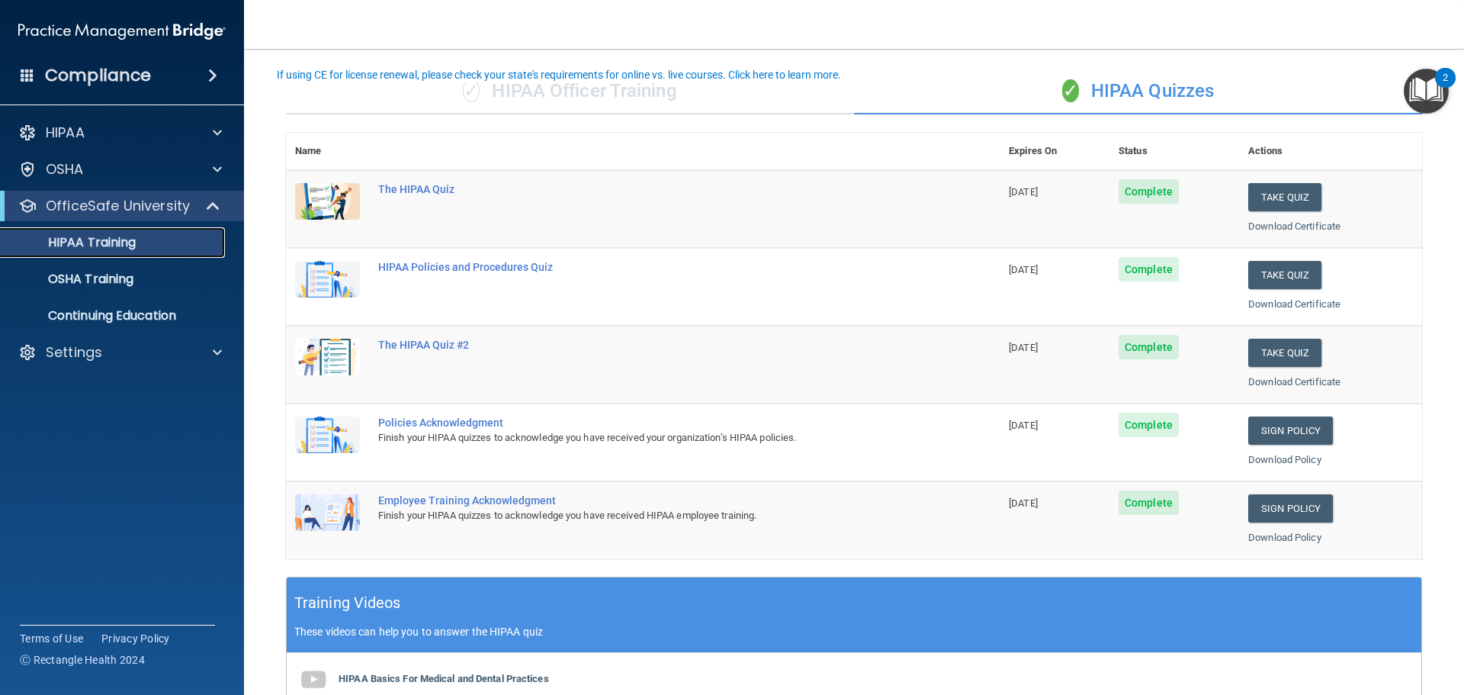
scroll to position [76, 0]
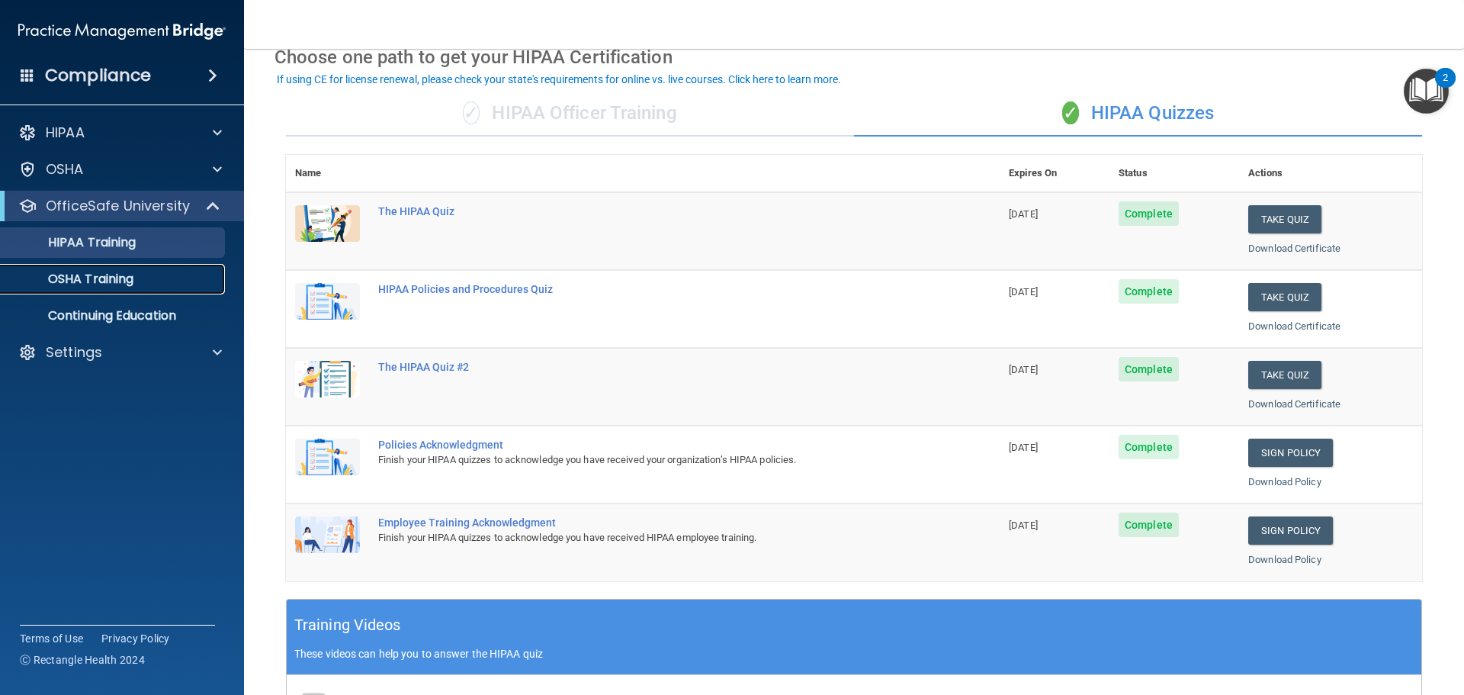
click at [127, 285] on p "OSHA Training" at bounding box center [72, 278] width 124 height 15
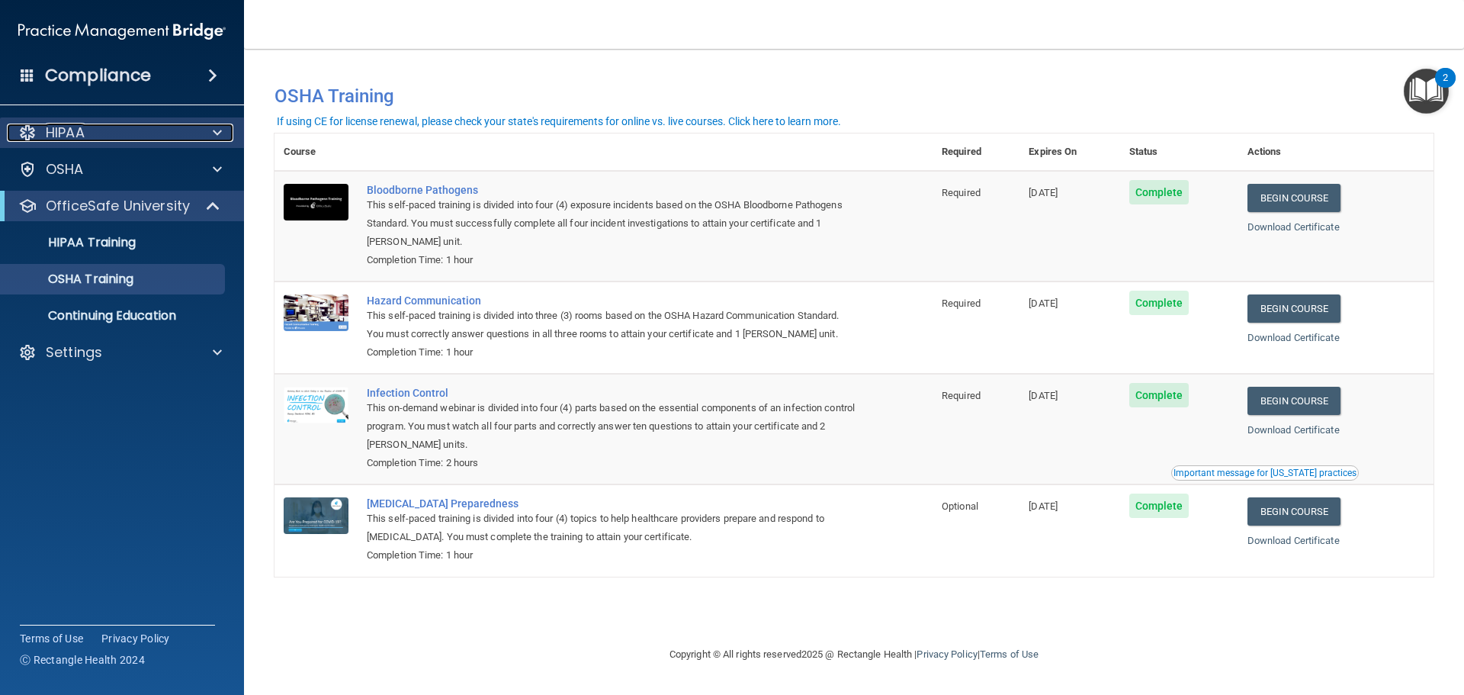
click at [219, 139] on span at bounding box center [217, 133] width 9 height 18
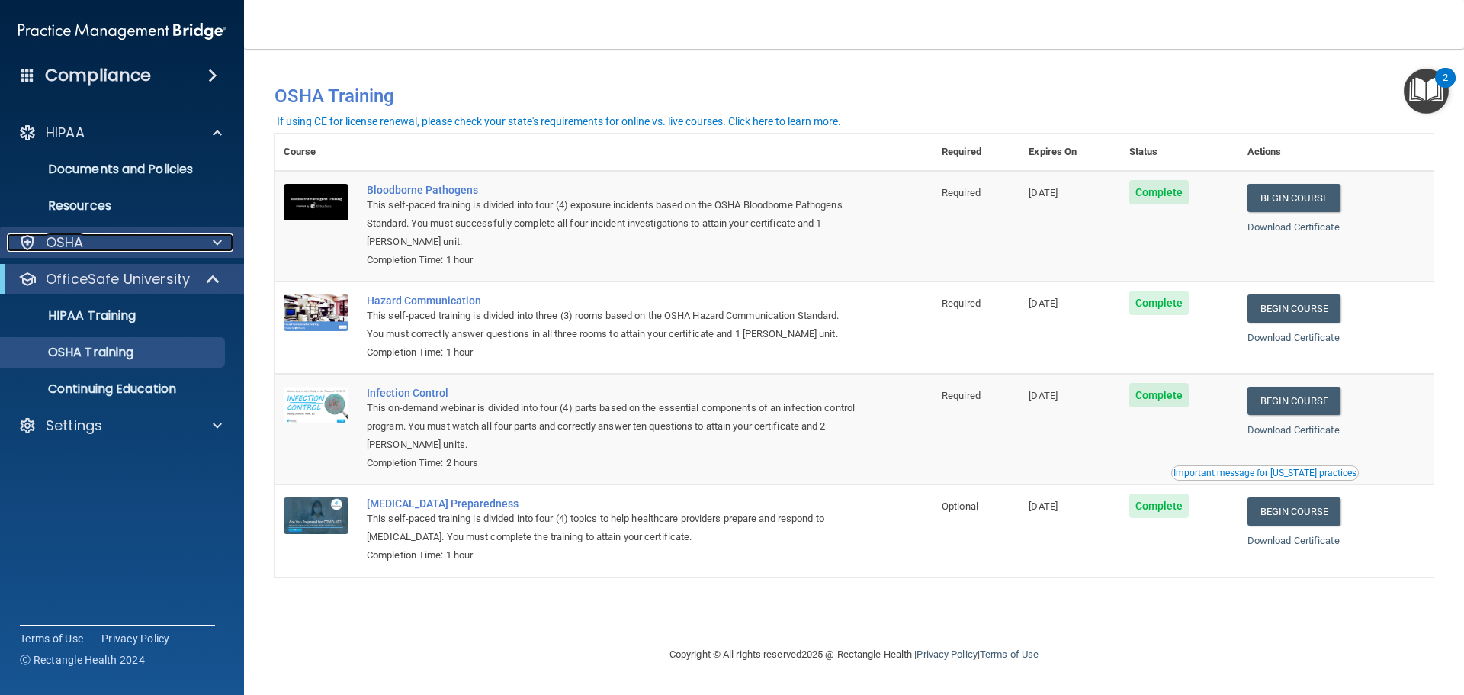
click at [215, 239] on span at bounding box center [217, 242] width 9 height 18
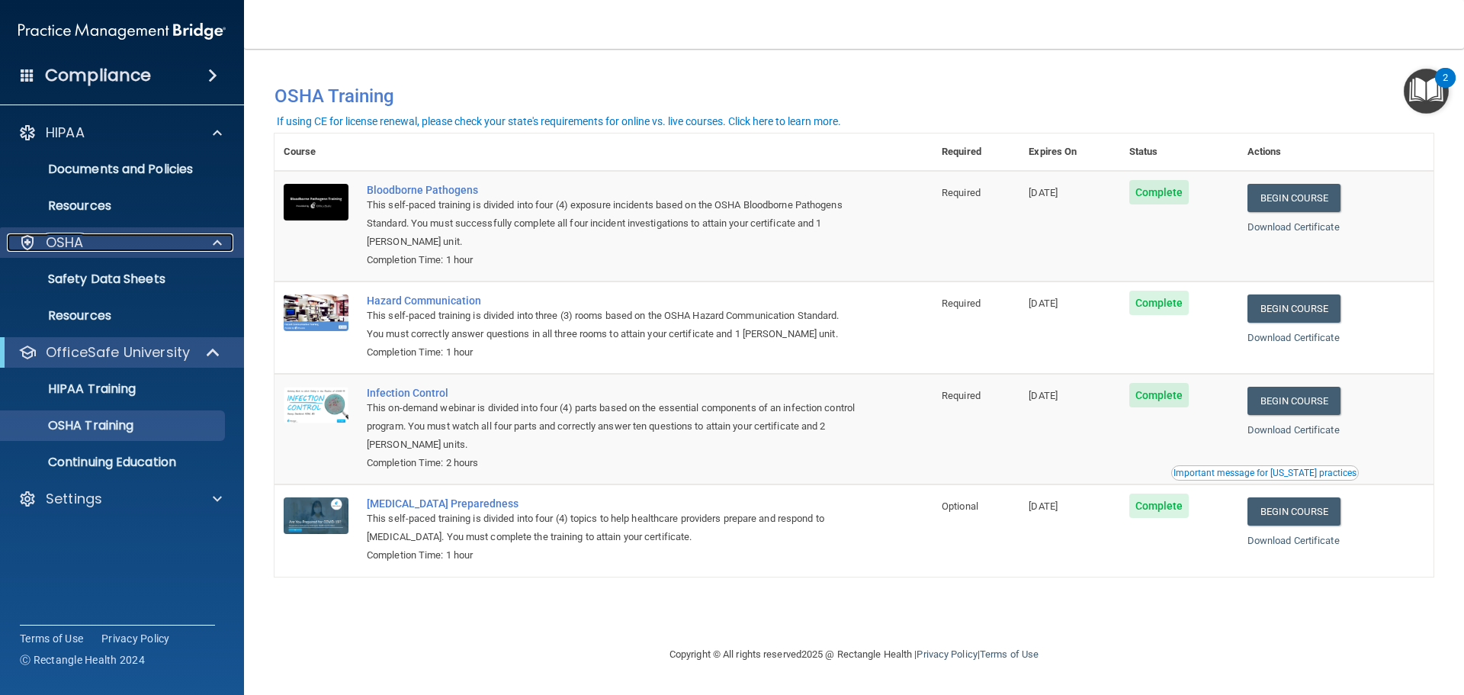
click at [215, 239] on span at bounding box center [217, 242] width 9 height 18
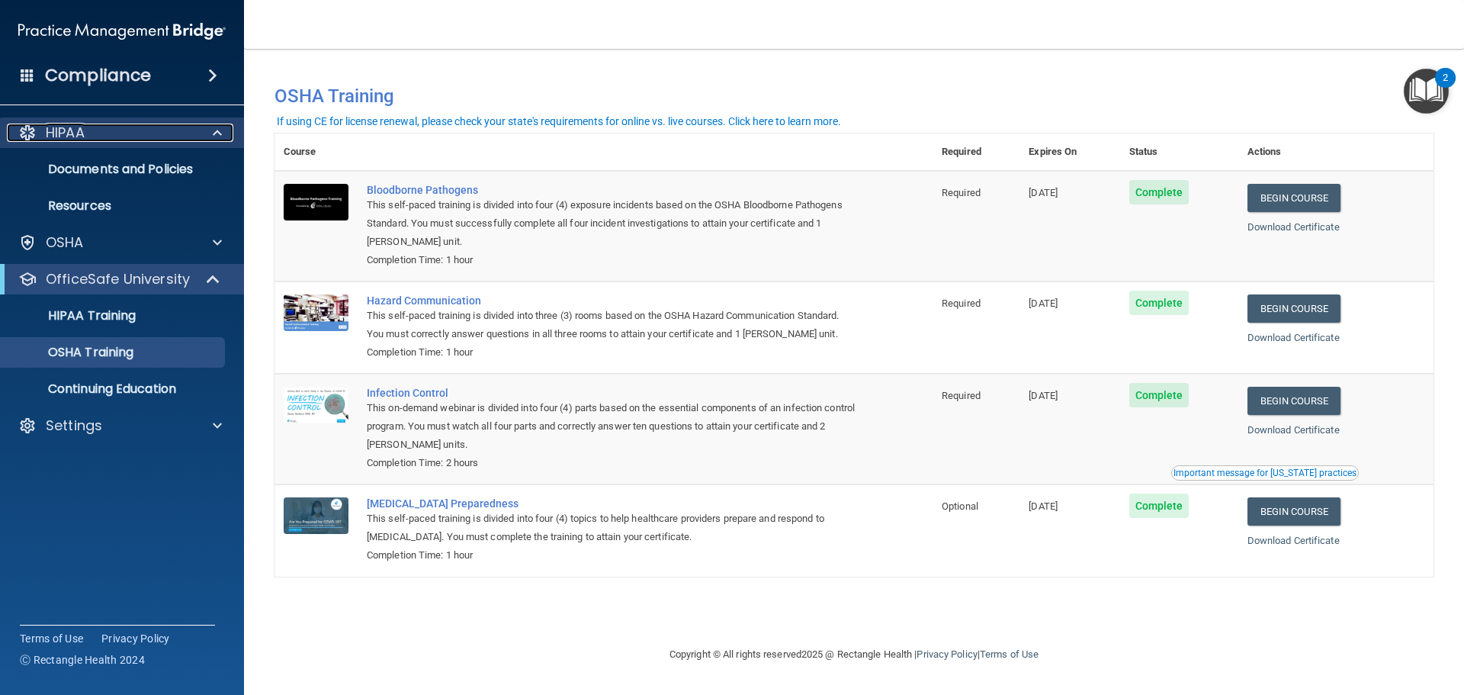
click at [216, 132] on span at bounding box center [217, 133] width 9 height 18
